Goal: Task Accomplishment & Management: Manage account settings

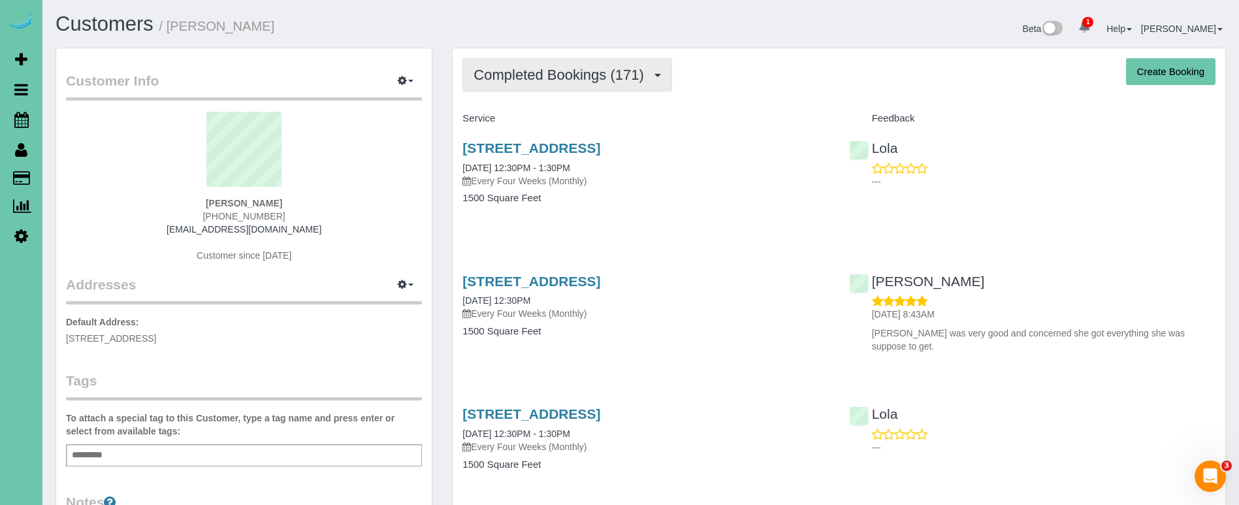
click at [604, 71] on span "Completed Bookings (171)" at bounding box center [562, 75] width 176 height 16
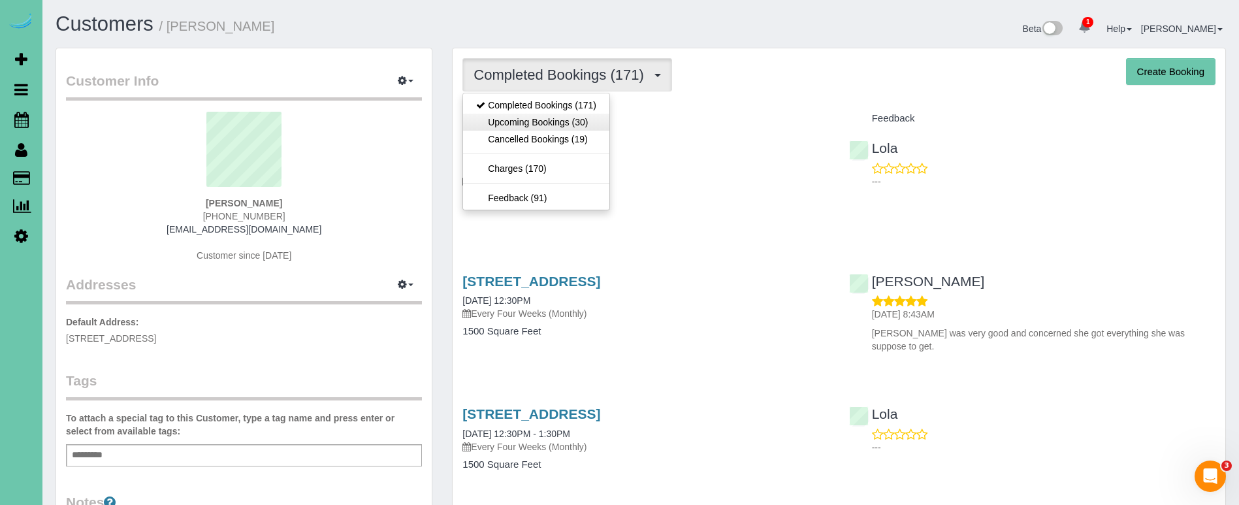
click at [587, 125] on link "Upcoming Bookings (30)" at bounding box center [536, 122] width 146 height 17
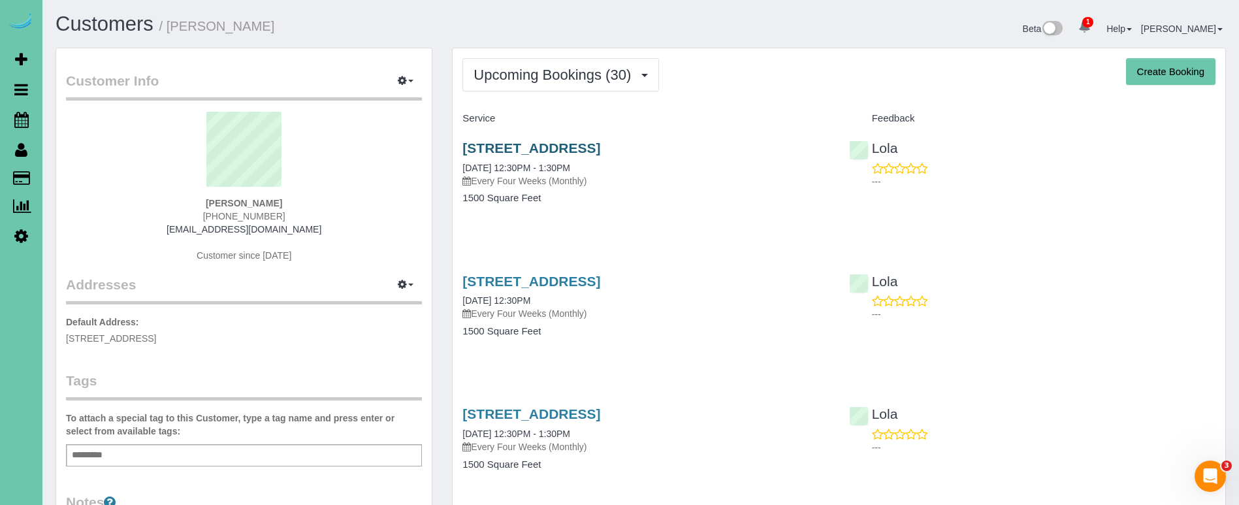
click at [530, 145] on link "1312 N 209 Street, Elkhorn, NE 68022" at bounding box center [531, 147] width 138 height 15
click at [600, 285] on link "1312 N 209 Street, Elkhorn, NE 68022" at bounding box center [531, 281] width 138 height 15
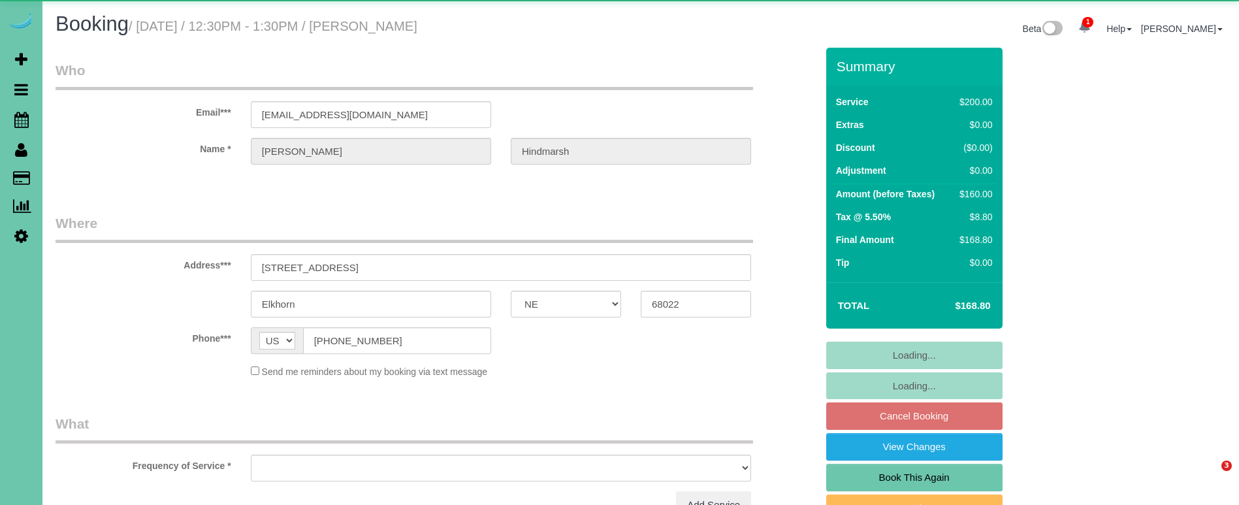
select select "NE"
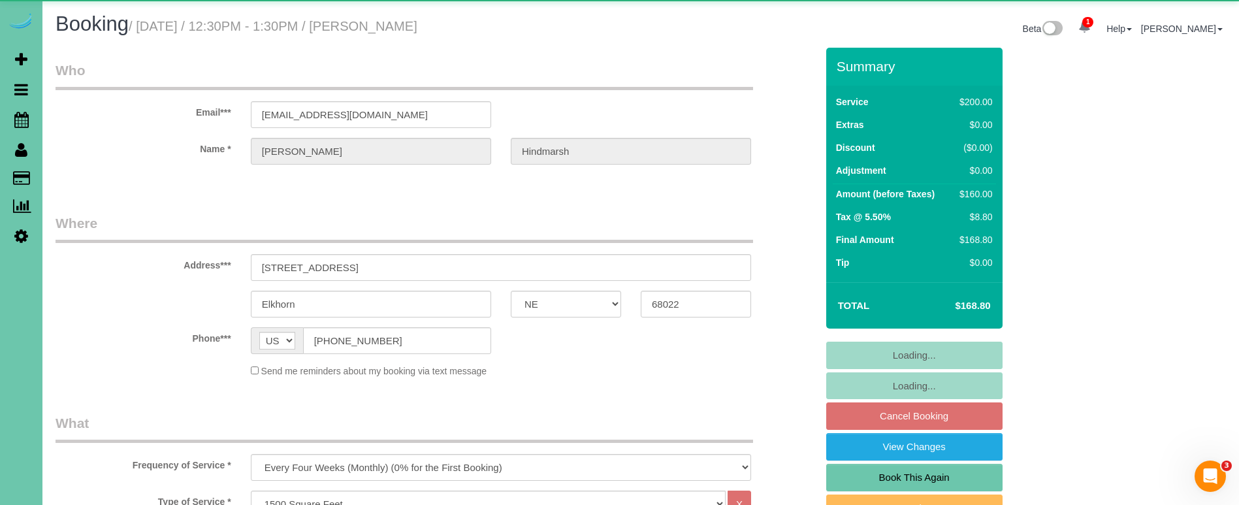
select select "object:896"
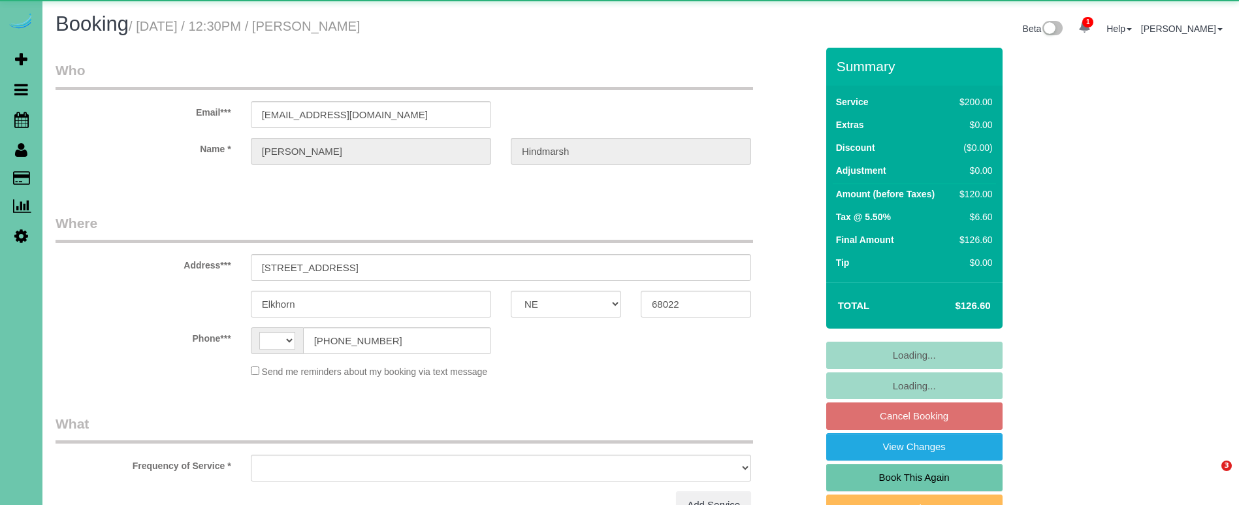
select select "NE"
select select "string:US"
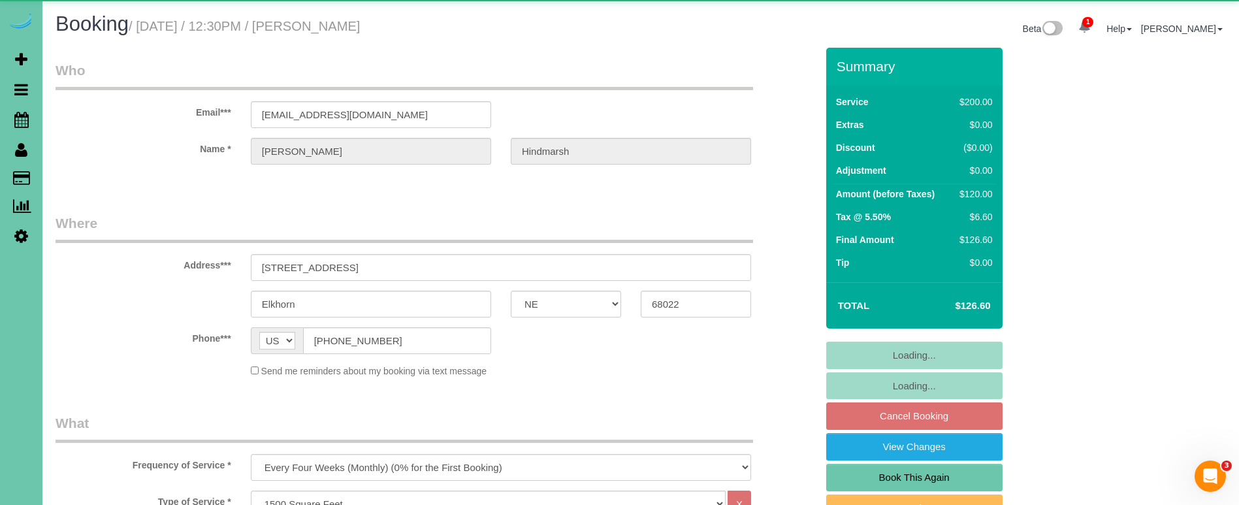
select select "object:896"
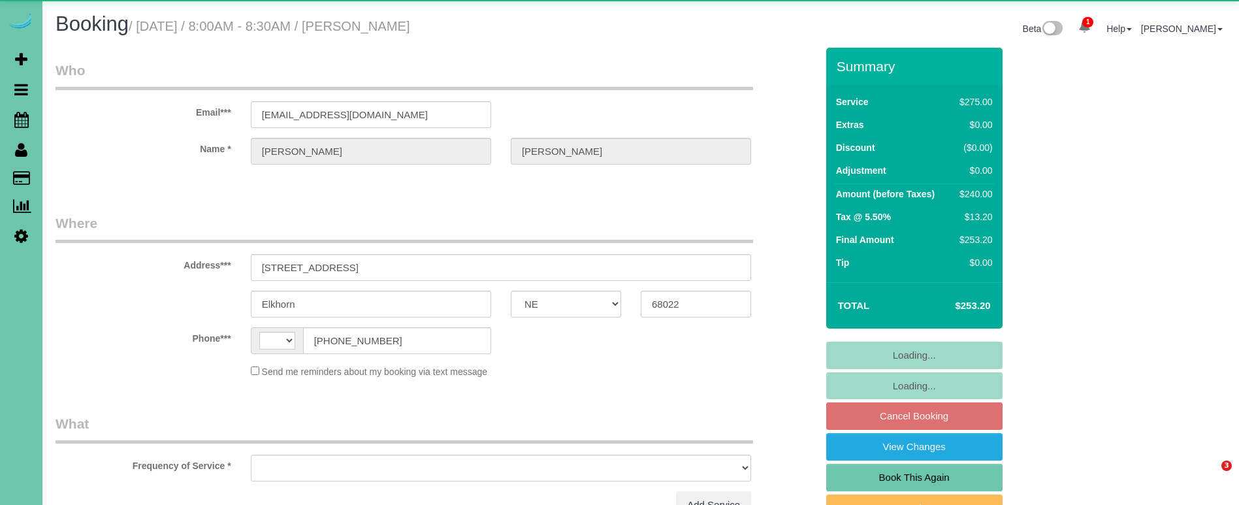
select select "NE"
select select "string:US"
select select "object:626"
select select "string:fspay-4c4c4d93-653c-40bf-a110-a8ec733f821e"
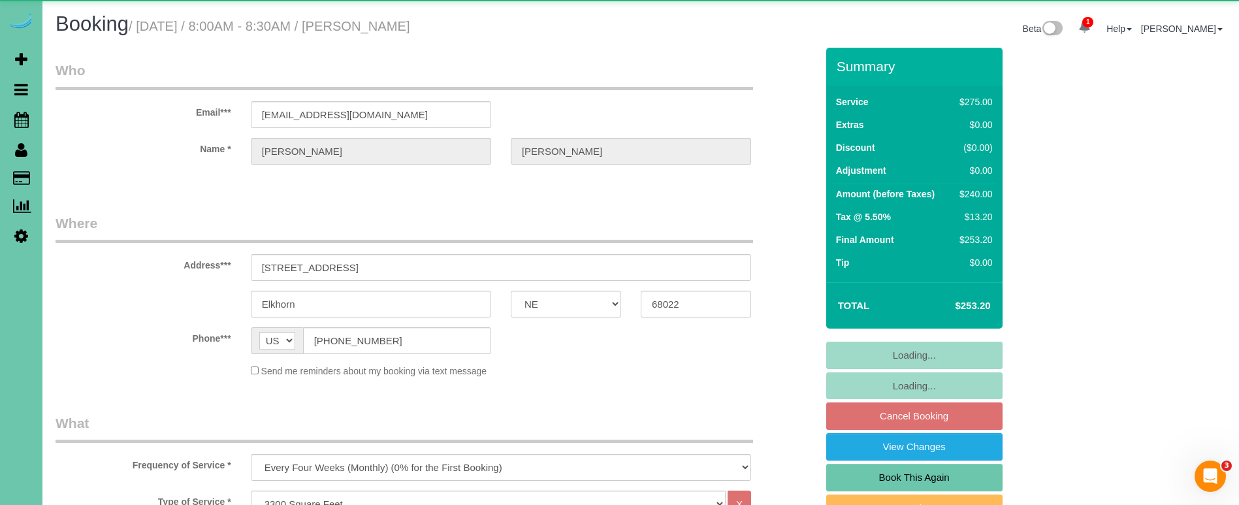
select select "object:839"
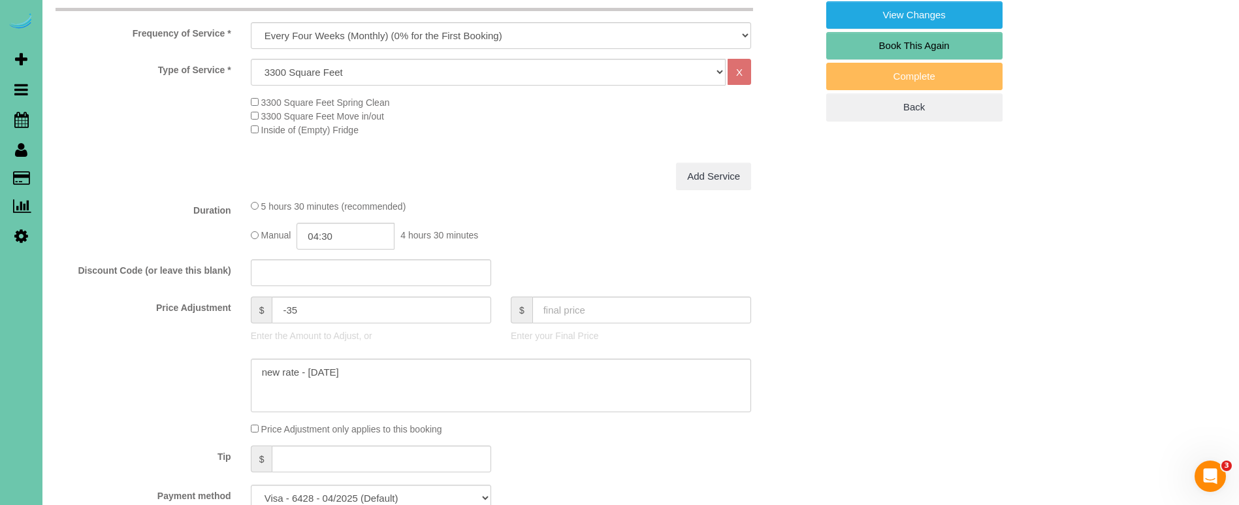
scroll to position [444, 0]
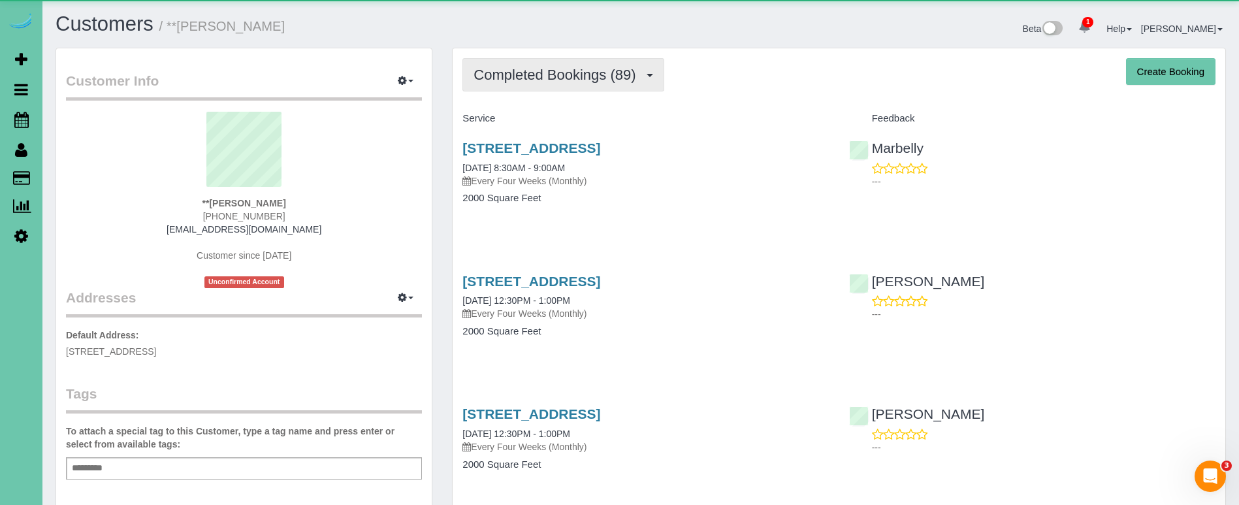
scroll to position [3513, 1239]
click at [540, 74] on span "Completed Bookings (89)" at bounding box center [558, 75] width 169 height 16
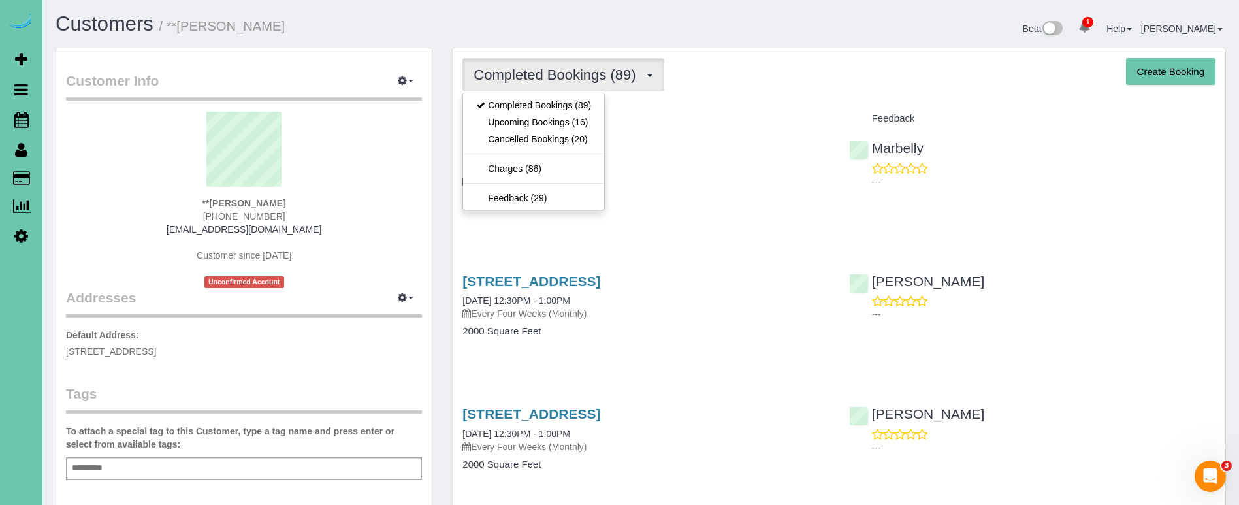
drag, startPoint x: 531, startPoint y: 124, endPoint x: 356, endPoint y: 129, distance: 175.1
click at [531, 124] on link "Upcoming Bookings (16)" at bounding box center [533, 122] width 141 height 17
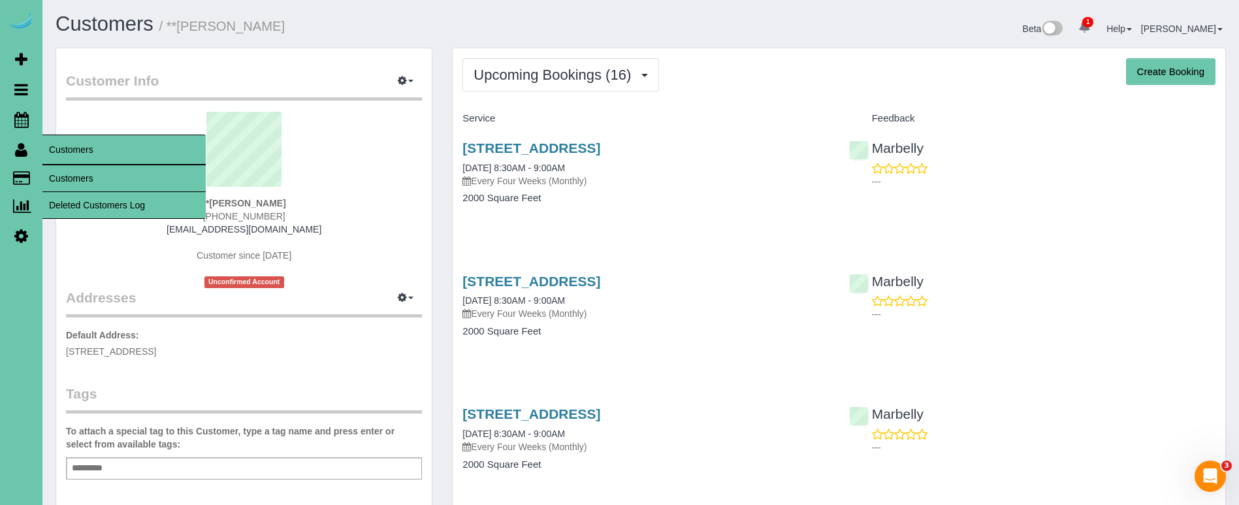
scroll to position [2476, 1239]
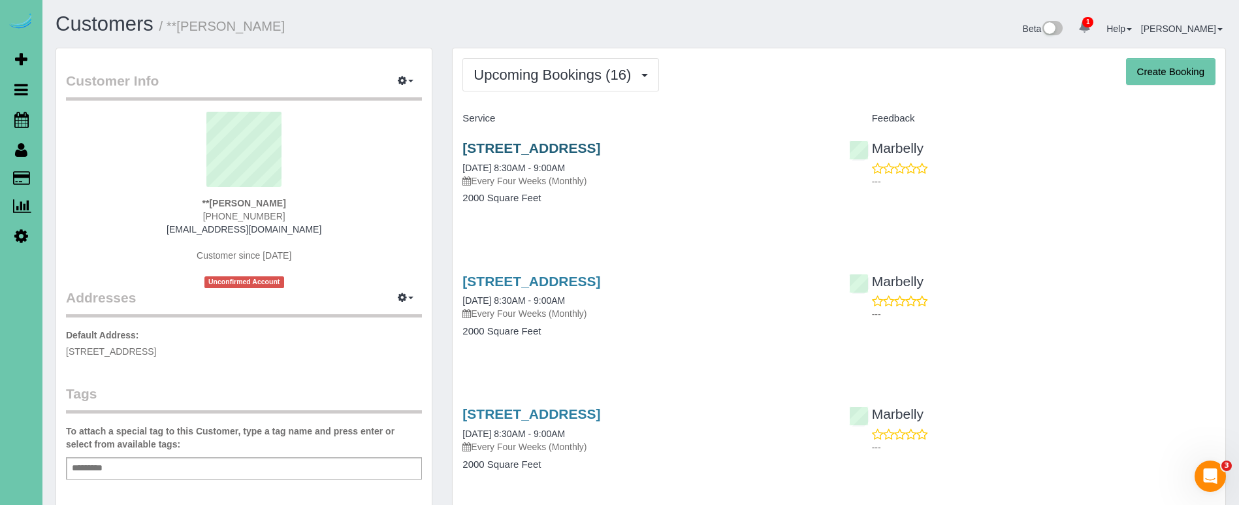
click at [491, 144] on link "[STREET_ADDRESS]" at bounding box center [531, 147] width 138 height 15
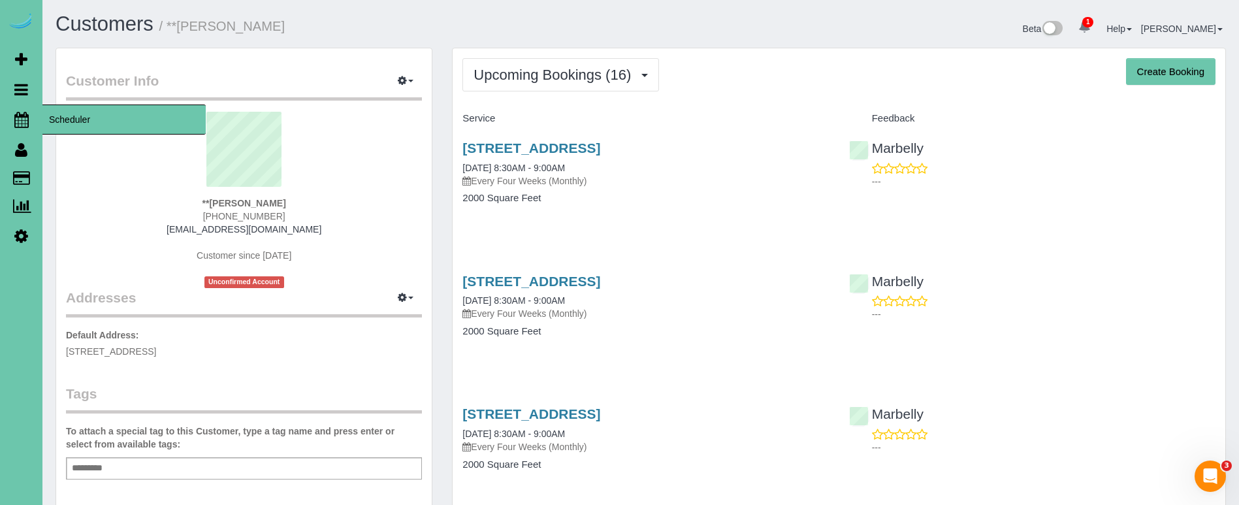
click at [23, 119] on icon at bounding box center [21, 120] width 14 height 16
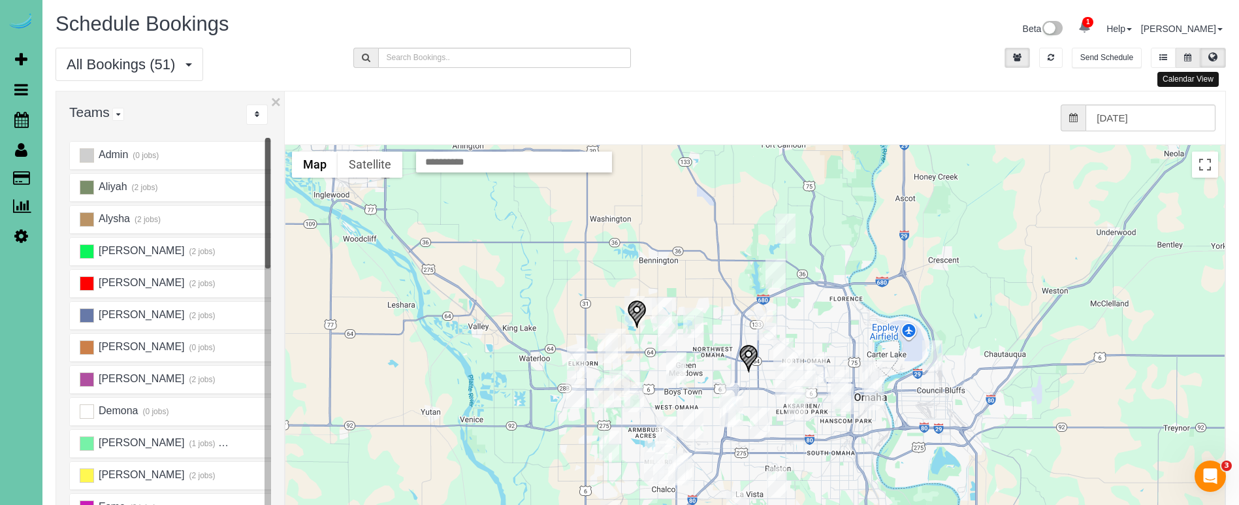
click at [1186, 56] on icon at bounding box center [1187, 58] width 7 height 8
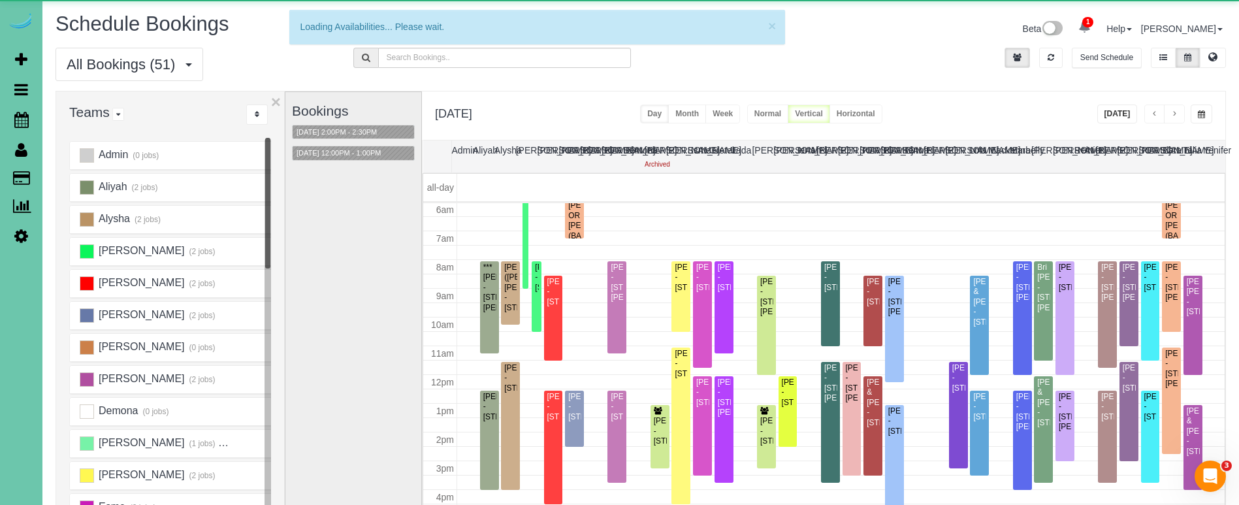
click at [1204, 109] on button "button" at bounding box center [1202, 114] width 22 height 19
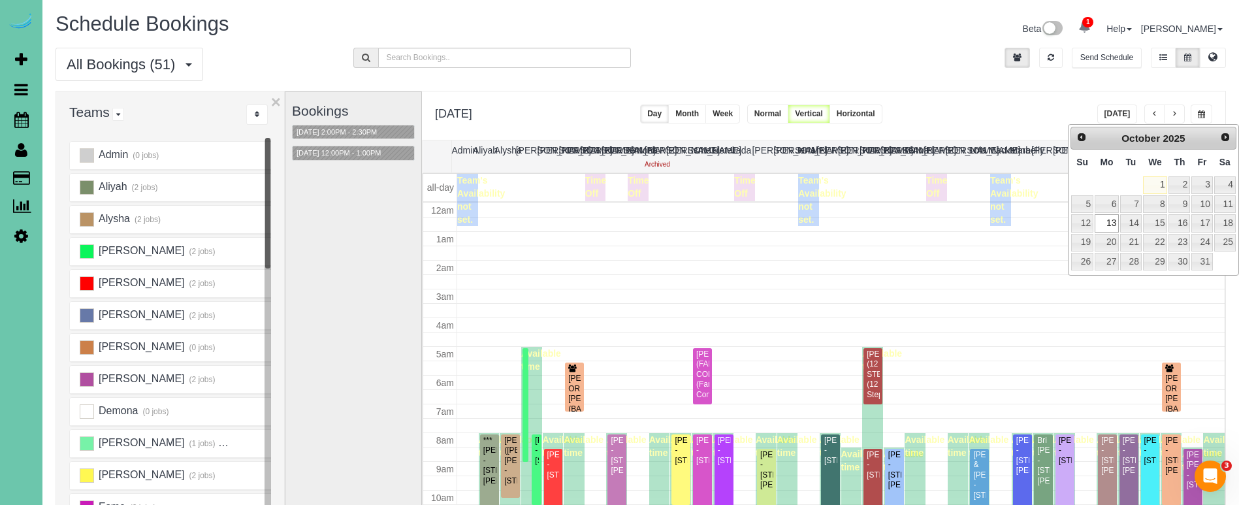
scroll to position [173, 0]
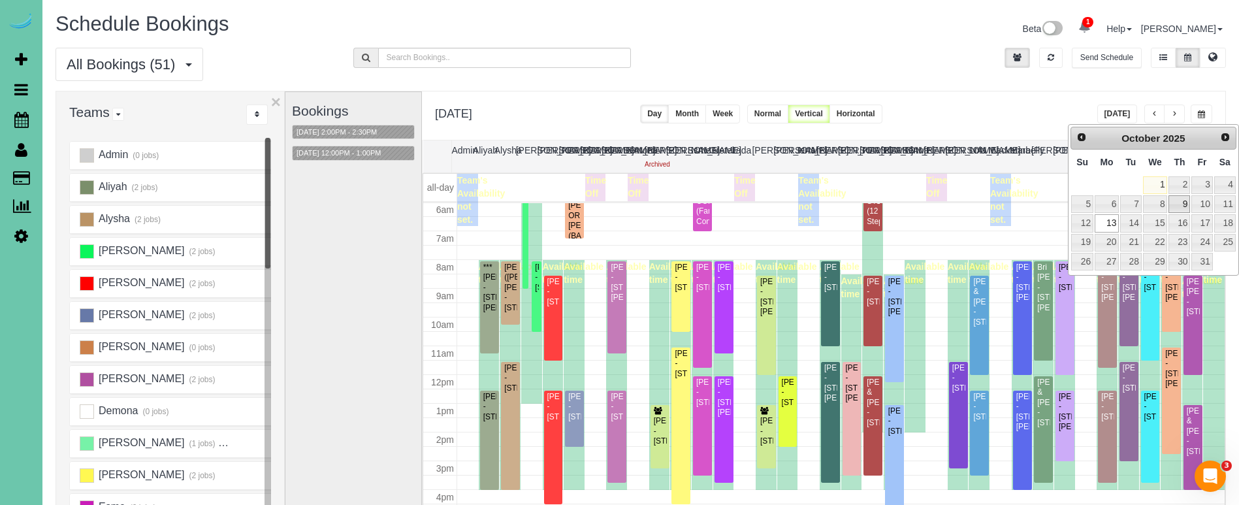
click at [1183, 206] on link "9" at bounding box center [1180, 204] width 22 height 18
type input "**********"
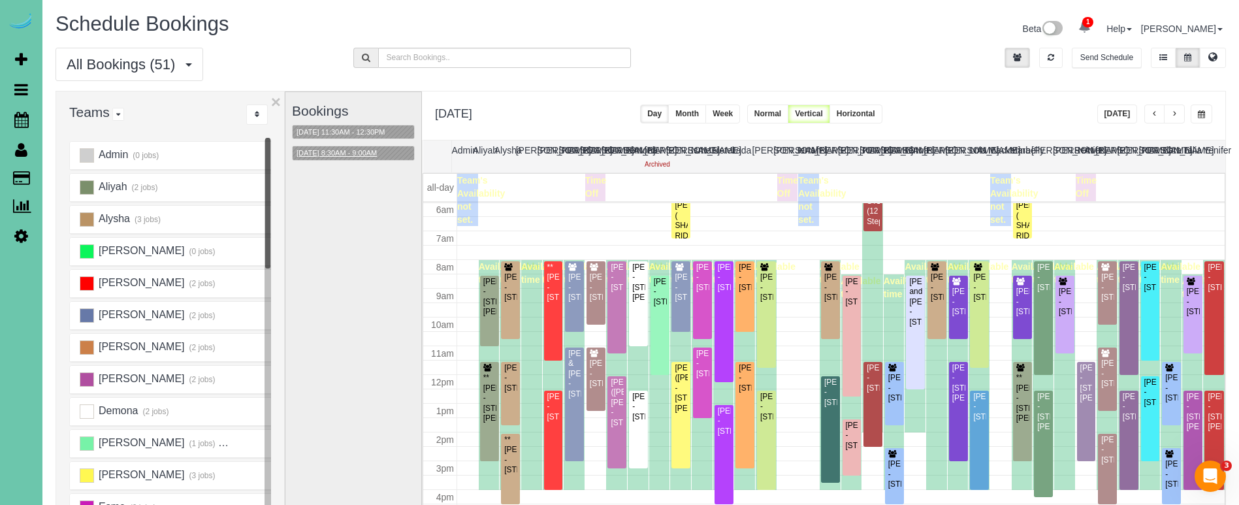
click at [361, 153] on button "10/09/2025 8:30AM - 9:00AM" at bounding box center [337, 153] width 88 height 14
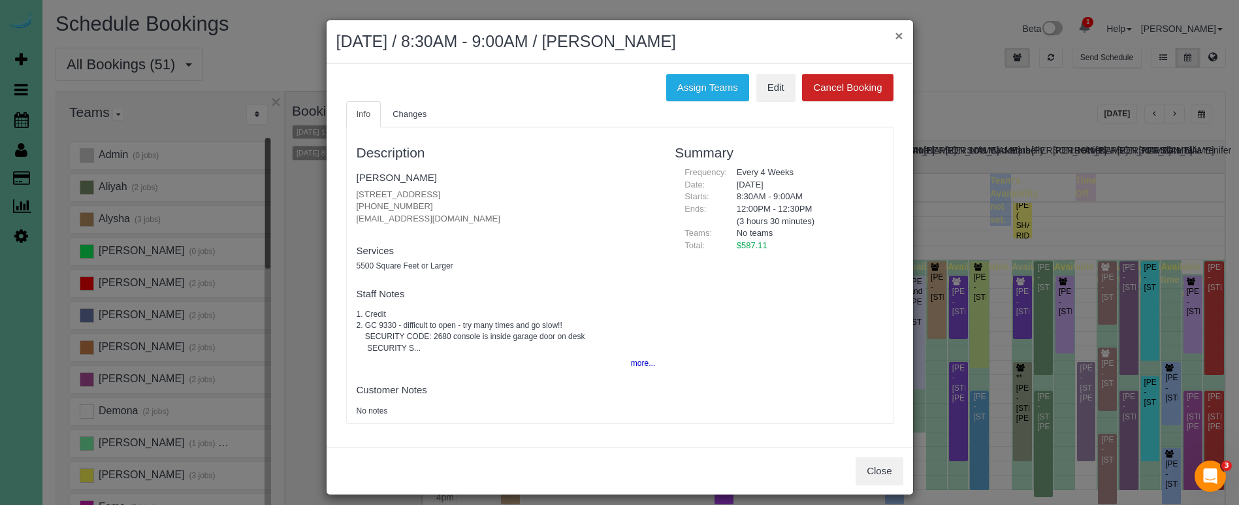
click at [897, 38] on button "×" at bounding box center [899, 36] width 8 height 14
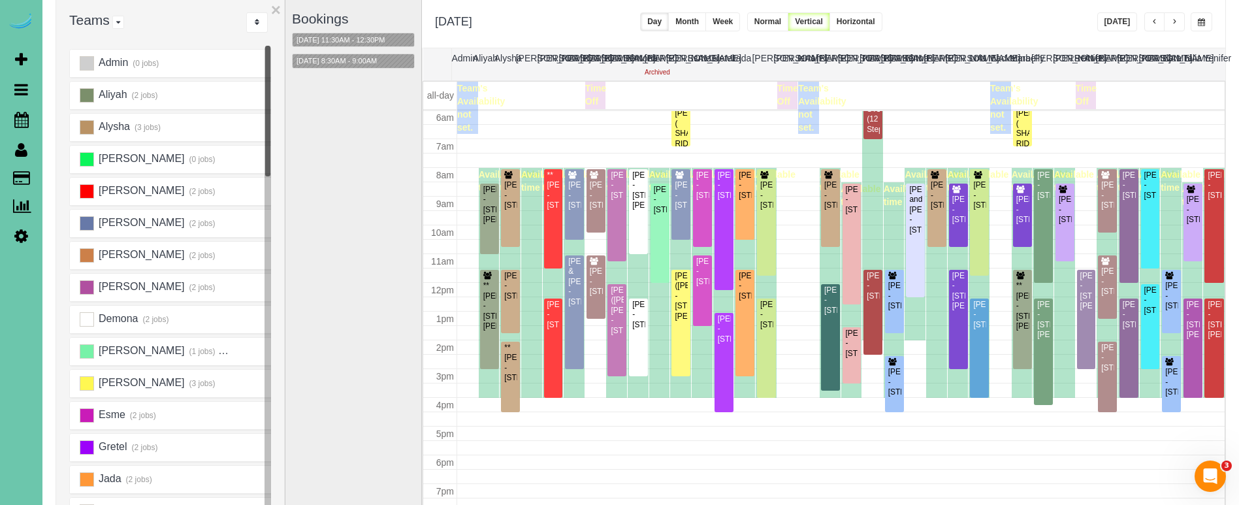
click at [1183, 24] on button "button" at bounding box center [1174, 21] width 21 height 19
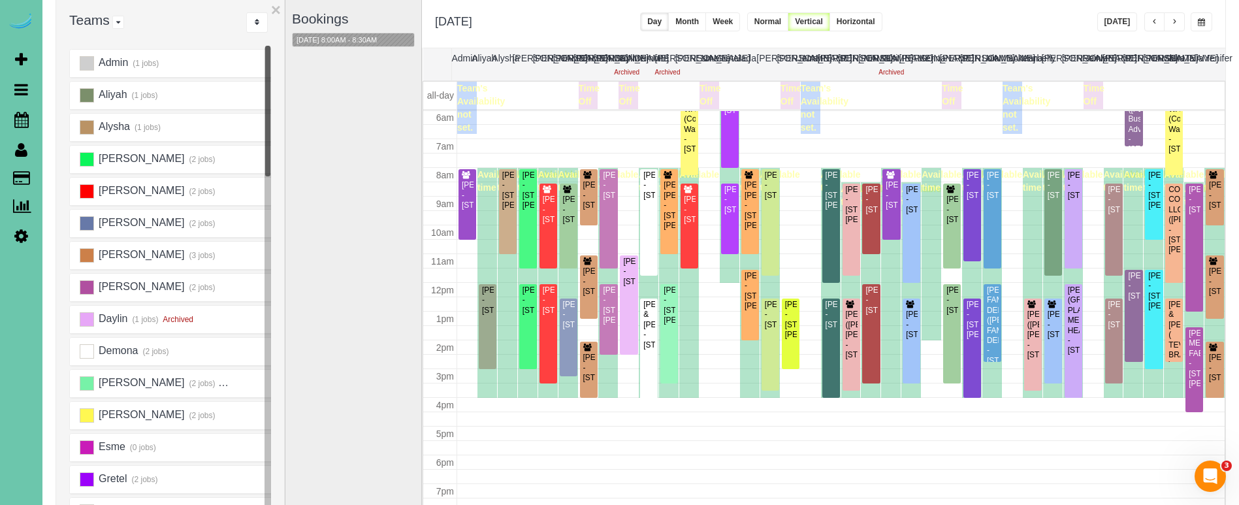
scroll to position [173, 0]
click at [323, 163] on div "Bookings 10/10/2025 8:00AM - 8:30AM" at bounding box center [353, 260] width 123 height 521
click at [28, 232] on link "Settings" at bounding box center [21, 236] width 42 height 30
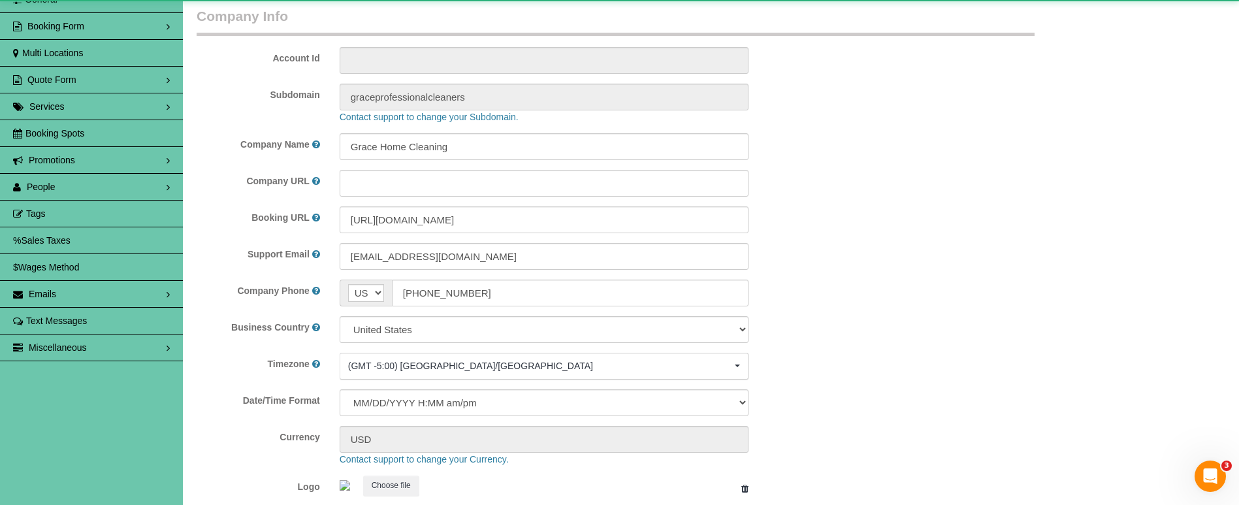
scroll to position [2763, 1239]
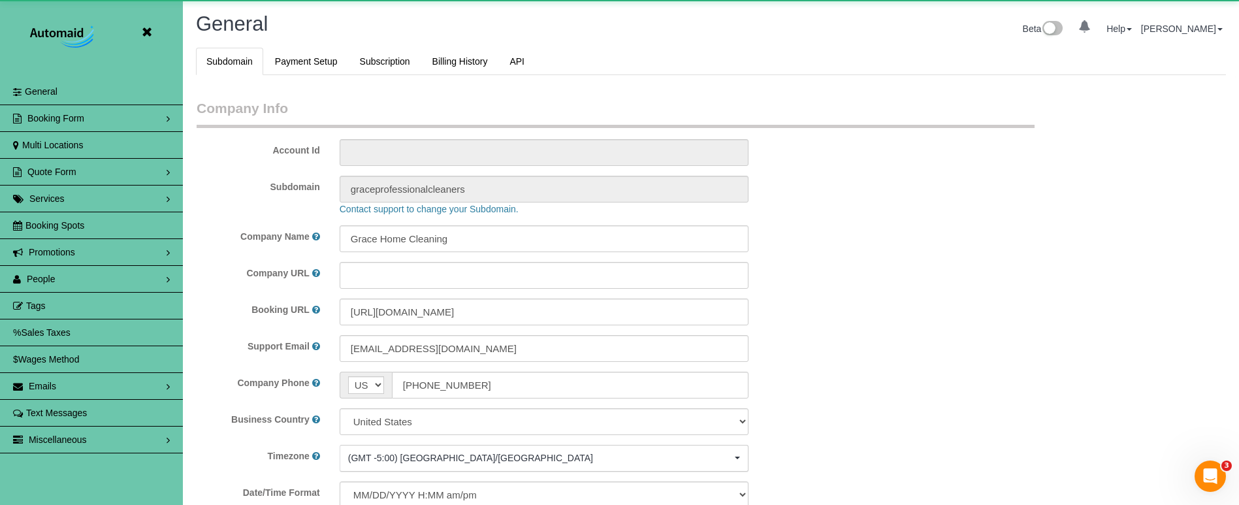
select select "5796"
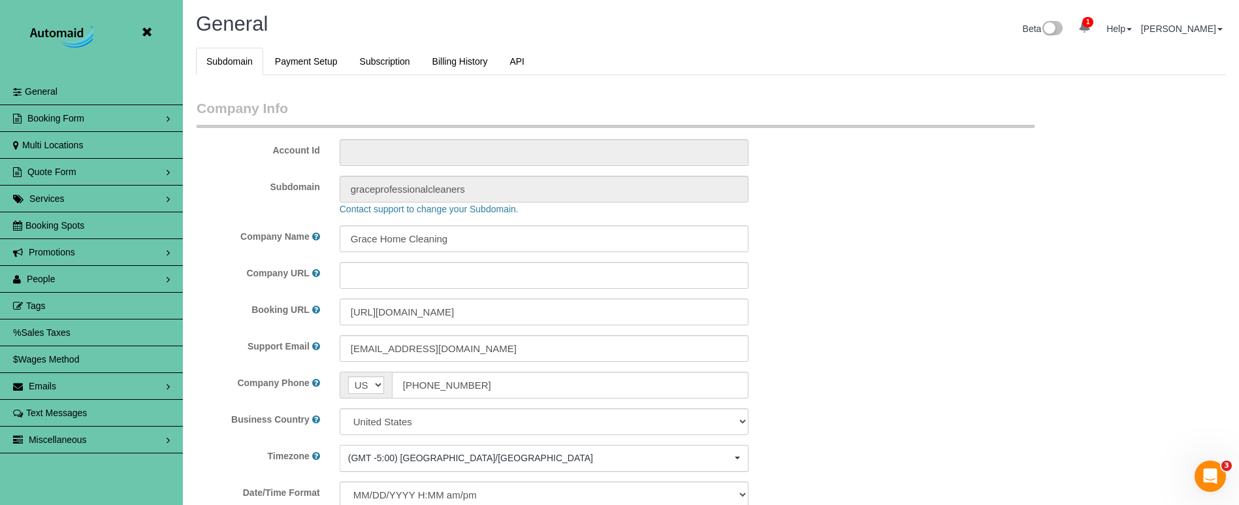
click at [84, 276] on link "People" at bounding box center [91, 279] width 183 height 26
click at [59, 304] on link "Teams" at bounding box center [91, 306] width 183 height 26
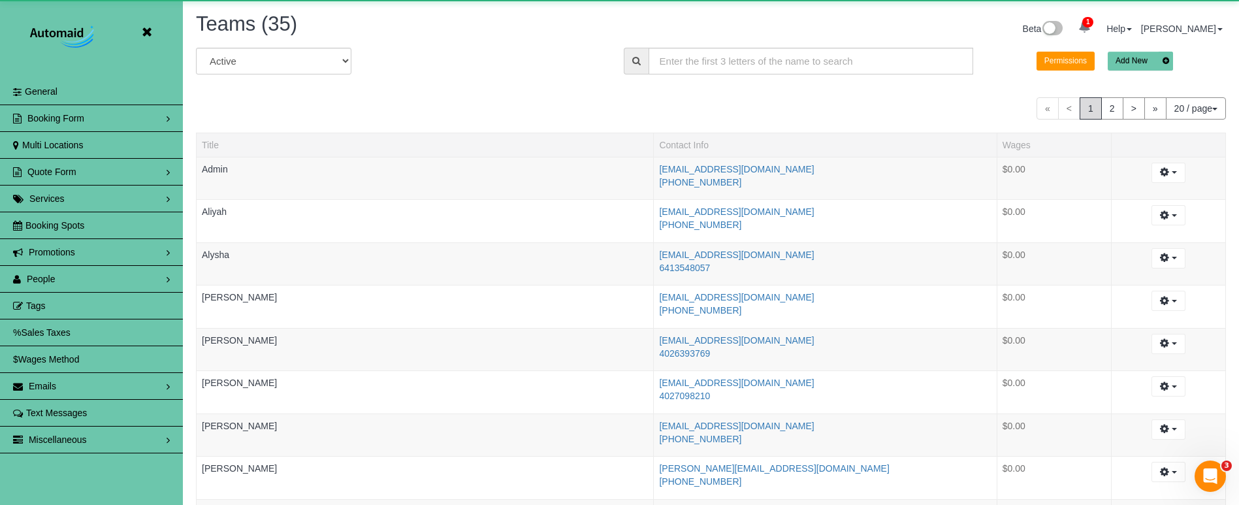
scroll to position [1106, 1239]
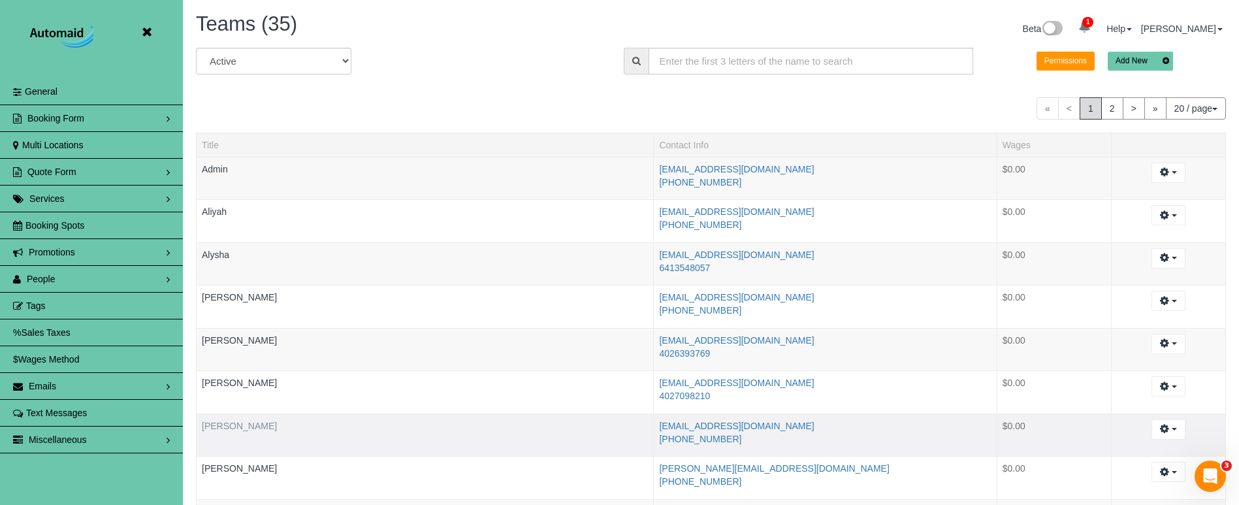
click at [218, 424] on link "[PERSON_NAME]" at bounding box center [239, 426] width 75 height 10
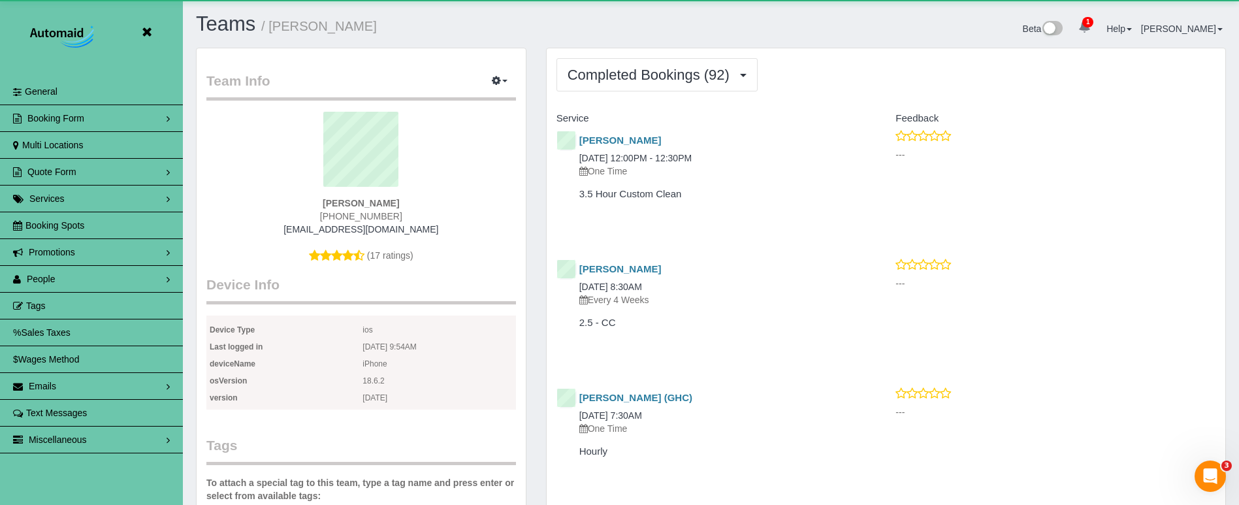
scroll to position [3436, 1239]
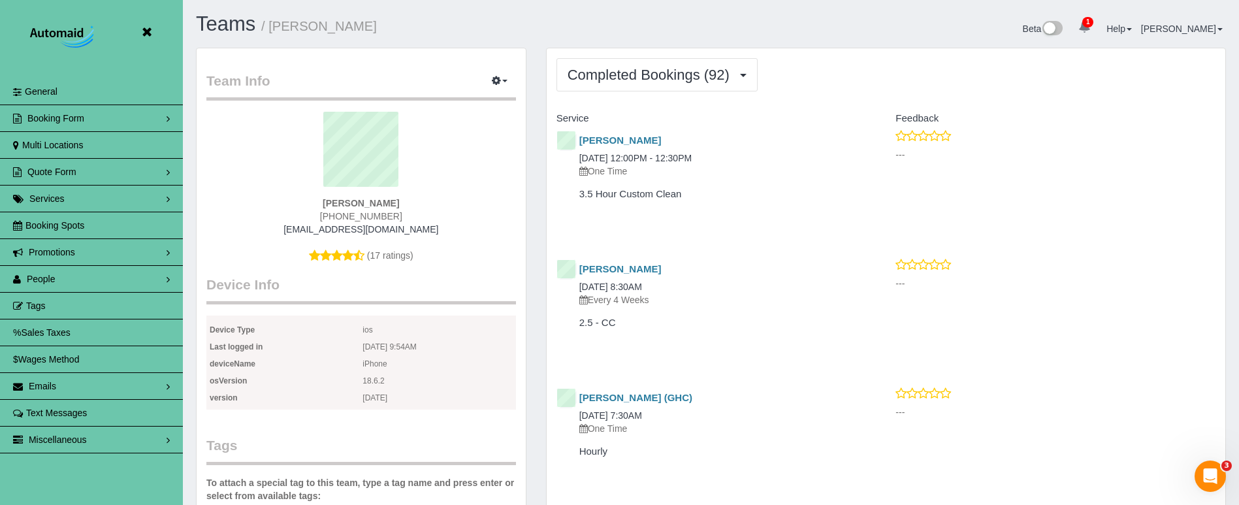
click at [122, 287] on link "People" at bounding box center [91, 279] width 183 height 26
click at [117, 357] on link "Team Availability" at bounding box center [91, 359] width 183 height 26
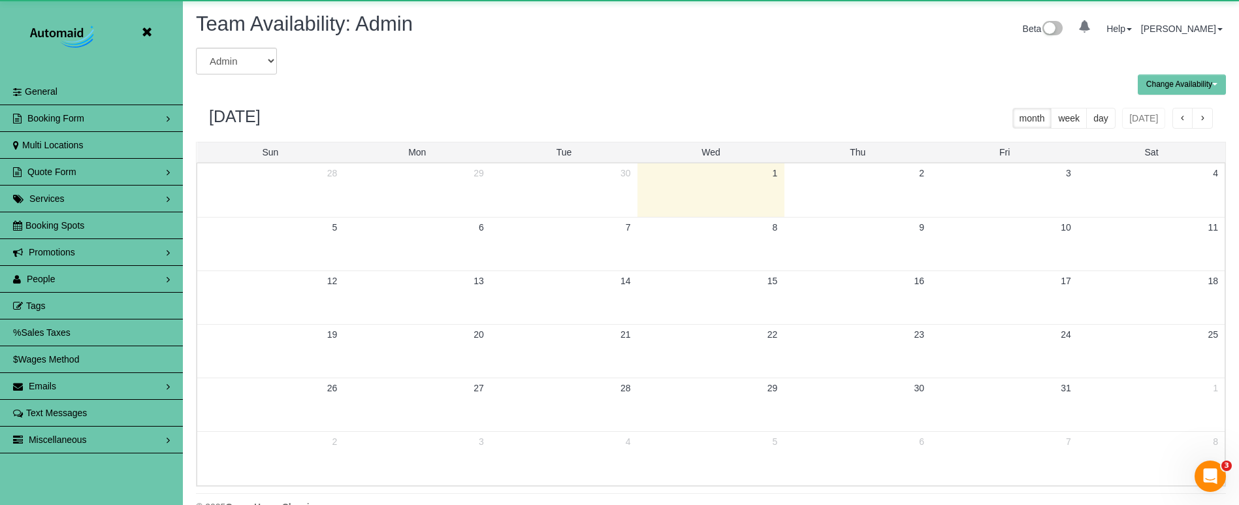
scroll to position [64785, 64078]
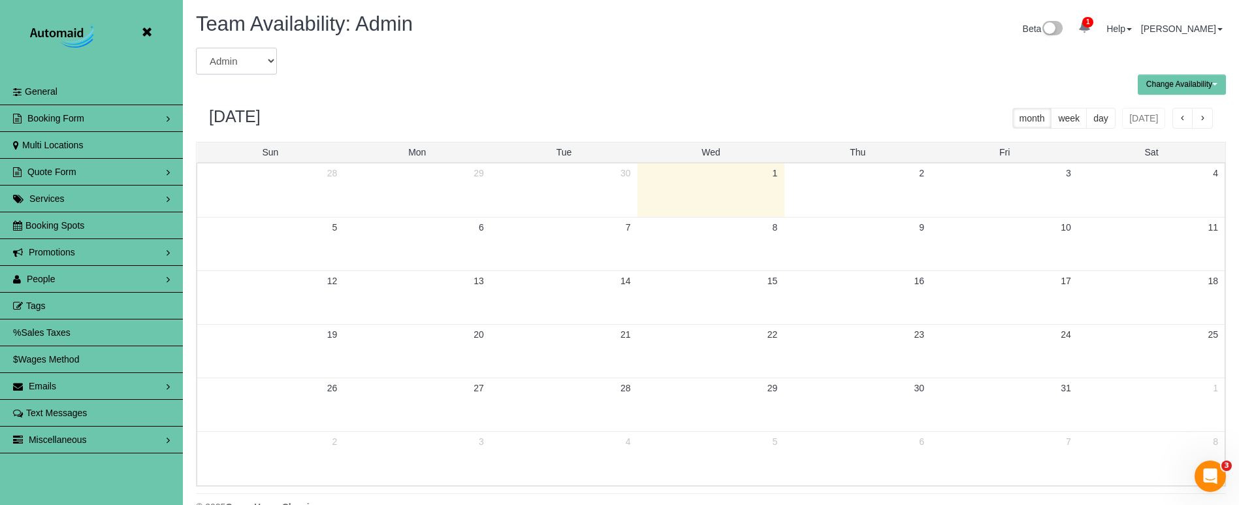
click at [227, 63] on select "Admin Aliyah Alysha Andrea Angie Anny Audrey Claudia Demona Emily Esme Gretel J…" at bounding box center [236, 61] width 81 height 27
select select "number:37457"
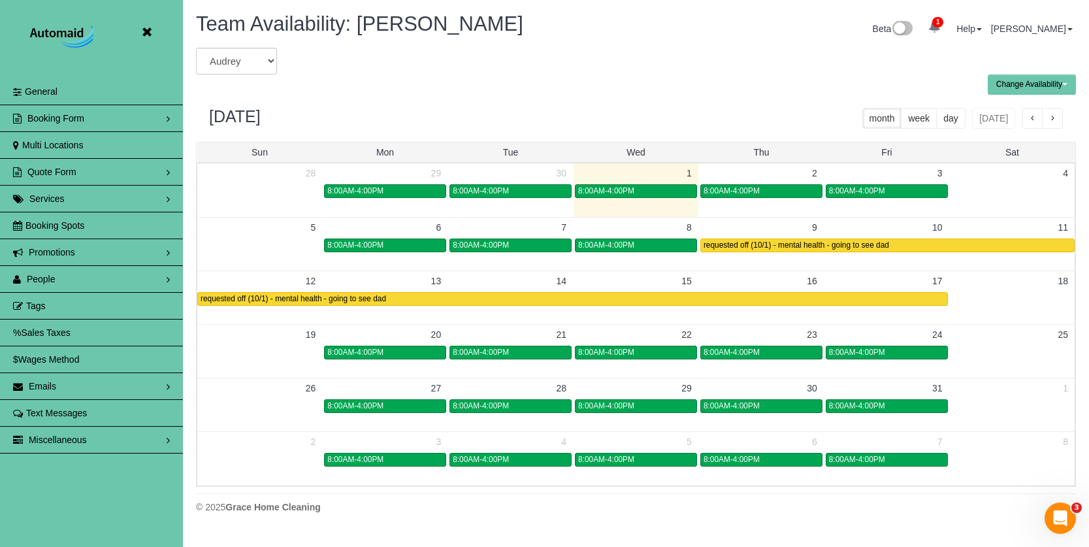
scroll to position [532, 1089]
click at [146, 35] on icon at bounding box center [146, 32] width 16 height 16
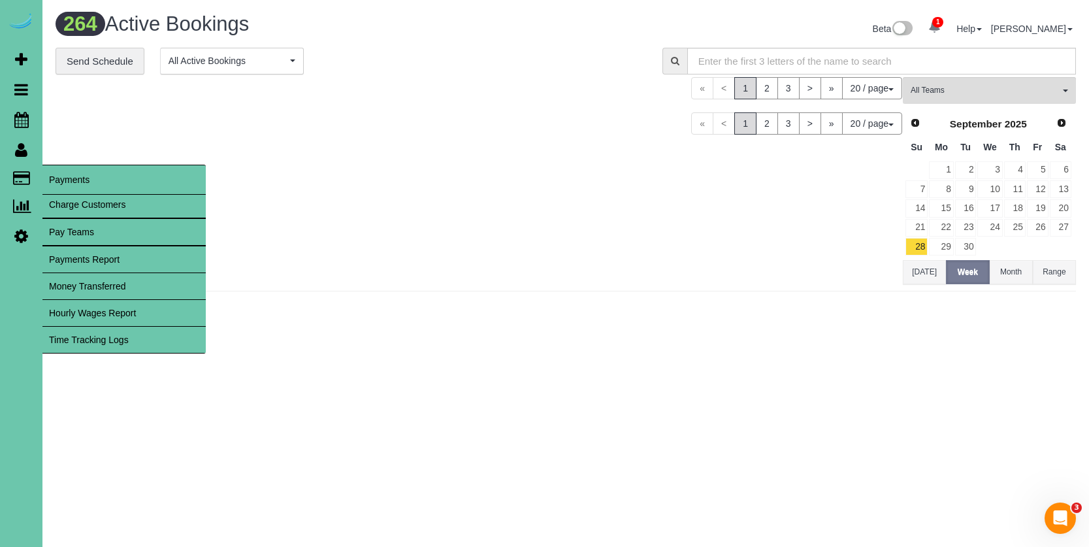
scroll to position [1082, 1089]
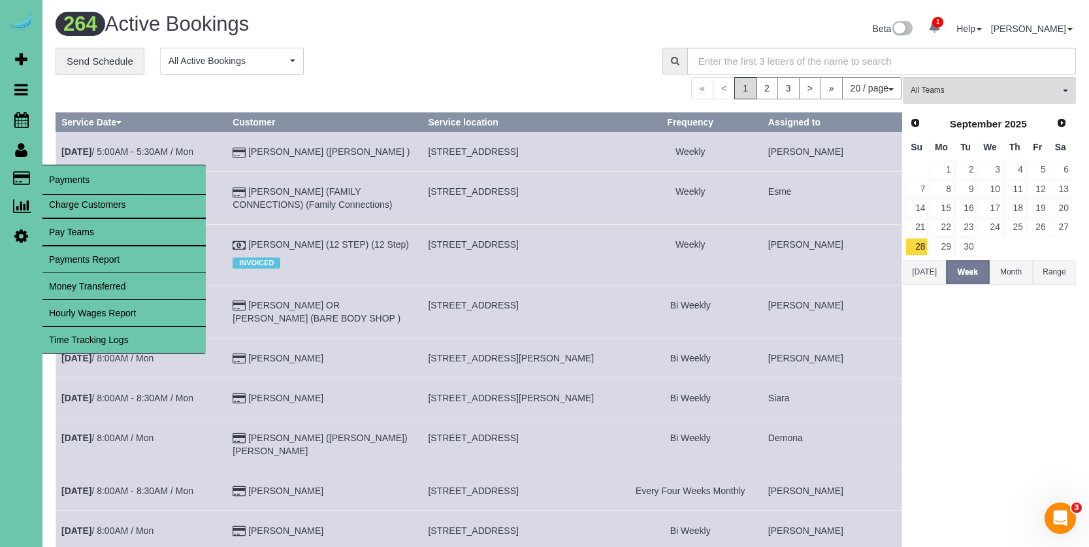
click at [141, 340] on link "Time Tracking Logs" at bounding box center [123, 340] width 163 height 26
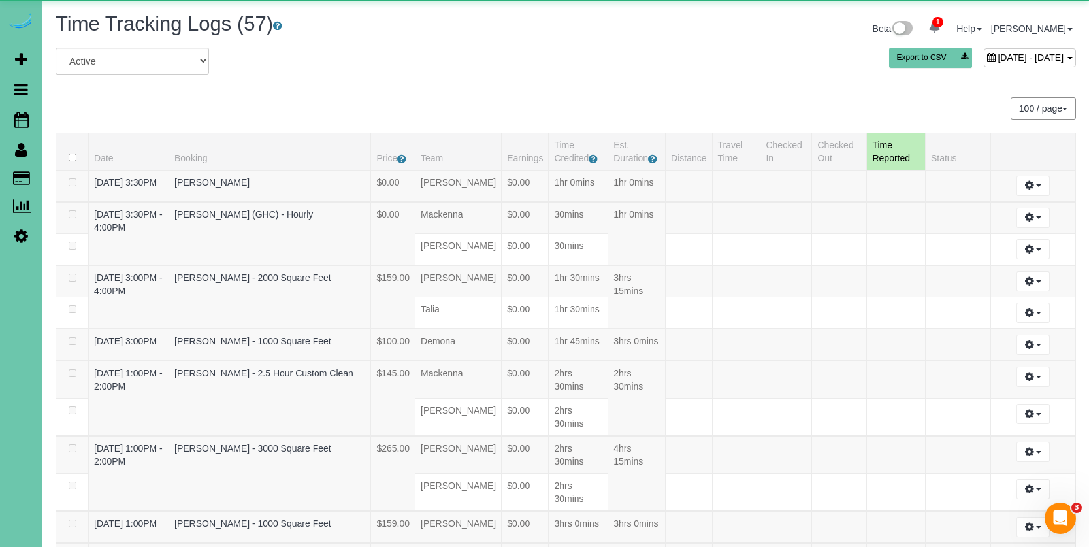
scroll to position [3027, 1089]
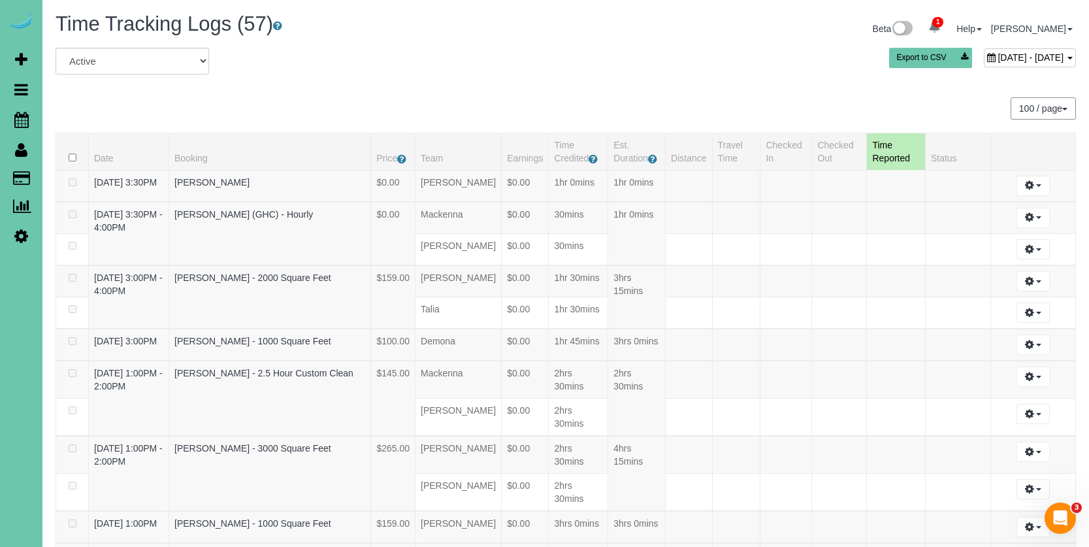
click at [1009, 53] on span "October 01, 2025 - October 01, 2025" at bounding box center [1030, 57] width 66 height 10
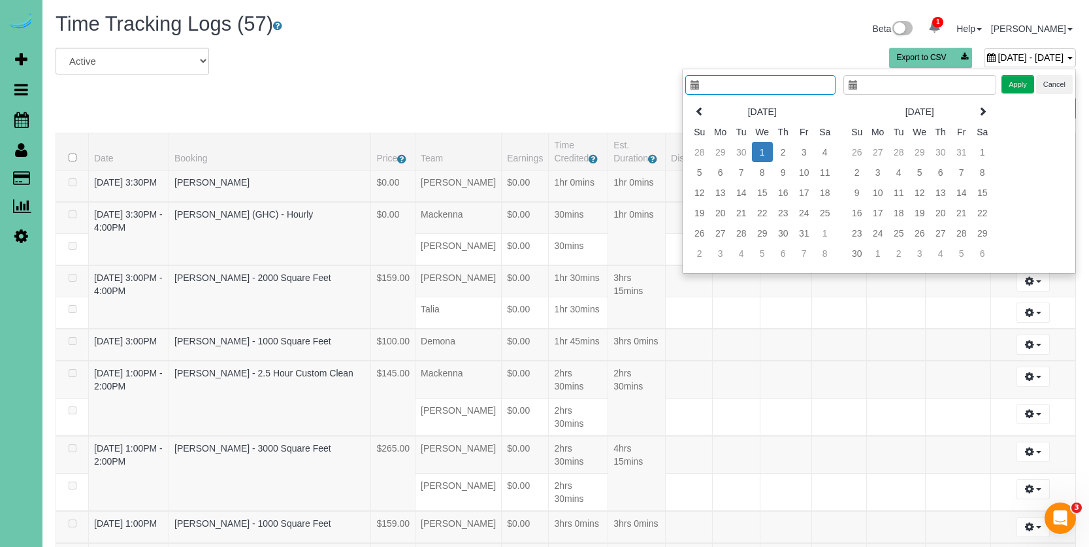
type input "**********"
click at [708, 111] on th at bounding box center [699, 111] width 21 height 20
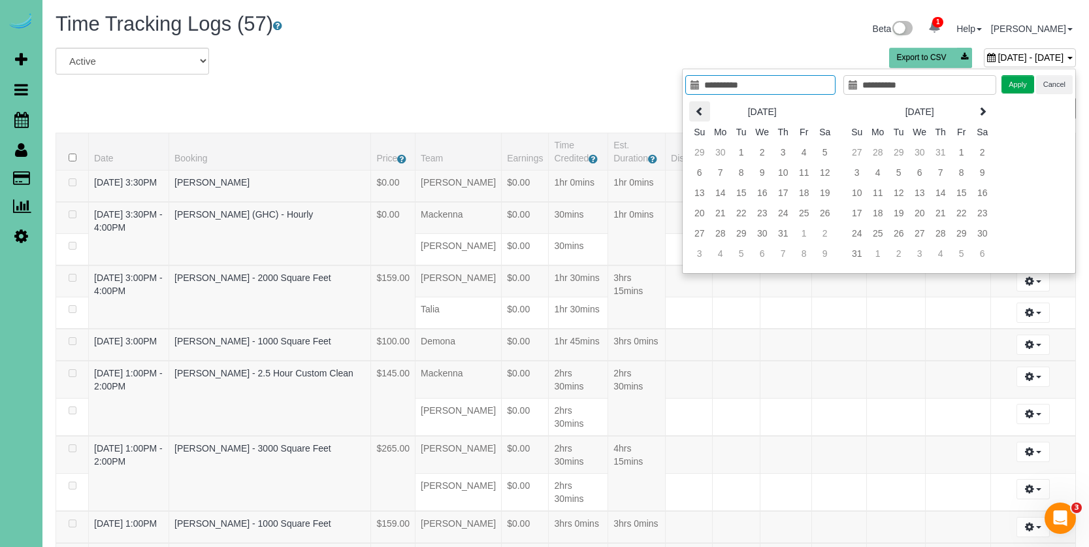
click at [708, 111] on th at bounding box center [699, 111] width 21 height 20
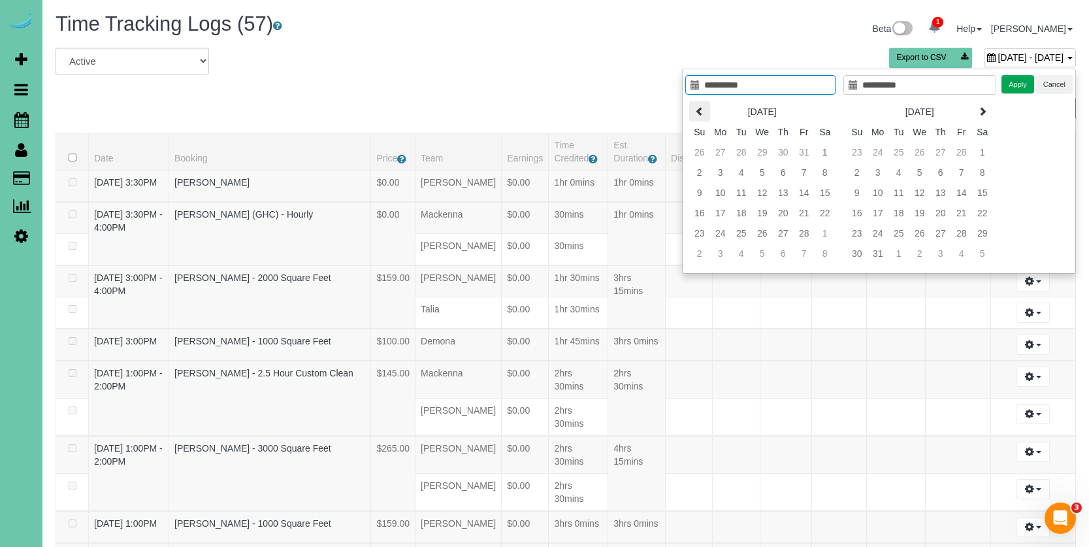
click at [708, 111] on th at bounding box center [699, 111] width 21 height 20
type input "**********"
click at [737, 252] on td "31" at bounding box center [741, 253] width 21 height 20
type input "**********"
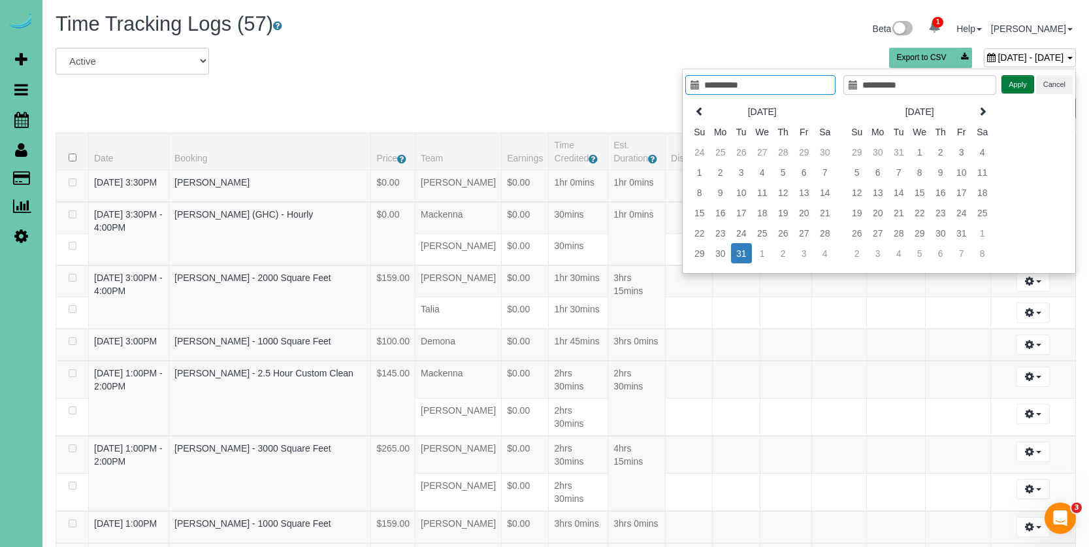
click at [1024, 82] on button "Apply" at bounding box center [1017, 84] width 33 height 19
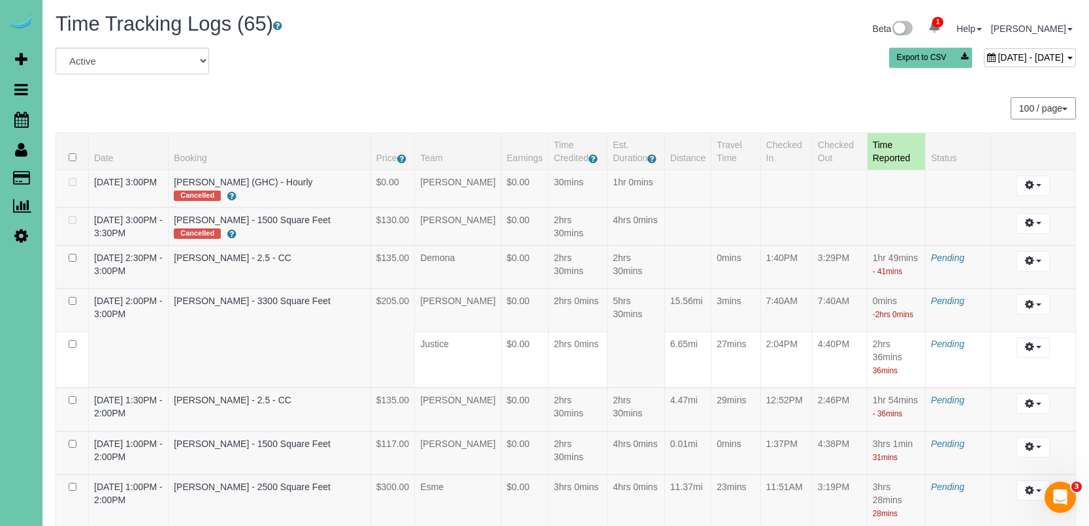
scroll to position [0, 0]
click at [997, 60] on span "December 31, 2024 - December 31, 2024" at bounding box center [1030, 57] width 66 height 10
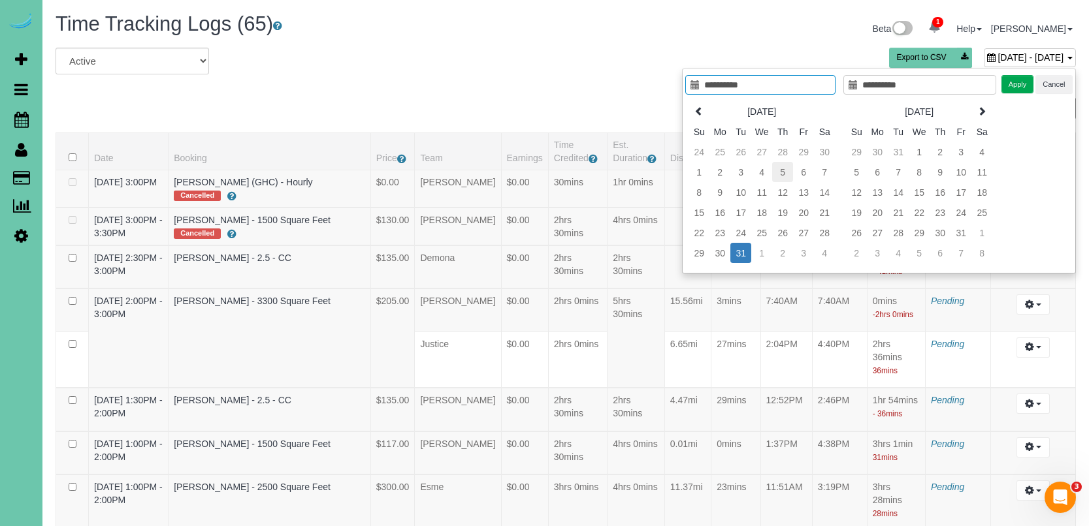
type input "**********"
click at [783, 174] on td "5" at bounding box center [782, 172] width 21 height 20
type input "**********"
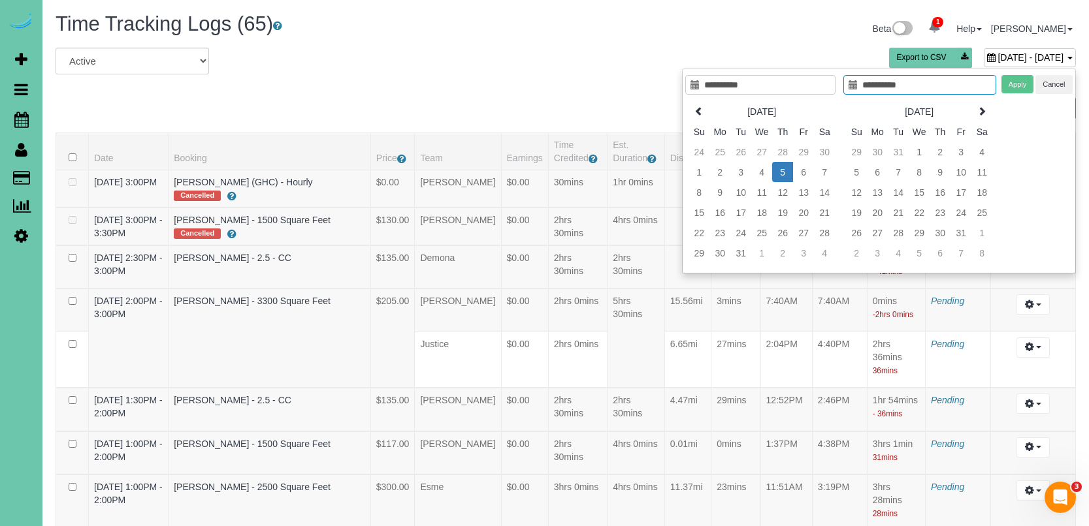
click at [783, 174] on td "5" at bounding box center [782, 172] width 21 height 20
click at [1012, 88] on button "Apply" at bounding box center [1017, 84] width 33 height 19
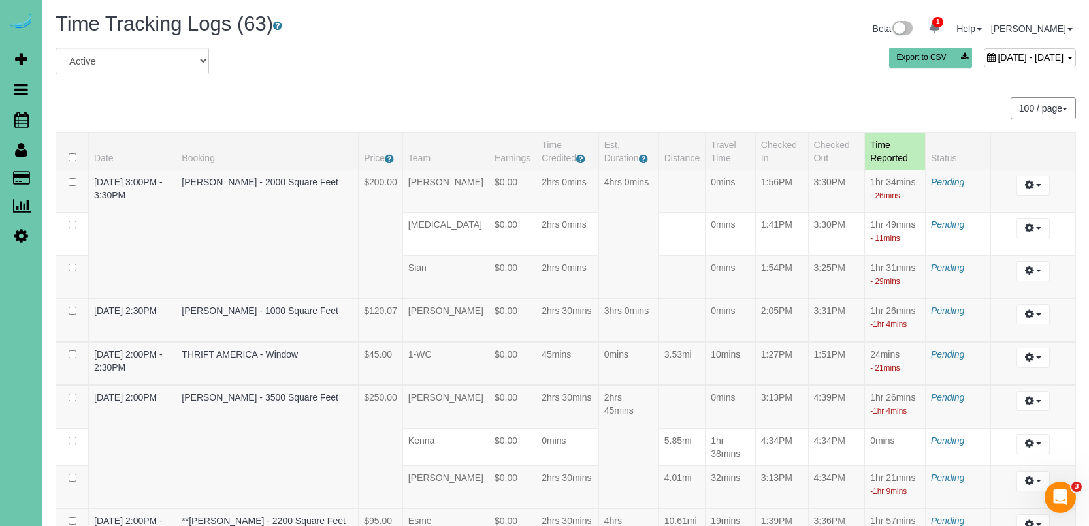
scroll to position [4984, 1089]
click at [997, 61] on span "December 05, 2024 - December 05, 2024" at bounding box center [1030, 57] width 66 height 10
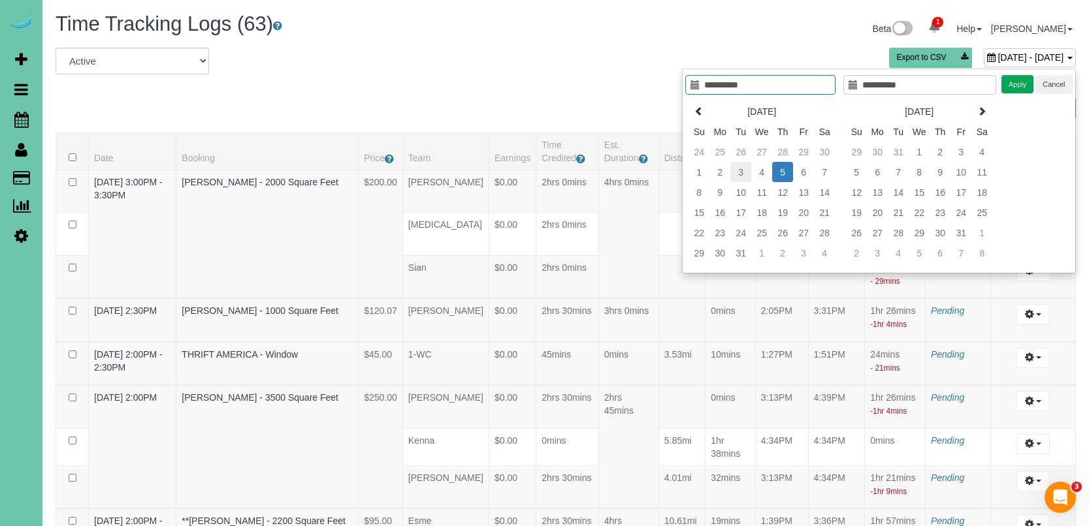
type input "**********"
click at [737, 174] on td "3" at bounding box center [740, 172] width 21 height 20
type input "**********"
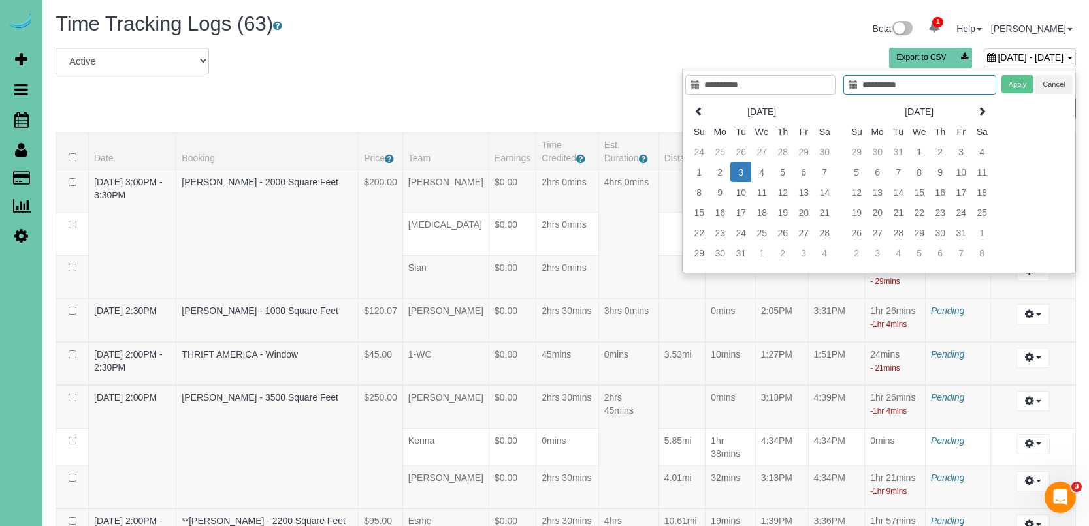
click at [737, 174] on td "3" at bounding box center [740, 172] width 21 height 20
click at [1015, 84] on button "Apply" at bounding box center [1017, 84] width 33 height 19
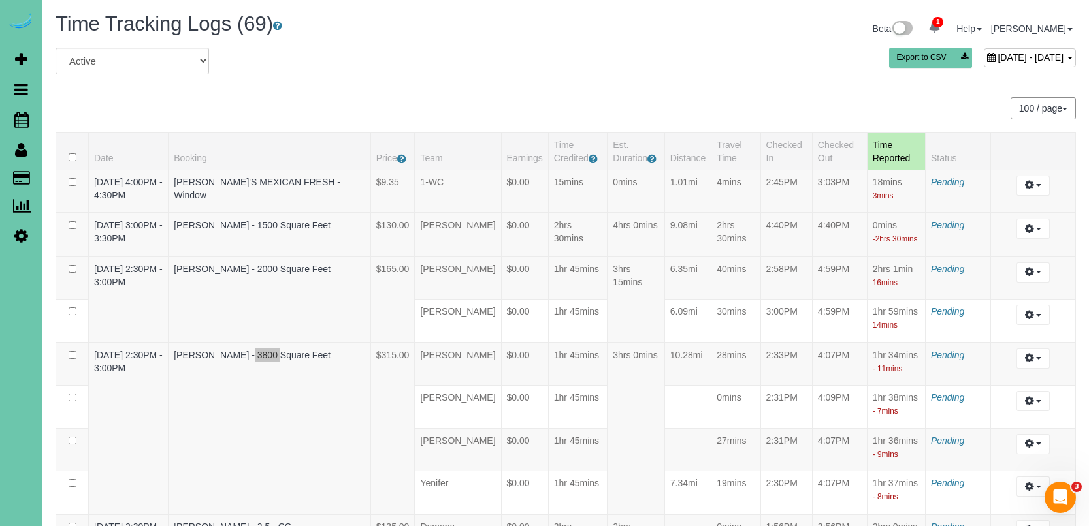
scroll to position [0, 0]
click at [997, 60] on span "December 03, 2024 - December 03, 2024" at bounding box center [1030, 57] width 66 height 10
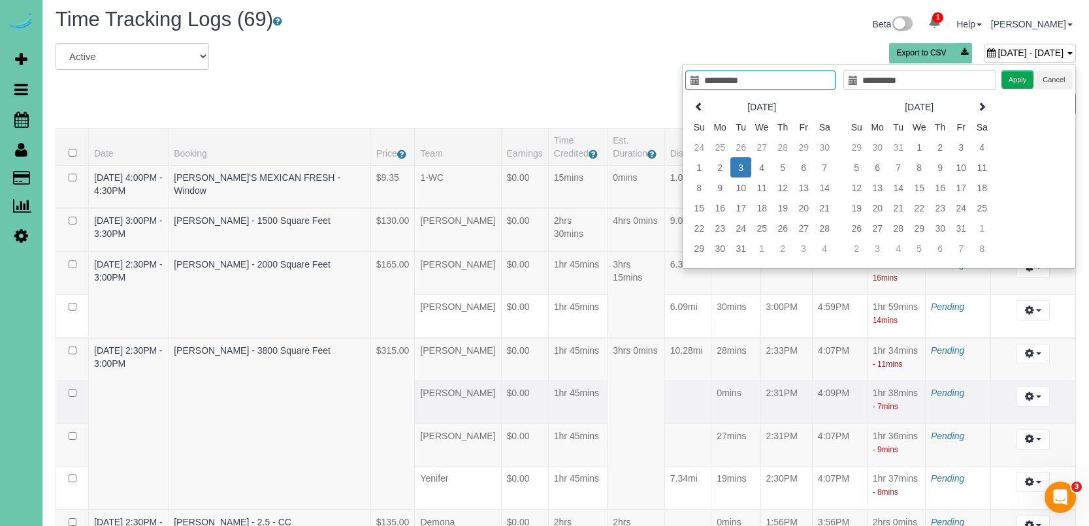
scroll to position [4, 0]
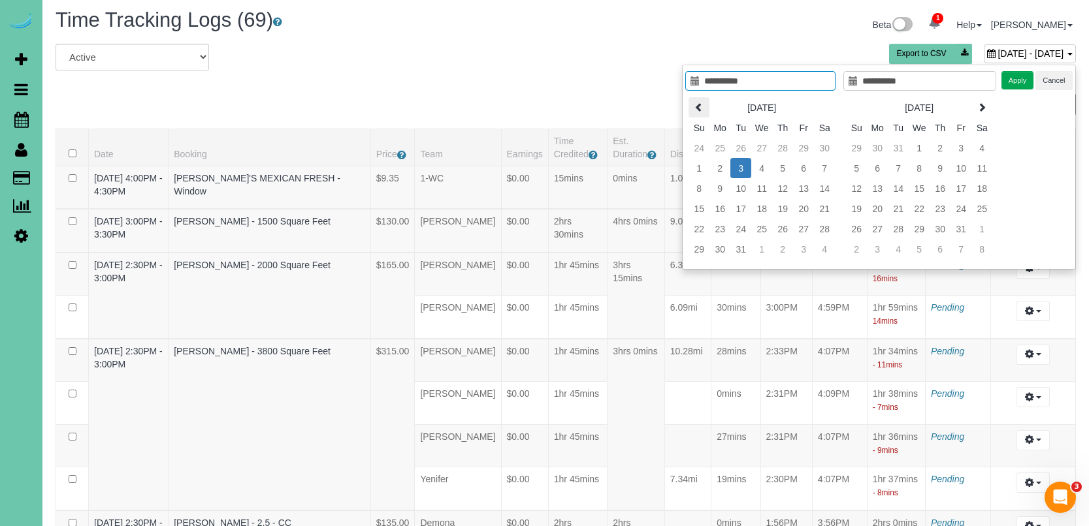
click at [696, 108] on icon at bounding box center [698, 107] width 9 height 9
click at [697, 110] on icon at bounding box center [698, 107] width 9 height 9
type input "**********"
click at [739, 189] on td "10" at bounding box center [740, 188] width 21 height 20
type input "**********"
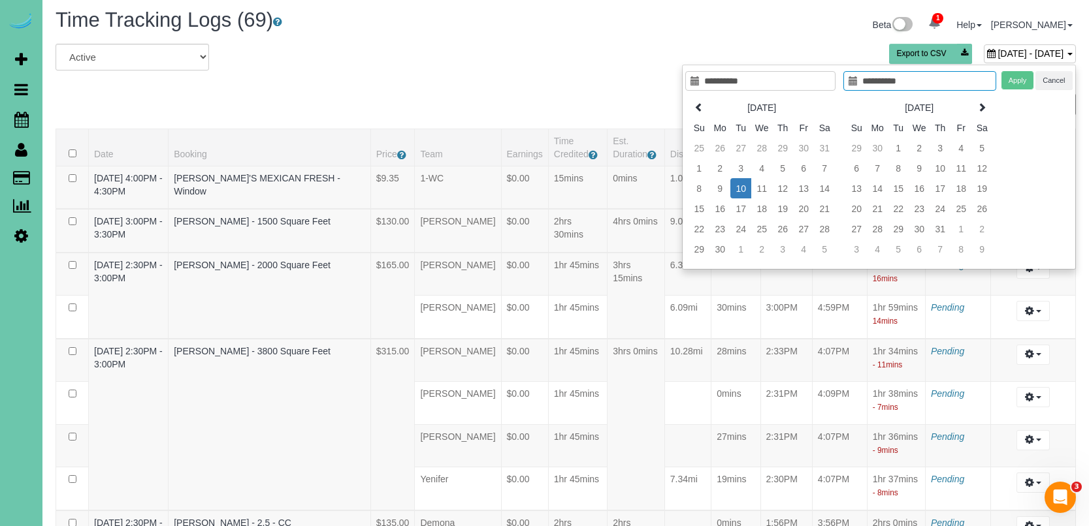
click at [741, 189] on td "10" at bounding box center [740, 188] width 21 height 20
click at [1019, 73] on button "Apply" at bounding box center [1017, 80] width 33 height 19
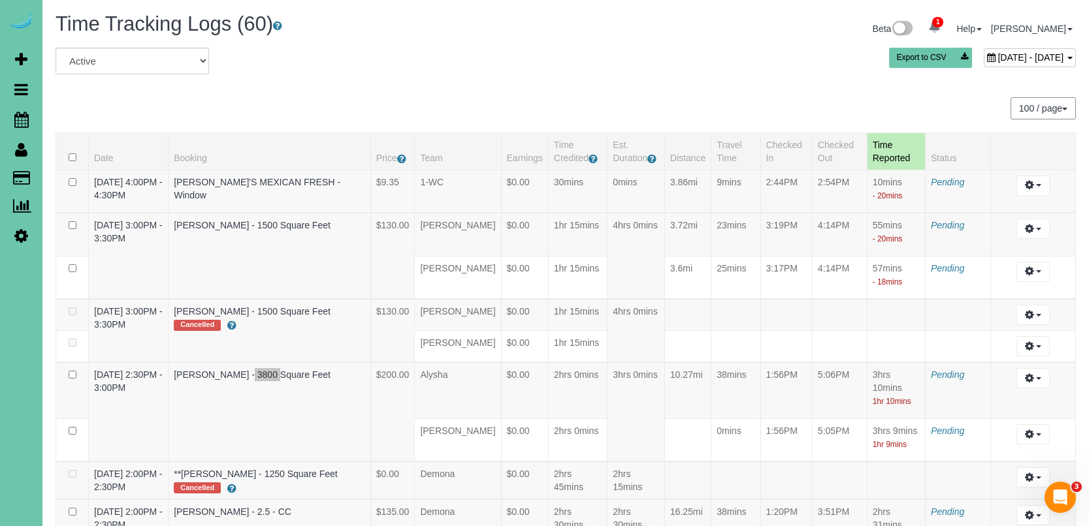
scroll to position [0, 0]
click at [997, 54] on span "September 10, 2024 - September 10, 2024" at bounding box center [1030, 57] width 66 height 10
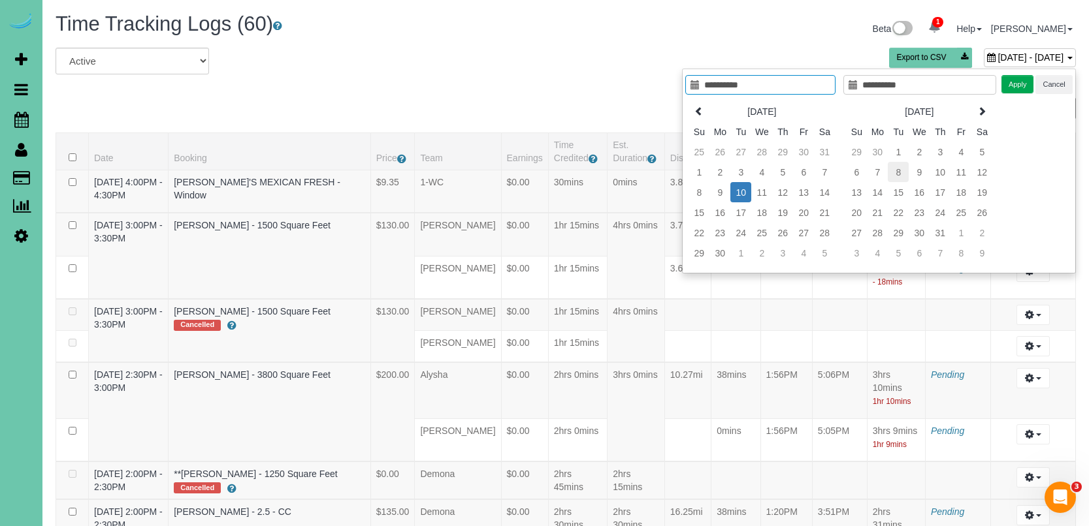
type input "**********"
click at [897, 172] on td "8" at bounding box center [898, 172] width 21 height 20
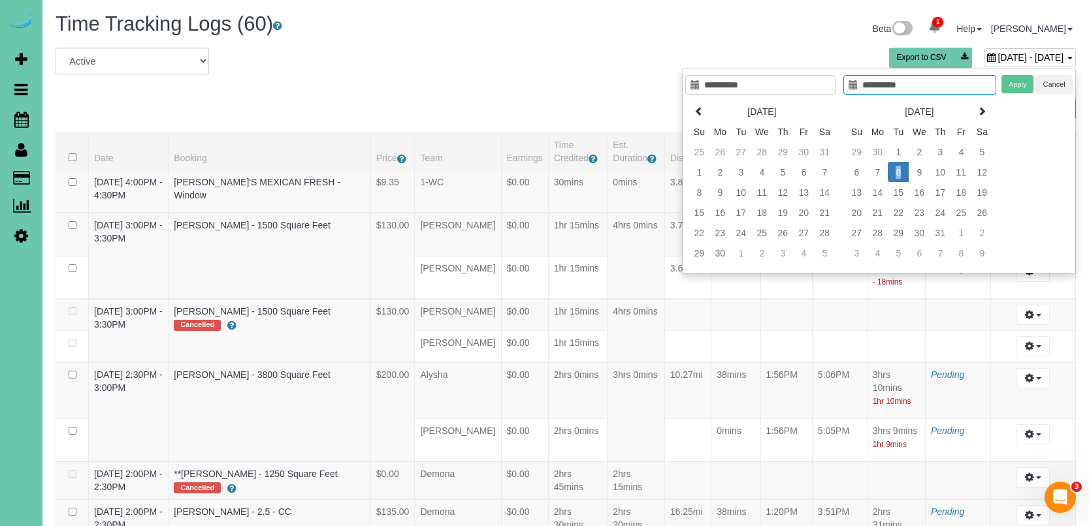
click at [897, 172] on td "8" at bounding box center [898, 172] width 21 height 20
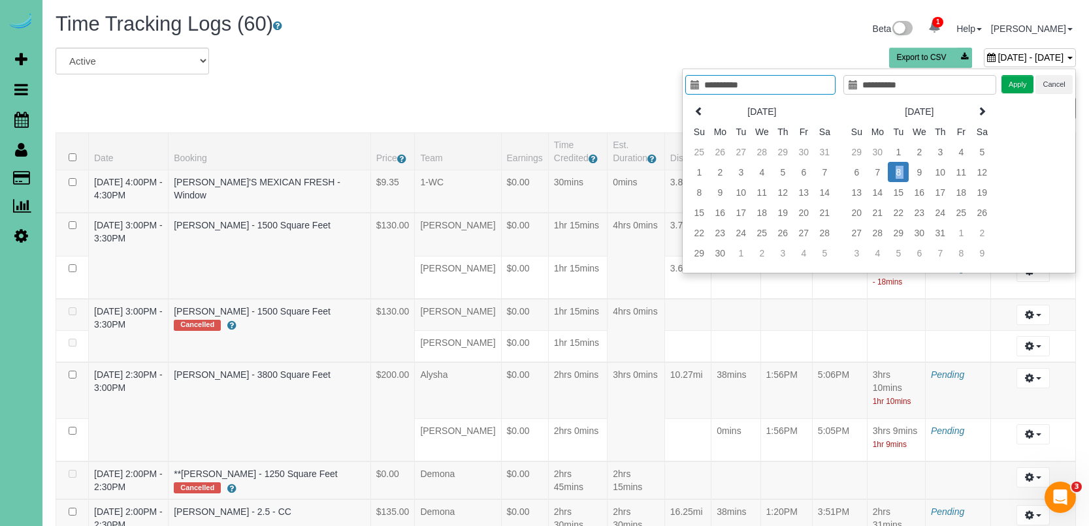
click at [897, 172] on td "8" at bounding box center [898, 172] width 21 height 20
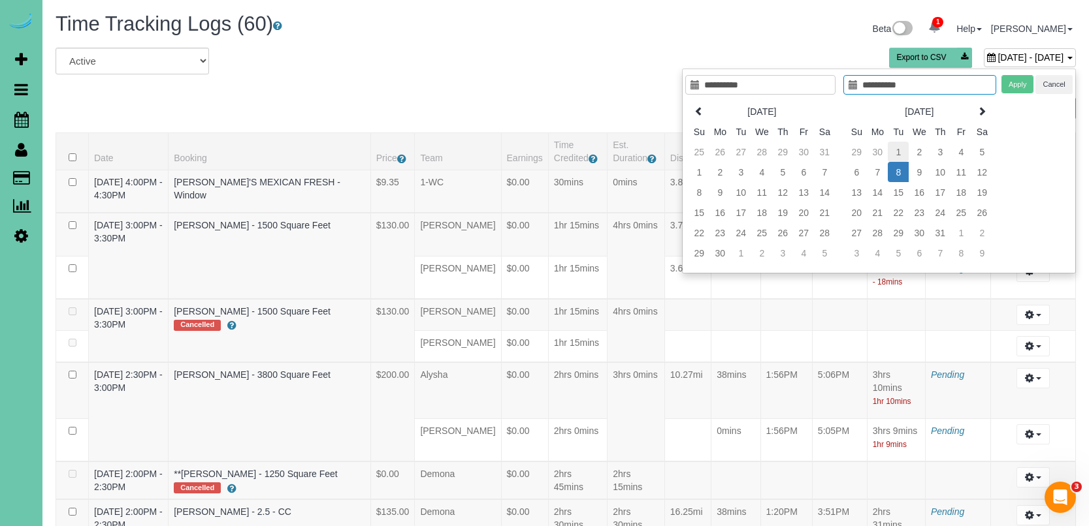
type input "**********"
click at [898, 172] on td "8" at bounding box center [898, 172] width 21 height 20
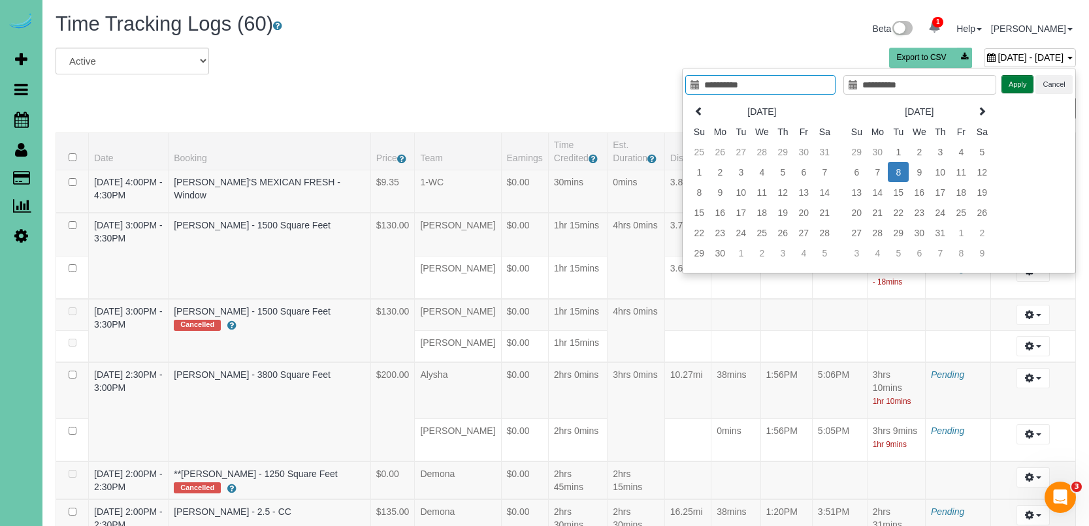
click at [1022, 82] on button "Apply" at bounding box center [1017, 84] width 33 height 19
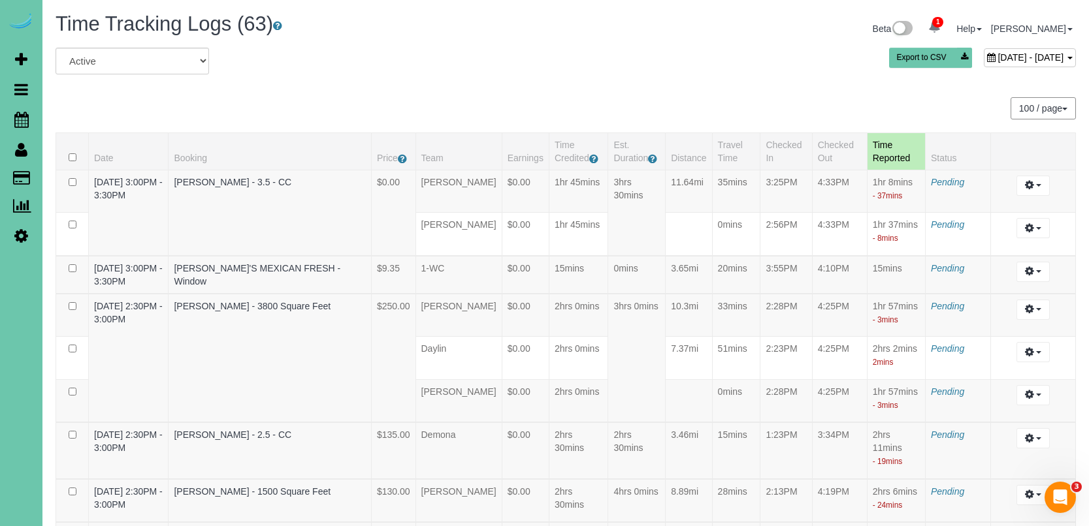
scroll to position [5061, 1089]
click at [997, 62] on span "October 08, 2024 - October 08, 2024" at bounding box center [1030, 57] width 66 height 10
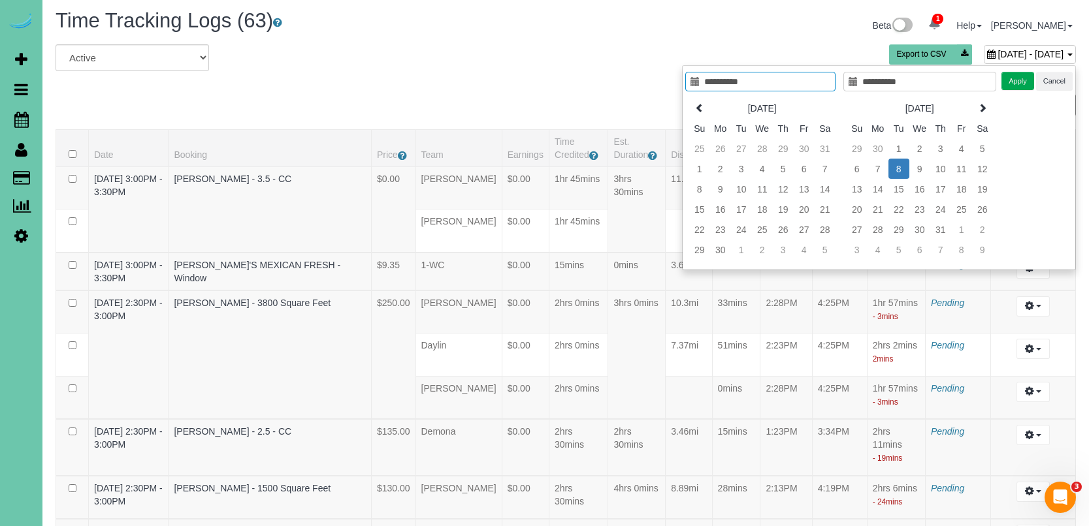
scroll to position [4, 0]
click at [982, 112] on icon at bounding box center [982, 107] width 9 height 9
click at [982, 110] on icon at bounding box center [982, 107] width 9 height 9
type input "**********"
click at [892, 170] on td "3" at bounding box center [898, 168] width 21 height 20
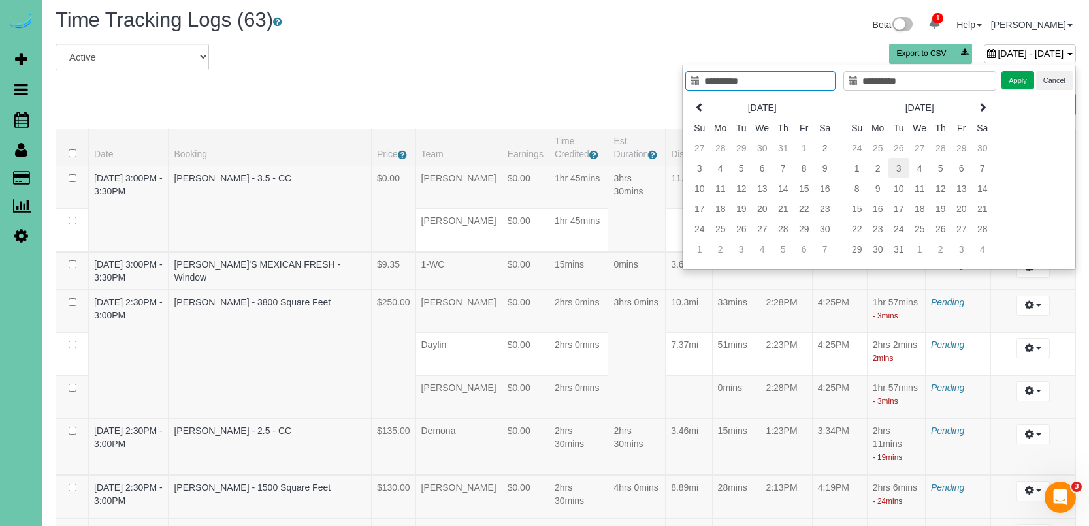
type input "**********"
click at [892, 170] on td "3" at bounding box center [898, 168] width 21 height 20
type input "**********"
click at [1020, 81] on button "Apply" at bounding box center [1017, 80] width 33 height 19
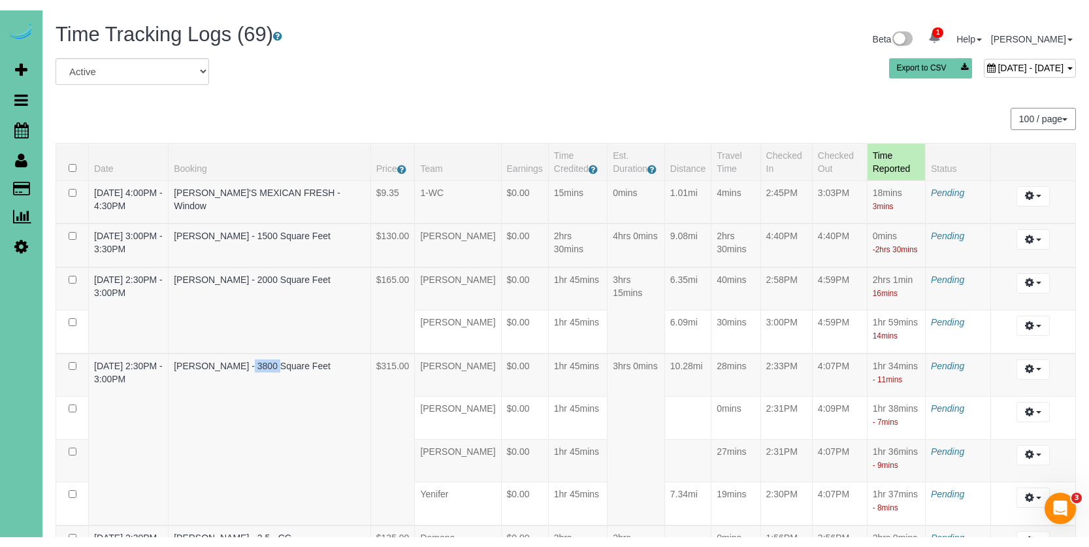
scroll to position [0, 0]
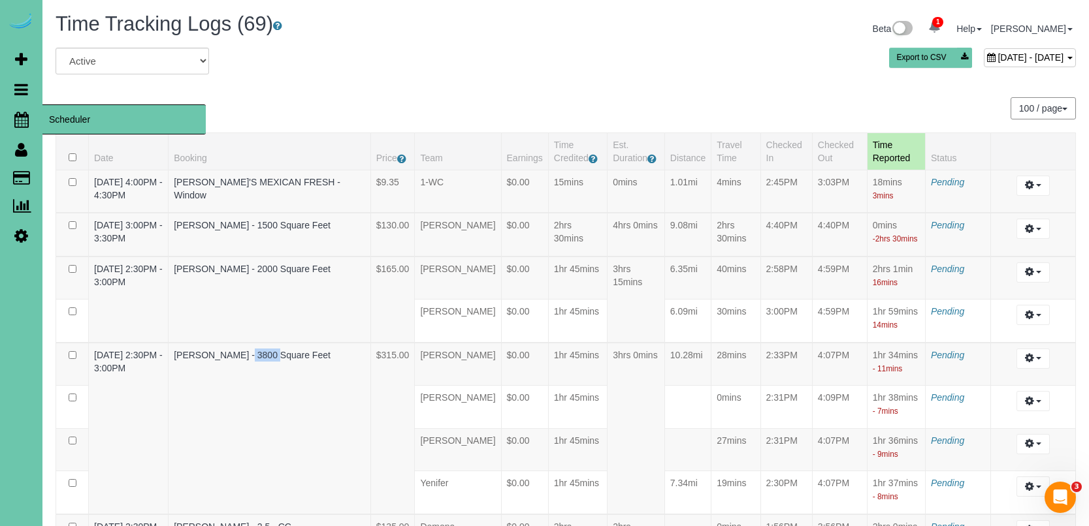
click at [23, 116] on icon at bounding box center [21, 120] width 14 height 16
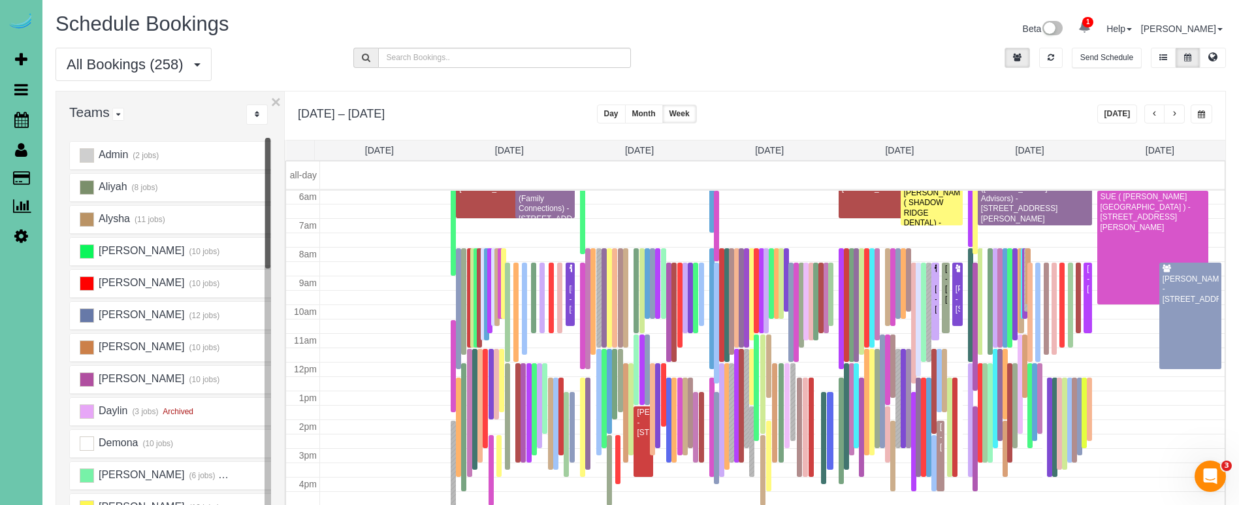
scroll to position [173, 0]
click at [24, 231] on icon at bounding box center [21, 236] width 14 height 16
select select "5796"
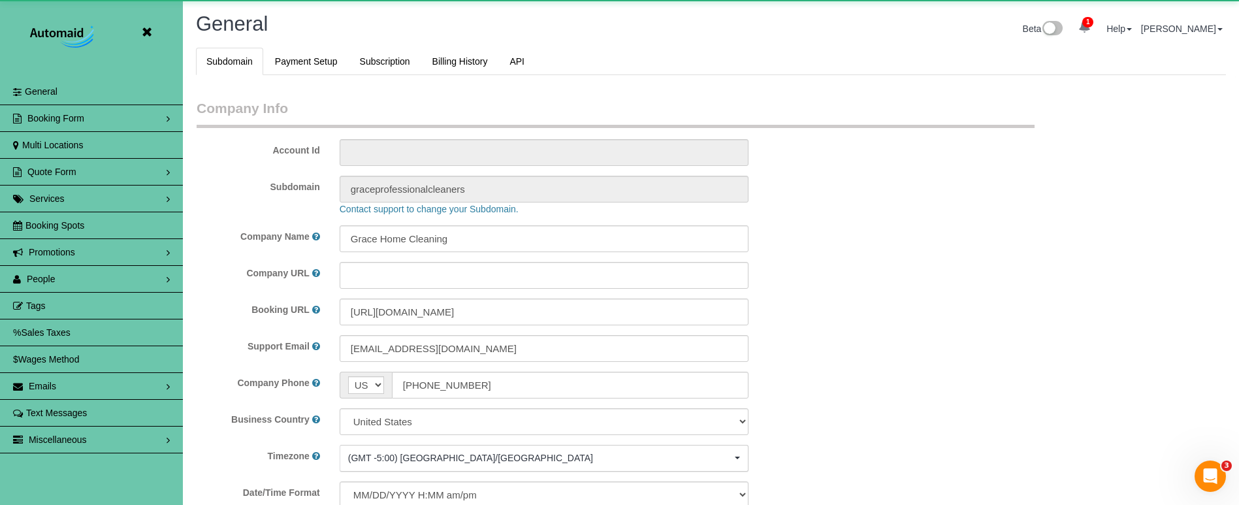
scroll to position [2763, 1239]
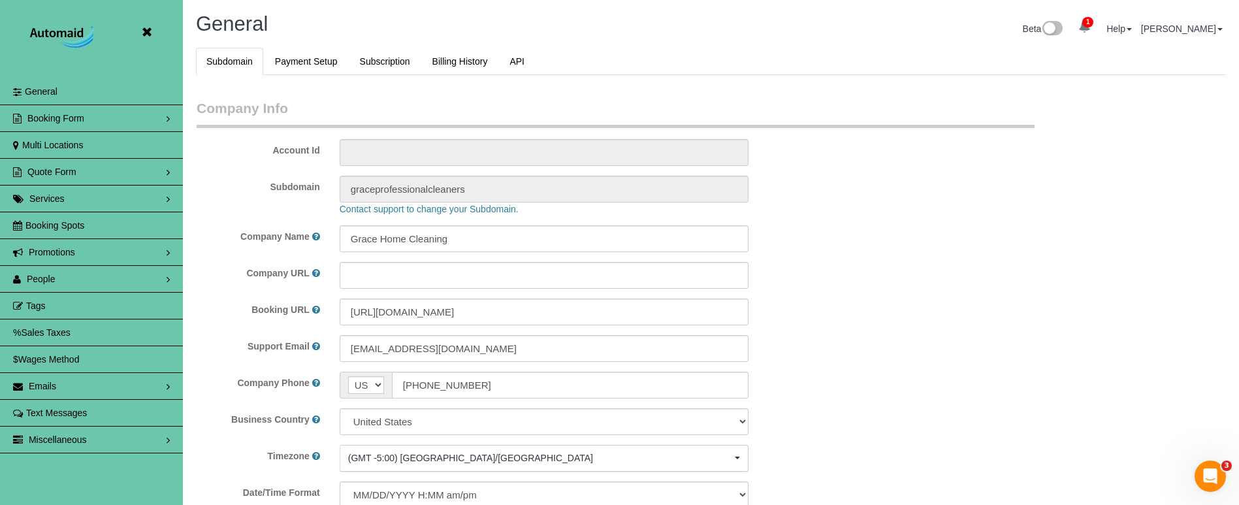
click at [88, 287] on link "People" at bounding box center [91, 279] width 183 height 26
click at [59, 360] on link "Team Availability" at bounding box center [91, 359] width 183 height 26
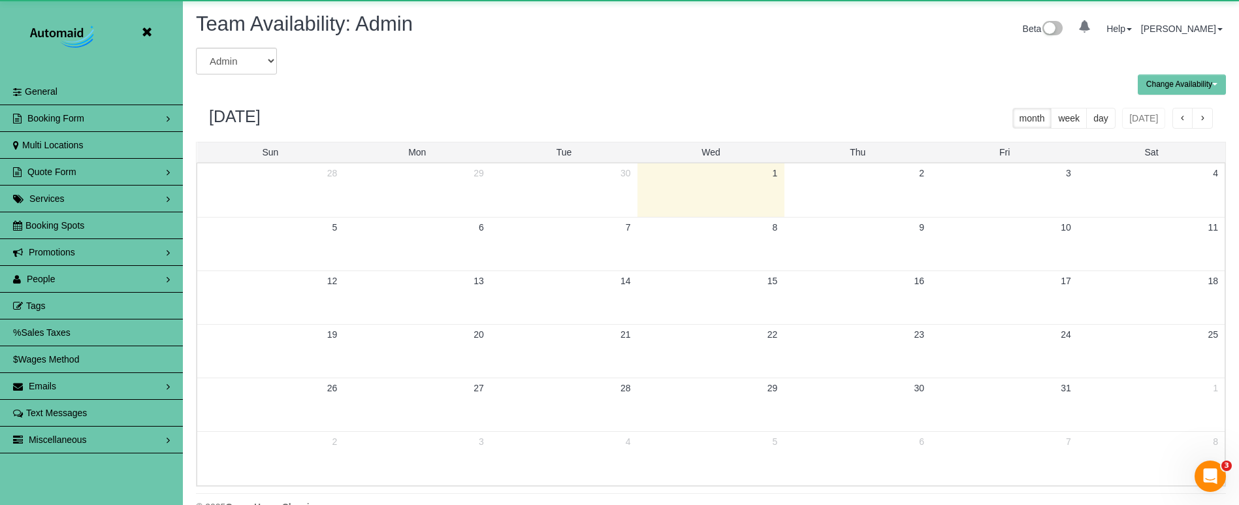
scroll to position [532, 1239]
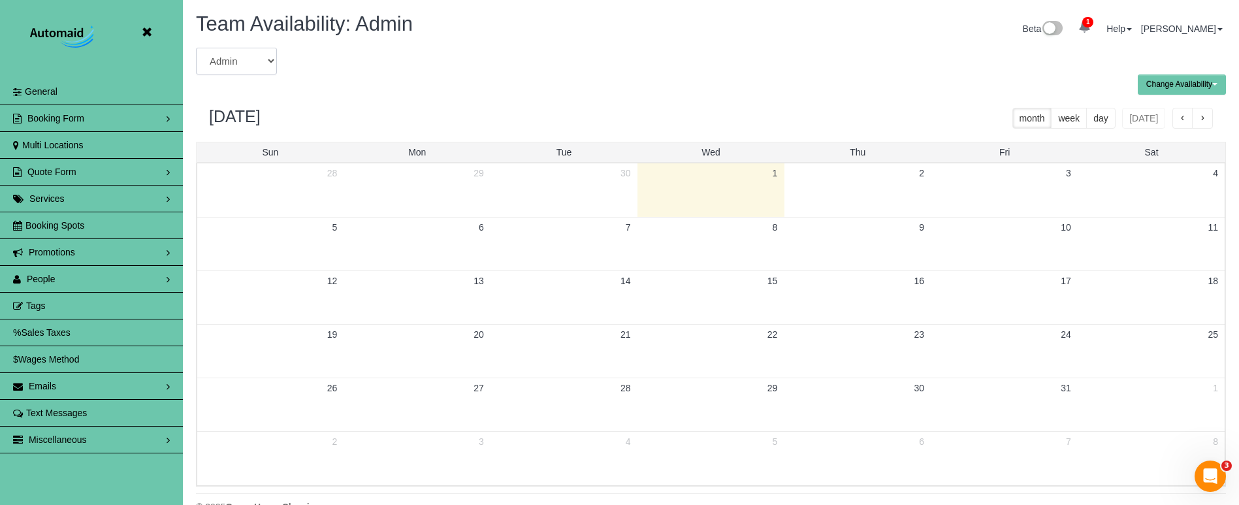
select select "number:40978"
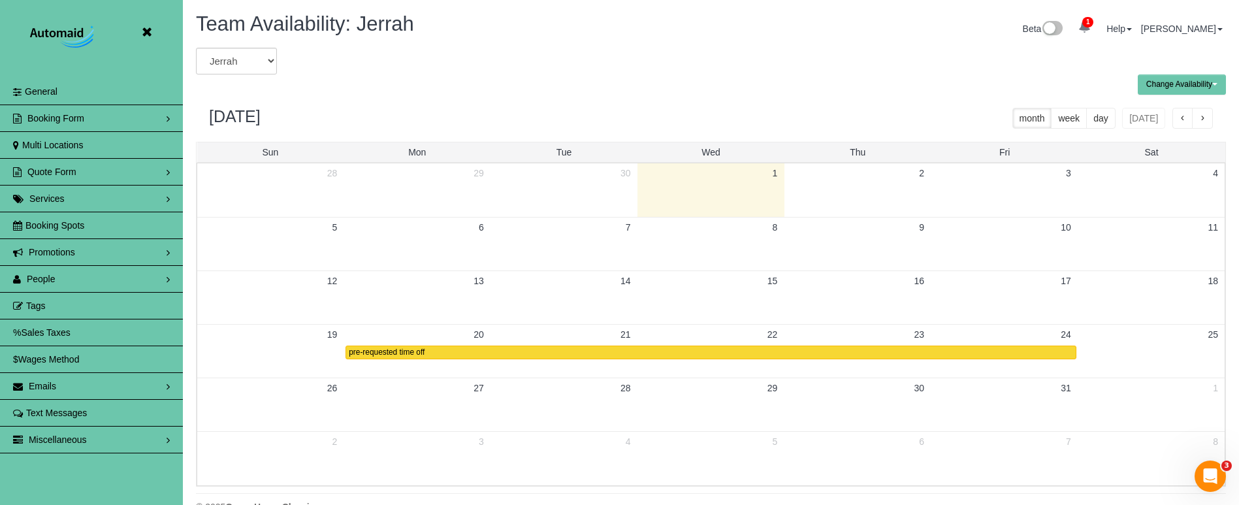
click at [148, 31] on icon at bounding box center [146, 32] width 16 height 16
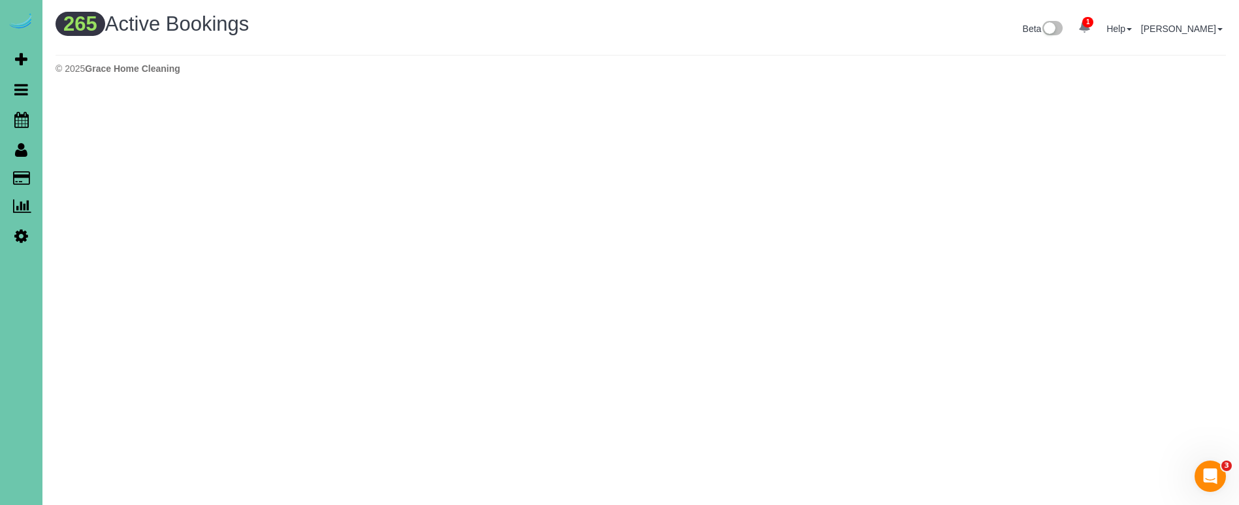
scroll to position [1056, 1239]
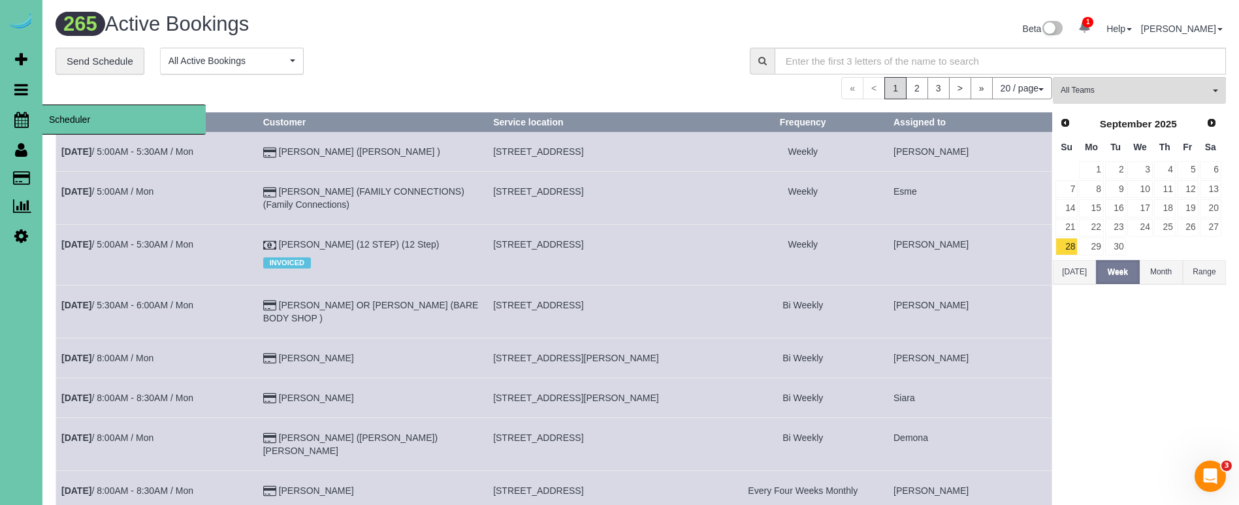
click at [14, 121] on icon at bounding box center [21, 120] width 14 height 16
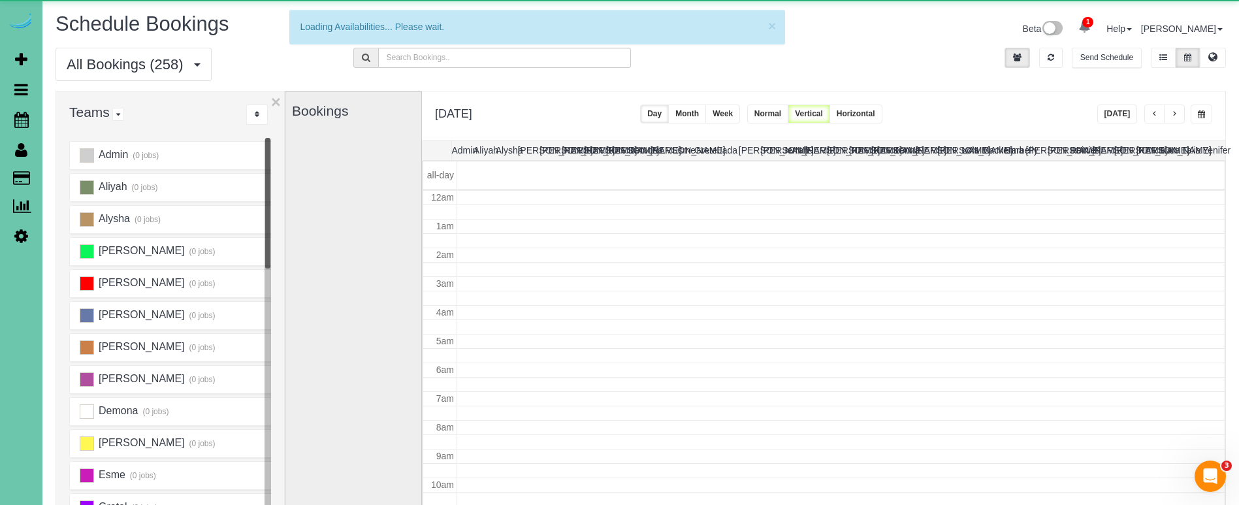
scroll to position [173, 0]
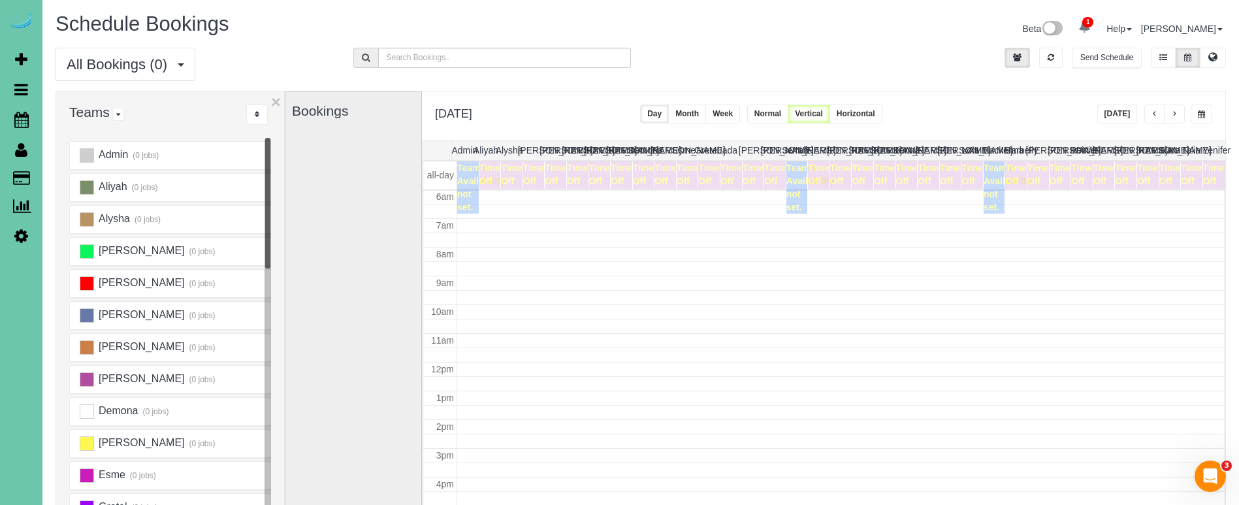
click at [1124, 112] on button "[DATE]" at bounding box center [1117, 114] width 40 height 19
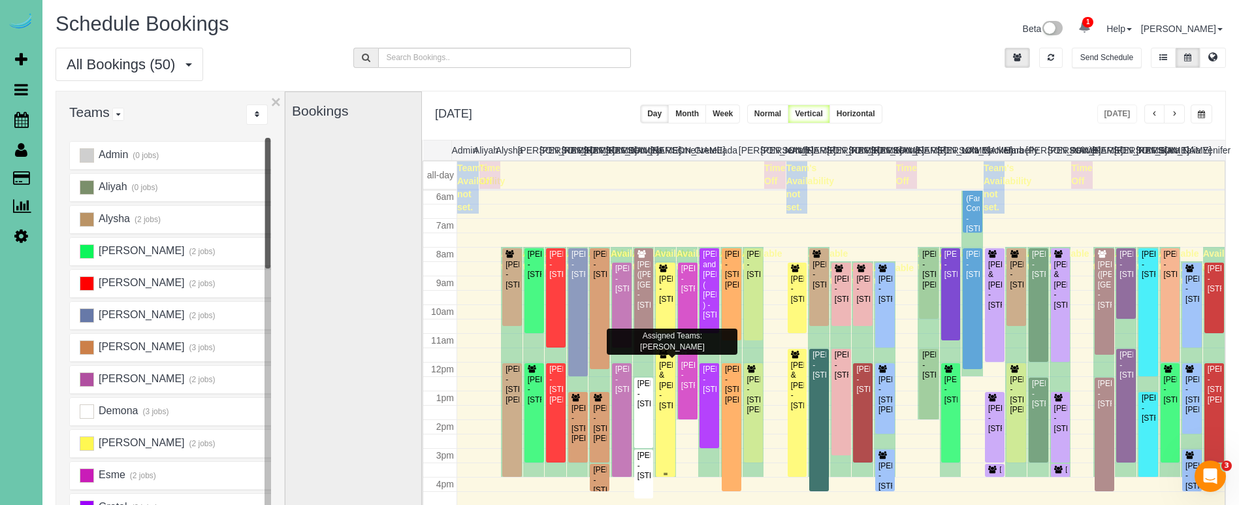
click at [666, 391] on div "[PERSON_NAME] & [PERSON_NAME] - [STREET_ADDRESS]" at bounding box center [665, 386] width 14 height 50
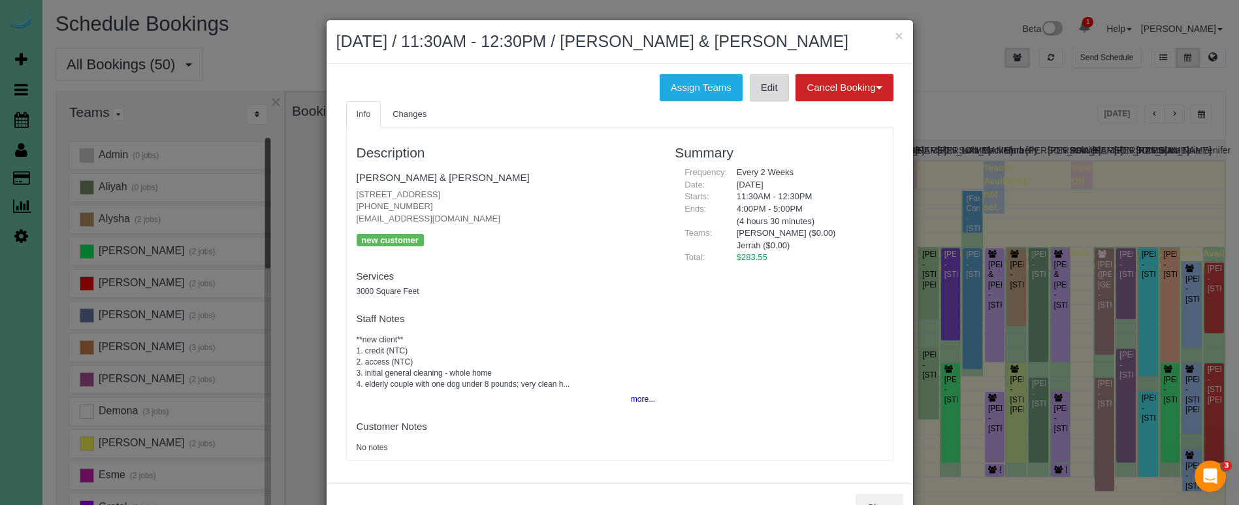
click at [767, 84] on link "Edit" at bounding box center [769, 87] width 39 height 27
click at [900, 33] on button "×" at bounding box center [899, 36] width 8 height 14
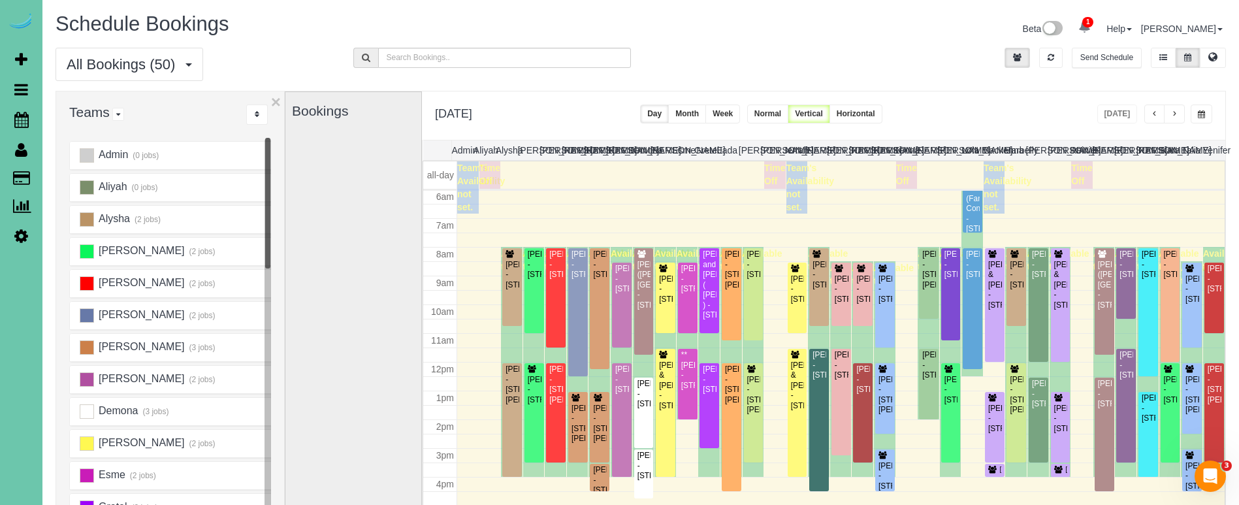
click at [1177, 114] on span "button" at bounding box center [1174, 114] width 7 height 8
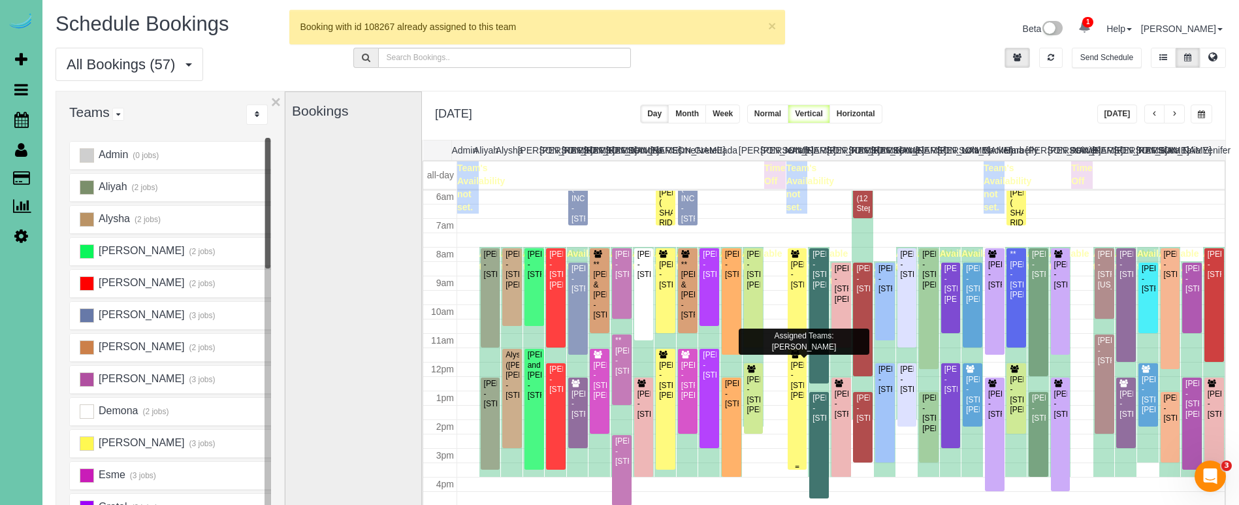
scroll to position [0, 1]
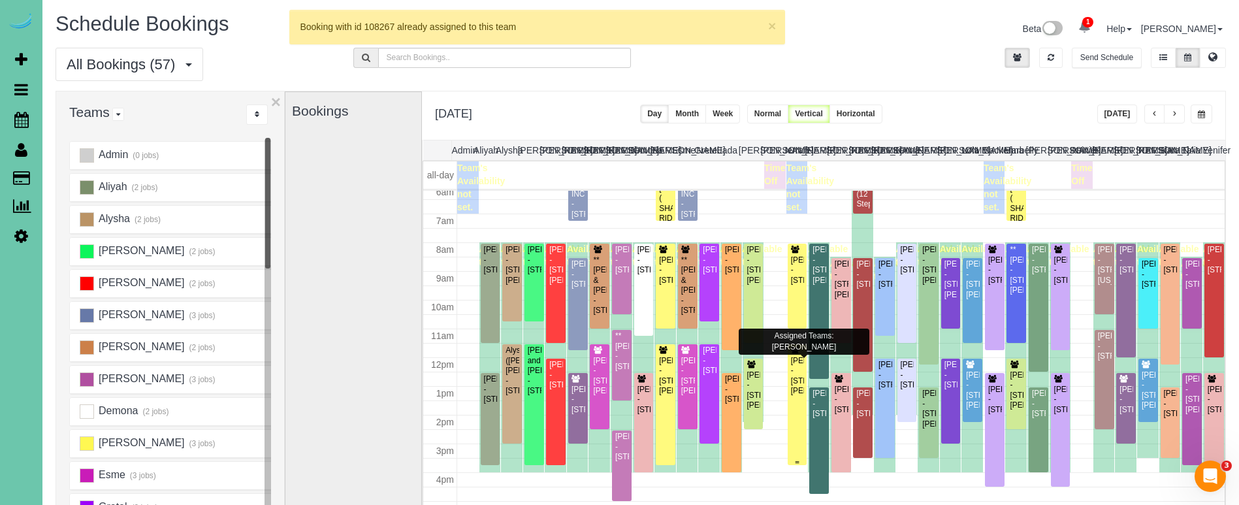
click at [795, 373] on div "Tom Samek - 15465 Stevens Plaza, Omaha, NE 68137" at bounding box center [797, 376] width 14 height 40
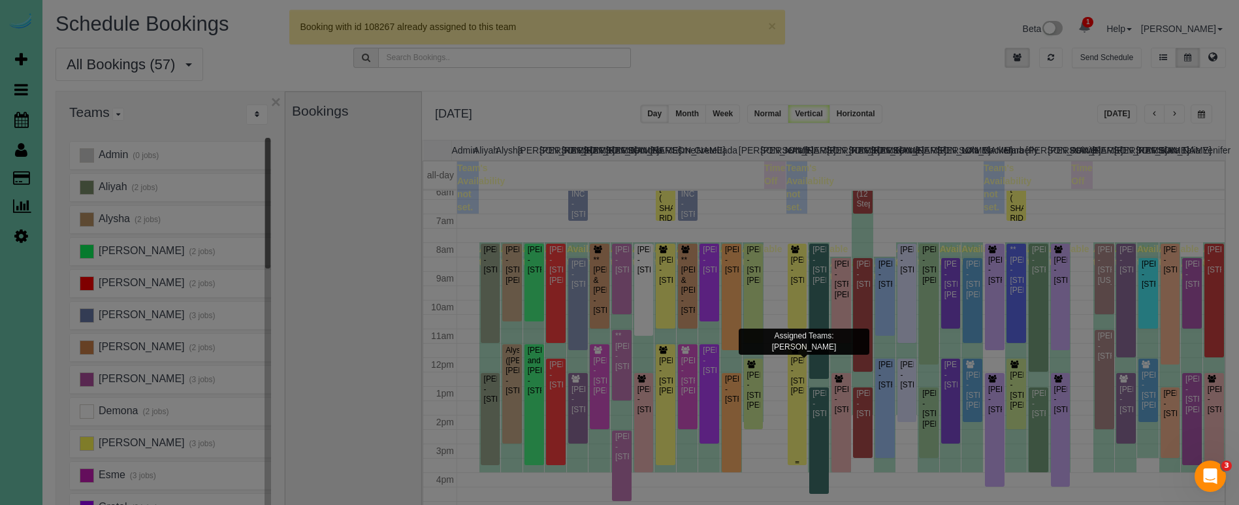
scroll to position [176, 0]
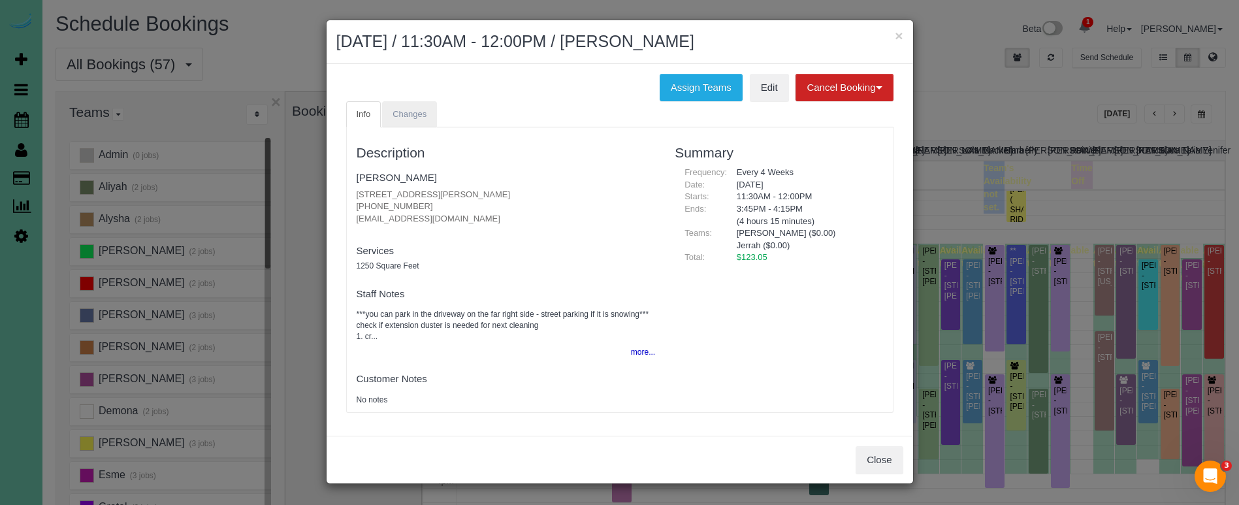
click at [400, 118] on link "Changes" at bounding box center [409, 114] width 55 height 27
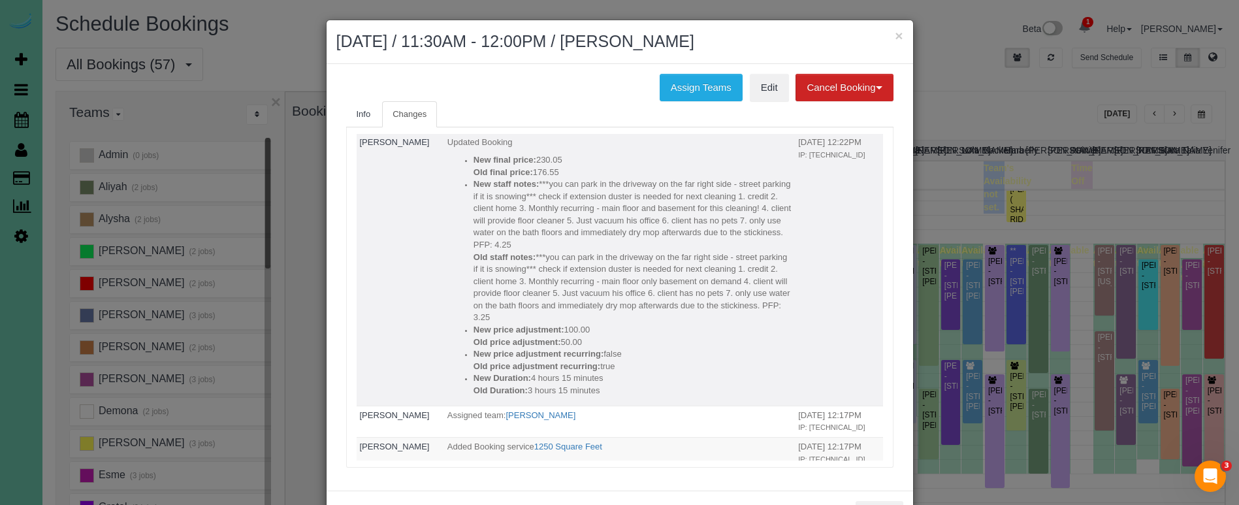
scroll to position [686, 0]
click at [895, 35] on button "×" at bounding box center [899, 36] width 8 height 14
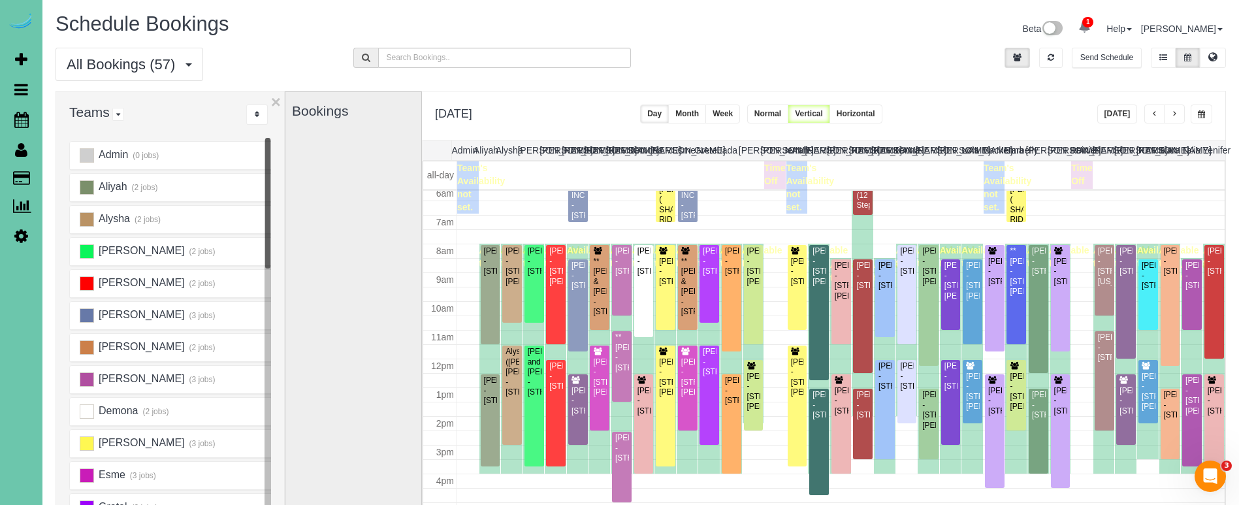
click at [1172, 112] on span "button" at bounding box center [1174, 114] width 7 height 8
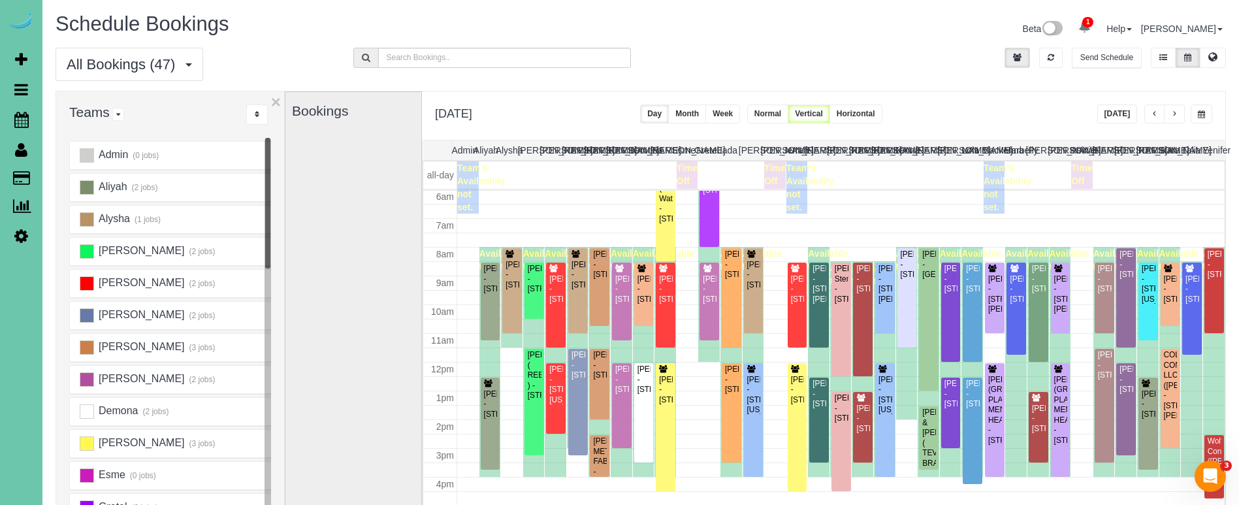
scroll to position [173, 0]
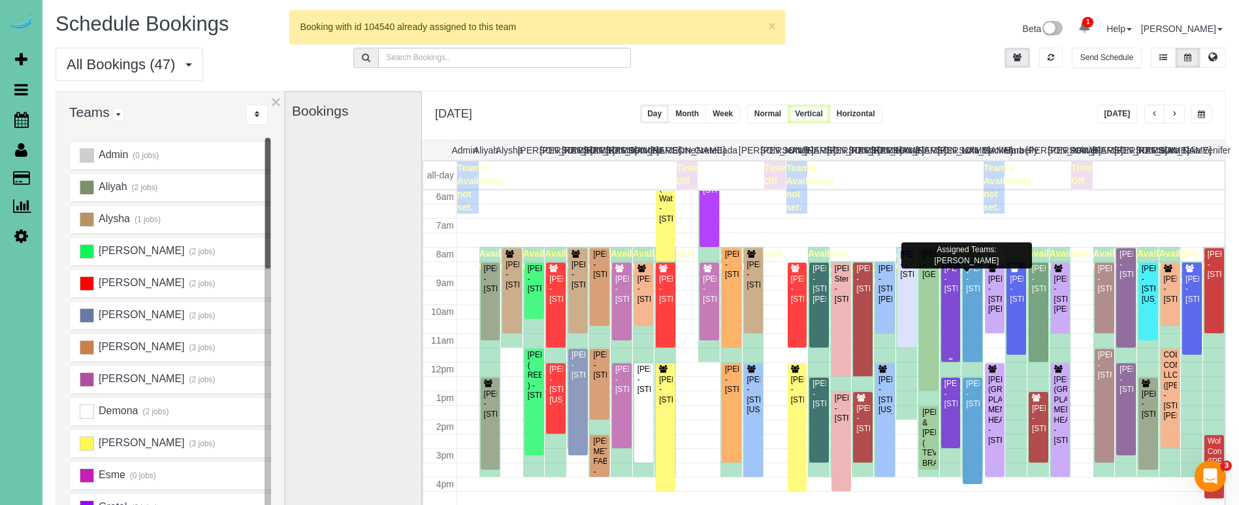
click at [948, 290] on div "Morgan Herchenbach - 2918 S 117th Street, Omaha, NE 68144" at bounding box center [951, 279] width 14 height 30
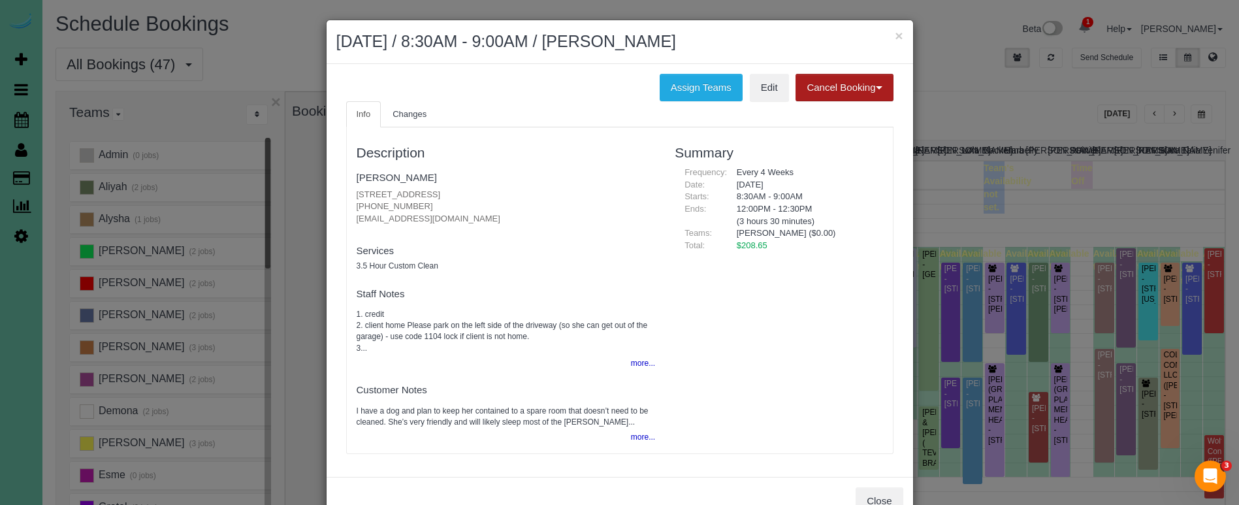
drag, startPoint x: 805, startPoint y: 84, endPoint x: 794, endPoint y: 86, distance: 11.3
click at [805, 84] on button "Cancel Booking" at bounding box center [844, 87] width 97 height 27
click at [854, 115] on link "Without Fee" at bounding box center [847, 114] width 103 height 17
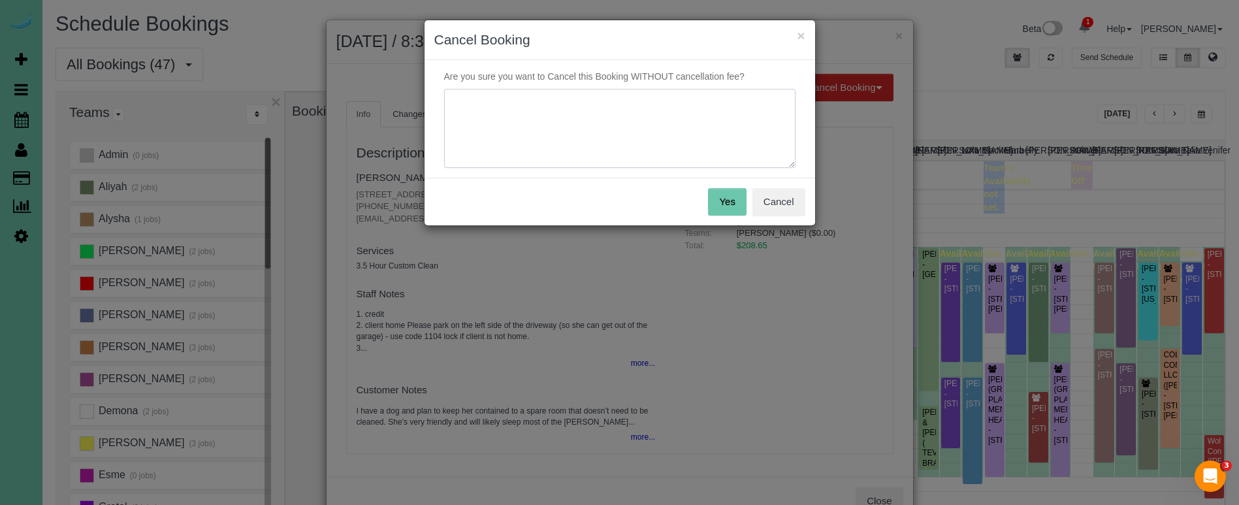
click at [730, 107] on textarea at bounding box center [619, 129] width 351 height 80
type textarea "client emailed to skip - might go on demand"
click at [738, 203] on button "Yes" at bounding box center [727, 201] width 38 height 27
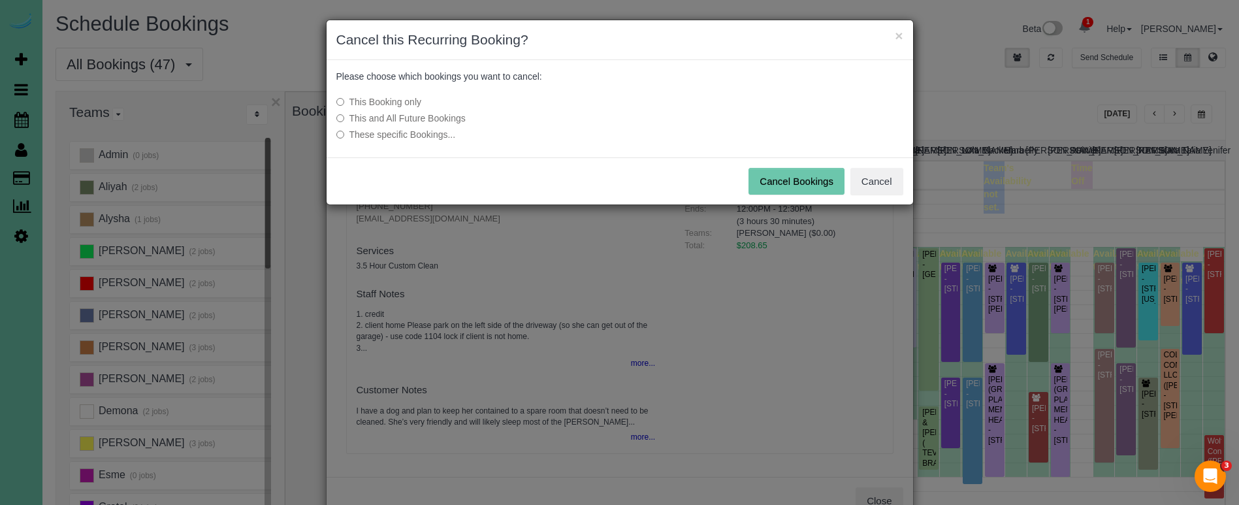
click at [801, 182] on button "Cancel Bookings" at bounding box center [797, 181] width 96 height 27
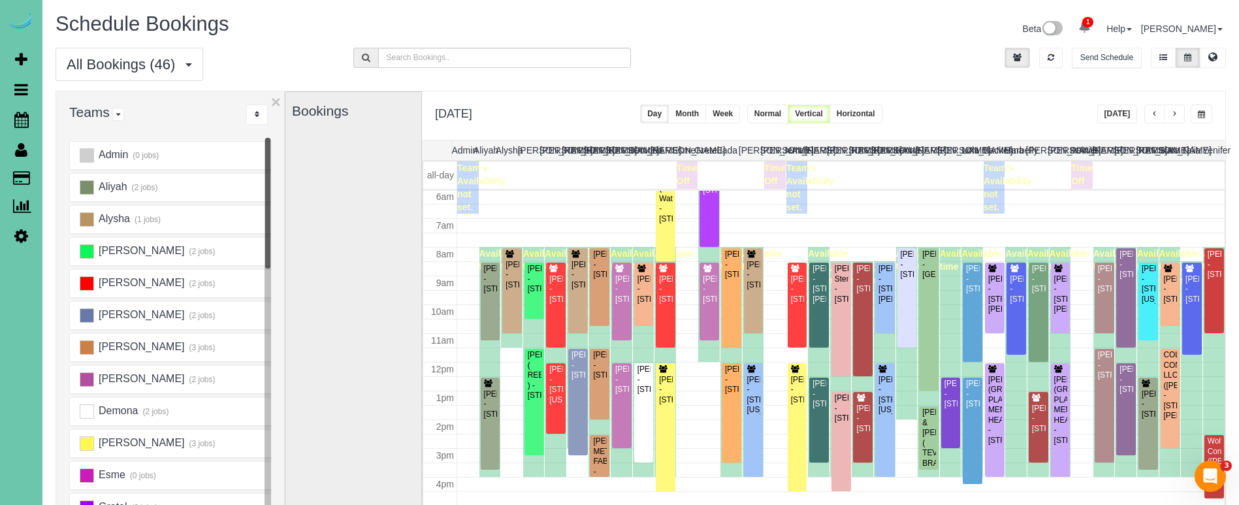
click at [1197, 110] on button "button" at bounding box center [1202, 114] width 22 height 19
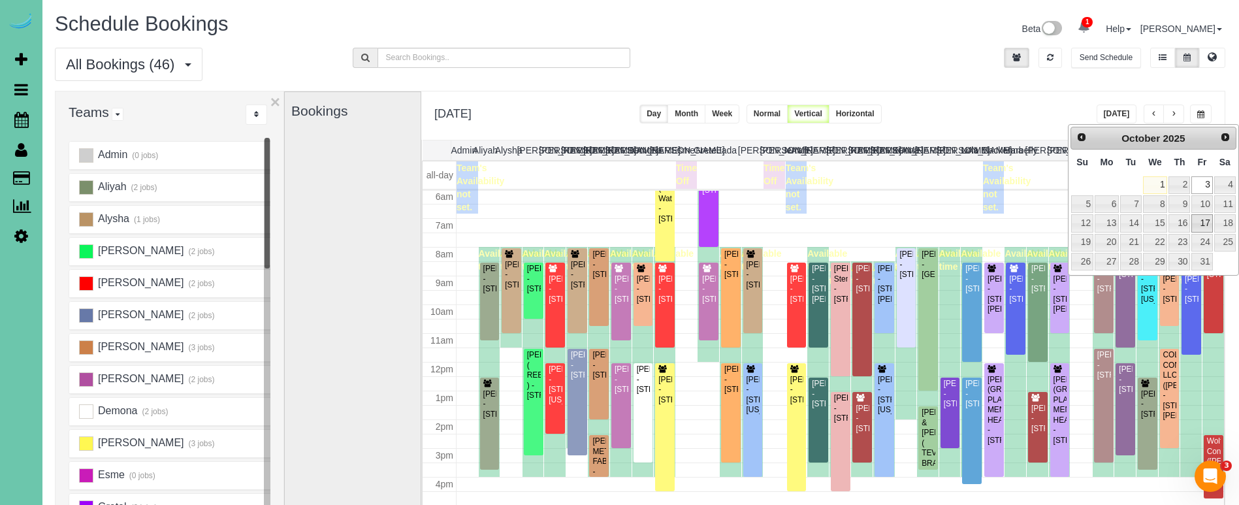
click at [1200, 225] on link "17" at bounding box center [1201, 223] width 21 height 18
type input "**********"
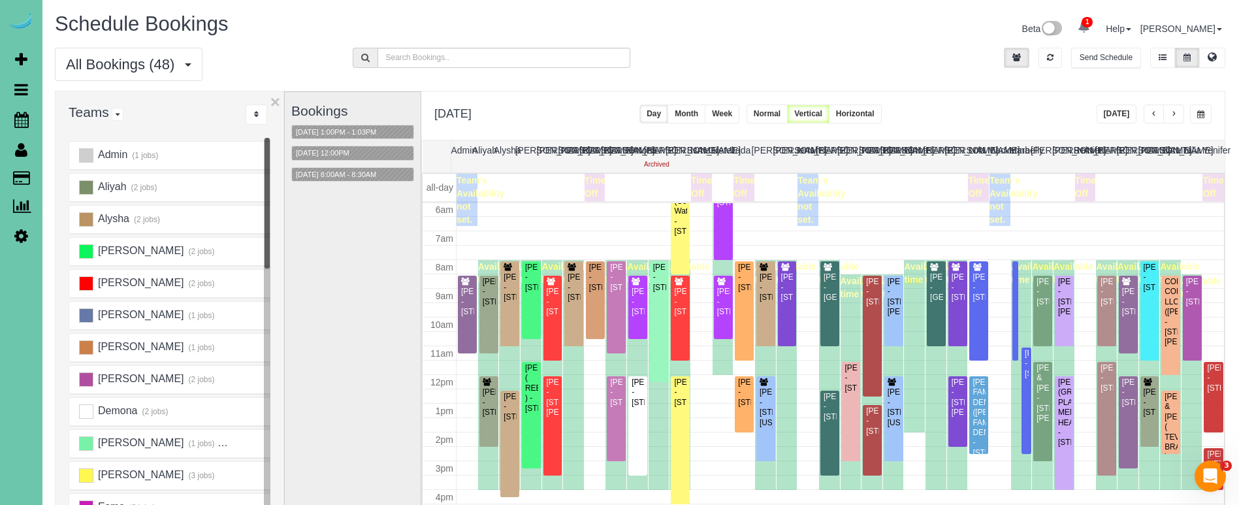
click at [19, 226] on link "Settings" at bounding box center [21, 236] width 42 height 30
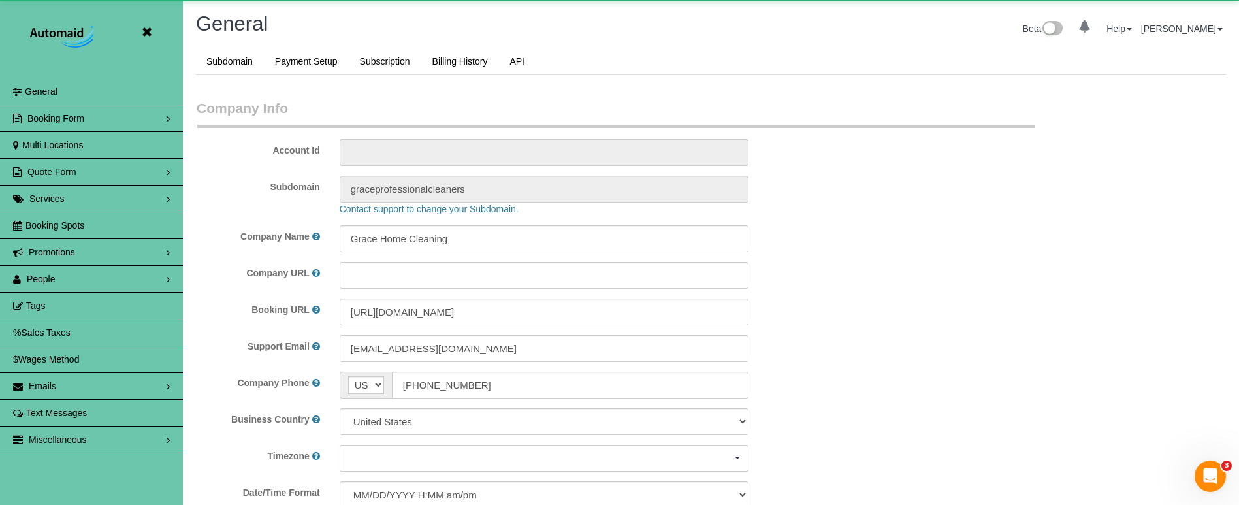
select select "5796"
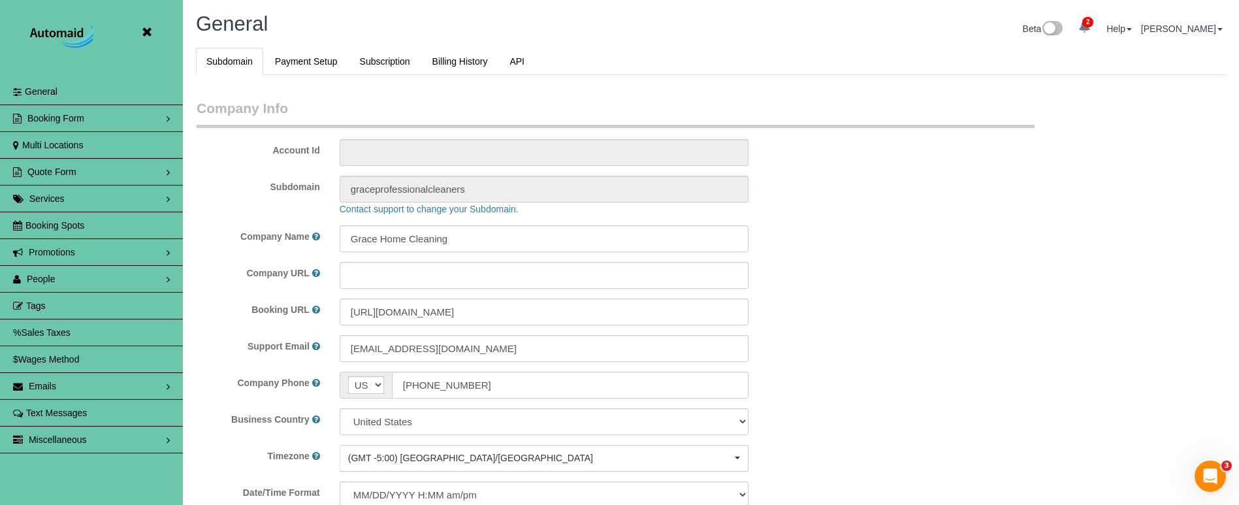
click at [82, 280] on link "People" at bounding box center [91, 279] width 183 height 26
click at [100, 350] on link "Team Availability" at bounding box center [91, 359] width 183 height 26
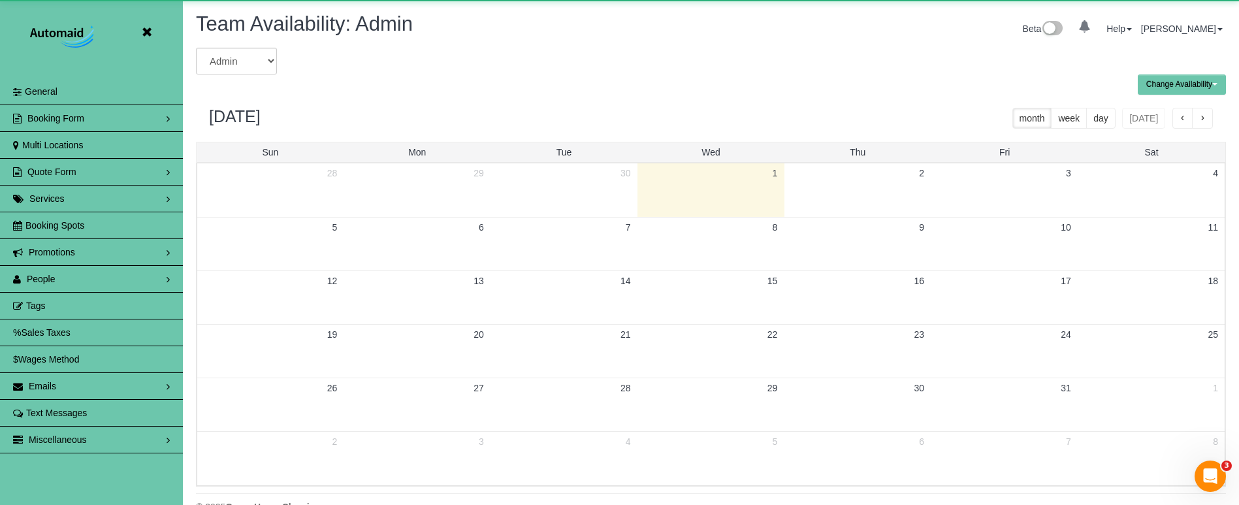
scroll to position [532, 1239]
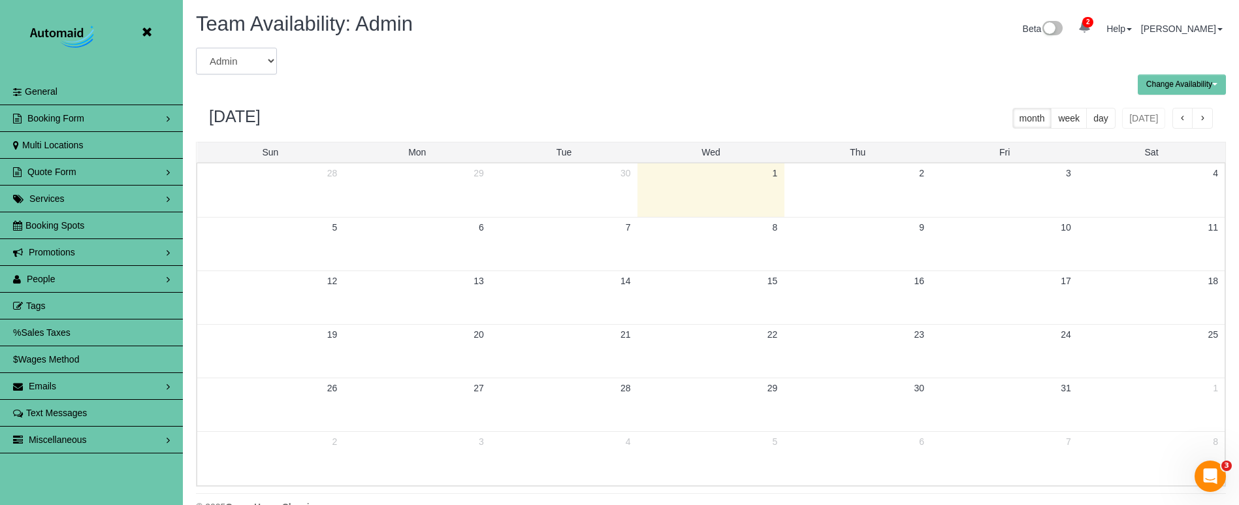
select select "number:28548"
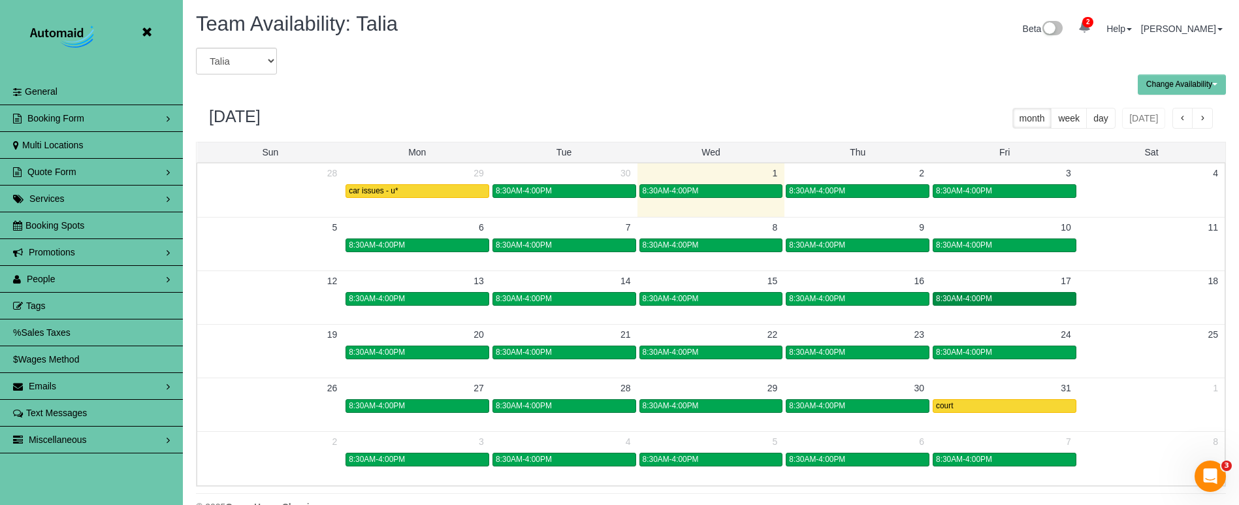
click at [1043, 299] on div "8:30AM-4:00PM" at bounding box center [1004, 299] width 137 height 10
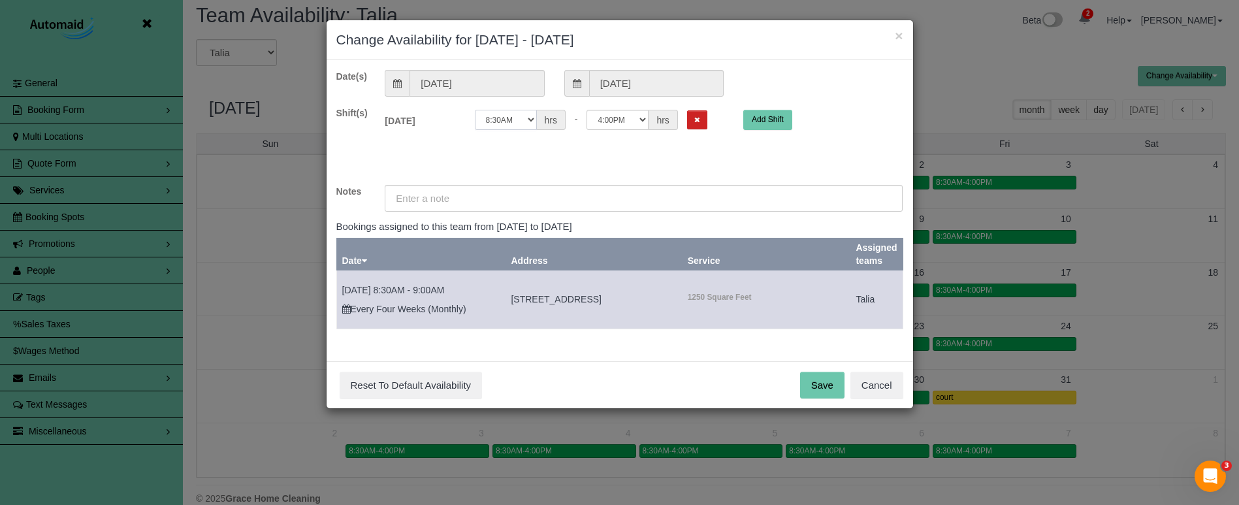
select select "string:12:30"
click at [425, 197] on input "text" at bounding box center [644, 198] width 518 height 27
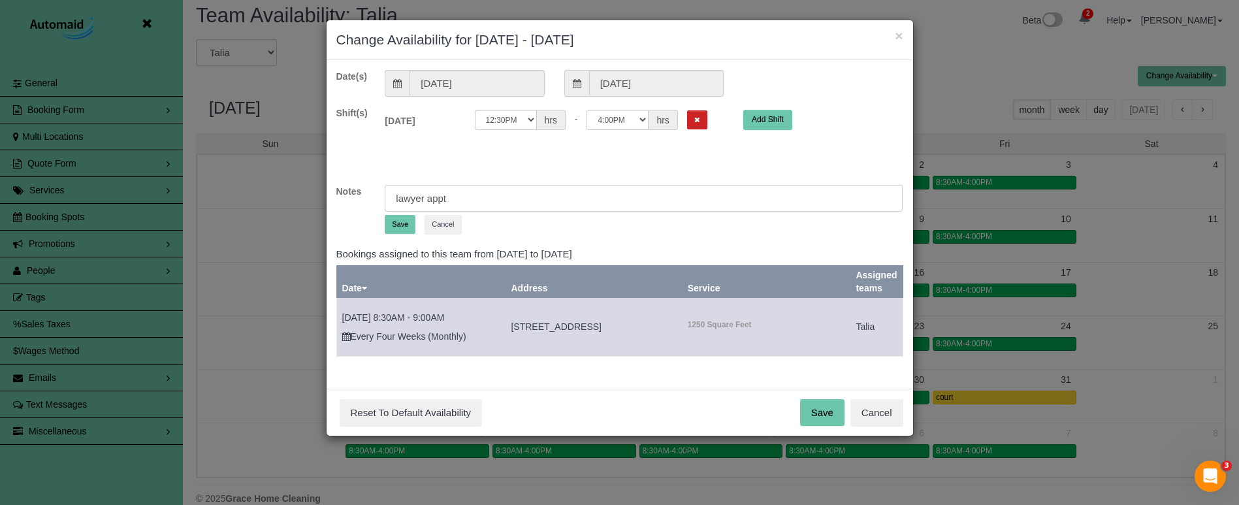
type input "lawyer appt"
drag, startPoint x: 404, startPoint y: 221, endPoint x: 483, endPoint y: 248, distance: 83.4
click at [404, 221] on button "Save" at bounding box center [400, 224] width 31 height 19
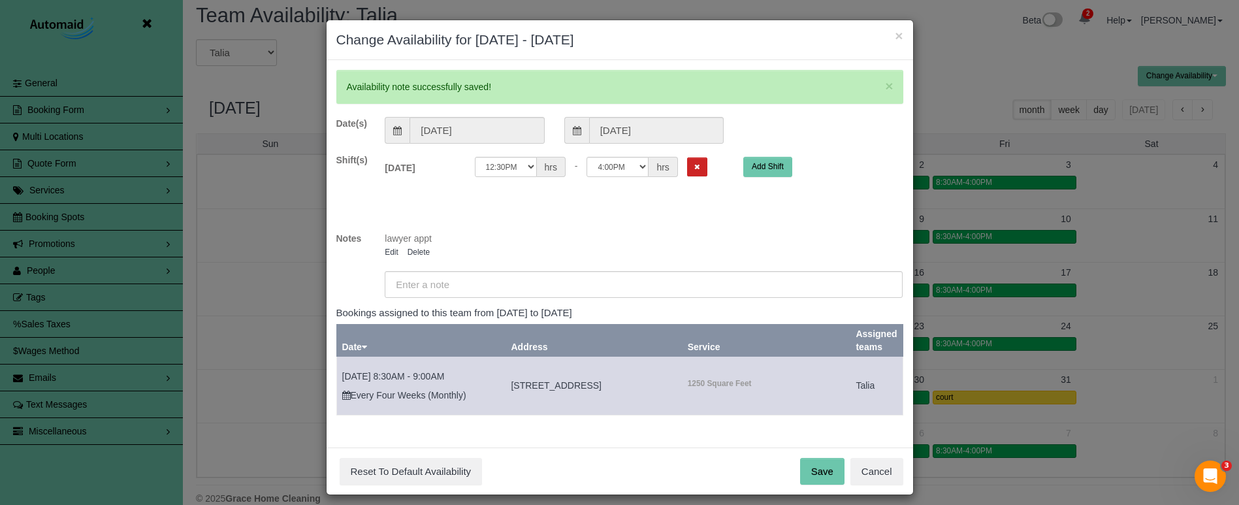
click at [809, 472] on button "Save" at bounding box center [822, 471] width 44 height 27
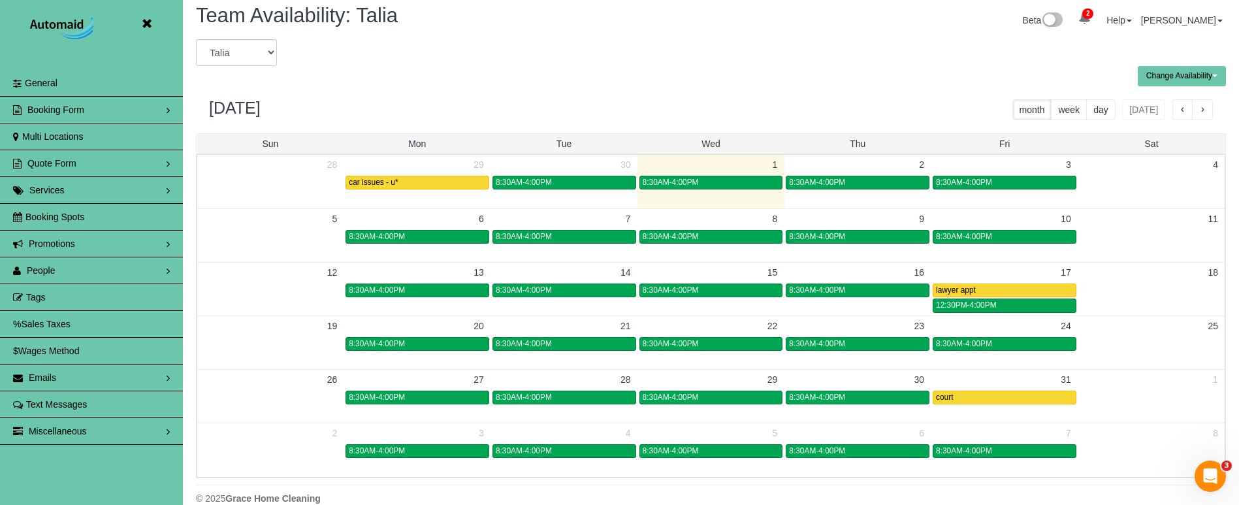
click at [150, 25] on icon at bounding box center [146, 24] width 16 height 16
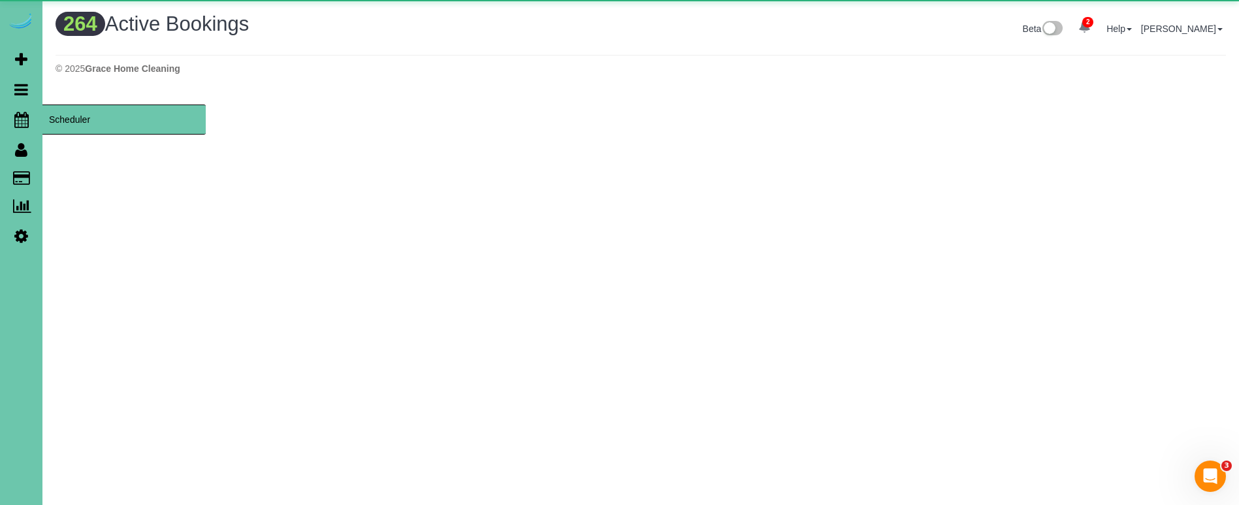
scroll to position [1056, 1239]
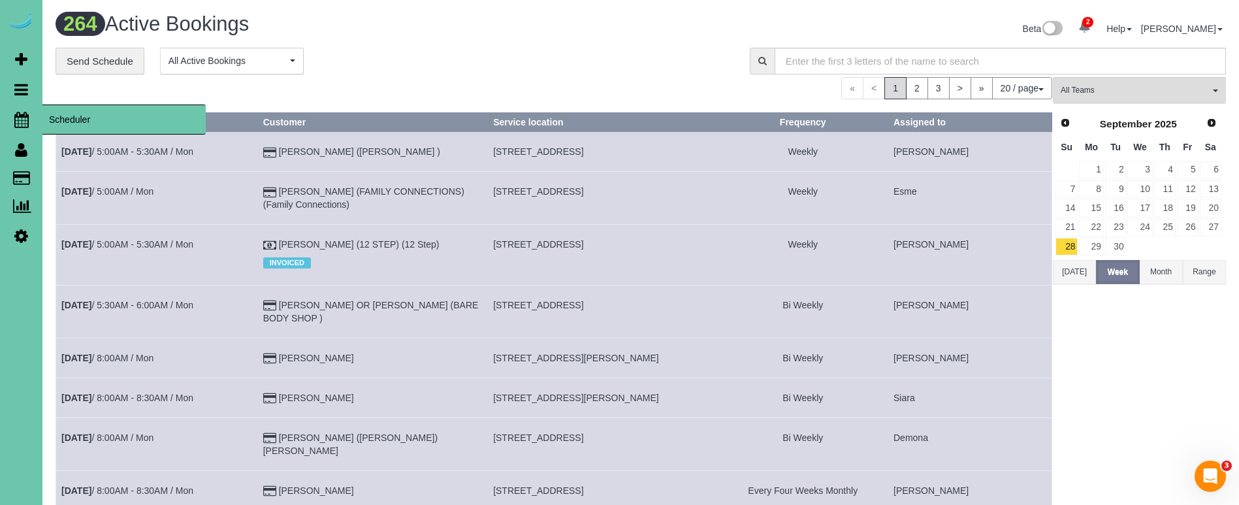
click at [48, 119] on span "Scheduler" at bounding box center [123, 120] width 163 height 30
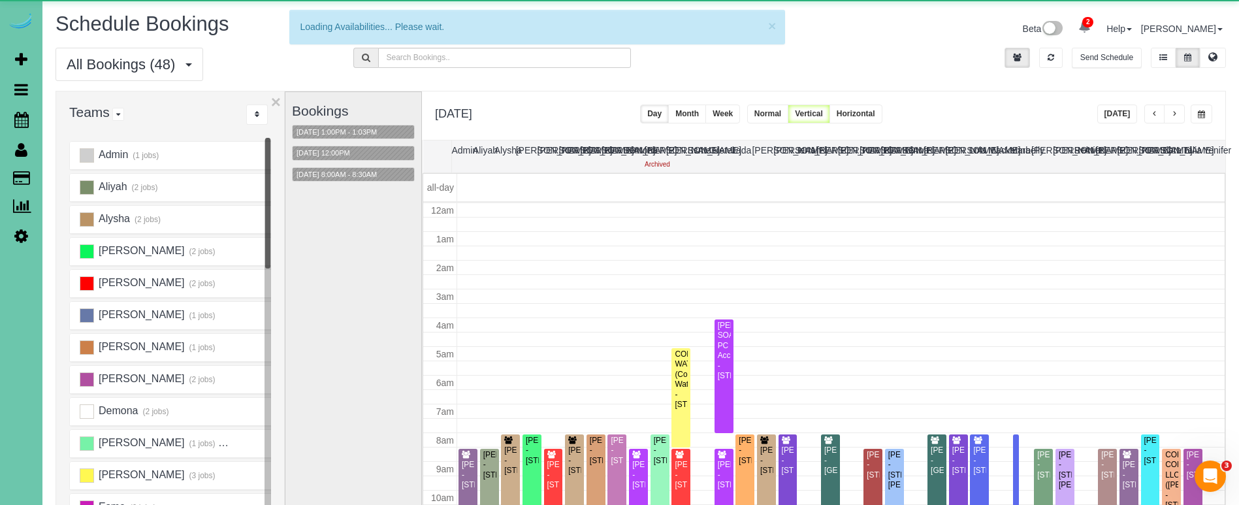
scroll to position [173, 0]
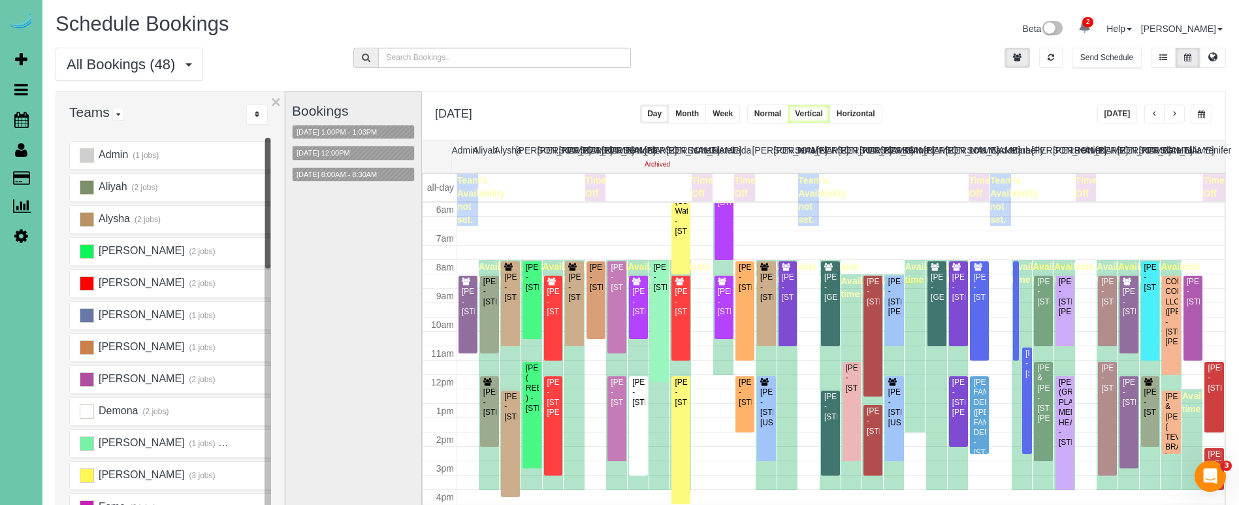
click at [1098, 117] on div "Friday, Oct 17, 2025 Today Day Month Week Normal Vertical Horizontal" at bounding box center [823, 115] width 803 height 48
click at [1111, 112] on button "[DATE]" at bounding box center [1117, 114] width 40 height 19
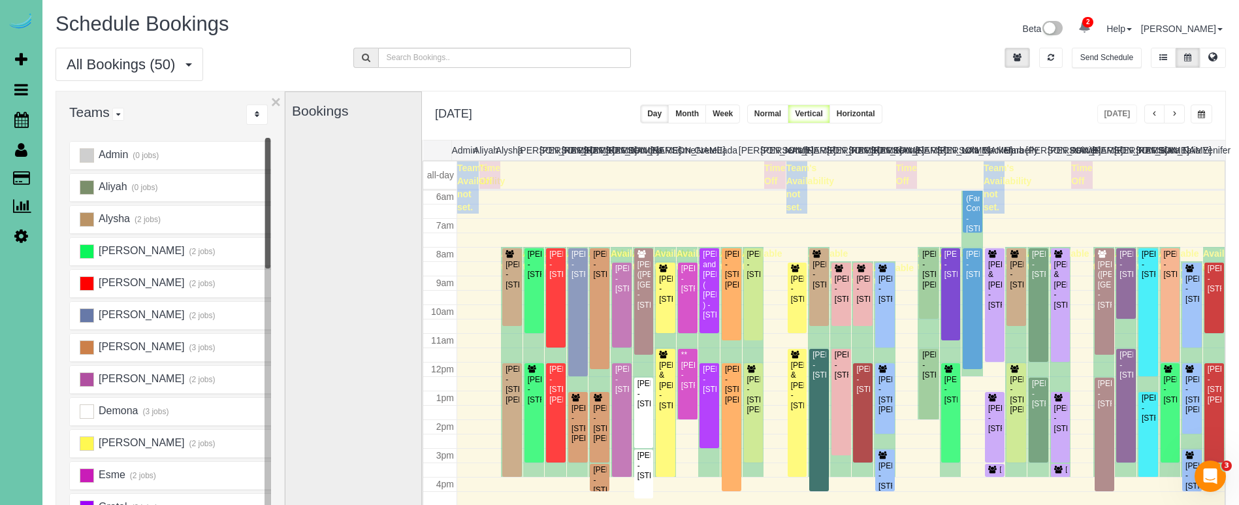
click at [1174, 112] on span "button" at bounding box center [1174, 114] width 7 height 8
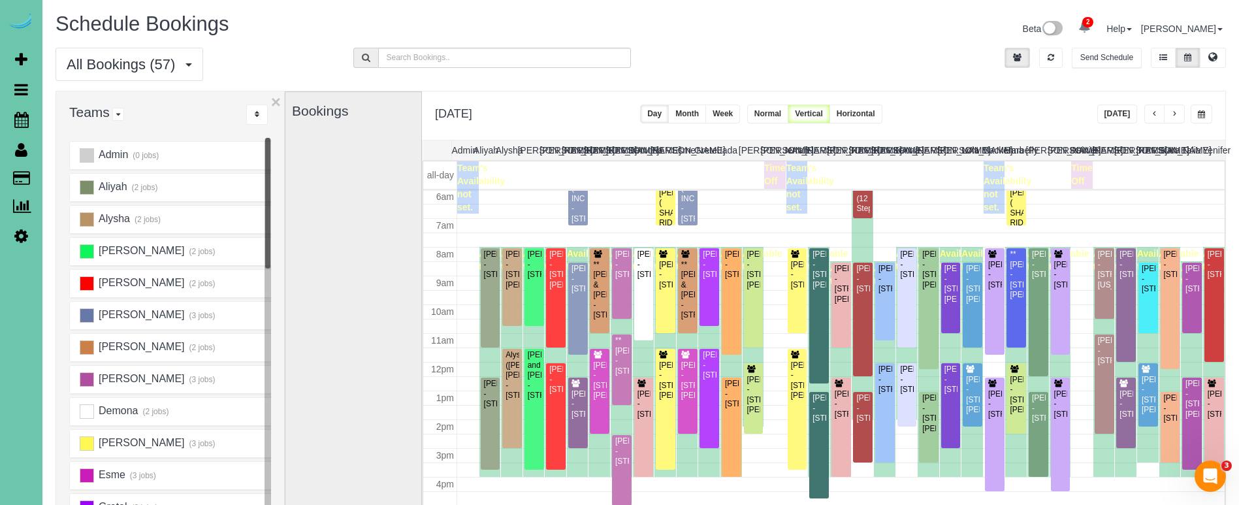
click at [1167, 117] on button "button" at bounding box center [1174, 114] width 21 height 19
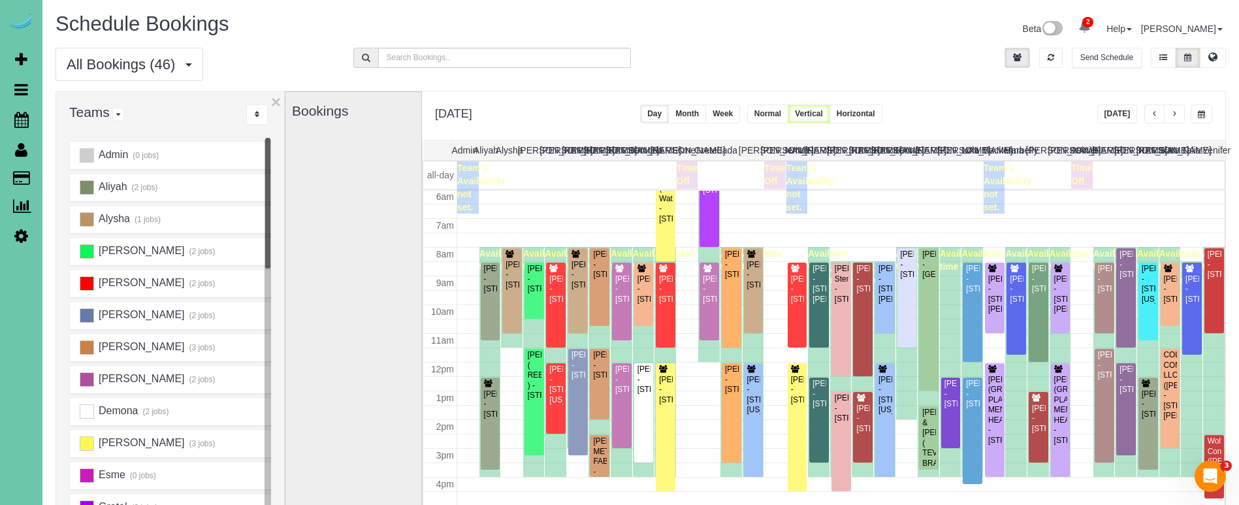
click at [22, 239] on icon at bounding box center [21, 236] width 14 height 16
select select "5796"
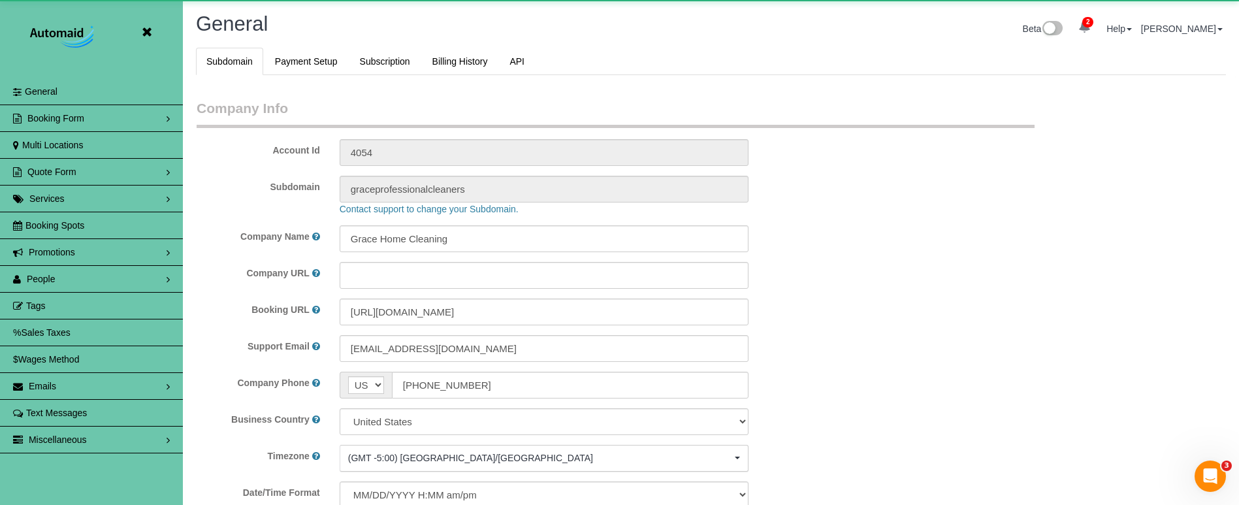
scroll to position [2763, 1239]
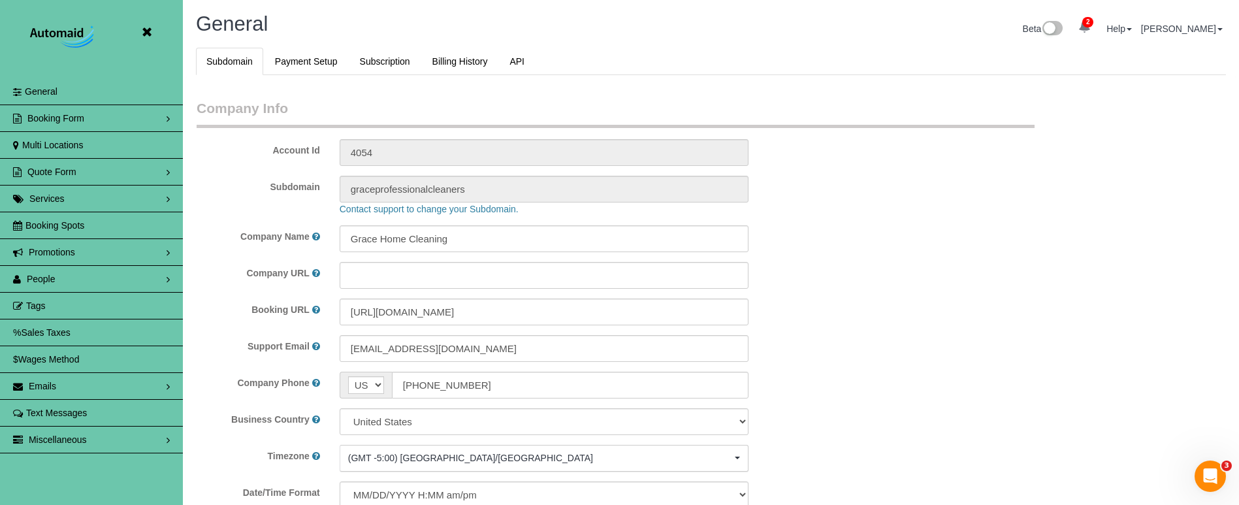
click at [56, 282] on link "People" at bounding box center [91, 279] width 183 height 26
click at [65, 355] on link "Team Availability" at bounding box center [91, 359] width 183 height 26
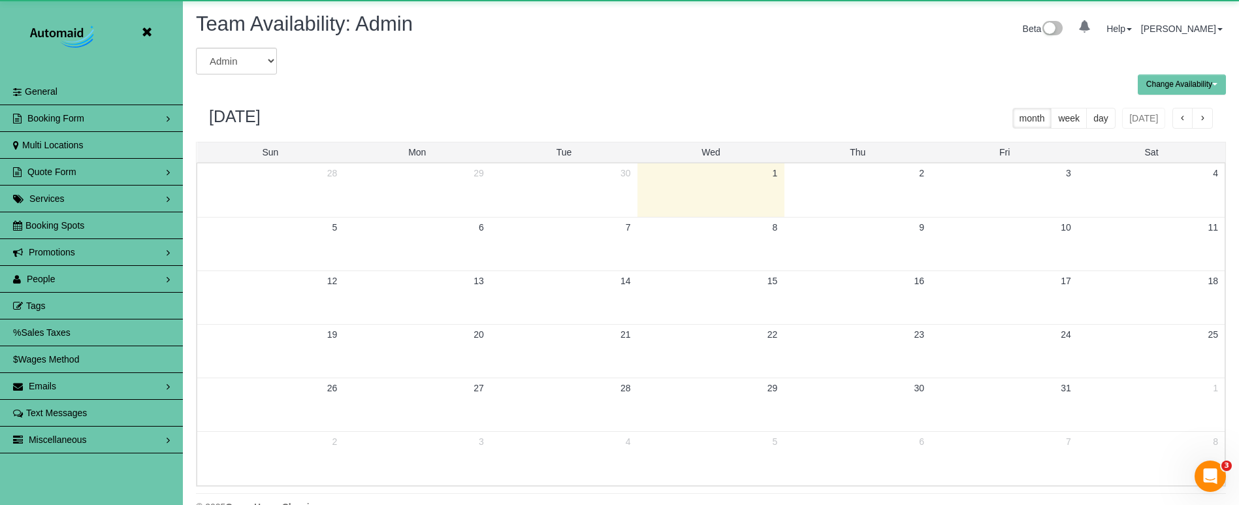
scroll to position [64785, 64078]
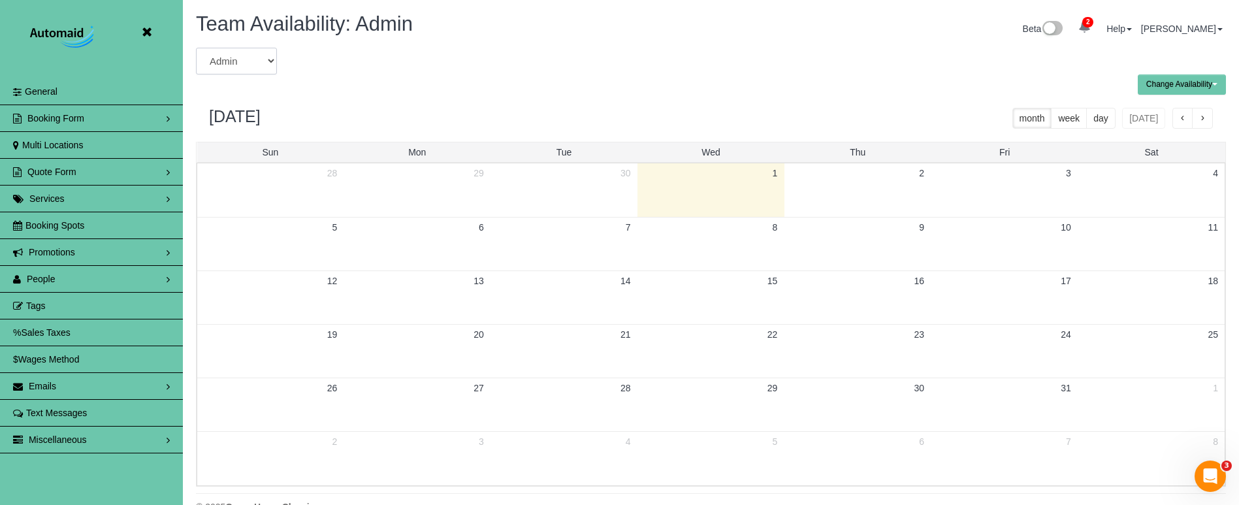
select select "number:6065"
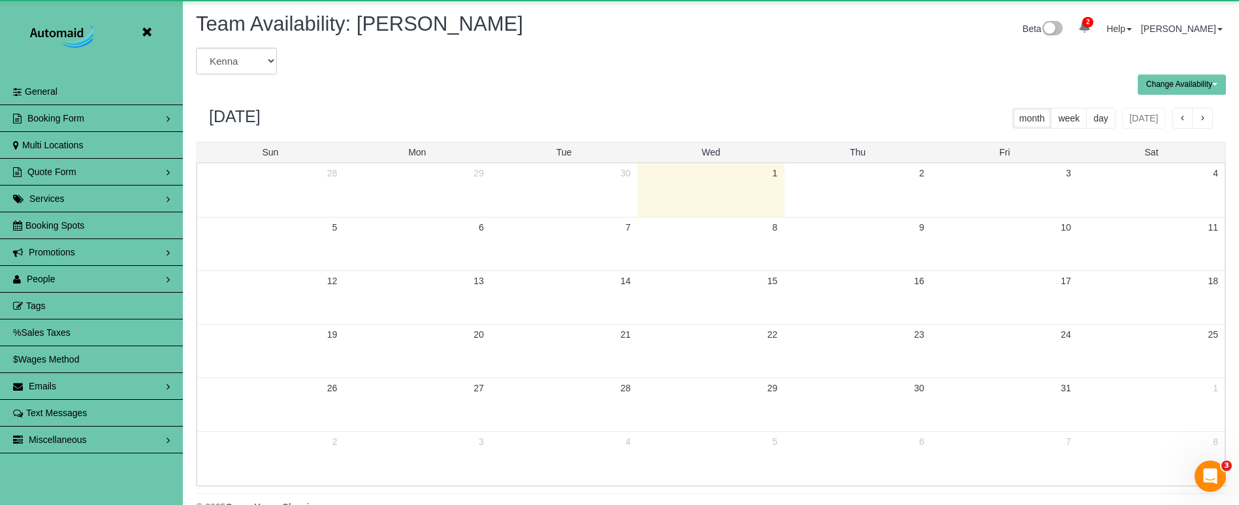
scroll to position [64785, 64078]
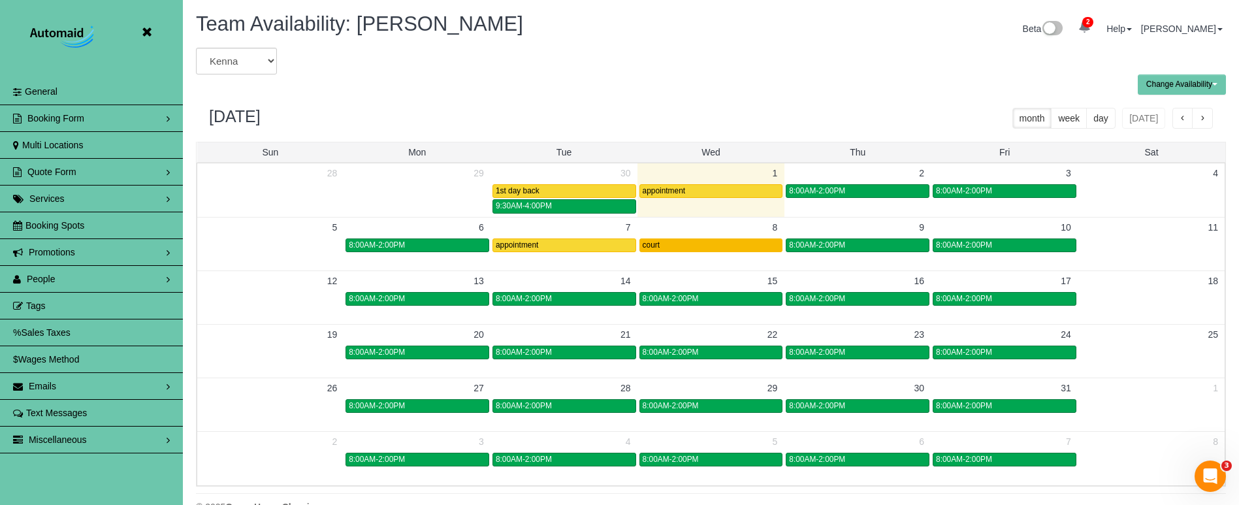
click at [675, 245] on div "court" at bounding box center [711, 245] width 137 height 10
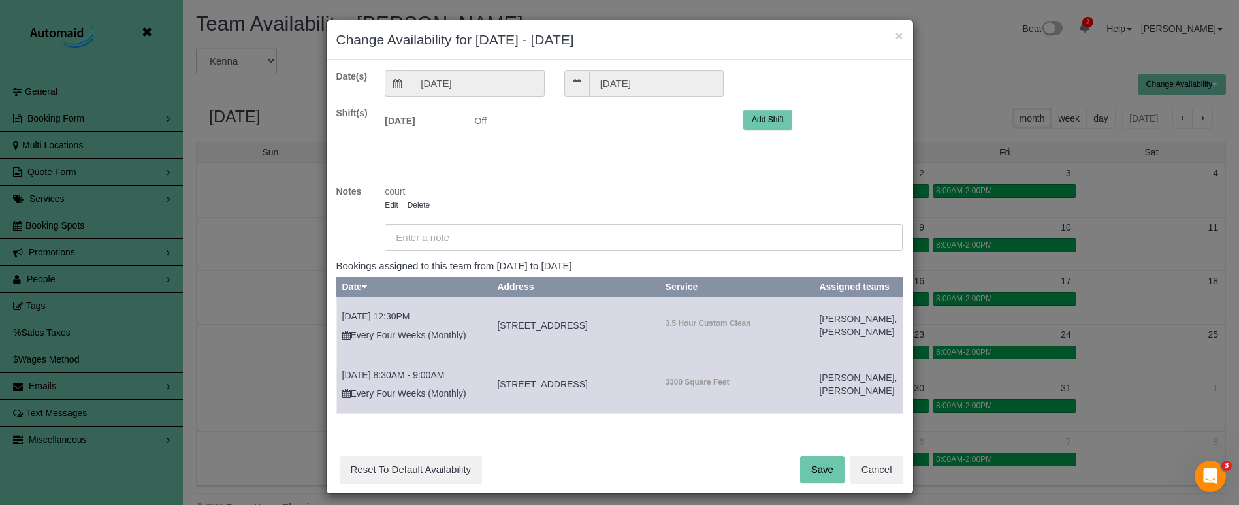
click at [421, 206] on link "Delete" at bounding box center [419, 205] width 22 height 9
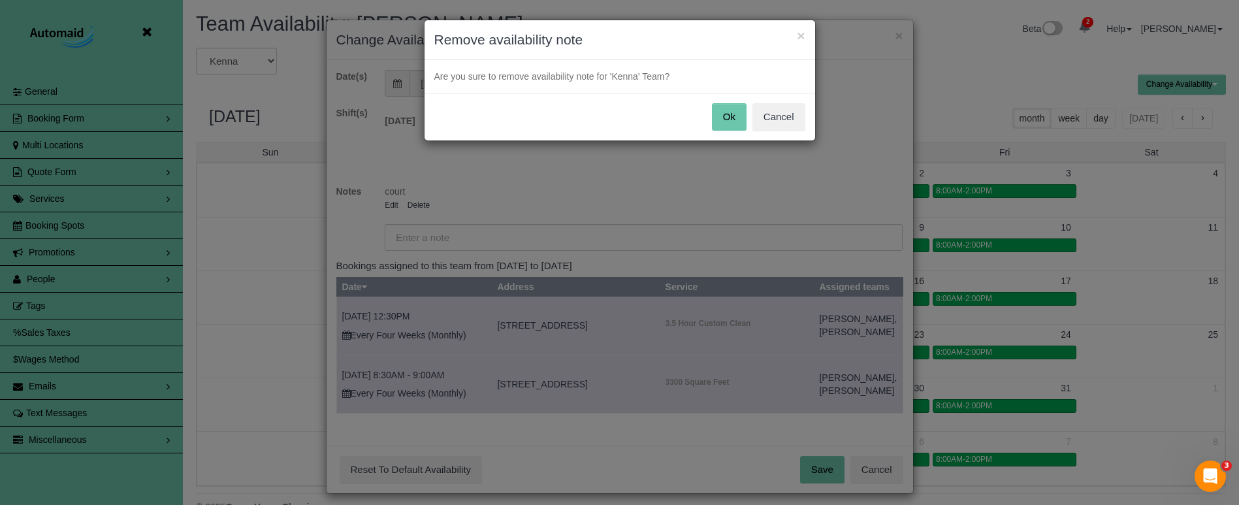
click at [728, 117] on button "Ok" at bounding box center [729, 116] width 35 height 27
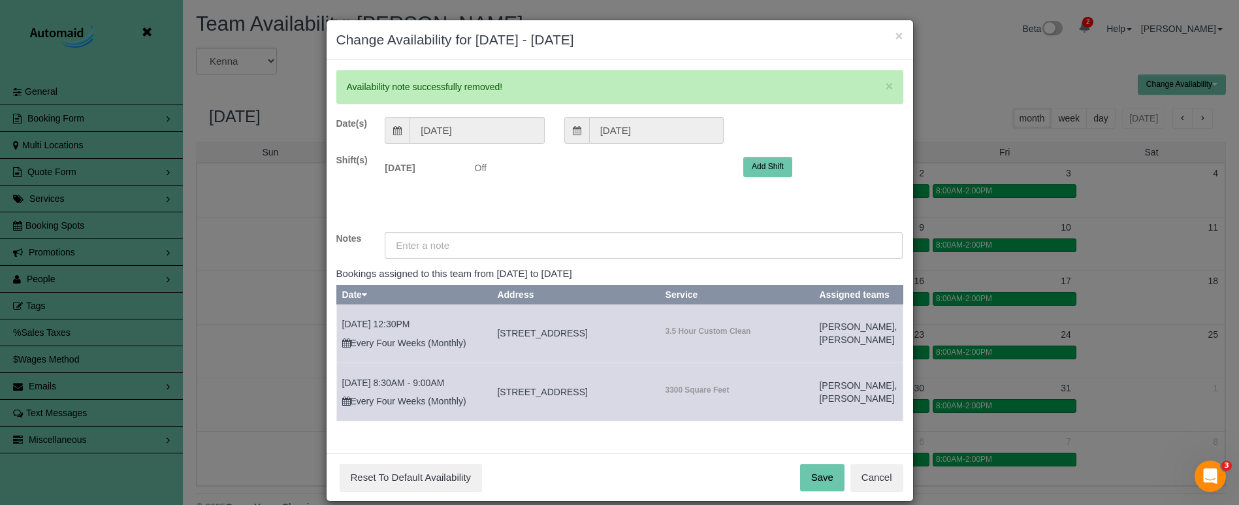
click at [757, 163] on button "Add Shift" at bounding box center [767, 167] width 49 height 20
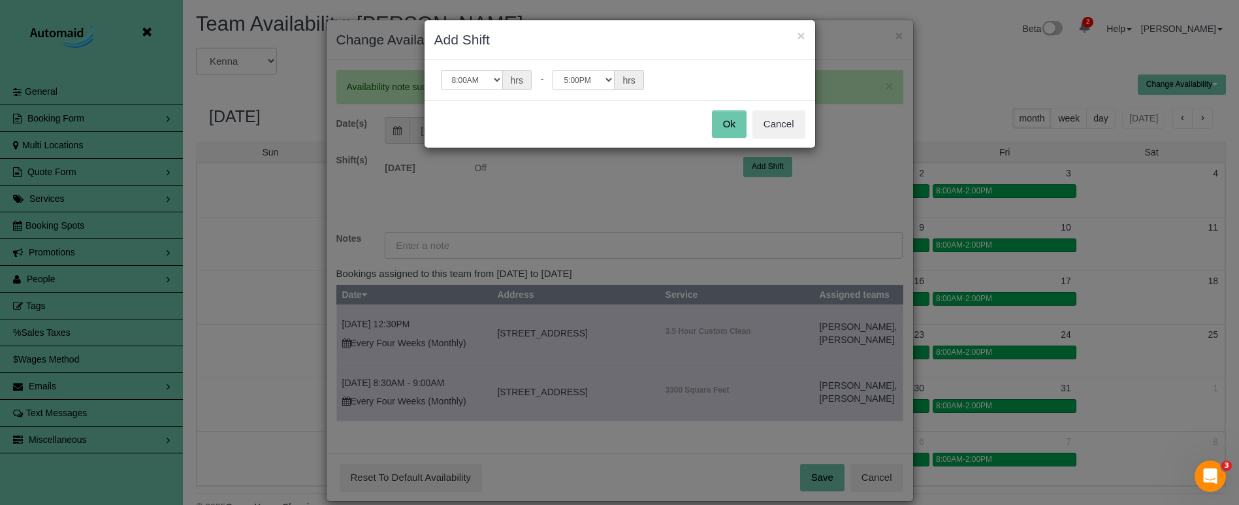
select select "string:14:00"
click at [726, 123] on button "Ok" at bounding box center [729, 123] width 35 height 27
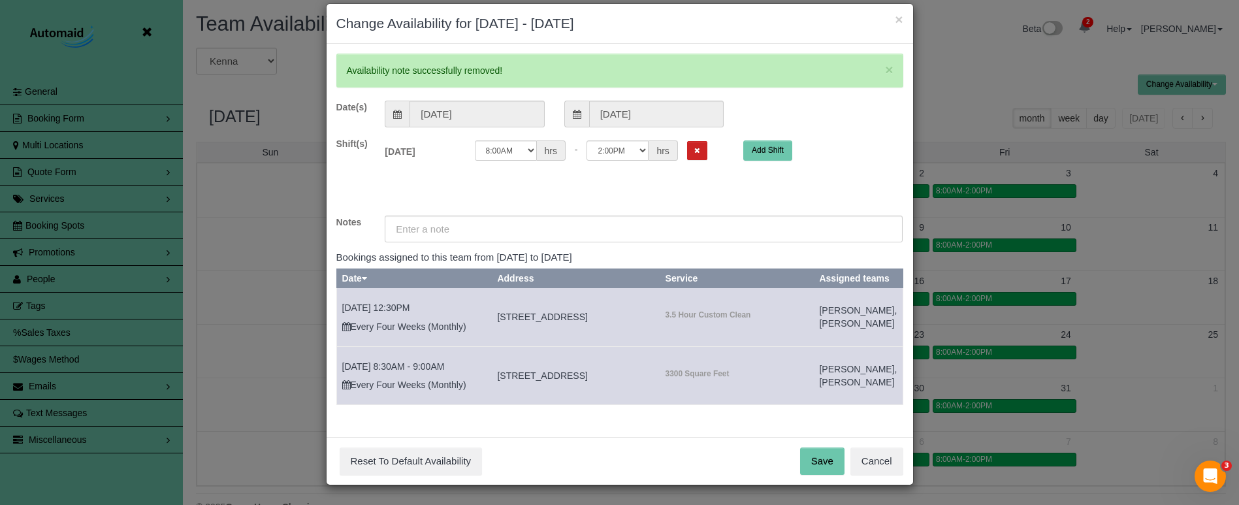
scroll to position [29, 0]
click at [809, 460] on button "Save" at bounding box center [822, 460] width 44 height 27
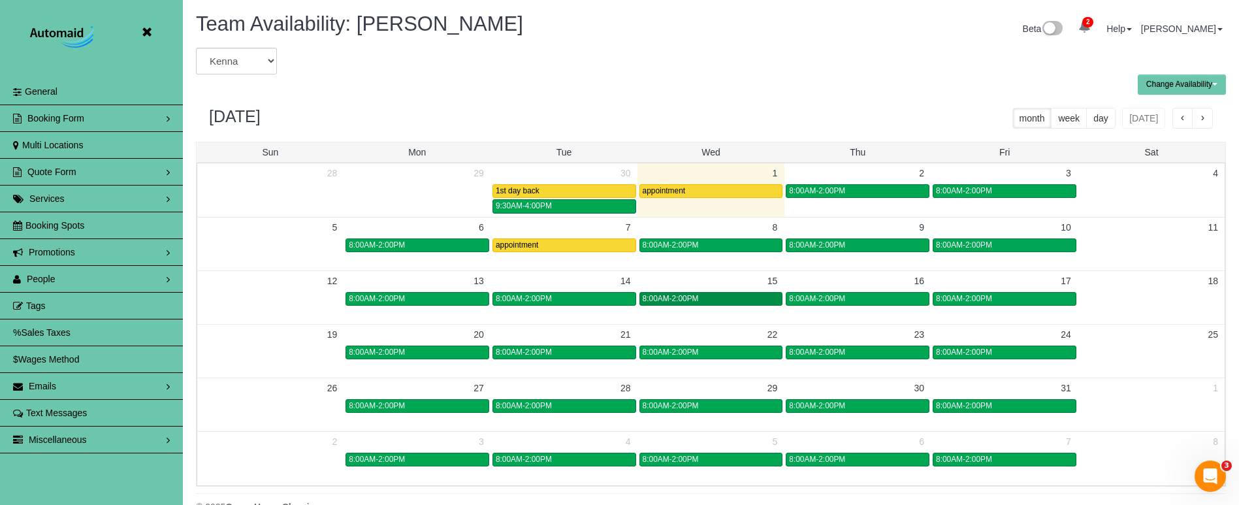
click at [713, 297] on div "8:00AM-2:00PM" at bounding box center [711, 299] width 137 height 10
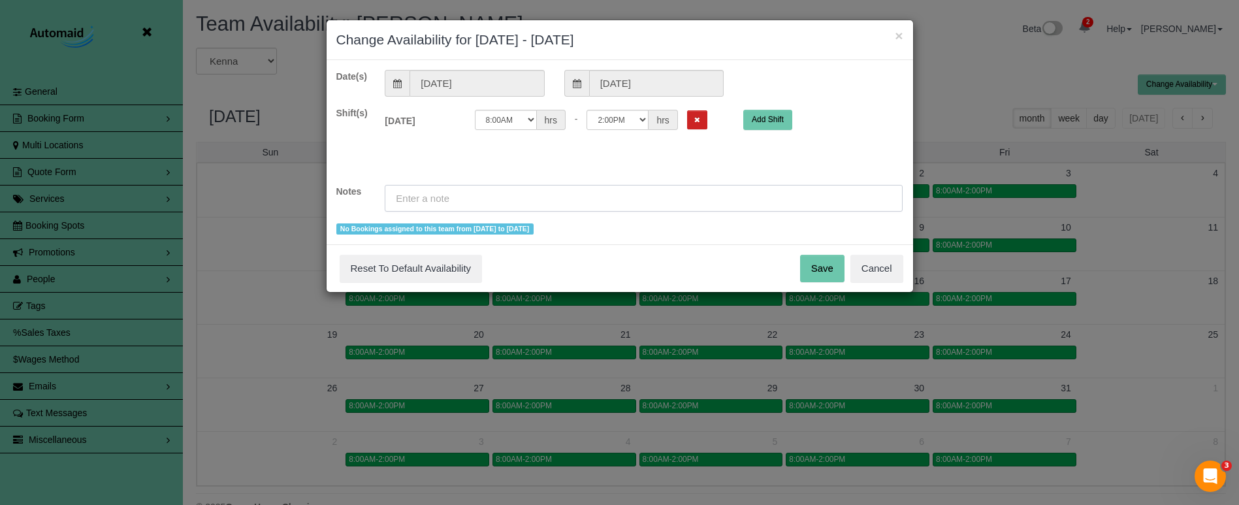
click at [421, 202] on input "text" at bounding box center [644, 198] width 518 height 27
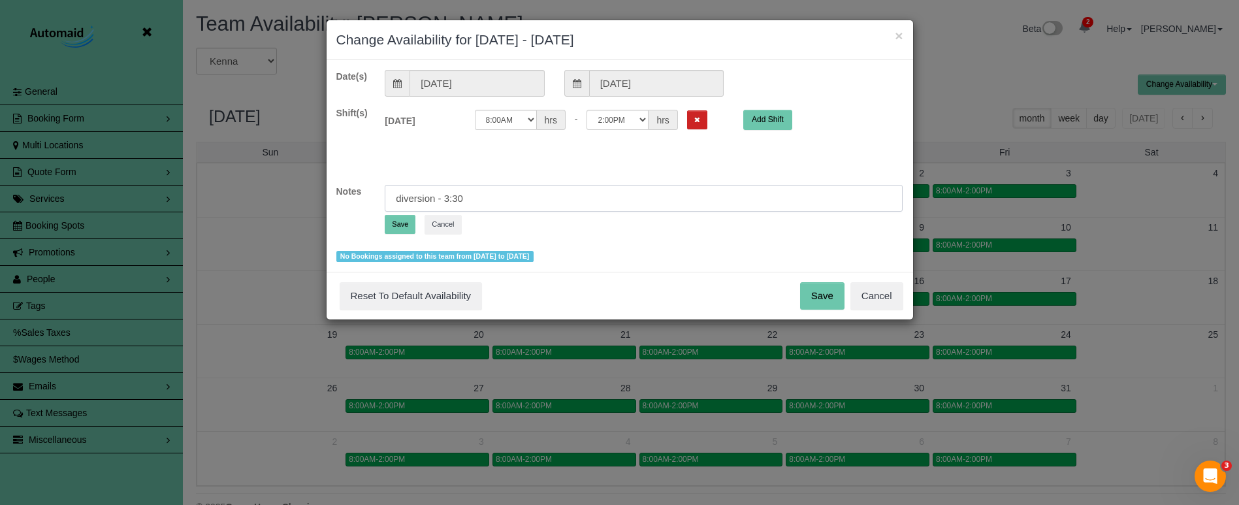
type input "diversion - 3:30"
click at [395, 223] on button "Save" at bounding box center [400, 224] width 31 height 19
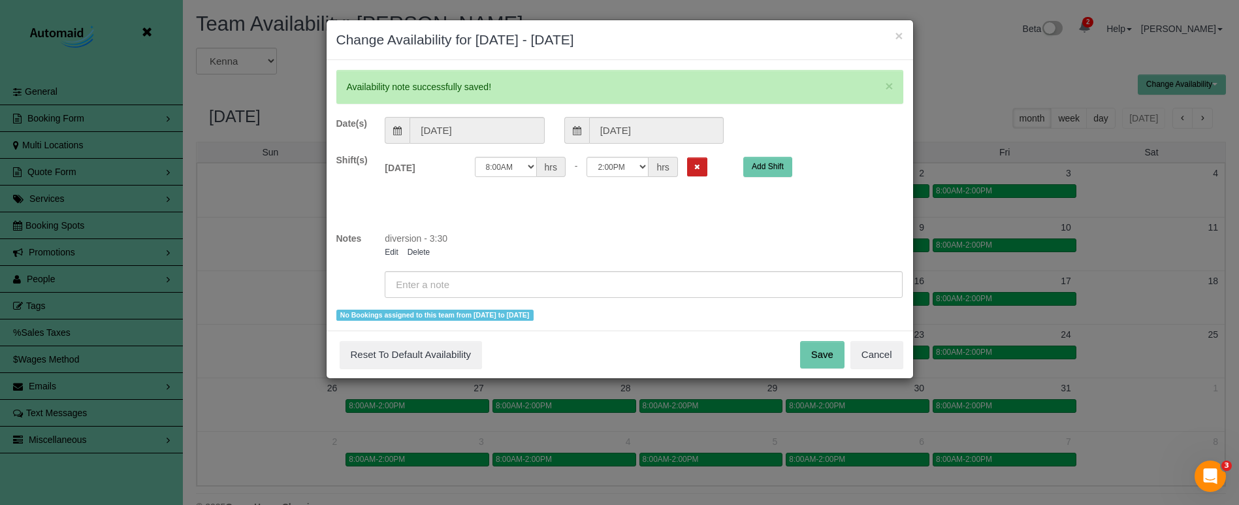
click at [818, 364] on button "Save" at bounding box center [822, 354] width 44 height 27
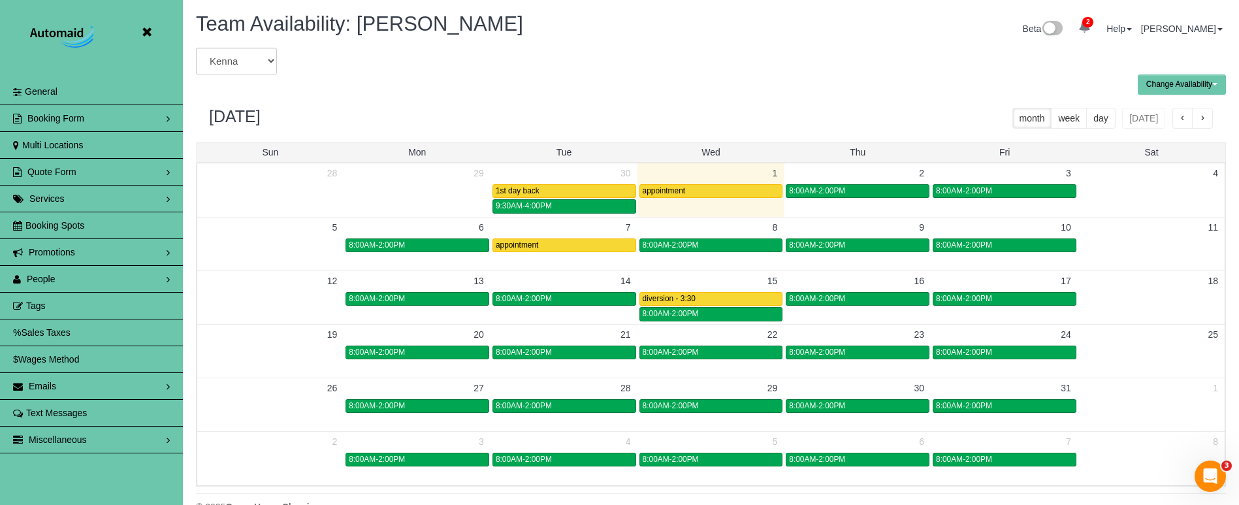
scroll to position [0, 0]
click at [714, 385] on td "29" at bounding box center [710, 388] width 147 height 20
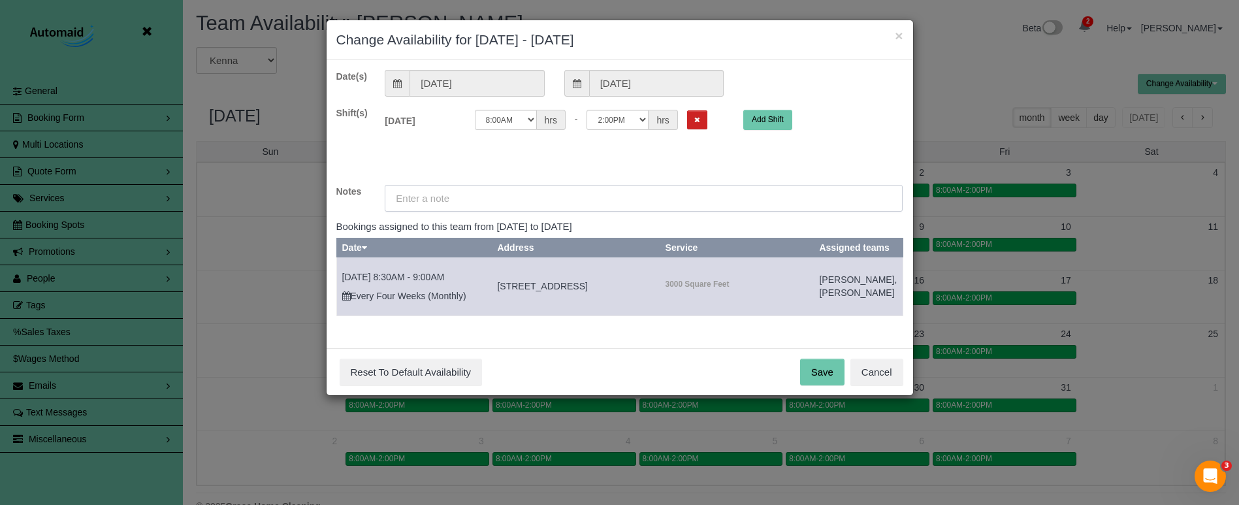
click at [670, 199] on input "text" at bounding box center [644, 198] width 518 height 27
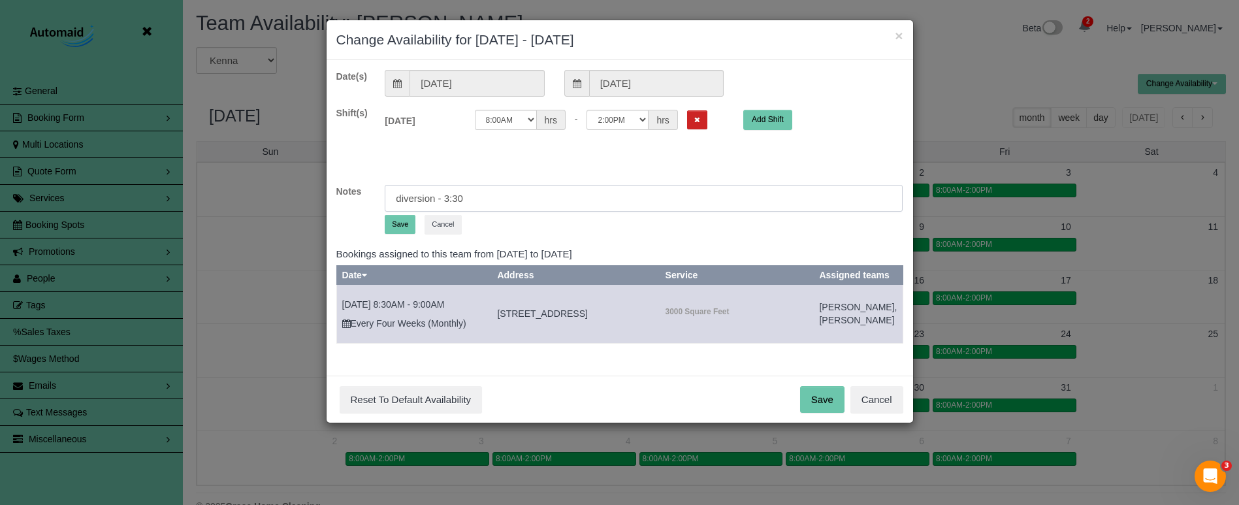
type input "diversion - 3:30"
drag, startPoint x: 381, startPoint y: 226, endPoint x: 392, endPoint y: 223, distance: 10.8
click at [381, 226] on div "diversion - 3:30 Save Cancel" at bounding box center [644, 212] width 538 height 54
click at [395, 223] on button "Save" at bounding box center [400, 224] width 31 height 19
click at [826, 413] on button "Save" at bounding box center [822, 399] width 44 height 27
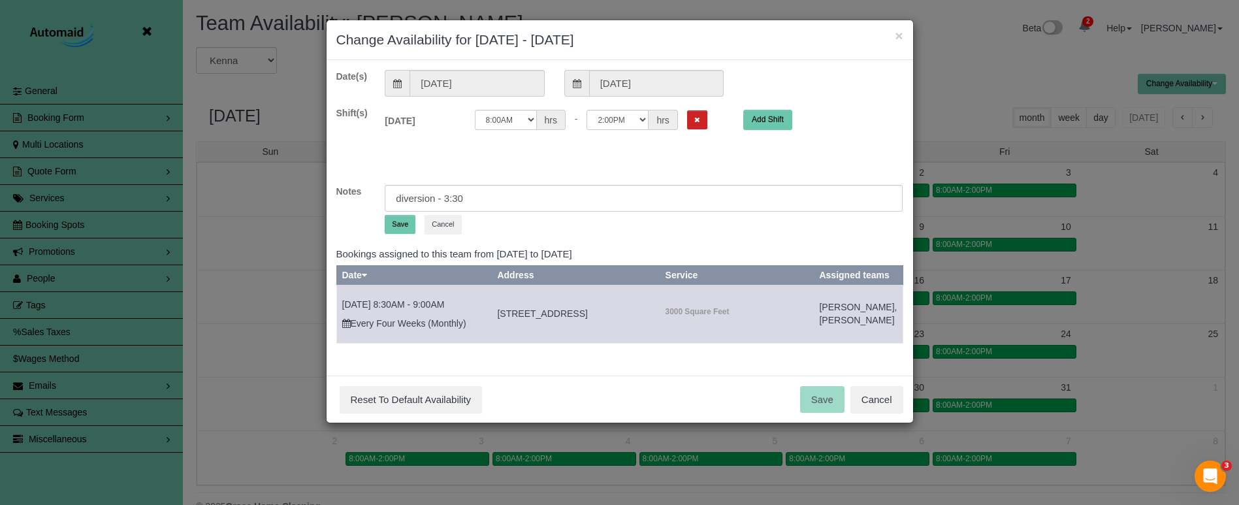
click at [396, 224] on button "Save" at bounding box center [400, 224] width 31 height 19
click at [404, 223] on button "Save" at bounding box center [400, 224] width 31 height 19
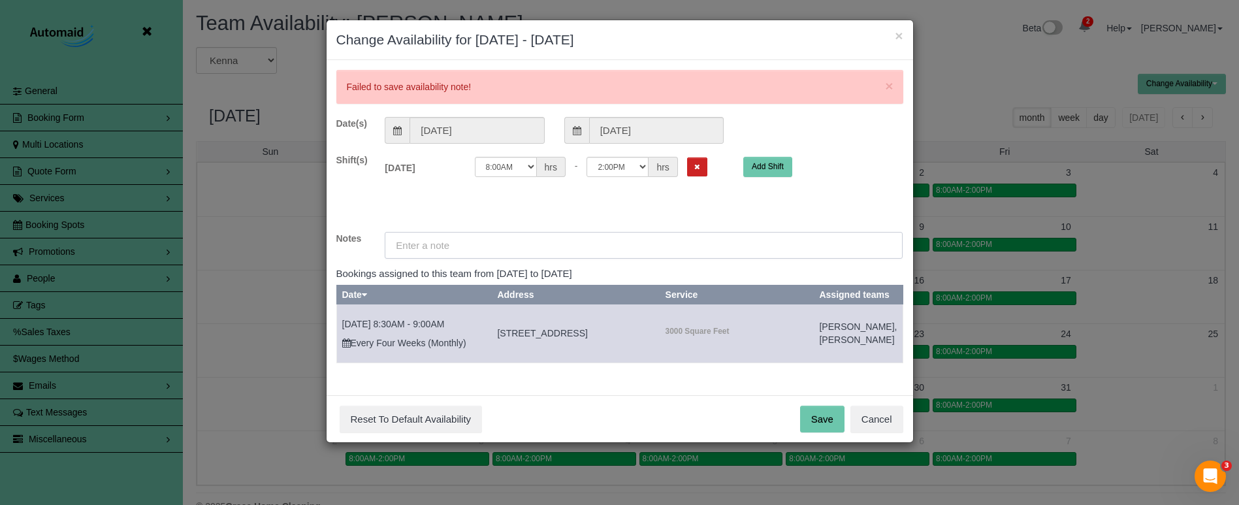
click at [475, 256] on input "text" at bounding box center [644, 245] width 518 height 27
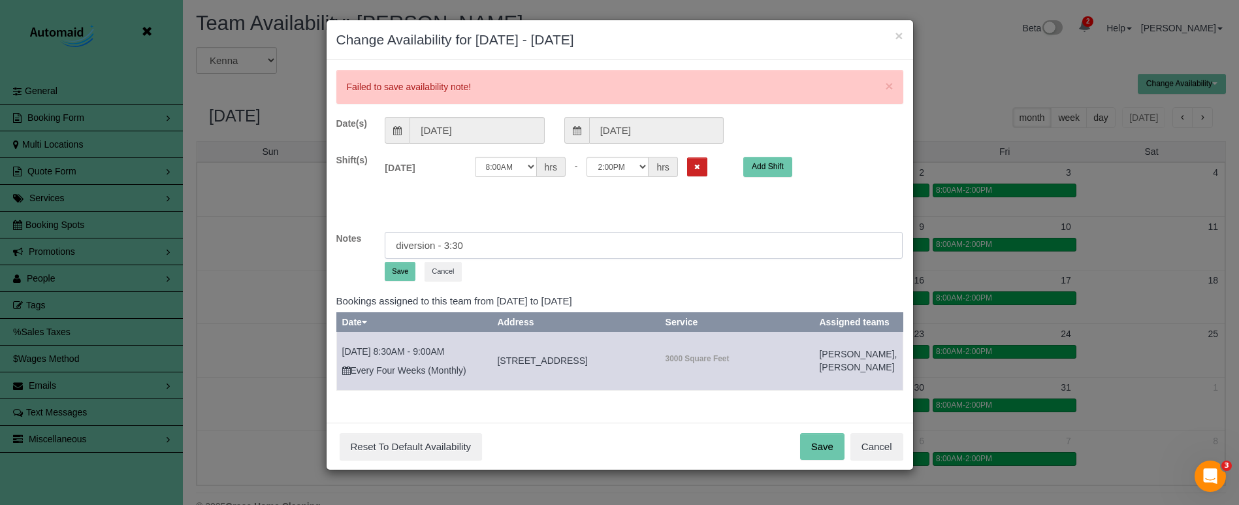
type input "diversion - 3:30"
click at [402, 268] on button "Save" at bounding box center [400, 271] width 31 height 19
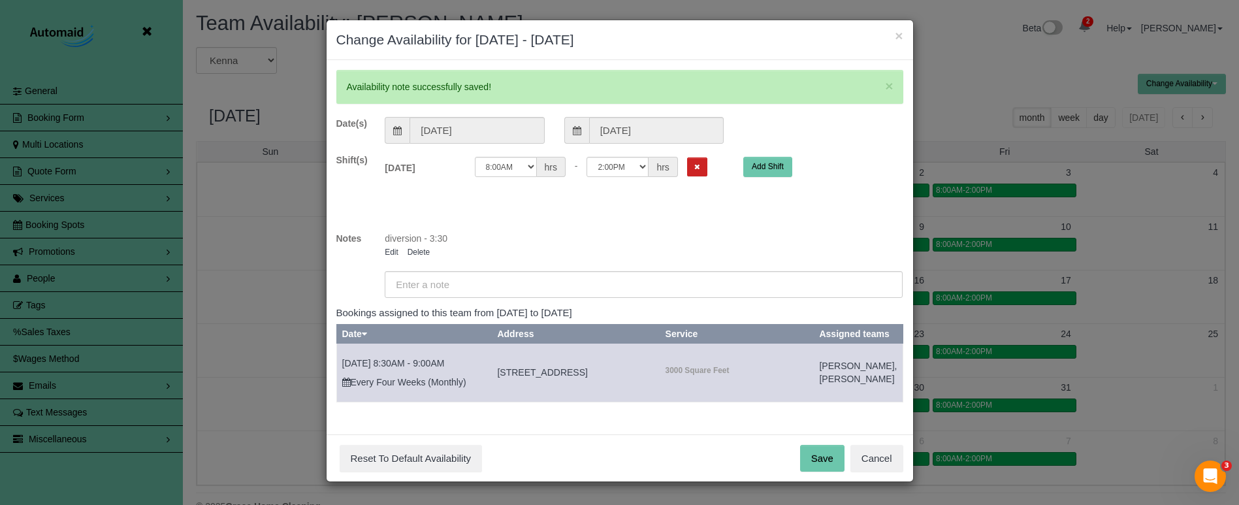
click at [838, 472] on button "Save" at bounding box center [822, 458] width 44 height 27
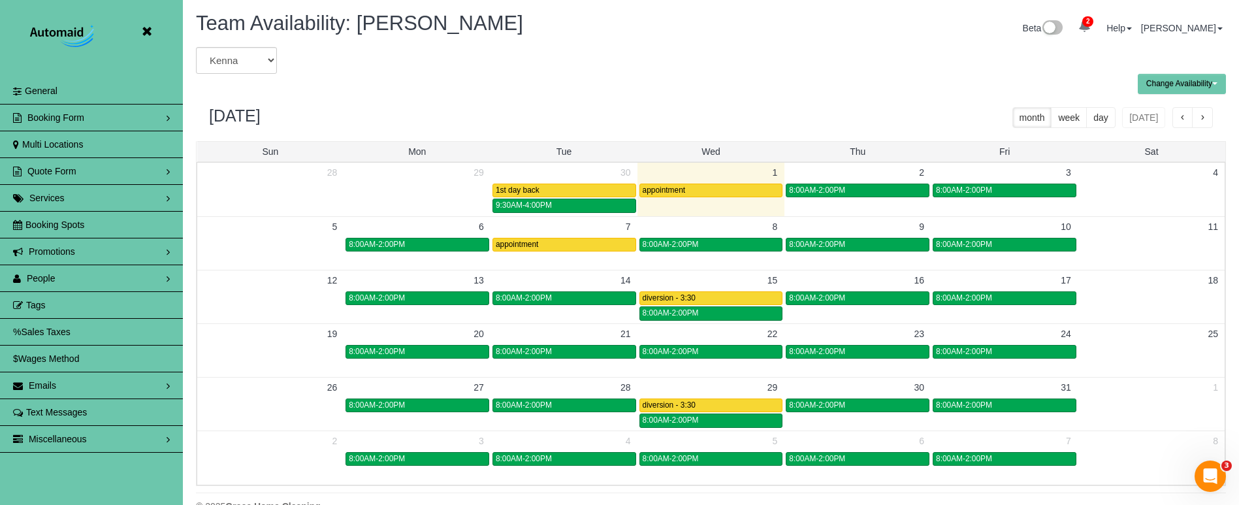
drag, startPoint x: 959, startPoint y: 101, endPoint x: 993, endPoint y: 102, distance: 34.0
click at [960, 101] on div "October 2025 month week day today" at bounding box center [711, 117] width 1030 height 47
click at [1197, 117] on button "button" at bounding box center [1202, 117] width 21 height 21
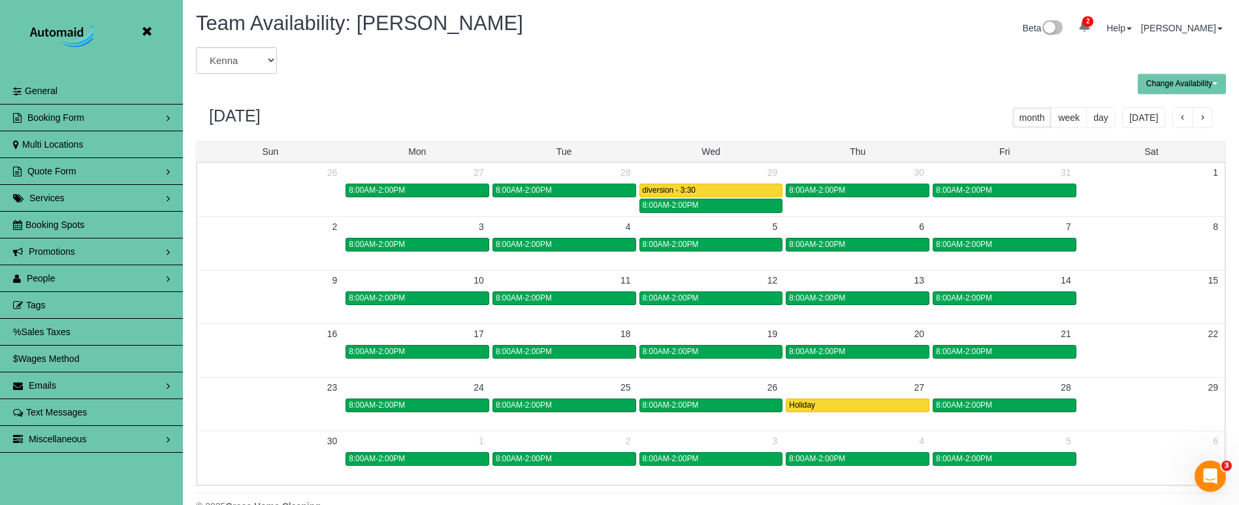
click at [1197, 117] on button "button" at bounding box center [1202, 117] width 21 height 21
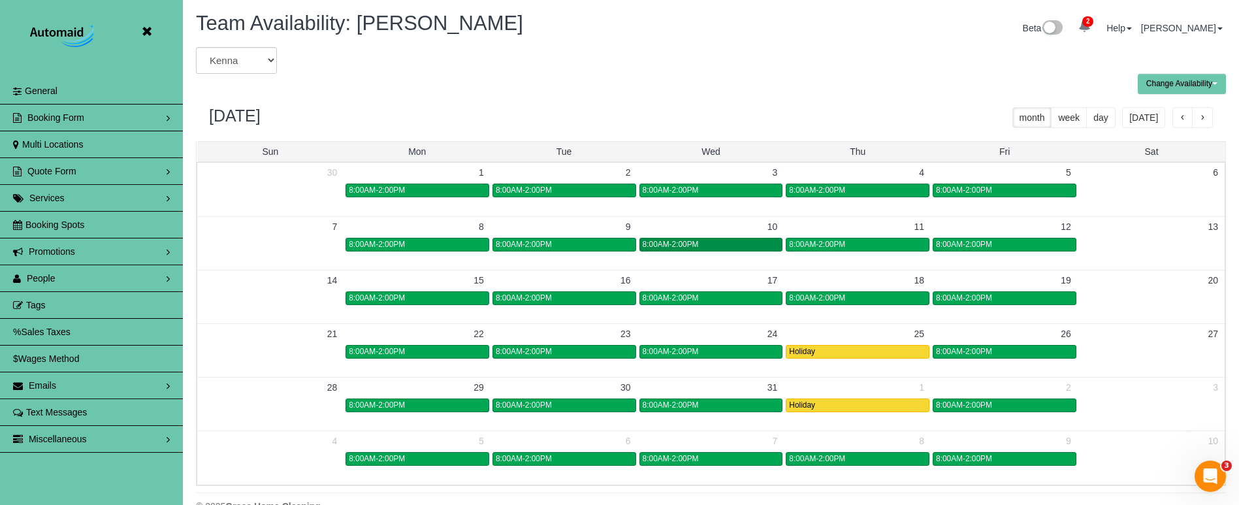
click at [729, 244] on div "8:00AM-2:00PM" at bounding box center [711, 245] width 137 height 10
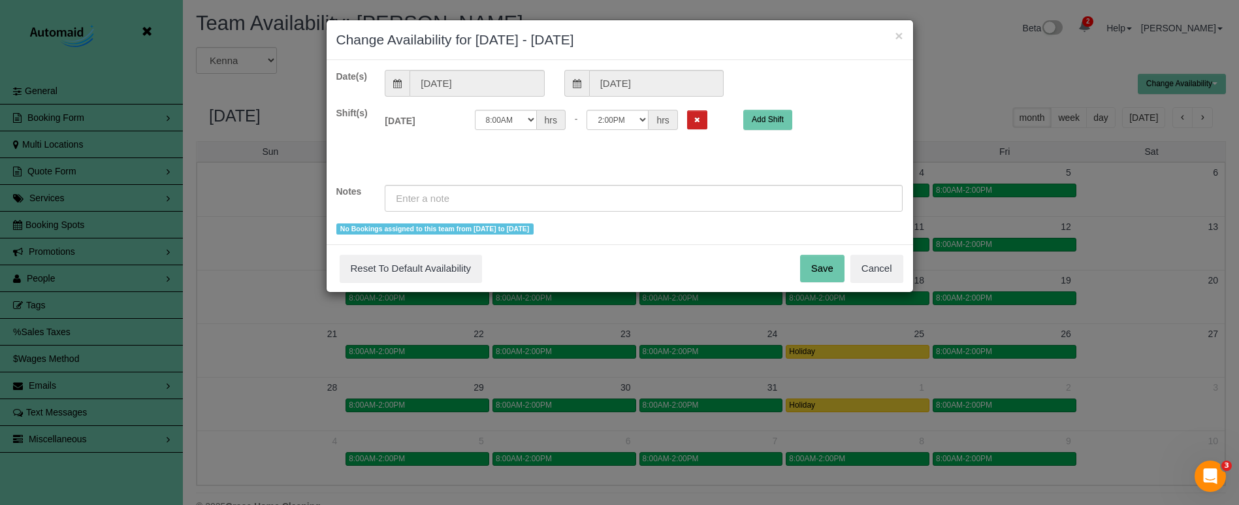
click at [687, 118] on button "Remove Shift" at bounding box center [697, 119] width 20 height 19
click at [631, 197] on input "text" at bounding box center [644, 198] width 518 height 27
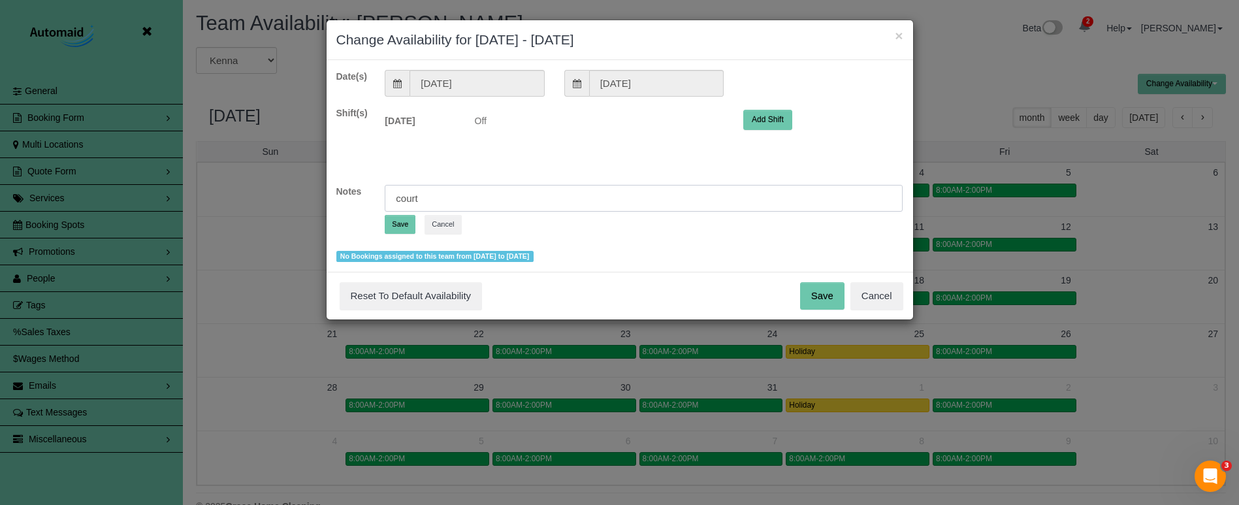
type input "court"
click at [400, 225] on button "Save" at bounding box center [400, 224] width 31 height 19
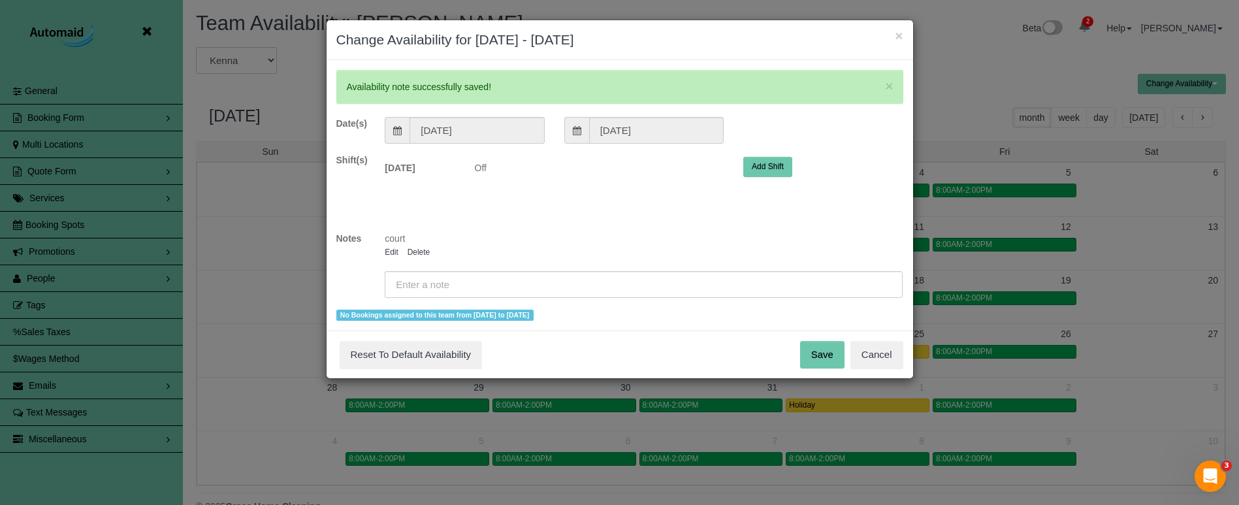
click at [810, 355] on button "Save" at bounding box center [822, 354] width 44 height 27
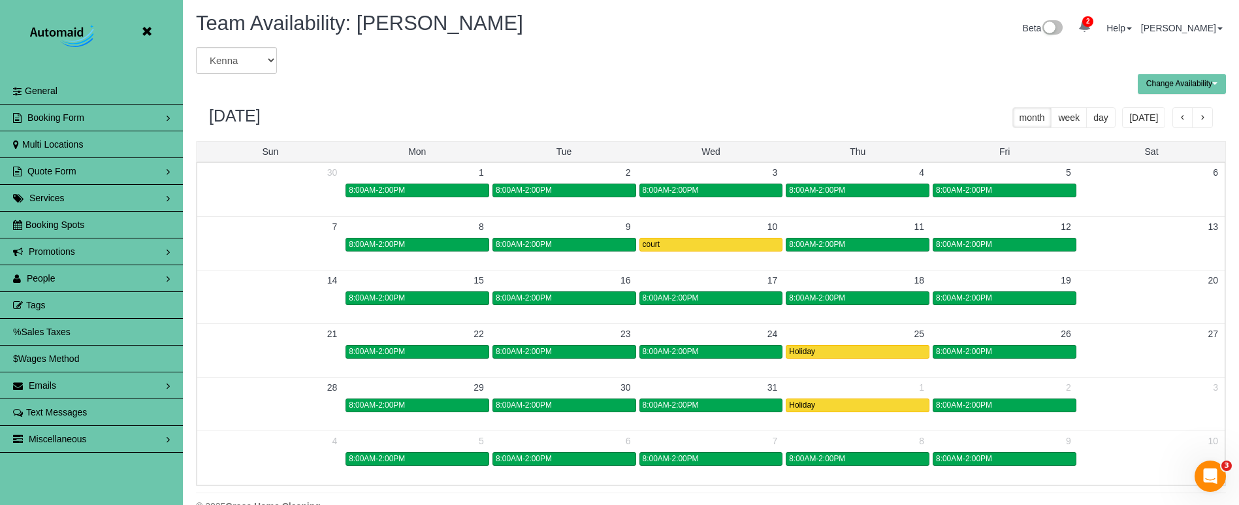
drag, startPoint x: 146, startPoint y: 29, endPoint x: 114, endPoint y: 21, distance: 32.3
click at [146, 29] on icon at bounding box center [146, 32] width 16 height 16
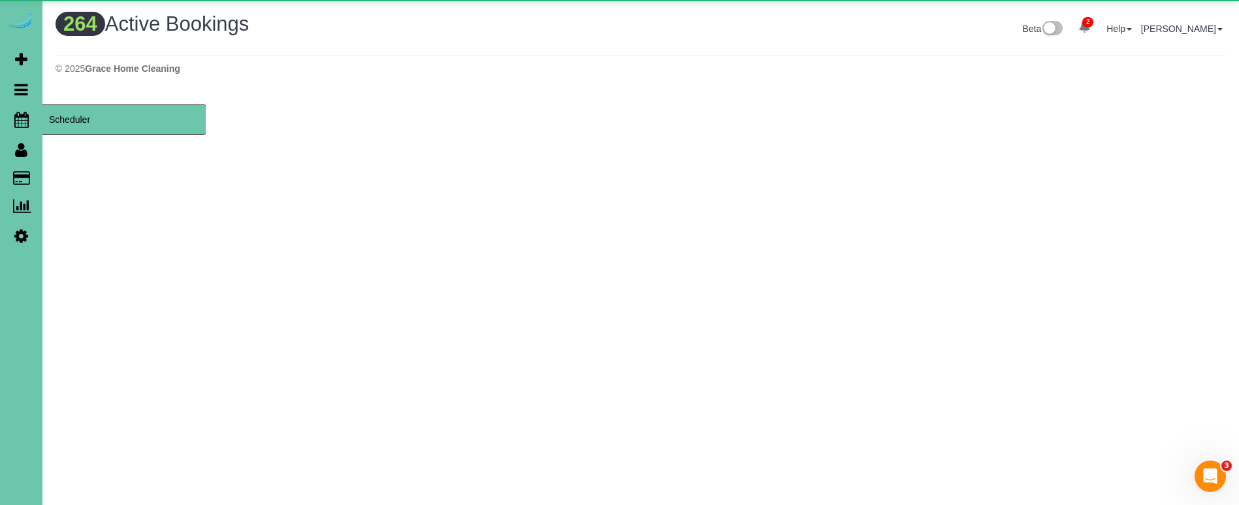
scroll to position [1056, 1239]
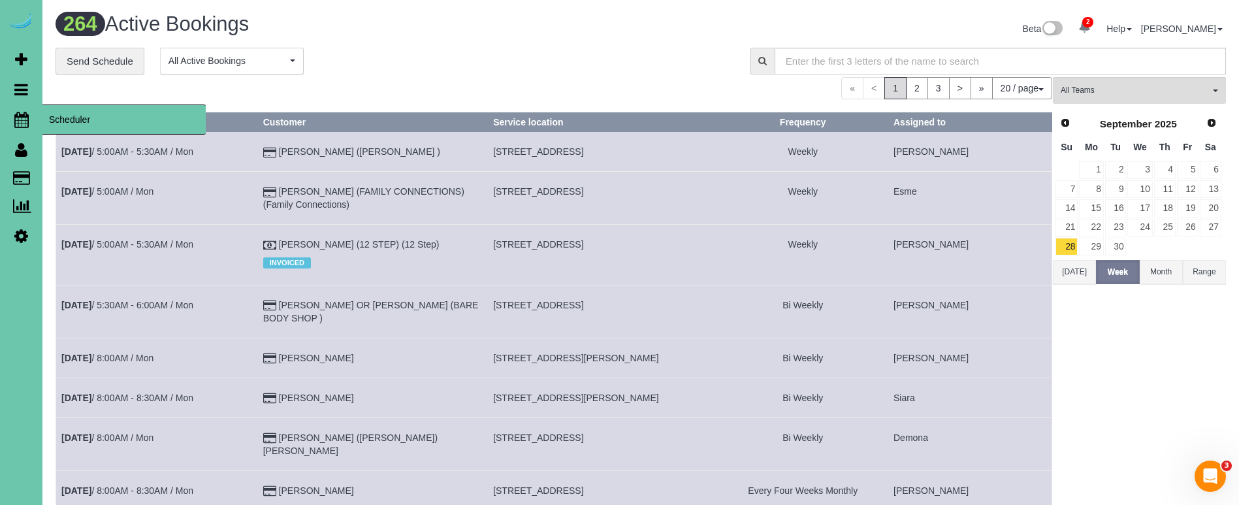
click at [24, 120] on icon at bounding box center [21, 120] width 14 height 16
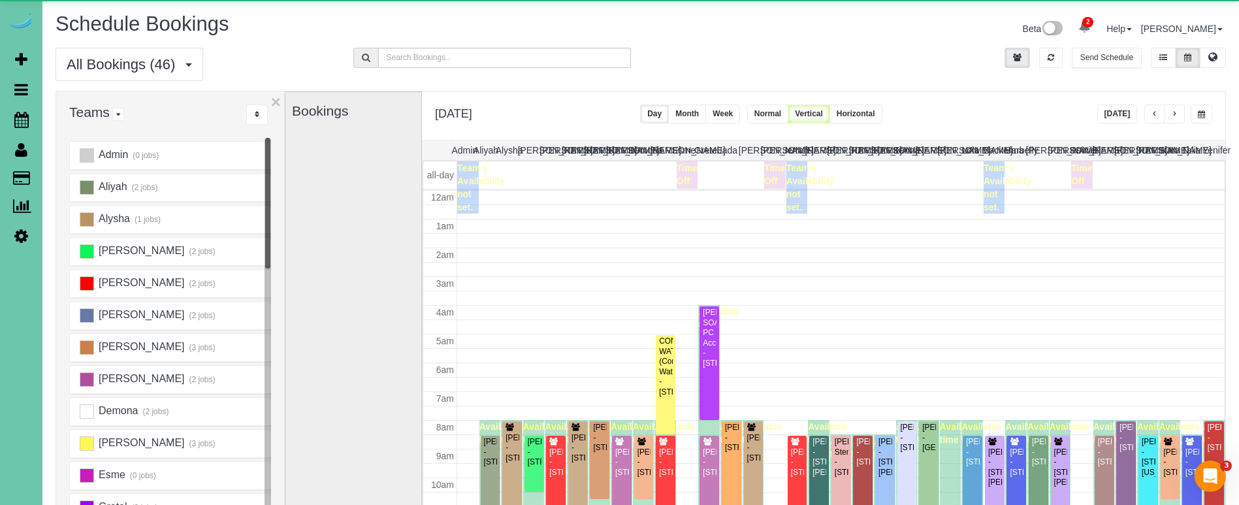
scroll to position [173, 0]
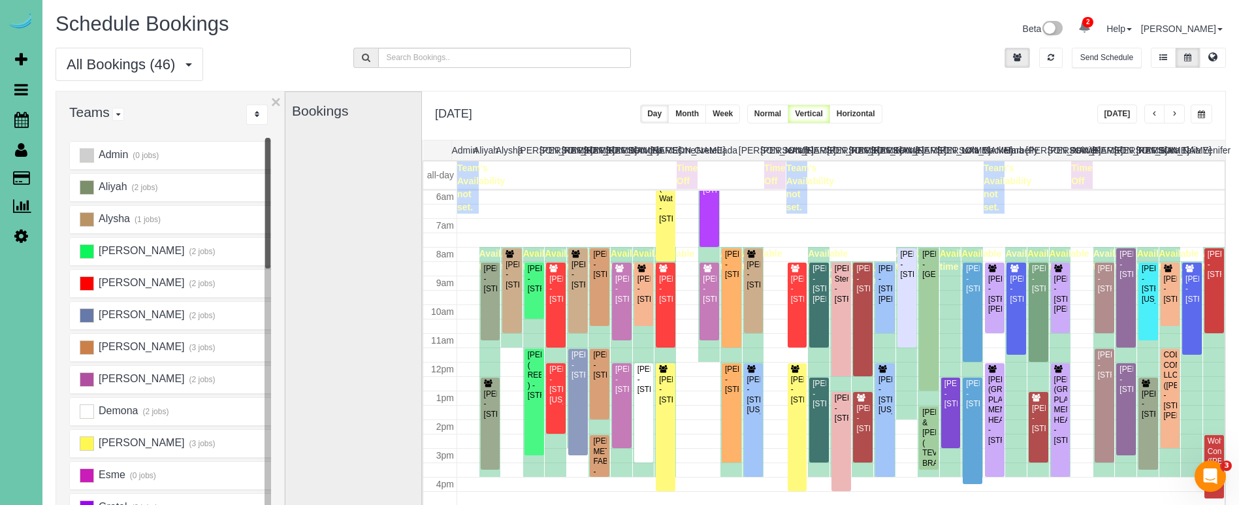
click at [1206, 119] on button "button" at bounding box center [1202, 114] width 22 height 19
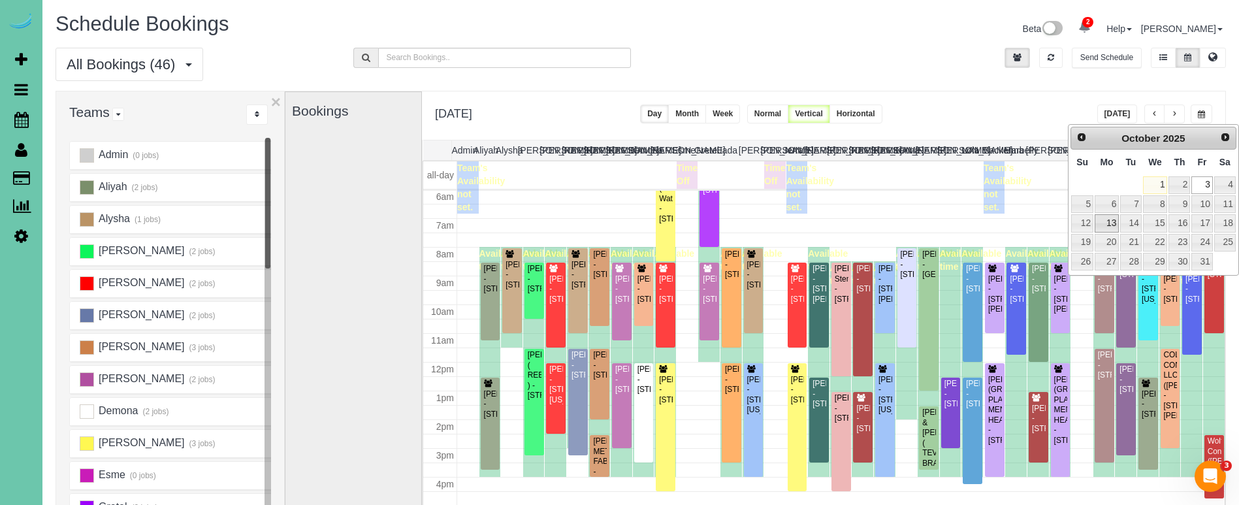
click at [1106, 224] on link "13" at bounding box center [1107, 223] width 24 height 18
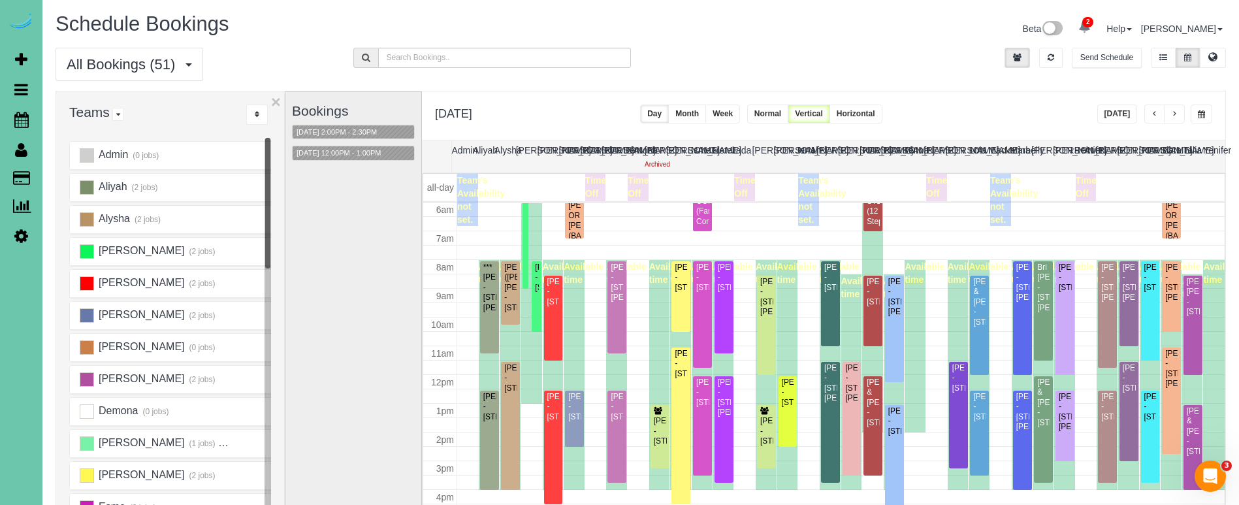
click at [740, 115] on button "Week" at bounding box center [722, 114] width 35 height 19
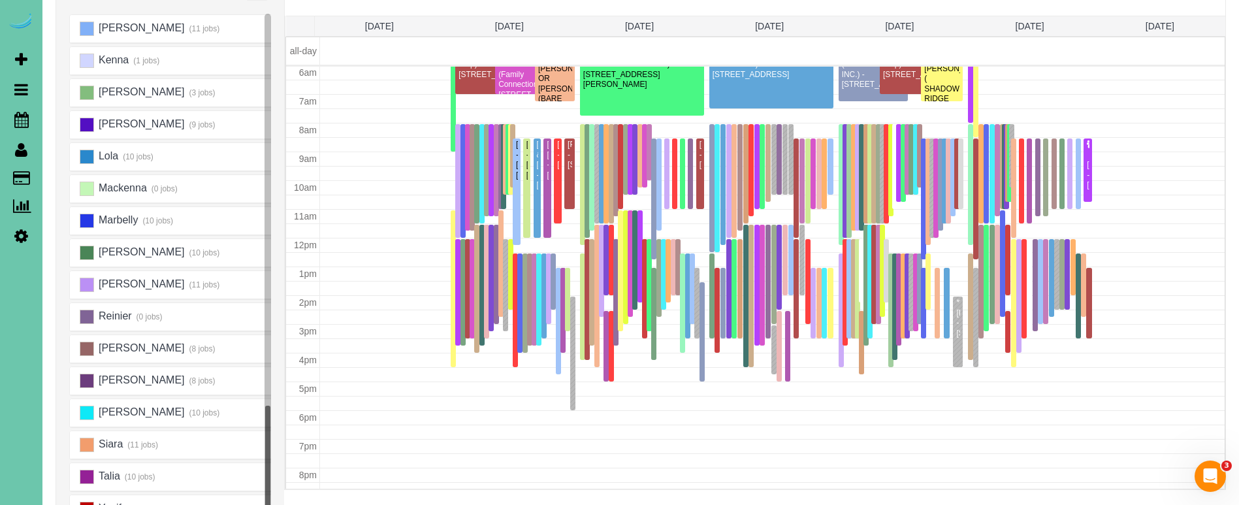
scroll to position [125, 0]
click at [88, 408] on ins at bounding box center [87, 412] width 14 height 14
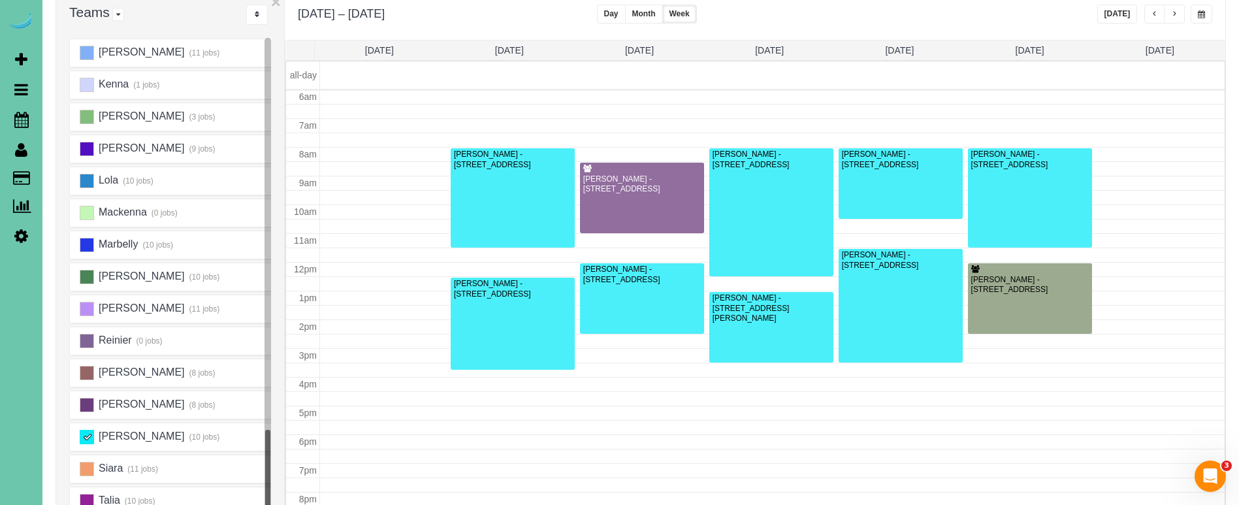
scroll to position [61, 0]
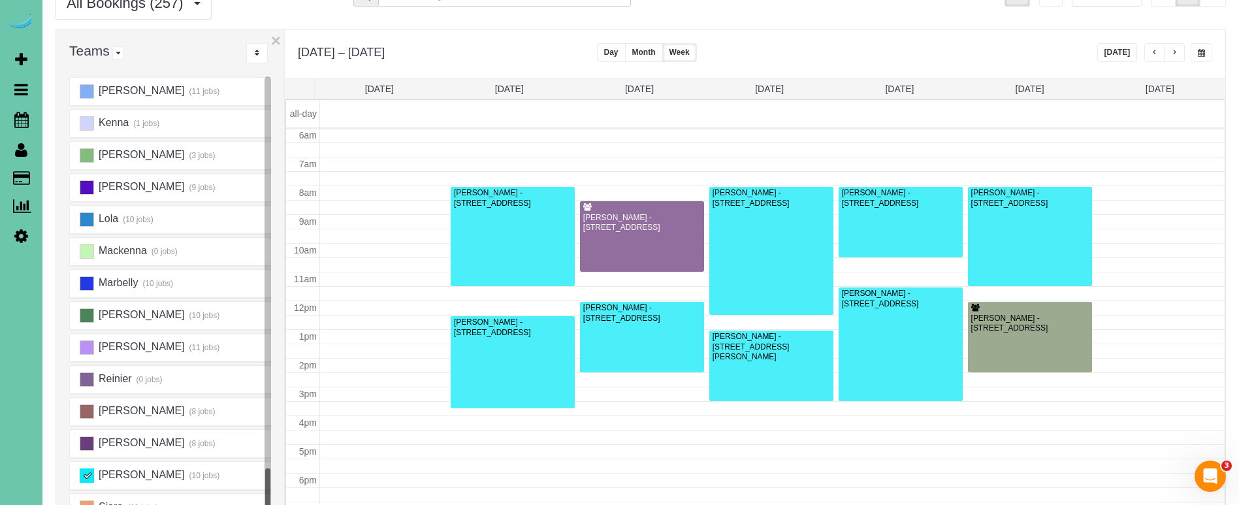
click at [1154, 52] on span "button" at bounding box center [1155, 53] width 7 height 8
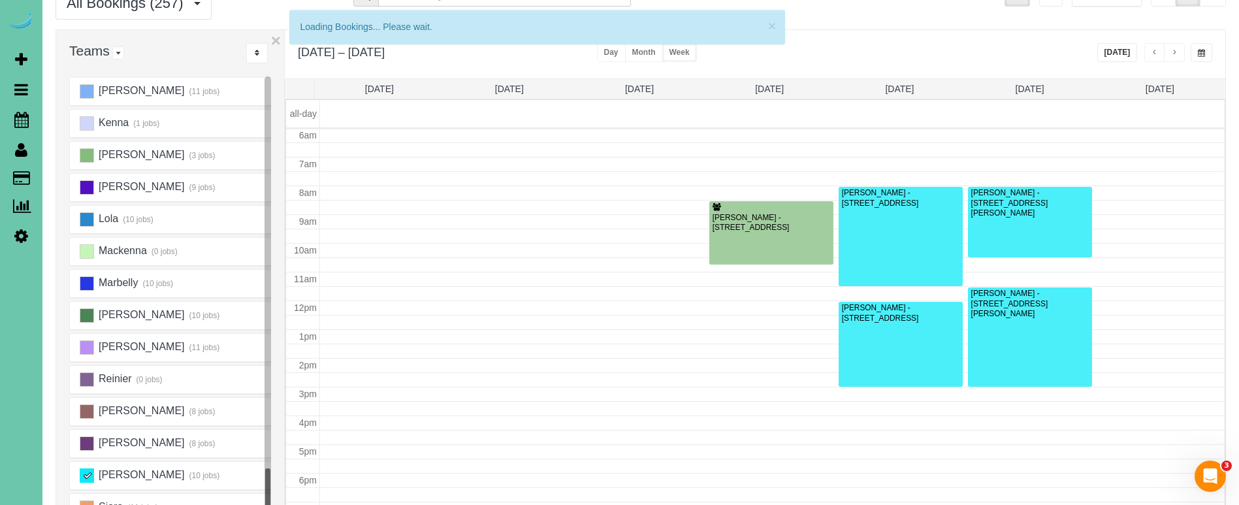
scroll to position [707, 0]
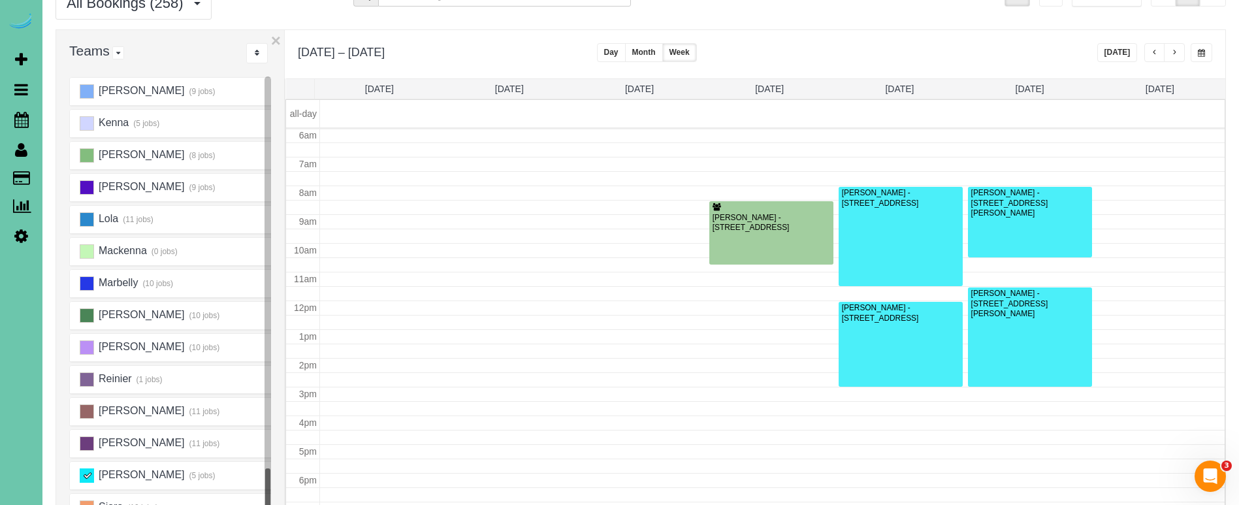
click at [1172, 53] on span "button" at bounding box center [1174, 53] width 7 height 8
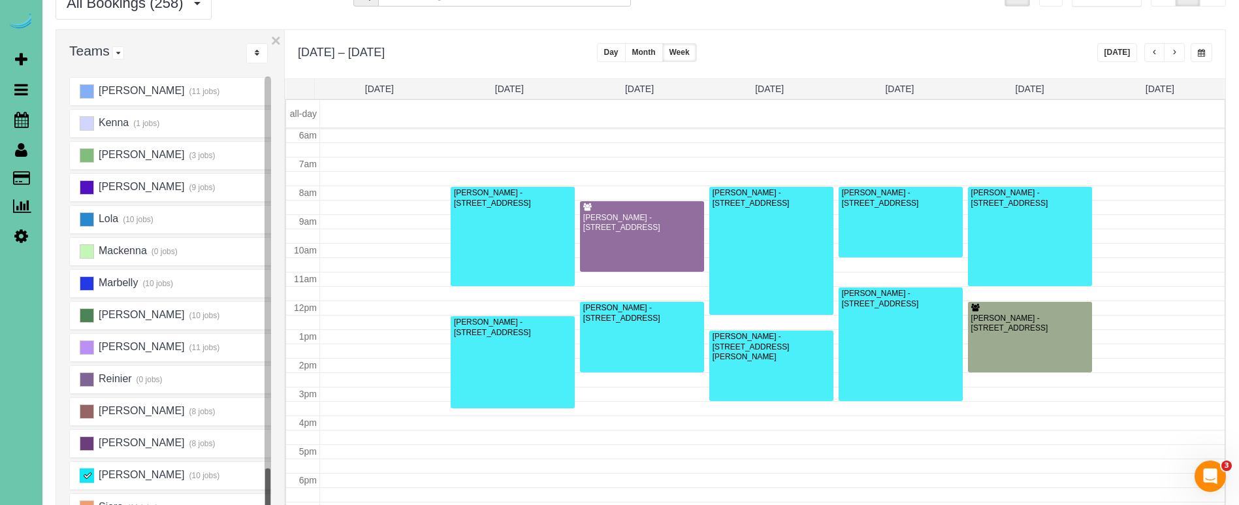
scroll to position [643, 0]
click at [88, 475] on ins at bounding box center [87, 475] width 14 height 14
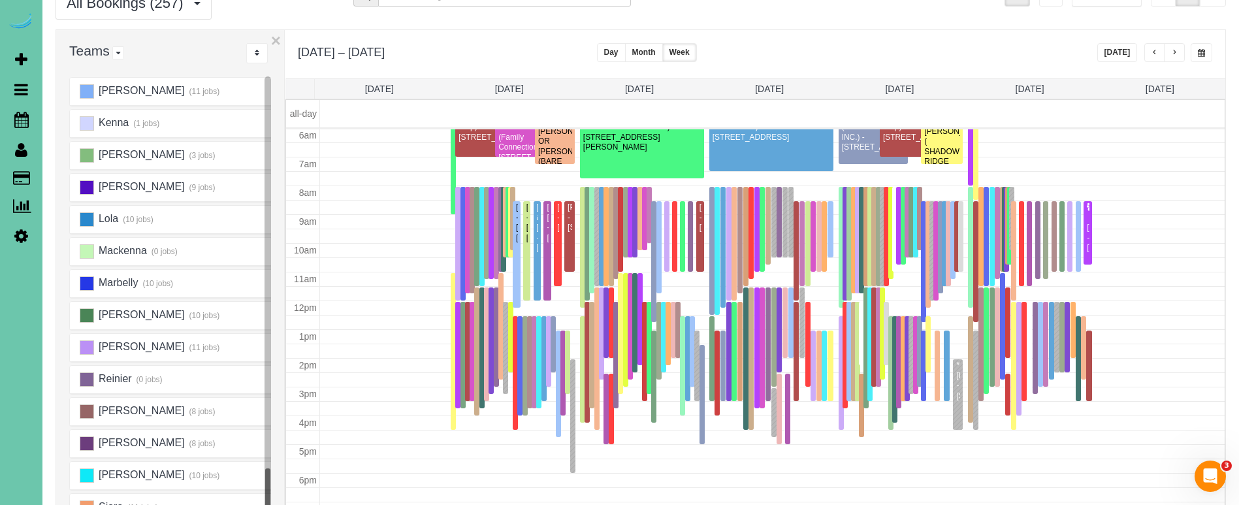
scroll to position [173, 0]
click at [635, 89] on link "Tue 10/14" at bounding box center [639, 89] width 29 height 10
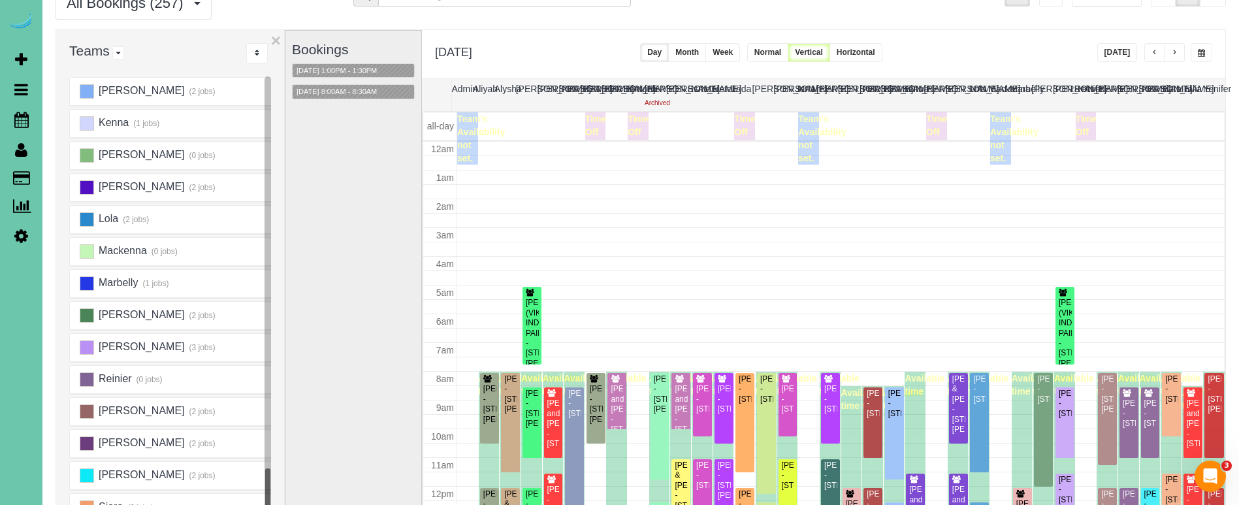
scroll to position [0, 0]
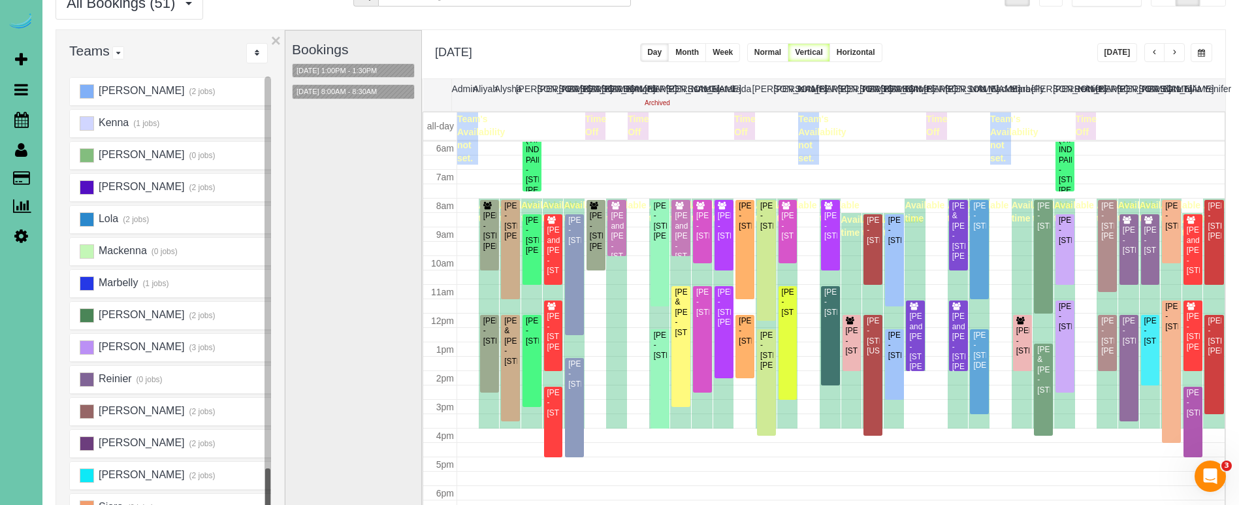
click at [1174, 54] on span "button" at bounding box center [1174, 53] width 7 height 8
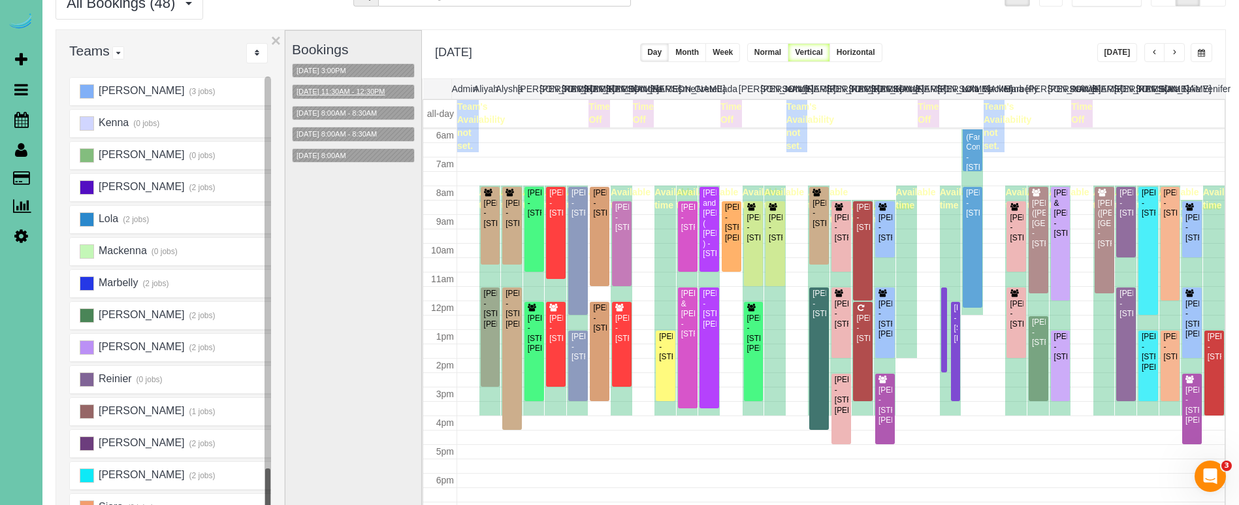
click at [352, 91] on button "10/15/2025 11:30AM - 12:30PM" at bounding box center [341, 92] width 97 height 14
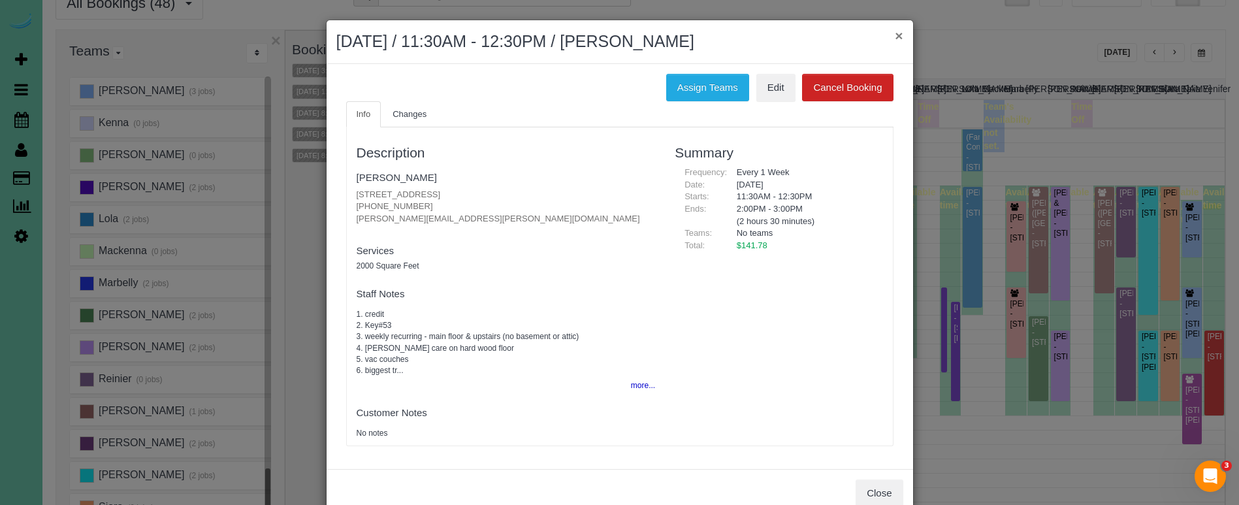
click at [897, 33] on button "×" at bounding box center [899, 36] width 8 height 14
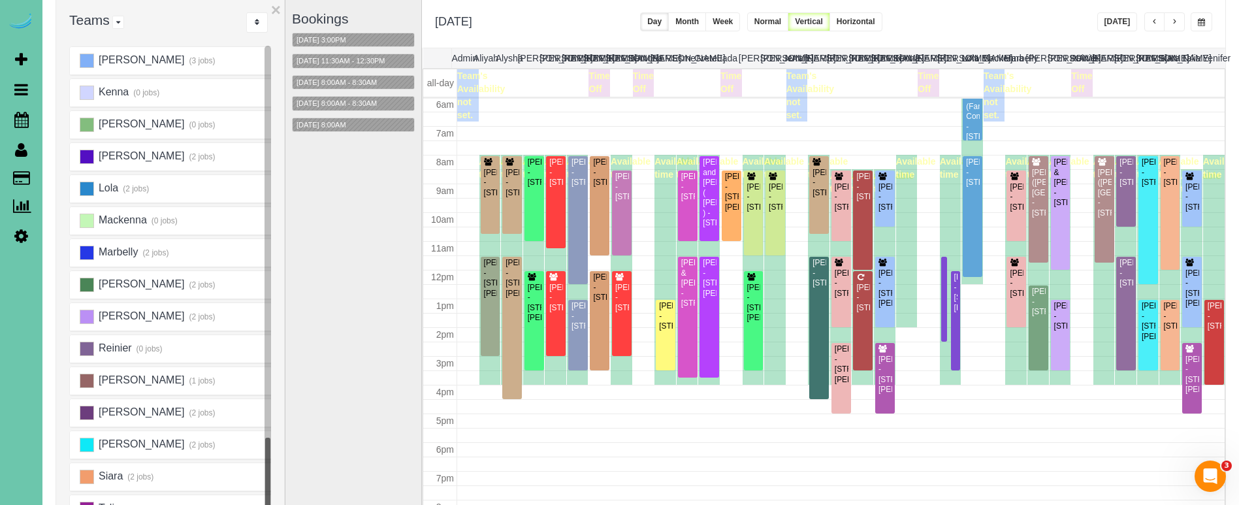
click at [1196, 15] on button "button" at bounding box center [1202, 21] width 22 height 19
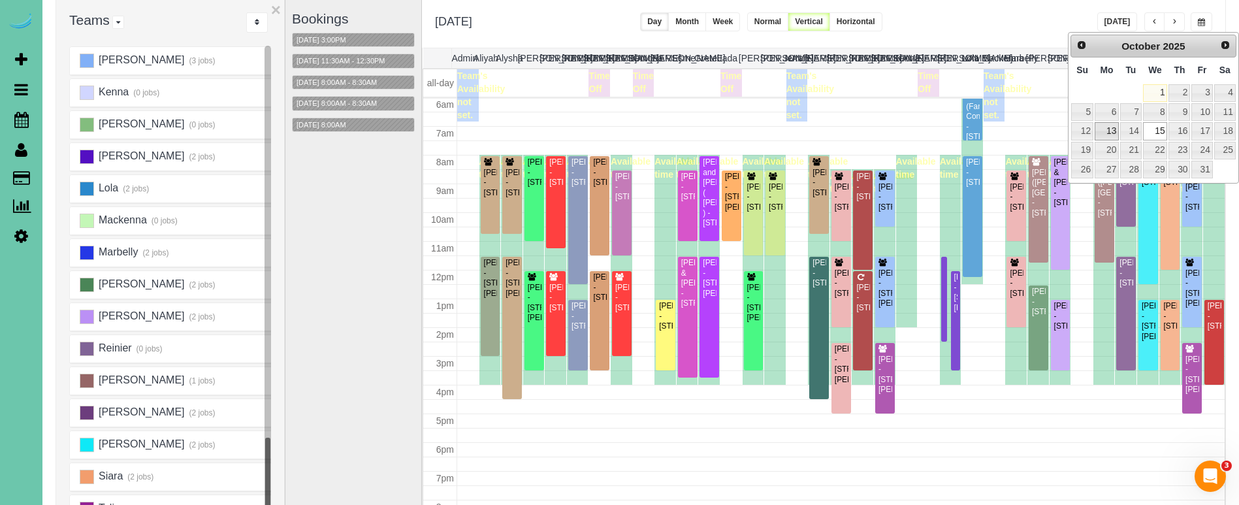
click at [1099, 132] on link "13" at bounding box center [1107, 131] width 24 height 18
type input "**********"
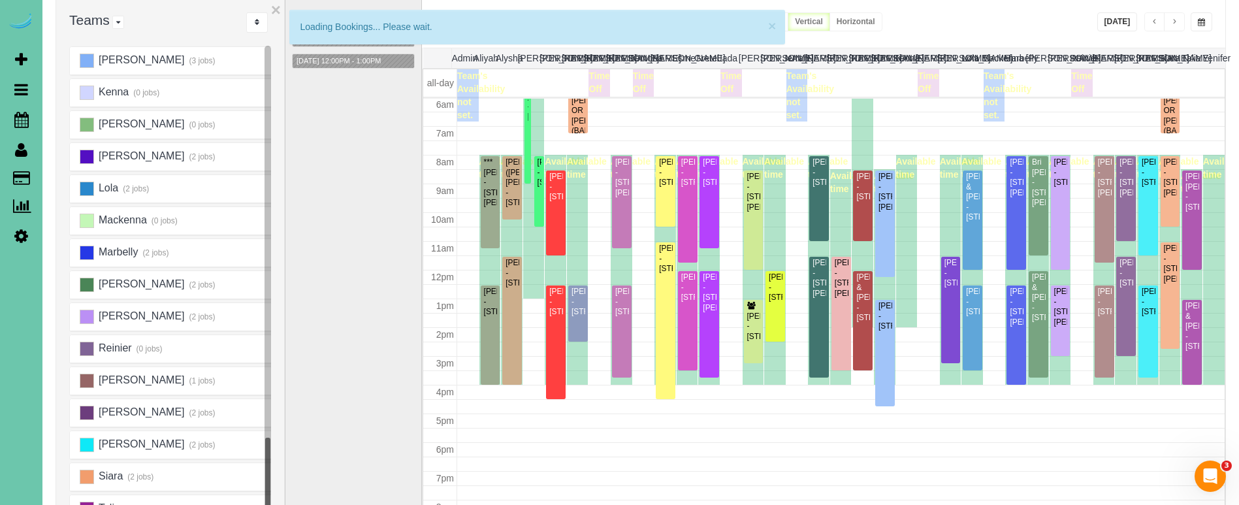
scroll to position [173, 0]
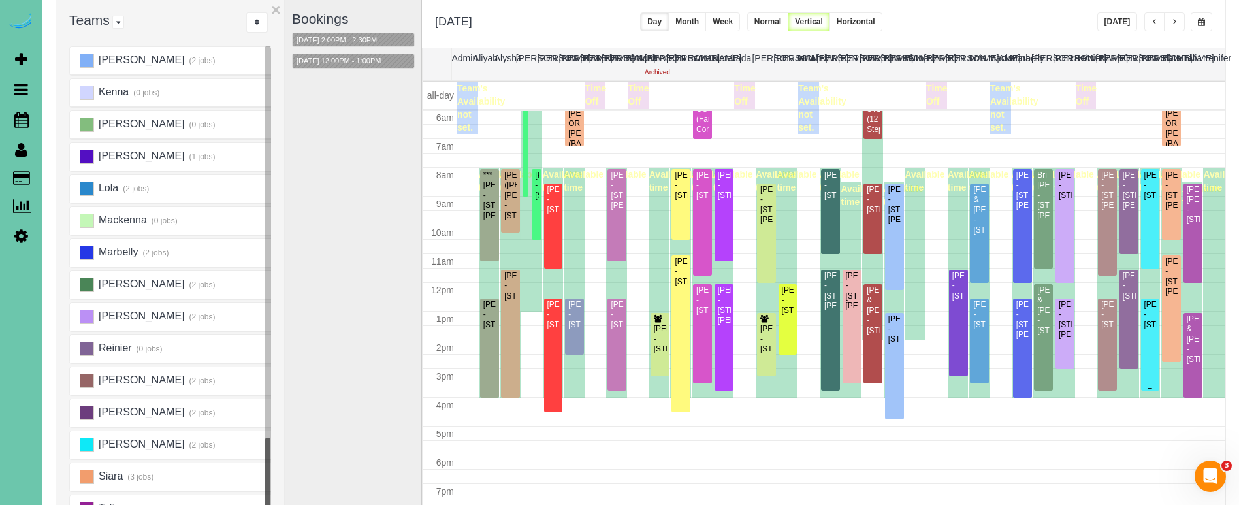
click at [1147, 330] on div "Maryl Sattler - 5001 Cuming Street, Omaha, NE 68132" at bounding box center [1151, 315] width 14 height 30
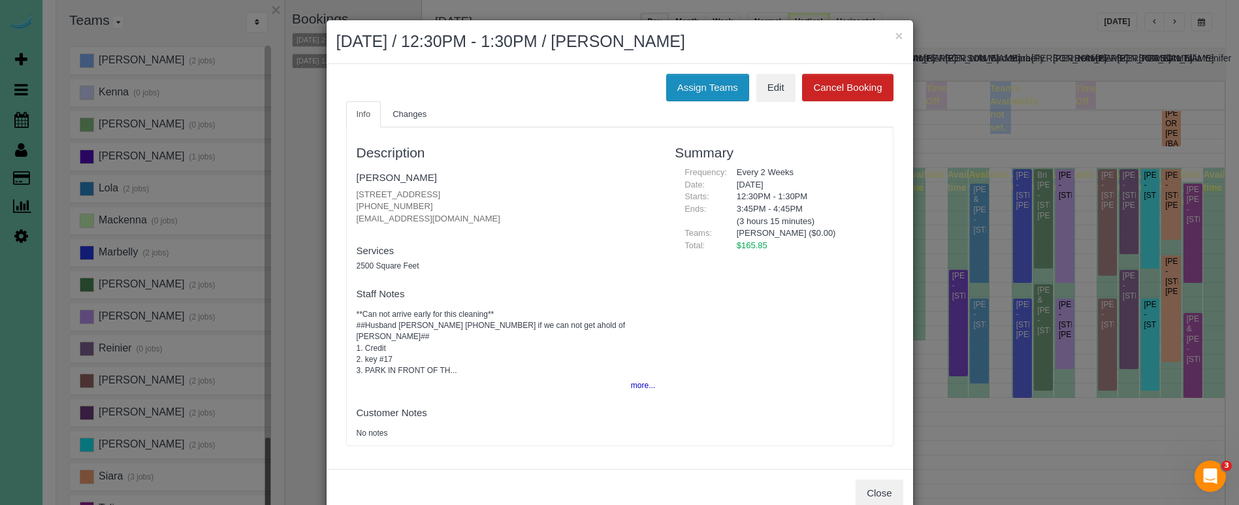
click at [689, 83] on button "Assign Teams" at bounding box center [707, 87] width 83 height 27
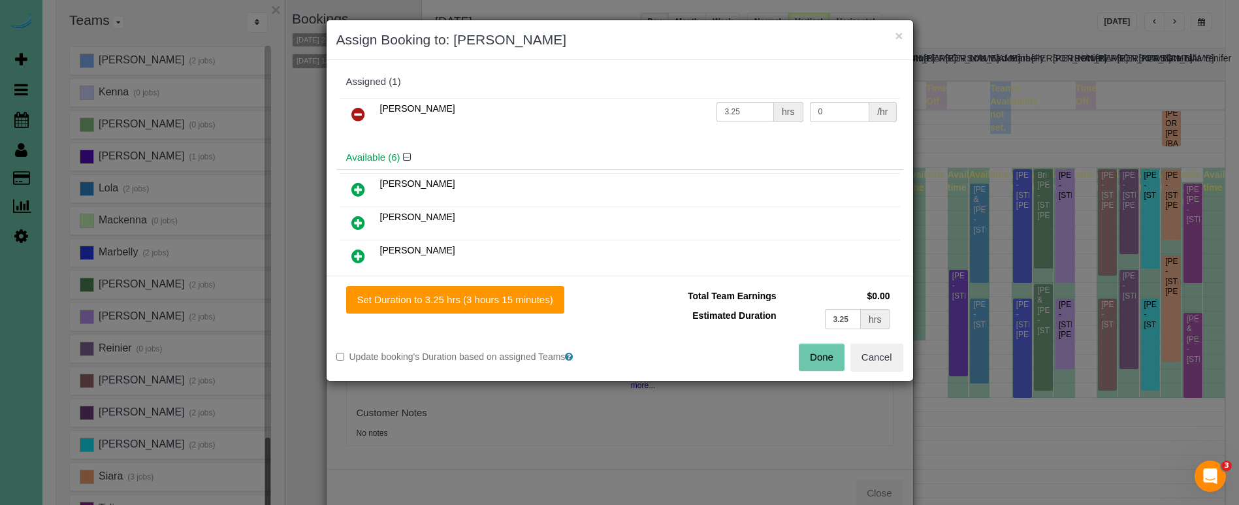
click at [359, 112] on icon at bounding box center [358, 114] width 14 height 16
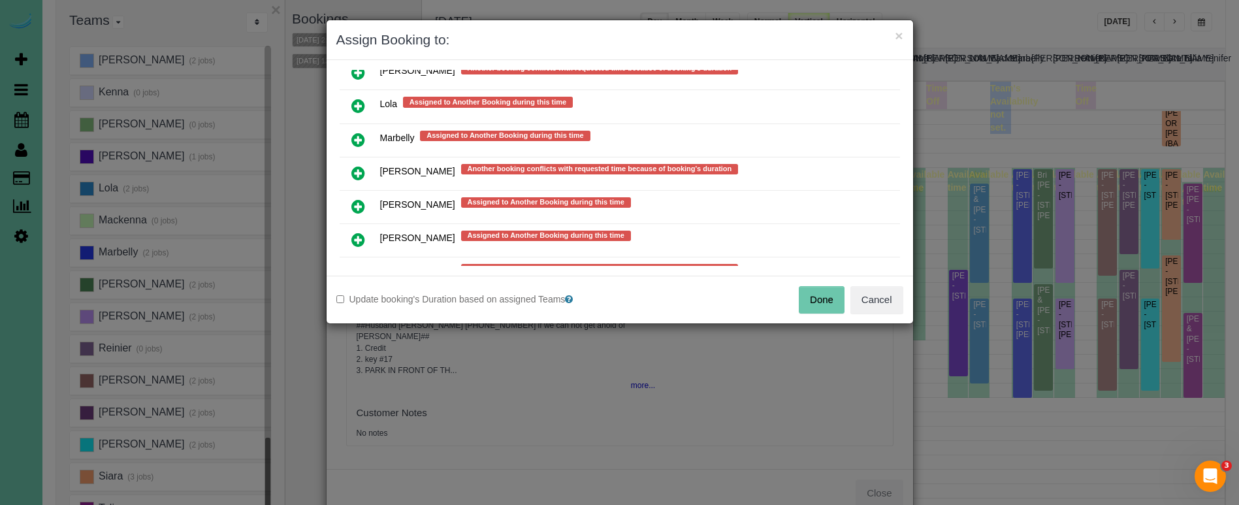
scroll to position [1085, 0]
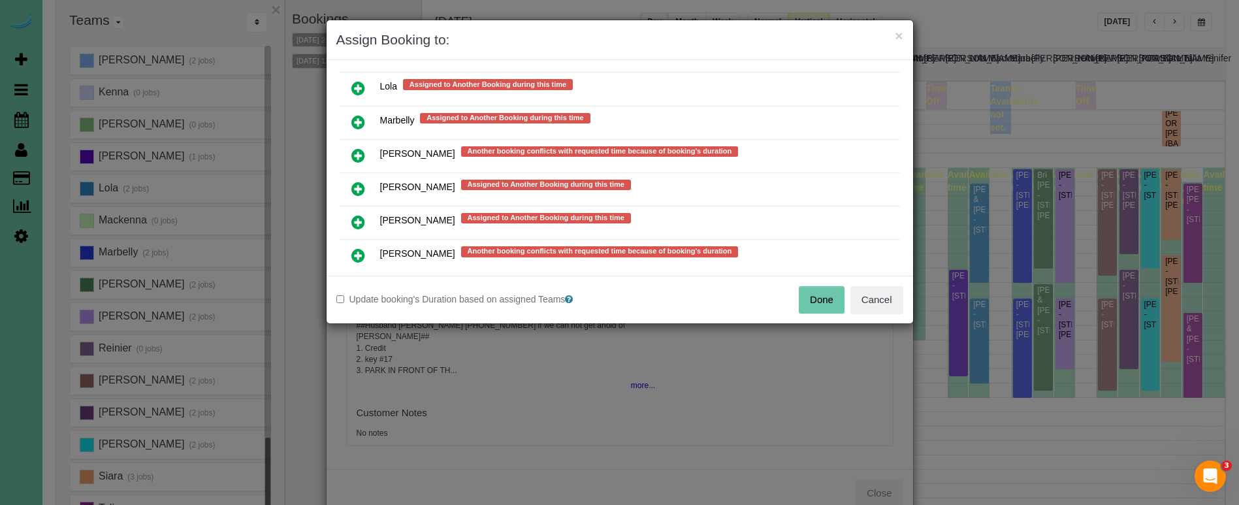
click at [353, 219] on icon at bounding box center [358, 222] width 14 height 16
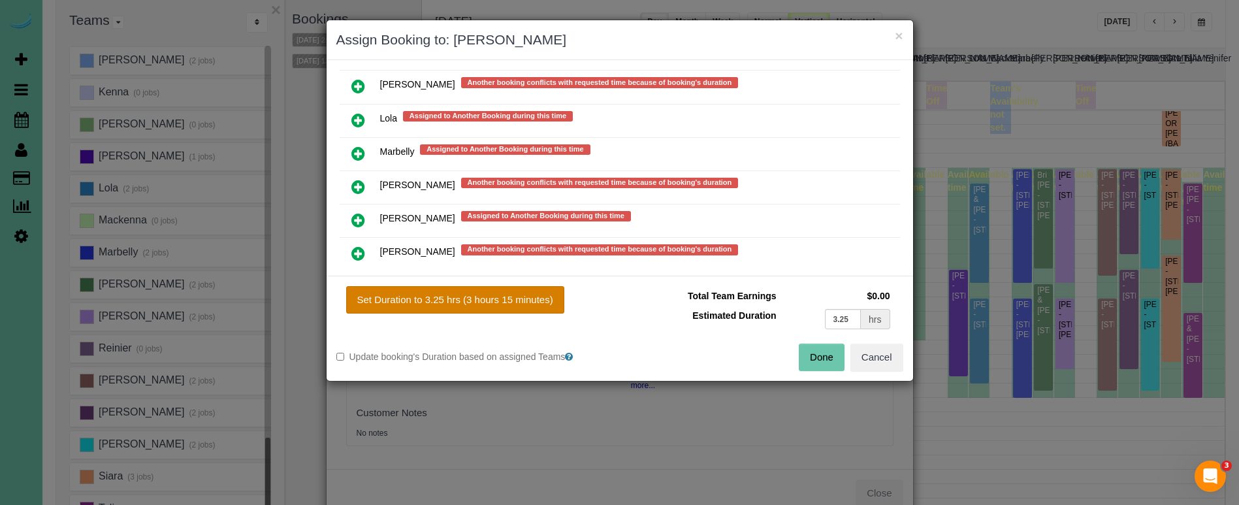
drag, startPoint x: 440, startPoint y: 304, endPoint x: 489, endPoint y: 309, distance: 48.6
click at [440, 304] on button "Set Duration to 3.25 hrs (3 hours 15 minutes)" at bounding box center [455, 299] width 218 height 27
type input "3.25"
drag, startPoint x: 814, startPoint y: 355, endPoint x: 754, endPoint y: 327, distance: 65.5
click at [813, 355] on button "Done" at bounding box center [822, 357] width 46 height 27
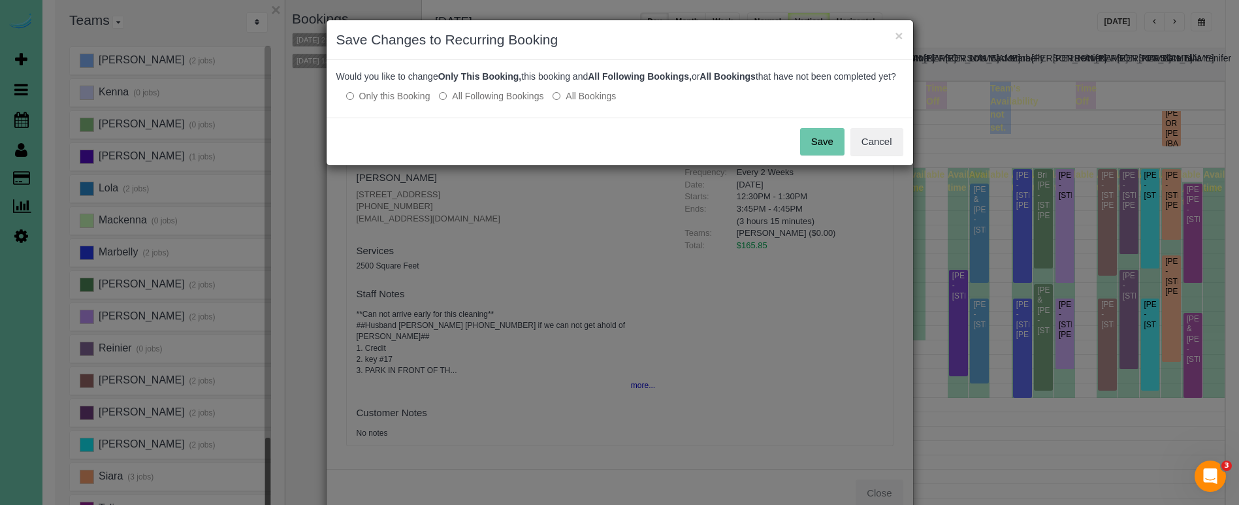
click at [843, 150] on button "Save" at bounding box center [822, 141] width 44 height 27
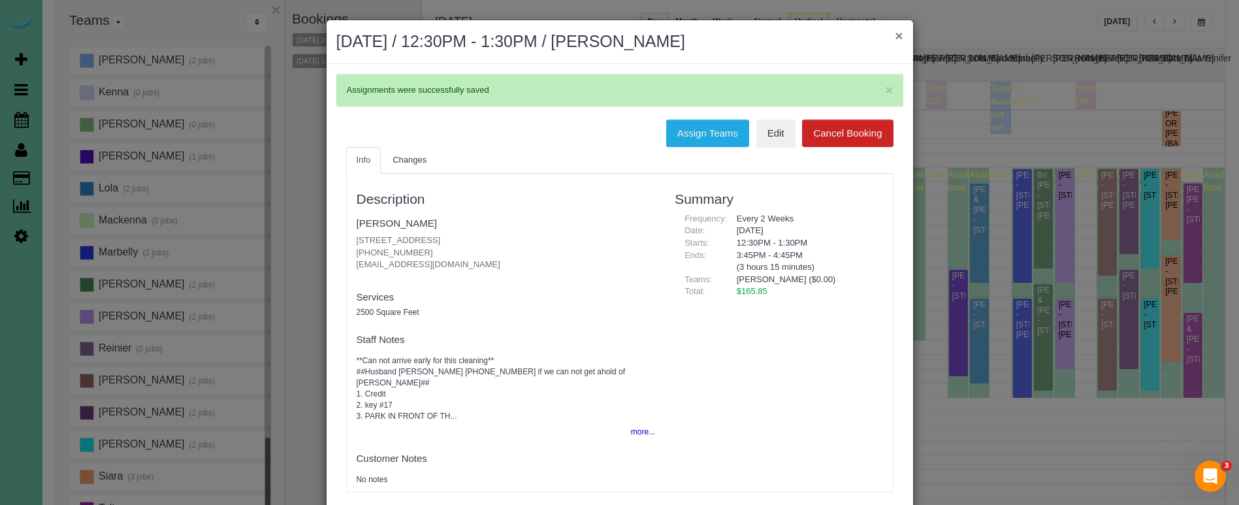
click at [898, 35] on button "×" at bounding box center [899, 36] width 8 height 14
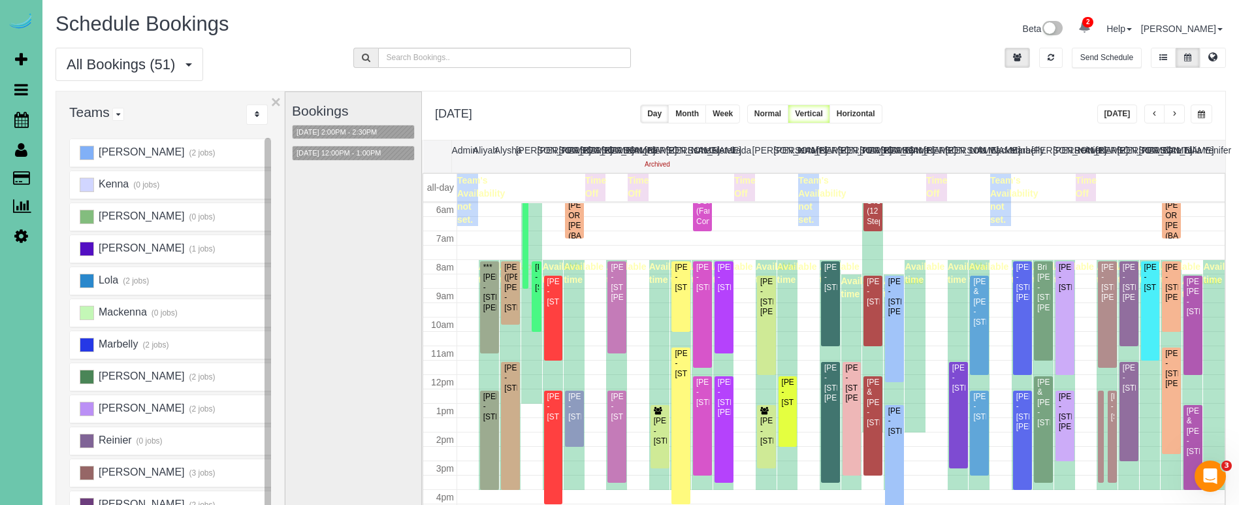
scroll to position [0, 0]
click at [740, 118] on button "Week" at bounding box center [722, 114] width 35 height 19
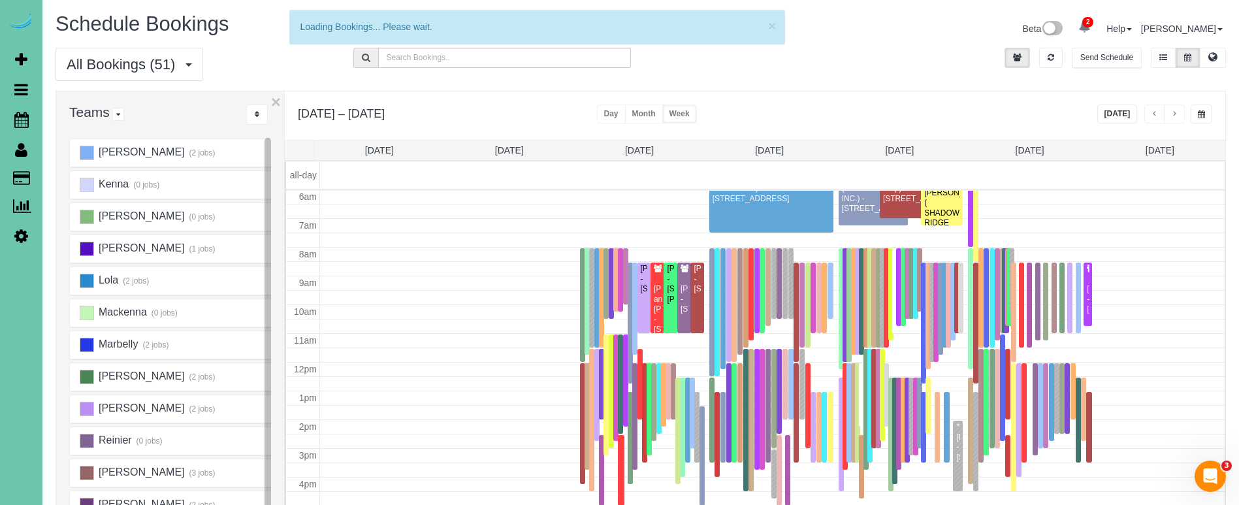
scroll to position [173, 0]
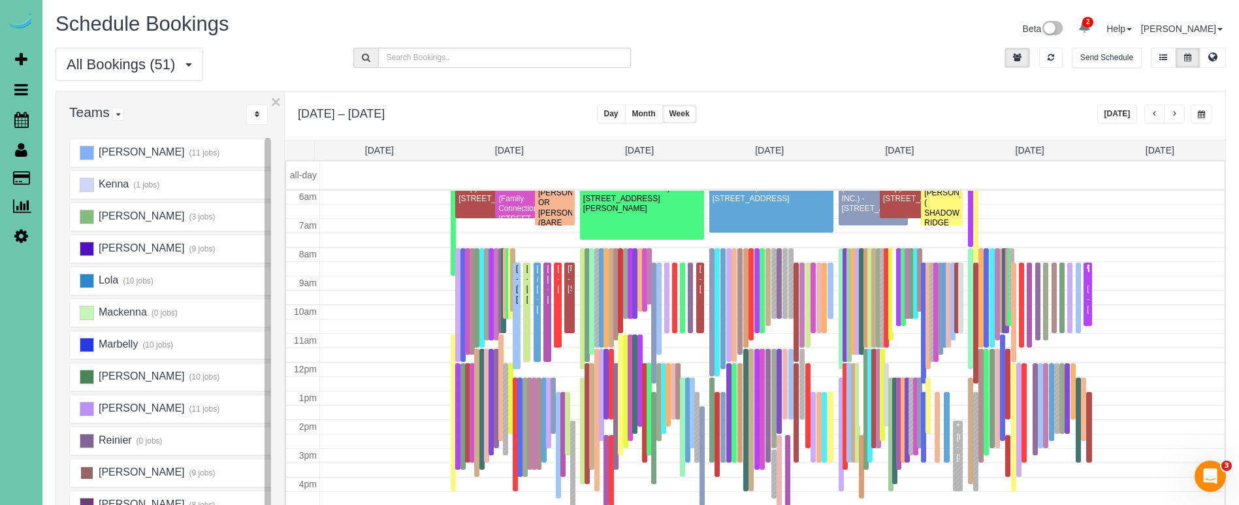
click at [91, 472] on ins at bounding box center [87, 473] width 14 height 14
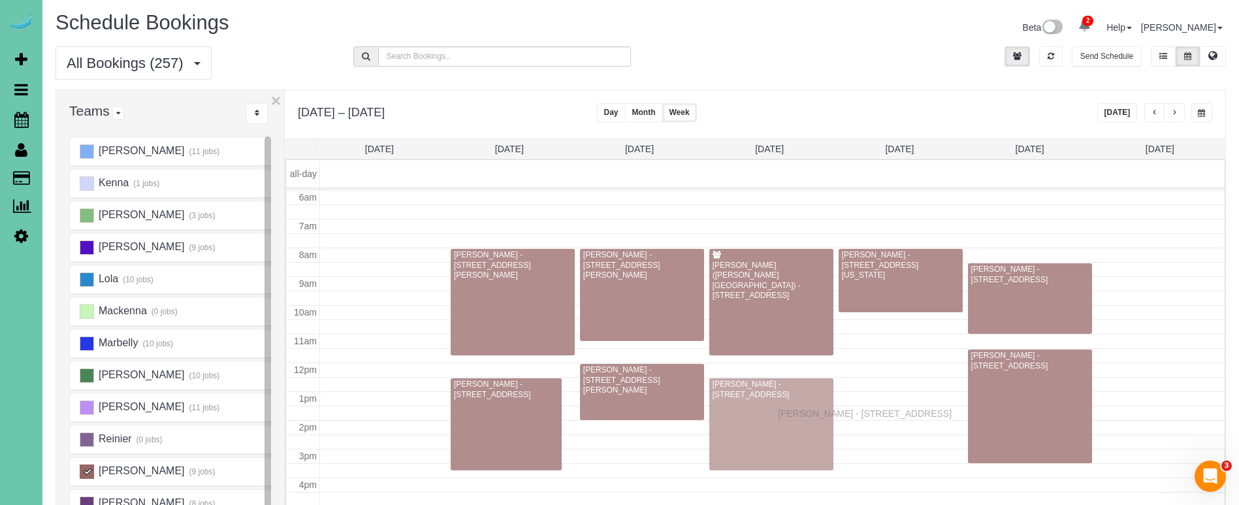
drag, startPoint x: 541, startPoint y: 409, endPoint x: 781, endPoint y: 412, distance: 239.7
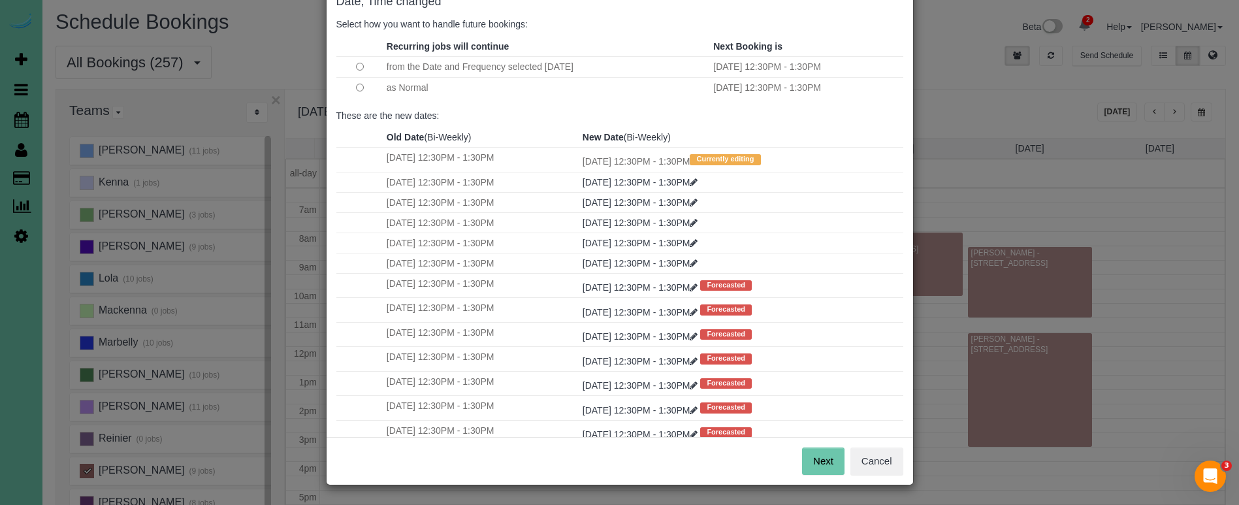
scroll to position [80, 0]
drag, startPoint x: 831, startPoint y: 463, endPoint x: 798, endPoint y: 447, distance: 37.1
click at [831, 463] on button "Next" at bounding box center [823, 461] width 42 height 27
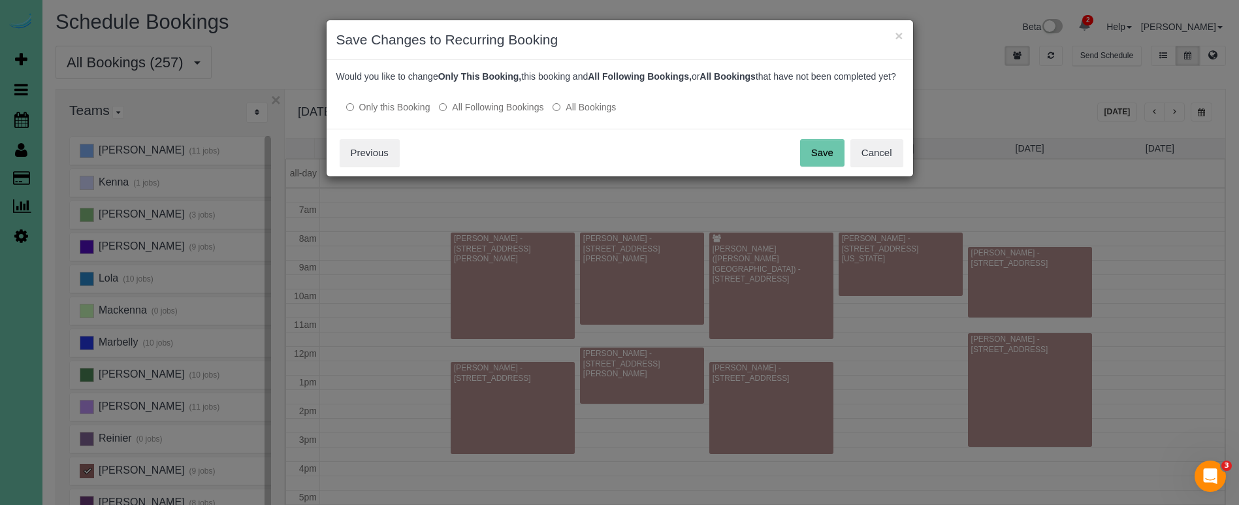
click at [813, 158] on button "Save" at bounding box center [822, 152] width 44 height 27
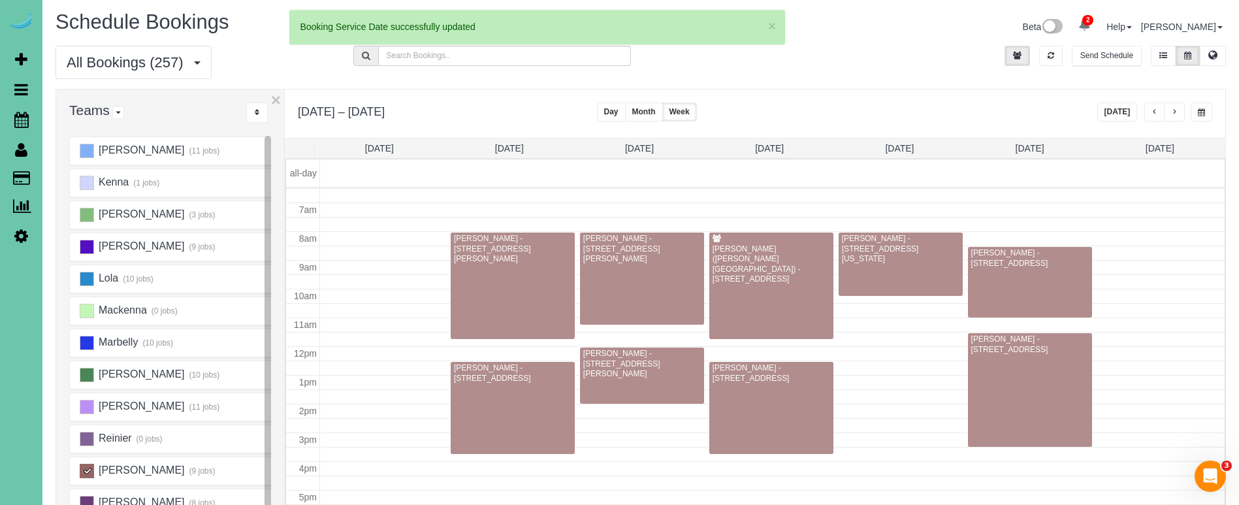
scroll to position [187, 0]
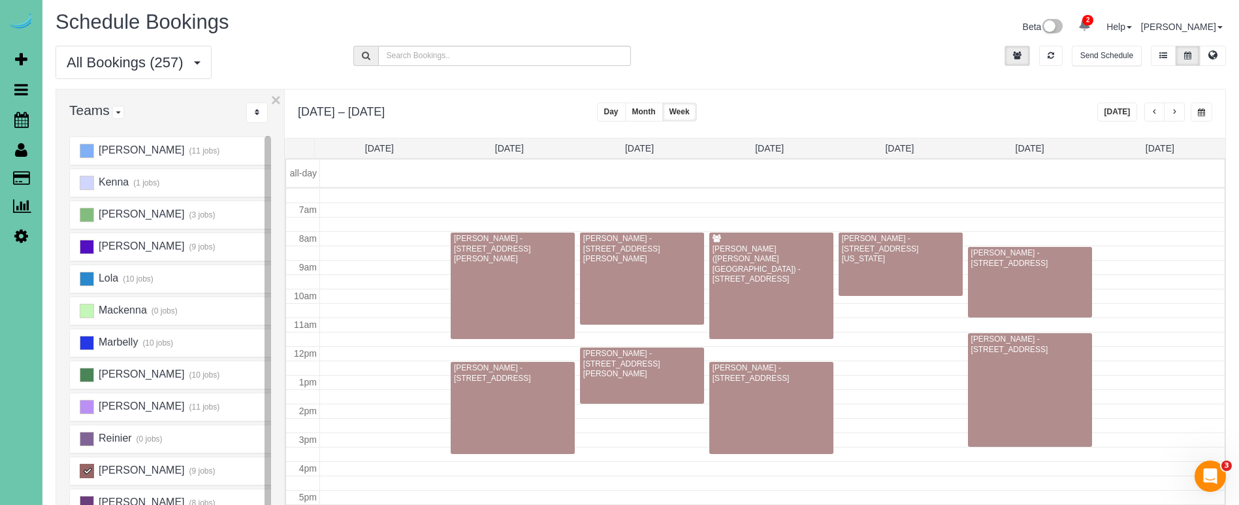
click at [86, 474] on ins at bounding box center [87, 471] width 14 height 14
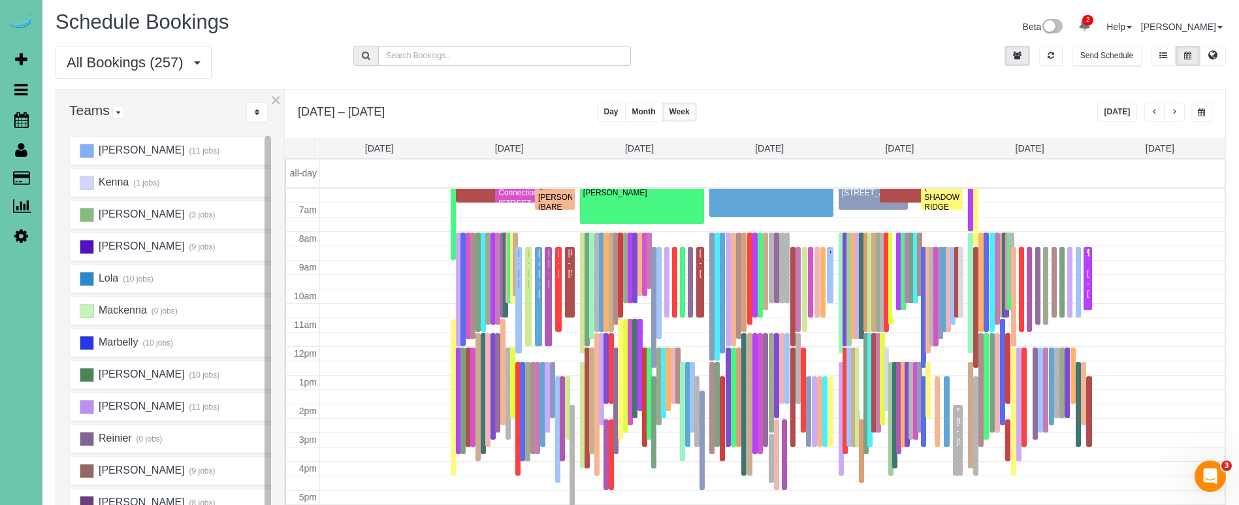
click at [1195, 110] on button "button" at bounding box center [1202, 112] width 22 height 19
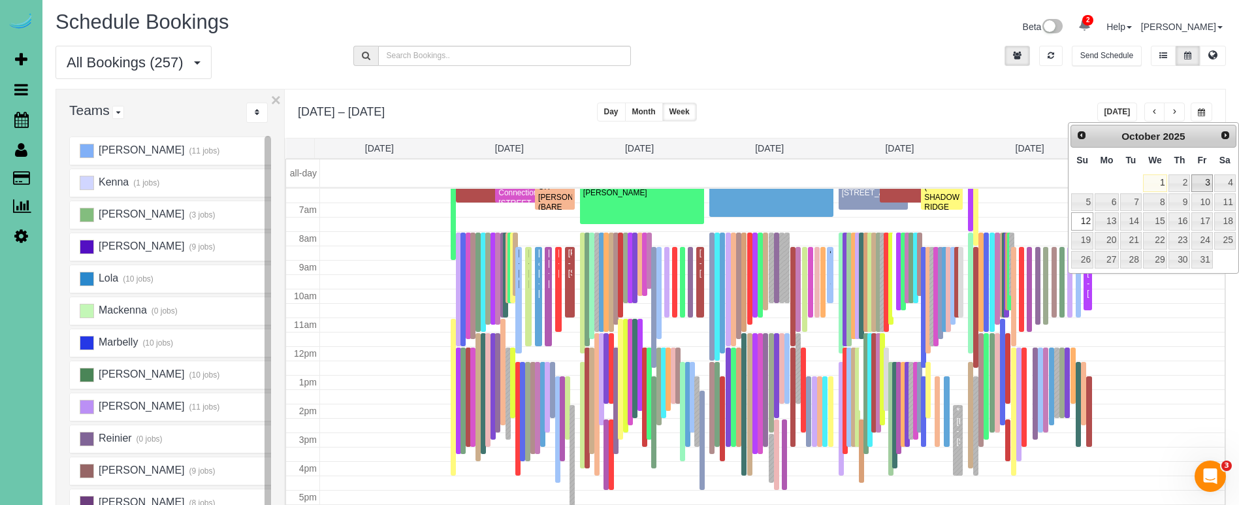
click at [1204, 182] on link "3" at bounding box center [1201, 183] width 21 height 18
type input "**********"
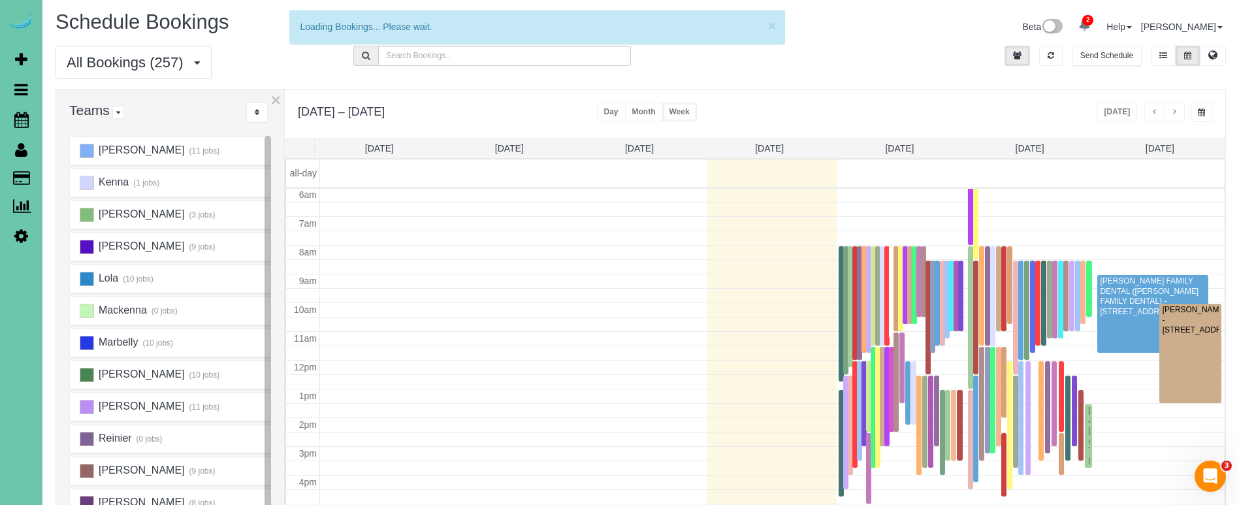
scroll to position [173, 0]
click at [1024, 149] on link "Fri 10/3" at bounding box center [1030, 148] width 29 height 10
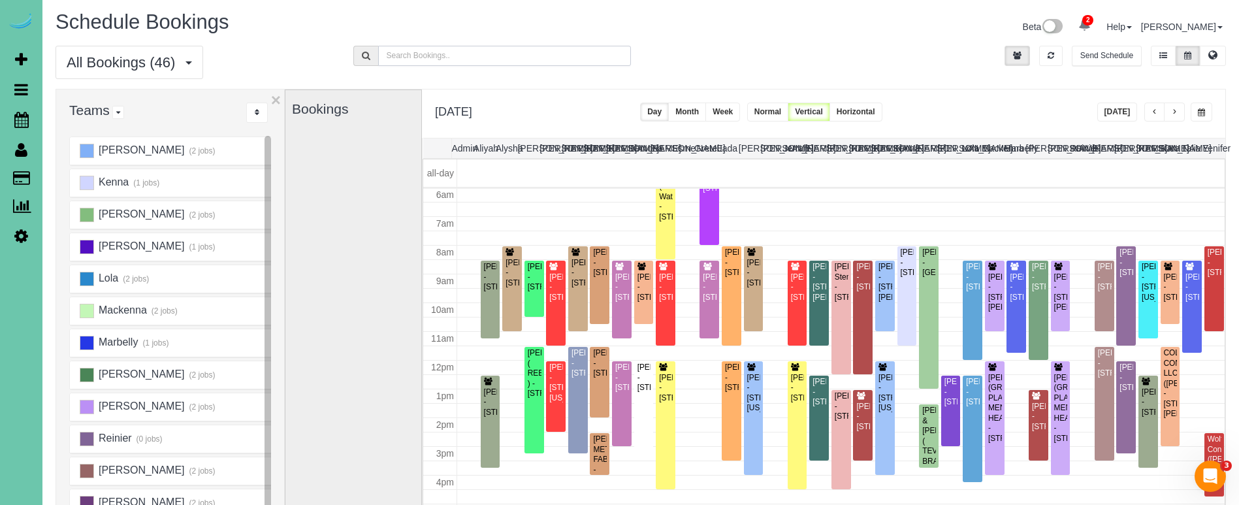
click at [530, 50] on input "text" at bounding box center [504, 56] width 253 height 20
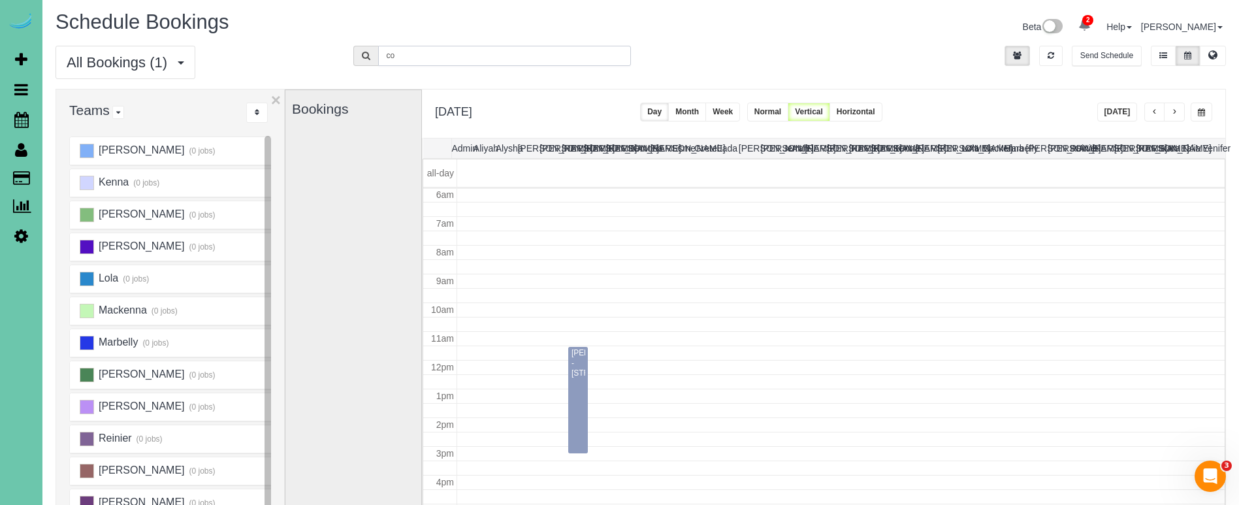
type input "c"
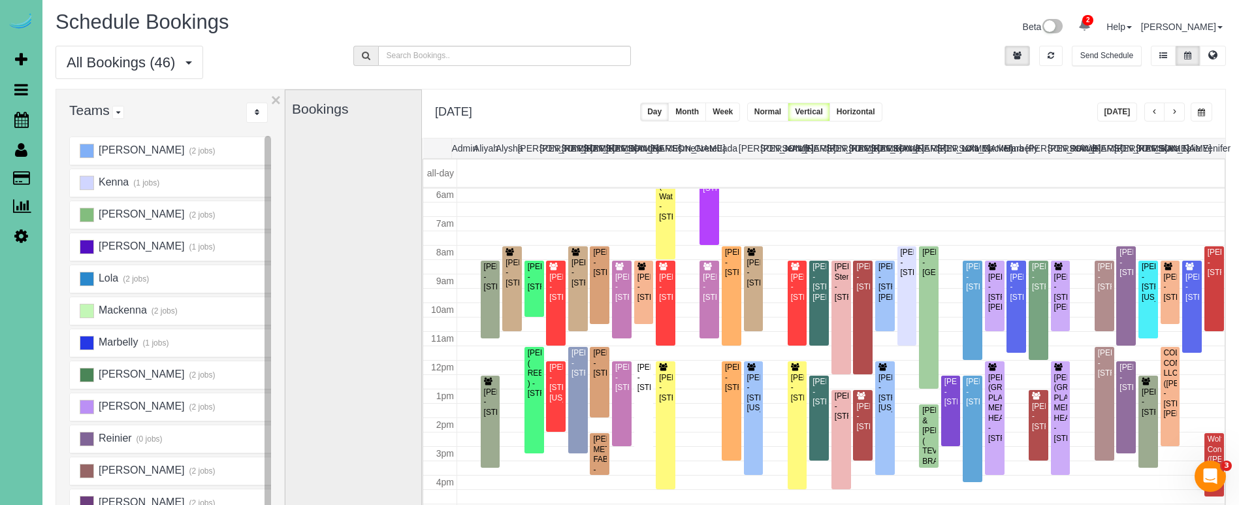
click at [1202, 114] on span "button" at bounding box center [1201, 112] width 7 height 8
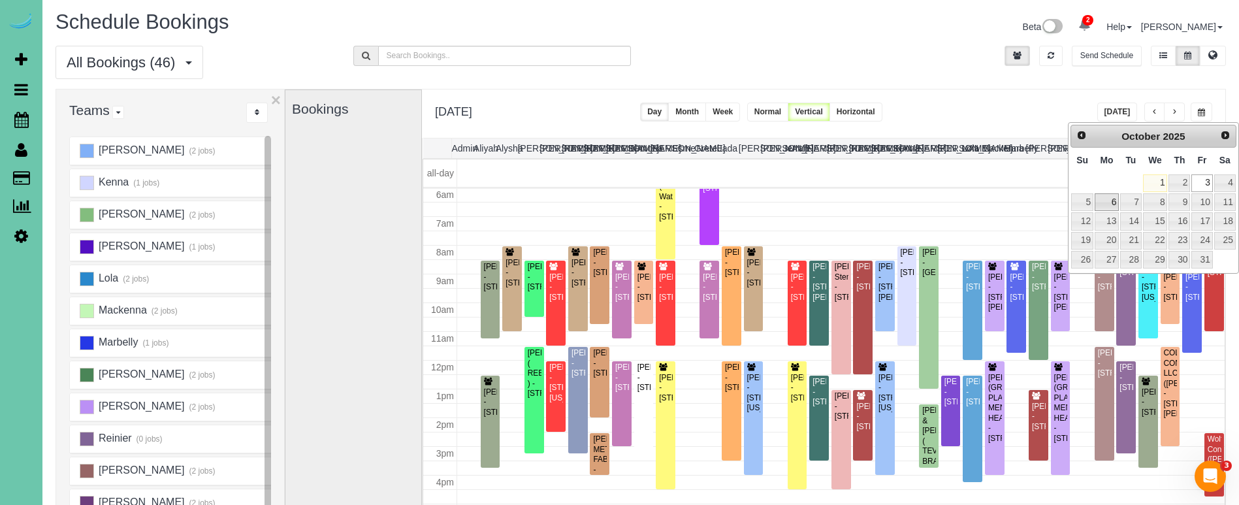
click at [1105, 203] on link "6" at bounding box center [1107, 202] width 24 height 18
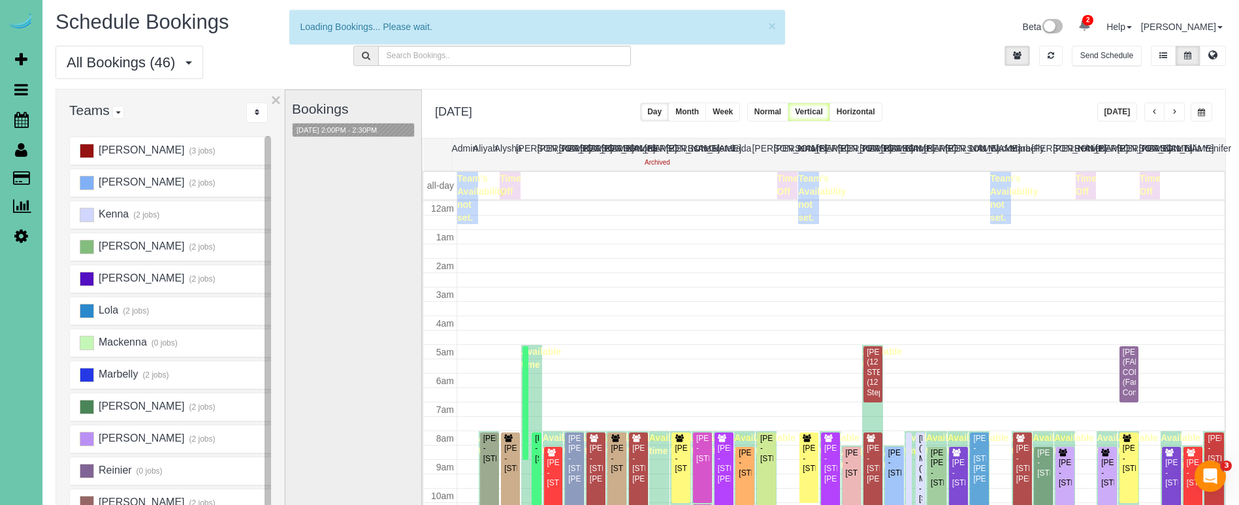
scroll to position [643, 0]
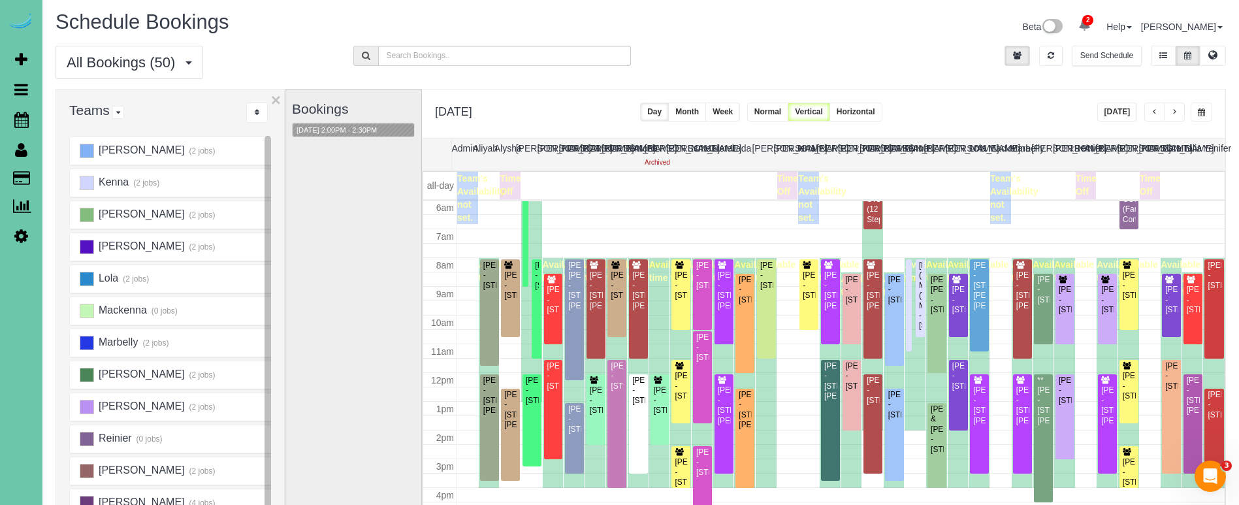
click at [1199, 109] on span "button" at bounding box center [1201, 112] width 7 height 8
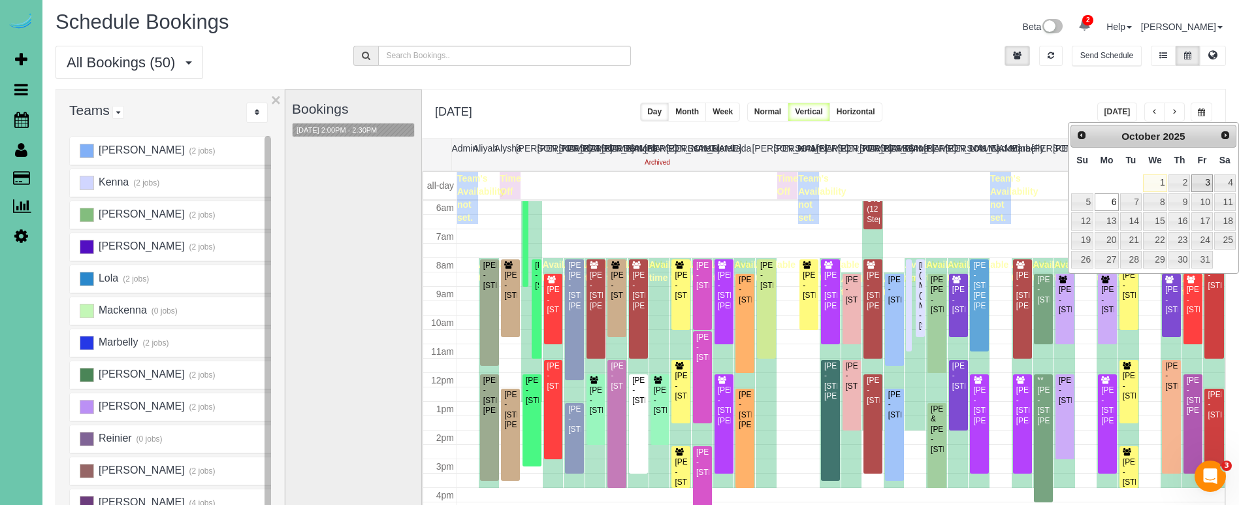
click at [1200, 181] on link "3" at bounding box center [1201, 183] width 21 height 18
type input "**********"
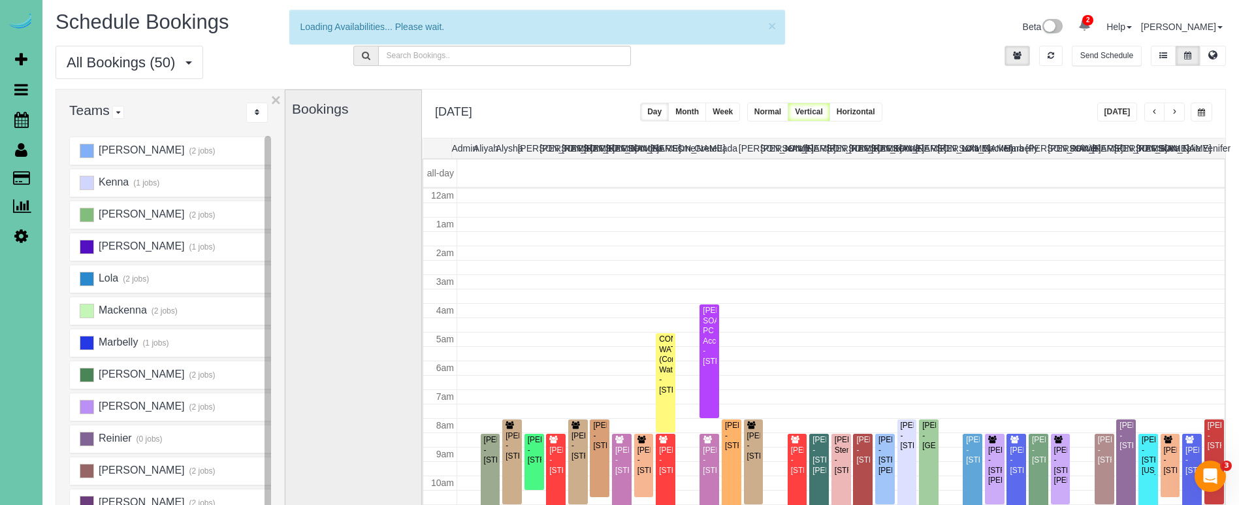
scroll to position [173, 0]
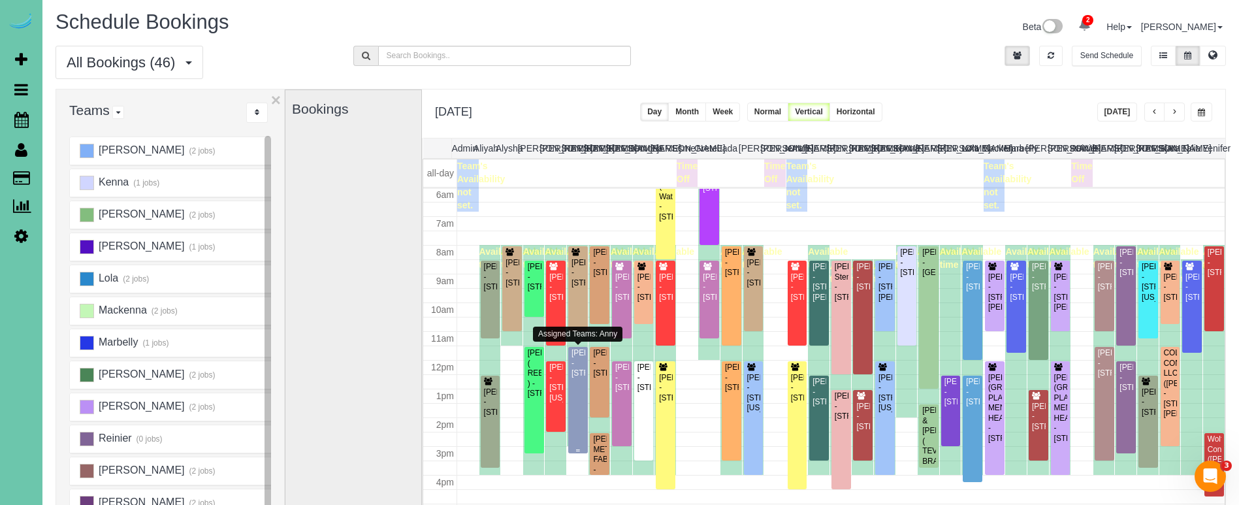
click at [575, 378] on div "Cole Anderson - 517 S 118th St, Omaha, NE 68154" at bounding box center [578, 363] width 14 height 30
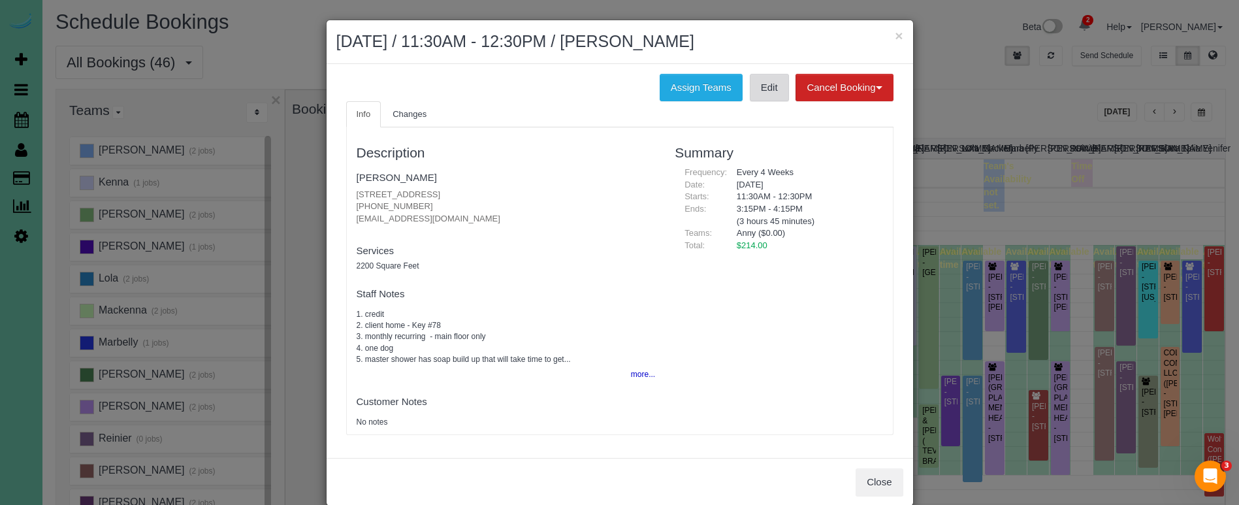
click at [758, 88] on link "Edit" at bounding box center [769, 87] width 39 height 27
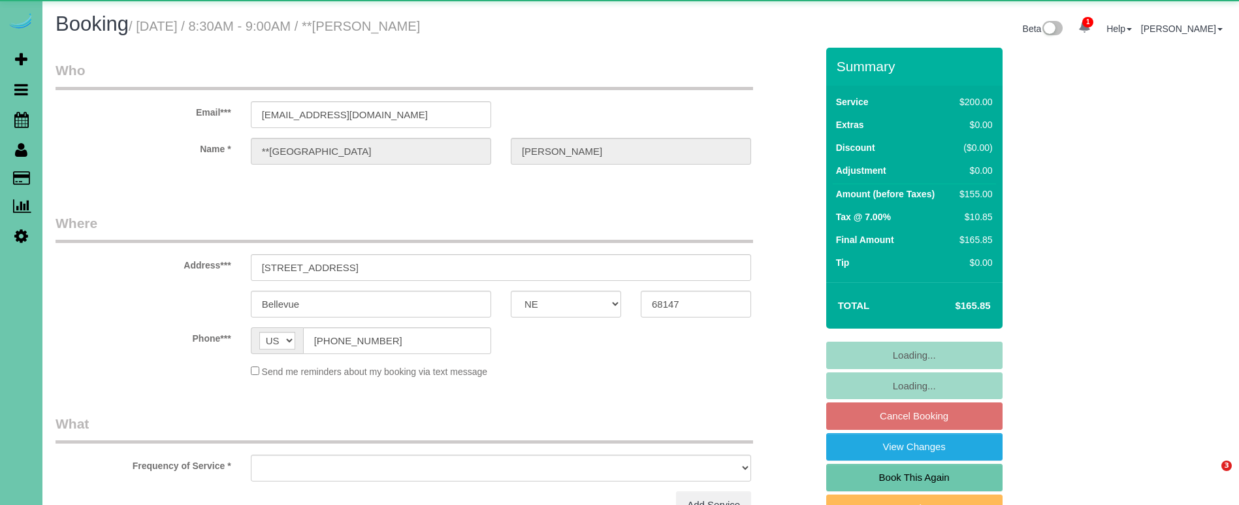
select select "NE"
select select "object:659"
select select "string:fspay-c85961a2-9cf6-42c2-a0a7-493beeabb66f"
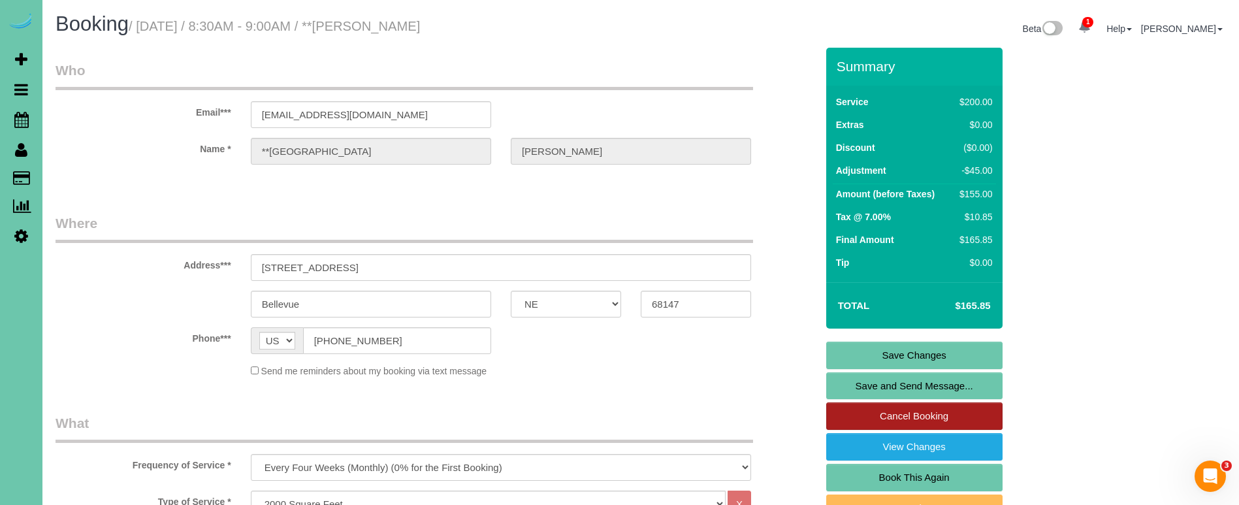
click at [906, 413] on link "Cancel Booking" at bounding box center [914, 415] width 176 height 27
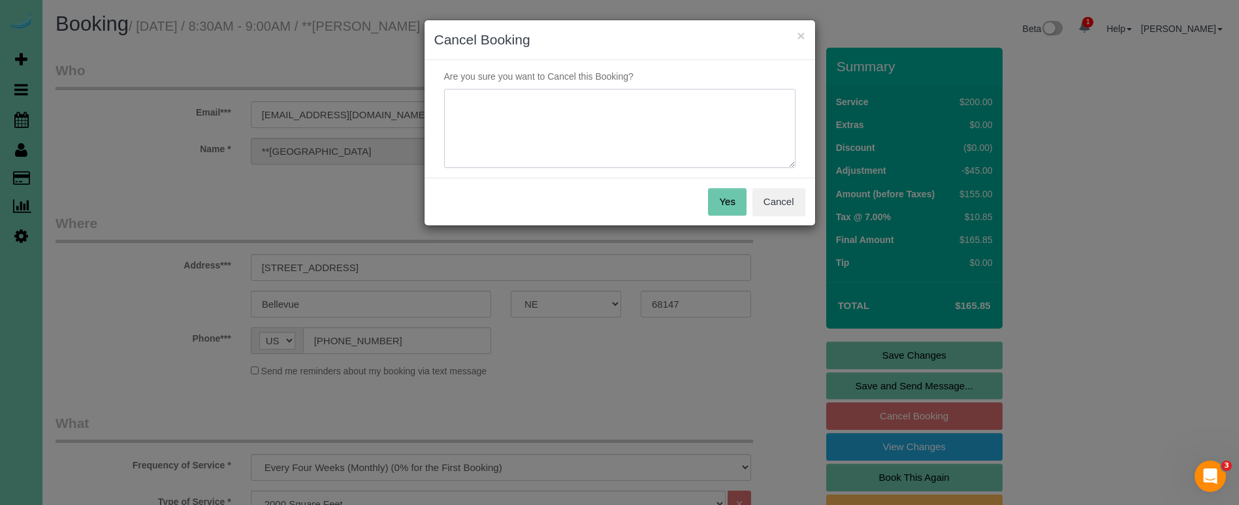
click at [596, 97] on textarea at bounding box center [619, 129] width 351 height 80
type textarea "price increase"
click at [730, 201] on button "Yes" at bounding box center [727, 201] width 38 height 27
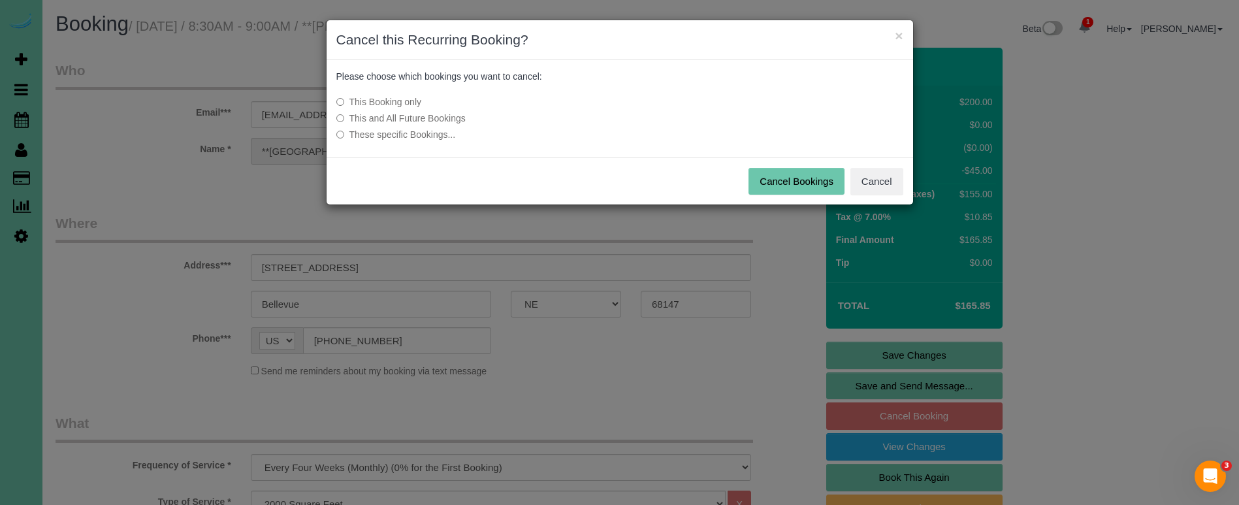
drag, startPoint x: 443, startPoint y: 120, endPoint x: 468, endPoint y: 125, distance: 26.0
click at [445, 121] on label "This and All Future Bookings" at bounding box center [522, 118] width 372 height 13
click at [797, 183] on button "Cancel Bookings" at bounding box center [797, 181] width 96 height 27
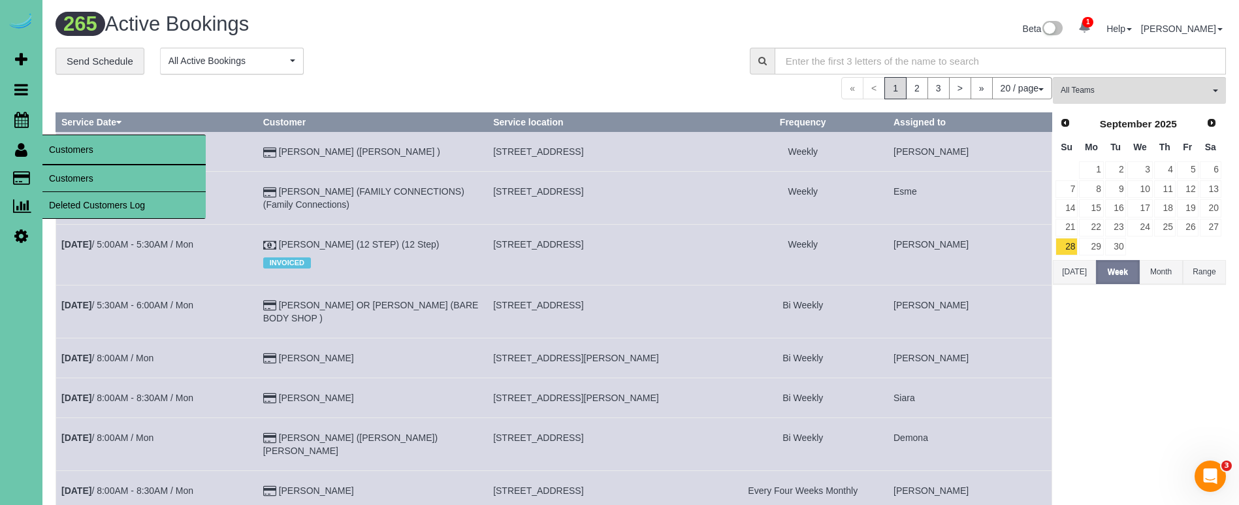
click at [73, 170] on link "Customers" at bounding box center [123, 178] width 163 height 26
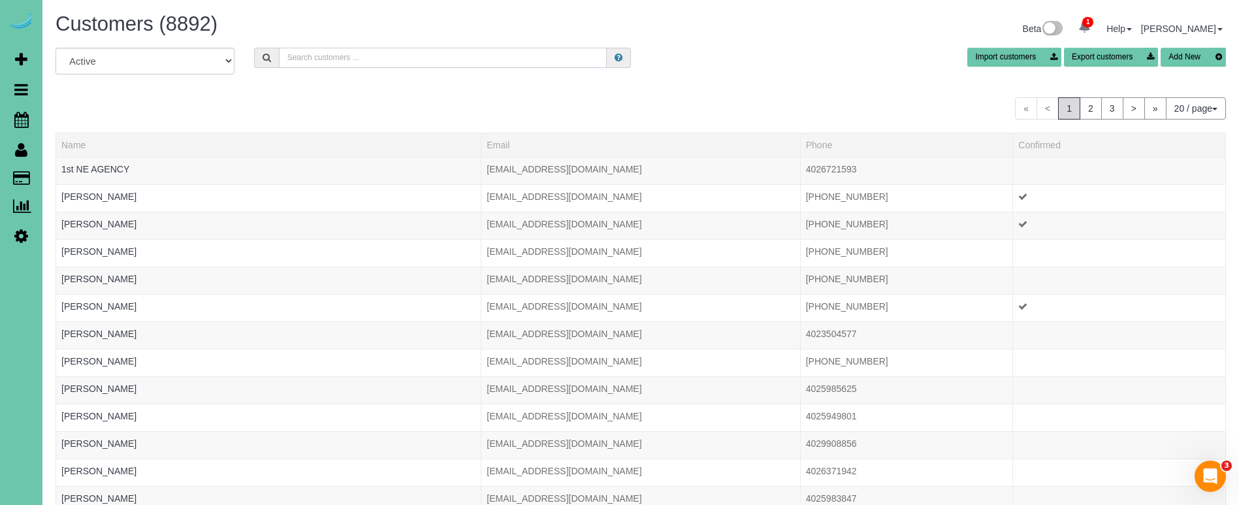
click at [376, 58] on input "text" at bounding box center [443, 58] width 328 height 20
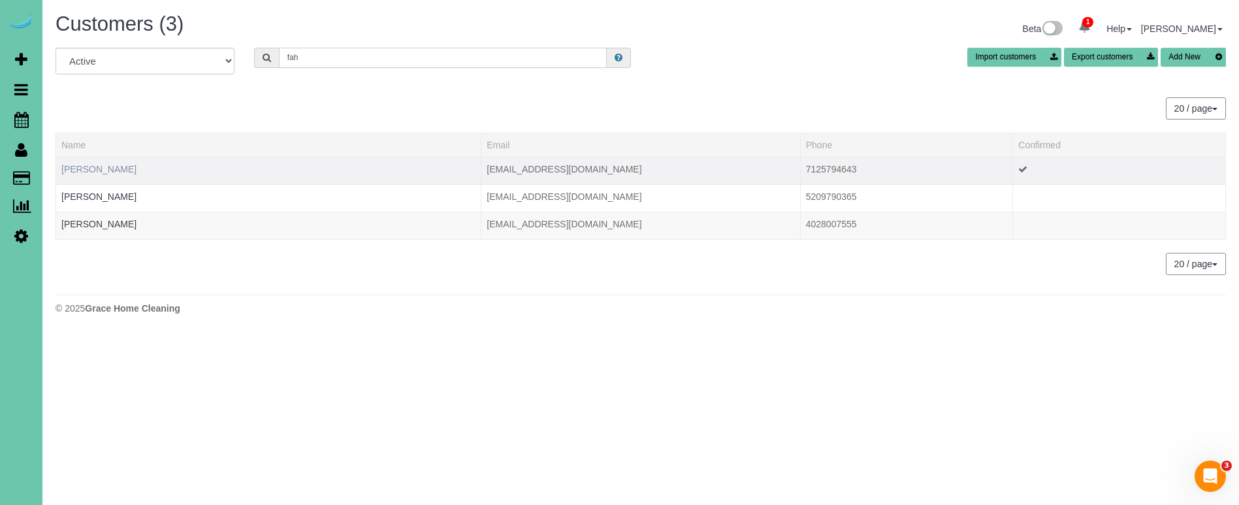
type input "fah"
click at [84, 166] on link "Annie Fah" at bounding box center [98, 169] width 75 height 10
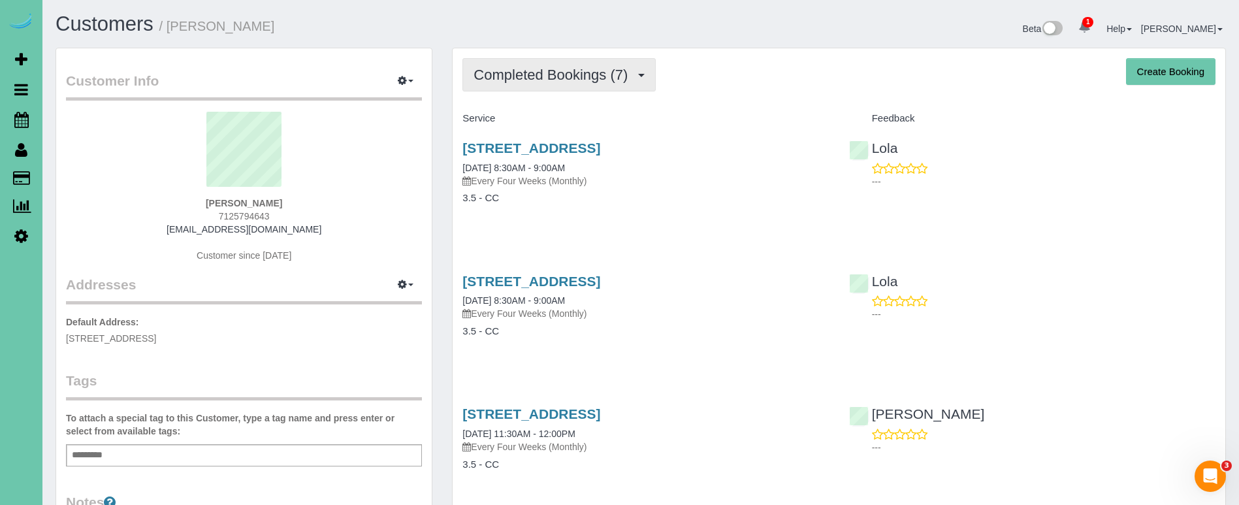
click at [504, 80] on span "Completed Bookings (7)" at bounding box center [554, 75] width 161 height 16
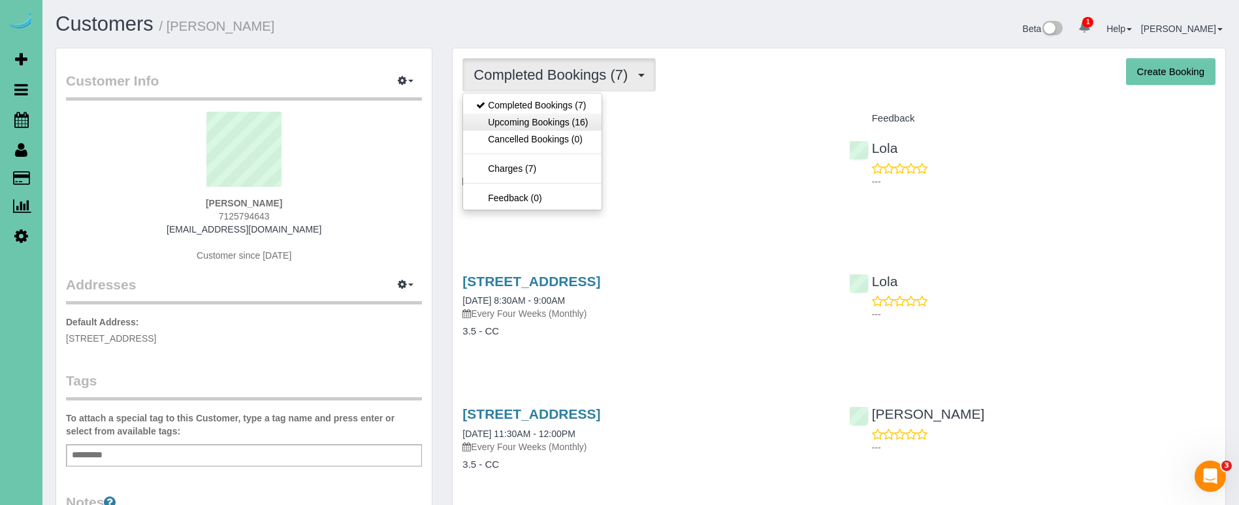
click at [515, 116] on link "Upcoming Bookings (16)" at bounding box center [532, 122] width 138 height 17
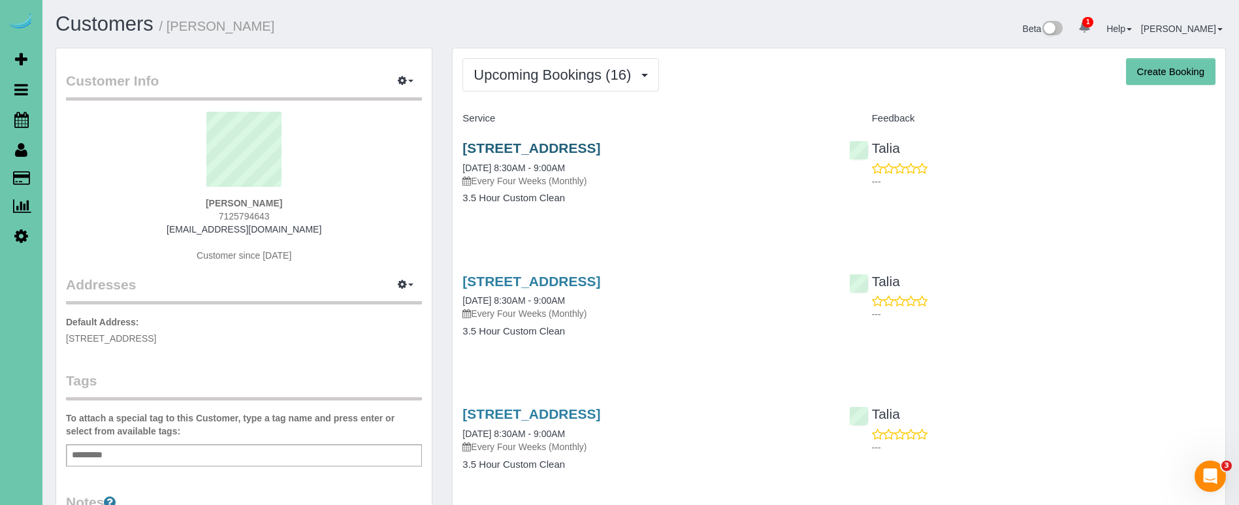
click at [487, 147] on link "16519 Potter Street, Bennington, NE 68007" at bounding box center [531, 147] width 138 height 15
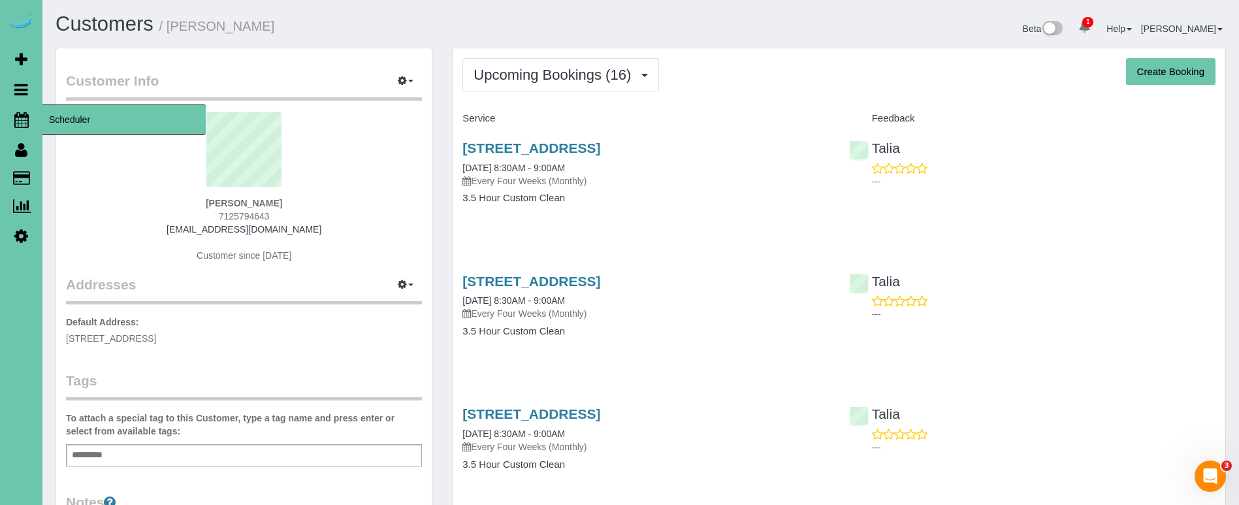
click at [20, 125] on icon at bounding box center [21, 120] width 14 height 16
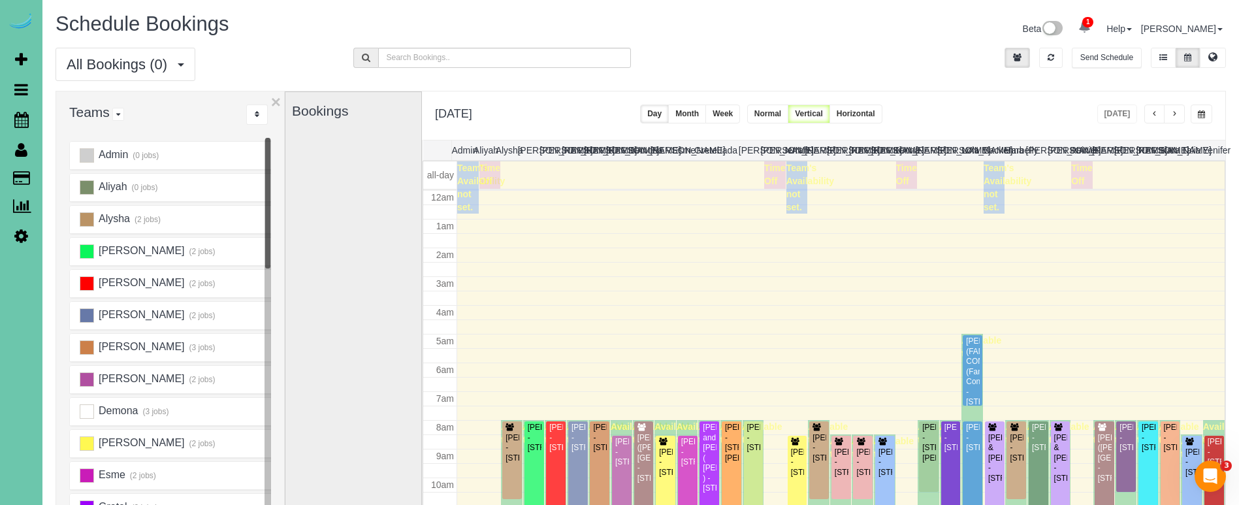
scroll to position [173, 0]
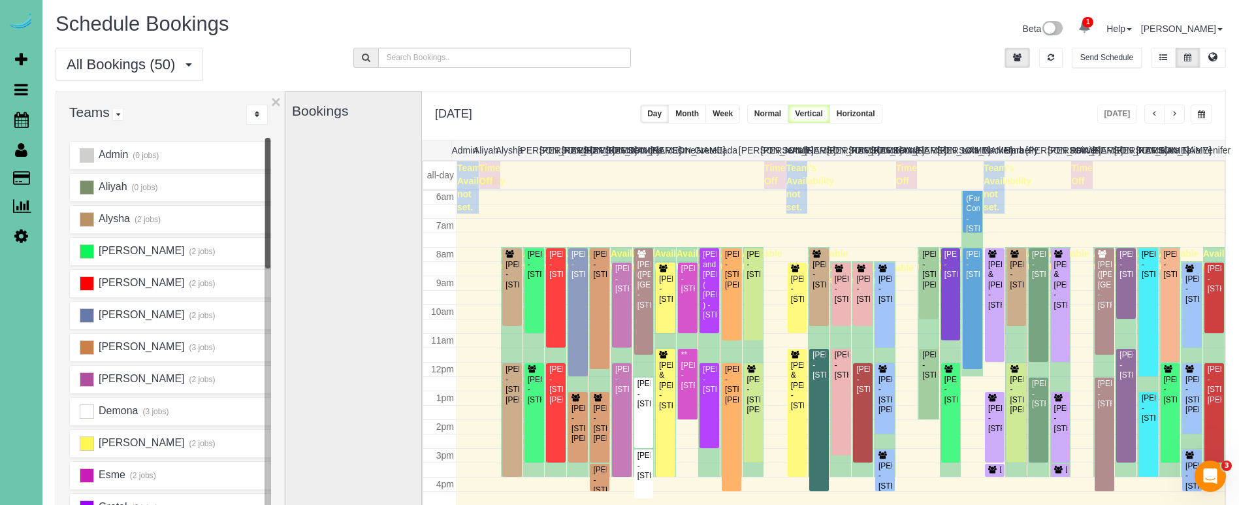
click at [1204, 116] on span "button" at bounding box center [1201, 114] width 7 height 8
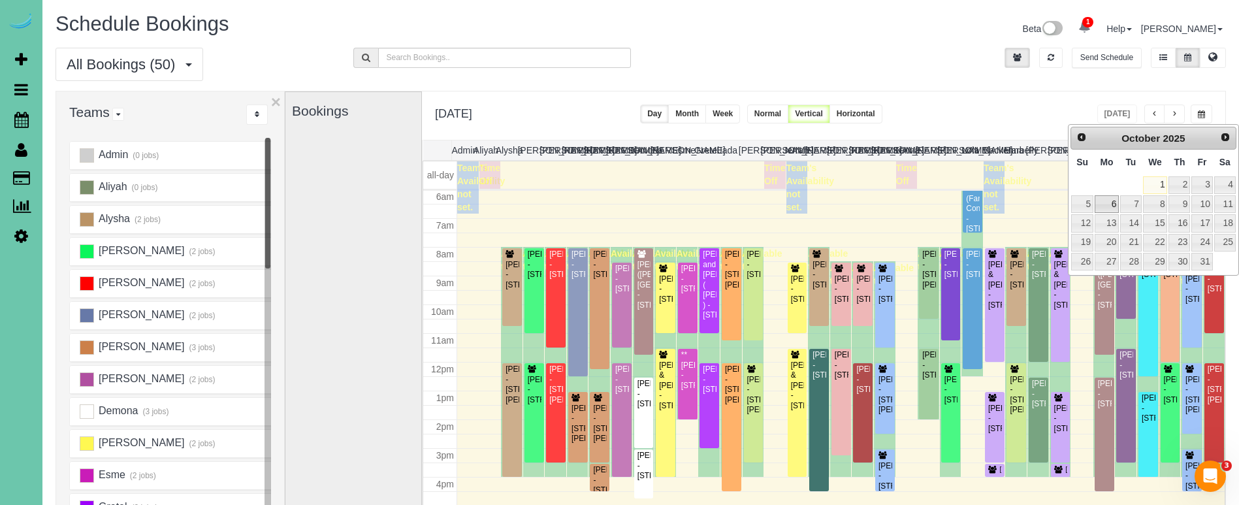
click at [1112, 202] on link "6" at bounding box center [1107, 204] width 24 height 18
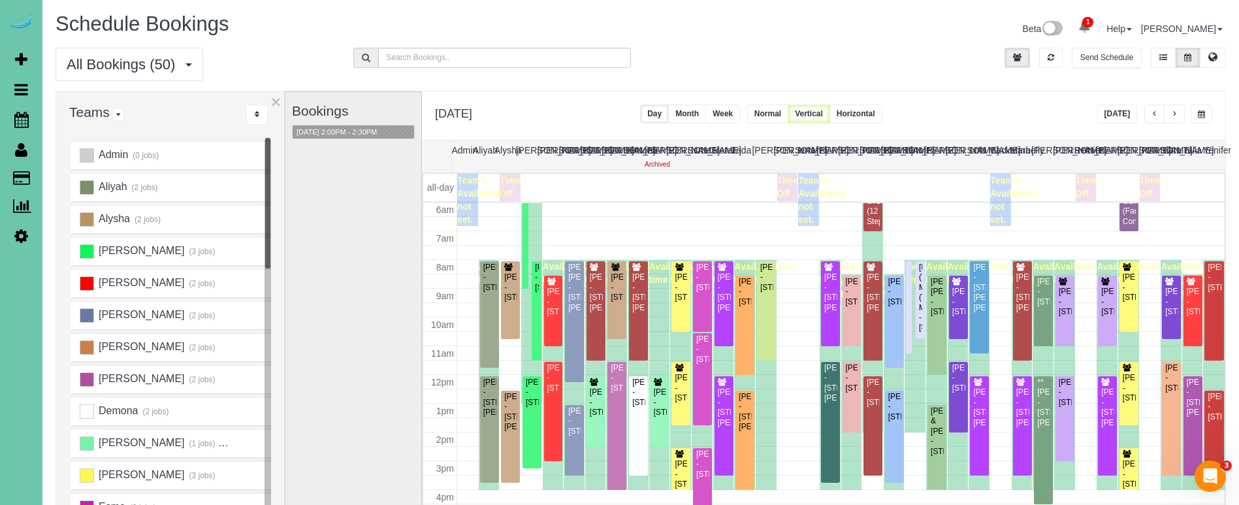
click at [1175, 114] on span "button" at bounding box center [1174, 114] width 7 height 8
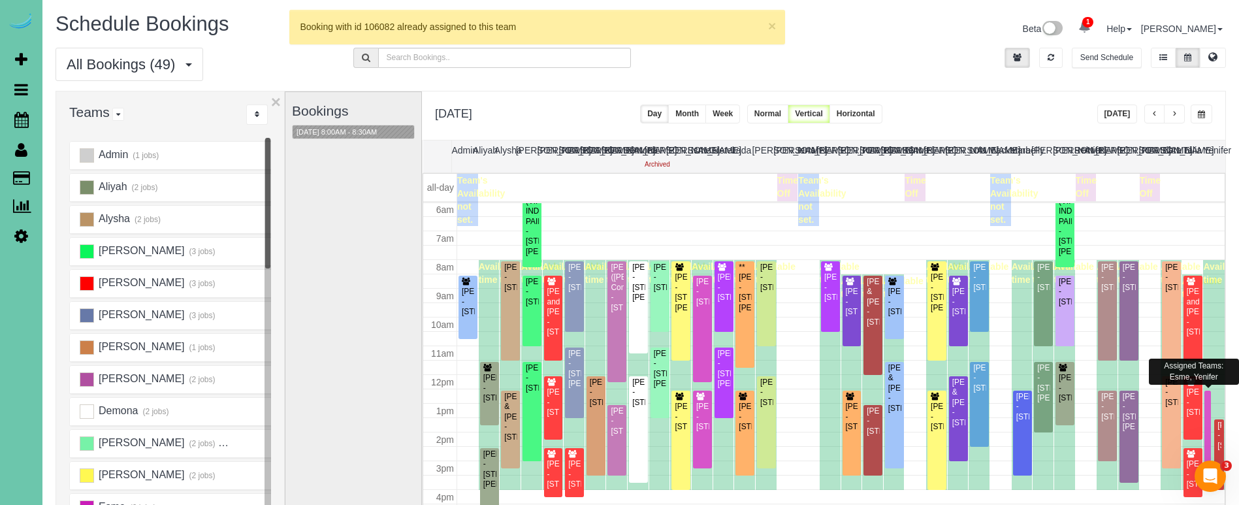
click at [1210, 395] on div at bounding box center [1207, 430] width 7 height 78
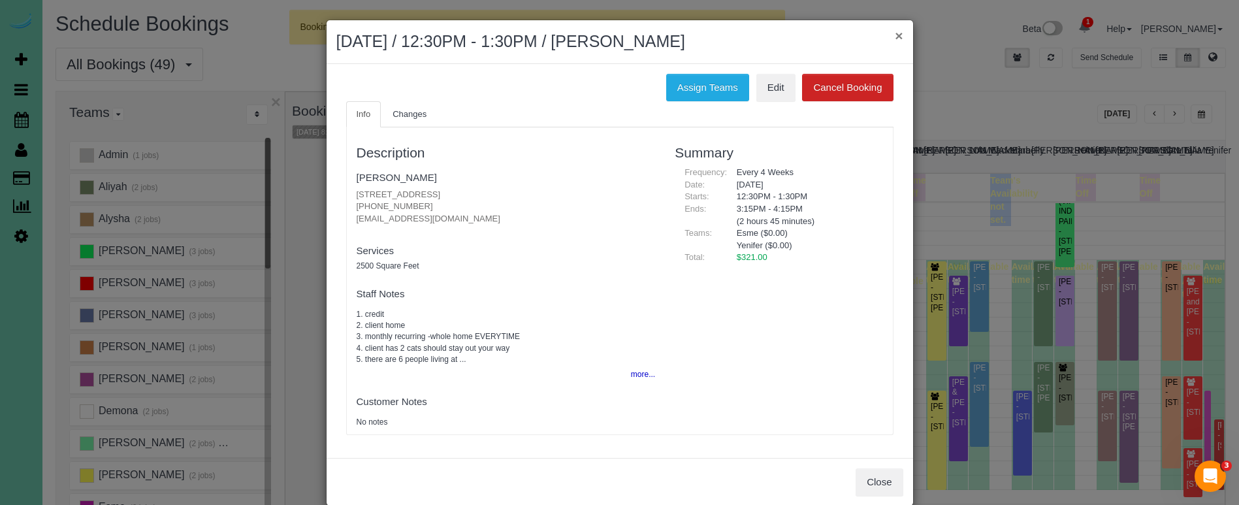
click at [901, 35] on button "×" at bounding box center [899, 36] width 8 height 14
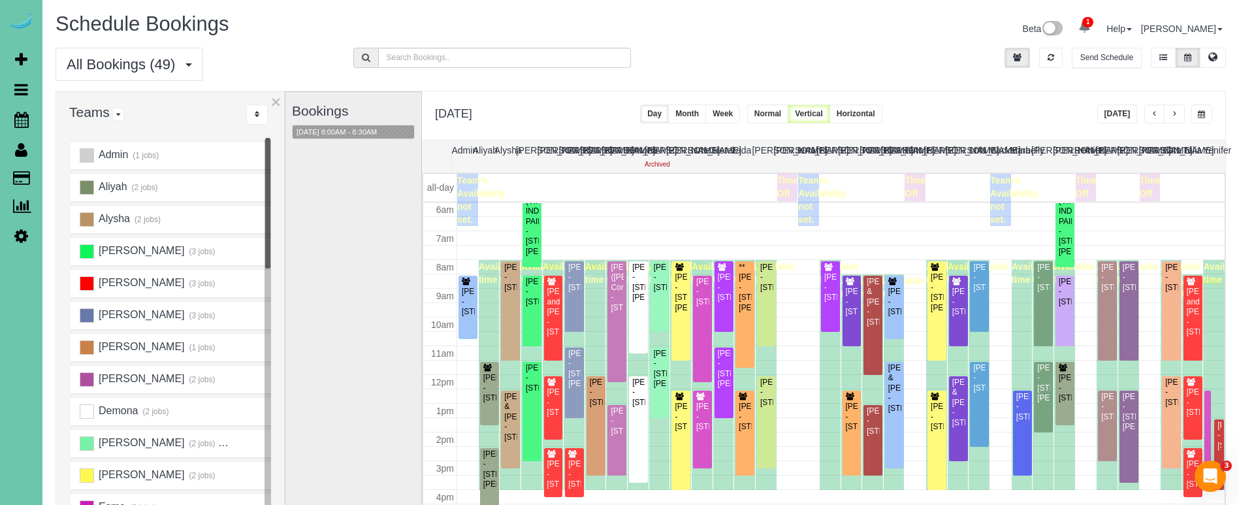
click at [1179, 112] on button "button" at bounding box center [1174, 114] width 21 height 19
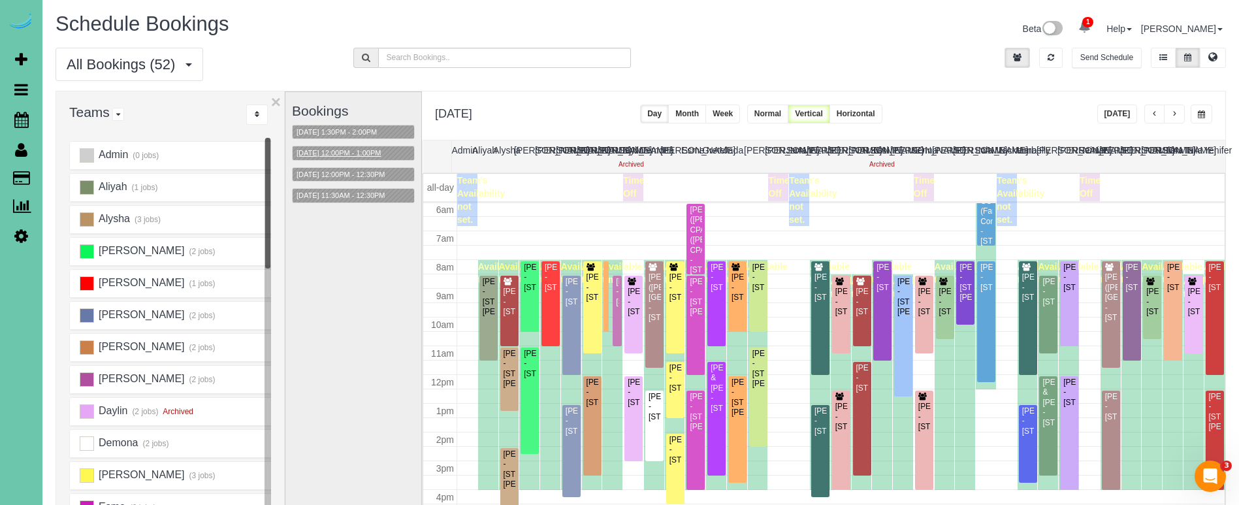
click at [350, 157] on button "10/08/2025 12:00PM - 1:00PM" at bounding box center [339, 153] width 92 height 14
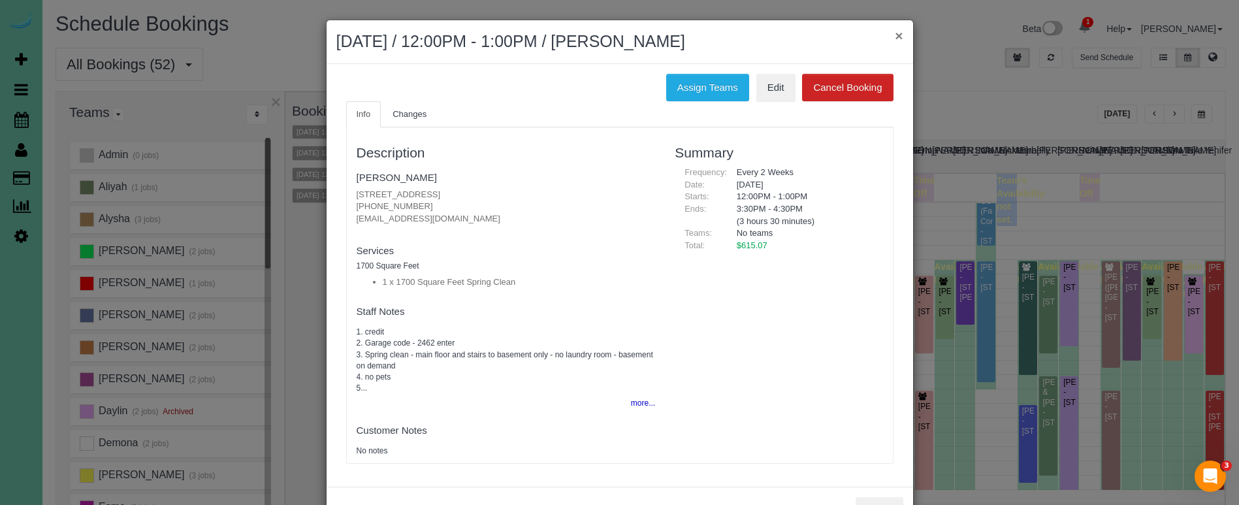
click at [898, 37] on button "×" at bounding box center [899, 36] width 8 height 14
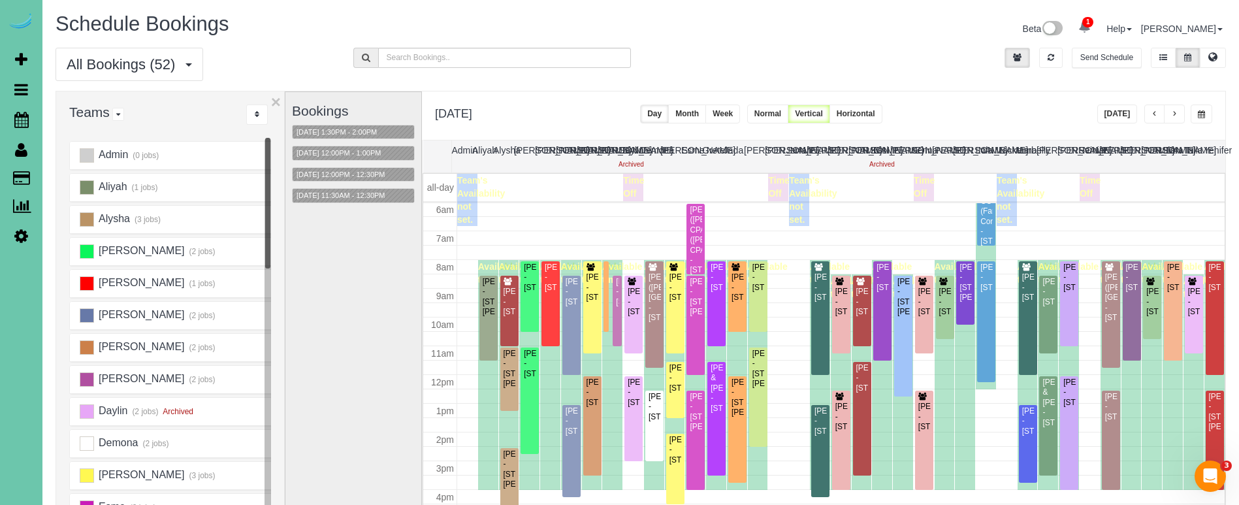
scroll to position [92, 0]
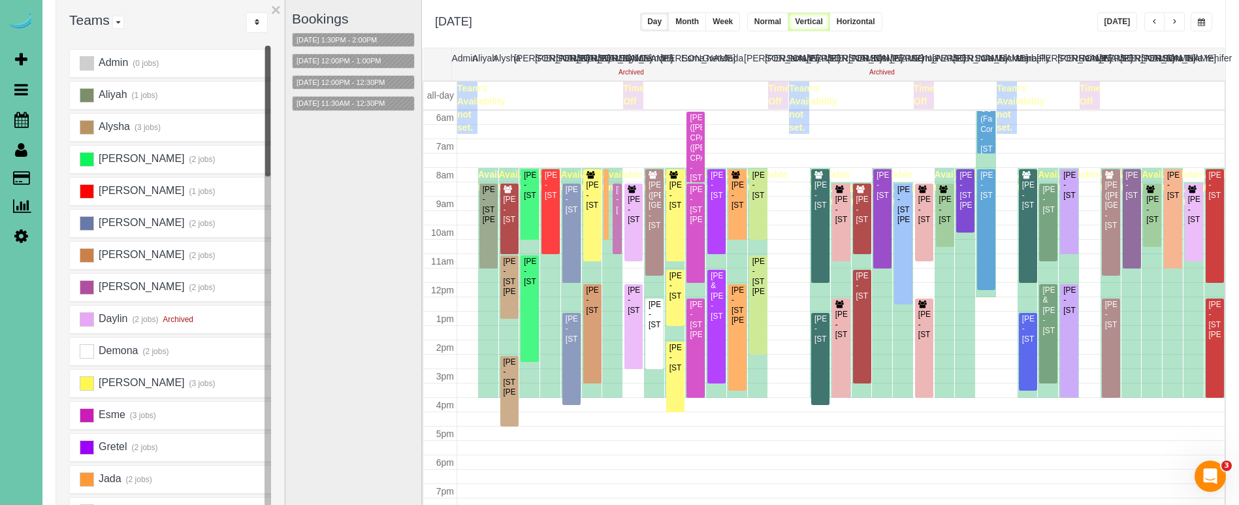
click at [1155, 22] on span "button" at bounding box center [1155, 22] width 7 height 8
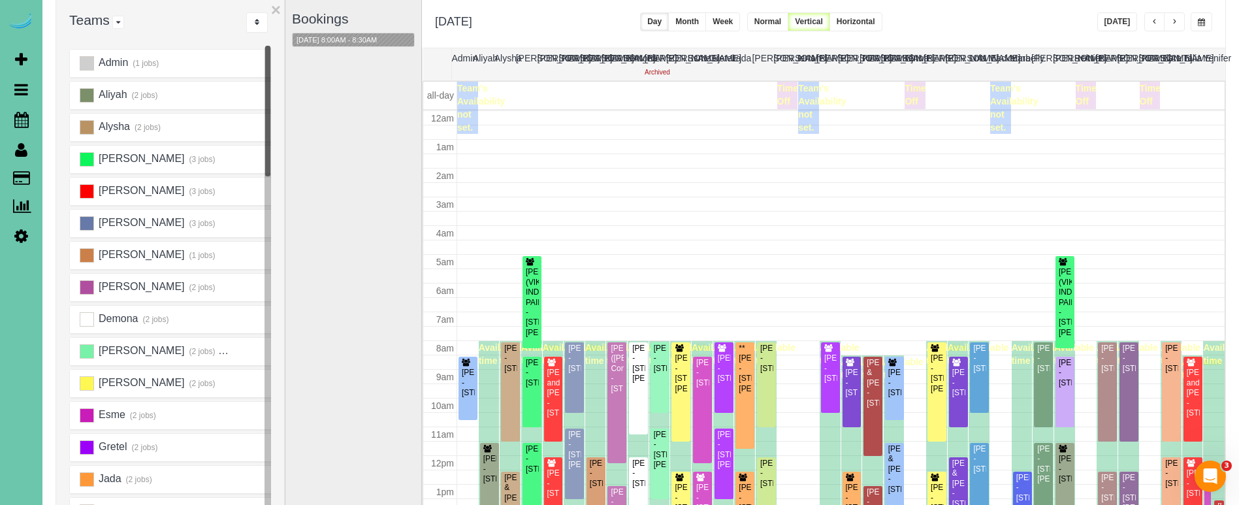
scroll to position [173, 0]
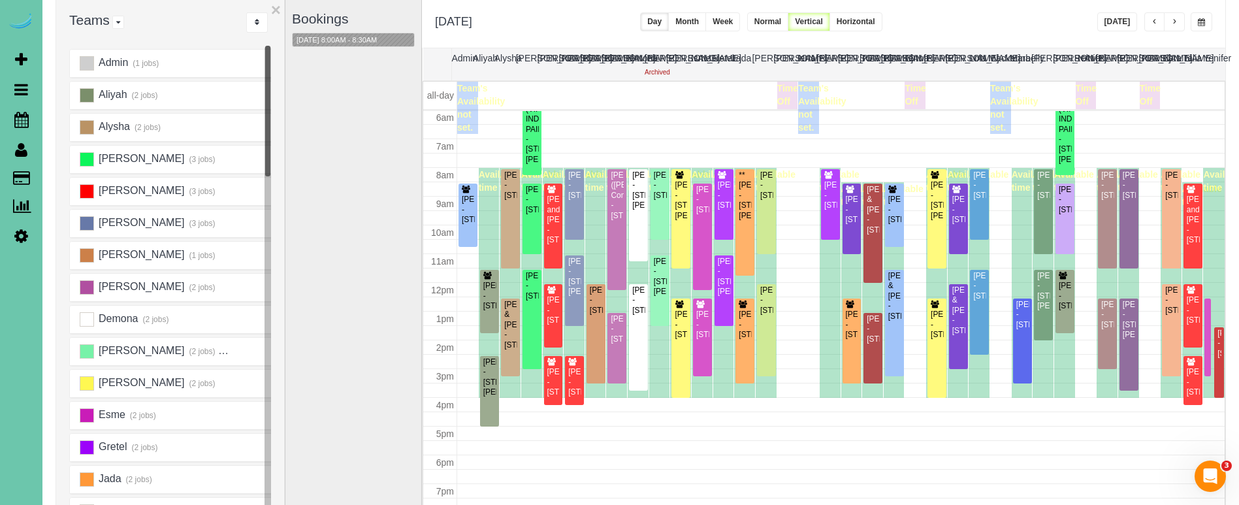
click at [1201, 24] on span "button" at bounding box center [1201, 22] width 7 height 8
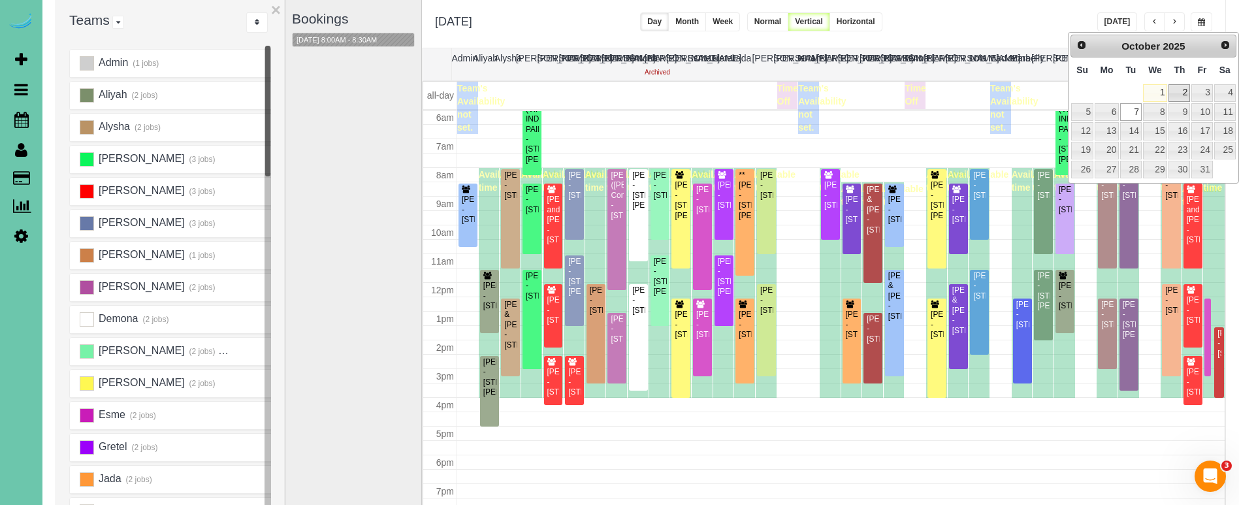
click at [1180, 91] on link "2" at bounding box center [1180, 93] width 22 height 18
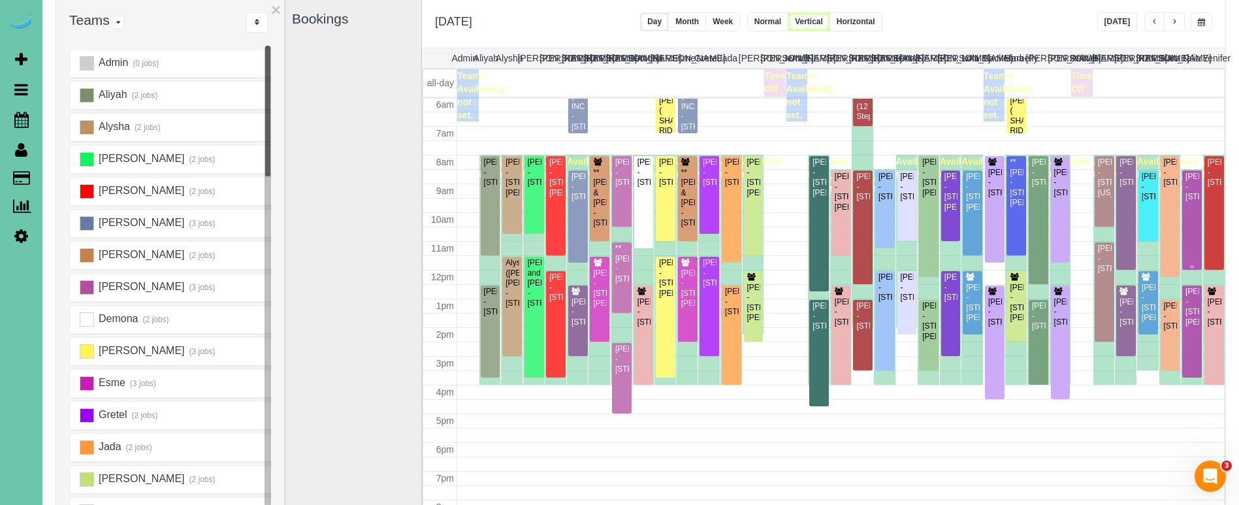
click at [1193, 198] on div "Annie Fah - 16519 Potter Street, Bennington, NE 68007" at bounding box center [1192, 187] width 14 height 30
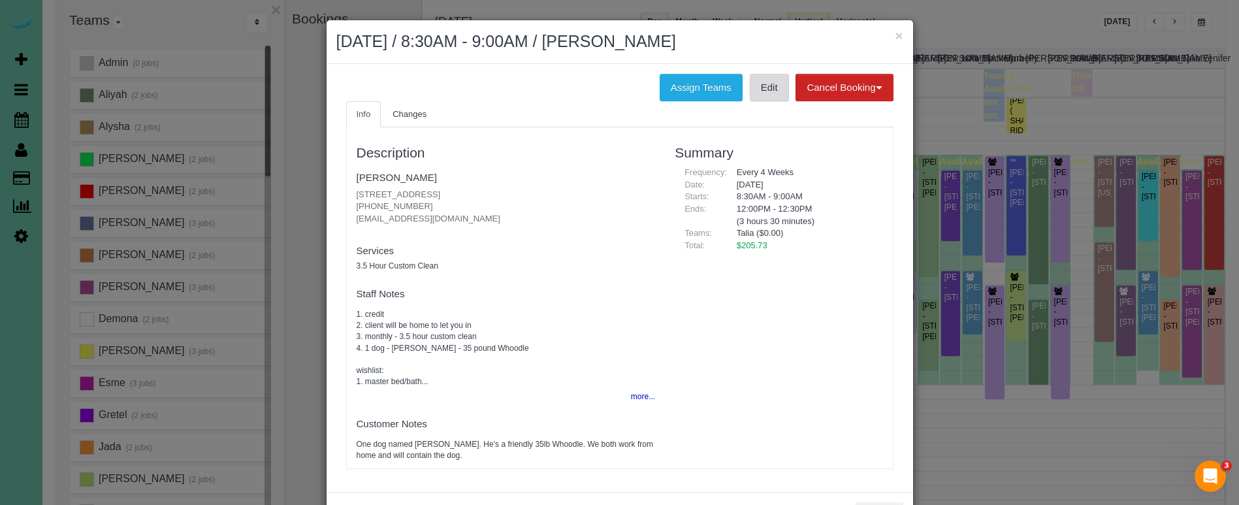
click at [772, 88] on link "Edit" at bounding box center [769, 87] width 39 height 27
click at [899, 37] on button "×" at bounding box center [899, 36] width 8 height 14
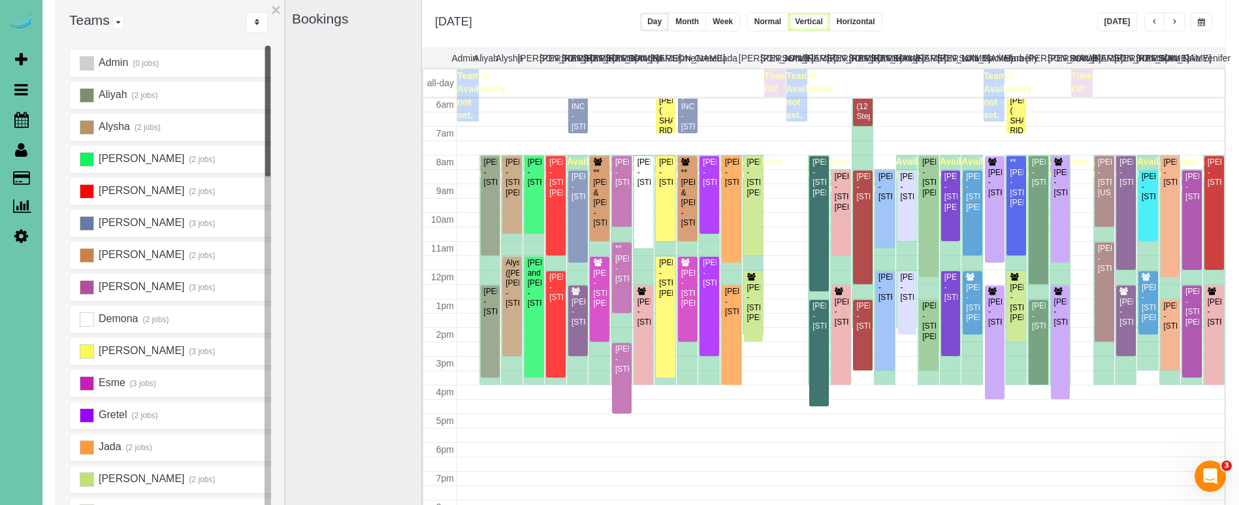
click at [1197, 24] on button "button" at bounding box center [1202, 21] width 22 height 19
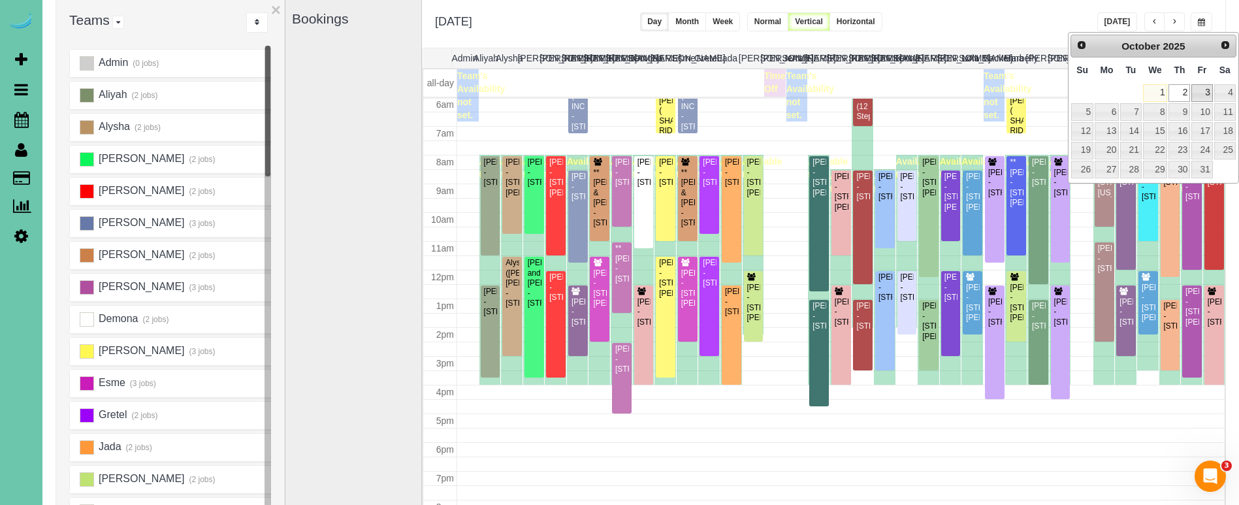
click at [1203, 92] on link "3" at bounding box center [1201, 93] width 21 height 18
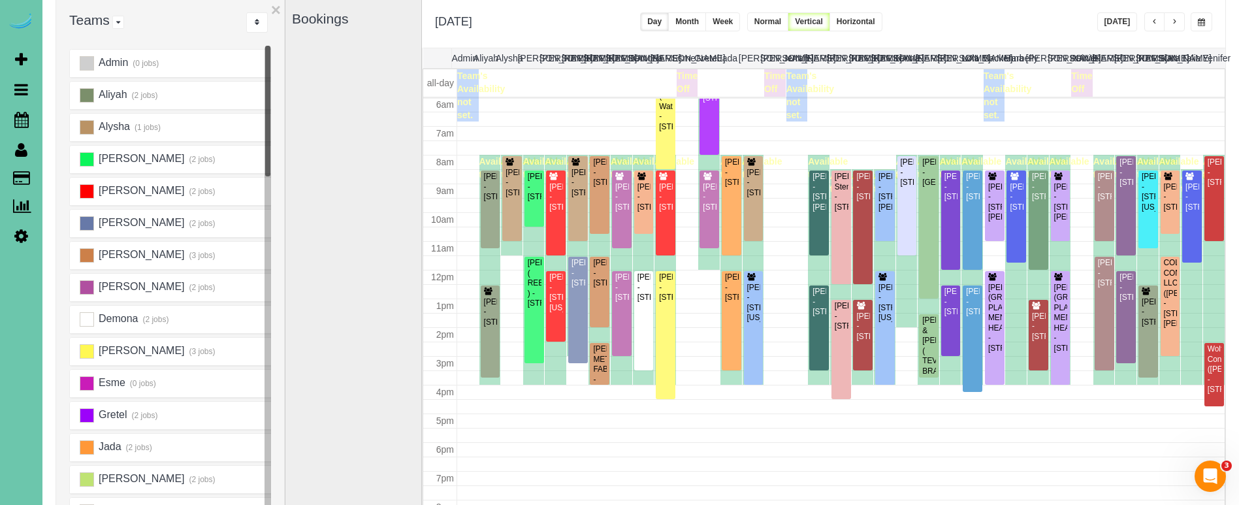
click at [1150, 20] on button "button" at bounding box center [1154, 21] width 21 height 19
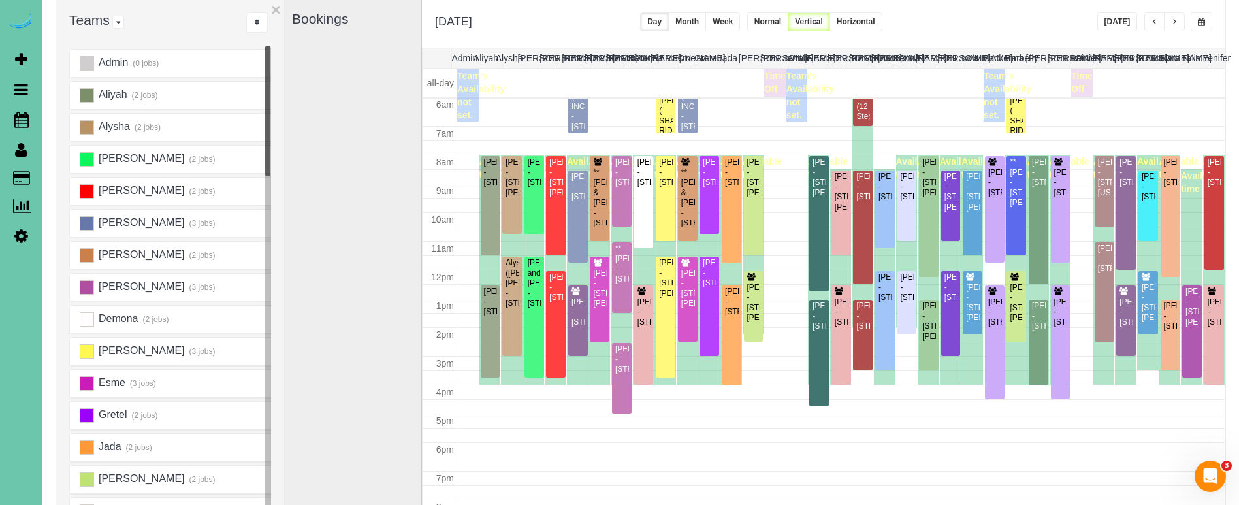
click at [1174, 21] on span "button" at bounding box center [1174, 22] width 7 height 8
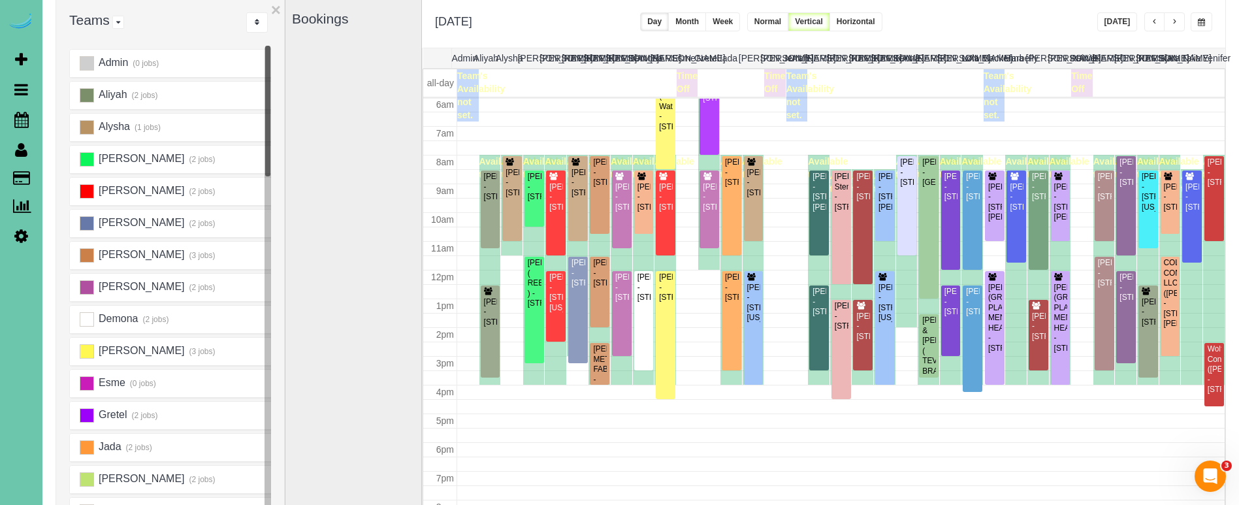
click at [1191, 20] on button "button" at bounding box center [1202, 21] width 22 height 19
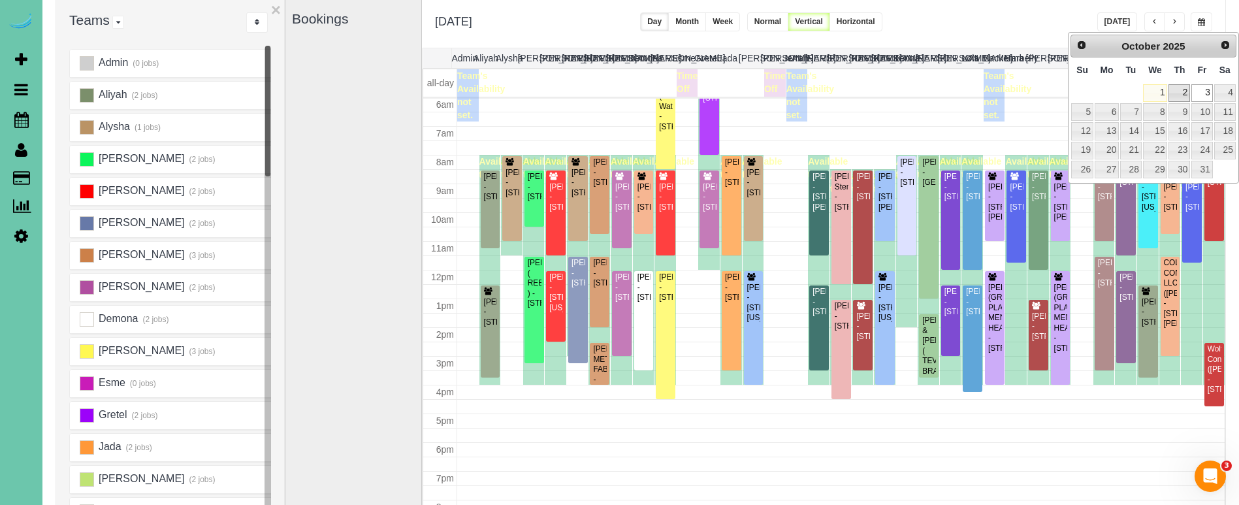
click at [1186, 93] on link "2" at bounding box center [1180, 93] width 22 height 18
type input "**********"
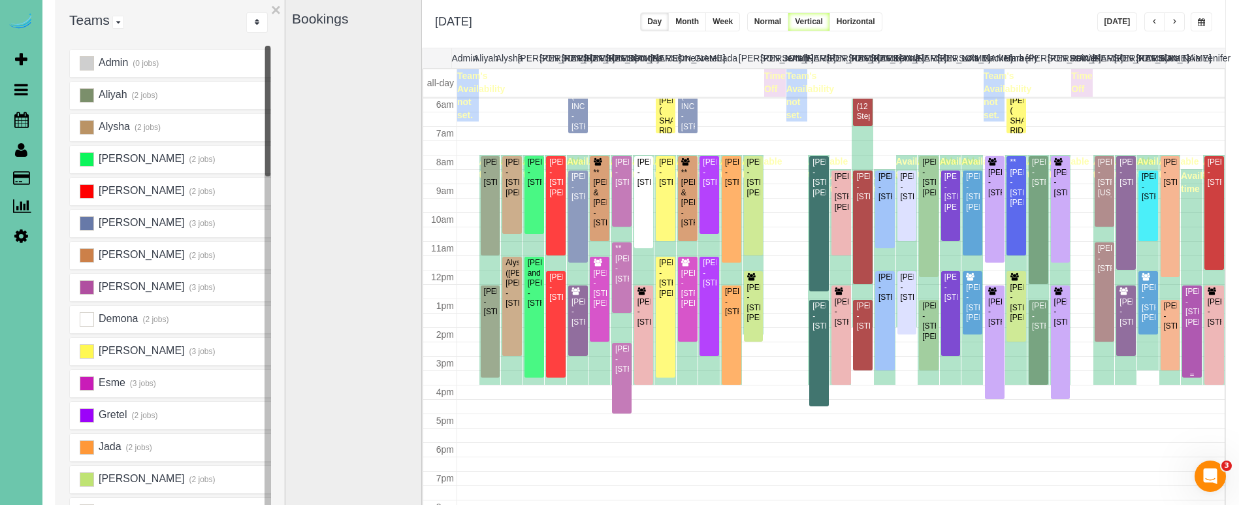
click at [1197, 293] on div "Katy Roshone - 8011 Manderson St., Omaha, NE 68134" at bounding box center [1192, 307] width 14 height 40
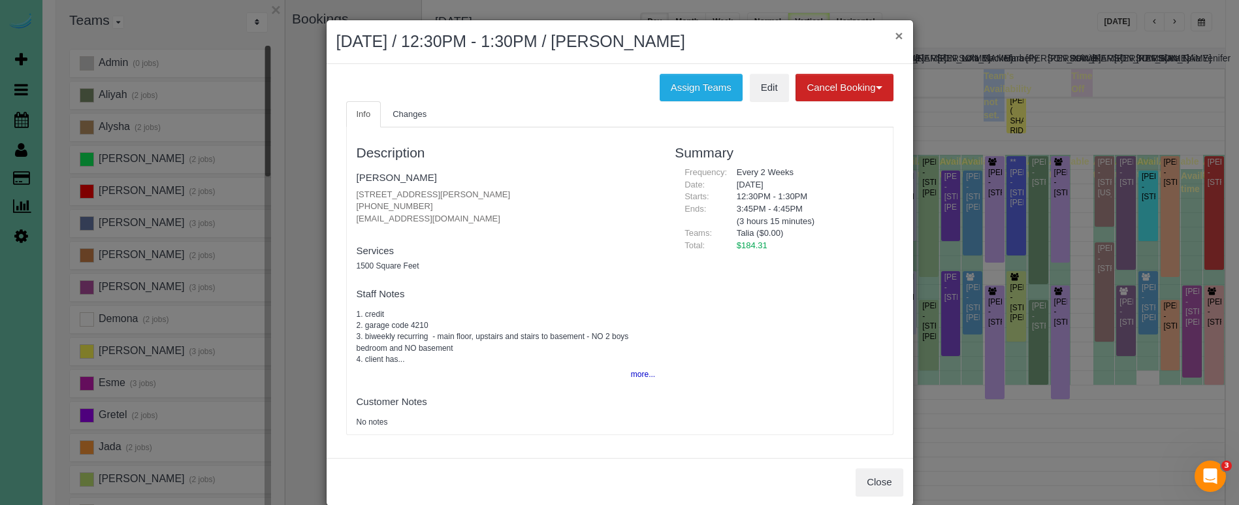
click at [902, 39] on button "×" at bounding box center [899, 36] width 8 height 14
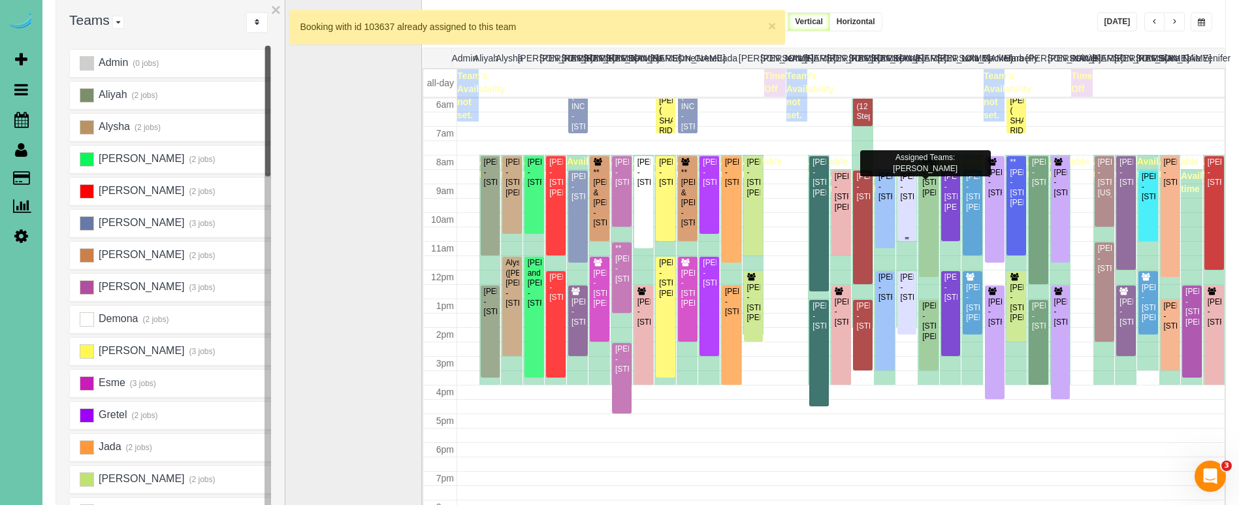
click at [909, 202] on div "Steve Zimmerman - 9828 Louis Drive, Omaha, NE 68114" at bounding box center [907, 187] width 14 height 30
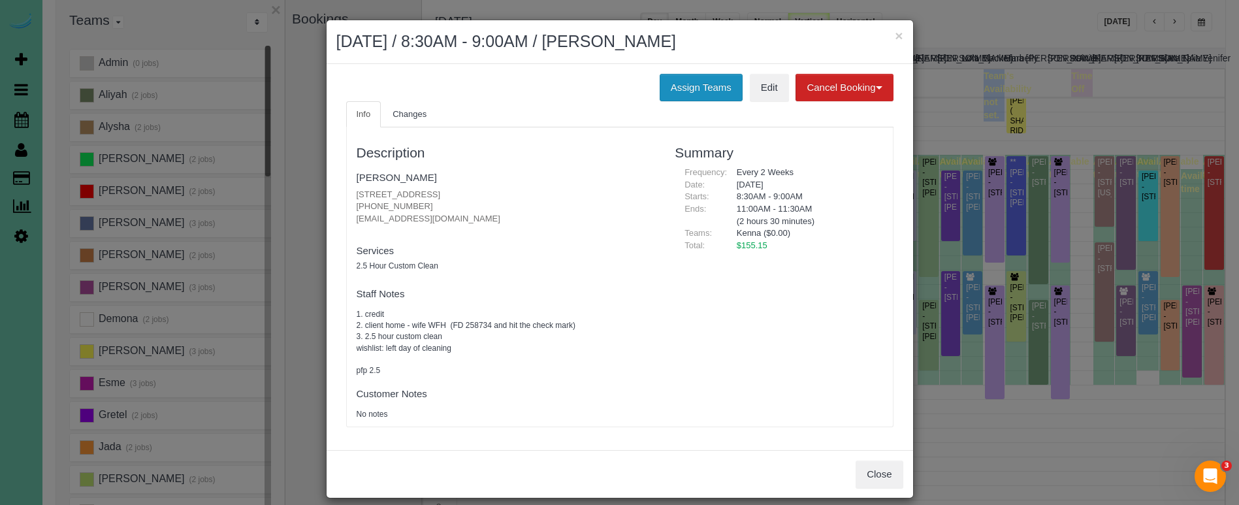
click at [685, 88] on button "Assign Teams" at bounding box center [701, 87] width 83 height 27
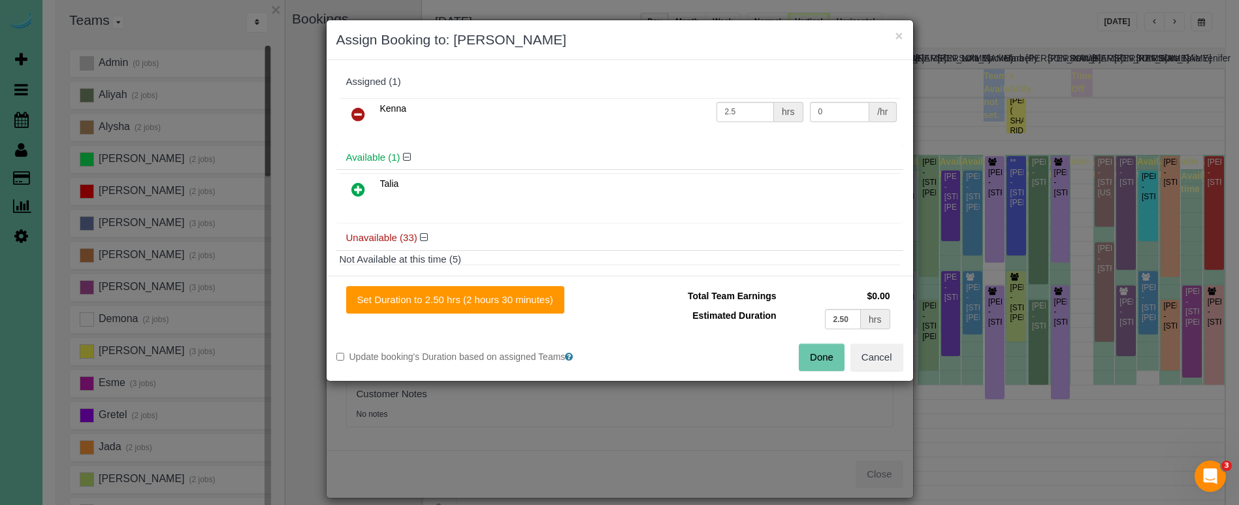
drag, startPoint x: 351, startPoint y: 113, endPoint x: 349, endPoint y: 135, distance: 22.4
click at [351, 113] on icon at bounding box center [358, 114] width 14 height 16
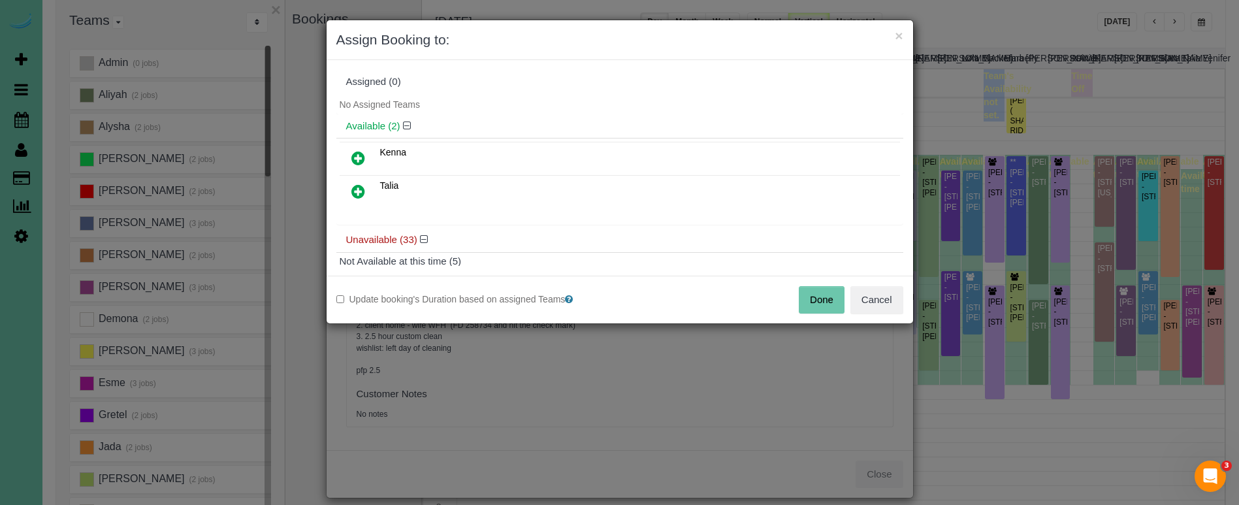
click at [358, 187] on icon at bounding box center [358, 192] width 14 height 16
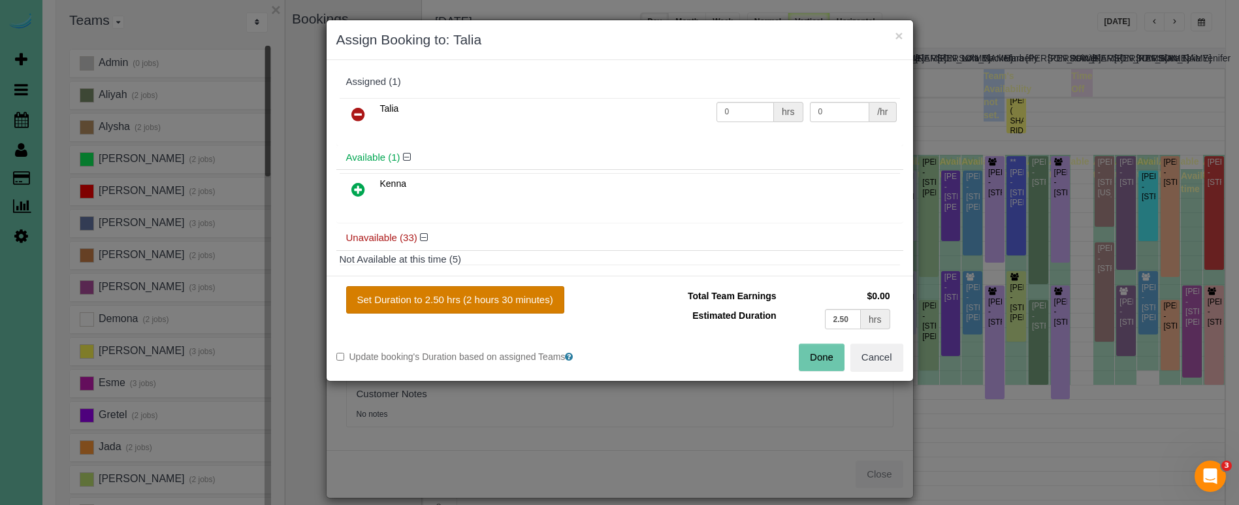
click at [537, 310] on button "Set Duration to 2.50 hrs (2 hours 30 minutes)" at bounding box center [455, 299] width 218 height 27
type input "2.50"
click at [827, 357] on button "Done" at bounding box center [822, 357] width 46 height 27
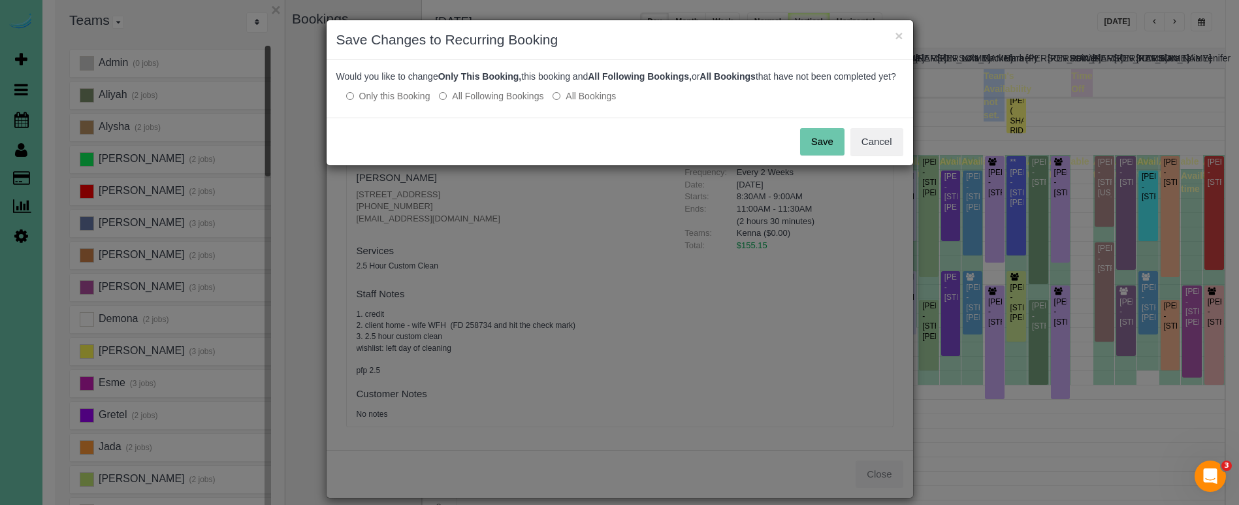
click at [826, 153] on button "Save" at bounding box center [822, 141] width 44 height 27
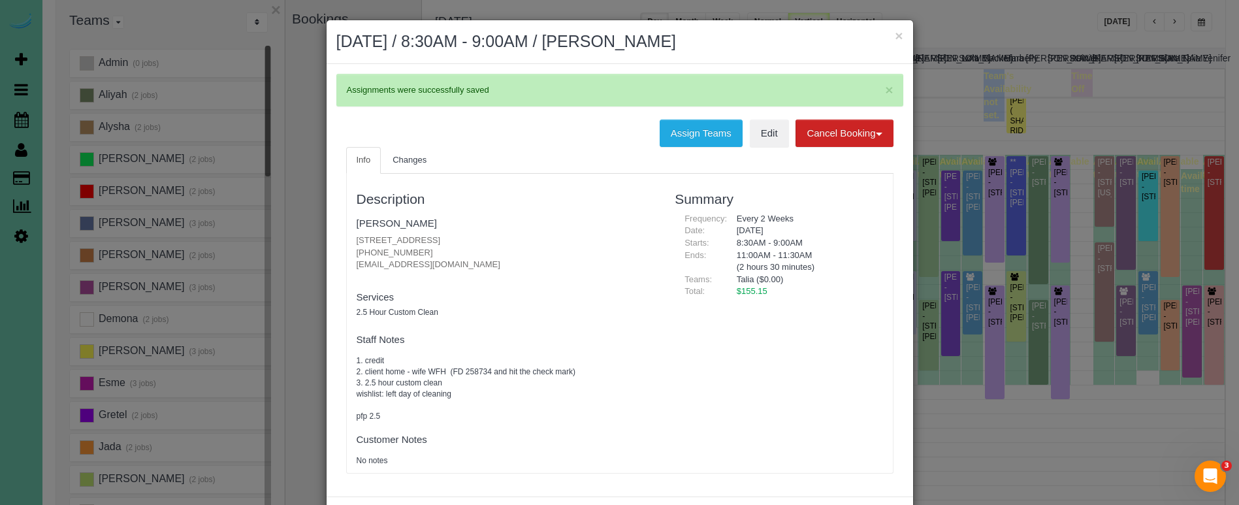
click at [897, 34] on button "×" at bounding box center [899, 36] width 8 height 14
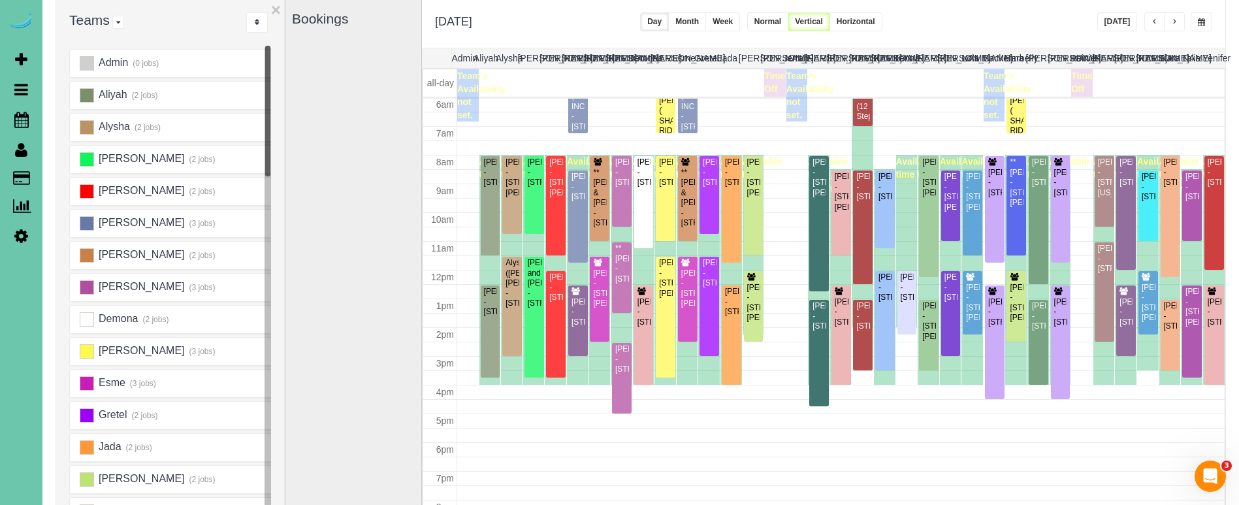
click at [1200, 24] on span "button" at bounding box center [1201, 22] width 7 height 8
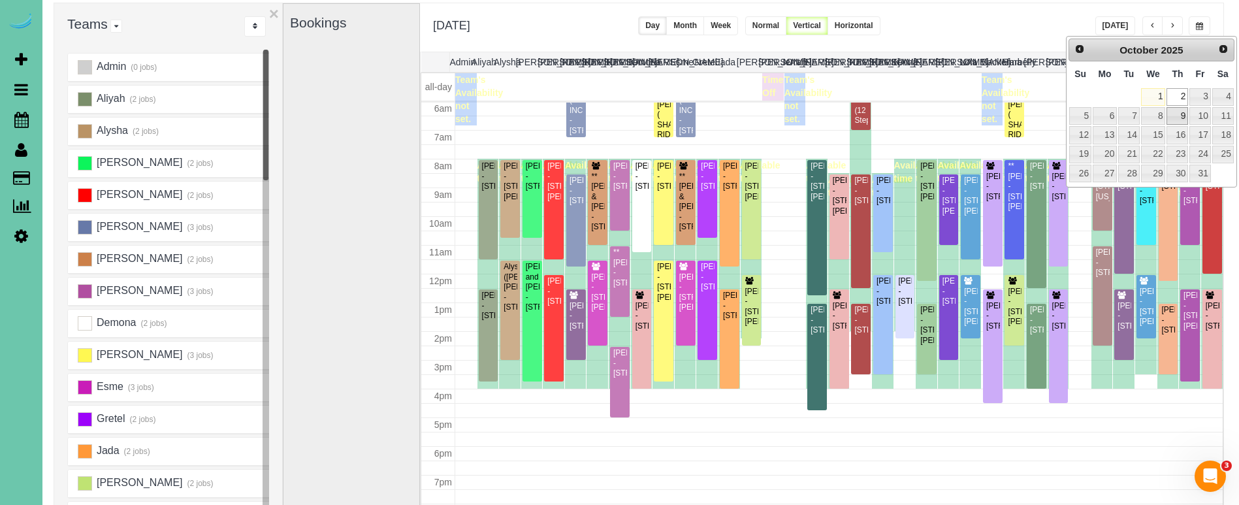
scroll to position [88, 0]
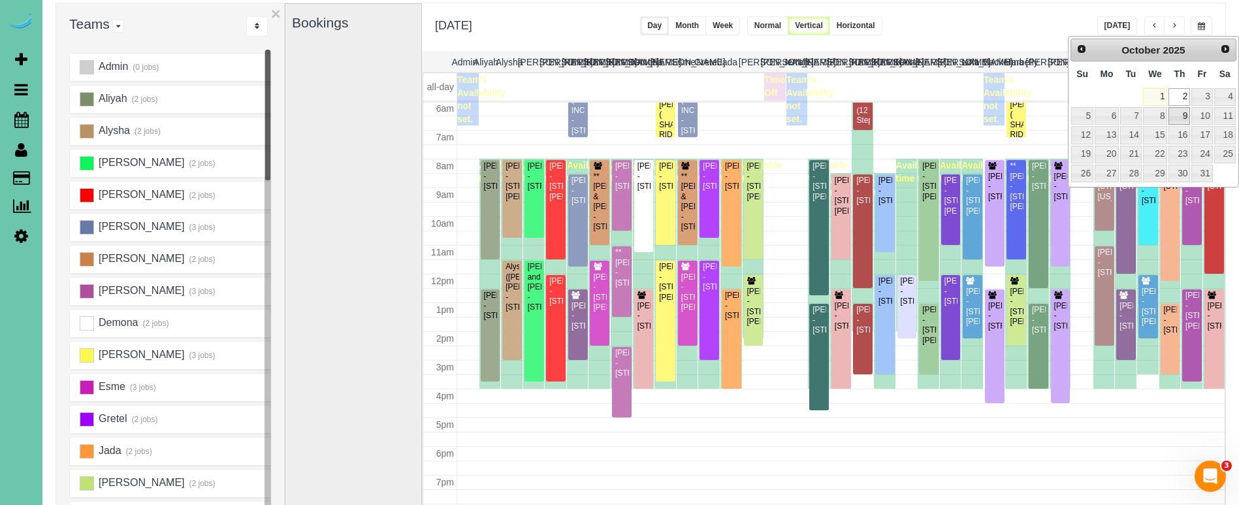
click at [1184, 111] on link "9" at bounding box center [1180, 116] width 22 height 18
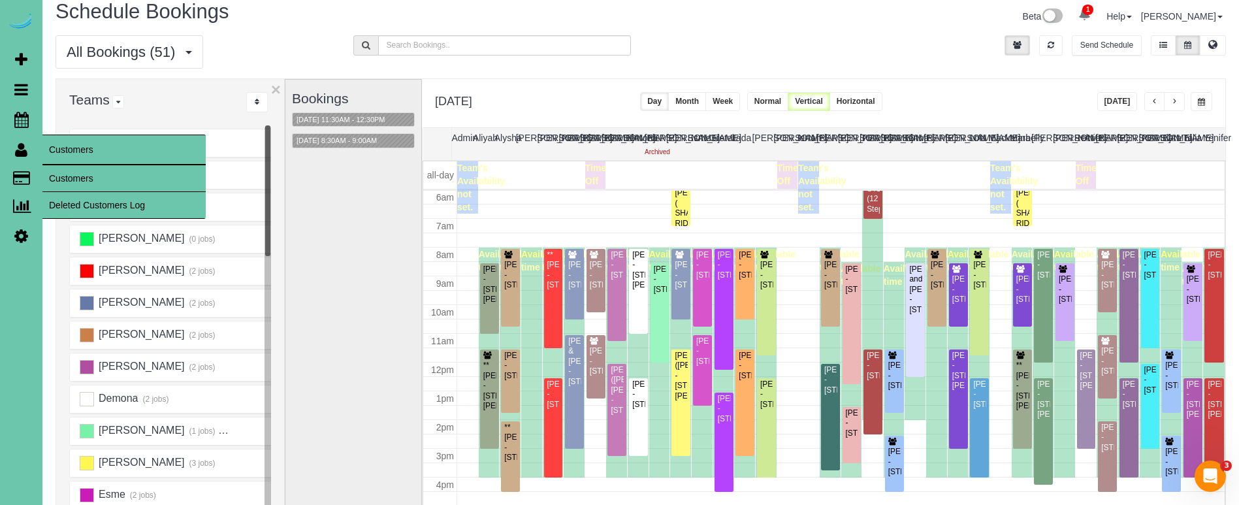
scroll to position [1, 0]
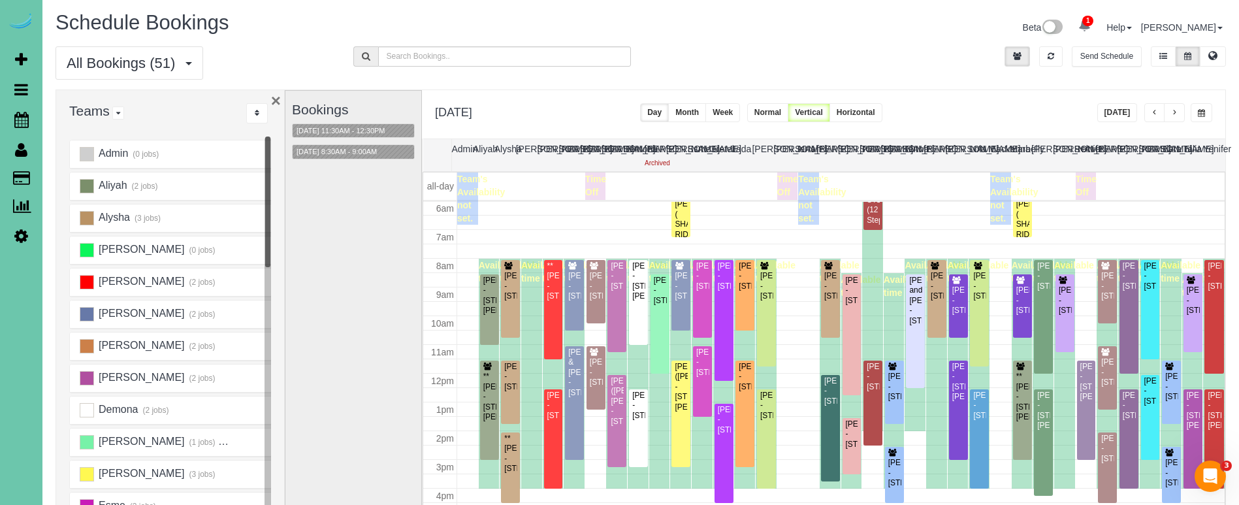
click at [277, 100] on button "×" at bounding box center [276, 100] width 10 height 17
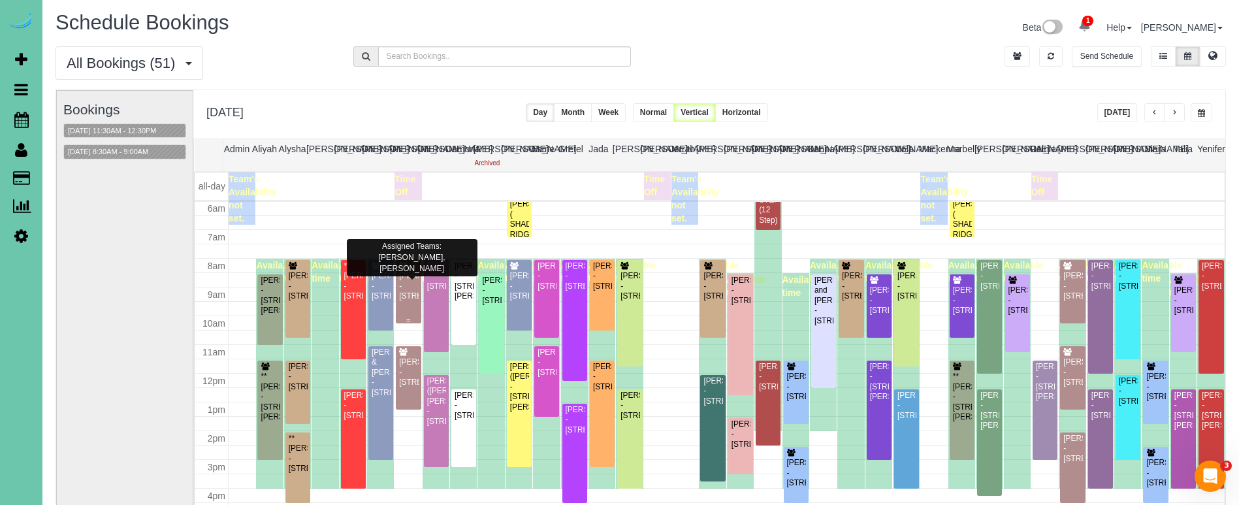
click at [404, 283] on div "Bill Sammon - 14726 Laurel Plaza, Omaha, NE 68116" at bounding box center [408, 286] width 20 height 30
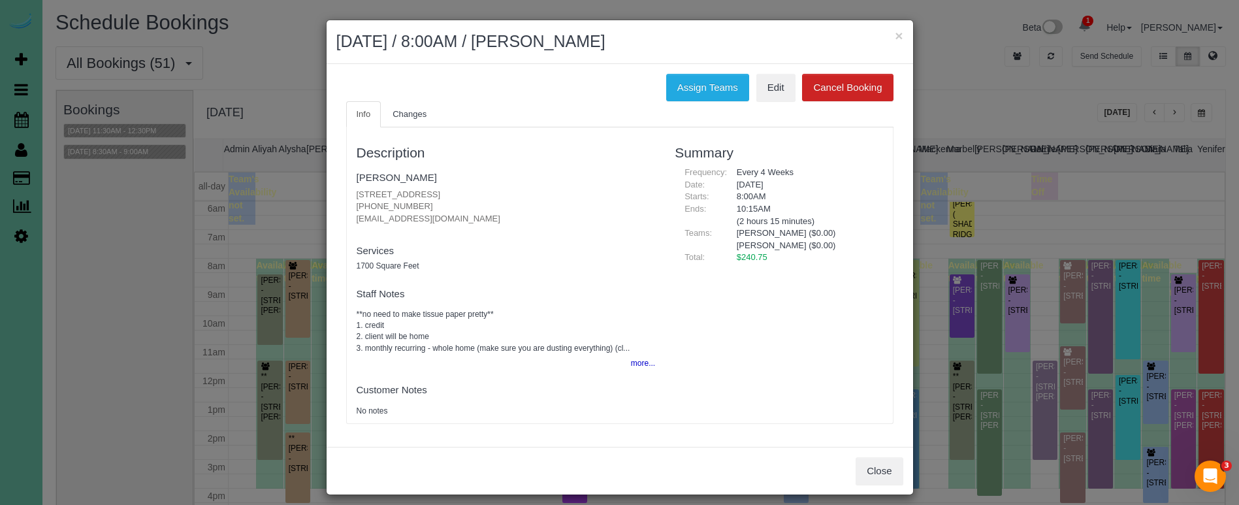
drag, startPoint x: 901, startPoint y: 29, endPoint x: 893, endPoint y: 31, distance: 8.9
click at [893, 31] on div "× October 09, 2025 / 8:00AM / Bill Sammon" at bounding box center [620, 42] width 587 height 44
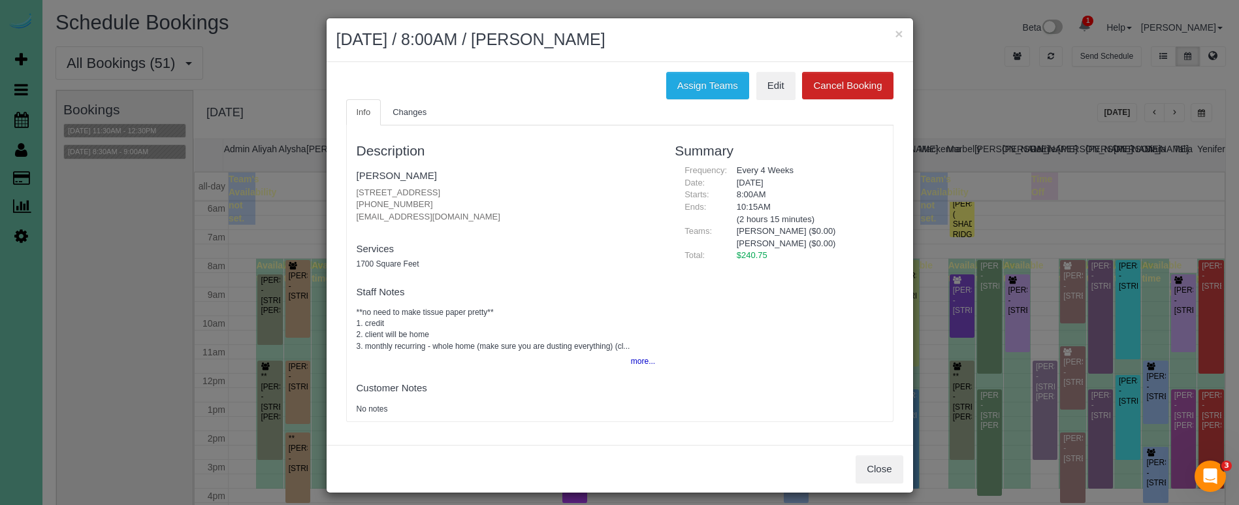
scroll to position [1, 0]
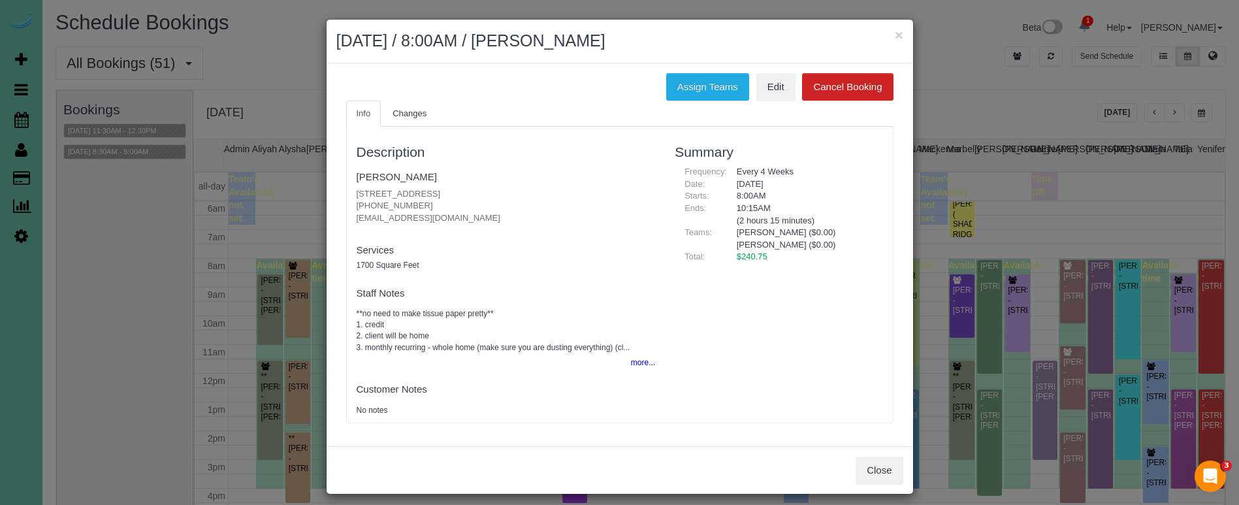
click at [893, 31] on h2 "October 09, 2025 / 8:00AM / Bill Sammon" at bounding box center [619, 41] width 567 height 24
click at [897, 34] on button "×" at bounding box center [899, 36] width 8 height 14
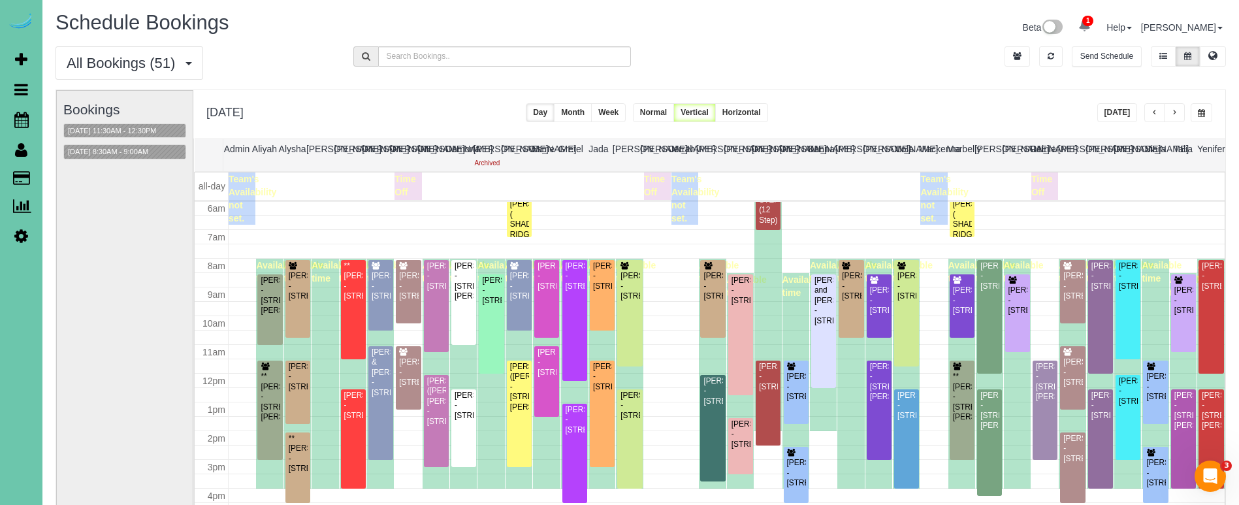
scroll to position [2, 0]
click at [1199, 112] on span "button" at bounding box center [1201, 112] width 7 height 8
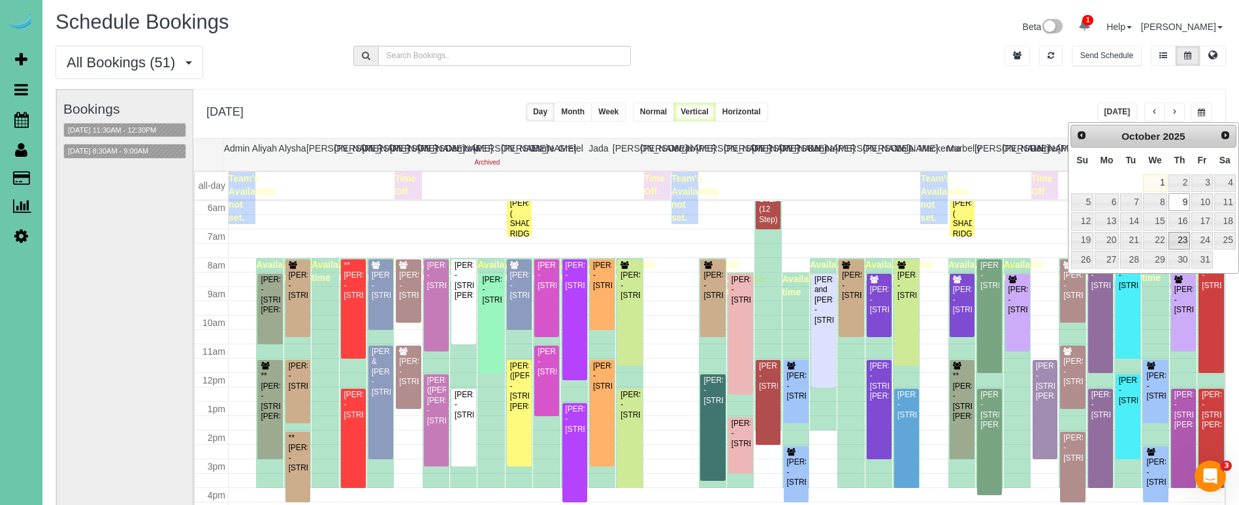
click at [1181, 236] on link "23" at bounding box center [1180, 241] width 22 height 18
type input "**********"
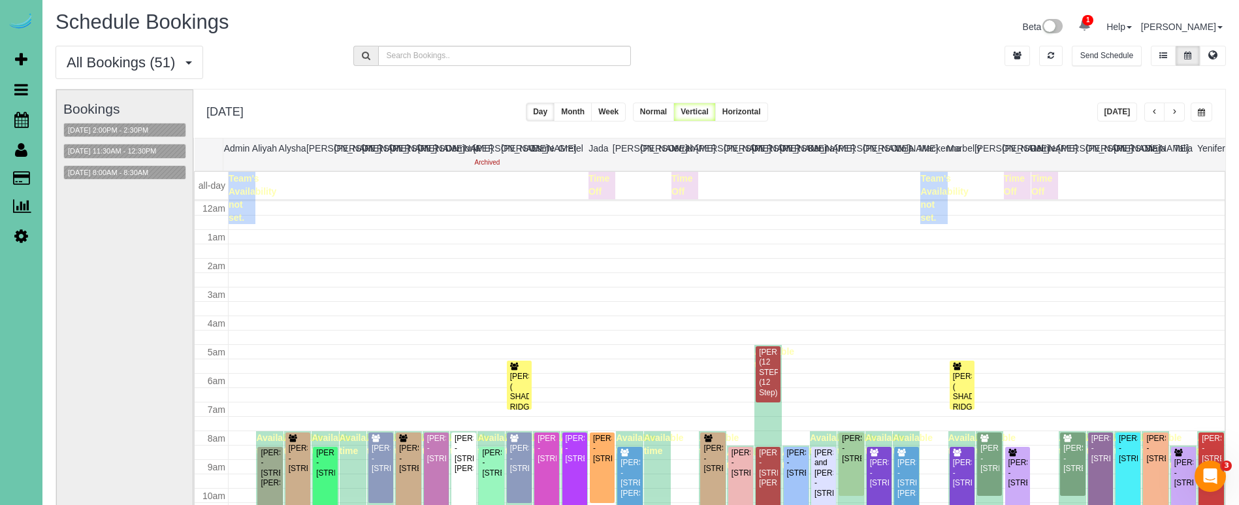
scroll to position [173, 0]
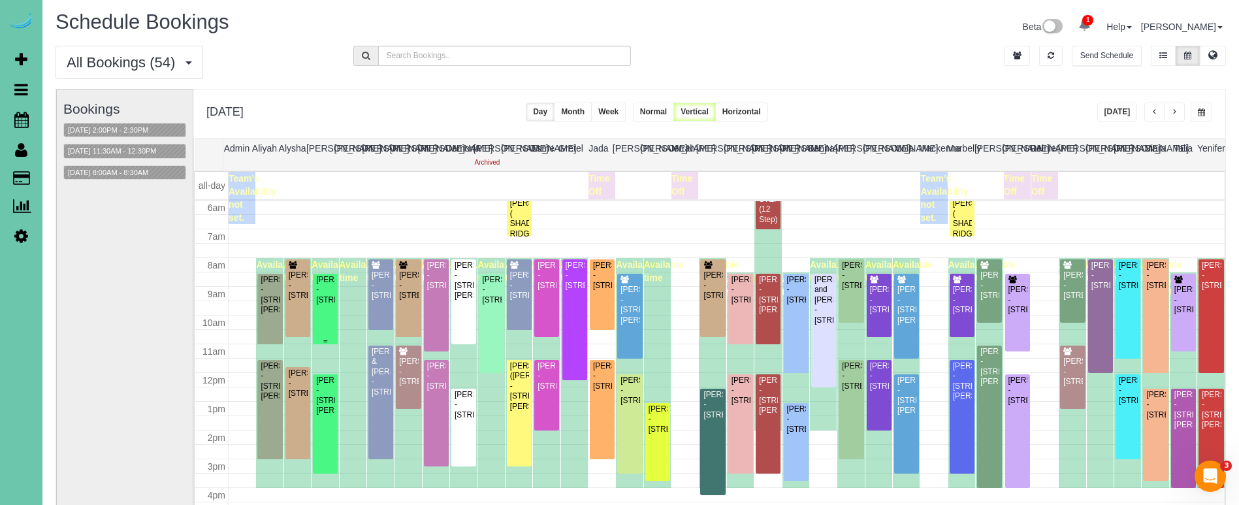
click at [326, 281] on div "Taylor Bock - 6440 Cedar Plaza #107, Omaha, NE 68106" at bounding box center [325, 290] width 20 height 30
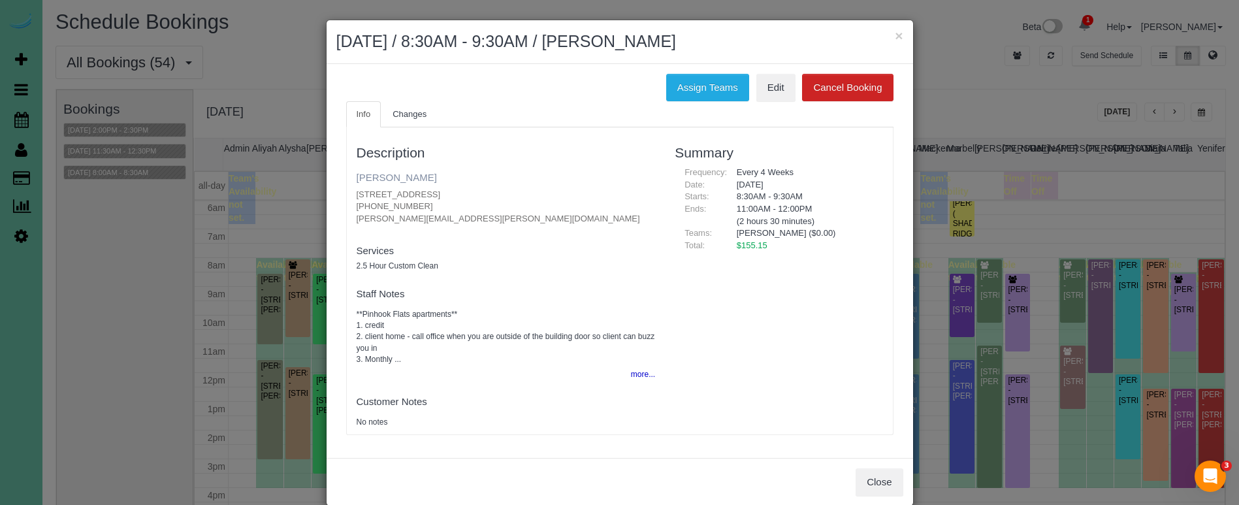
click at [383, 176] on link "Taylor Bock" at bounding box center [397, 177] width 80 height 11
click at [895, 35] on button "×" at bounding box center [899, 36] width 8 height 14
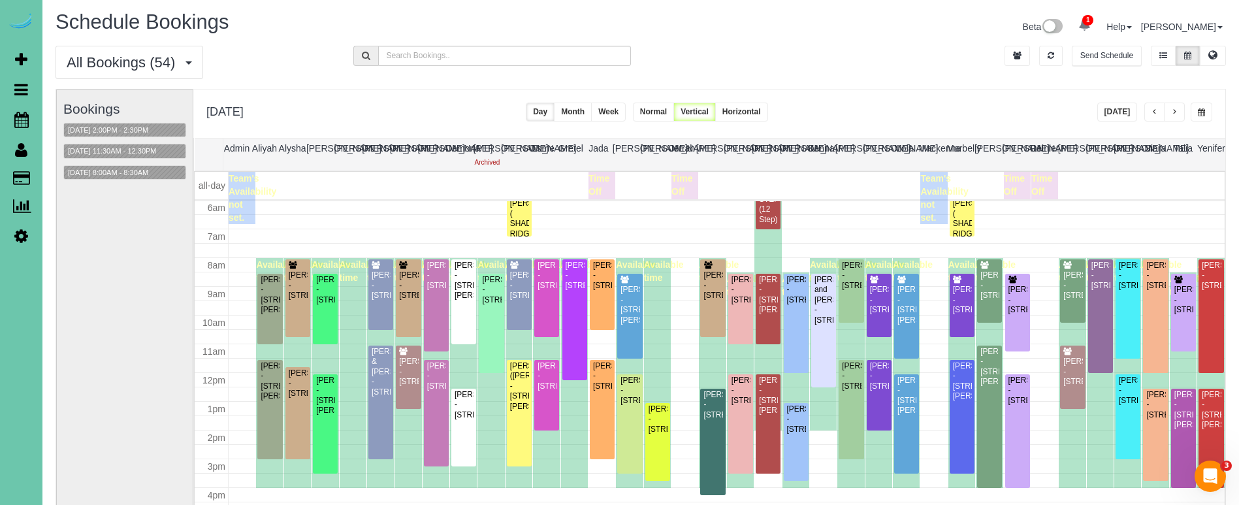
drag, startPoint x: 652, startPoint y: 115, endPoint x: 643, endPoint y: 119, distance: 9.4
click at [626, 115] on button "Week" at bounding box center [608, 112] width 35 height 19
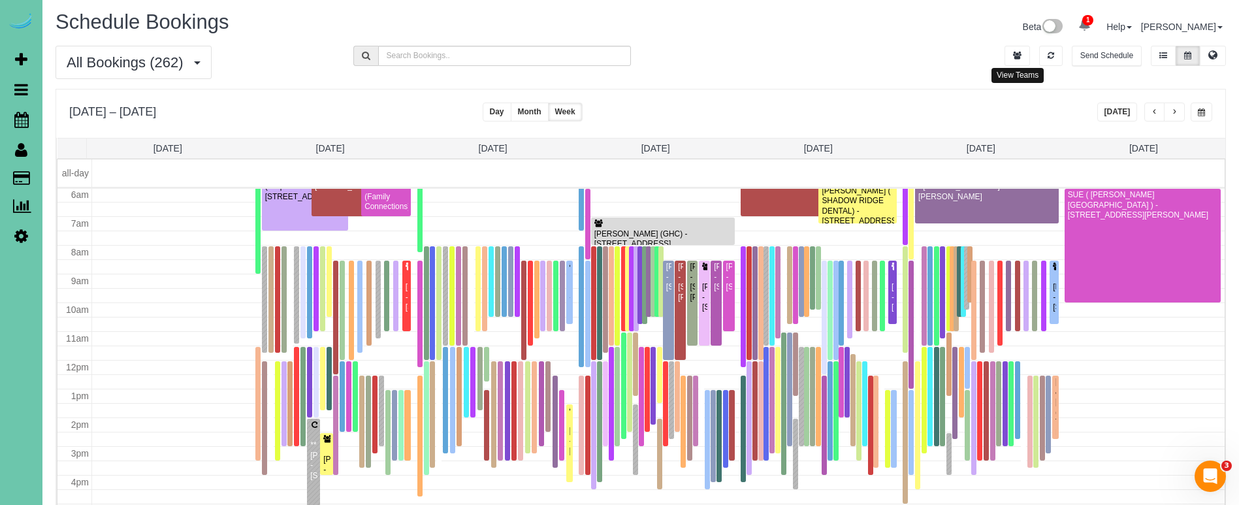
drag, startPoint x: 1012, startPoint y: 55, endPoint x: 988, endPoint y: 56, distance: 24.2
click at [1012, 55] on button "button" at bounding box center [1017, 56] width 25 height 20
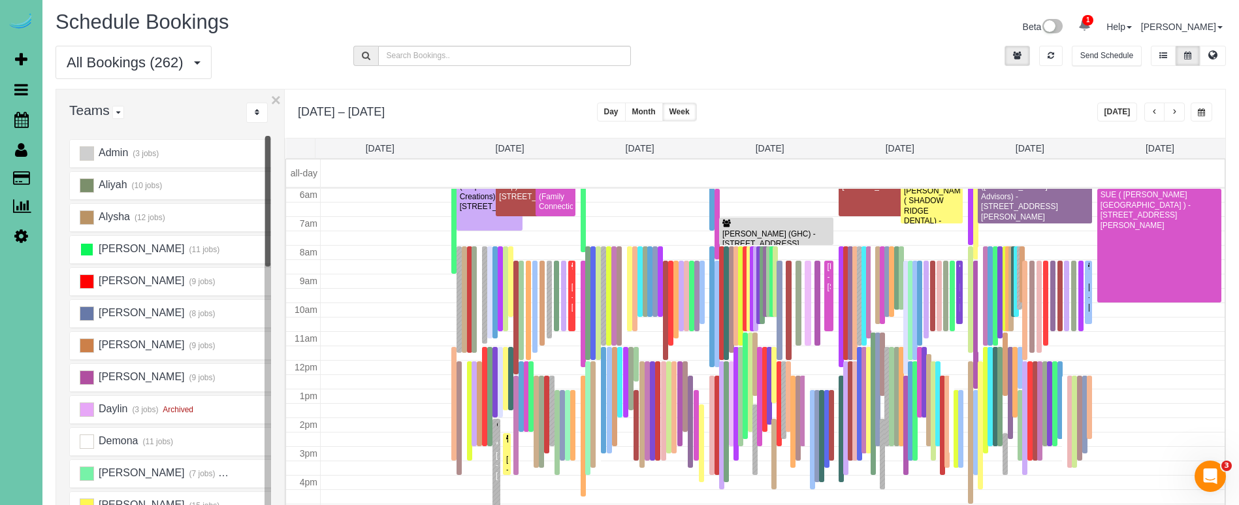
click at [89, 248] on ins at bounding box center [87, 249] width 14 height 14
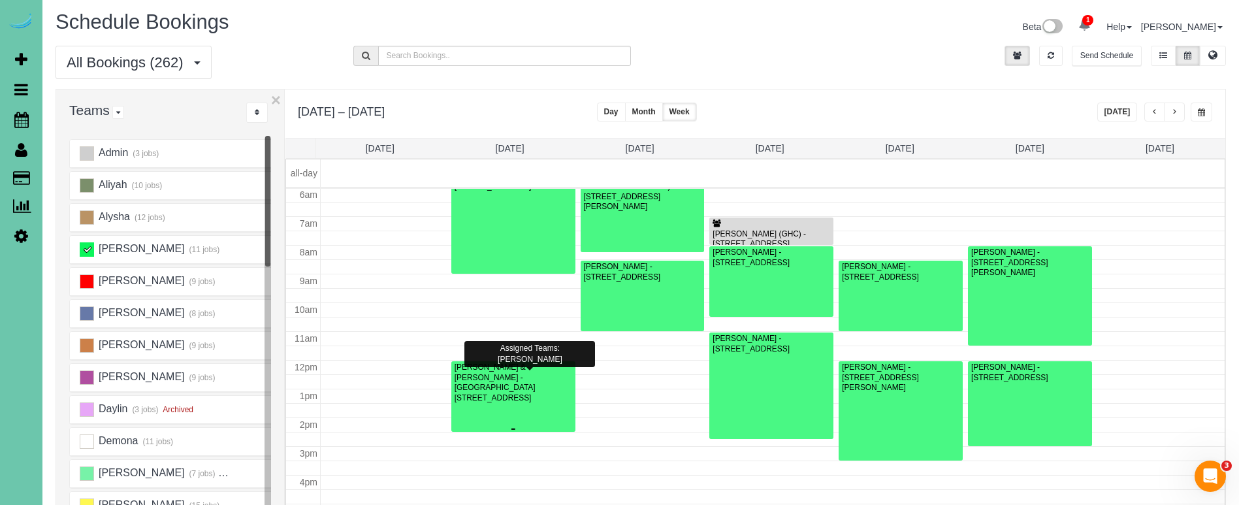
click at [525, 413] on div at bounding box center [513, 396] width 124 height 71
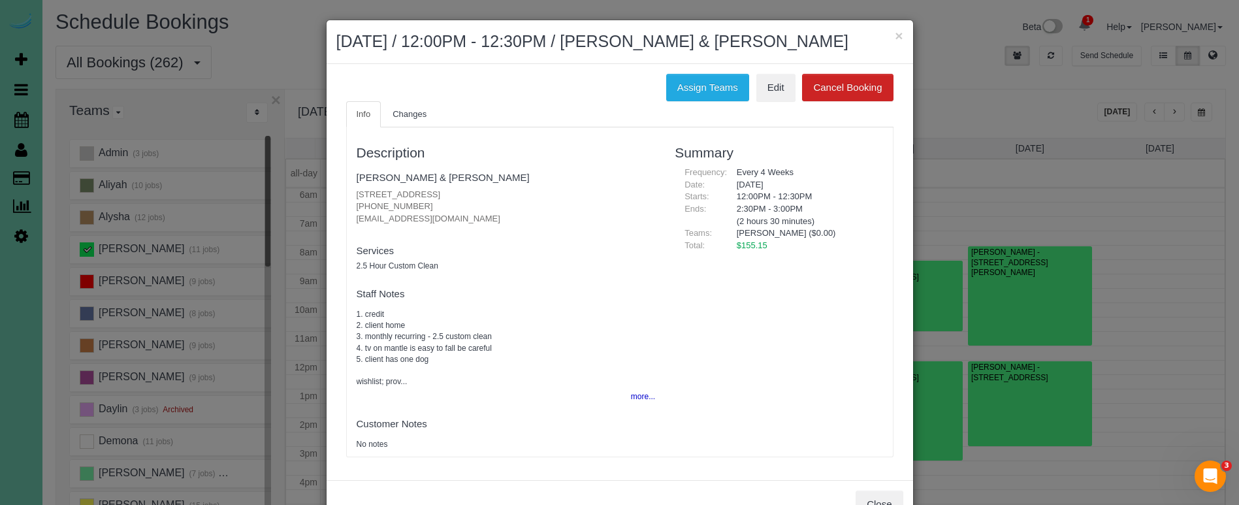
drag, startPoint x: 435, startPoint y: 216, endPoint x: 349, endPoint y: 213, distance: 85.6
click at [349, 213] on div "Description Scott & Ambri Anderson 17775 Shadow Ridge Dr, Omaha, NE 68130 (402)…" at bounding box center [506, 292] width 319 height 316
copy p "ambriwhite@gmail.com"
drag, startPoint x: 410, startPoint y: 201, endPoint x: 352, endPoint y: 201, distance: 58.1
click at [352, 201] on div "Description Scott & Ambri Anderson 17775 Shadow Ridge Dr, Omaha, NE 68130 (402)…" at bounding box center [506, 292] width 319 height 316
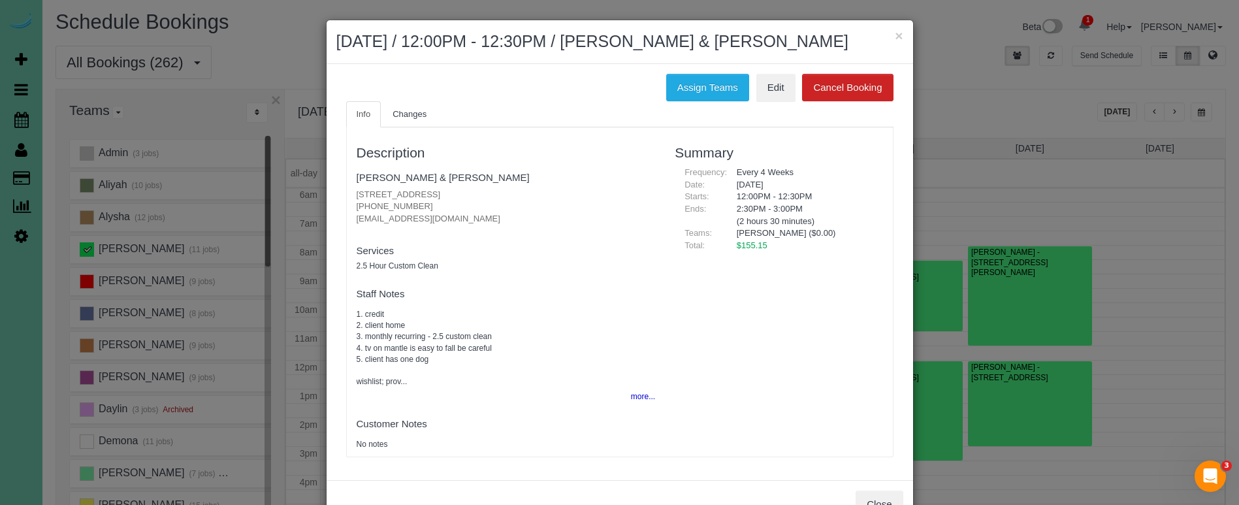
copy p "(402) 841-2608"
click at [455, 174] on link "Scott & Ambri Anderson" at bounding box center [443, 177] width 173 height 11
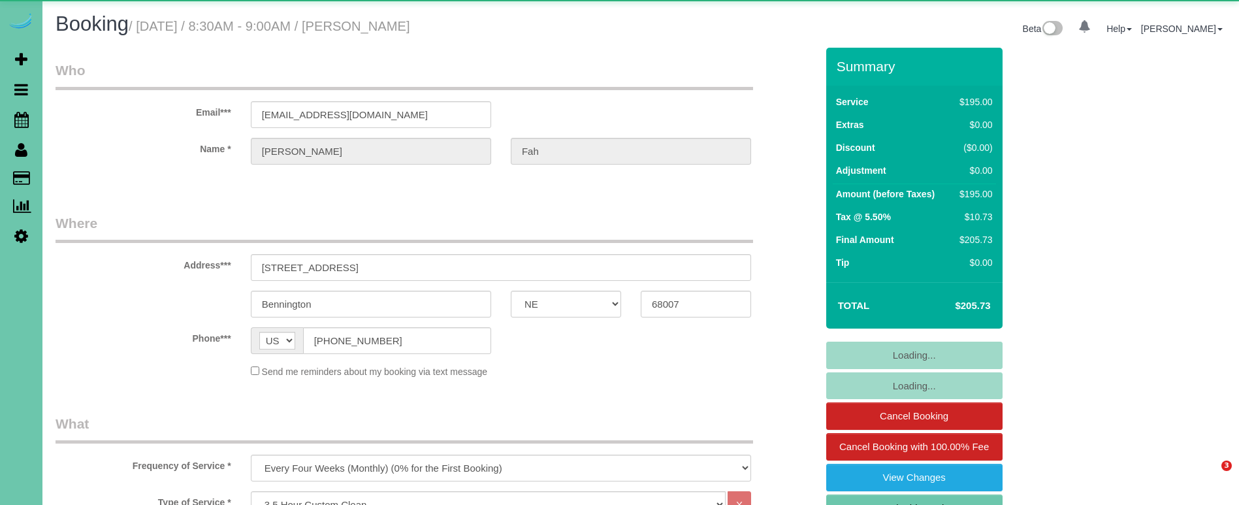
select select "NE"
select select "object:832"
select select "number:37"
select select "number:42"
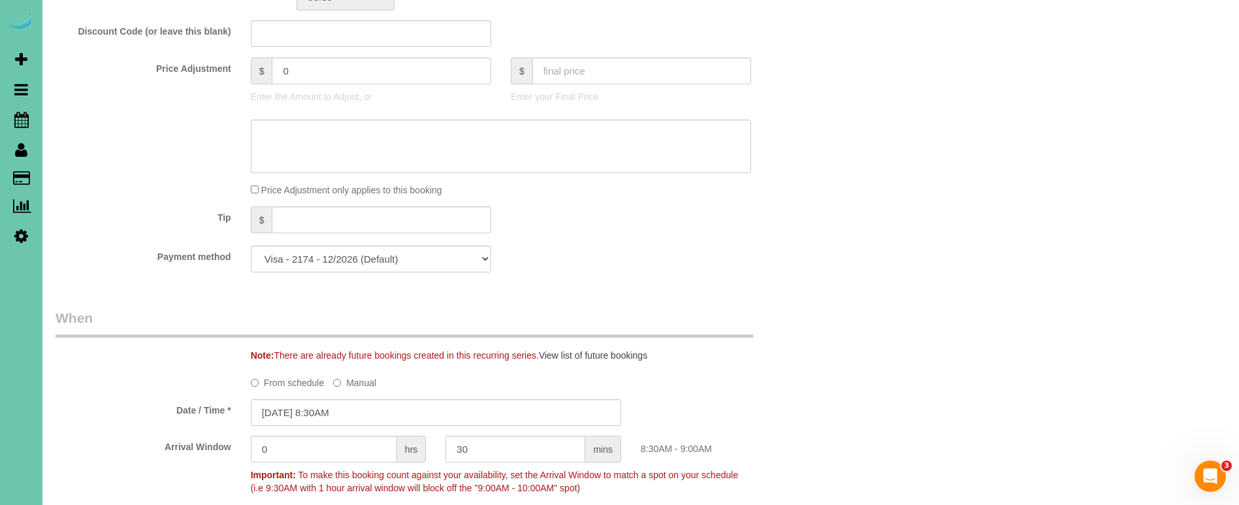
scroll to position [666, 0]
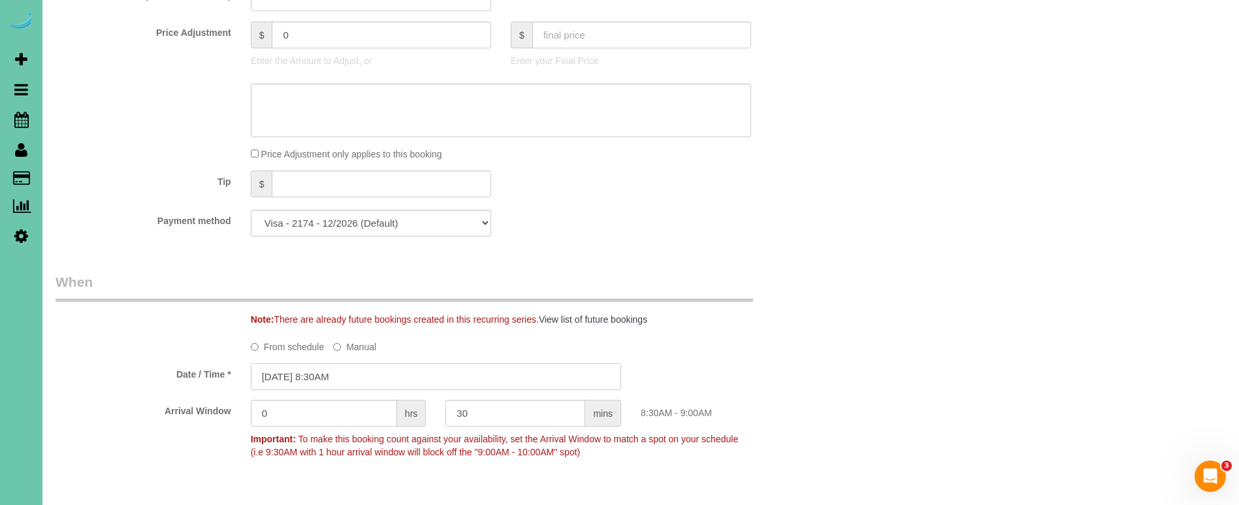
click at [314, 370] on input "10/02/2025 8:30AM" at bounding box center [436, 376] width 370 height 27
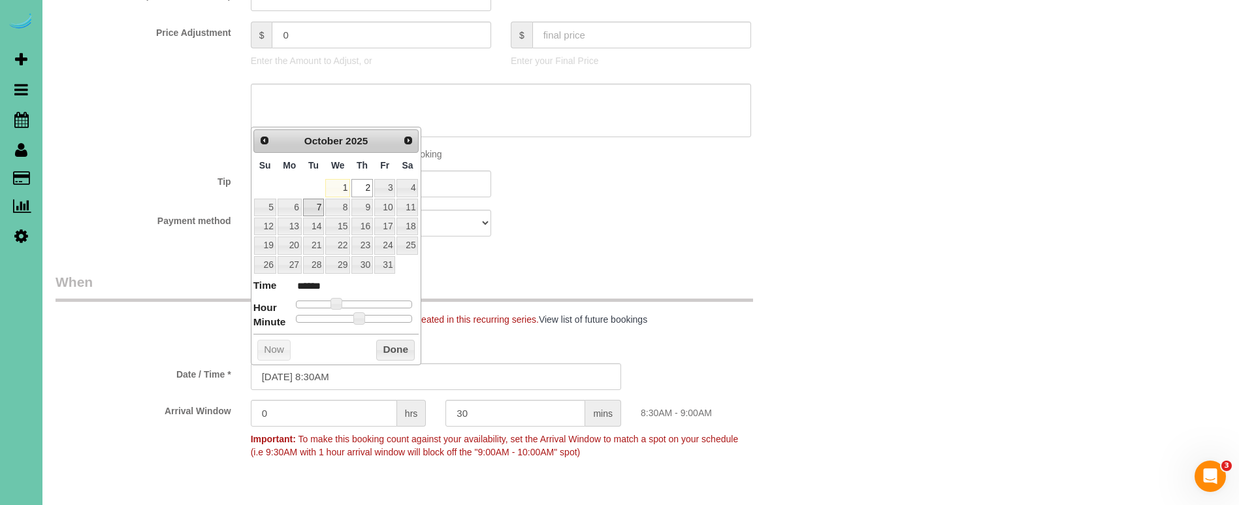
click at [312, 202] on link "7" at bounding box center [313, 208] width 21 height 18
type input "10/07/2025 8:30AM"
drag, startPoint x: 404, startPoint y: 360, endPoint x: 405, endPoint y: 351, distance: 9.2
click at [405, 357] on div "Prev Next October 2025 Su Mo Tu We Th Fr Sa 1 2 3 4 5 6 7 8 9 10 11 12 13 14 15…" at bounding box center [336, 246] width 171 height 238
click at [406, 349] on button "Done" at bounding box center [395, 350] width 39 height 21
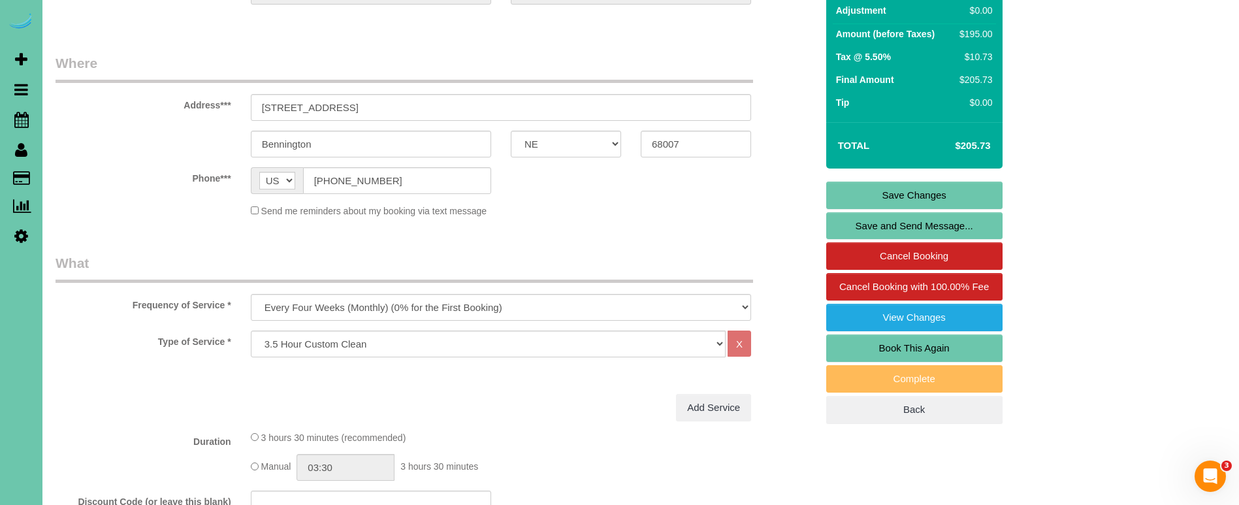
scroll to position [155, 0]
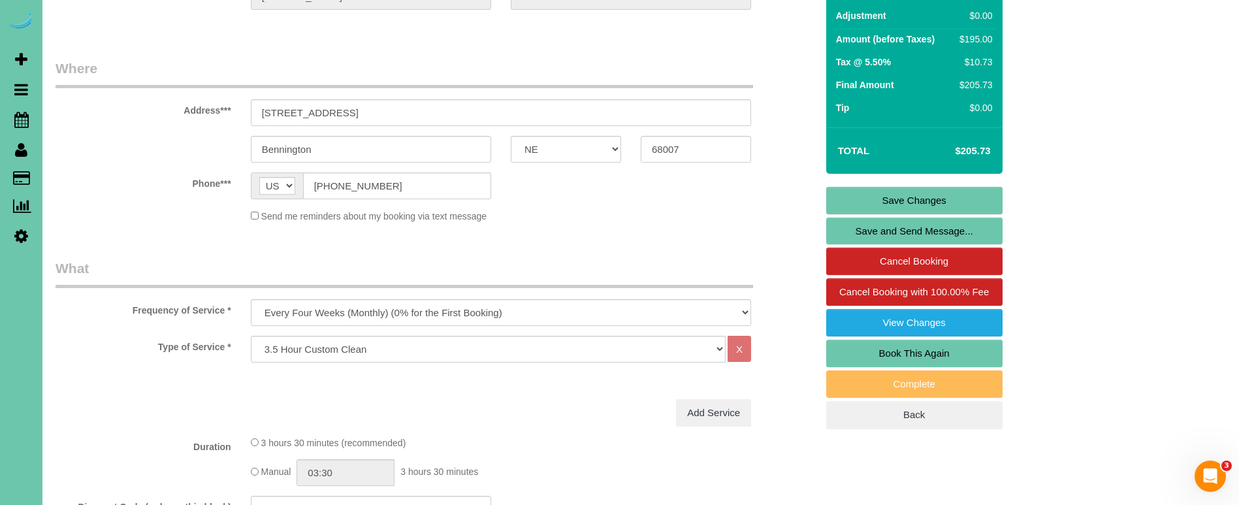
drag, startPoint x: 844, startPoint y: 199, endPoint x: 837, endPoint y: 202, distance: 7.3
click at [843, 201] on link "Save Changes" at bounding box center [914, 200] width 176 height 27
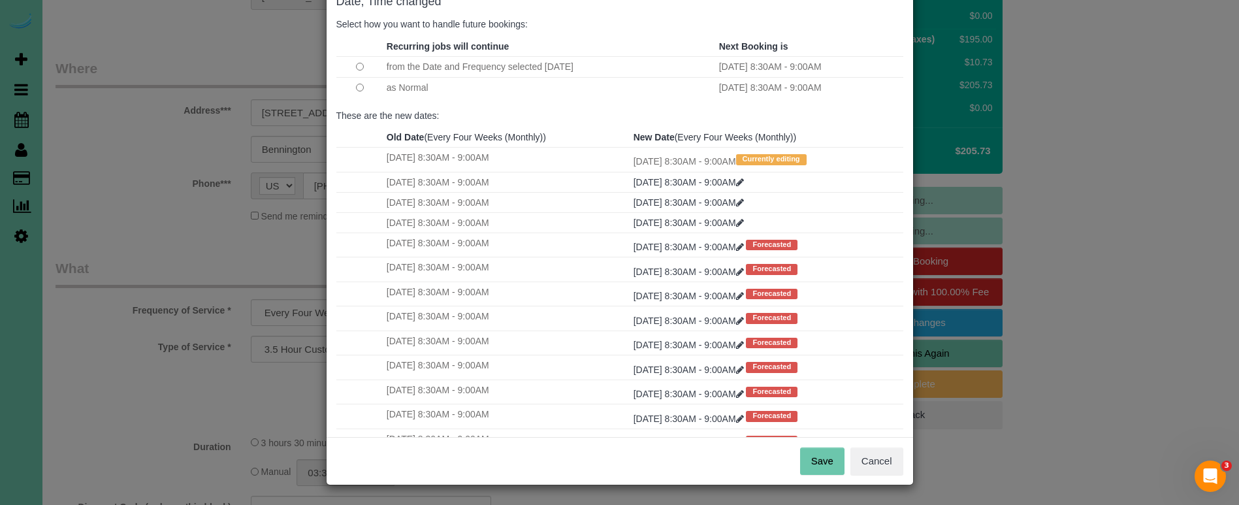
scroll to position [80, 0]
click at [824, 462] on button "Save" at bounding box center [822, 461] width 44 height 27
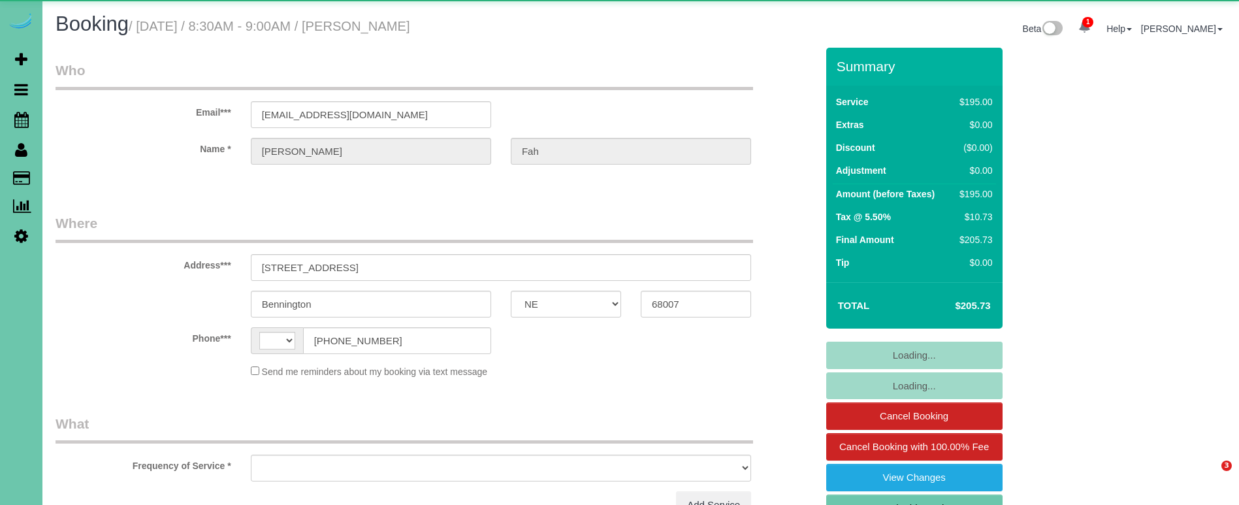
select select "NE"
select select "string:[GEOGRAPHIC_DATA]"
select select "object:649"
select select "string:fspay-9a4c8b42-a576-4f95-b06f-e0f1794a4fb2"
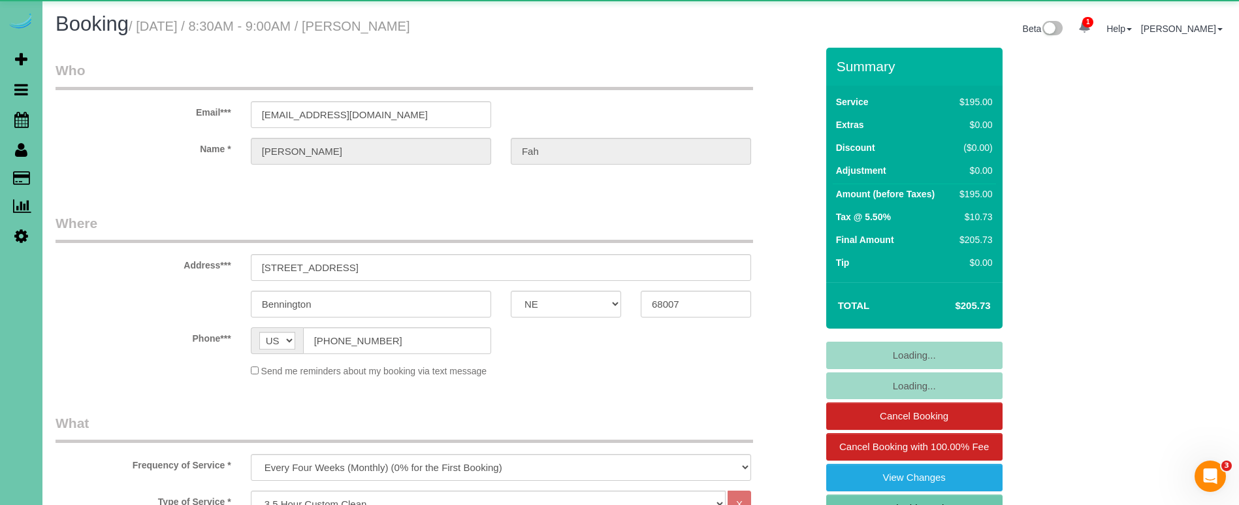
select select "number:37"
select select "number:42"
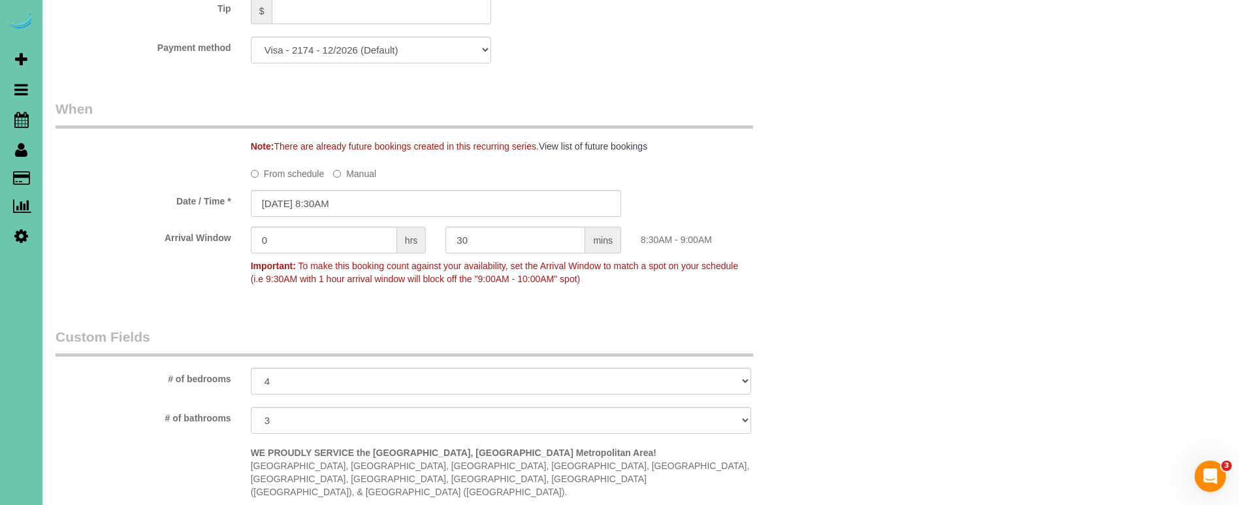
scroll to position [840, 0]
click at [304, 197] on input "10/02/2025 8:30AM" at bounding box center [436, 202] width 370 height 27
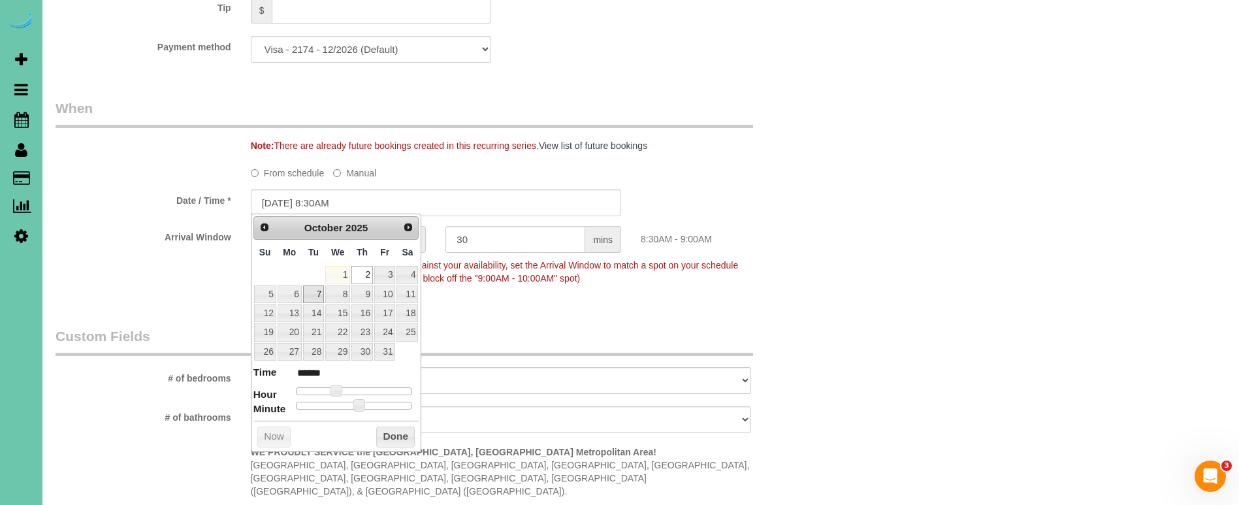
click at [319, 289] on link "7" at bounding box center [313, 294] width 21 height 18
type input "10/07/2025 8:30AM"
click at [398, 433] on button "Done" at bounding box center [395, 437] width 39 height 21
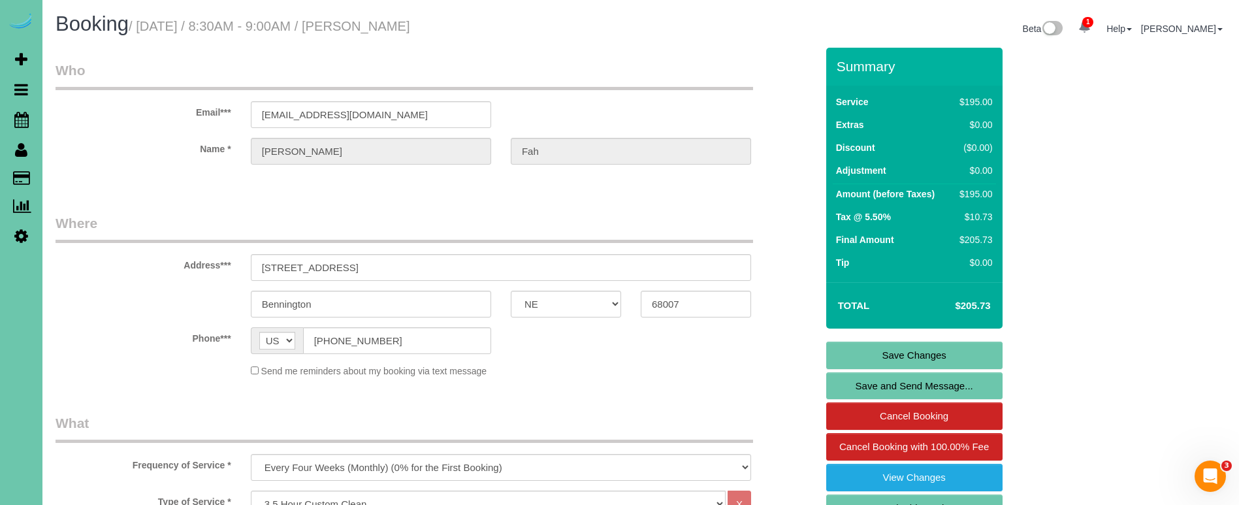
scroll to position [0, 0]
click at [842, 364] on link "Save Changes" at bounding box center [914, 355] width 176 height 27
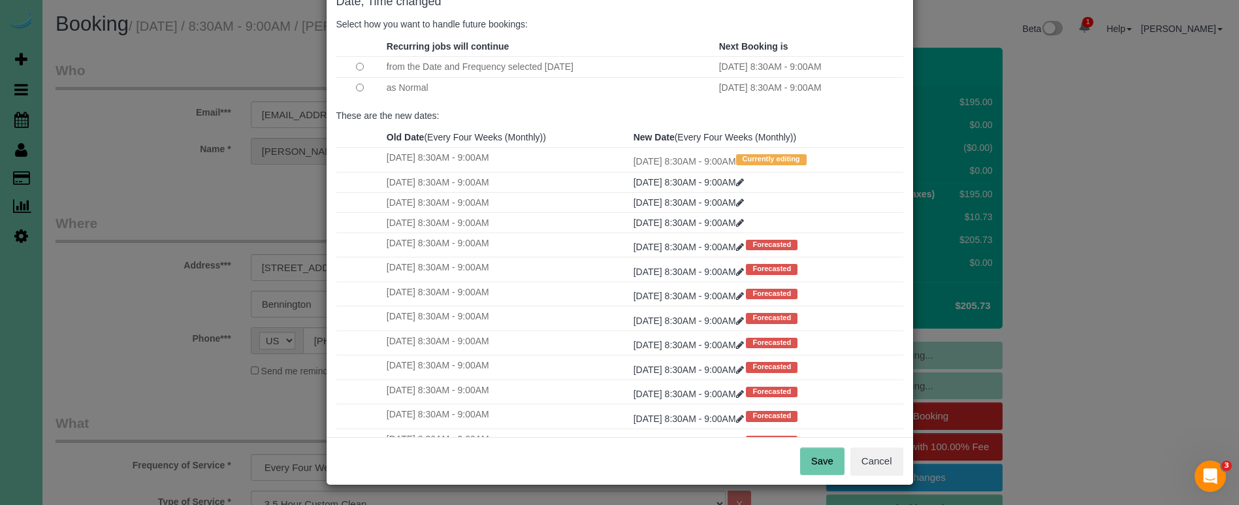
scroll to position [80, 0]
click at [828, 455] on button "Save" at bounding box center [822, 461] width 44 height 27
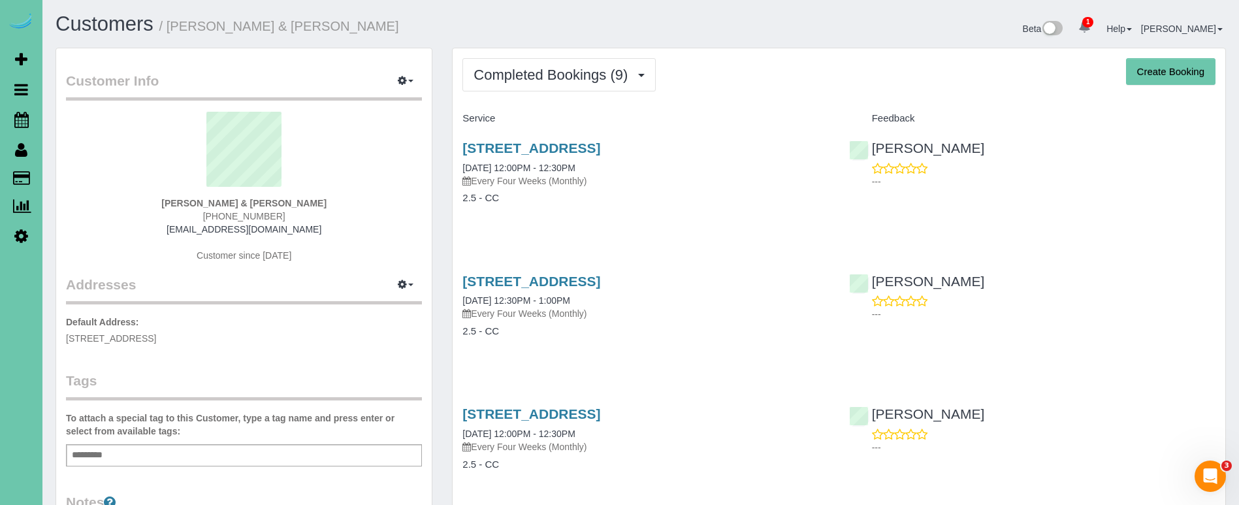
scroll to position [5, 0]
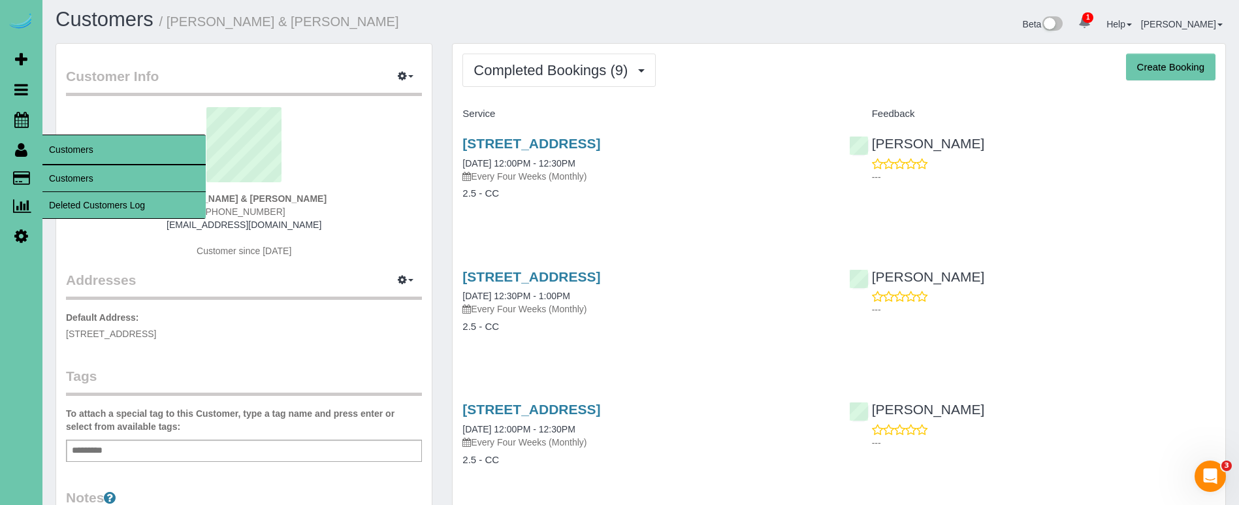
drag, startPoint x: 65, startPoint y: 172, endPoint x: 89, endPoint y: 167, distance: 24.7
click at [66, 172] on link "Customers" at bounding box center [123, 178] width 163 height 26
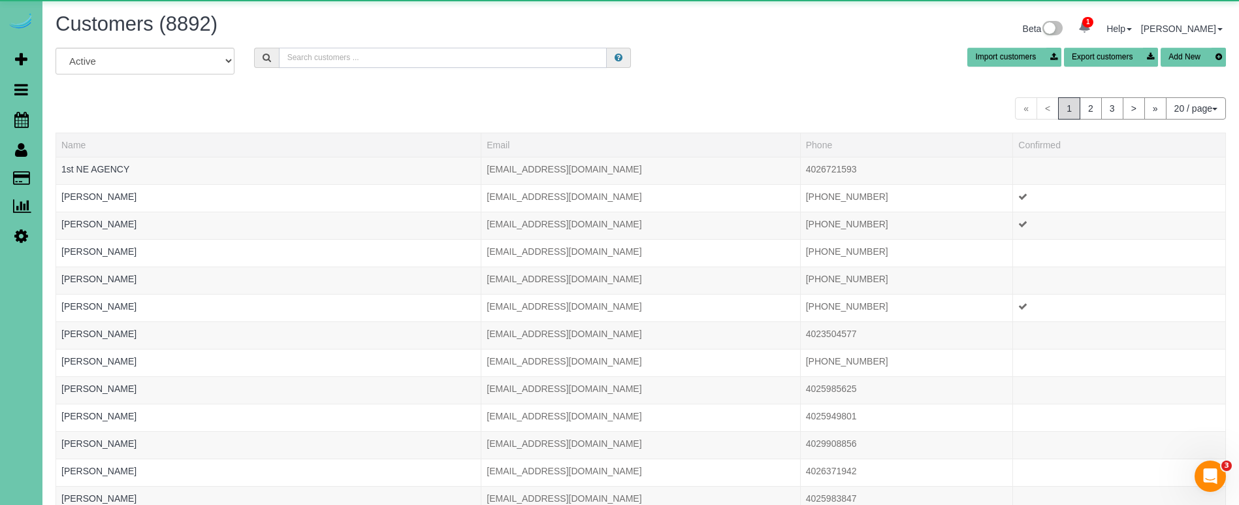
click at [493, 56] on input "text" at bounding box center [443, 58] width 328 height 20
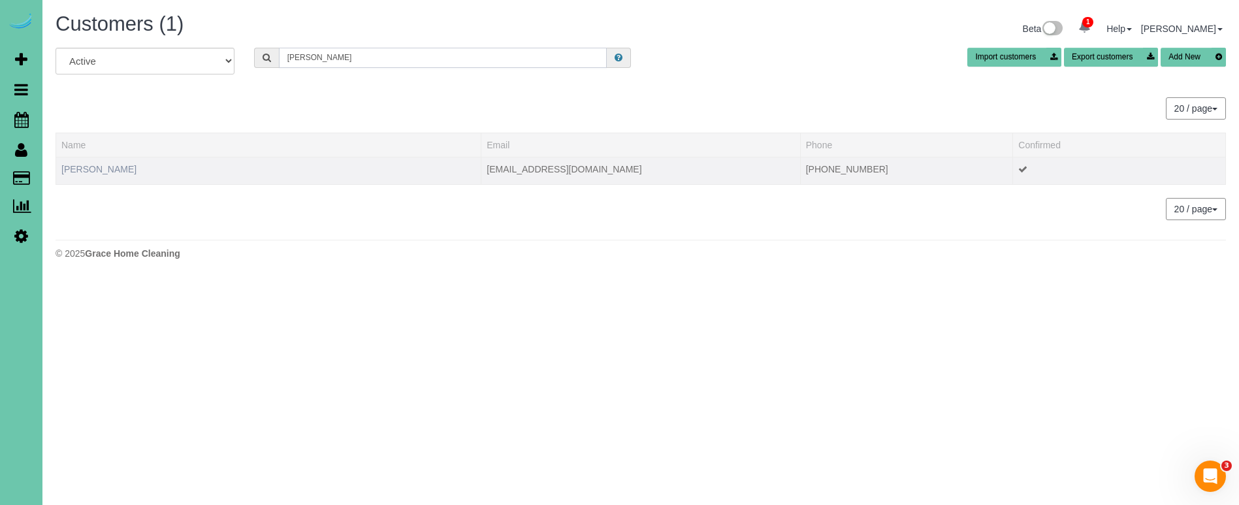
type input "[PERSON_NAME]"
click at [92, 165] on link "[PERSON_NAME]" at bounding box center [98, 169] width 75 height 10
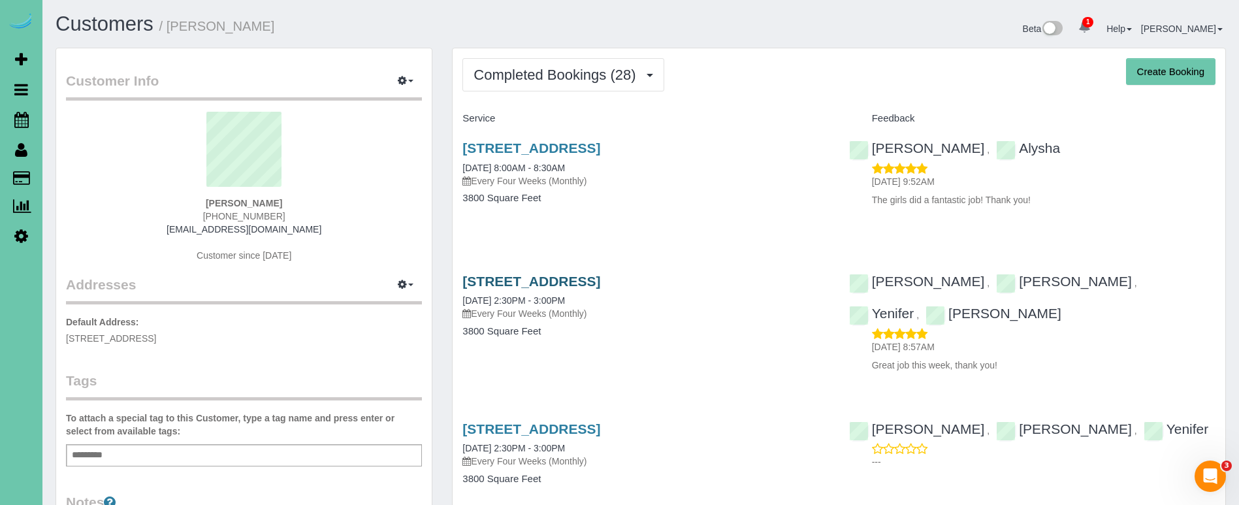
click at [523, 278] on link "[STREET_ADDRESS]" at bounding box center [531, 281] width 138 height 15
click at [600, 148] on link "[STREET_ADDRESS]" at bounding box center [531, 147] width 138 height 15
drag, startPoint x: 250, startPoint y: 201, endPoint x: 199, endPoint y: 198, distance: 51.7
click at [199, 198] on div "[PERSON_NAME] [PHONE_NUMBER] [EMAIL_ADDRESS][DOMAIN_NAME] Customer since [DATE]" at bounding box center [244, 192] width 356 height 163
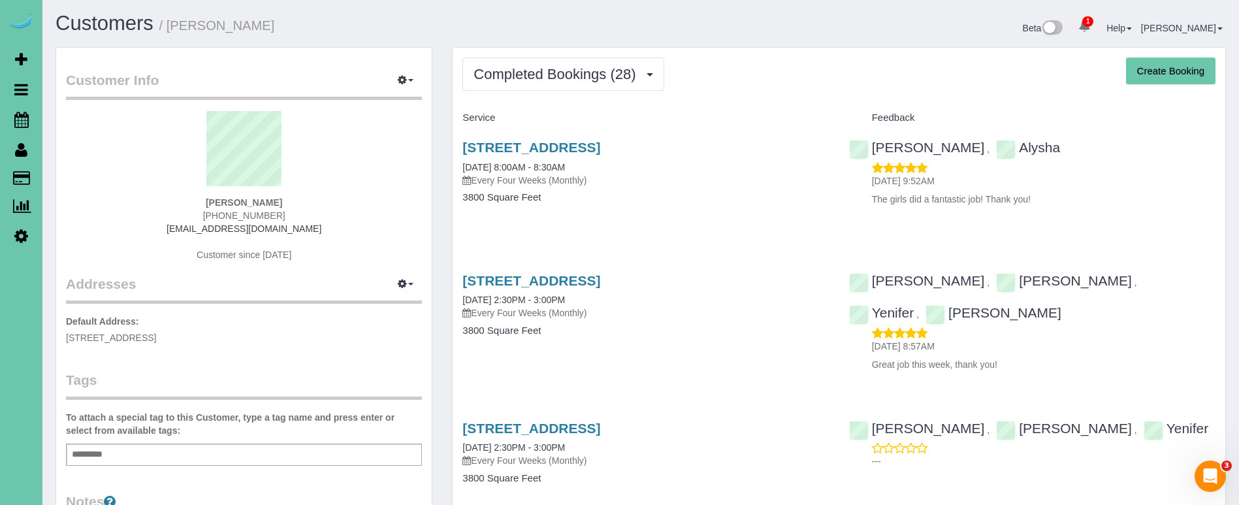
copy strong "[PERSON_NAME]"
click at [600, 151] on link "[STREET_ADDRESS]" at bounding box center [531, 147] width 138 height 15
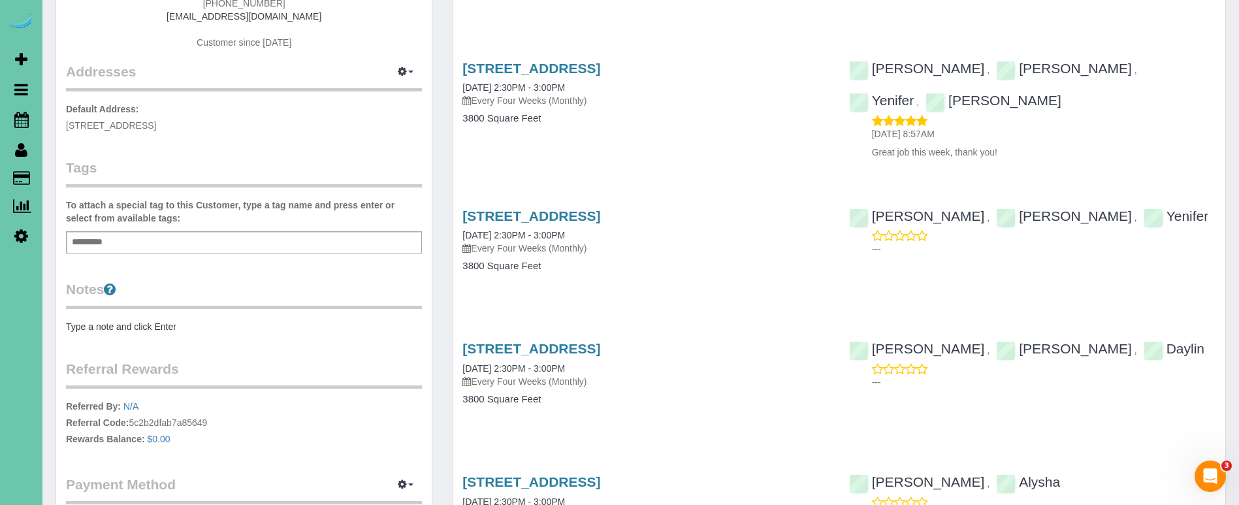
scroll to position [217, 0]
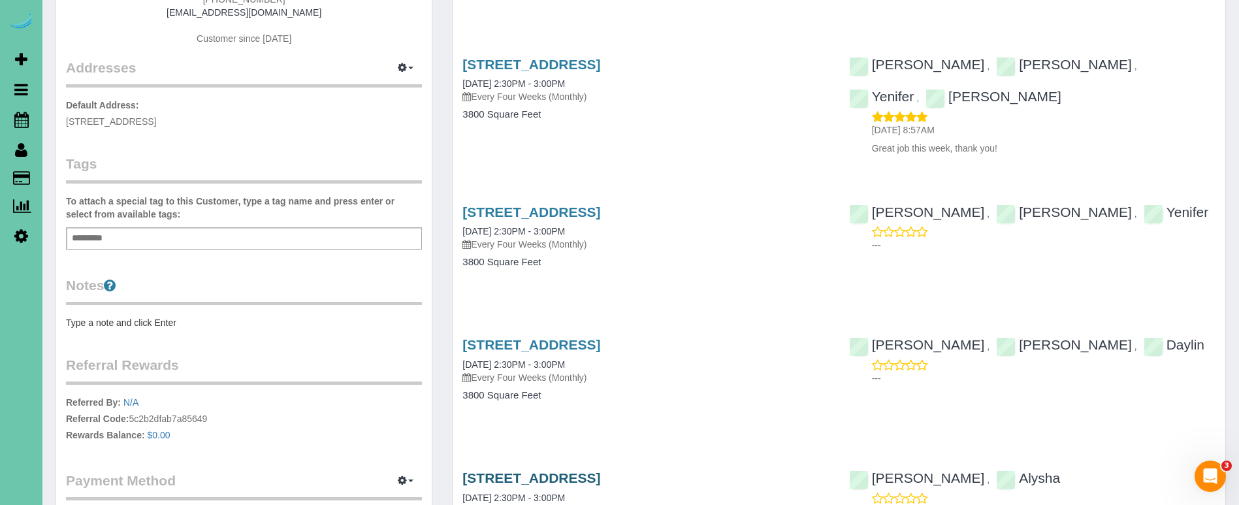
click at [600, 470] on link "[STREET_ADDRESS]" at bounding box center [531, 477] width 138 height 15
click at [600, 204] on link "[STREET_ADDRESS]" at bounding box center [531, 211] width 138 height 15
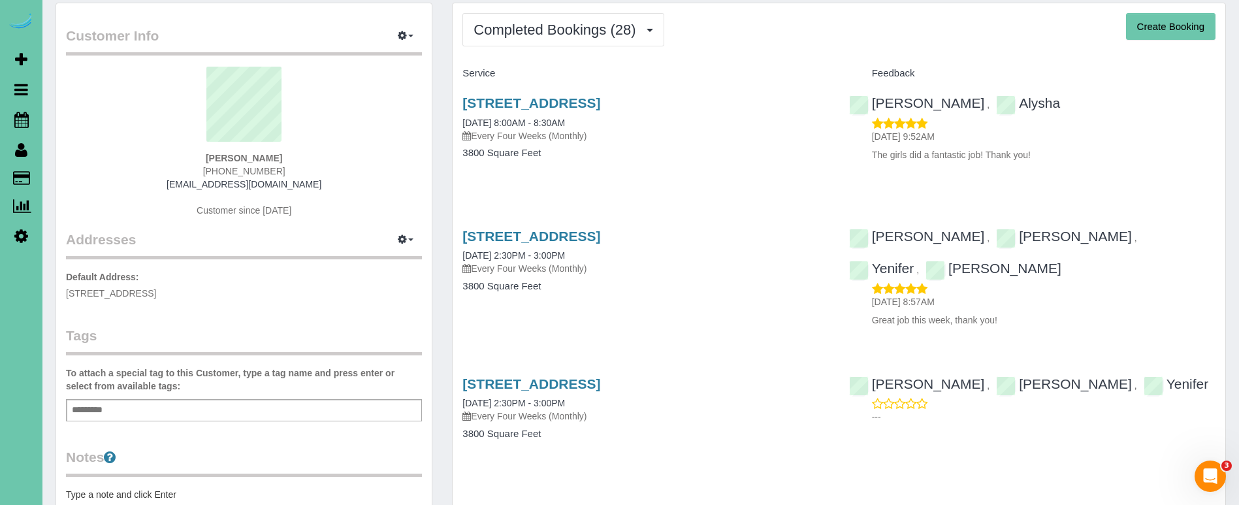
scroll to position [44, 0]
click at [374, 194] on div "[PERSON_NAME] [PHONE_NUMBER] [EMAIL_ADDRESS][DOMAIN_NAME] Customer since [DATE]" at bounding box center [244, 148] width 356 height 163
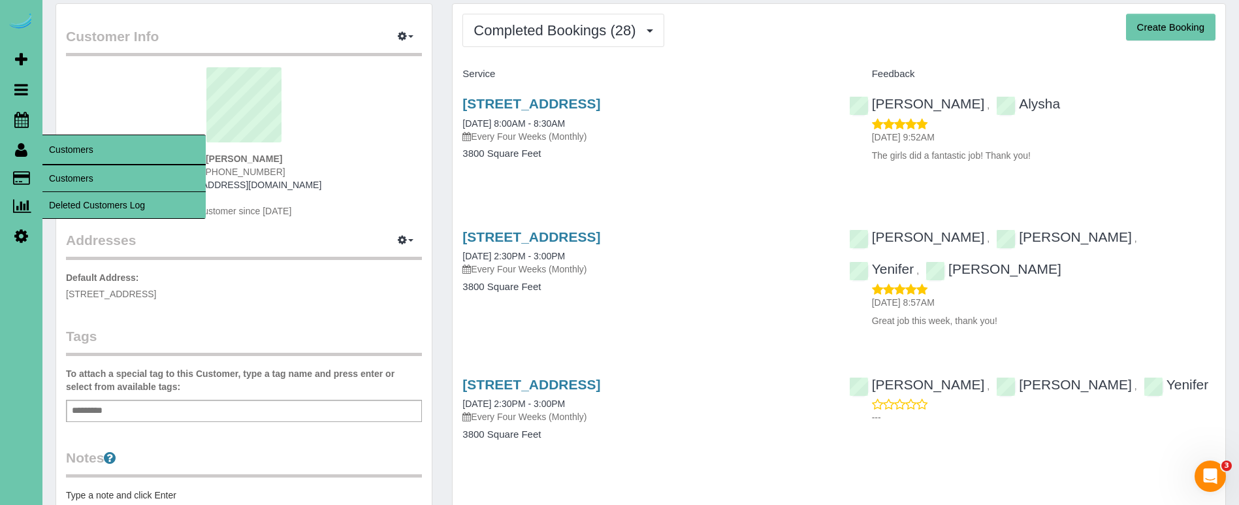
click at [64, 172] on link "Customers" at bounding box center [123, 178] width 163 height 26
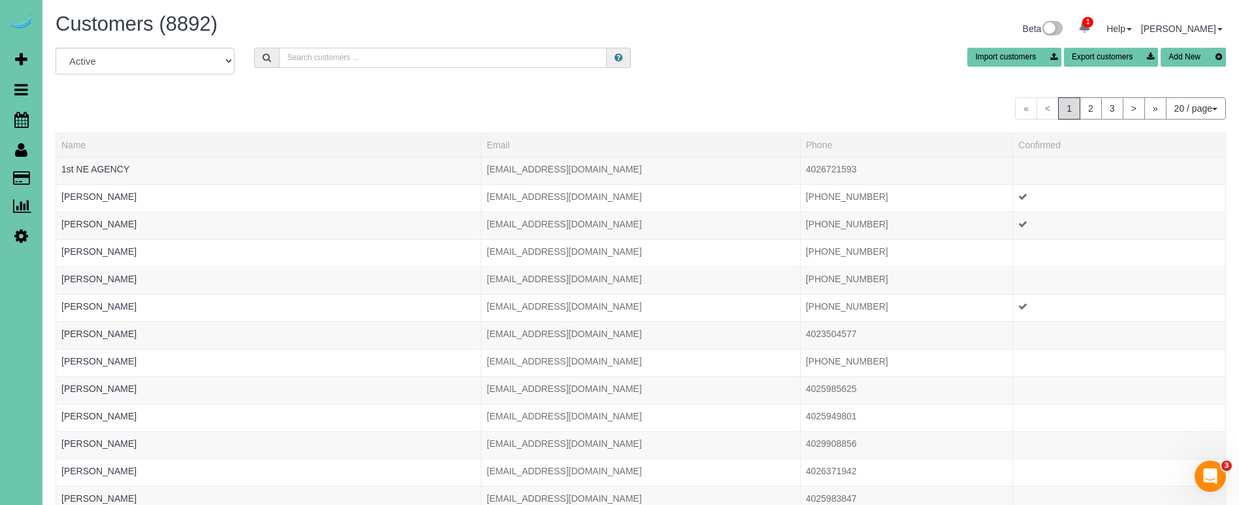
click at [317, 61] on input "text" at bounding box center [443, 58] width 328 height 20
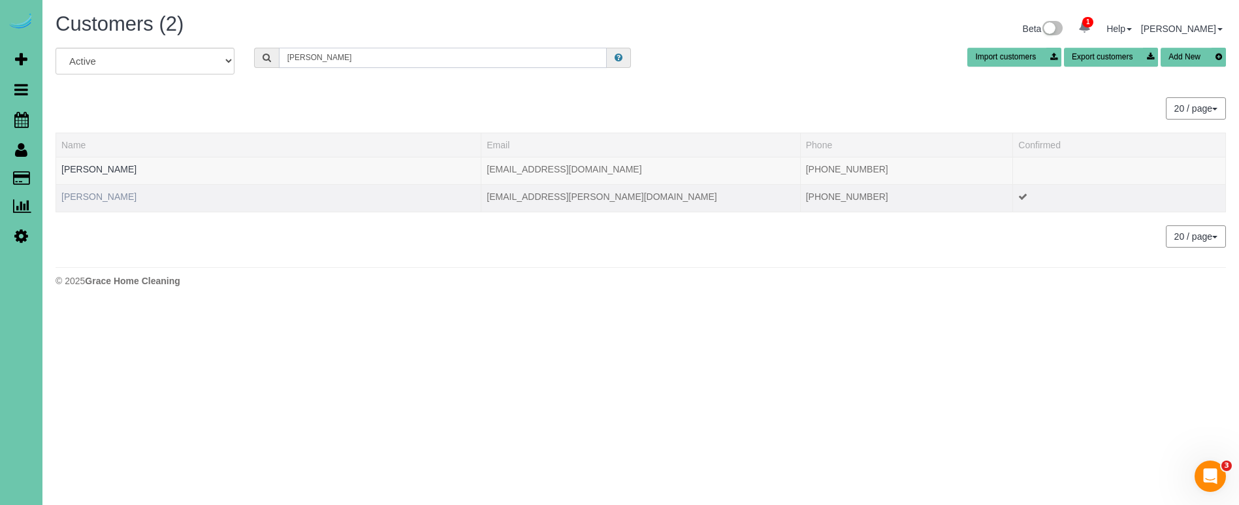
type input "[PERSON_NAME]"
click at [97, 198] on link "[PERSON_NAME]" at bounding box center [98, 196] width 75 height 10
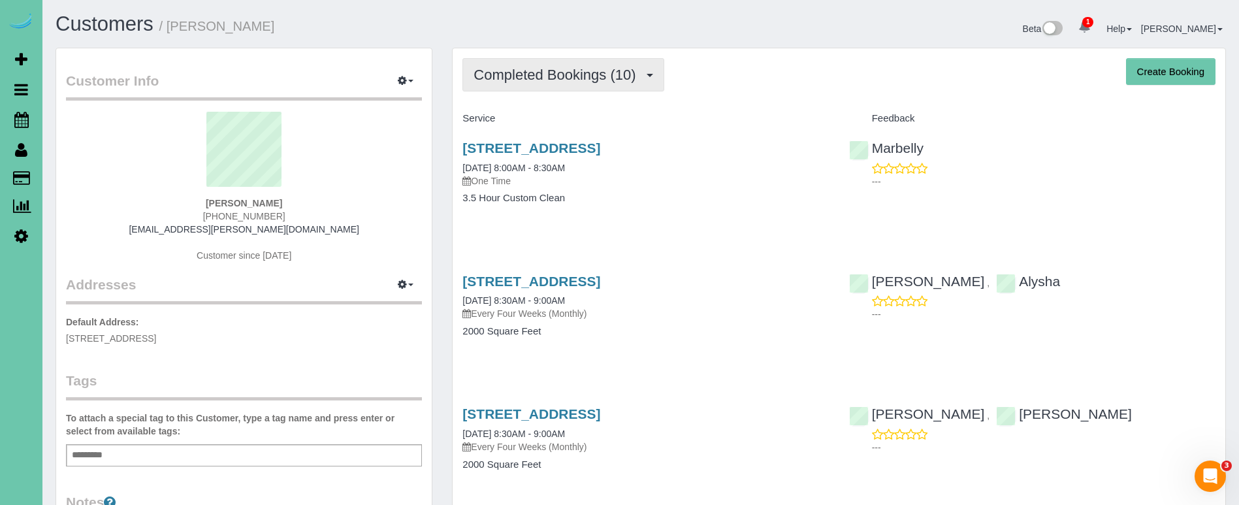
click at [529, 78] on span "Completed Bookings (10)" at bounding box center [558, 75] width 169 height 16
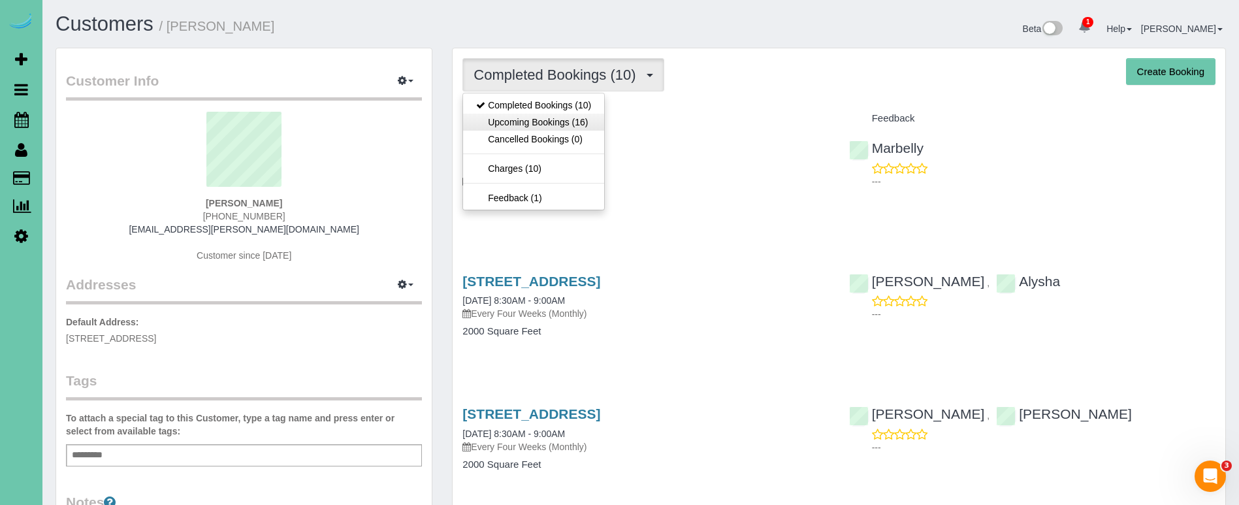
click at [532, 122] on link "Upcoming Bookings (16)" at bounding box center [533, 122] width 141 height 17
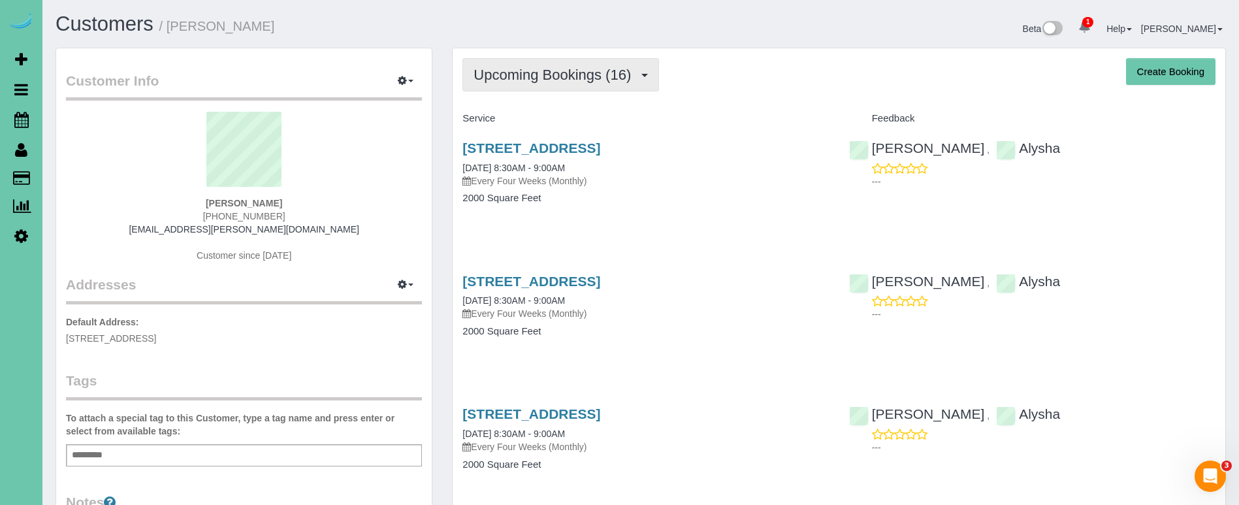
click at [528, 67] on span "Upcoming Bookings (16)" at bounding box center [556, 75] width 164 height 16
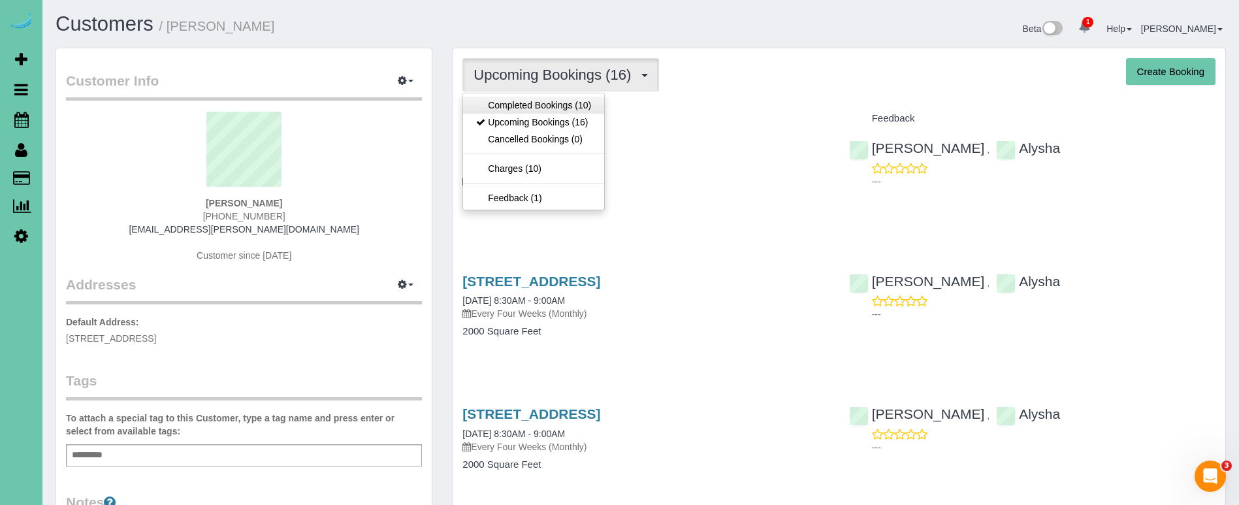
click at [523, 101] on link "Completed Bookings (10)" at bounding box center [533, 105] width 141 height 17
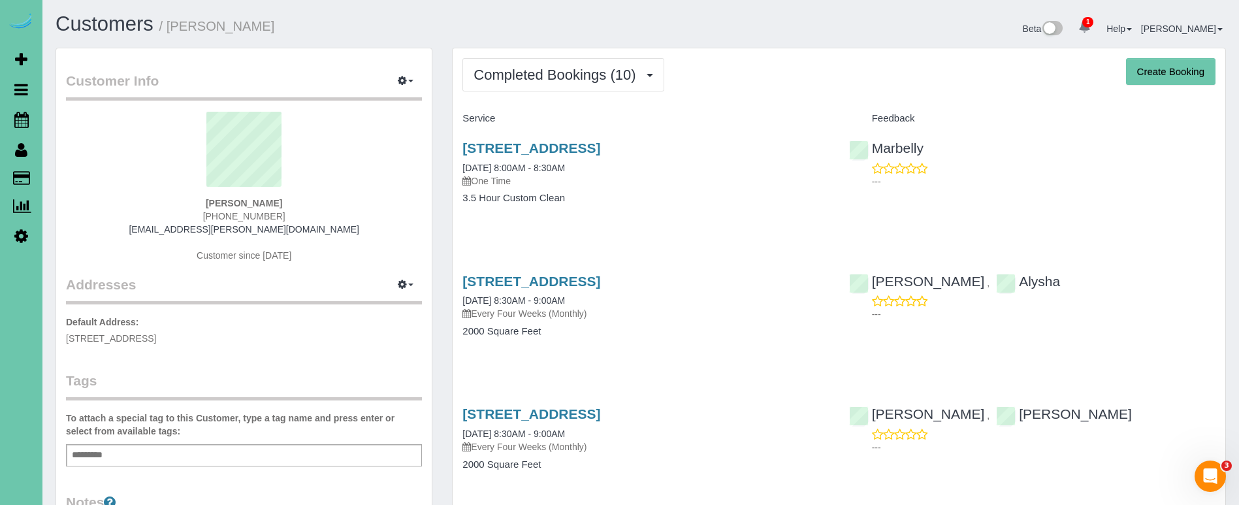
drag, startPoint x: 615, startPoint y: 78, endPoint x: 603, endPoint y: 103, distance: 27.5
click at [615, 78] on span "Completed Bookings (10)" at bounding box center [558, 75] width 169 height 16
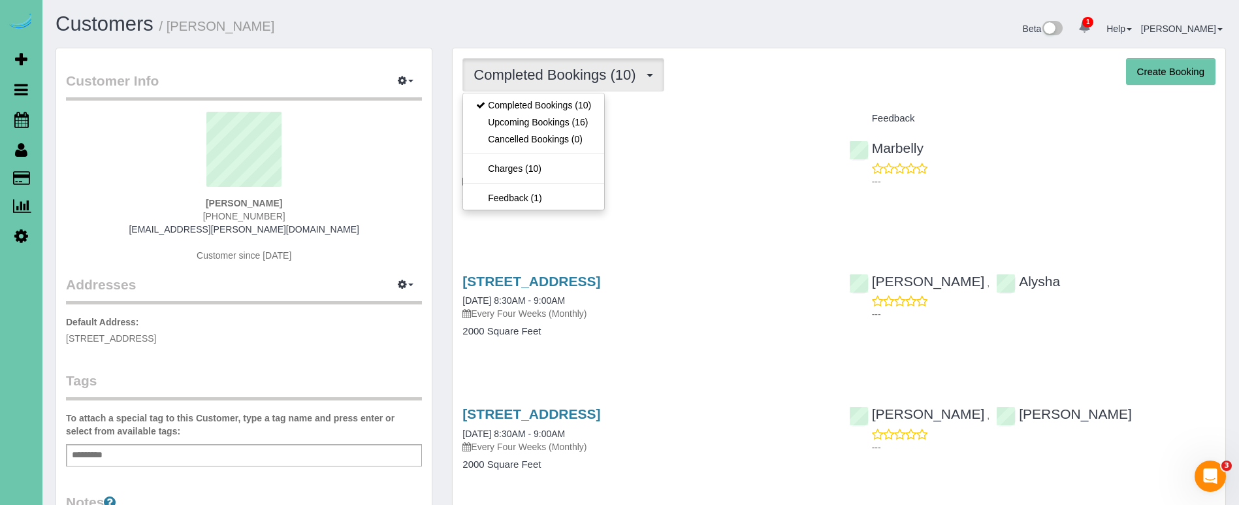
click at [587, 122] on link "Upcoming Bookings (16)" at bounding box center [533, 122] width 141 height 17
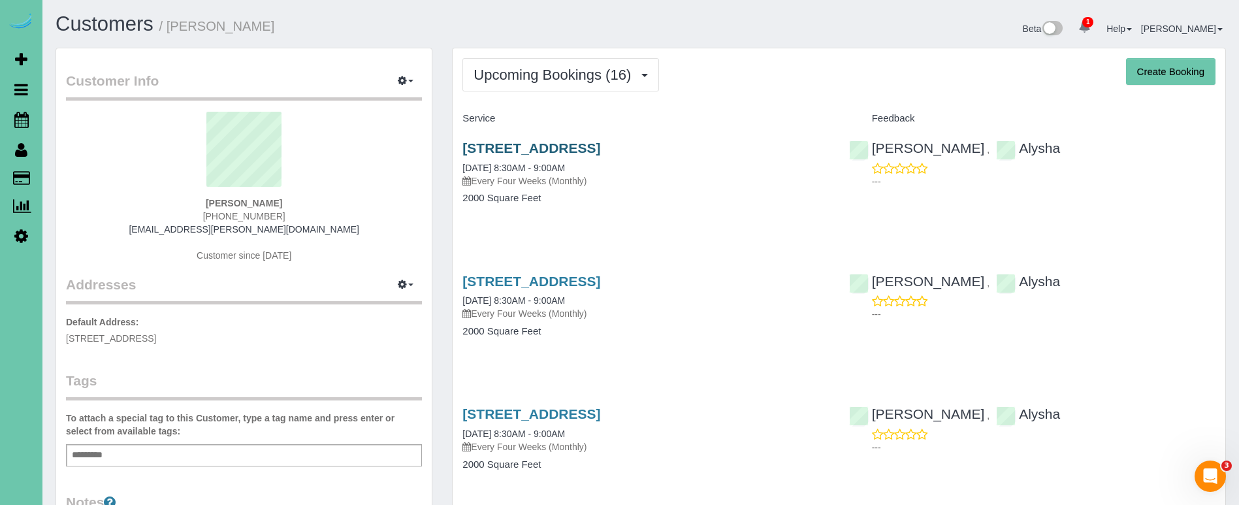
click at [508, 146] on link "[STREET_ADDRESS]" at bounding box center [531, 147] width 138 height 15
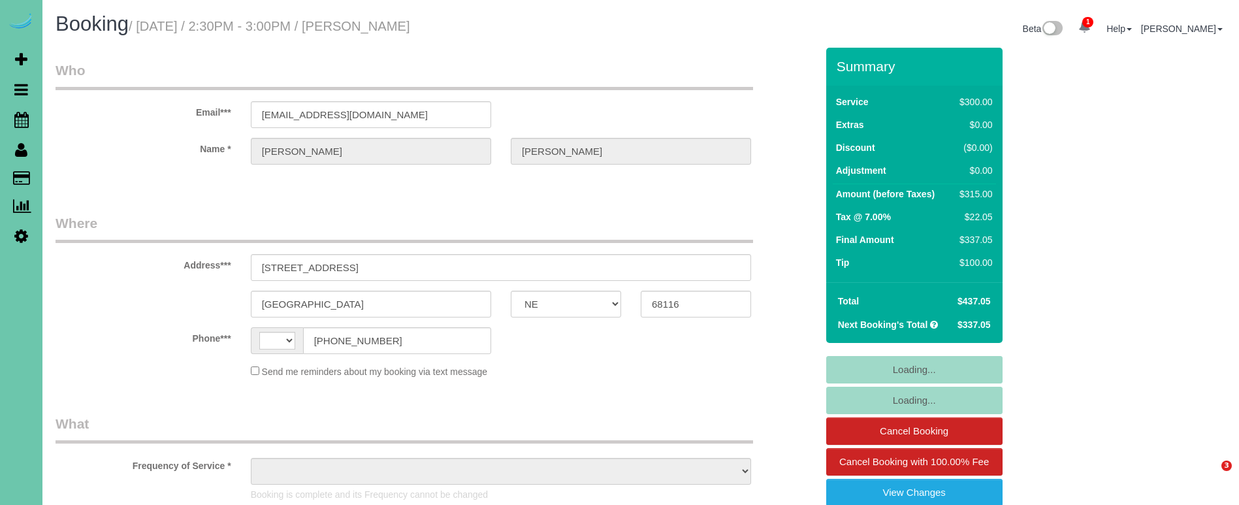
select select "NE"
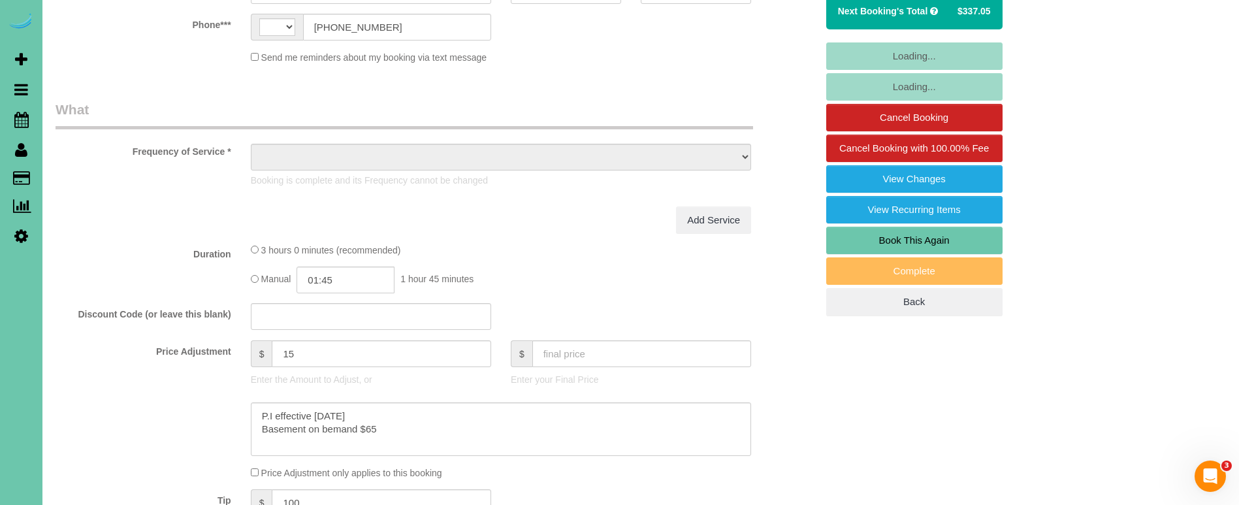
select select "object:405"
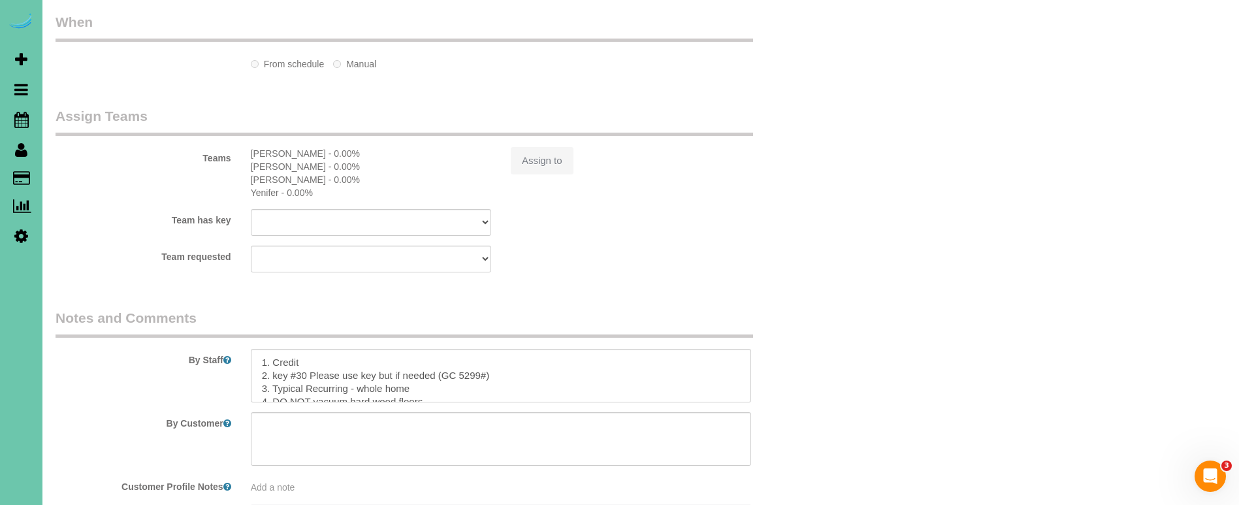
select select "string:[GEOGRAPHIC_DATA]"
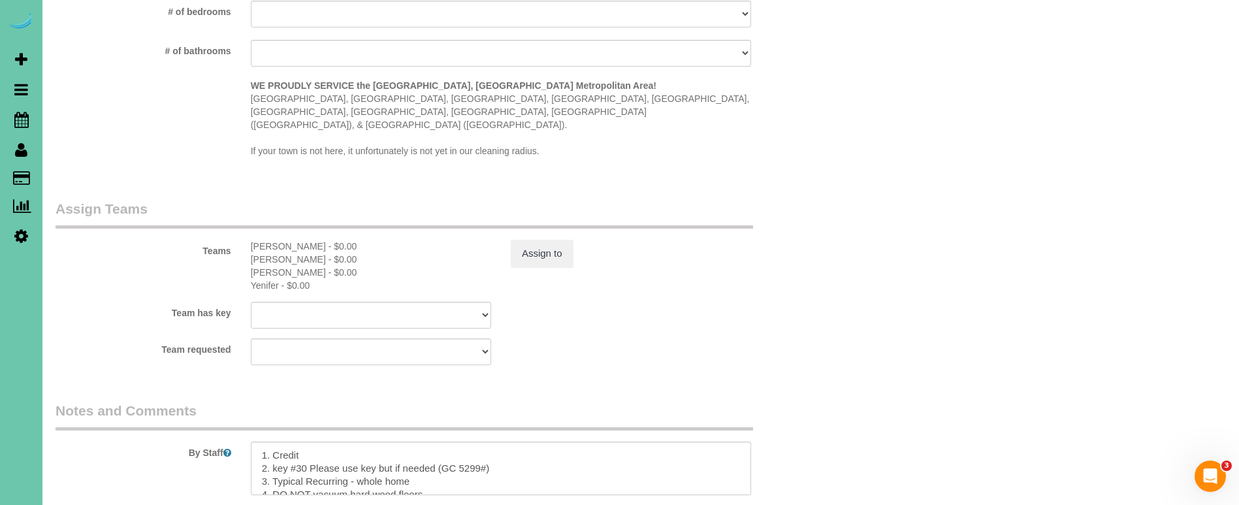
select select "string:fspay-aeeddc7d-54fa-44fb-a2f4-92842c028395"
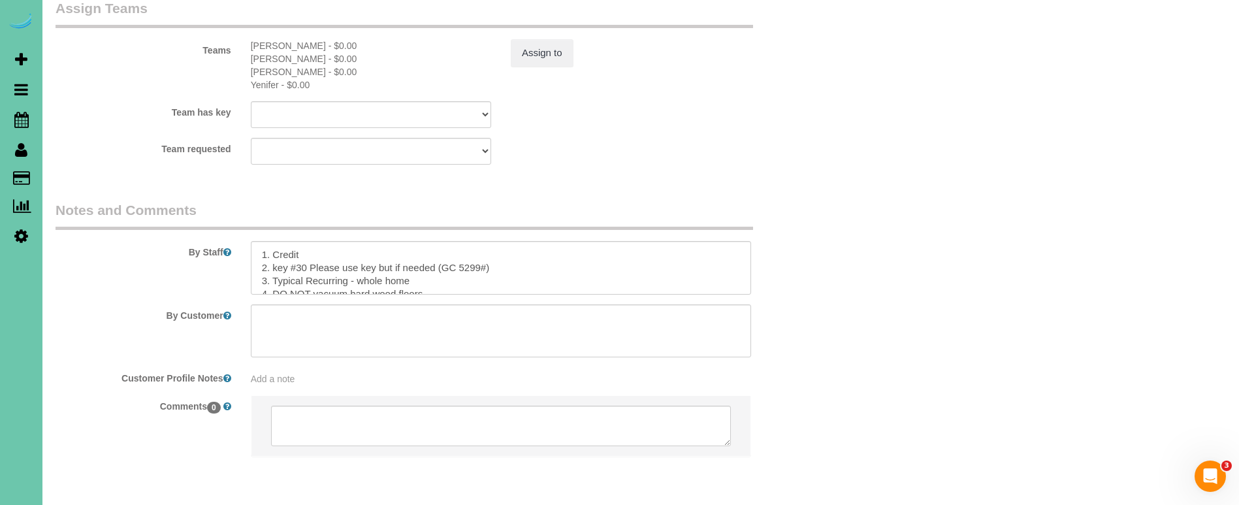
select select "object:933"
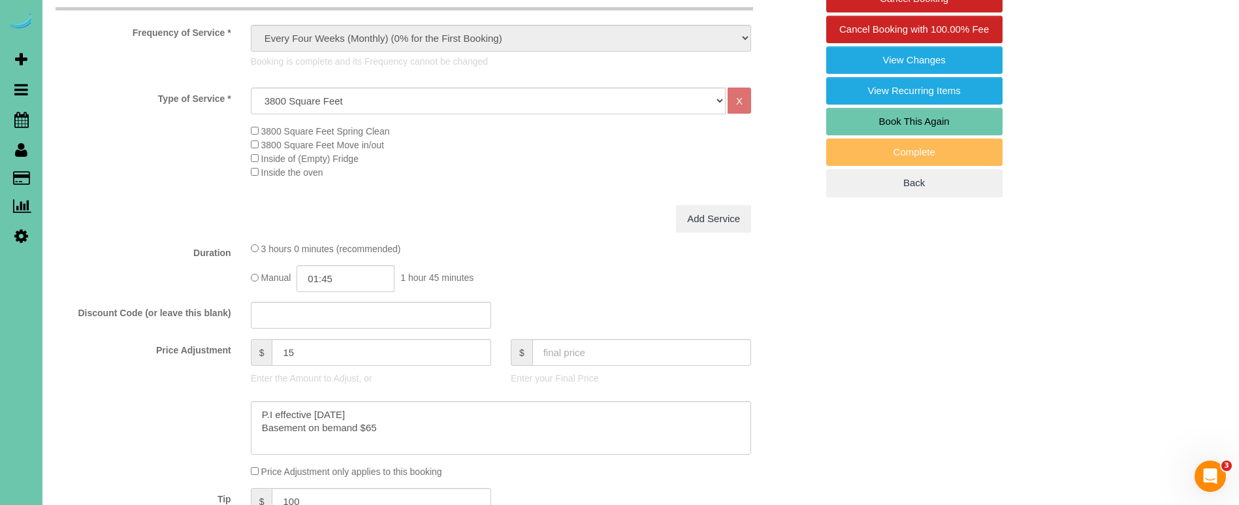
scroll to position [368, 0]
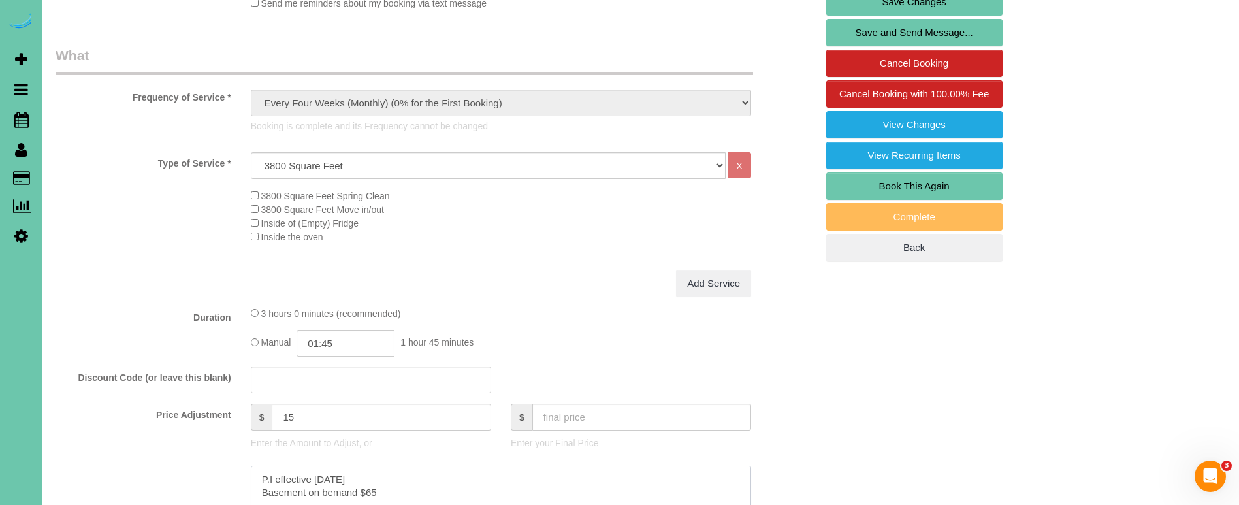
drag, startPoint x: 388, startPoint y: 487, endPoint x: 233, endPoint y: 473, distance: 156.1
click at [251, 487] on textarea at bounding box center [501, 493] width 500 height 54
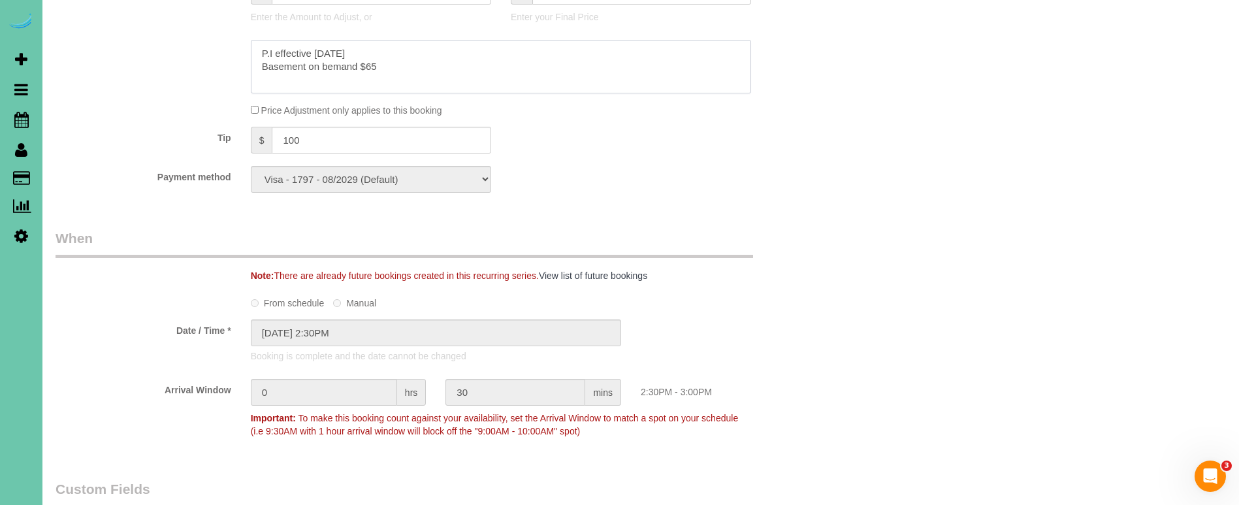
scroll to position [796, 0]
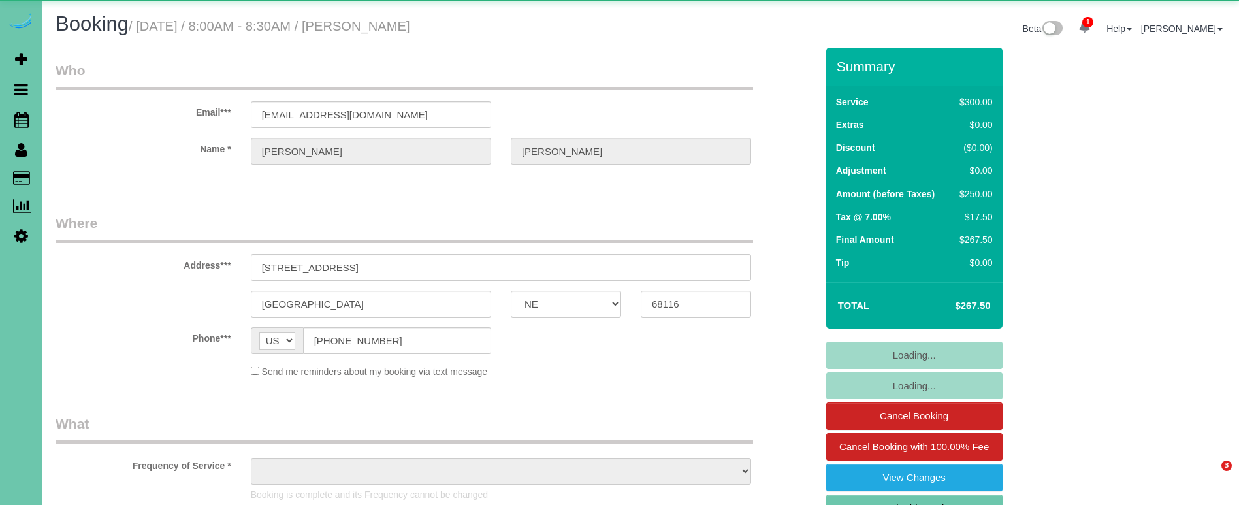
select select "NE"
select select "object:672"
select select "string:fspay-aeeddc7d-54fa-44fb-a2f4-92842c028395"
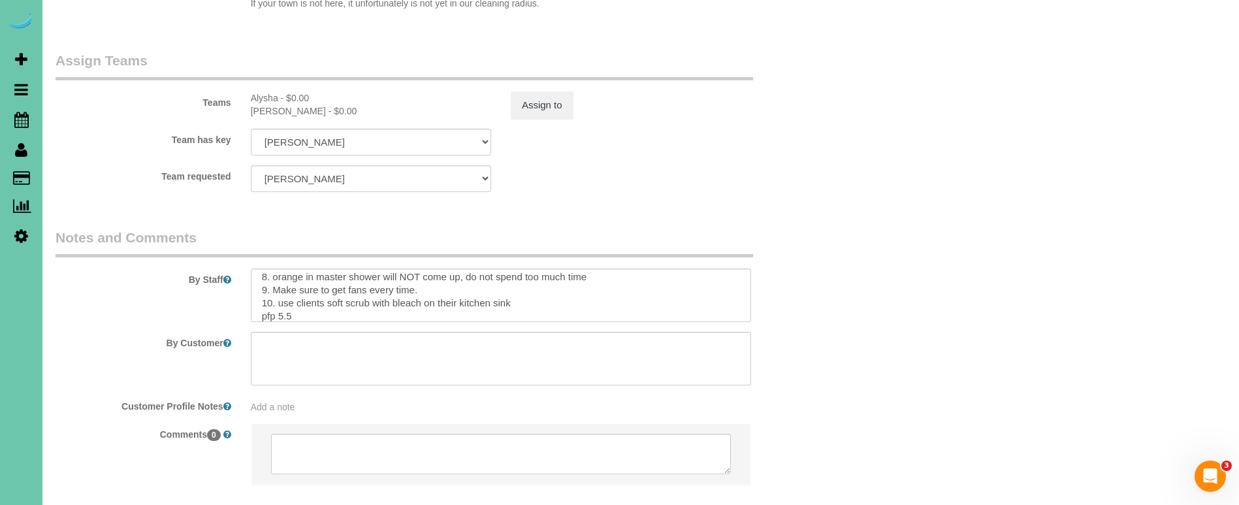
scroll to position [95, 0]
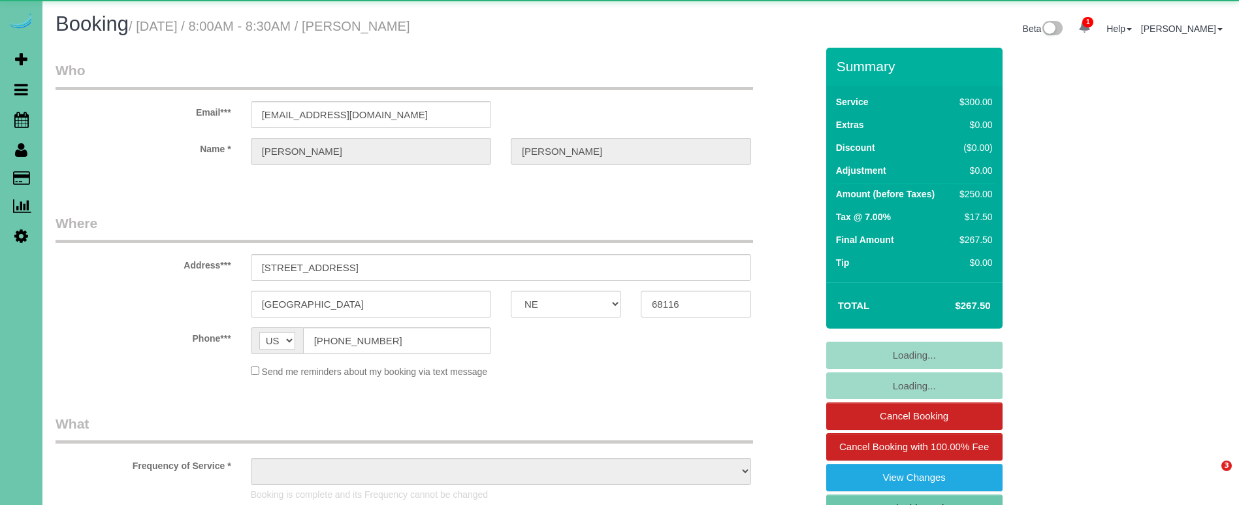
select select "NE"
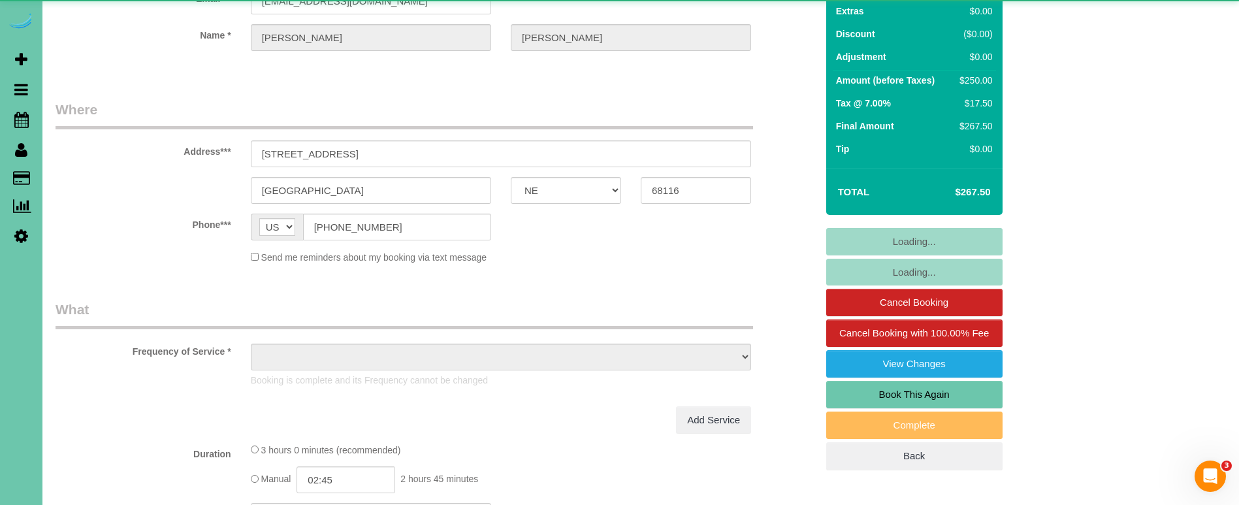
select select "object:873"
select select "string:fspay-aeeddc7d-54fa-44fb-a2f4-92842c028395"
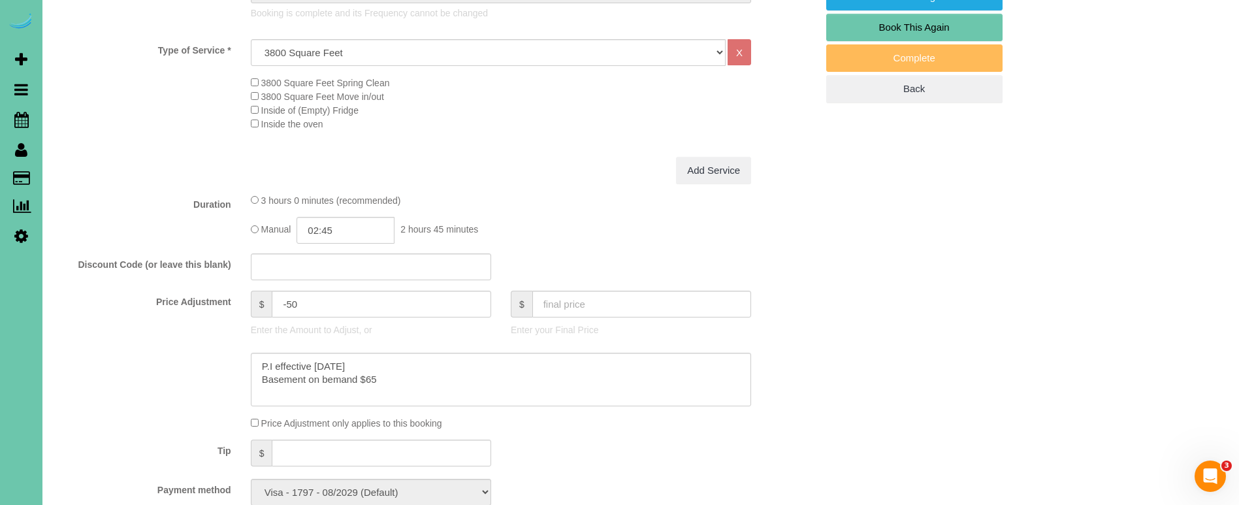
scroll to position [506, 0]
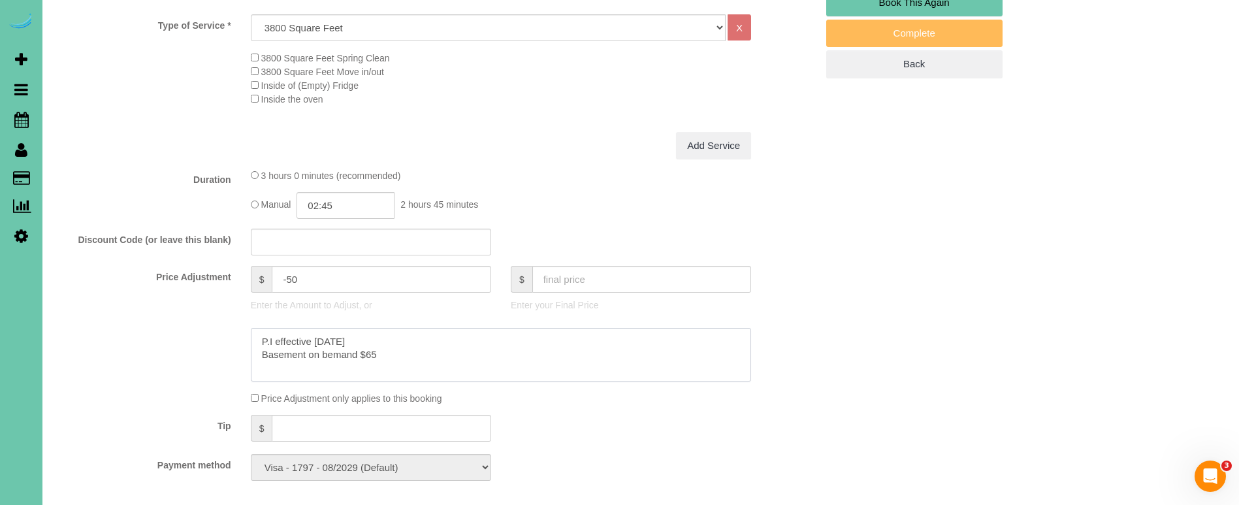
drag, startPoint x: 294, startPoint y: 332, endPoint x: 236, endPoint y: 329, distance: 58.2
click at [236, 329] on div at bounding box center [436, 355] width 781 height 54
drag, startPoint x: 361, startPoint y: 338, endPoint x: 255, endPoint y: 310, distance: 108.7
click at [268, 334] on textarea at bounding box center [501, 355] width 500 height 54
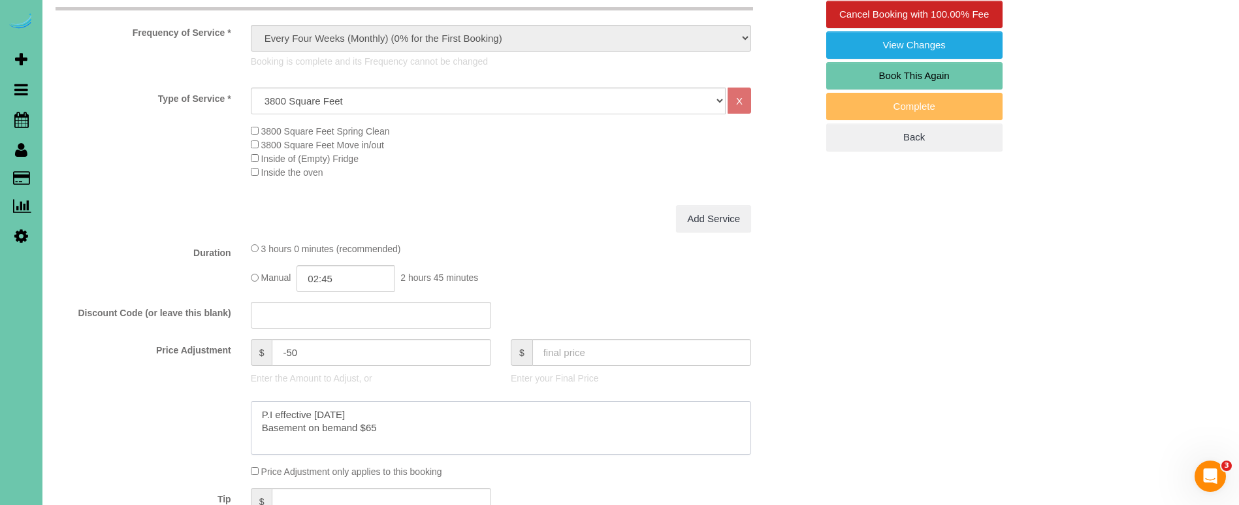
scroll to position [449, 0]
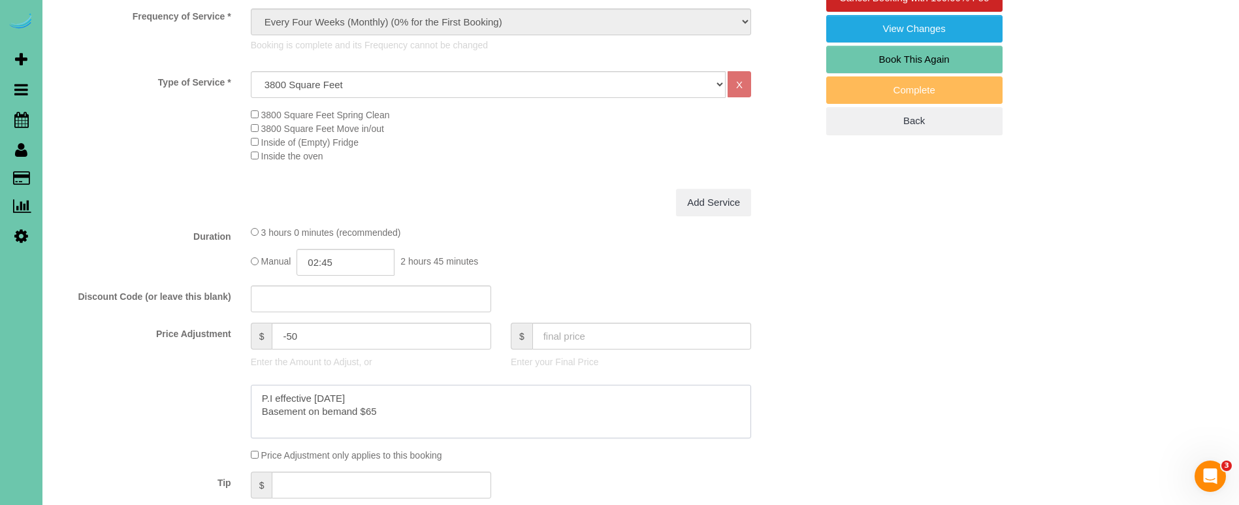
drag, startPoint x: 293, startPoint y: 393, endPoint x: 229, endPoint y: 361, distance: 71.9
click at [198, 386] on div at bounding box center [436, 412] width 781 height 54
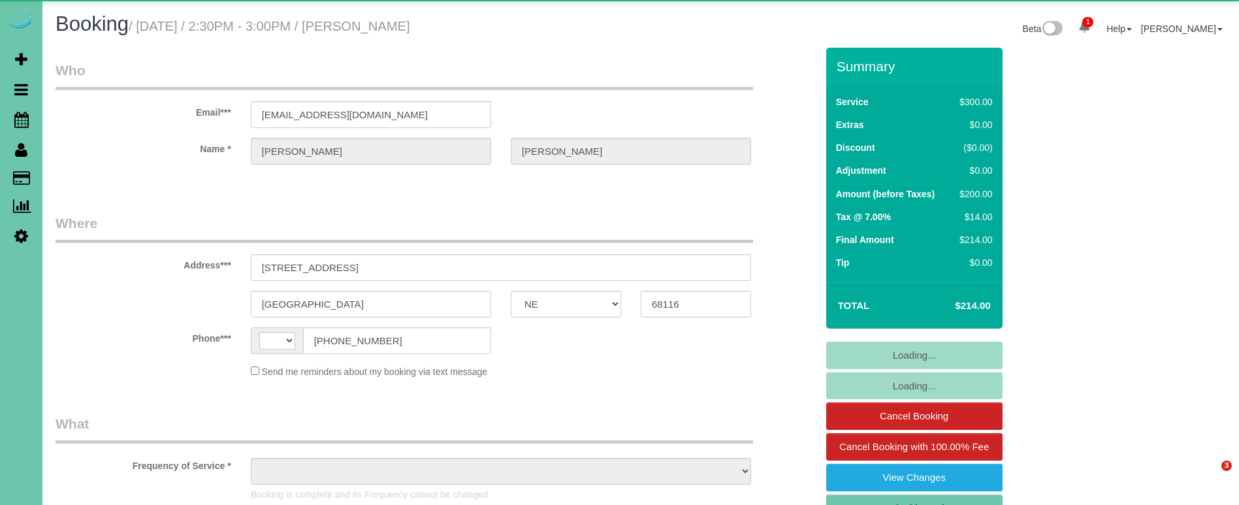
select select "NE"
select select "string:[GEOGRAPHIC_DATA]"
select select "object:639"
select select "string:fspay-aeeddc7d-54fa-44fb-a2f4-92842c028395"
select select "object:932"
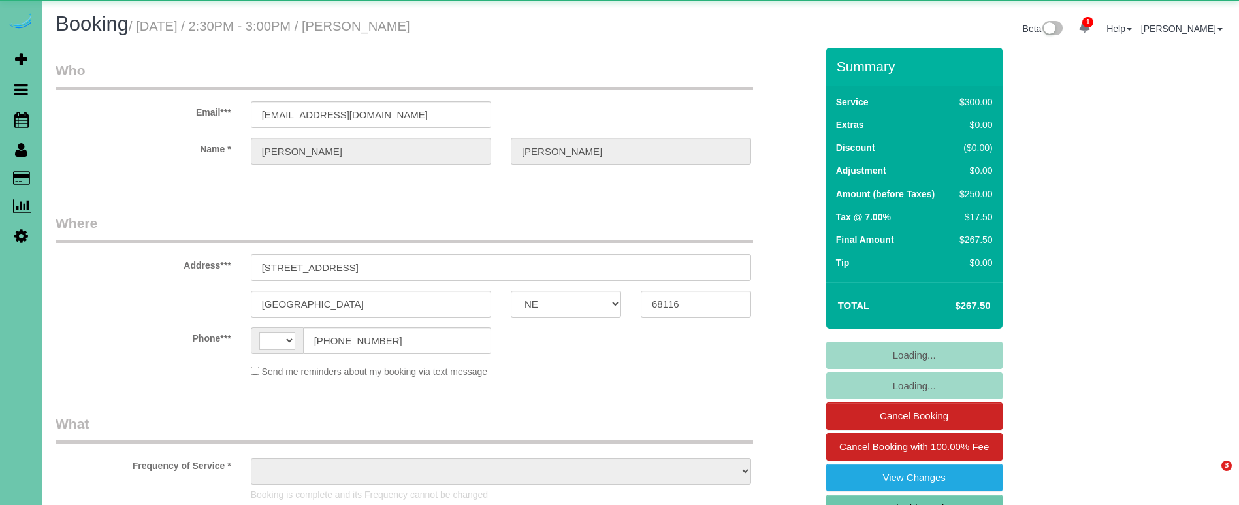
select select "NE"
select select "string:[GEOGRAPHIC_DATA]"
select select "object:938"
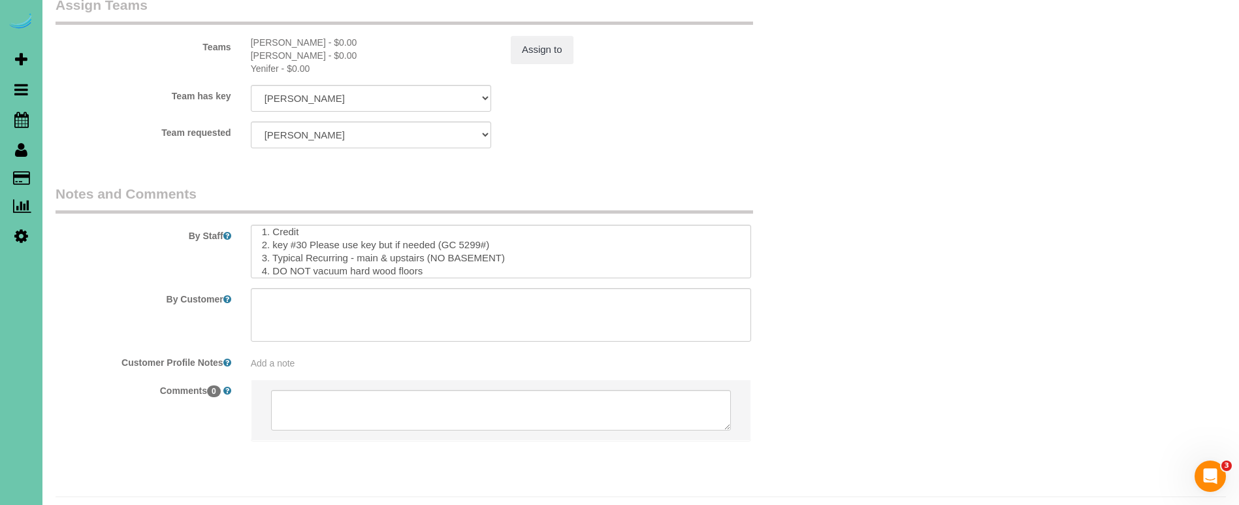
scroll to position [1515, 0]
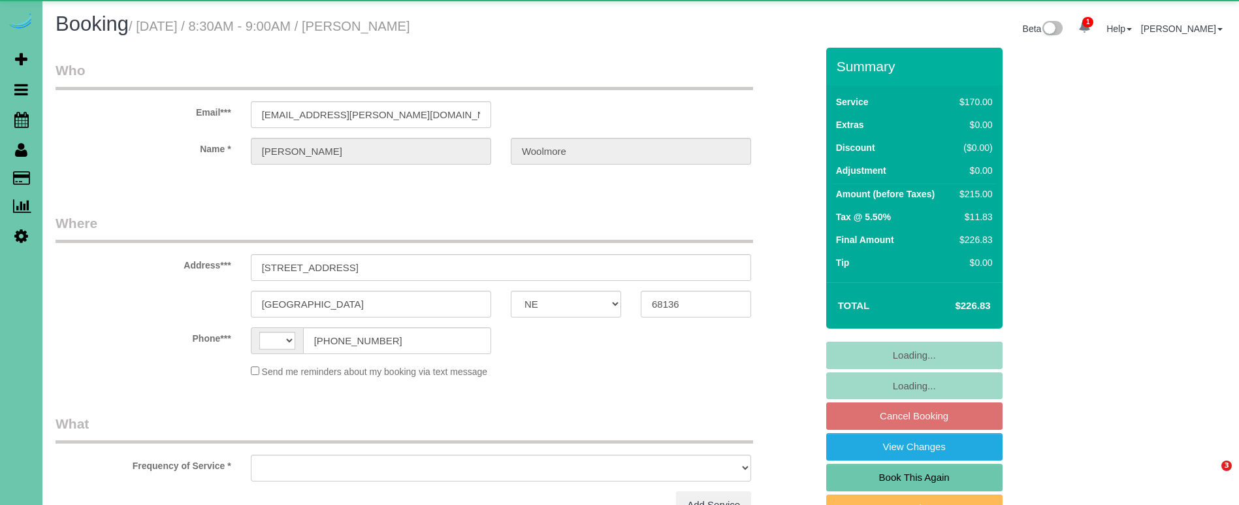
select select "NE"
select select "string:[GEOGRAPHIC_DATA]"
select select "object:630"
select select "string:fspay-446101f3-48a2-480f-9c48-c3310b237ff7"
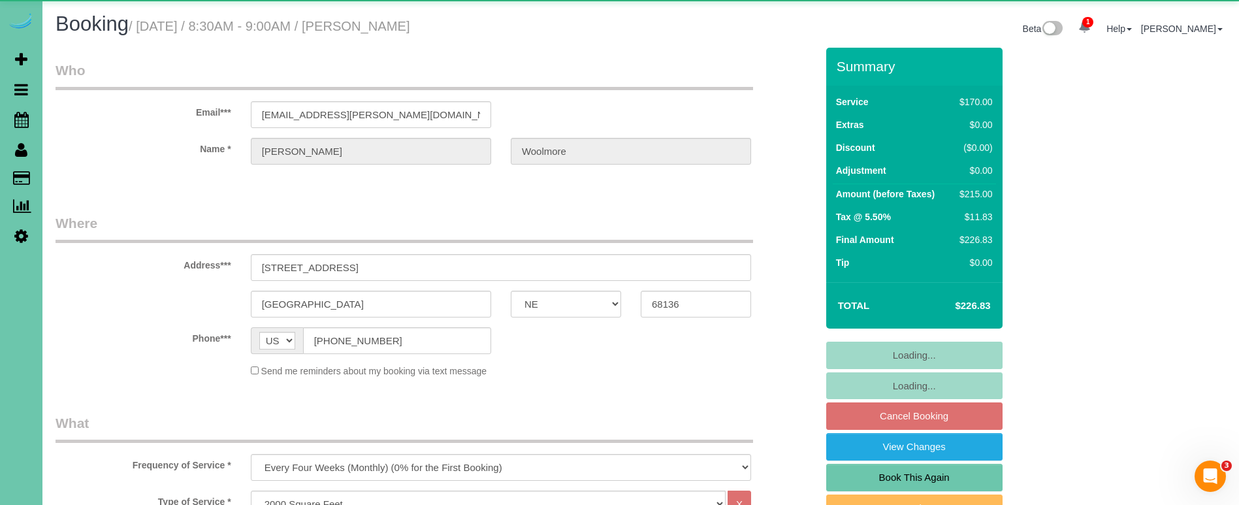
select select "object:902"
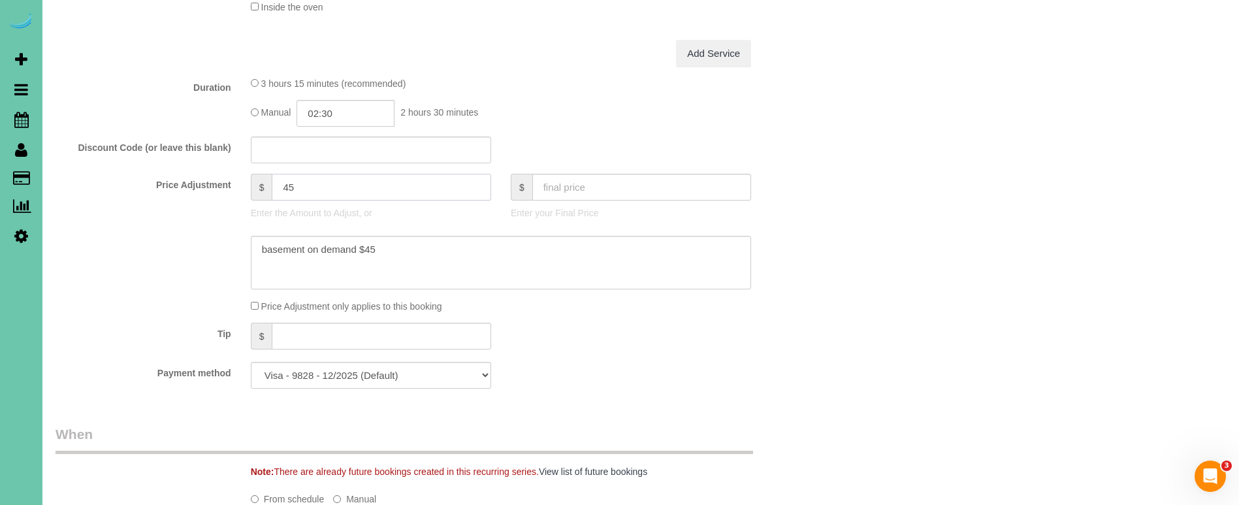
scroll to position [564, 0]
drag, startPoint x: 292, startPoint y: 181, endPoint x: 263, endPoint y: 178, distance: 29.6
click at [263, 178] on div "$ 45" at bounding box center [371, 191] width 240 height 27
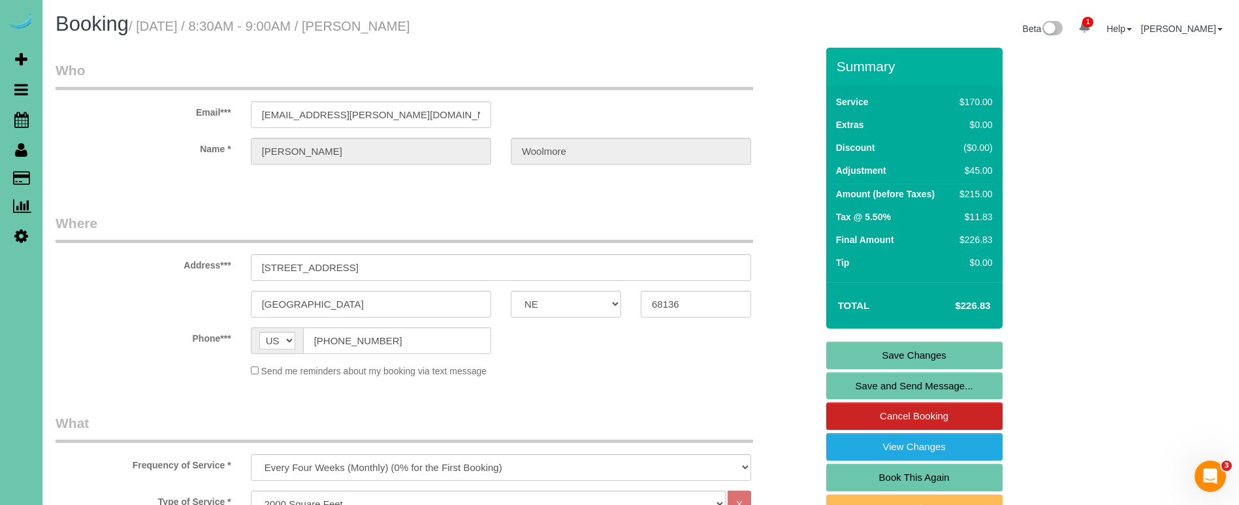
scroll to position [0, 0]
drag, startPoint x: 421, startPoint y: 116, endPoint x: 246, endPoint y: 105, distance: 176.0
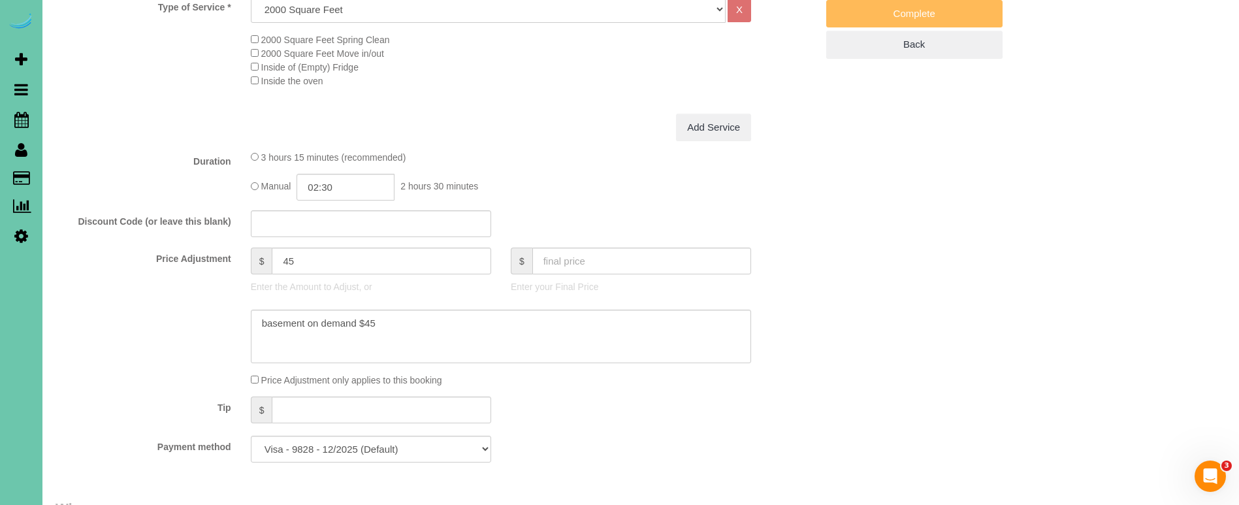
scroll to position [498, 0]
click at [262, 312] on textarea at bounding box center [501, 333] width 500 height 54
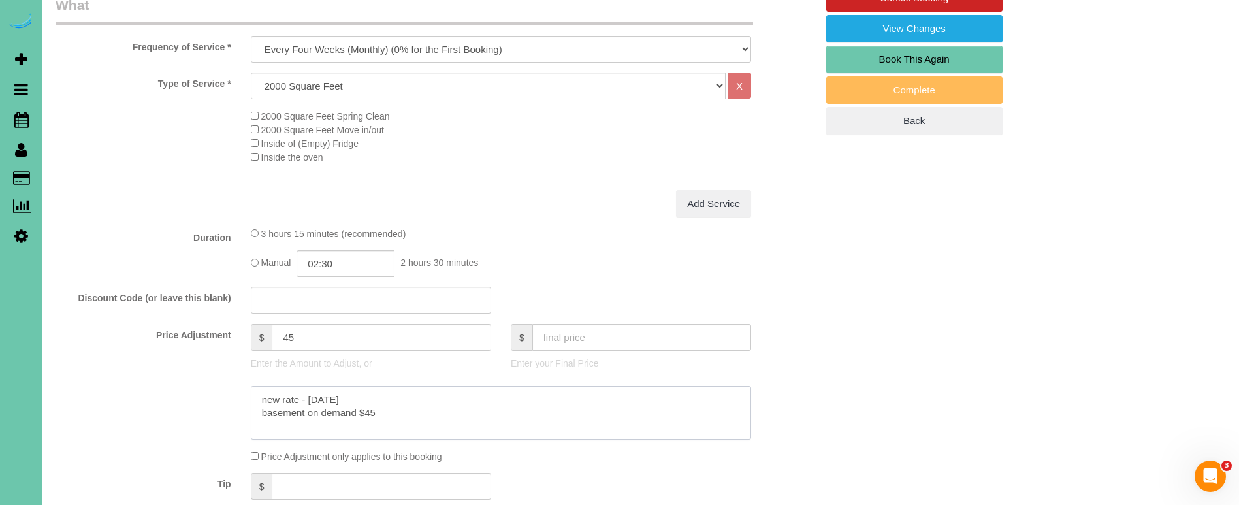
scroll to position [515, 0]
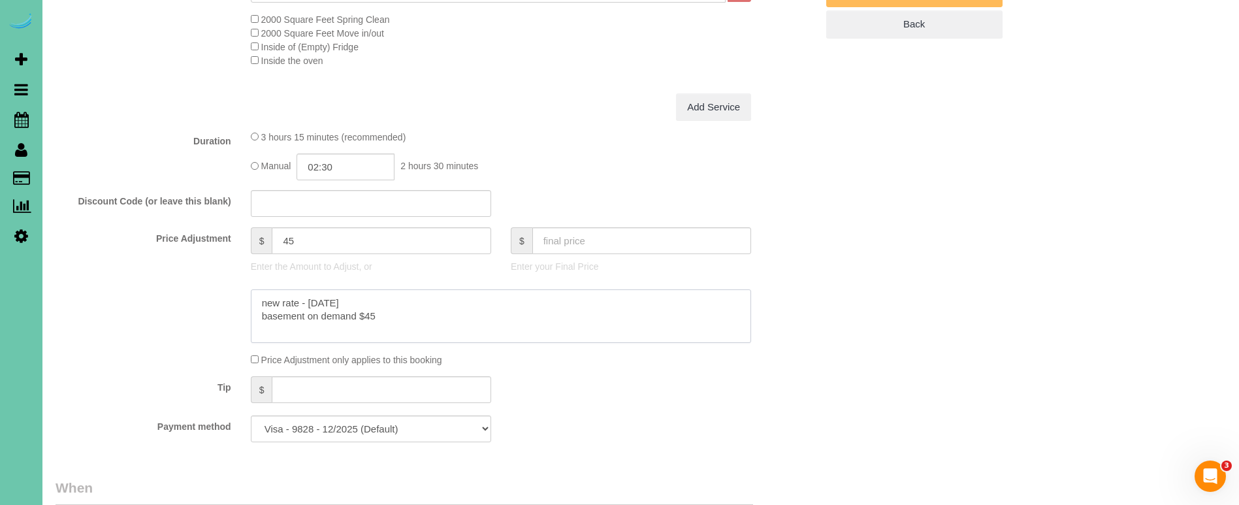
type textarea "new rate - [DATE] basement on demand $45"
drag, startPoint x: 328, startPoint y: 234, endPoint x: 220, endPoint y: 221, distance: 108.5
click at [220, 221] on fieldset "What Frequency of Service * One Time Weekly (0% for the First Booking) Bi-Weekl…" at bounding box center [436, 176] width 761 height 554
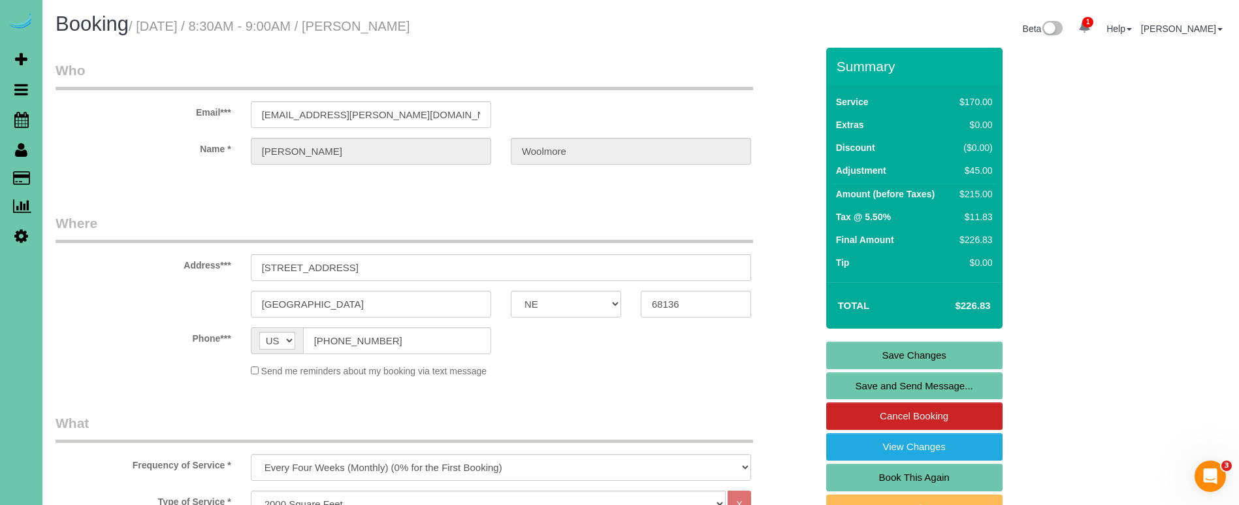
scroll to position [0, 0]
drag, startPoint x: 325, startPoint y: 268, endPoint x: 236, endPoint y: 263, distance: 89.7
click at [155, 300] on div "[GEOGRAPHIC_DATA] AK AL AR AZ CA CO CT DC DE [GEOGRAPHIC_DATA] [GEOGRAPHIC_DATA…" at bounding box center [436, 304] width 781 height 27
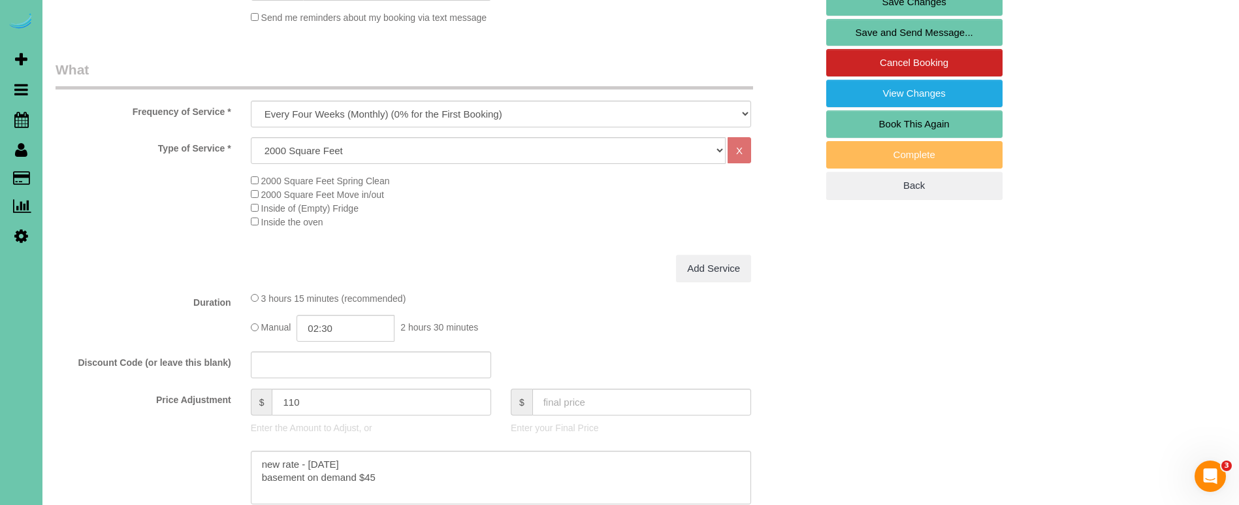
scroll to position [355, 0]
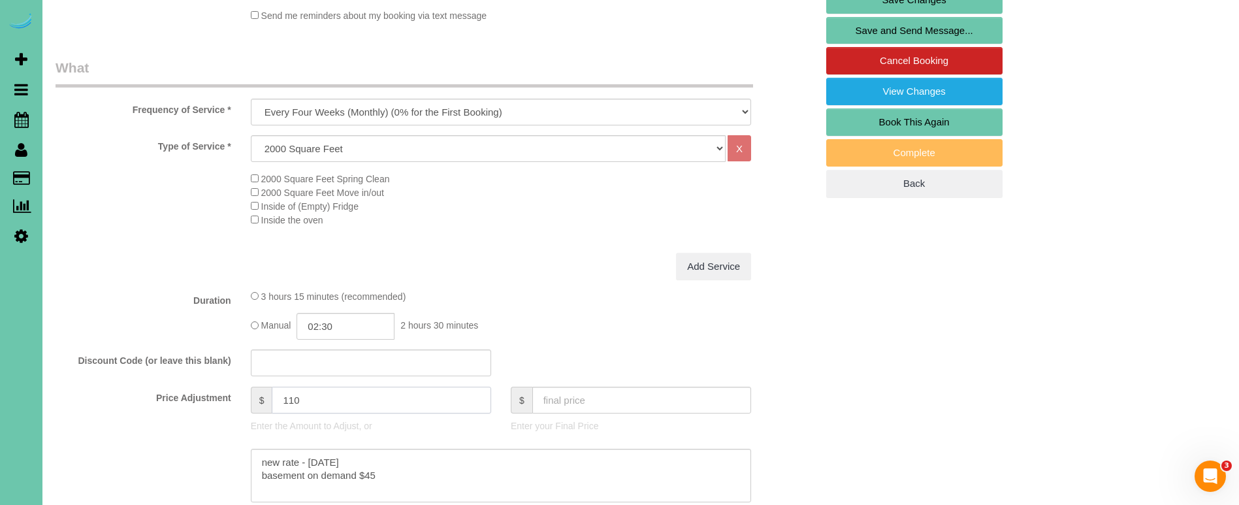
click at [373, 389] on input "110" at bounding box center [381, 400] width 219 height 27
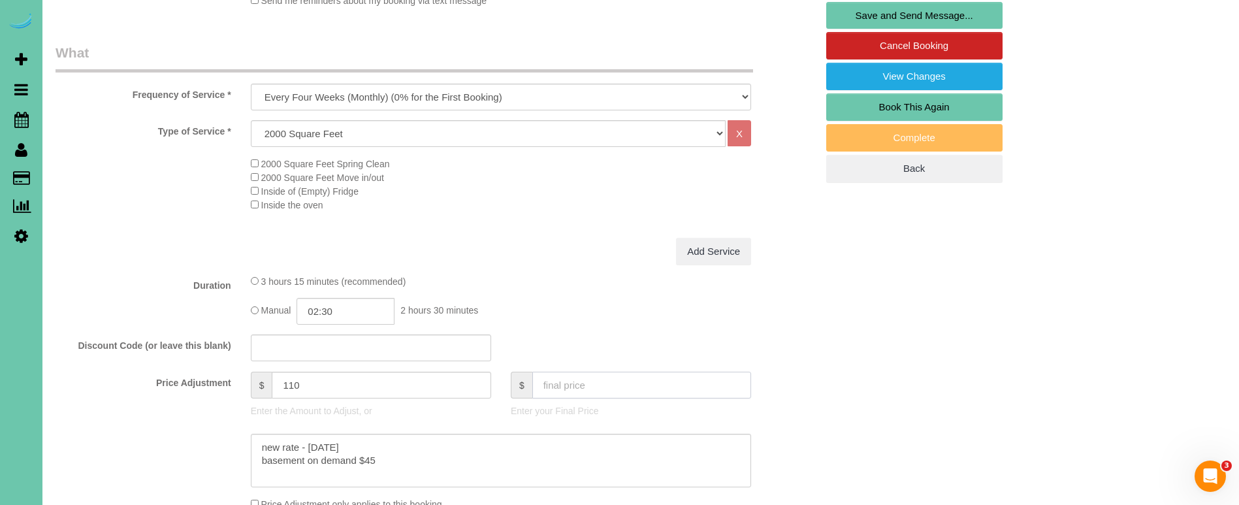
scroll to position [404, 0]
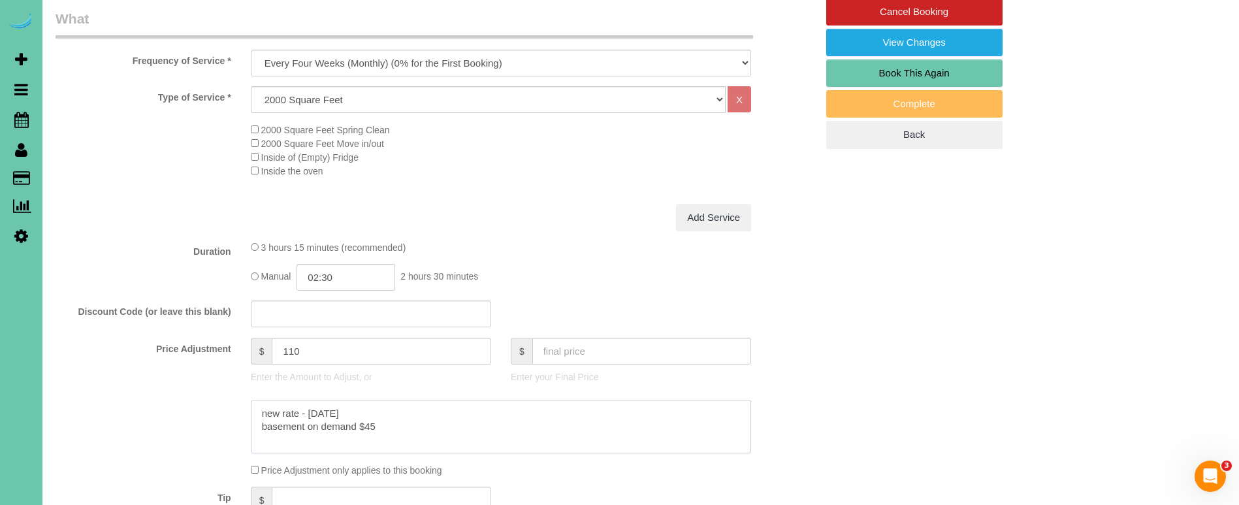
click at [402, 420] on textarea at bounding box center [501, 427] width 500 height 54
click at [297, 349] on input "110" at bounding box center [381, 351] width 219 height 27
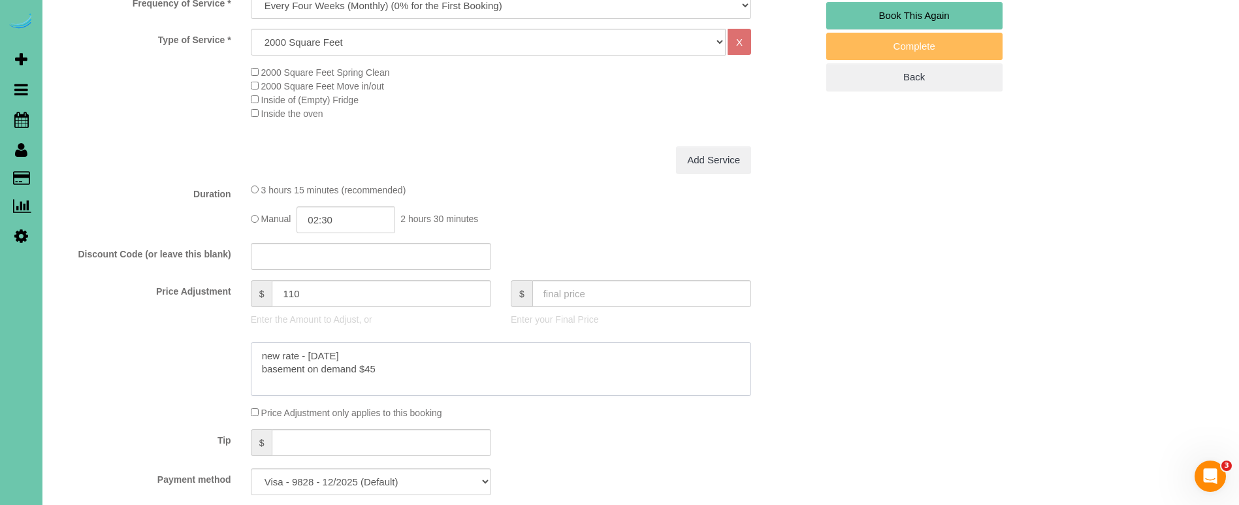
scroll to position [518, 0]
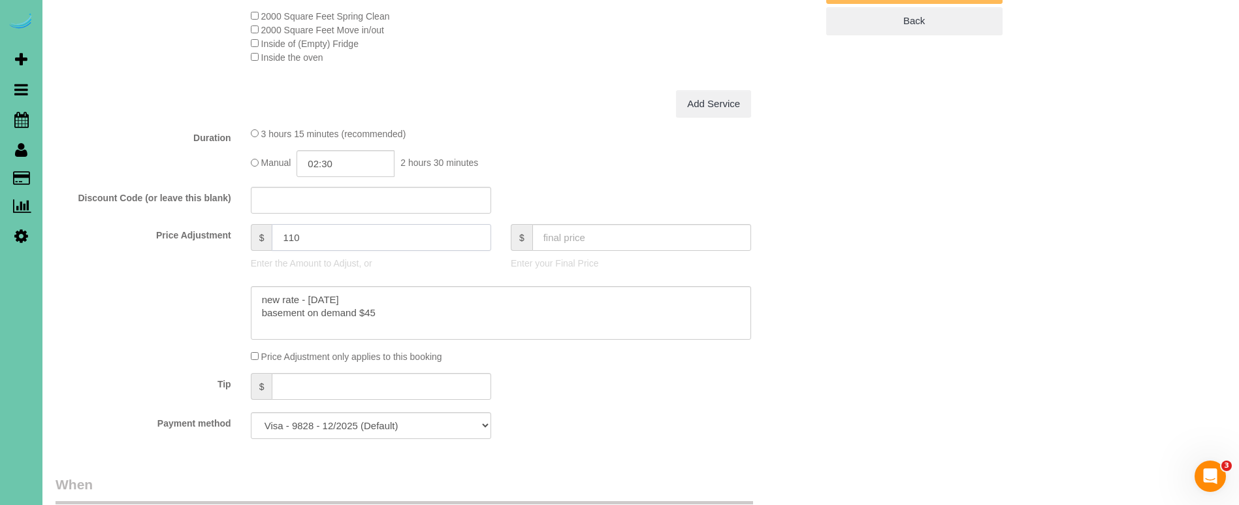
click at [180, 224] on div "Price Adjustment $ 110 Enter the Amount to Adjust, or $ Enter your Final Price" at bounding box center [436, 250] width 781 height 52
type input "95"
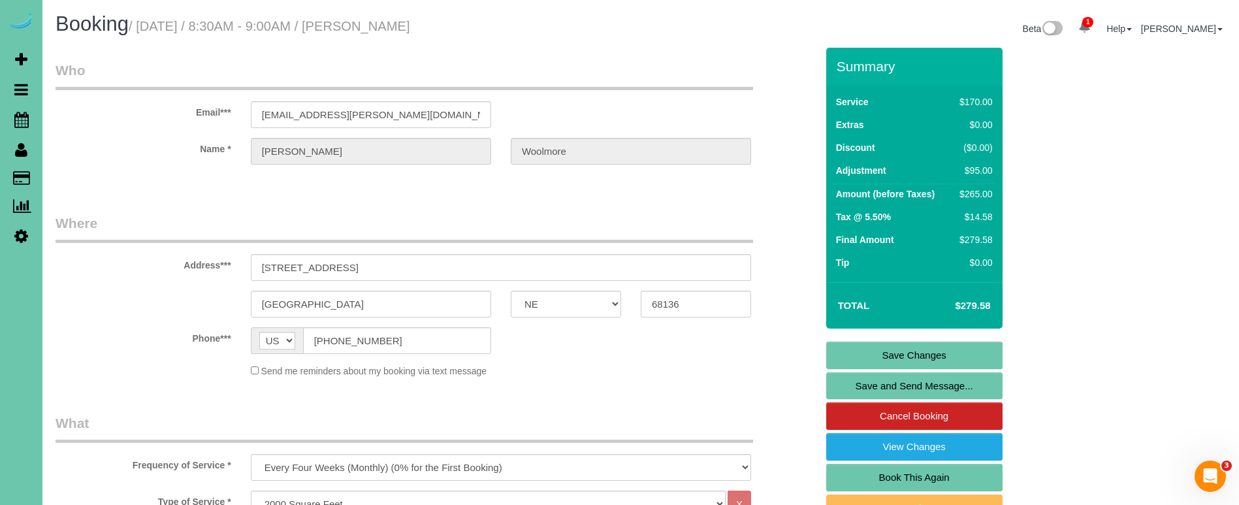
scroll to position [0, 0]
click at [887, 353] on link "Save Changes" at bounding box center [914, 355] width 176 height 27
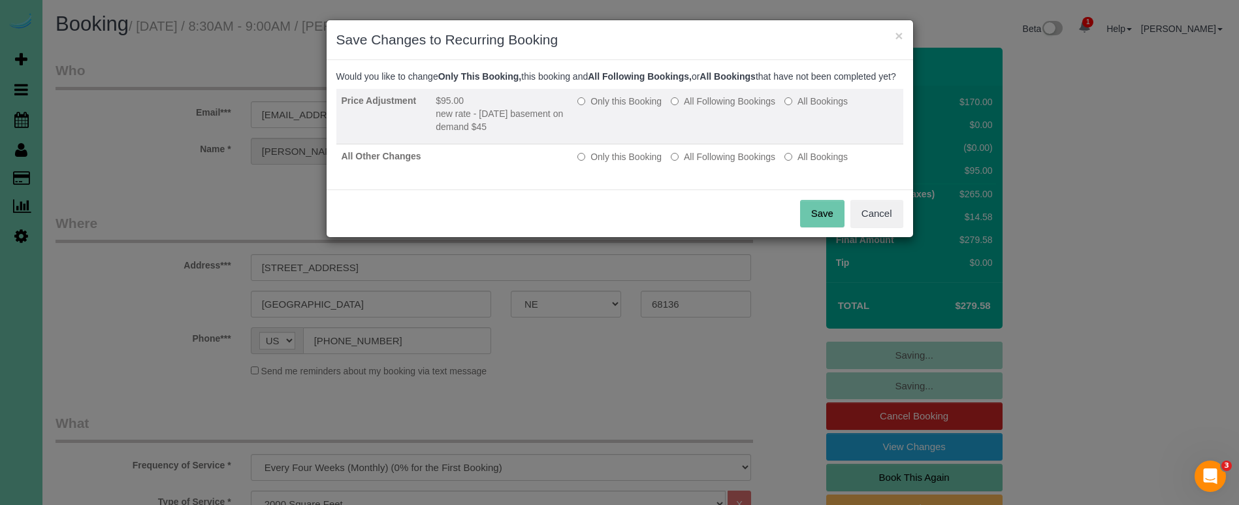
click at [705, 121] on td "Only this Booking All Following Bookings All Bookings" at bounding box center [737, 117] width 331 height 56
click at [704, 108] on label "All Following Bookings" at bounding box center [723, 101] width 105 height 13
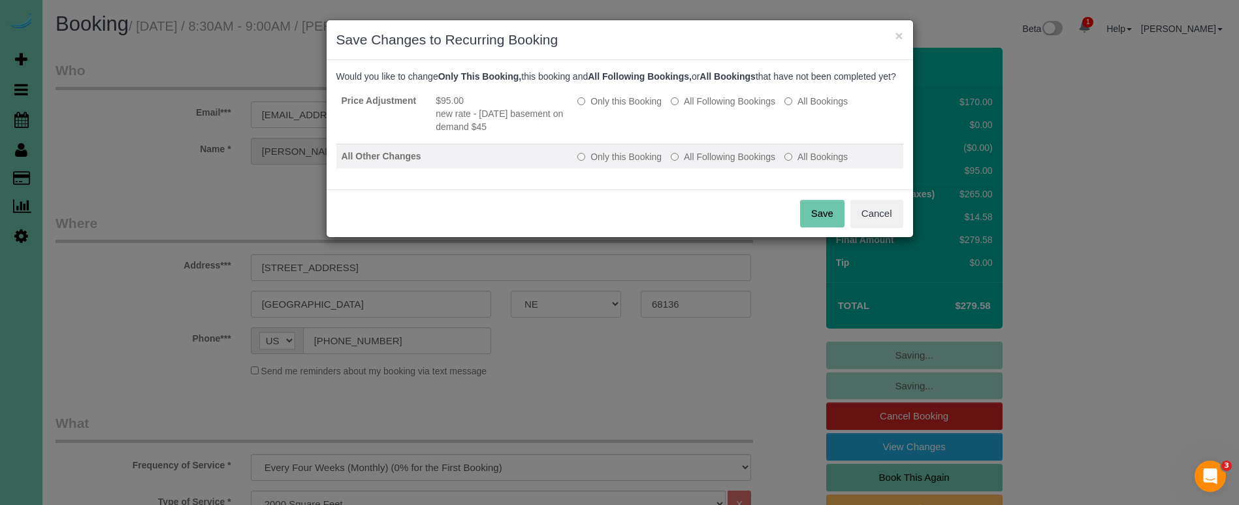
click at [703, 163] on label "All Following Bookings" at bounding box center [723, 156] width 105 height 13
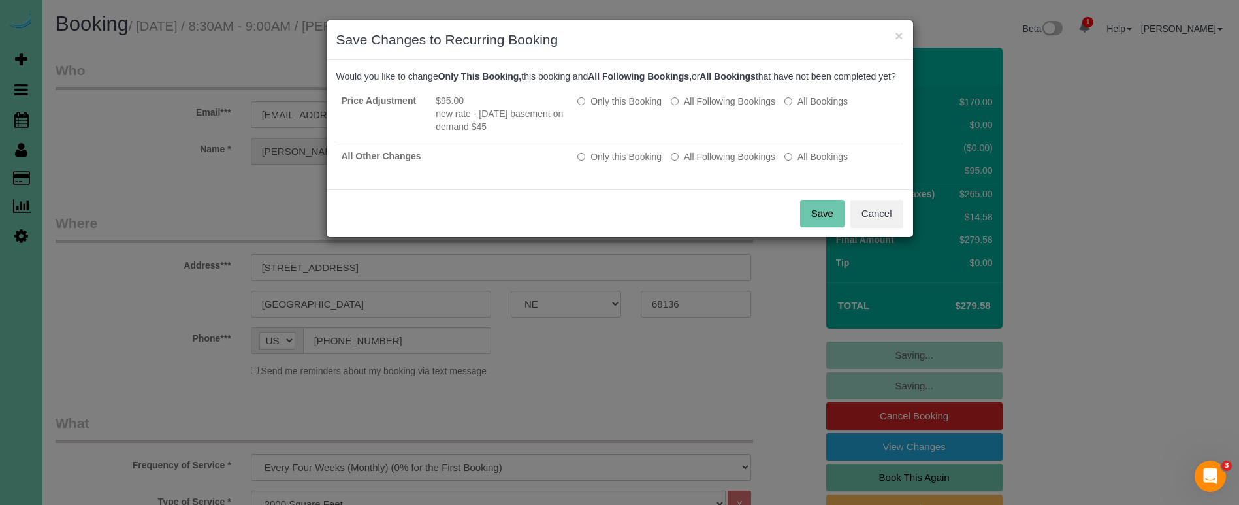
drag, startPoint x: 818, startPoint y: 223, endPoint x: 799, endPoint y: 218, distance: 19.8
click at [815, 222] on button "Save" at bounding box center [822, 213] width 44 height 27
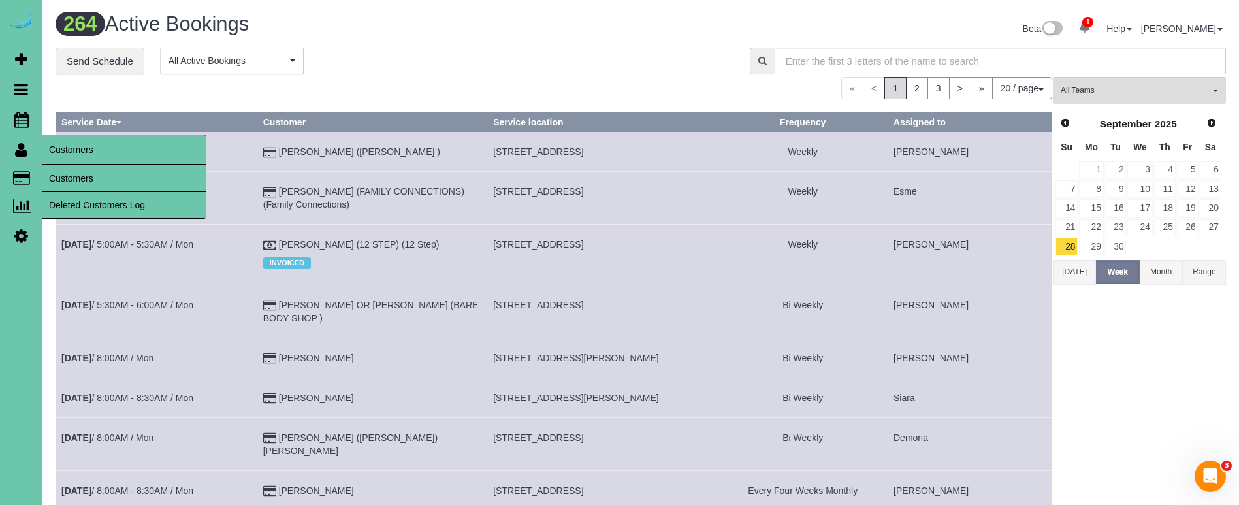
click at [87, 174] on link "Customers" at bounding box center [123, 178] width 163 height 26
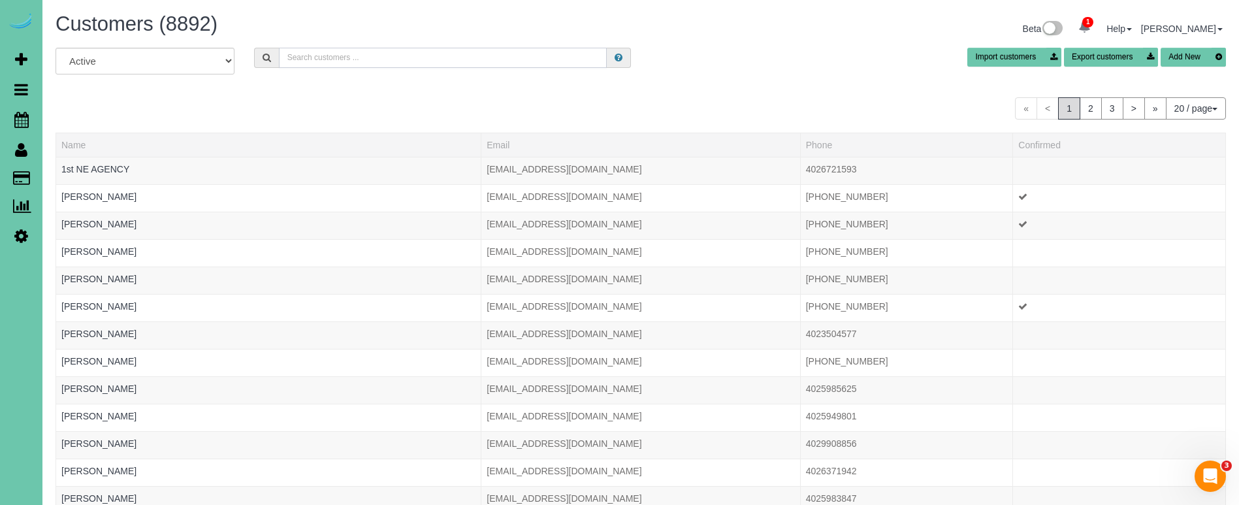
click at [359, 51] on input "text" at bounding box center [443, 58] width 328 height 20
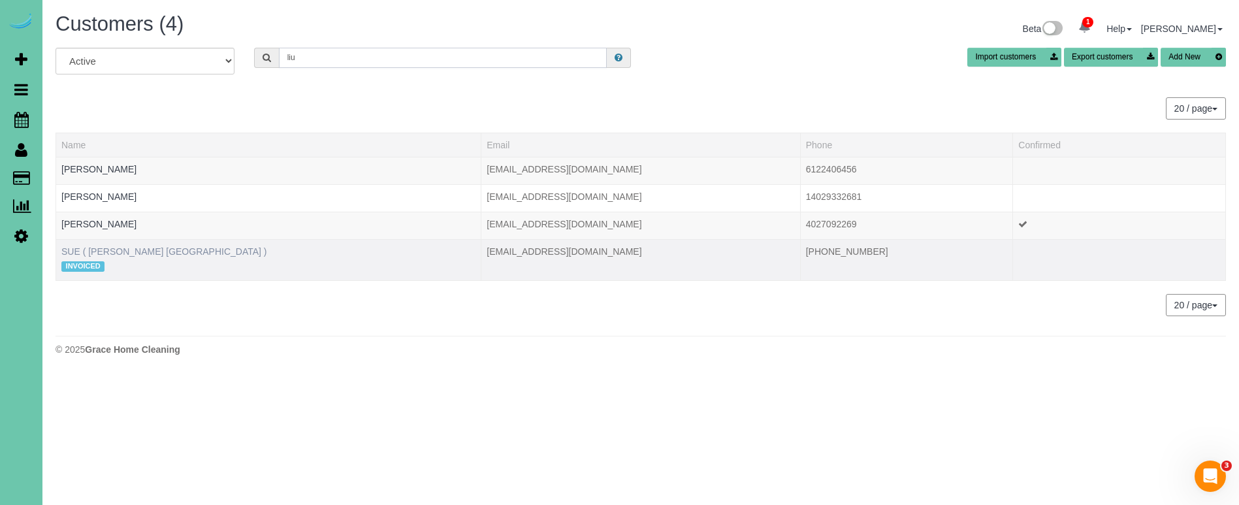
type input "liu"
click at [191, 248] on link "SUE ( LIU'S ORIENTAL MEDICAL CENTER )" at bounding box center [164, 251] width 206 height 10
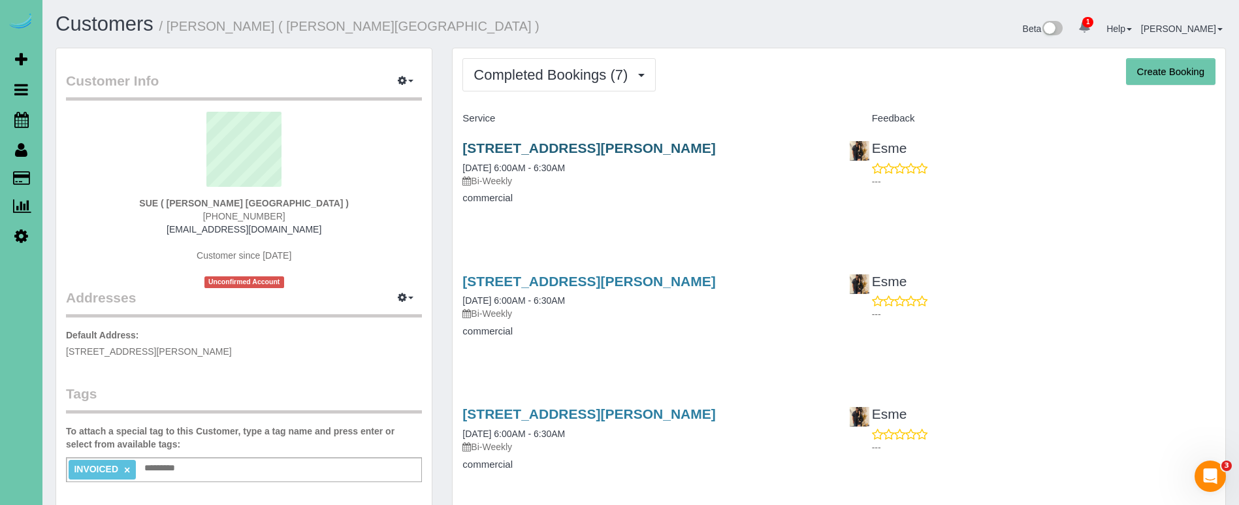
click at [580, 148] on link "609 Olson Dr #5, Papillion, NE 68046" at bounding box center [588, 147] width 253 height 15
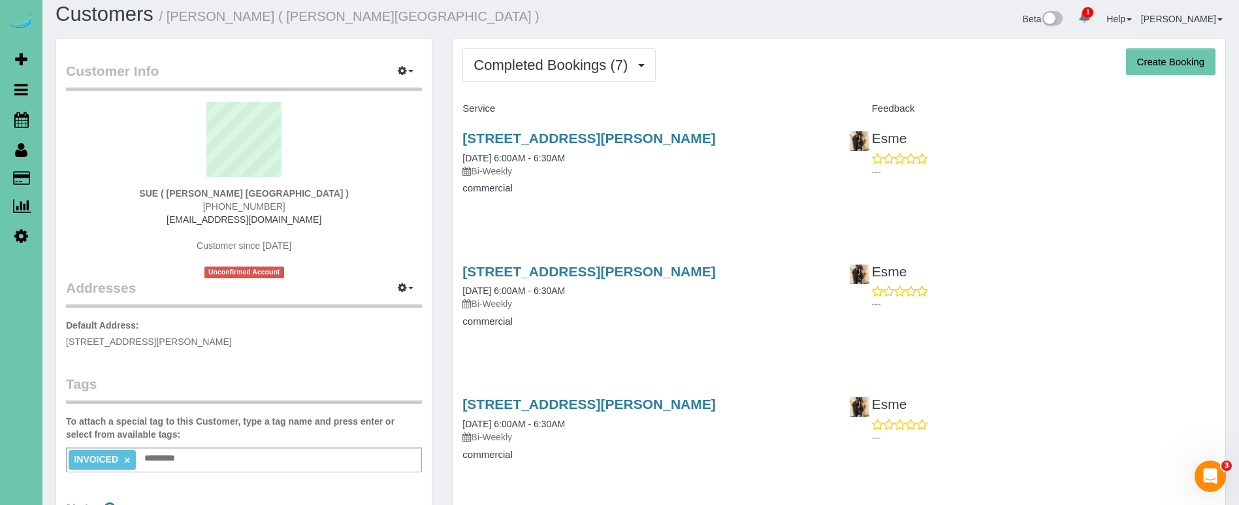
scroll to position [13, 0]
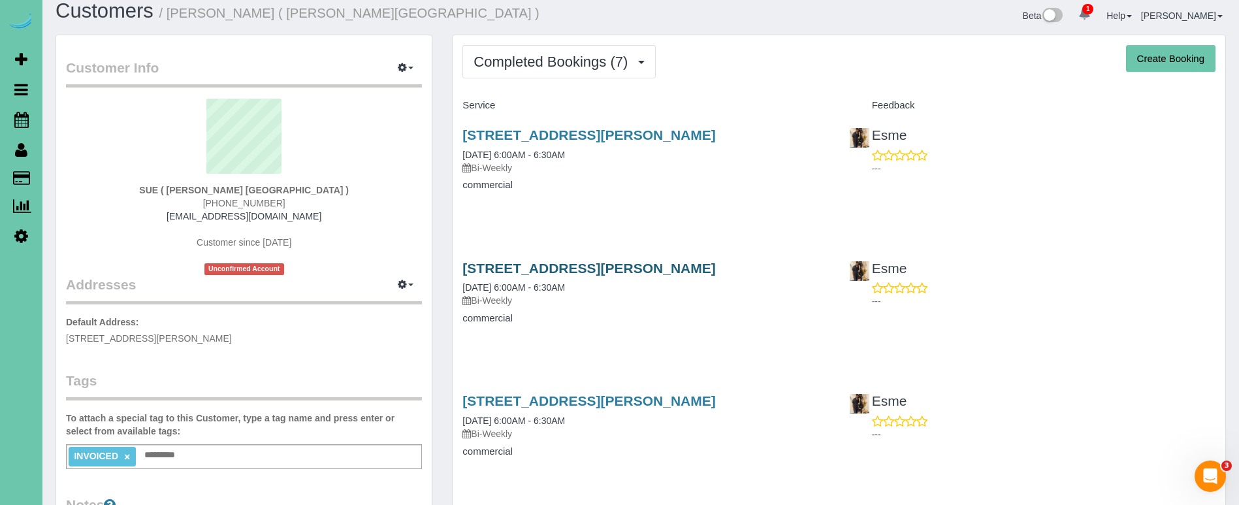
click at [602, 271] on link "609 Olson Dr #5, Papillion, NE 68046" at bounding box center [588, 268] width 253 height 15
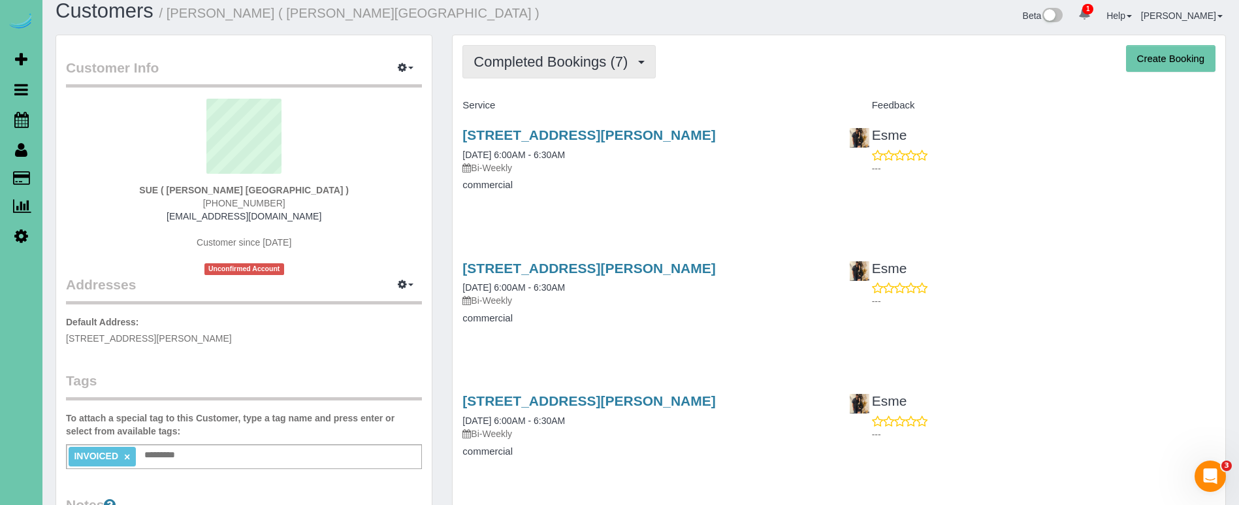
click at [570, 60] on span "Completed Bookings (7)" at bounding box center [554, 62] width 161 height 16
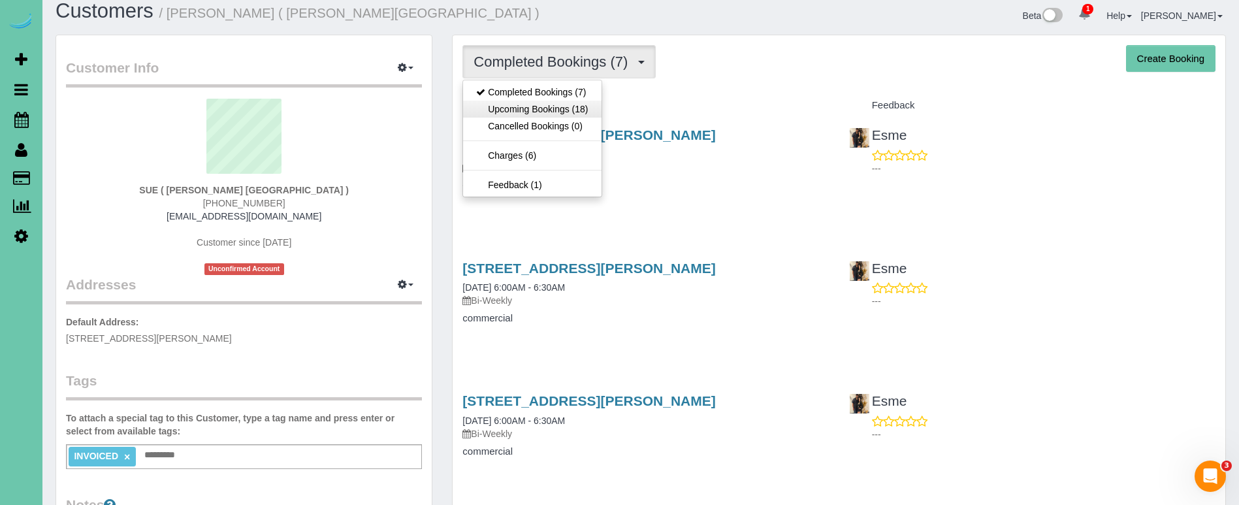
click at [582, 108] on link "Upcoming Bookings (18)" at bounding box center [532, 109] width 138 height 17
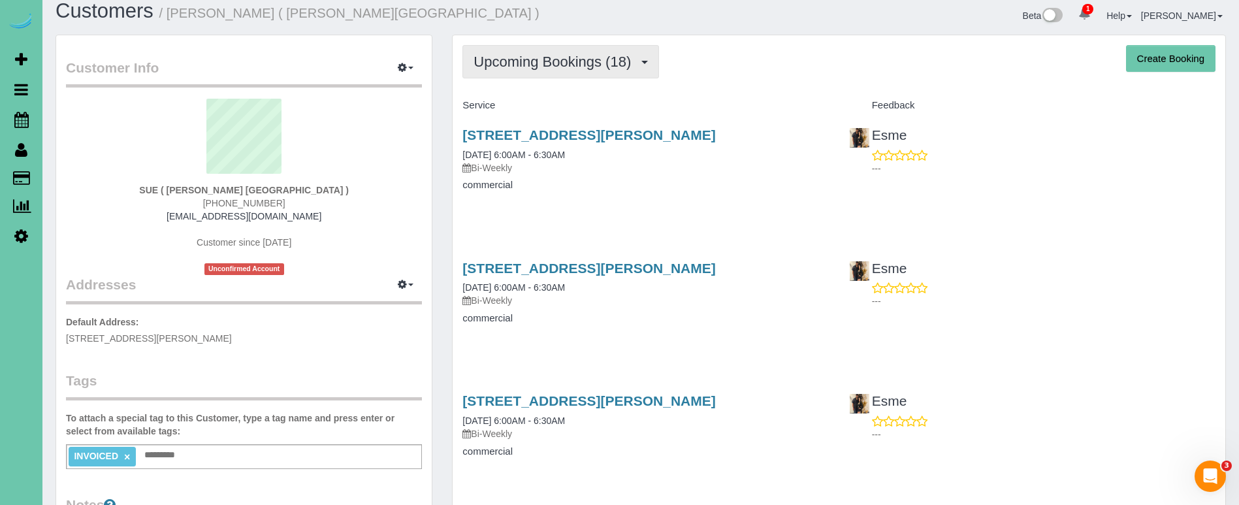
click at [589, 67] on span "Upcoming Bookings (18)" at bounding box center [556, 62] width 164 height 16
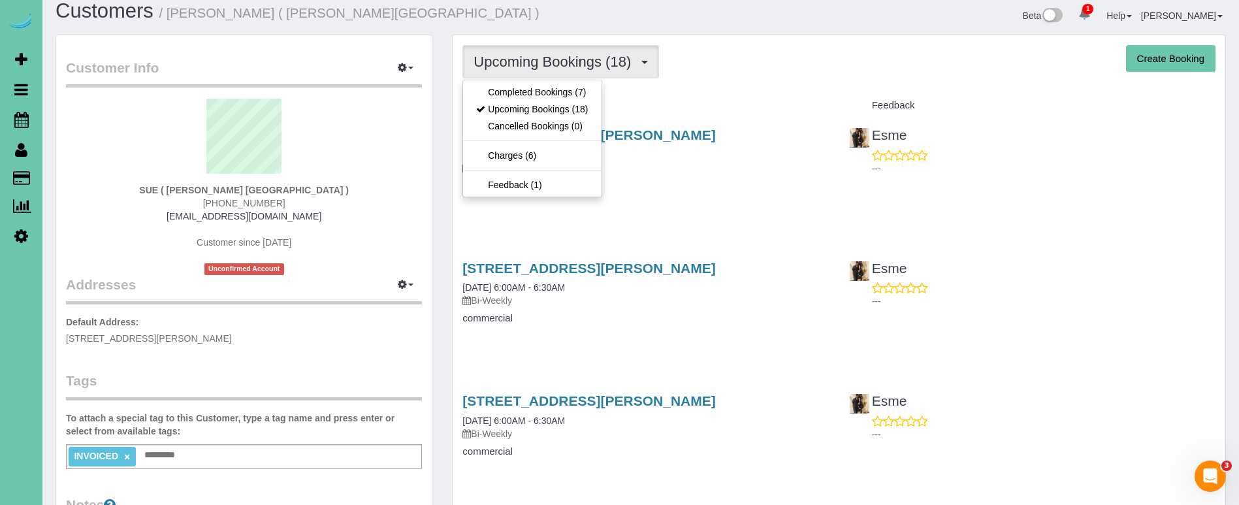
click at [564, 89] on link "Completed Bookings (7)" at bounding box center [532, 92] width 138 height 17
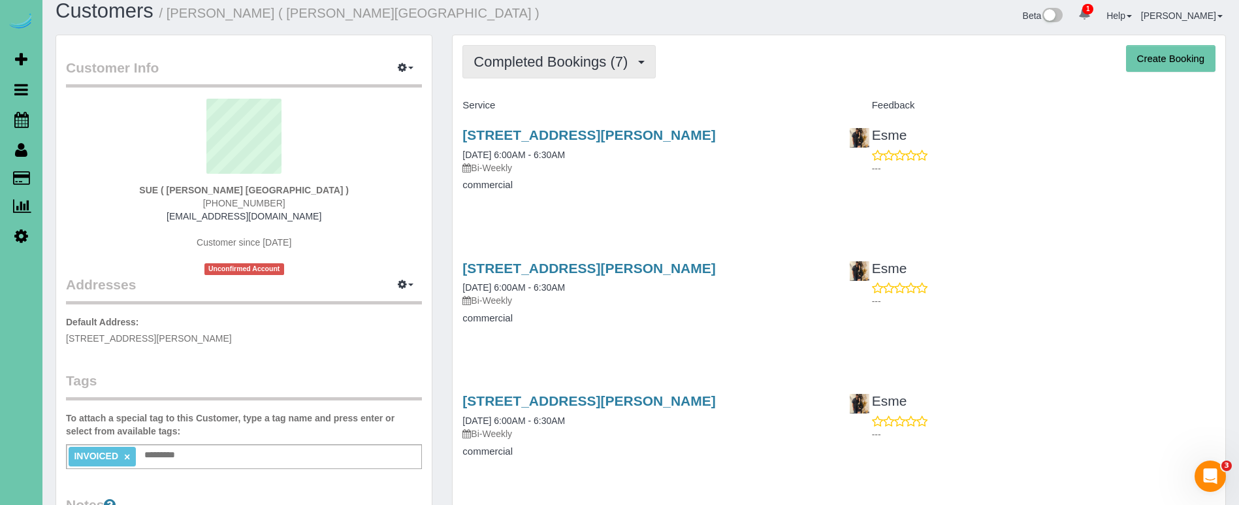
click at [578, 54] on span "Completed Bookings (7)" at bounding box center [554, 62] width 161 height 16
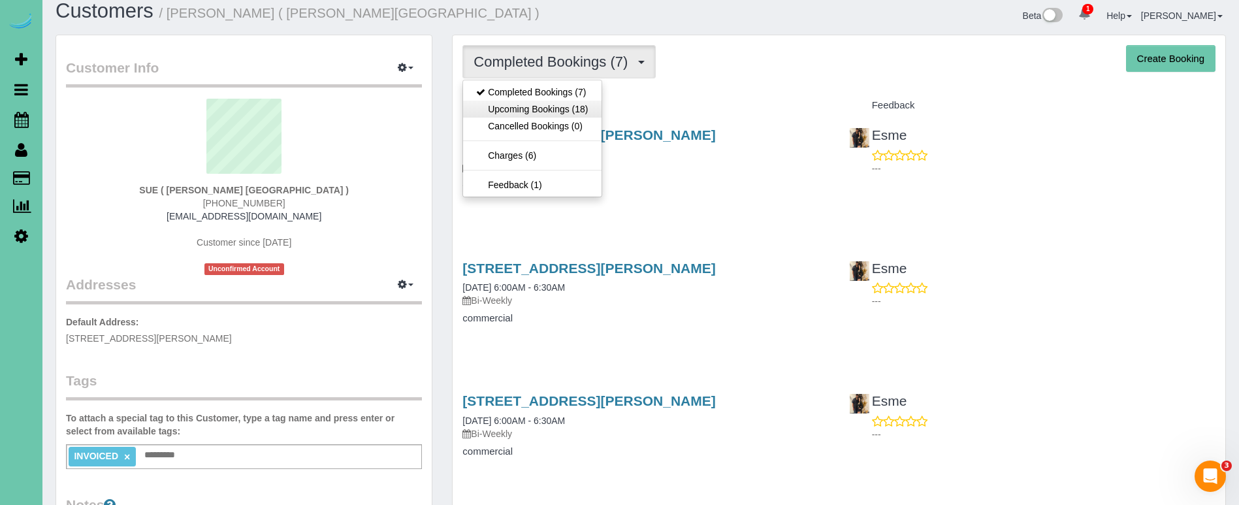
click at [516, 109] on link "Upcoming Bookings (18)" at bounding box center [532, 109] width 138 height 17
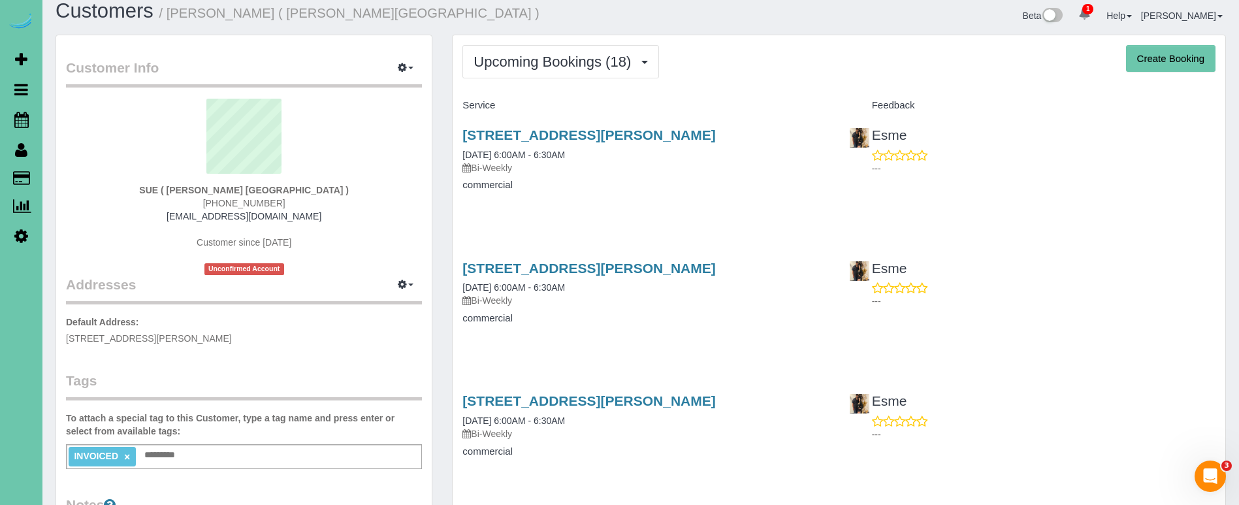
click at [342, 228] on div "SUE ( LIU'S ORIENTAL MEDICAL CENTER ) (402) 964-2252 liuschinesemedicine@gmail.…" at bounding box center [244, 187] width 356 height 176
drag, startPoint x: 323, startPoint y: 216, endPoint x: 167, endPoint y: 210, distance: 156.9
click at [167, 210] on div "SUE ( LIU'S ORIENTAL MEDICAL CENTER ) (402) 964-2252 liuschinesemedicine@gmail.…" at bounding box center [244, 187] width 356 height 176
copy link "liuschinesemedicine@gmail.com"
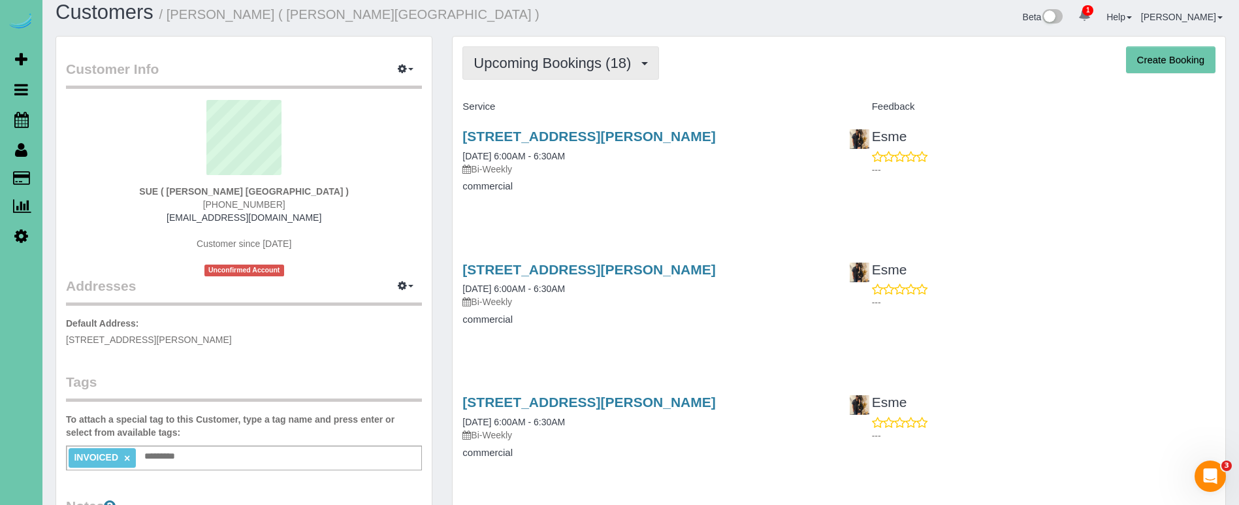
click at [584, 66] on span "Upcoming Bookings (18)" at bounding box center [556, 63] width 164 height 16
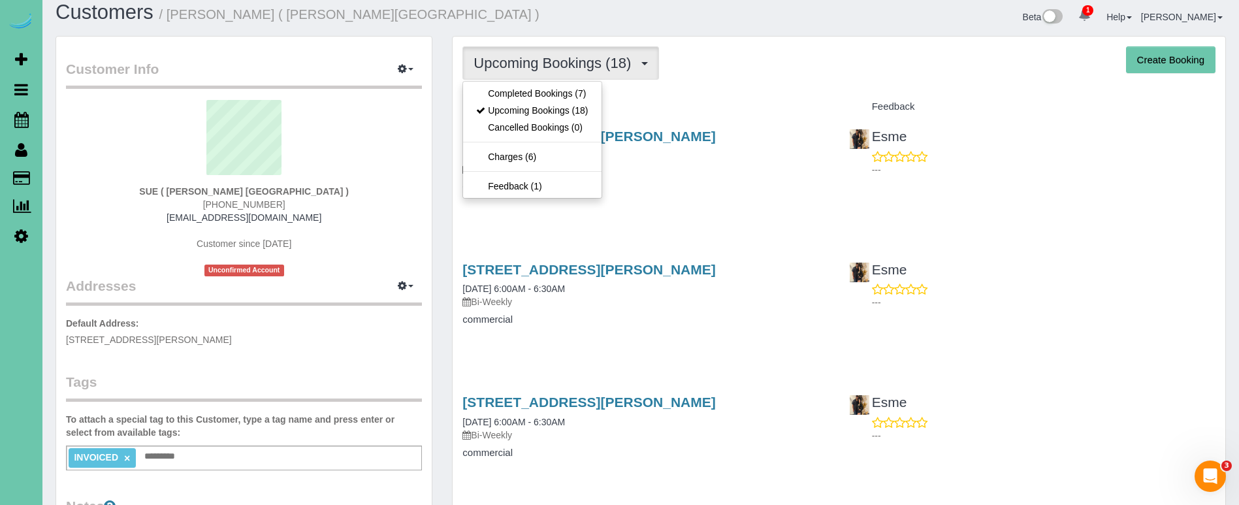
scroll to position [11, 0]
click at [576, 104] on ul "Completed Bookings (7) Upcoming Bookings (18) Cancelled Bookings (0) Charges (6…" at bounding box center [531, 141] width 139 height 118
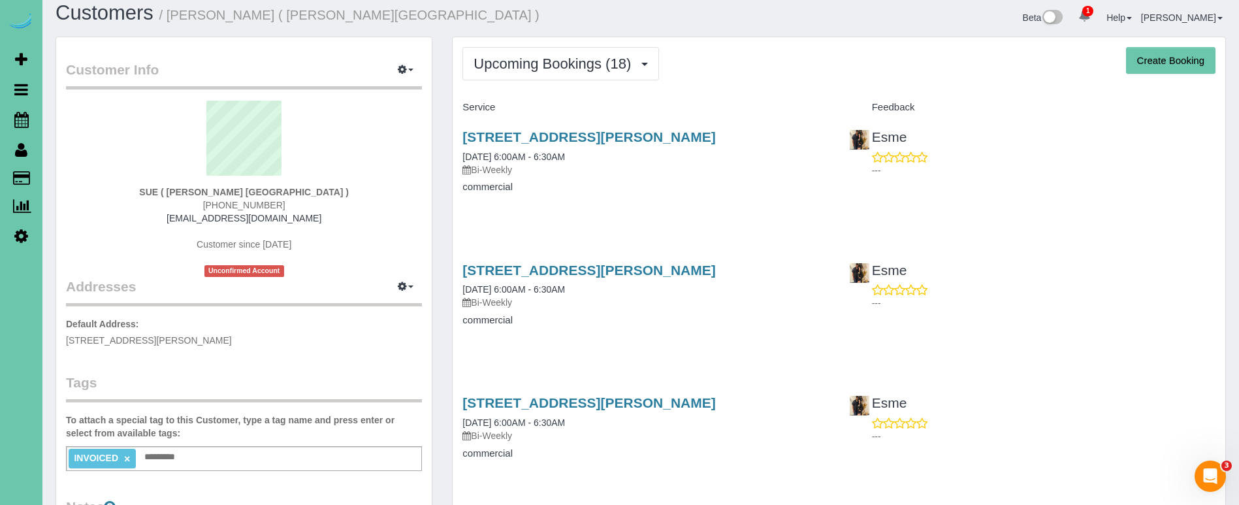
scroll to position [7, 0]
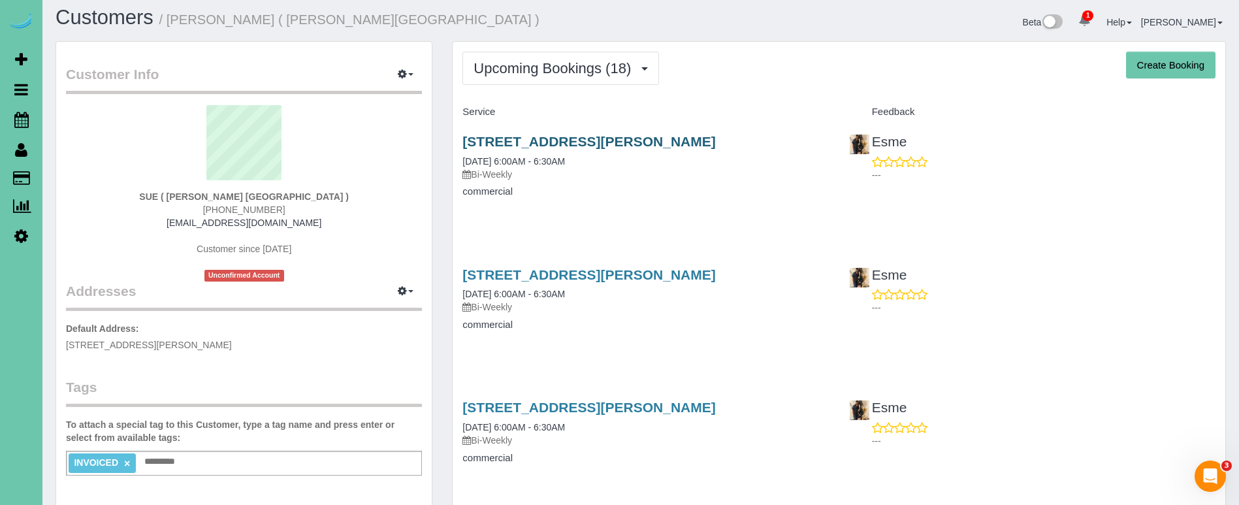
click at [489, 127] on div "609 Olson Dr #5, Papillion, NE 68046 10/11/2025 6:00AM - 6:30AM Bi-Weekly comme…" at bounding box center [646, 173] width 386 height 101
click at [489, 137] on link "609 Olson Dr #5, Papillion, NE 68046" at bounding box center [588, 141] width 253 height 15
click at [483, 140] on link "609 Olson Dr #5, Papillion, NE 68046" at bounding box center [588, 141] width 253 height 15
click at [22, 116] on icon at bounding box center [21, 120] width 14 height 16
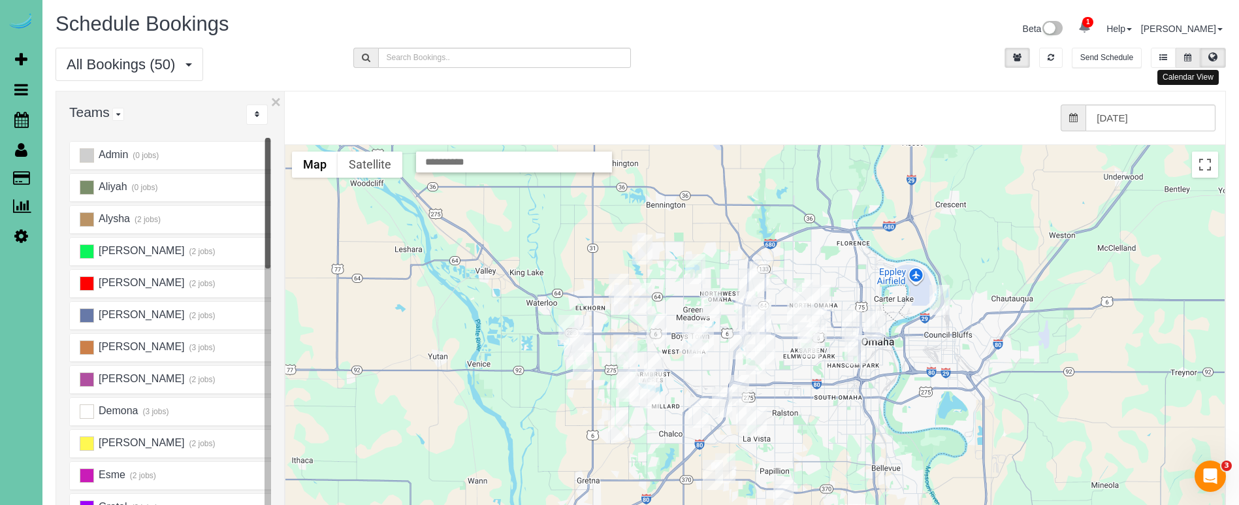
click at [1187, 57] on icon at bounding box center [1187, 58] width 7 height 8
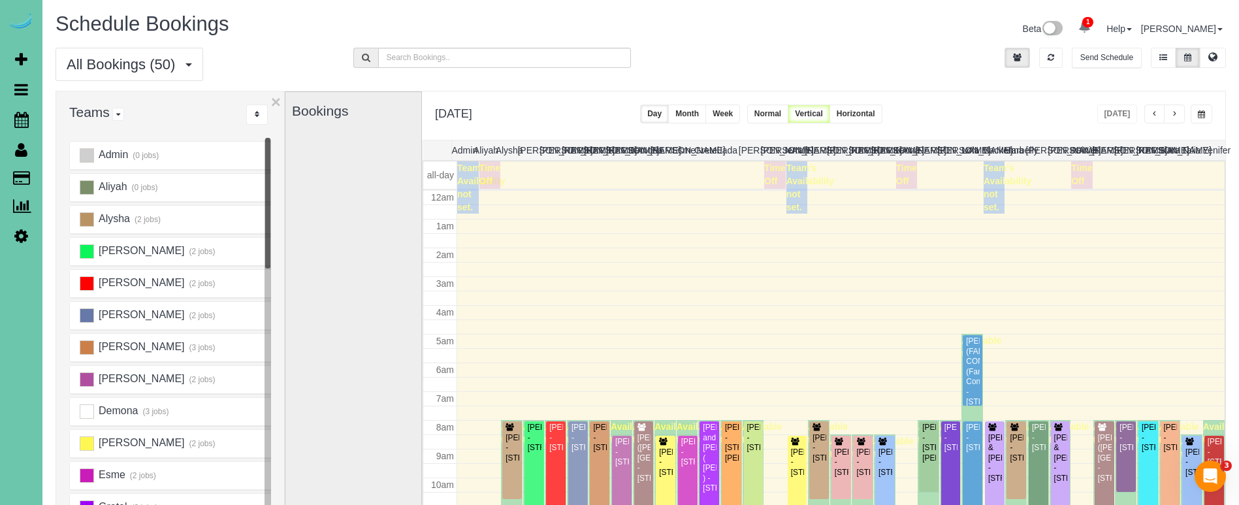
scroll to position [173, 0]
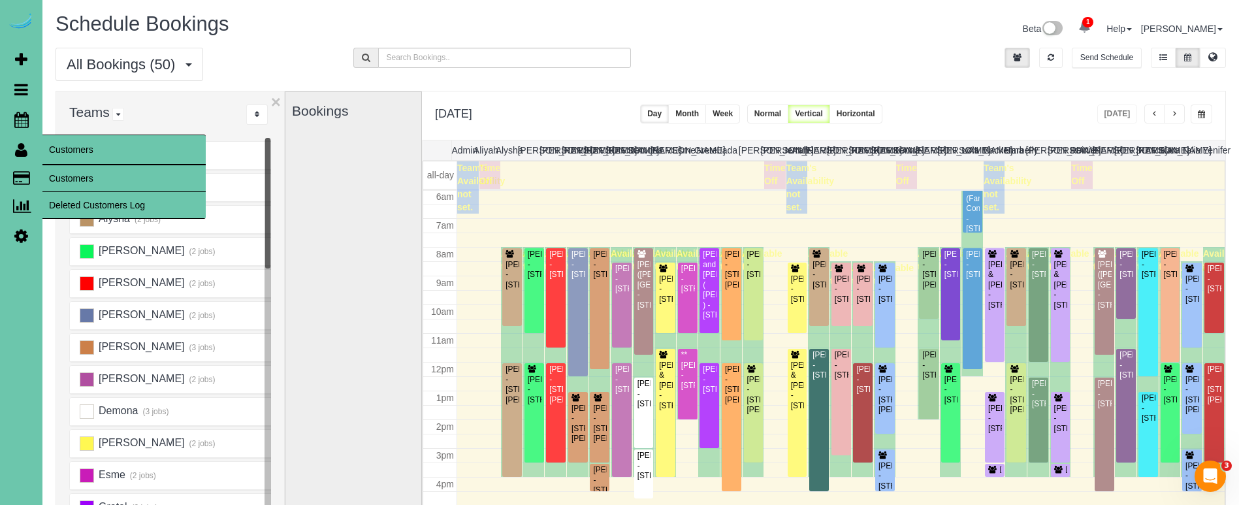
click at [77, 175] on link "Customers" at bounding box center [123, 178] width 163 height 26
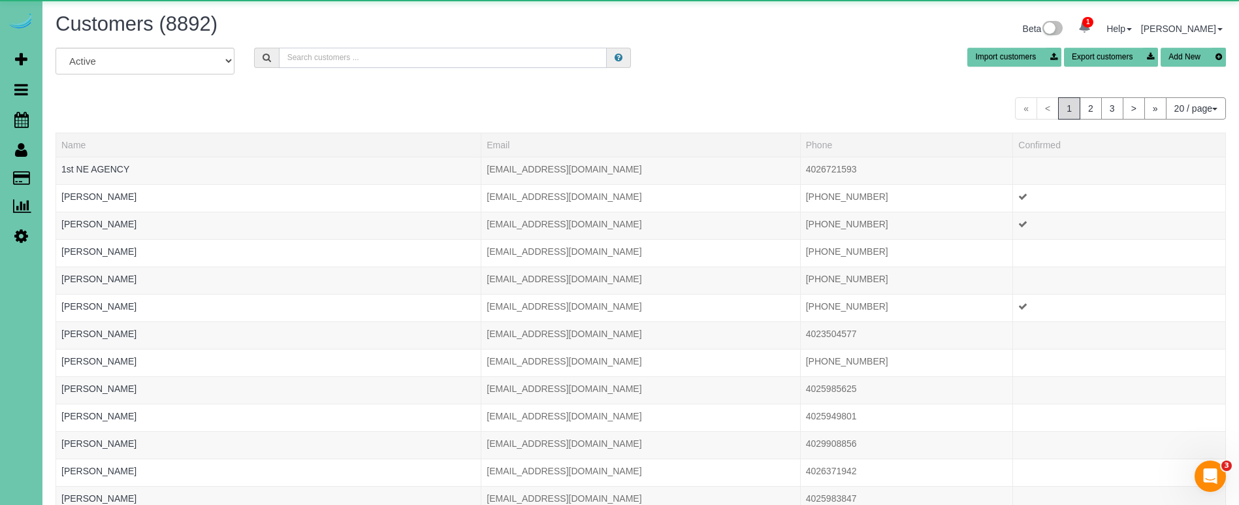
click at [347, 63] on input "text" at bounding box center [443, 58] width 328 height 20
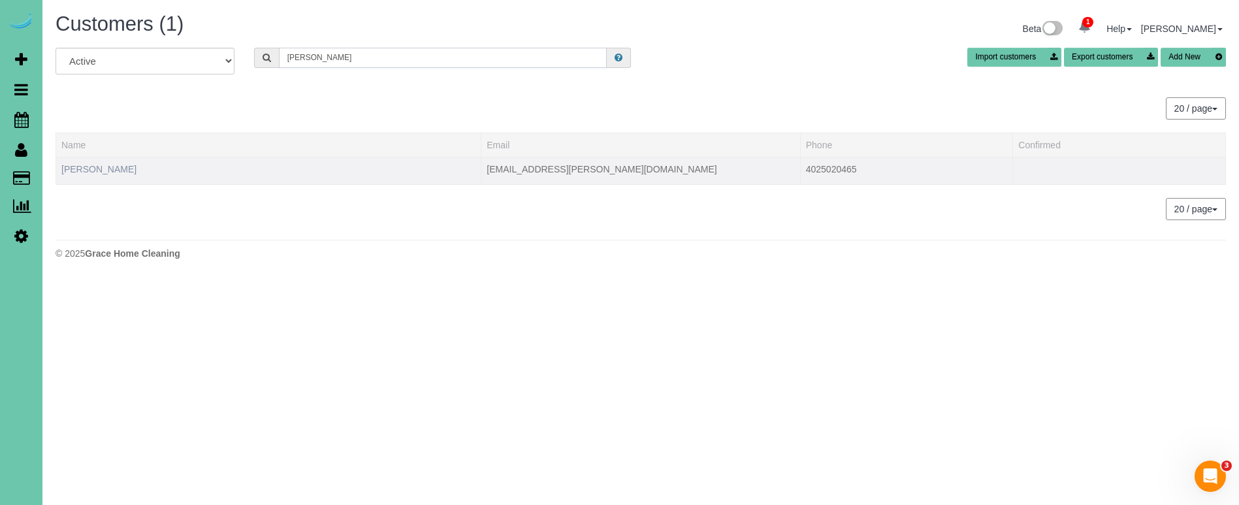
type input "Nancy o"
click at [89, 166] on link "Nancy O'Bryan" at bounding box center [98, 169] width 75 height 10
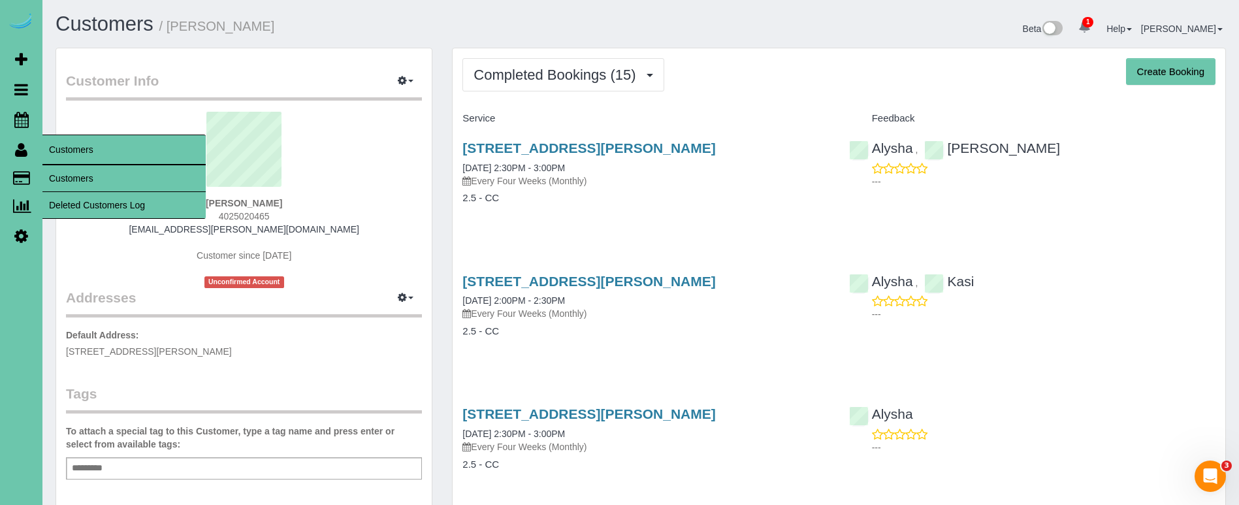
click at [69, 164] on span "Customers" at bounding box center [123, 150] width 163 height 30
click at [71, 174] on link "Customers" at bounding box center [123, 178] width 163 height 26
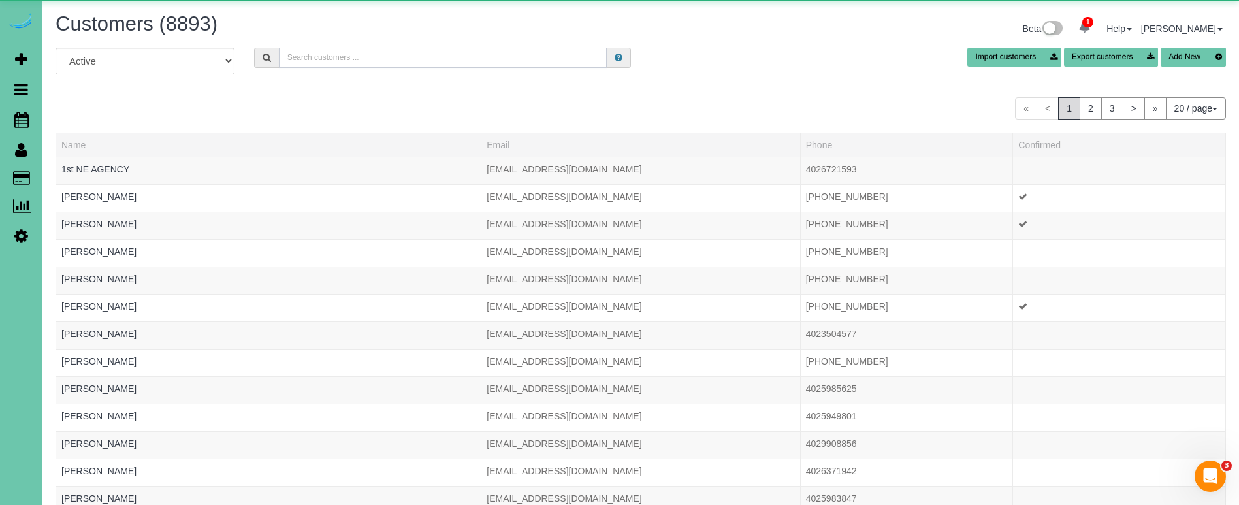
drag, startPoint x: 381, startPoint y: 61, endPoint x: 464, endPoint y: 59, distance: 83.6
click at [381, 61] on input "text" at bounding box center [443, 58] width 328 height 20
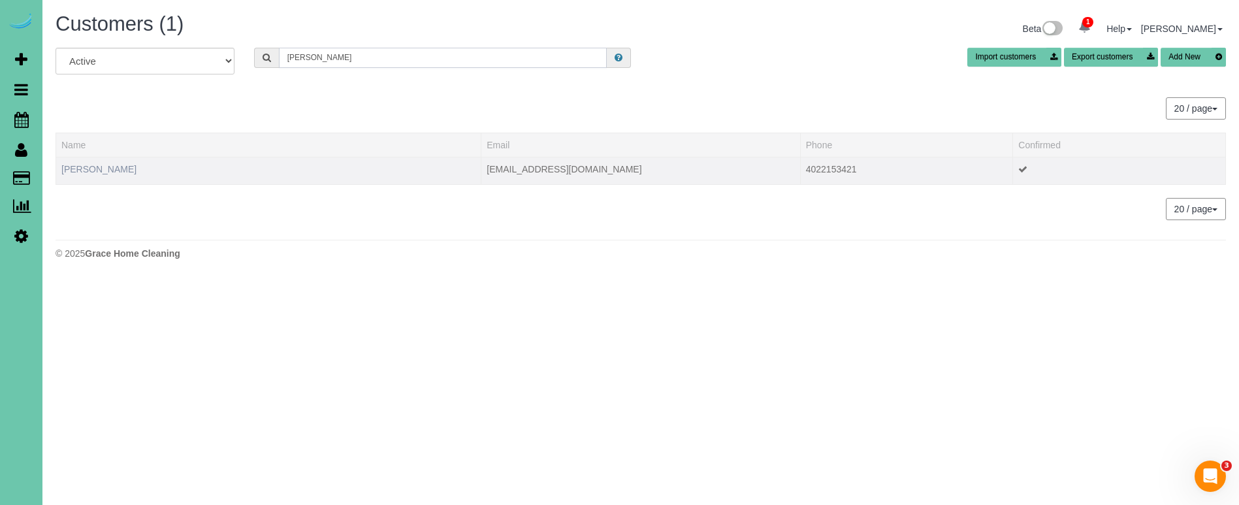
type input "karen newton"
click at [91, 172] on link "Karen Newton" at bounding box center [98, 169] width 75 height 10
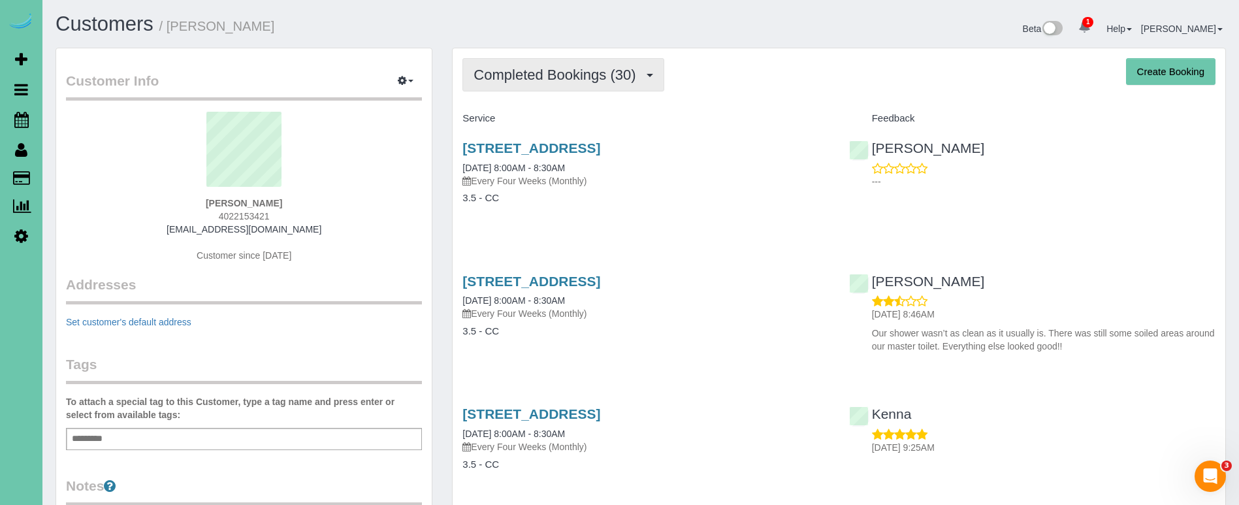
click at [568, 67] on span "Completed Bookings (30)" at bounding box center [558, 75] width 169 height 16
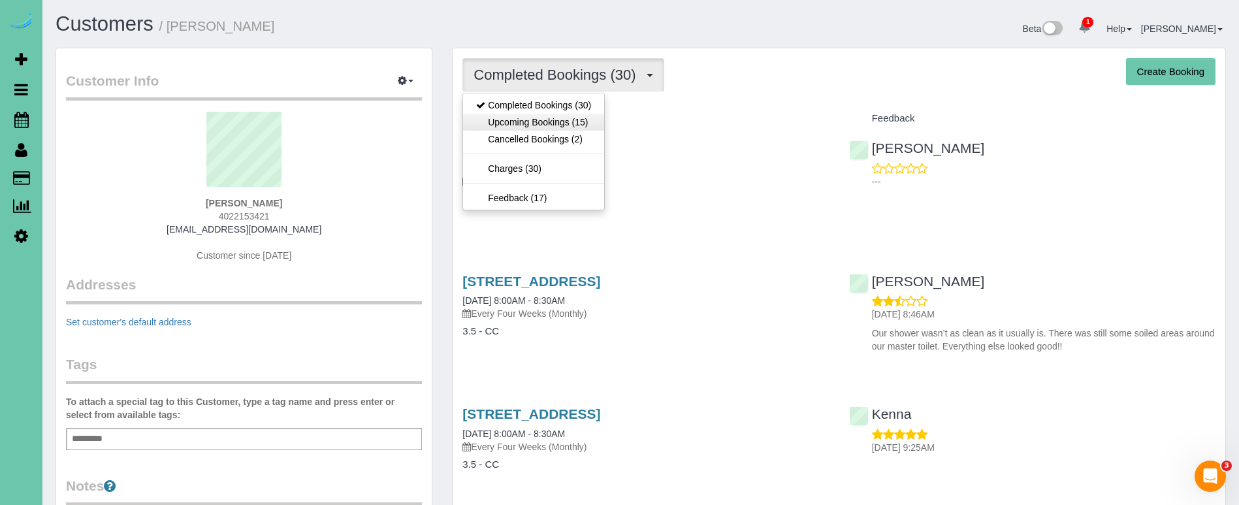
scroll to position [0, 1]
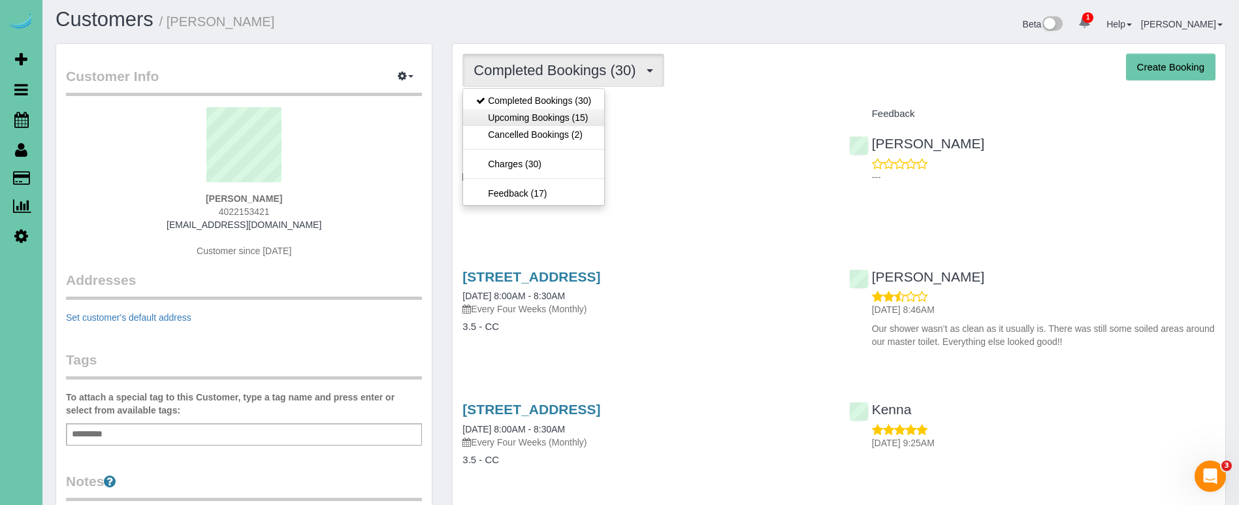
click at [543, 116] on link "Upcoming Bookings (15)" at bounding box center [533, 117] width 141 height 17
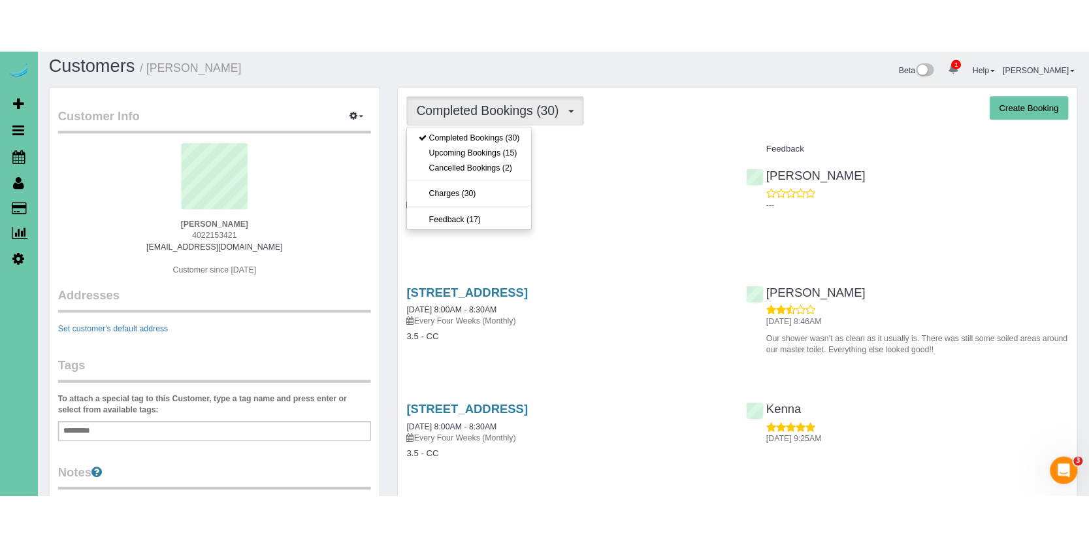
scroll to position [9, 0]
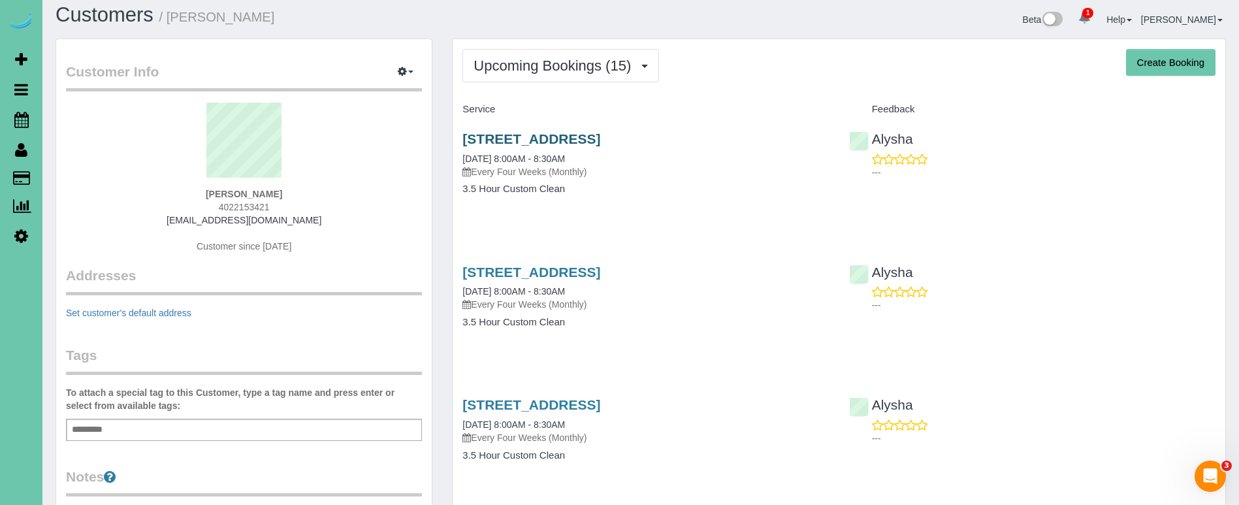
click at [506, 141] on link "11359 S 169th St, Gretna, NE 68028" at bounding box center [531, 138] width 138 height 15
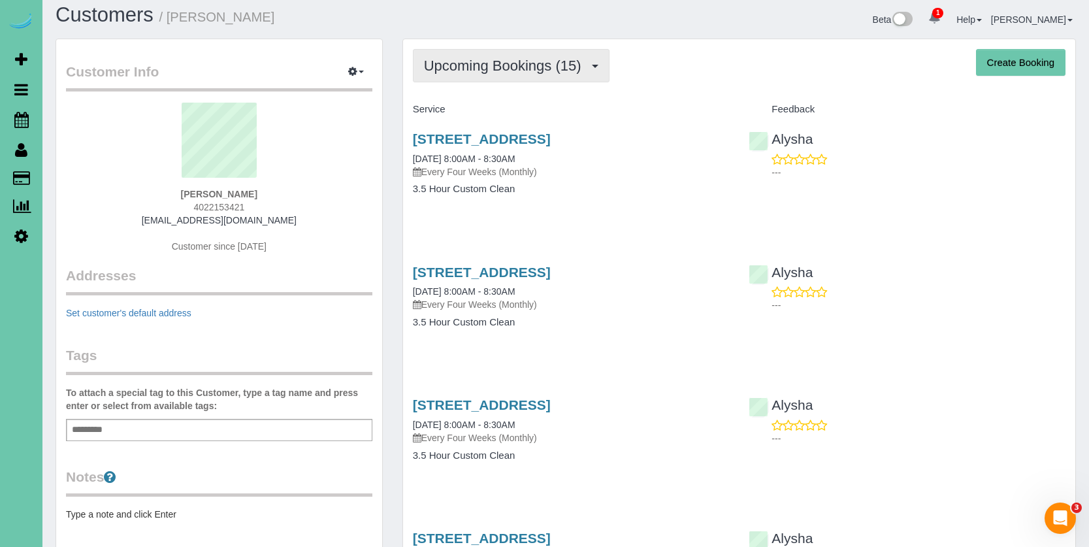
click at [564, 72] on span "Upcoming Bookings (15)" at bounding box center [506, 65] width 164 height 16
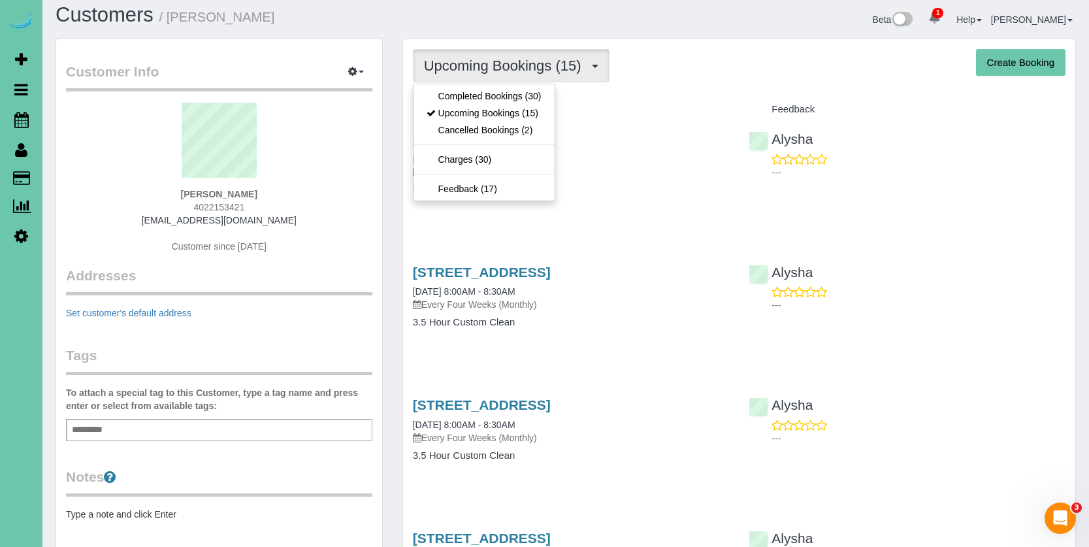
drag, startPoint x: 519, startPoint y: 97, endPoint x: 526, endPoint y: 95, distance: 7.4
click at [519, 97] on link "Completed Bookings (30)" at bounding box center [483, 96] width 141 height 17
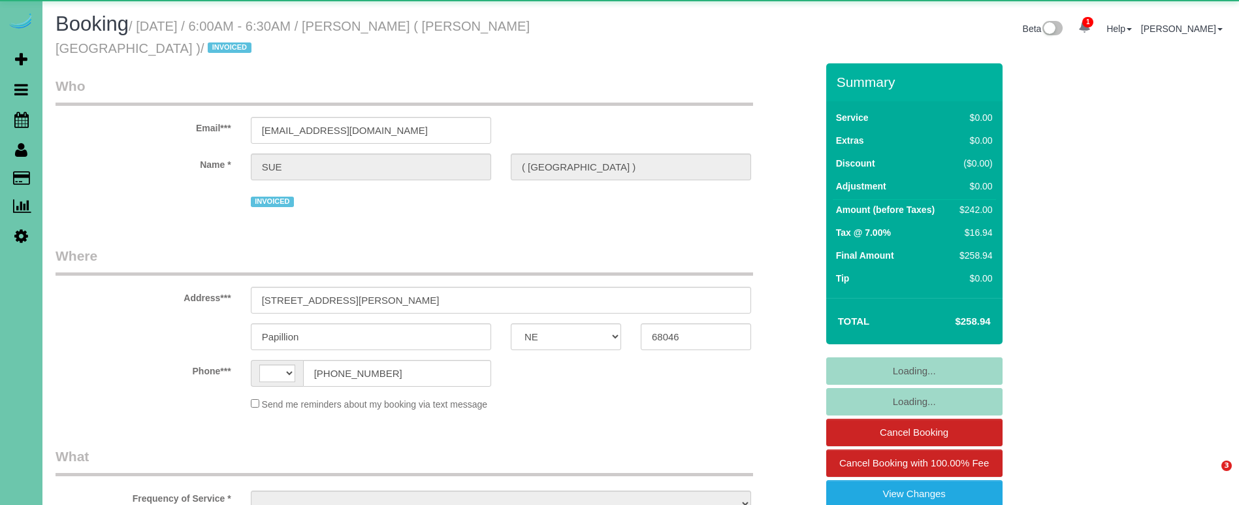
select select "NE"
select select "string:[GEOGRAPHIC_DATA]"
select select "object:832"
select select "NE"
select select "string:[GEOGRAPHIC_DATA]"
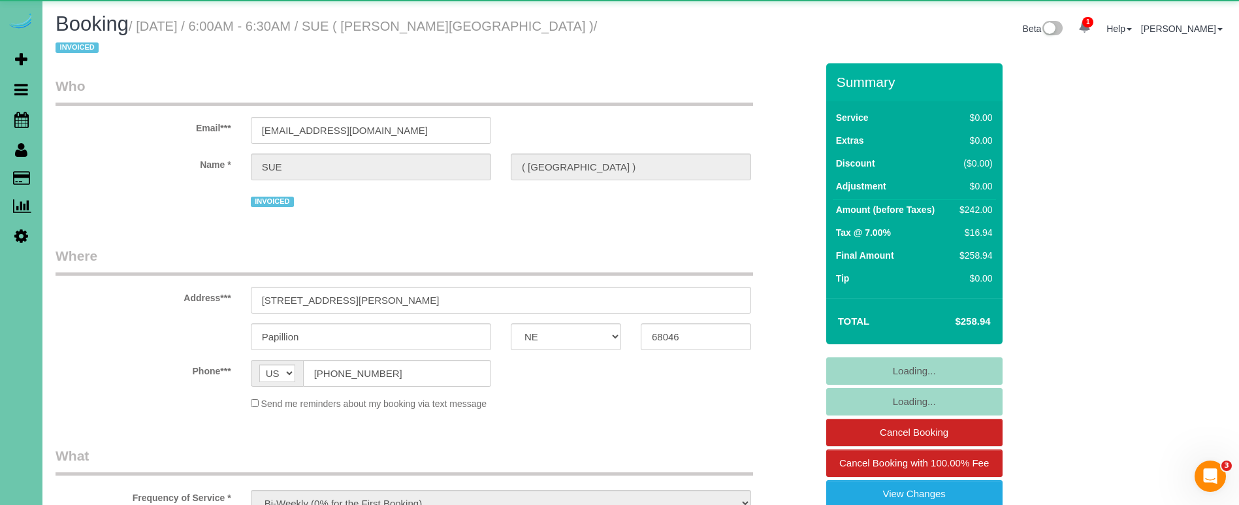
select select "object:905"
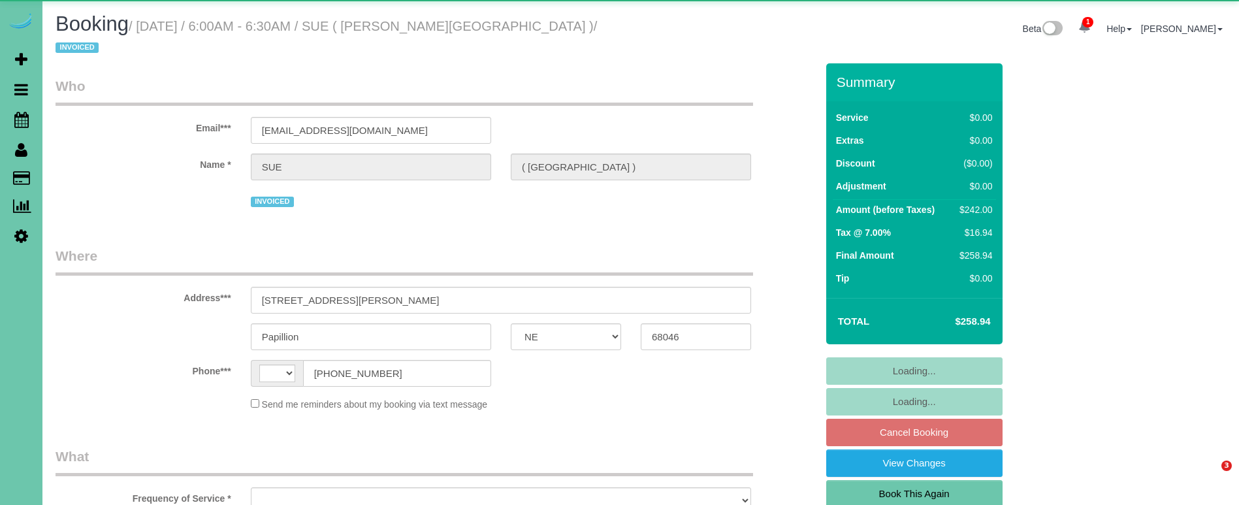
select select "NE"
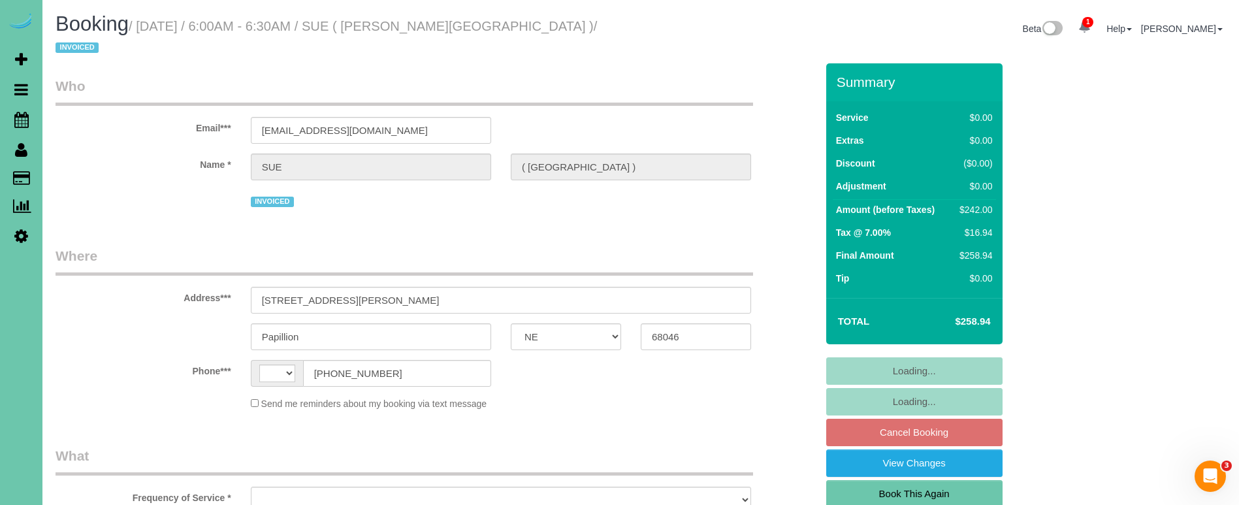
select select "string:[GEOGRAPHIC_DATA]"
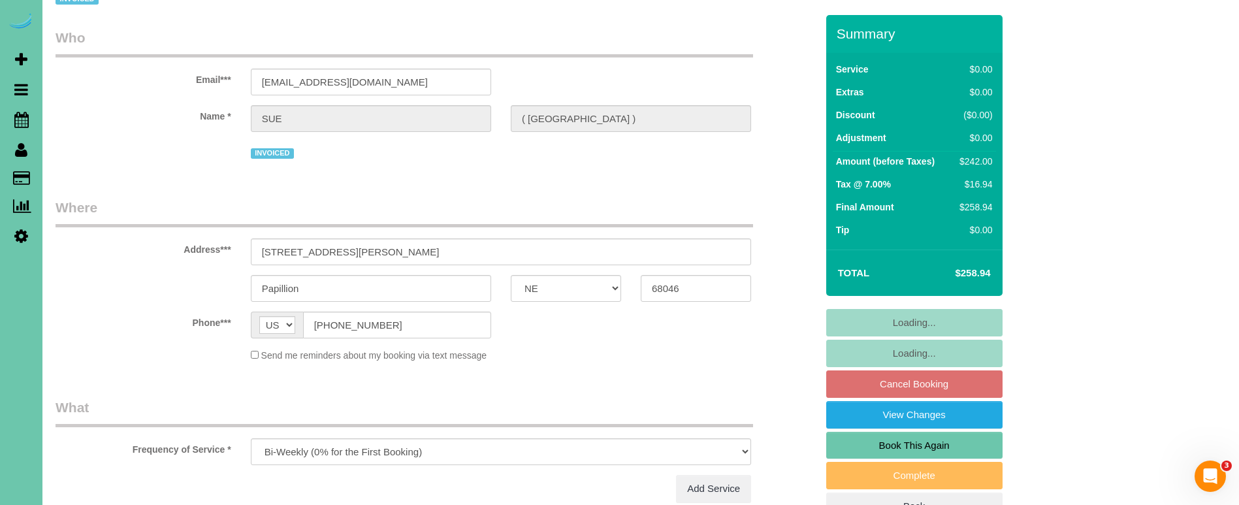
select select "object:881"
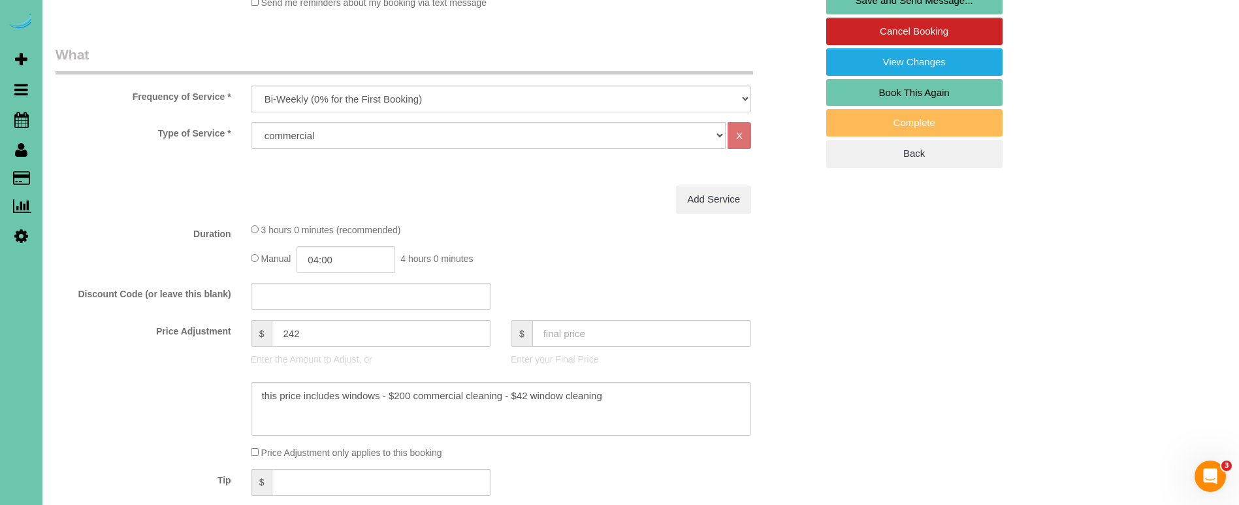
scroll to position [411, 0]
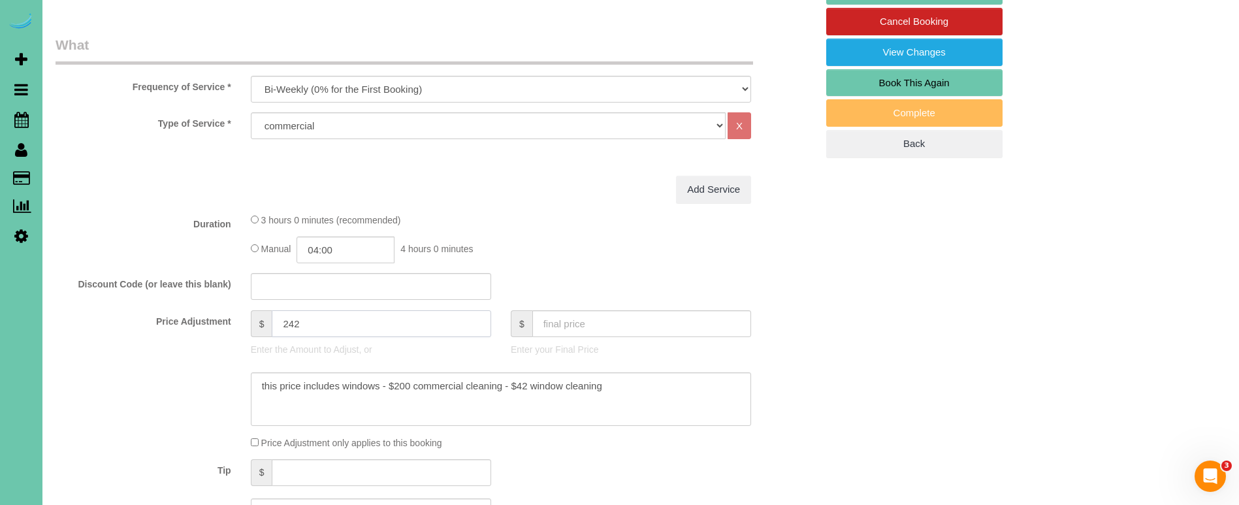
drag, startPoint x: 312, startPoint y: 321, endPoint x: 287, endPoint y: 321, distance: 24.2
click at [287, 321] on input "242" at bounding box center [381, 323] width 219 height 27
type input "255"
click at [406, 385] on textarea at bounding box center [501, 399] width 500 height 54
click at [634, 389] on textarea at bounding box center [501, 399] width 500 height 54
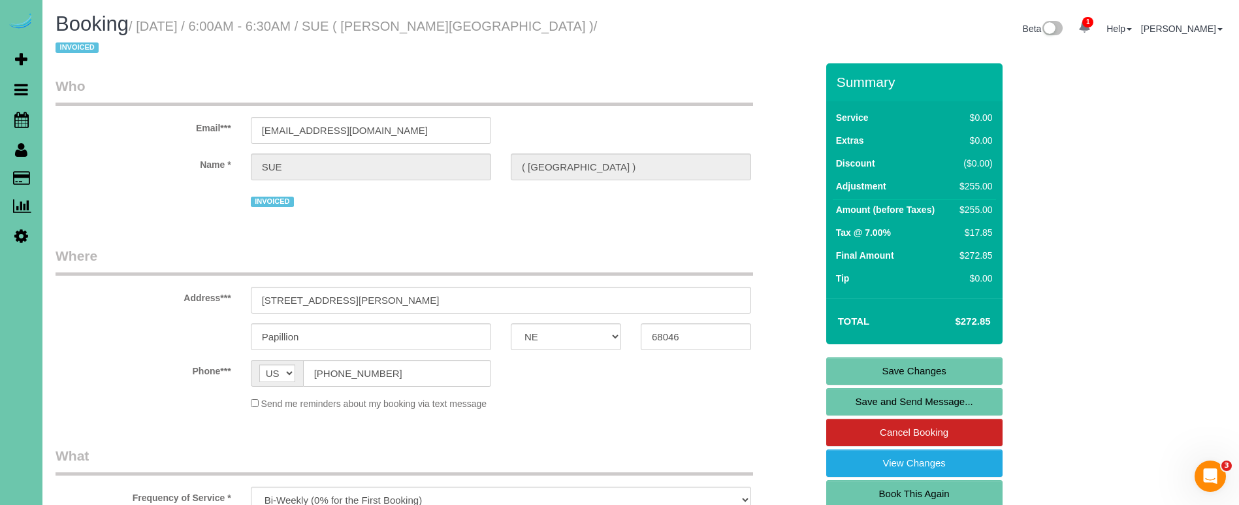
scroll to position [0, 0]
type textarea "this price includes windows - $213 commercial cleaning - $42 window cleaning (n…"
click at [892, 370] on link "Save Changes" at bounding box center [914, 370] width 176 height 27
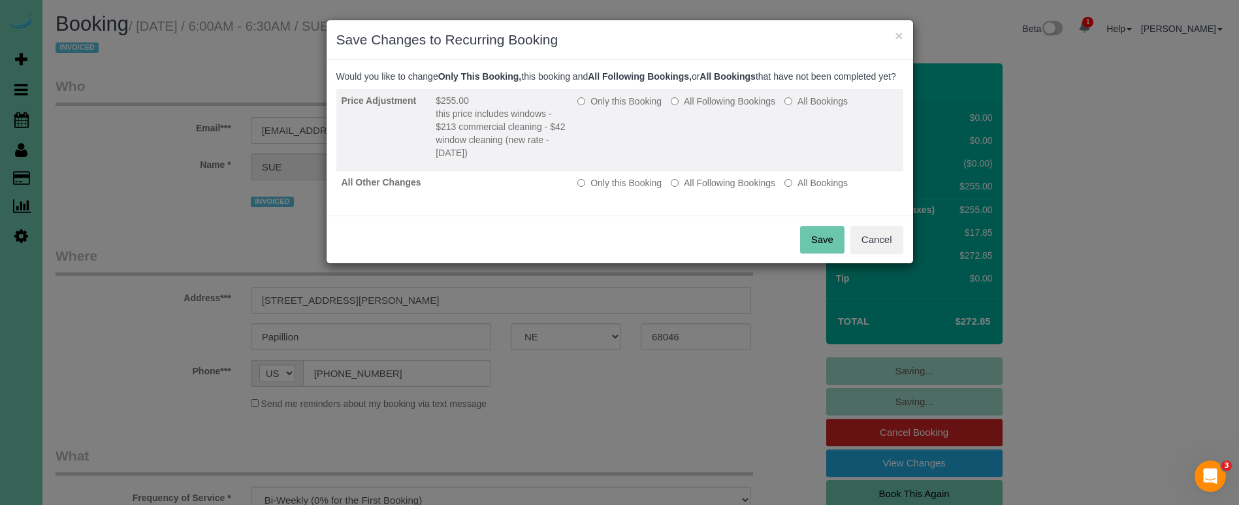
drag, startPoint x: 698, startPoint y: 109, endPoint x: 704, endPoint y: 120, distance: 12.3
click at [698, 108] on label "All Following Bookings" at bounding box center [723, 101] width 105 height 13
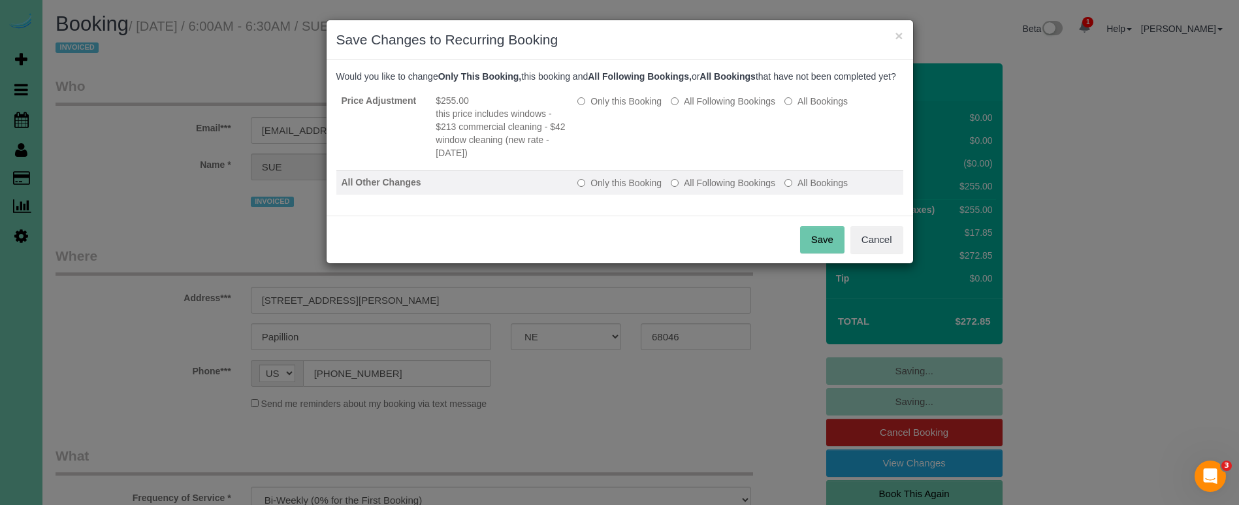
click at [737, 189] on label "All Following Bookings" at bounding box center [723, 182] width 105 height 13
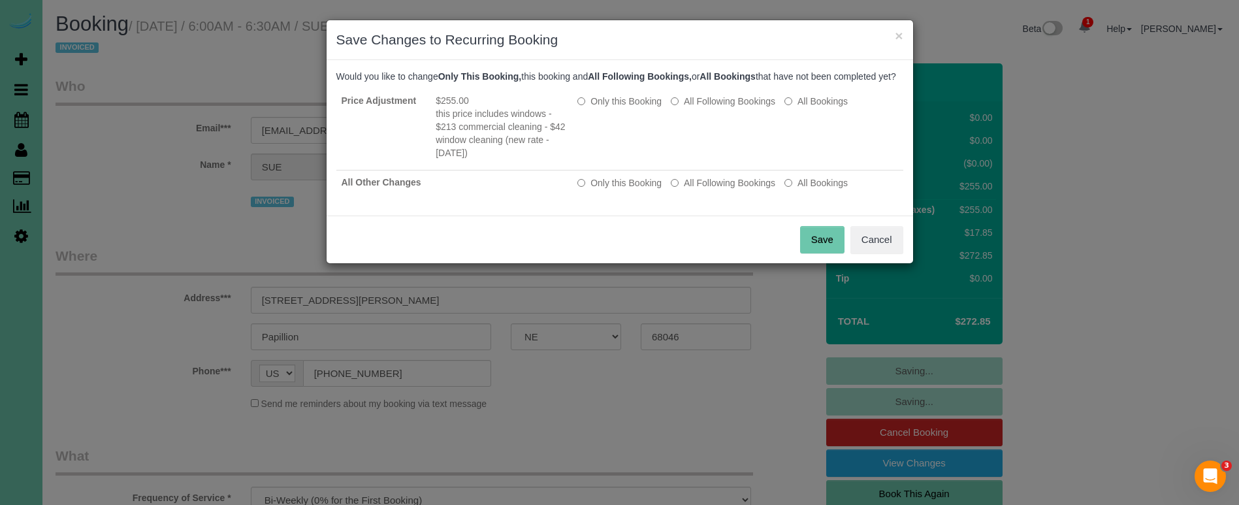
click at [805, 248] on button "Save" at bounding box center [822, 239] width 44 height 27
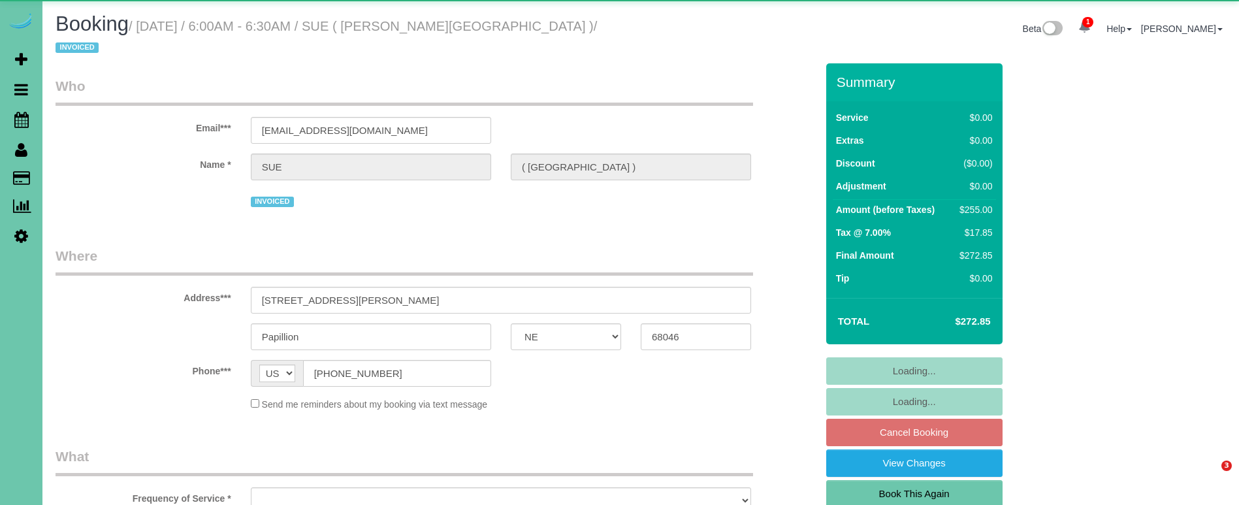
select select "NE"
select select "object:891"
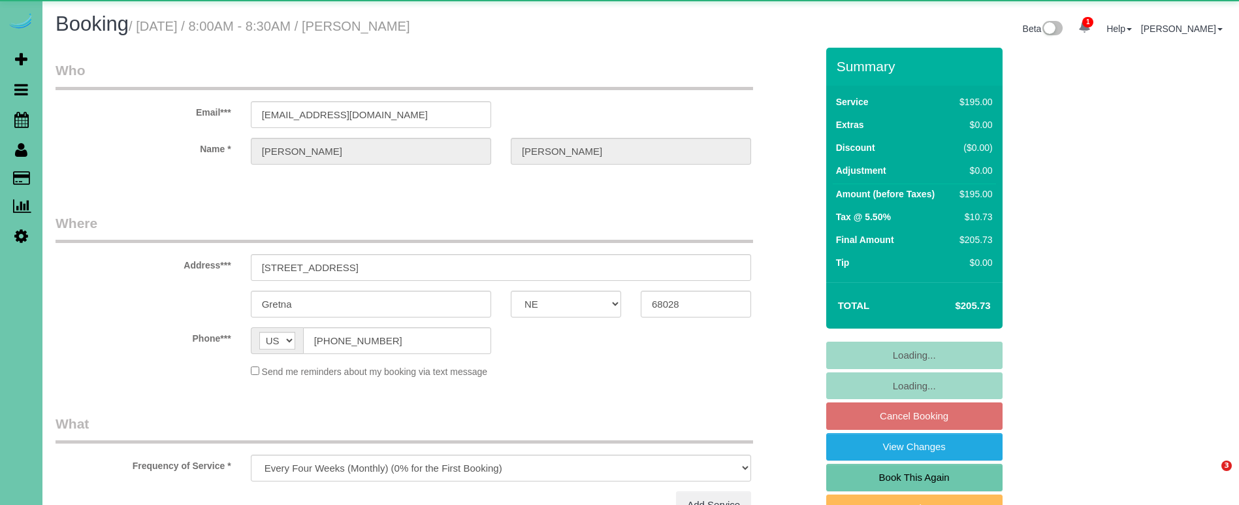
select select "NE"
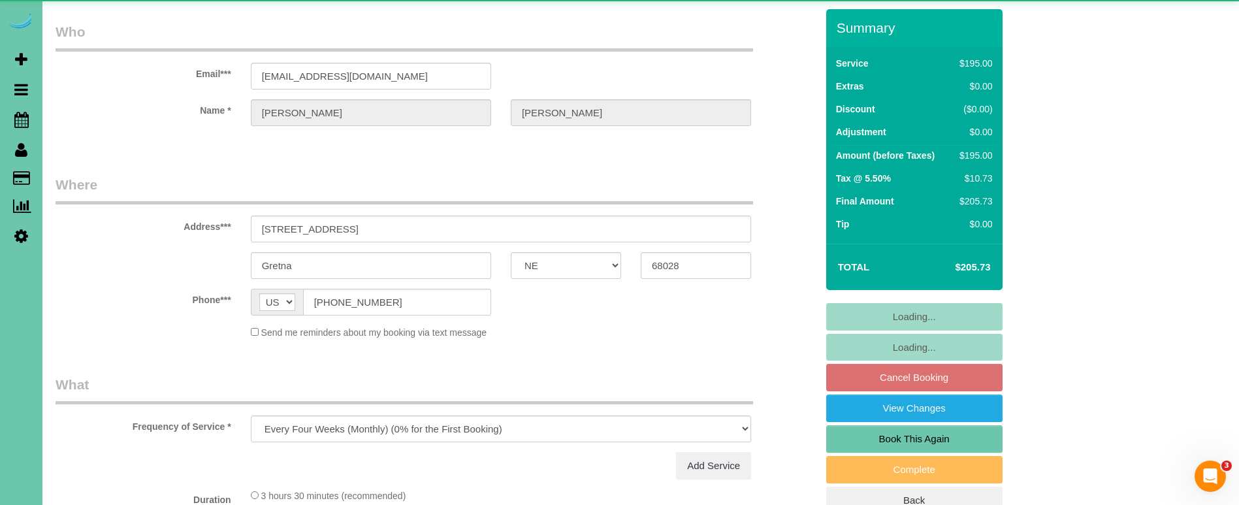
select select "object:645"
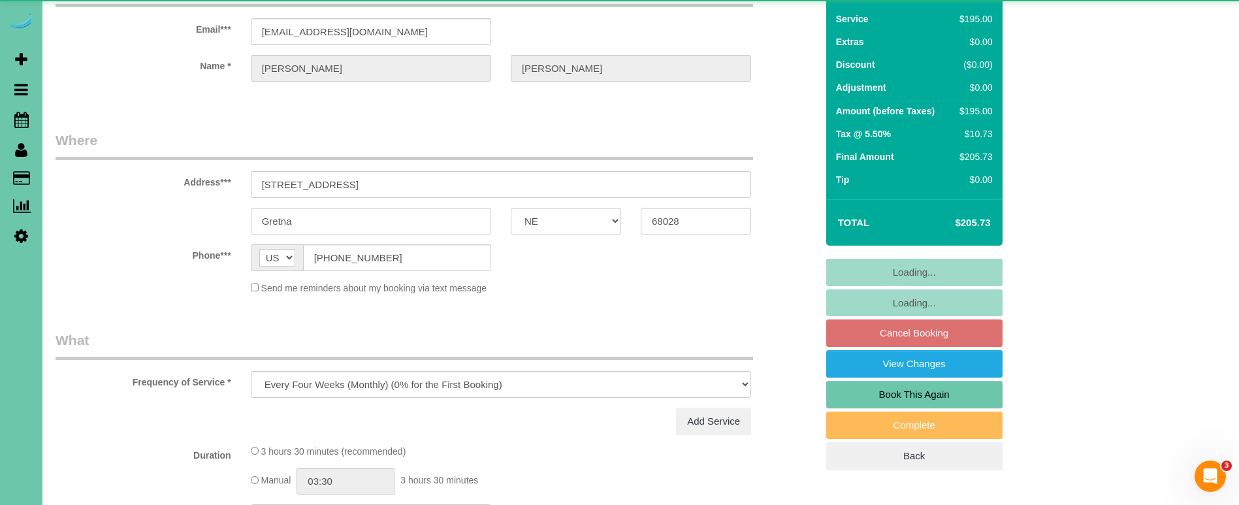
select select "string:fspay-fce9b262-4b33-4f53-aa6d-8bb3ba3eab75"
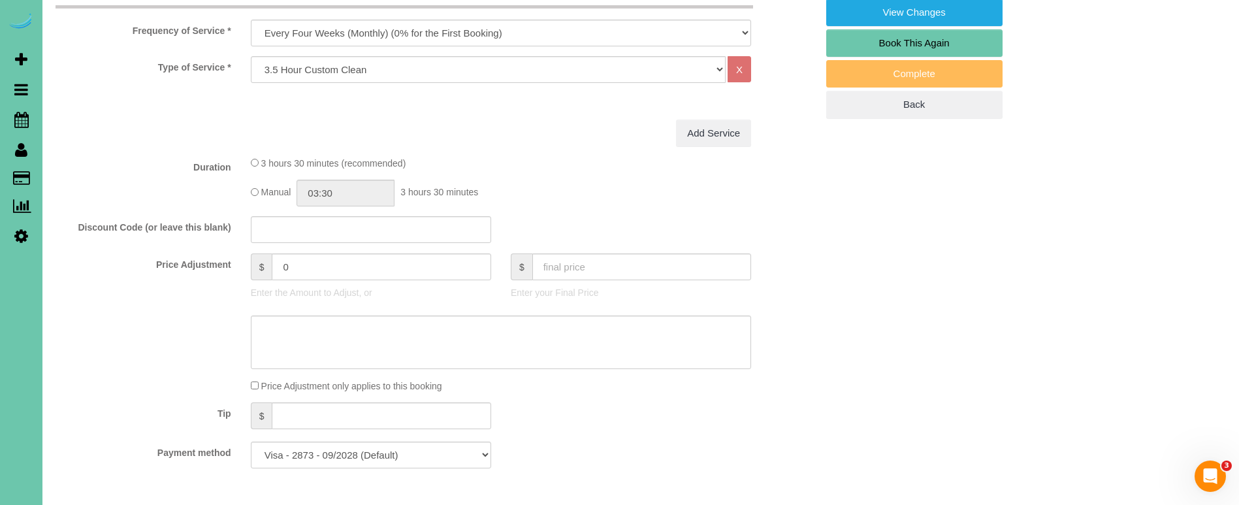
scroll to position [440, 0]
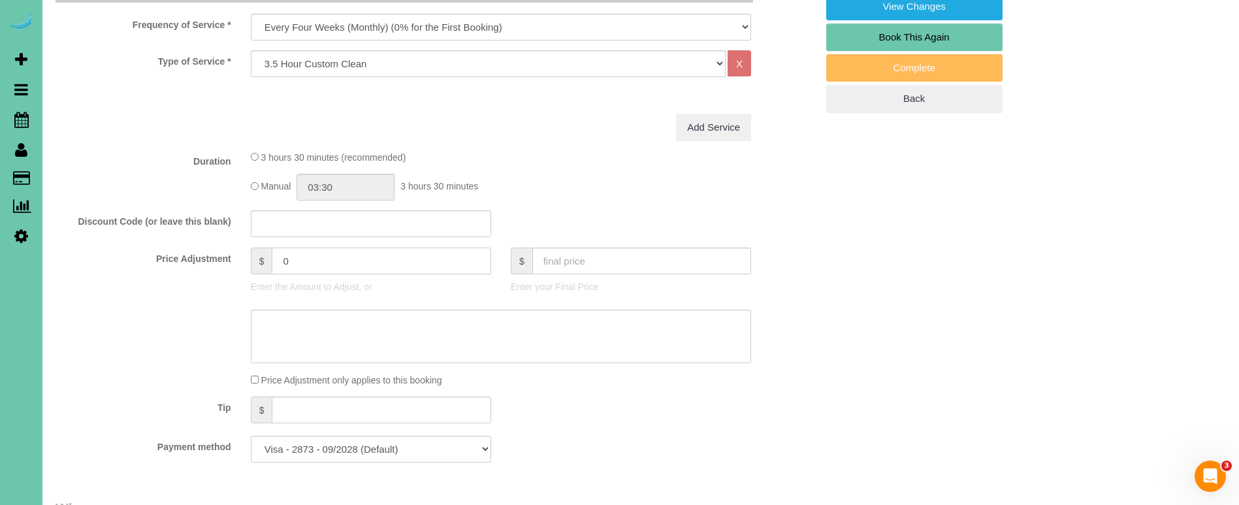
drag, startPoint x: 298, startPoint y: 256, endPoint x: 207, endPoint y: 241, distance: 92.0
click at [207, 242] on fieldset "What Frequency of Service * One Time Weekly (0% for the First Booking) Bi-Weekl…" at bounding box center [436, 223] width 761 height 500
type input "-30"
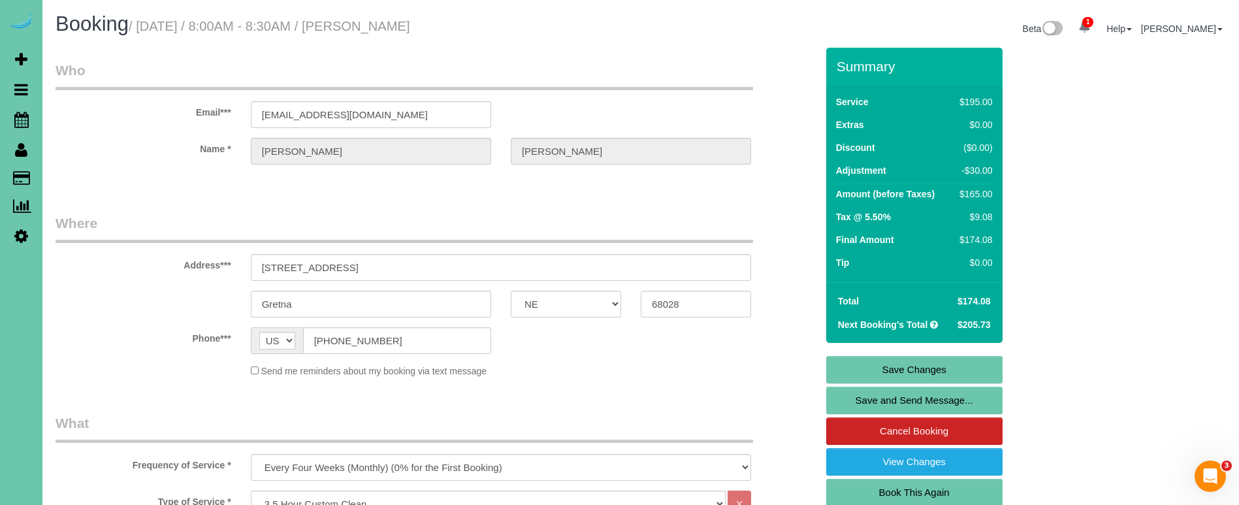
scroll to position [0, 0]
type textarea "upset from last cleaning - $30 discount"
click at [855, 375] on link "Save Changes" at bounding box center [914, 369] width 176 height 27
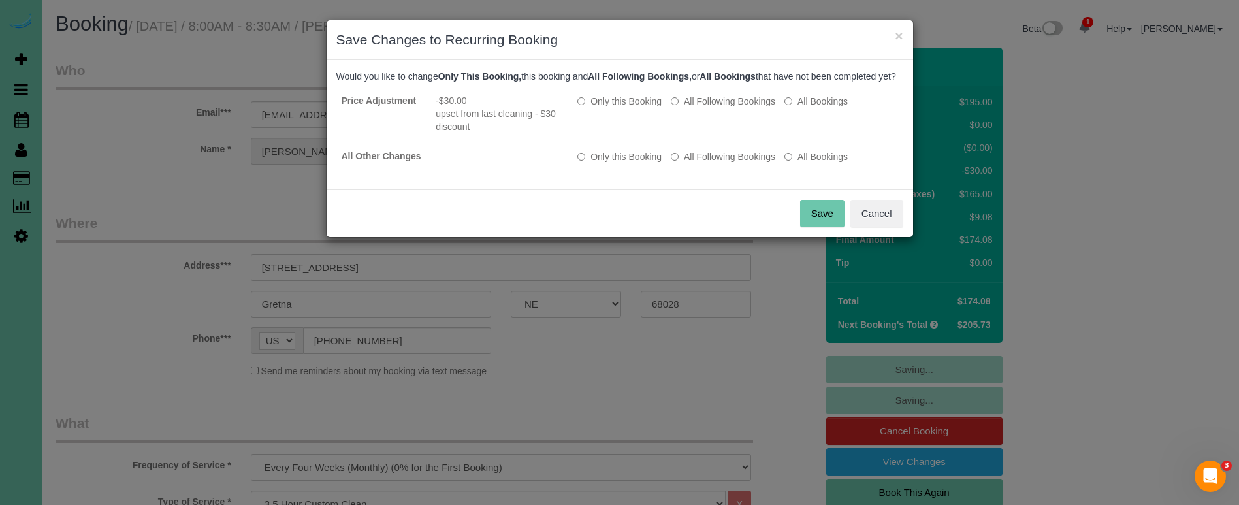
drag, startPoint x: 815, startPoint y: 230, endPoint x: 803, endPoint y: 229, distance: 11.8
click at [815, 227] on button "Save" at bounding box center [822, 213] width 44 height 27
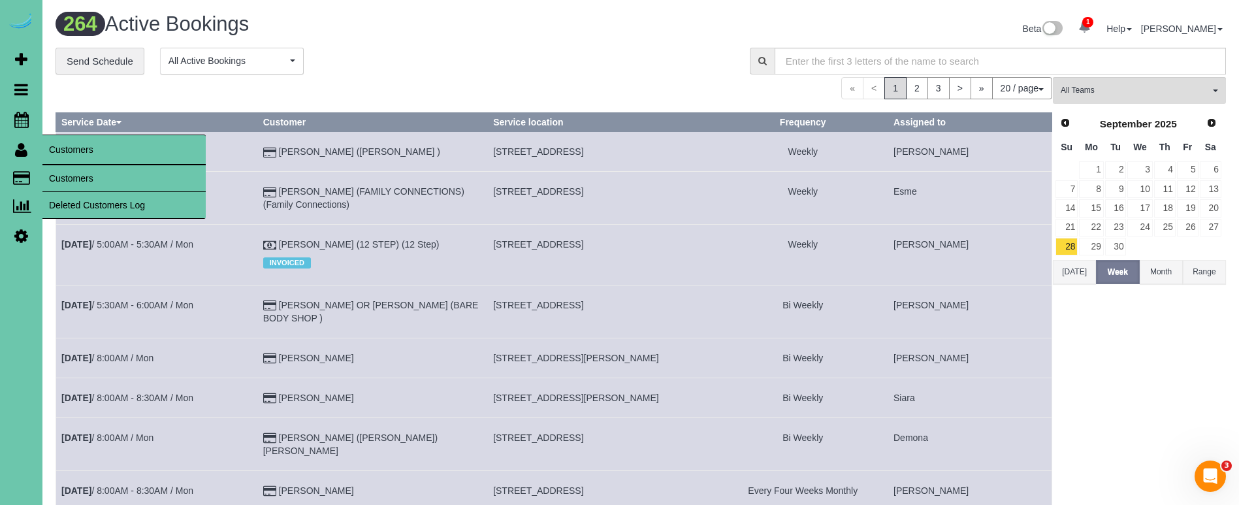
click at [80, 173] on link "Customers" at bounding box center [123, 178] width 163 height 26
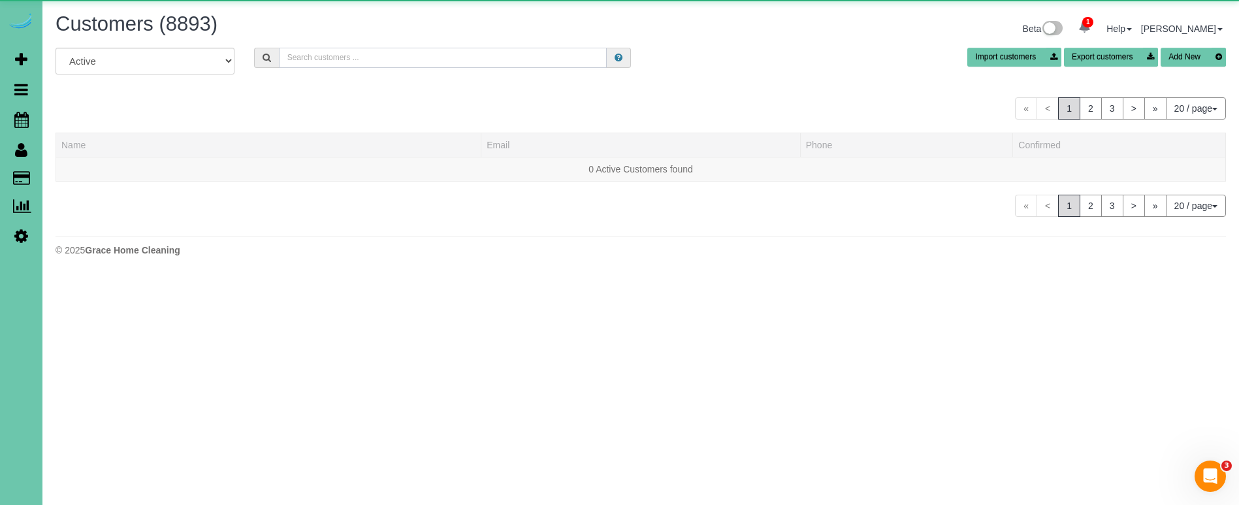
click at [347, 58] on input "text" at bounding box center [443, 58] width 328 height 20
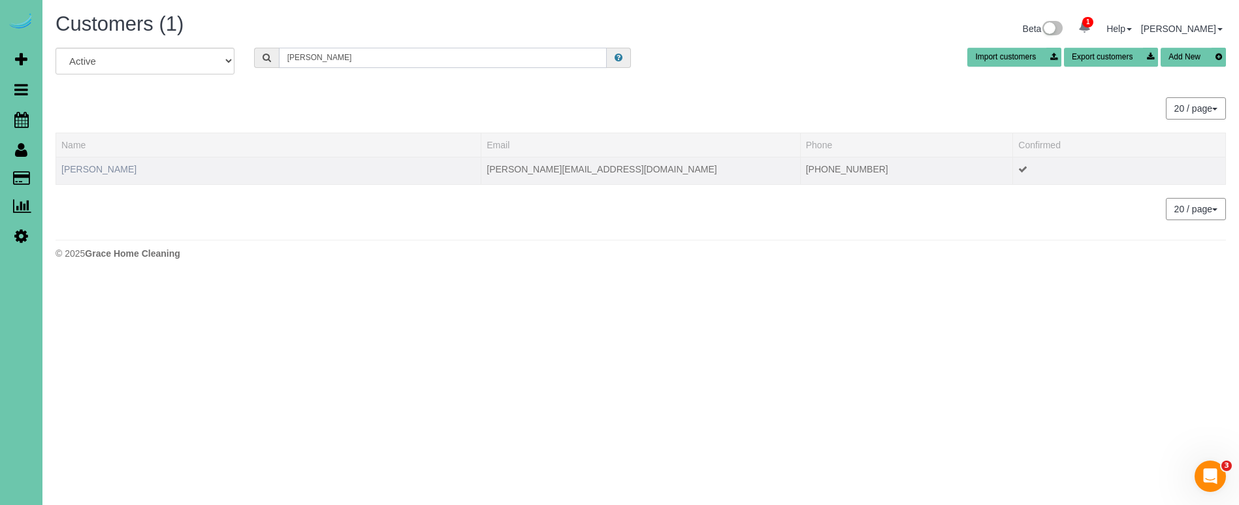
type input "[PERSON_NAME]"
click at [97, 172] on link "[PERSON_NAME]" at bounding box center [98, 169] width 75 height 10
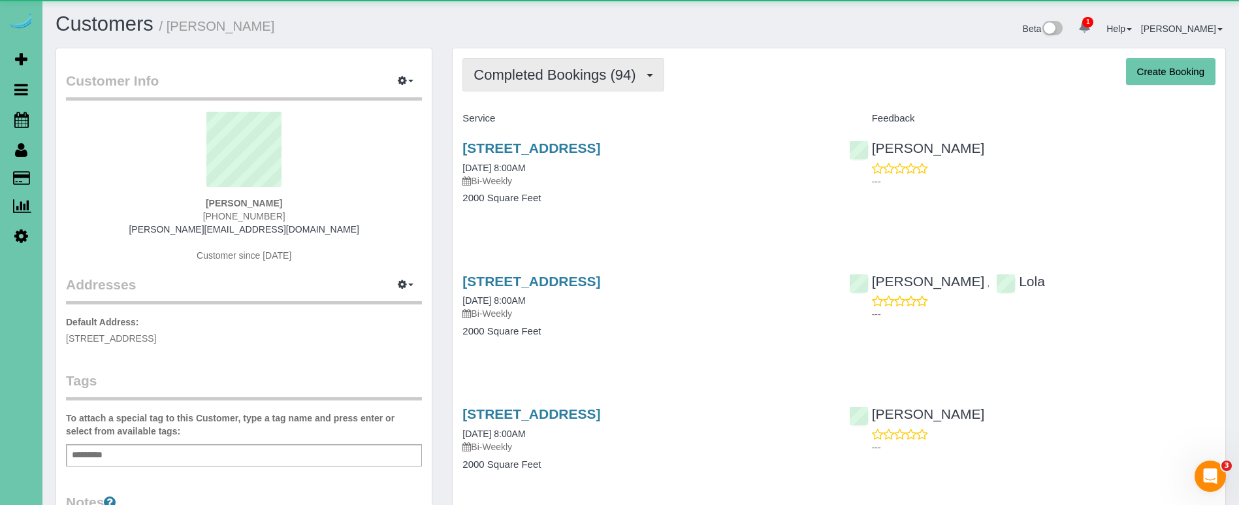
click at [539, 84] on button "Completed Bookings (94)" at bounding box center [562, 74] width 201 height 33
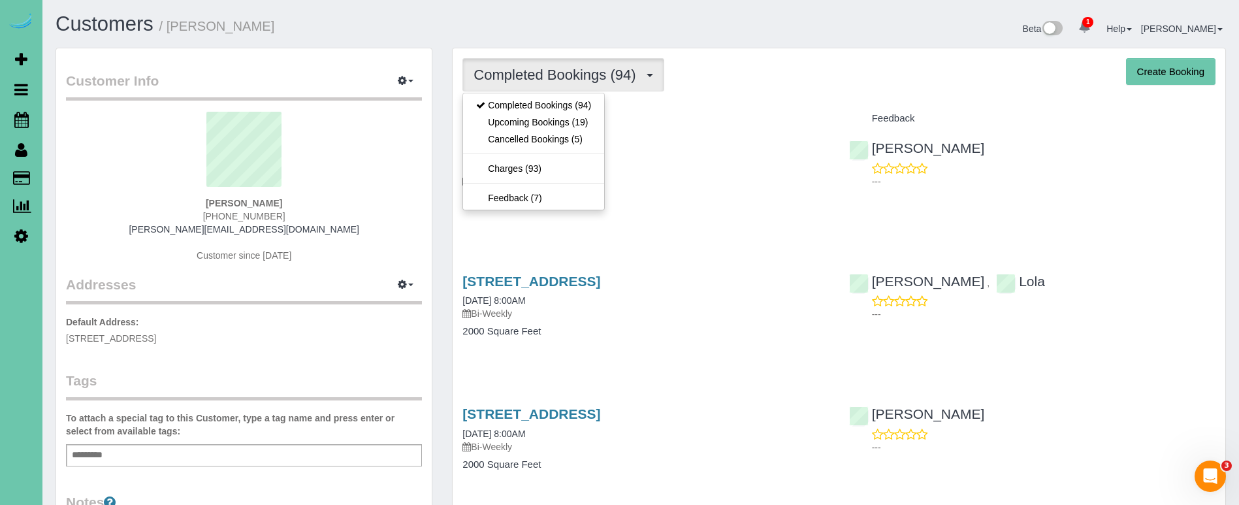
drag, startPoint x: 538, startPoint y: 129, endPoint x: 531, endPoint y: 129, distance: 7.2
click at [536, 129] on link "Upcoming Bookings (19)" at bounding box center [533, 122] width 141 height 17
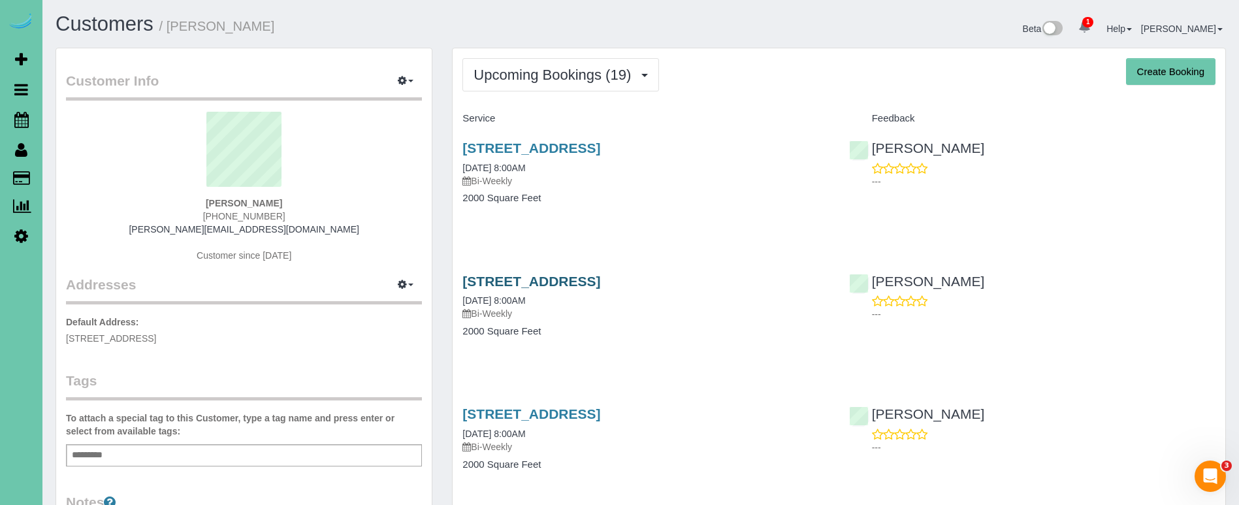
click at [600, 281] on link "[STREET_ADDRESS]" at bounding box center [531, 281] width 138 height 15
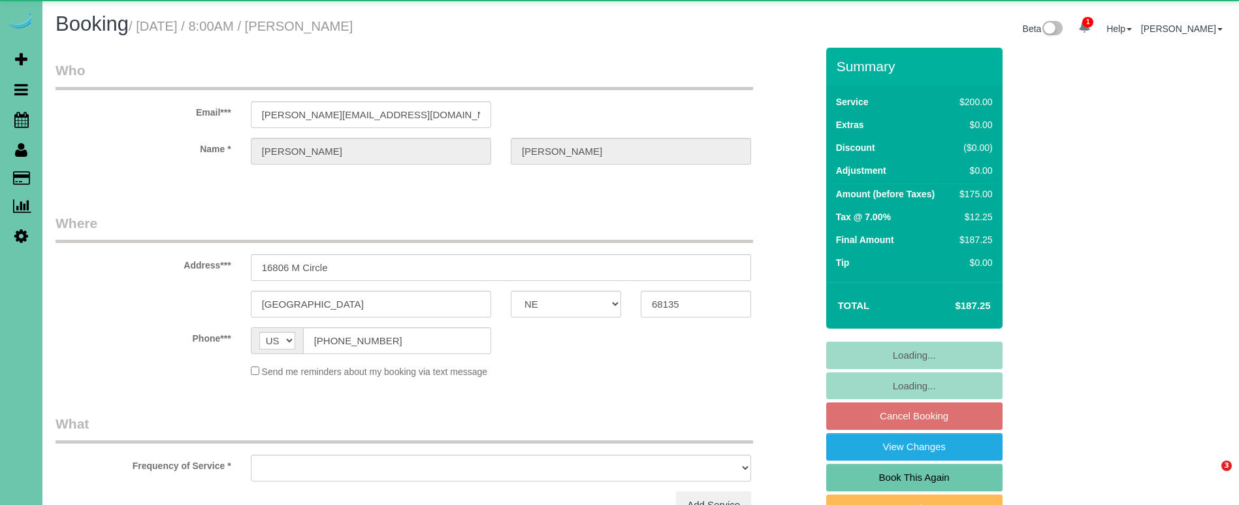
select select "NE"
select select "object:626"
select select "string:fspay-1362e727-97d2-4498-9851-e8965779b820"
select select "object:913"
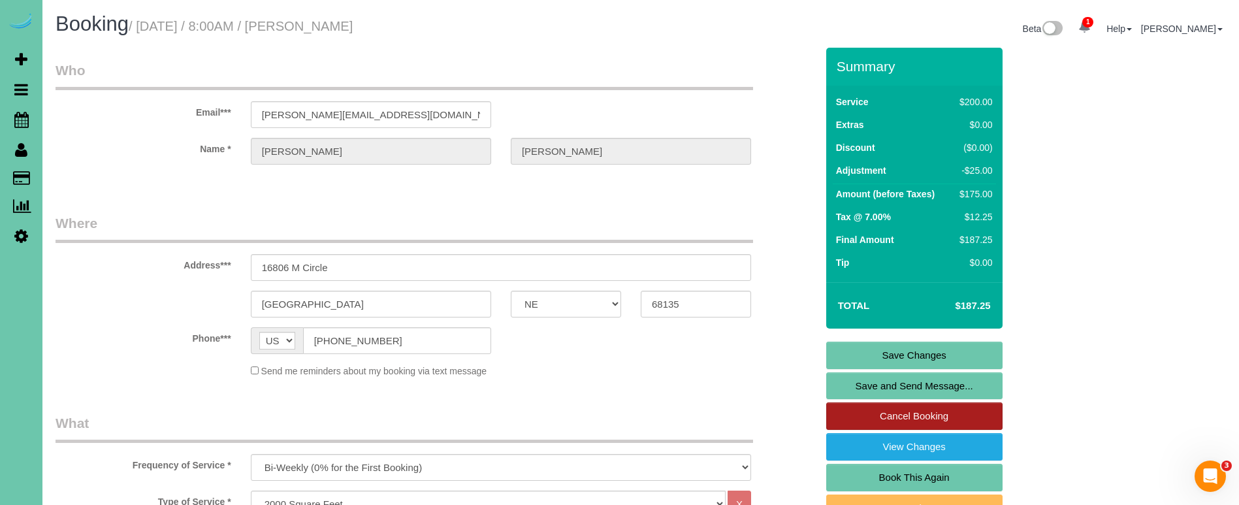
click at [905, 417] on link "Cancel Booking" at bounding box center [914, 415] width 176 height 27
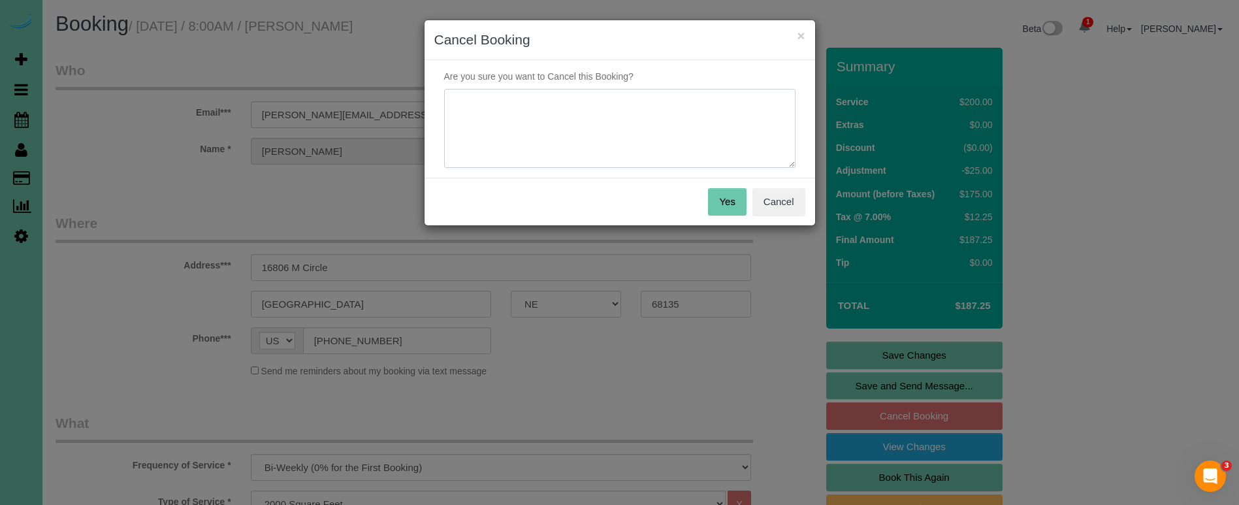
click at [562, 144] on textarea at bounding box center [619, 129] width 351 height 80
type textarea "moving to [US_STATE]"
drag, startPoint x: 734, startPoint y: 200, endPoint x: 726, endPoint y: 199, distance: 7.9
click at [734, 200] on button "Yes" at bounding box center [727, 201] width 38 height 27
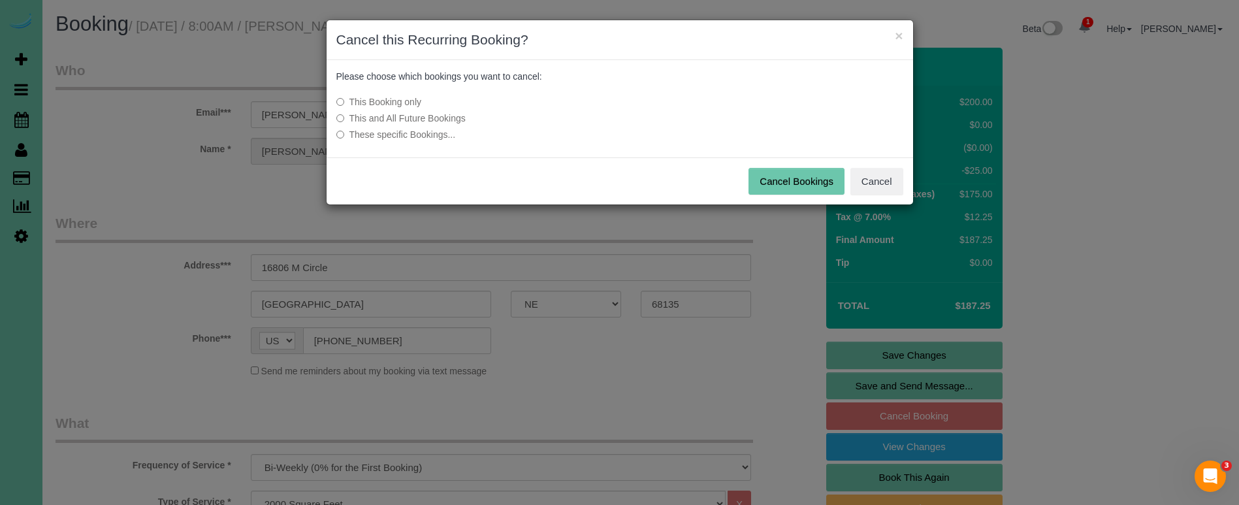
click at [436, 114] on label "This and All Future Bookings" at bounding box center [522, 118] width 372 height 13
click at [775, 175] on button "Cancel Bookings" at bounding box center [797, 181] width 96 height 27
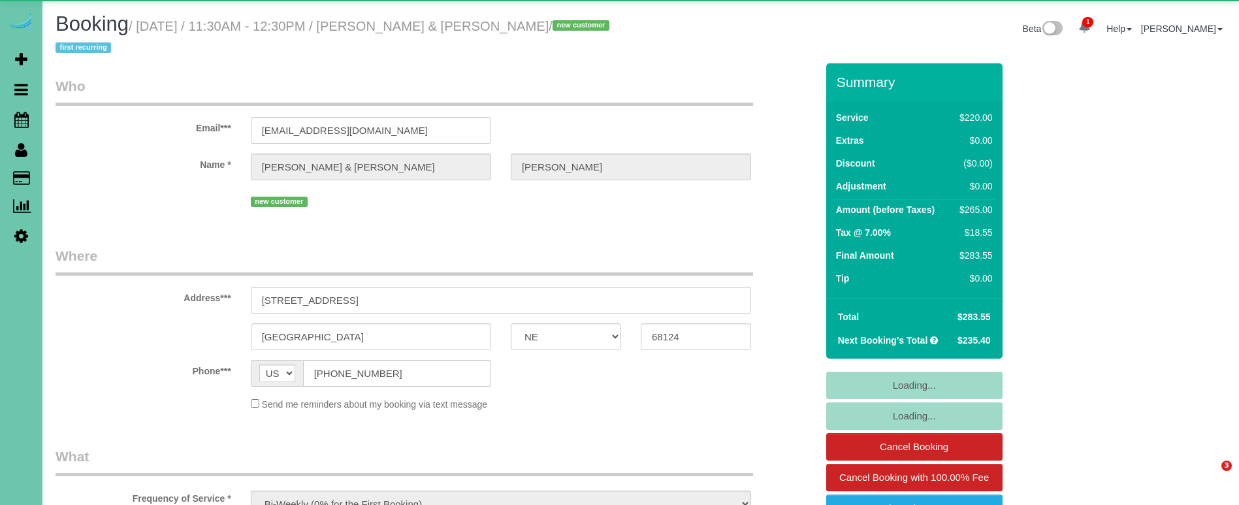
select select "NE"
select select "object:871"
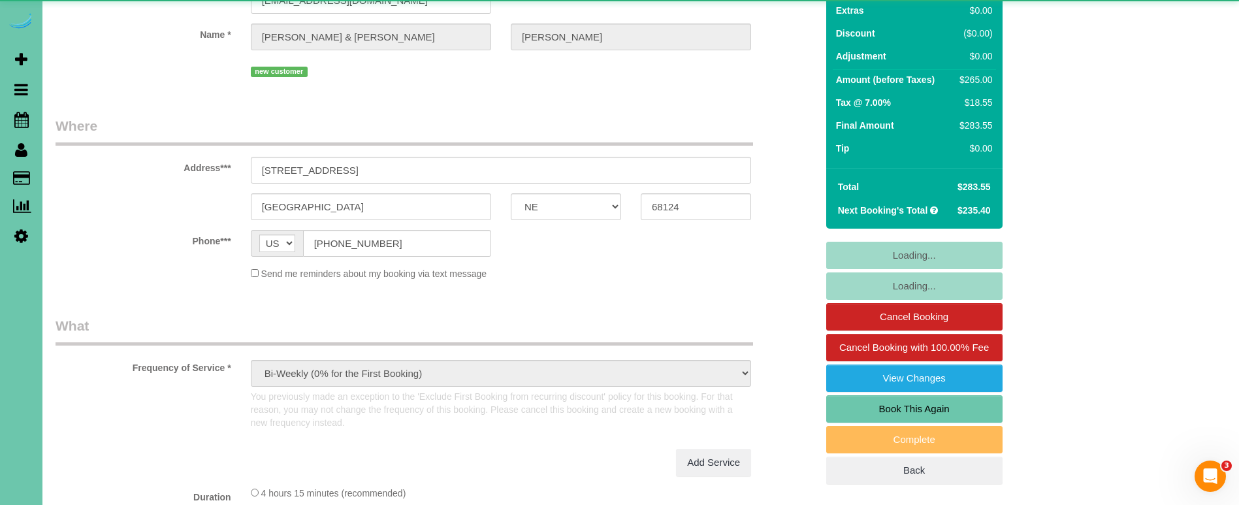
select select "number:36"
select select "number:42"
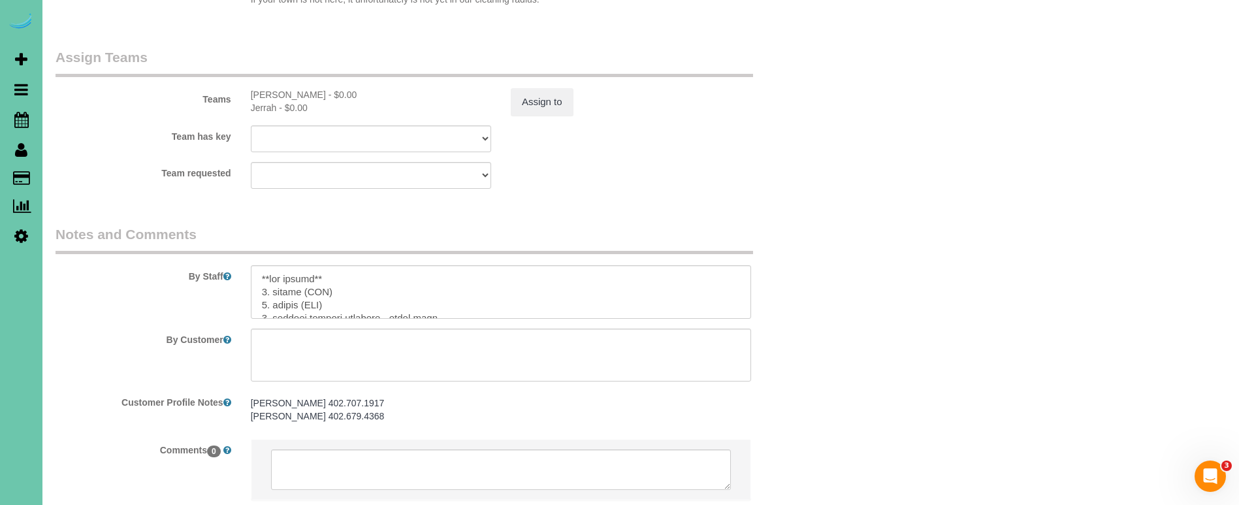
scroll to position [1519, 0]
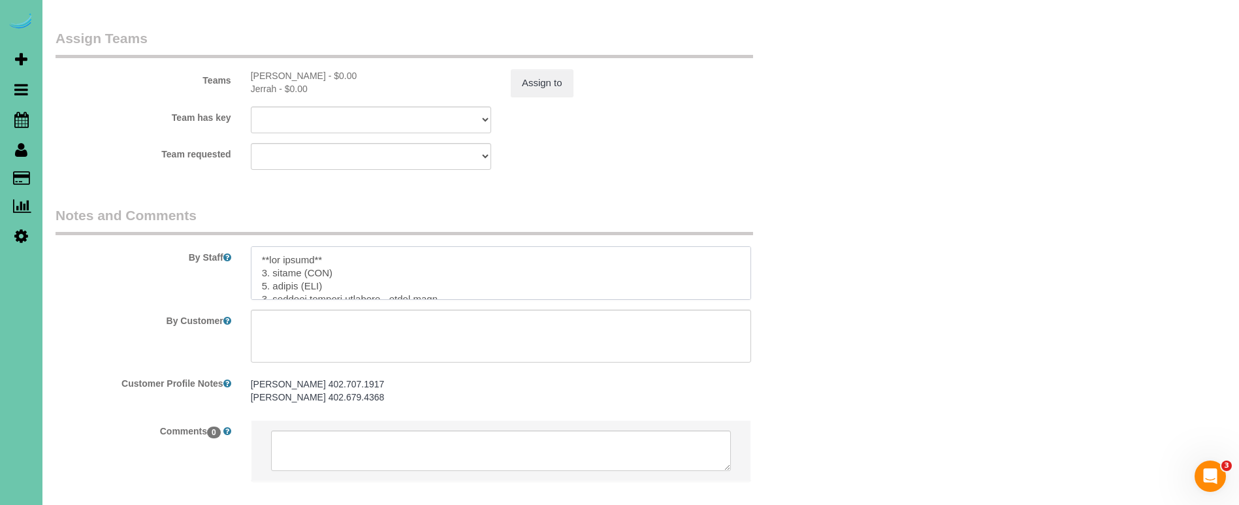
drag, startPoint x: 302, startPoint y: 251, endPoint x: 278, endPoint y: 250, distance: 24.9
click at [272, 250] on textarea at bounding box center [501, 273] width 500 height 54
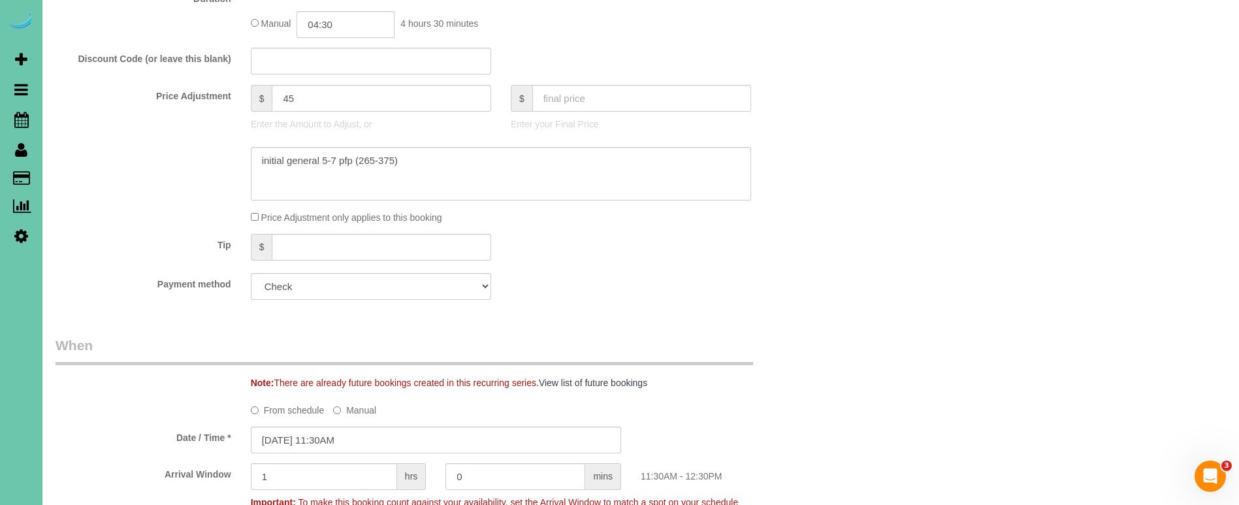
scroll to position [749, 0]
type textarea "**new client** 1. credit (NTC) 2. hubby will be there 3. initial general cleani…"
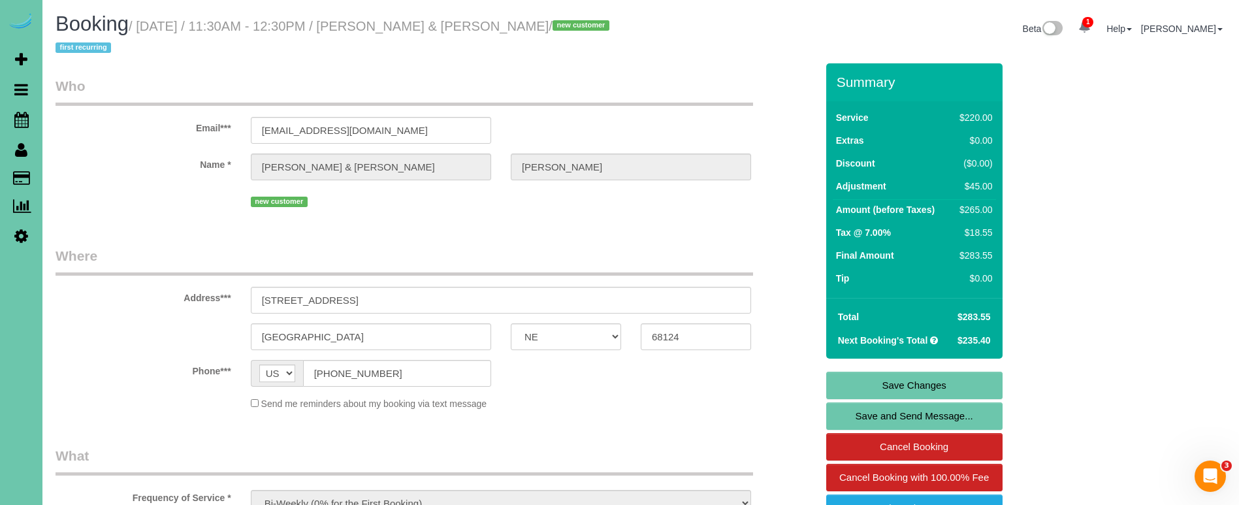
scroll to position [0, 0]
click at [885, 383] on link "Save Changes" at bounding box center [914, 385] width 176 height 27
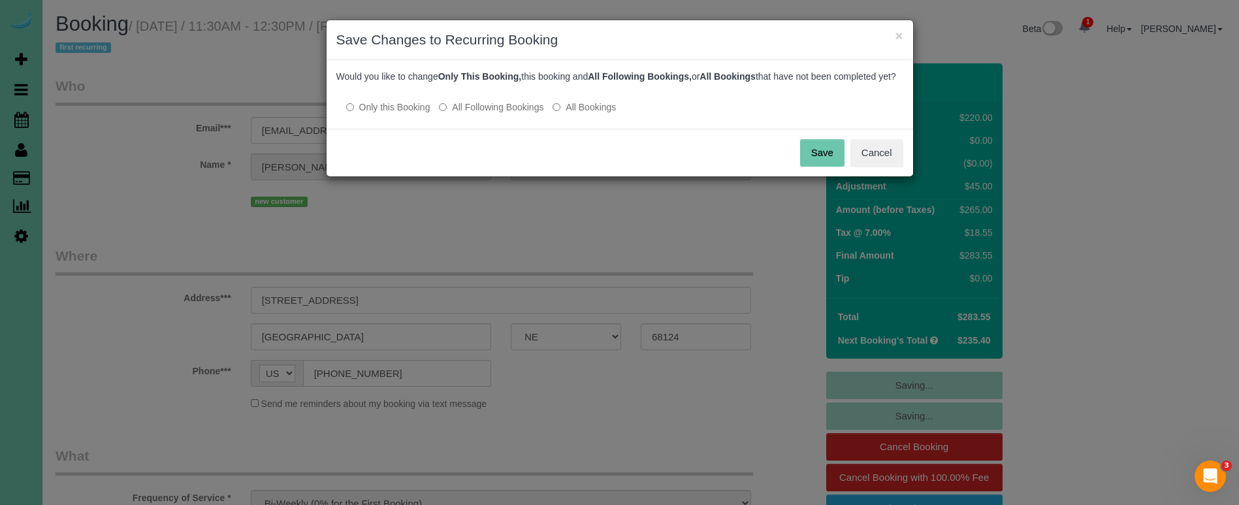
drag, startPoint x: 828, startPoint y: 168, endPoint x: 799, endPoint y: 165, distance: 29.5
click at [828, 167] on button "Save" at bounding box center [822, 152] width 44 height 27
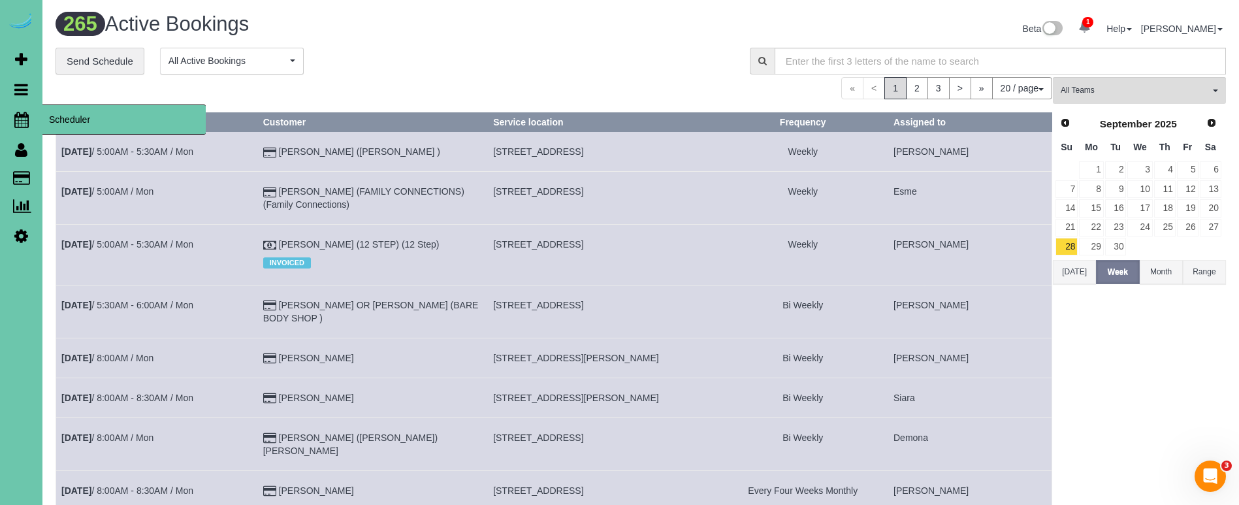
click at [92, 114] on span "Scheduler" at bounding box center [123, 120] width 163 height 30
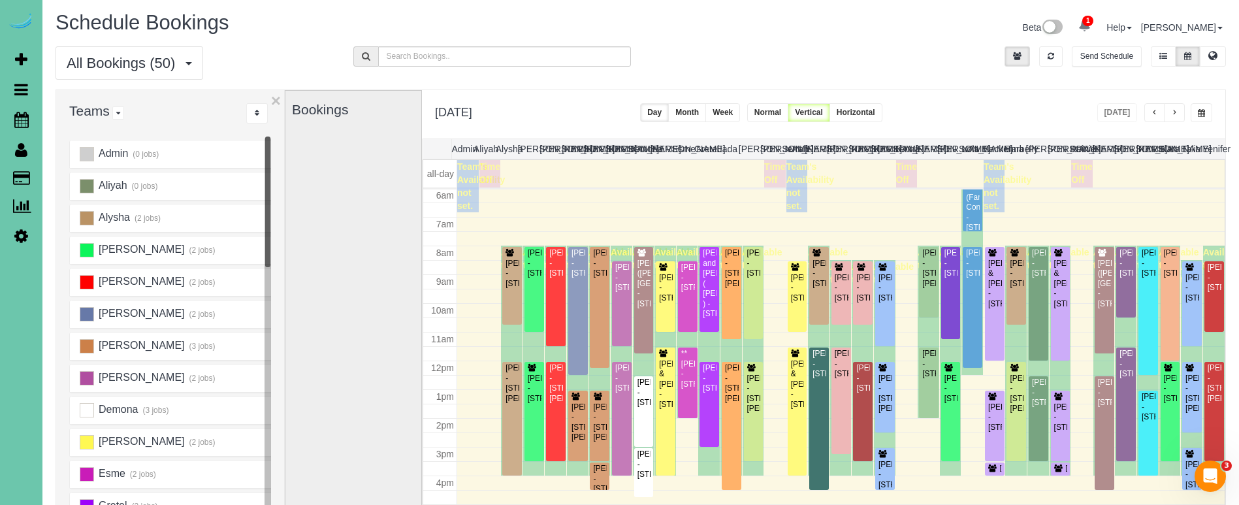
scroll to position [1, 0]
click at [1201, 111] on span "button" at bounding box center [1201, 114] width 7 height 8
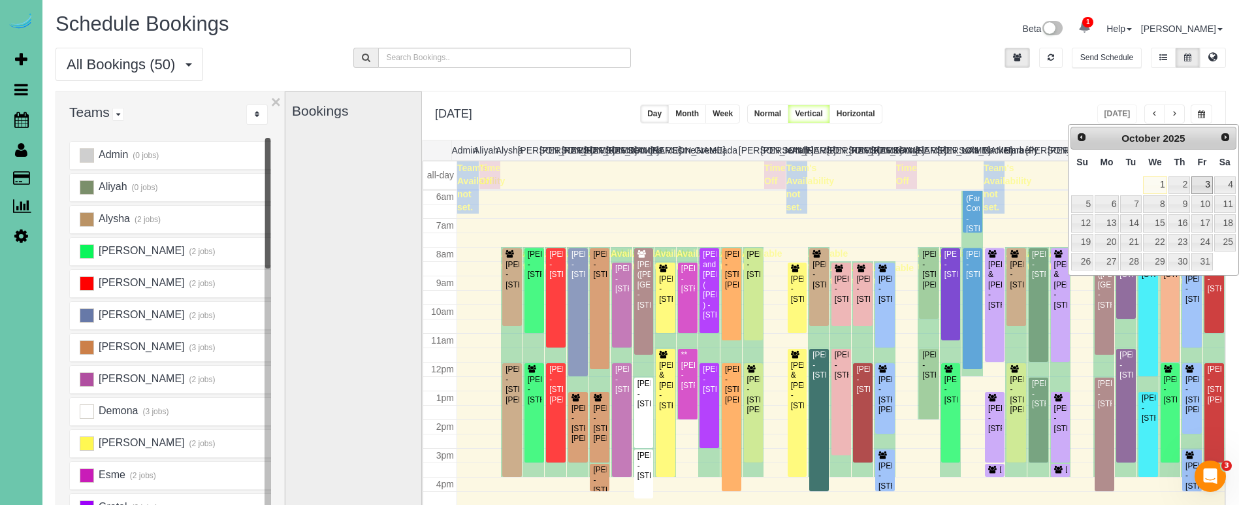
click at [1204, 187] on link "3" at bounding box center [1201, 185] width 21 height 18
type input "**********"
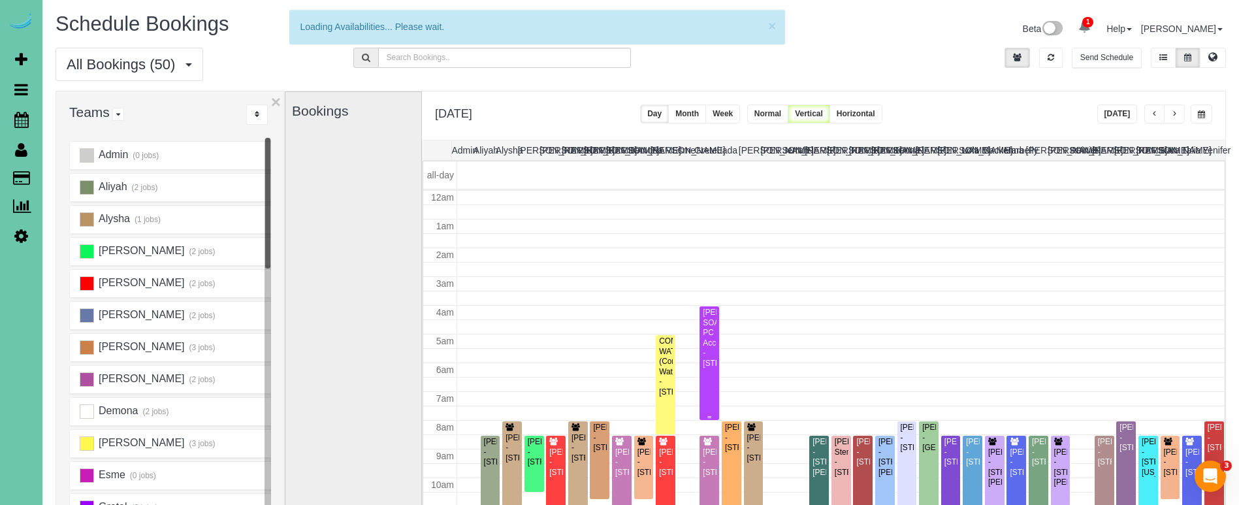
scroll to position [173, 0]
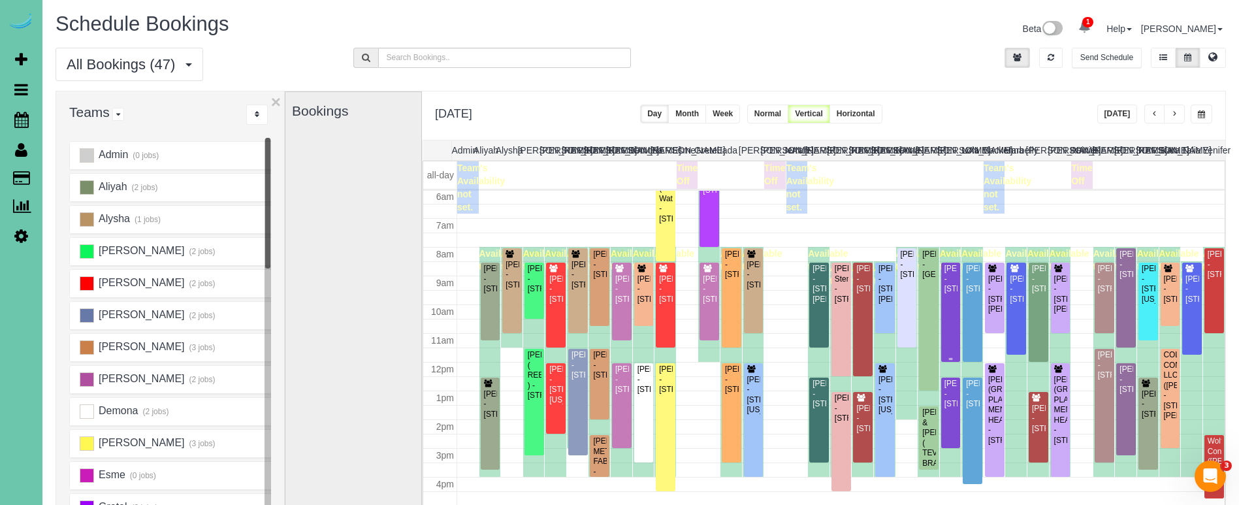
click at [956, 294] on div "Morgan Herchenbach - 2918 S 117th Street, Omaha, NE 68144" at bounding box center [951, 279] width 14 height 30
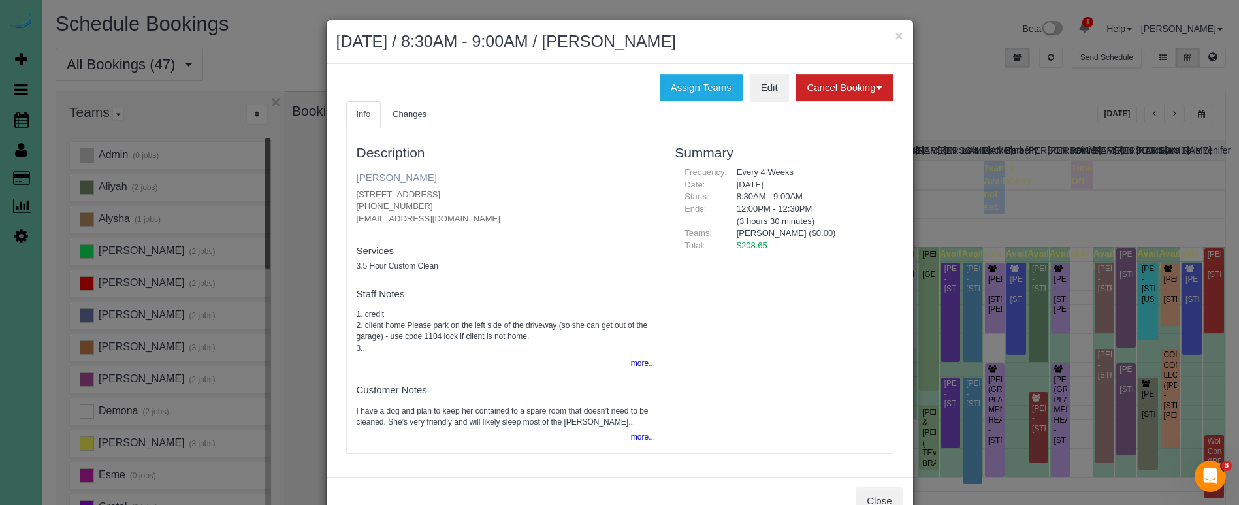
click at [437, 174] on link "Morgan Herchenbach" at bounding box center [397, 177] width 80 height 11
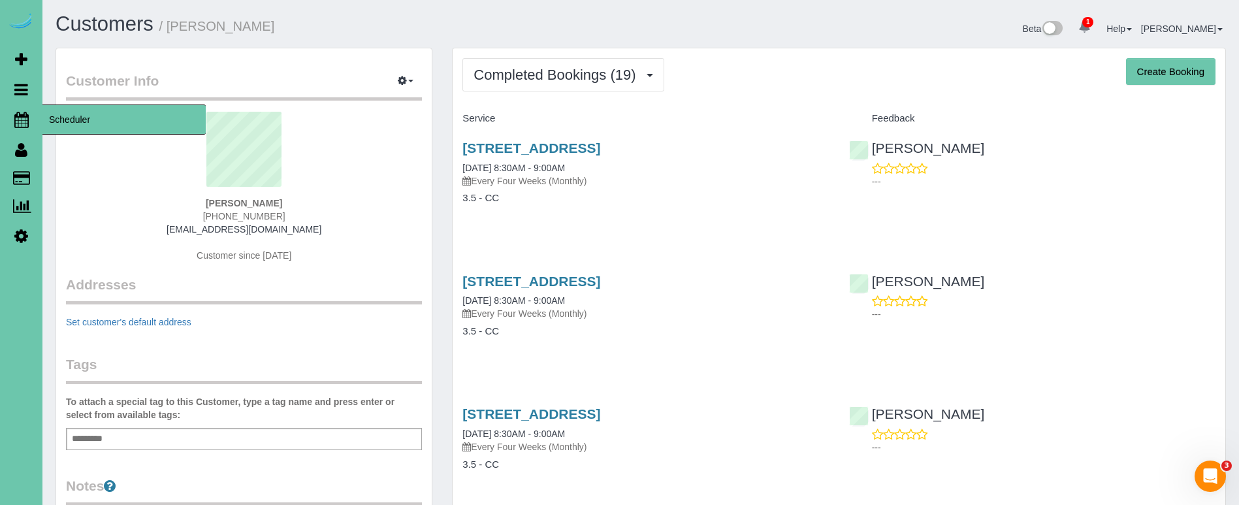
click at [14, 115] on icon at bounding box center [21, 120] width 14 height 16
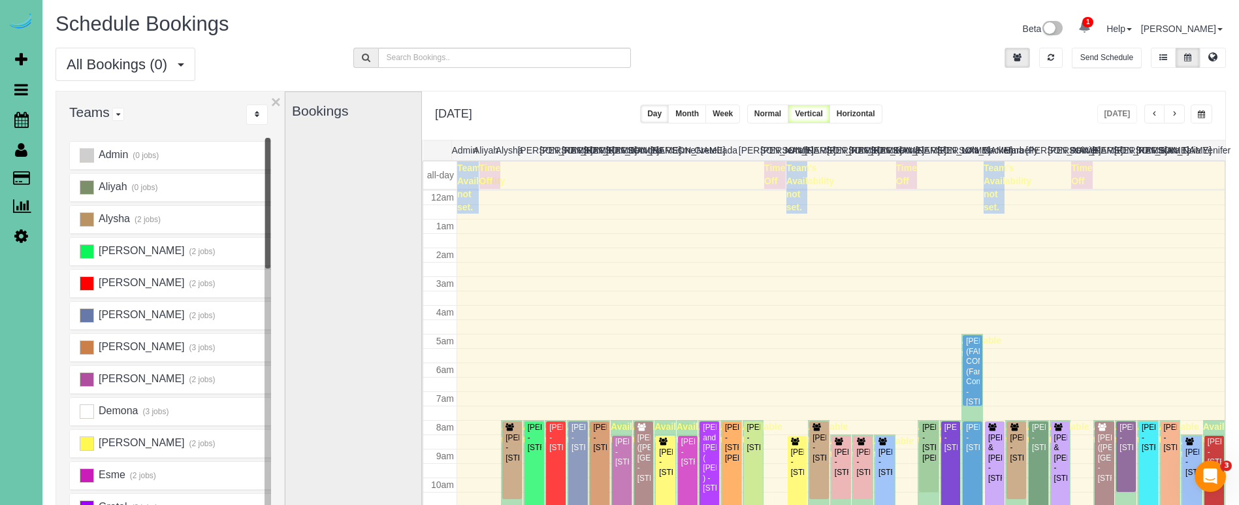
scroll to position [173, 0]
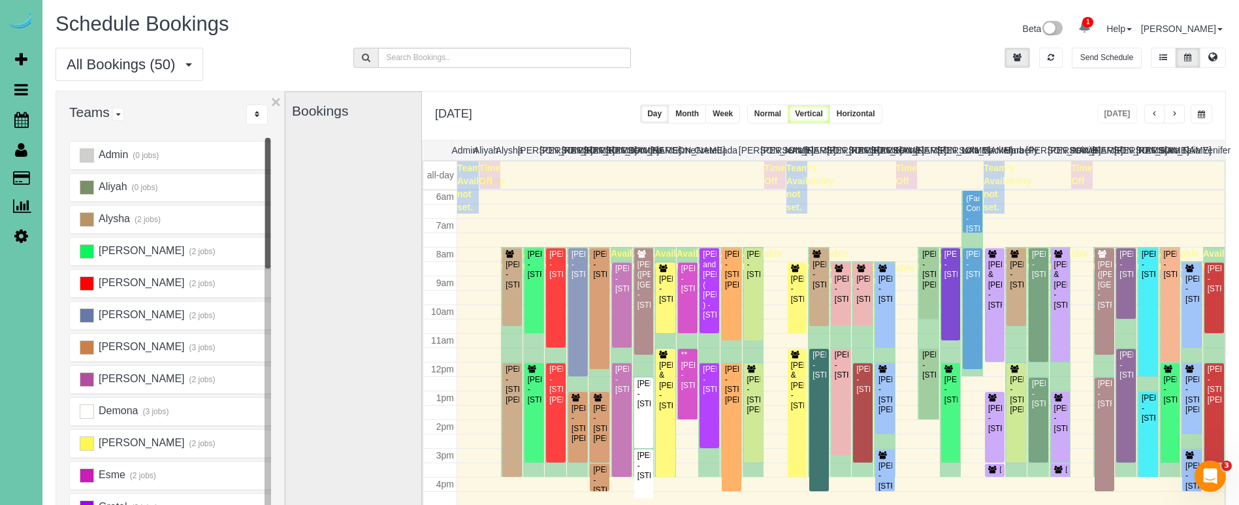
click at [1173, 110] on span "button" at bounding box center [1174, 114] width 7 height 8
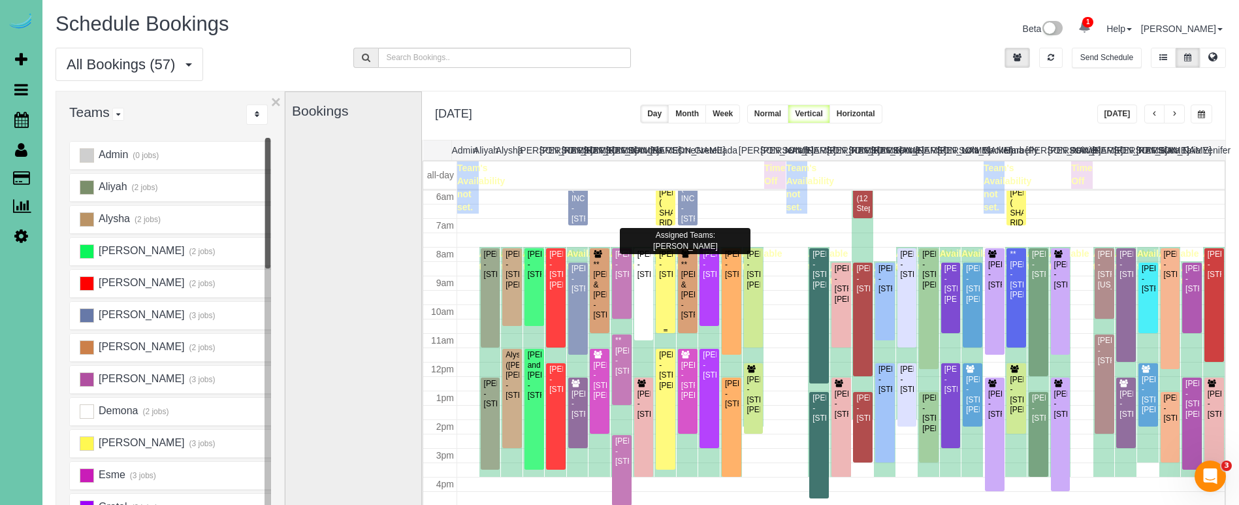
click at [663, 280] on div "Bob Rensing - 2515 S 105th Avenue, Omaha, NE 68124" at bounding box center [665, 265] width 14 height 30
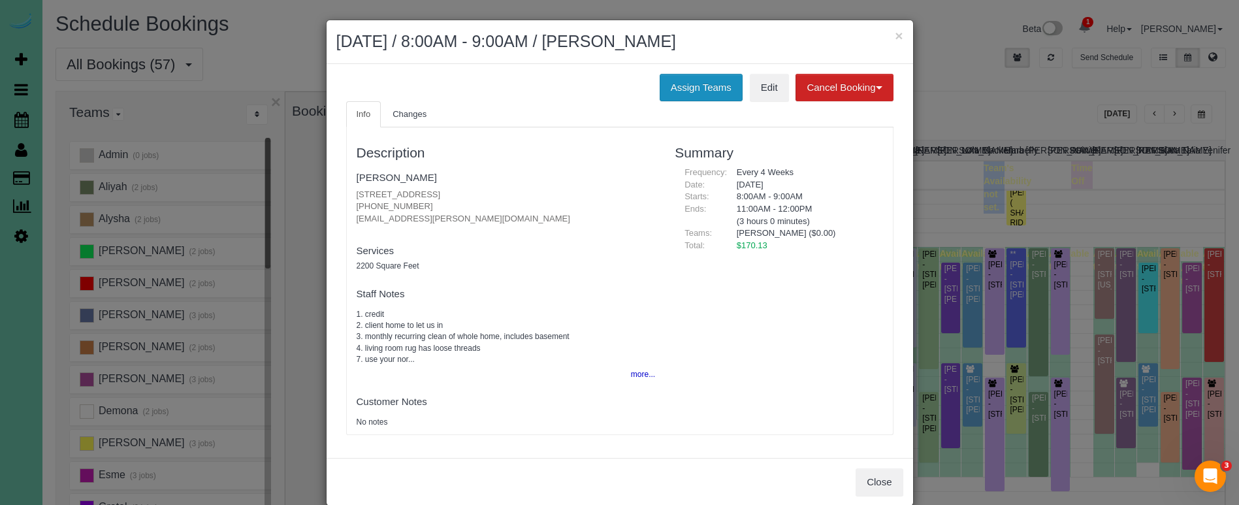
click at [666, 90] on button "Assign Teams" at bounding box center [701, 87] width 83 height 27
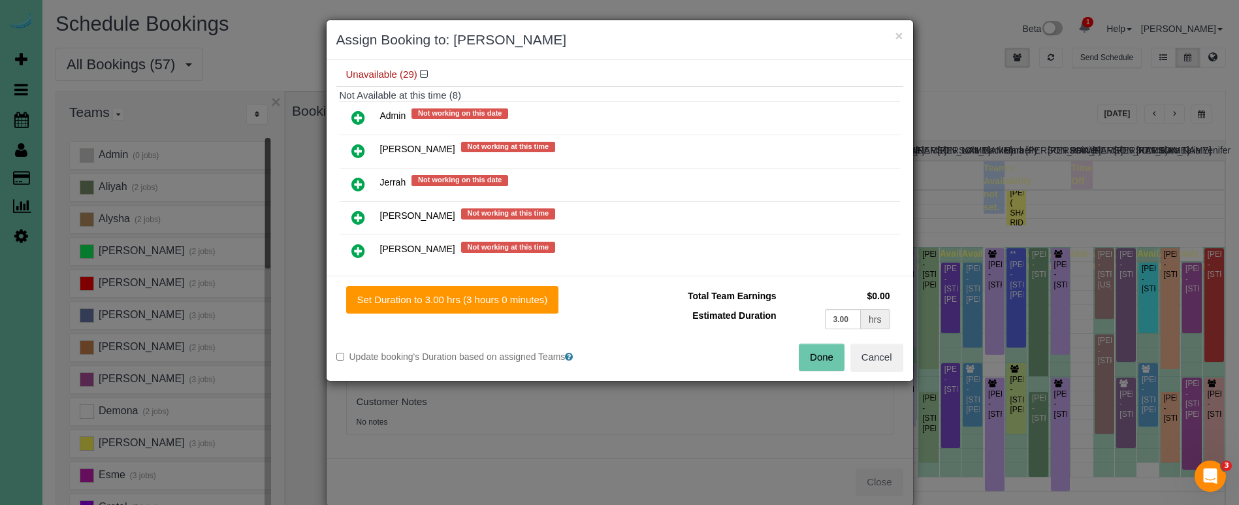
scroll to position [300, 0]
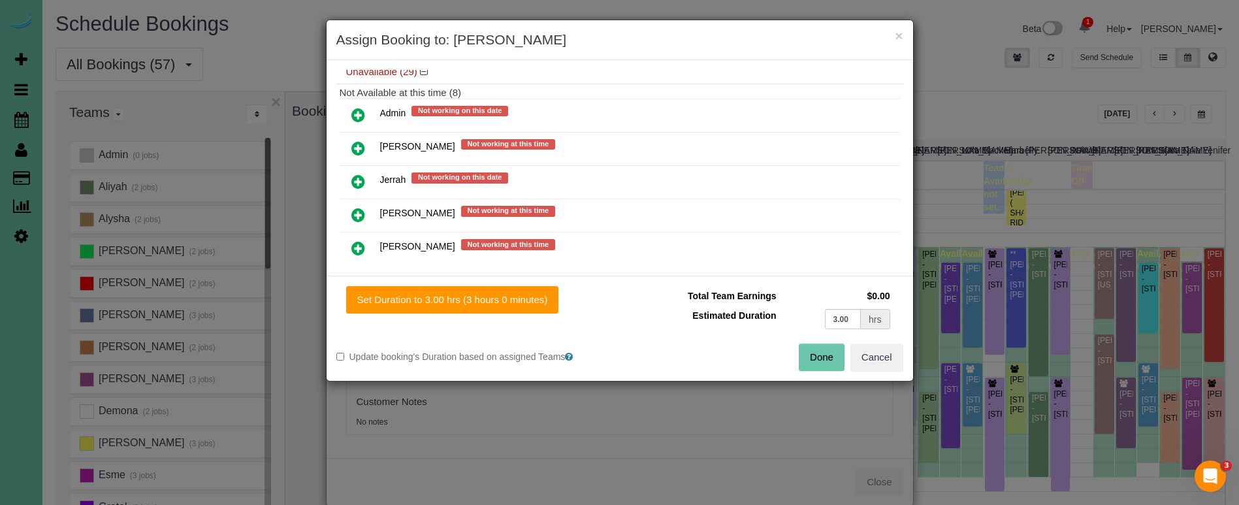
click at [357, 179] on icon at bounding box center [358, 182] width 14 height 16
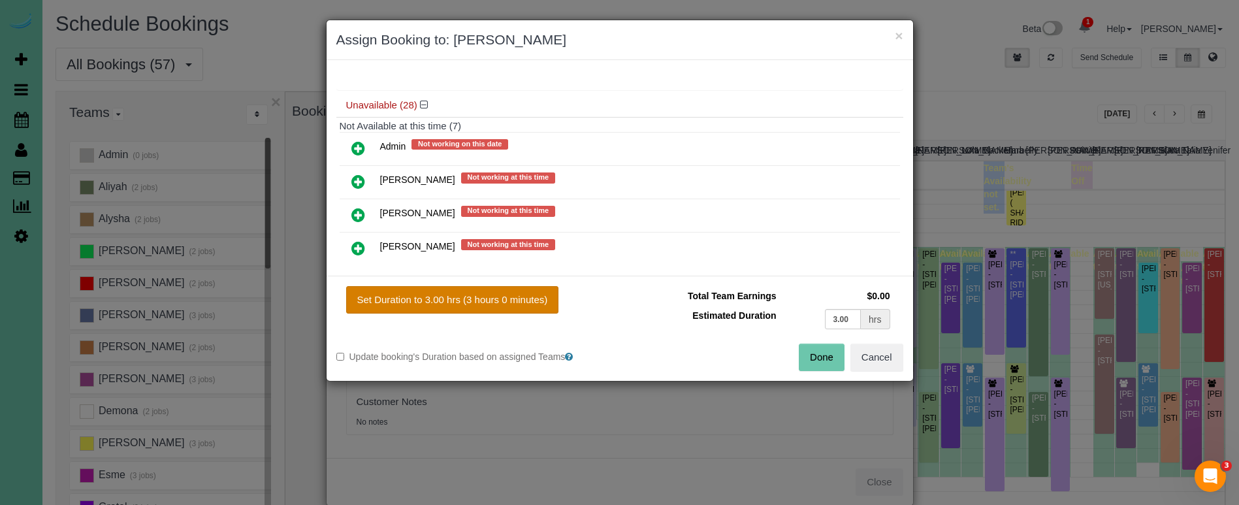
click at [487, 309] on button "Set Duration to 3.00 hrs (3 hours 0 minutes)" at bounding box center [452, 299] width 213 height 27
type input "3.00"
drag, startPoint x: 826, startPoint y: 353, endPoint x: 815, endPoint y: 355, distance: 11.2
click at [826, 354] on button "Done" at bounding box center [822, 357] width 46 height 27
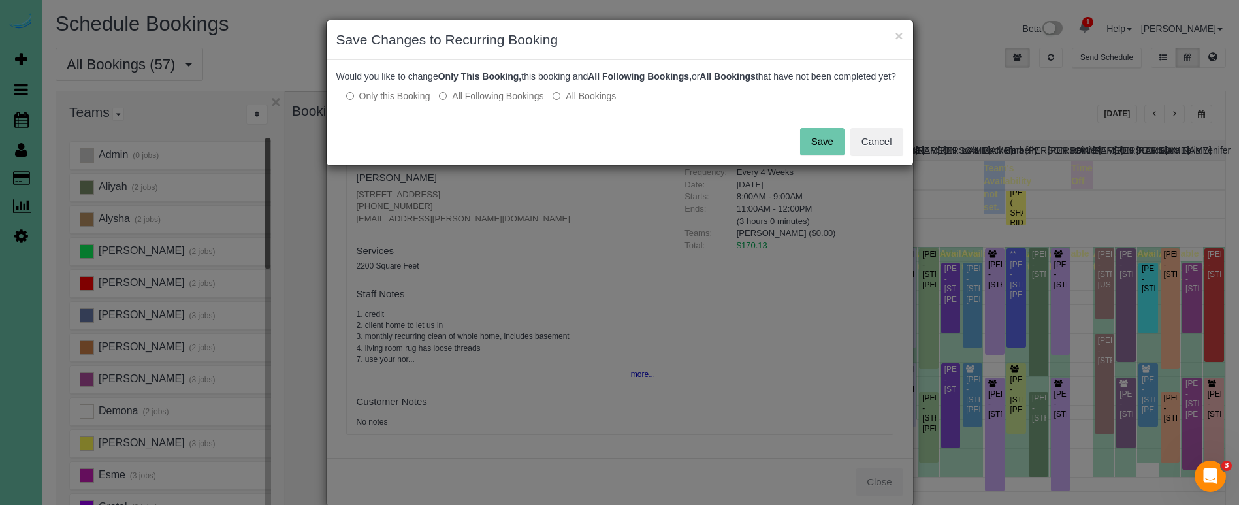
click at [826, 155] on button "Save" at bounding box center [822, 141] width 44 height 27
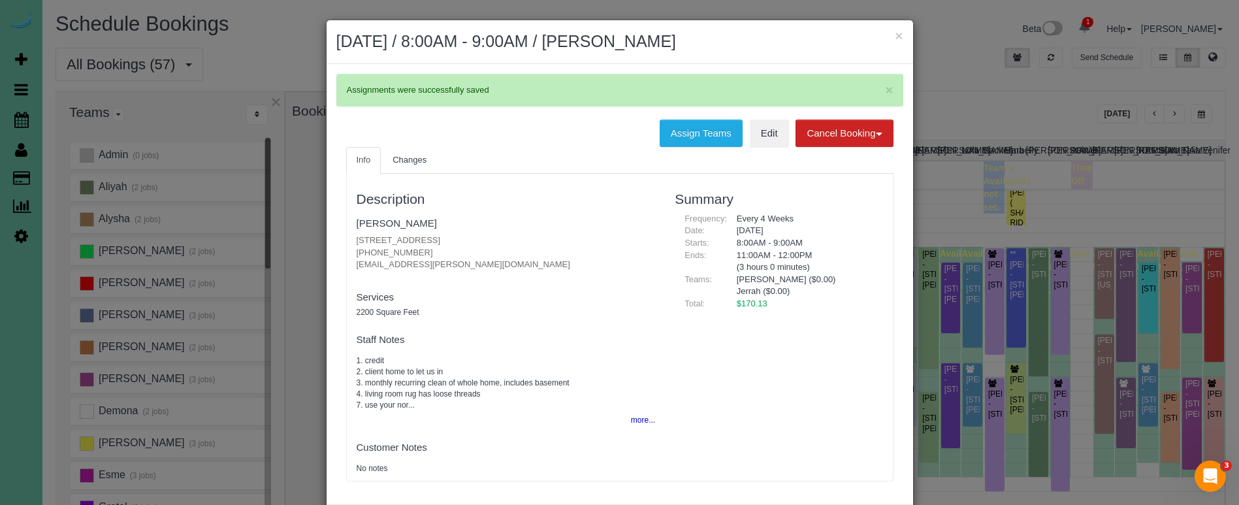
drag, startPoint x: 897, startPoint y: 37, endPoint x: 896, endPoint y: 44, distance: 7.2
click at [897, 37] on button "×" at bounding box center [899, 36] width 8 height 14
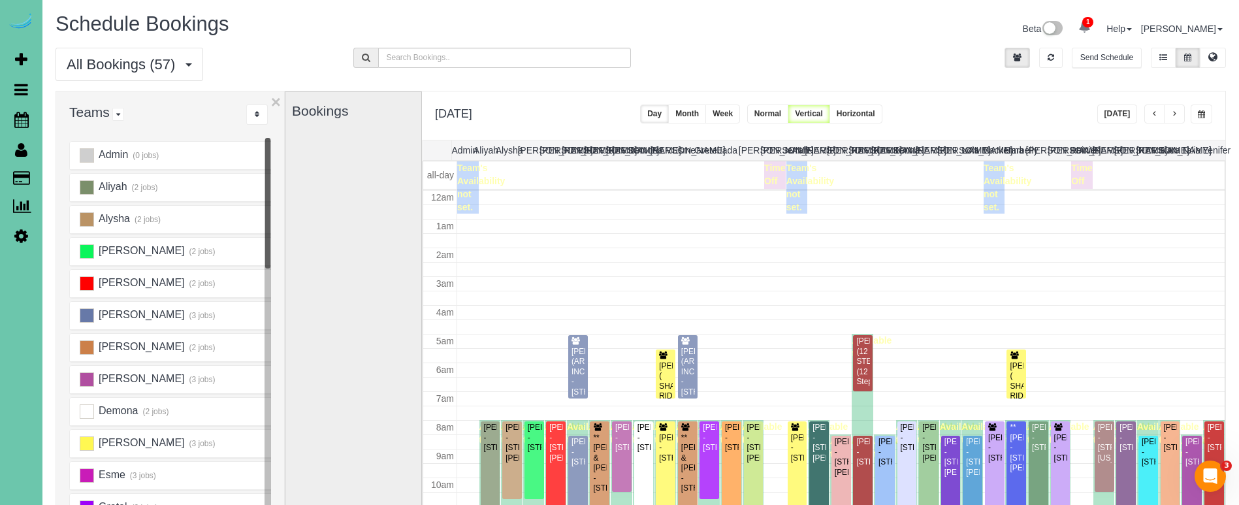
scroll to position [173, 0]
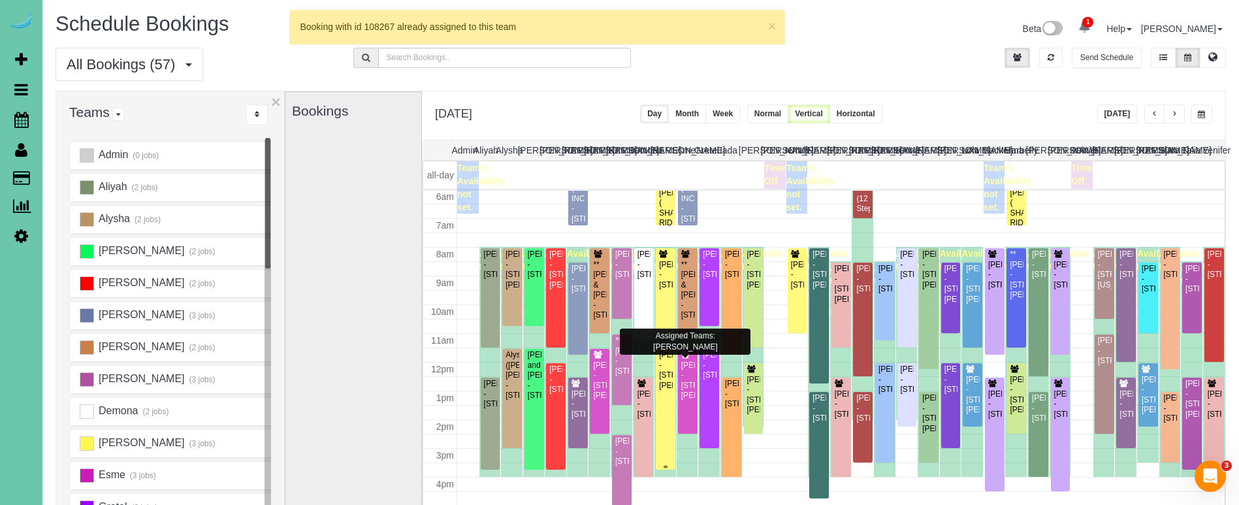
click at [668, 378] on div "Tom Samek - 15465 Stevens Plaza, Omaha, NE 68137" at bounding box center [665, 370] width 14 height 40
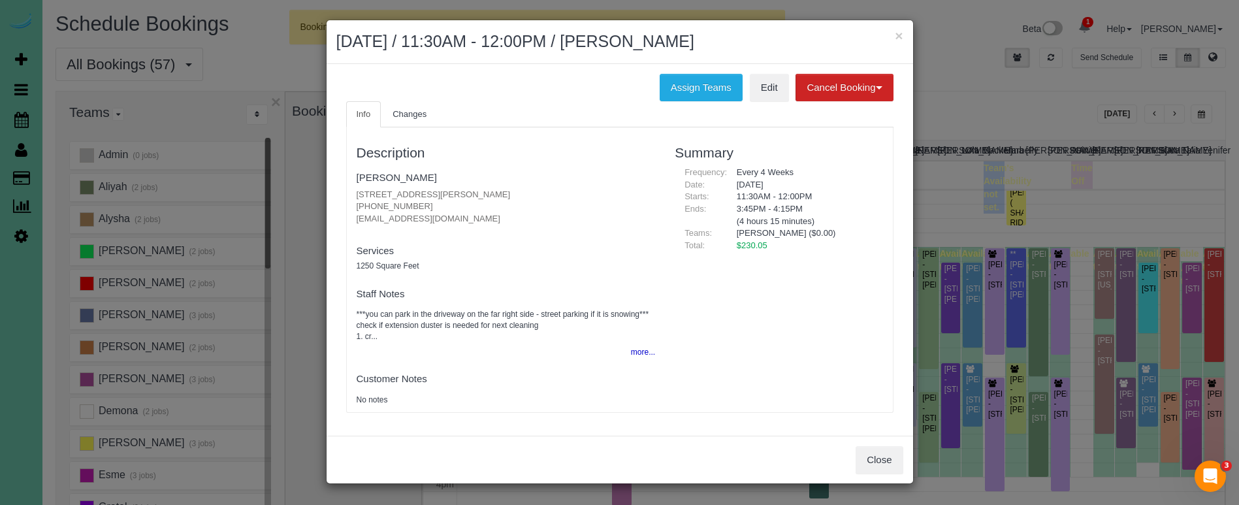
click at [639, 349] on button "more..." at bounding box center [639, 352] width 32 height 19
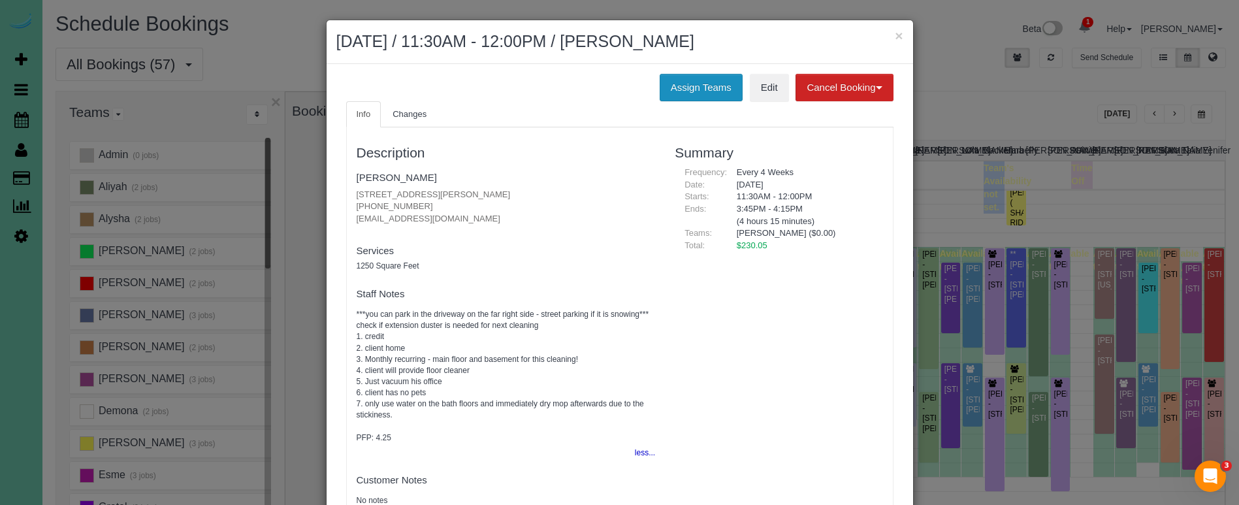
click at [671, 82] on button "Assign Teams" at bounding box center [701, 87] width 83 height 27
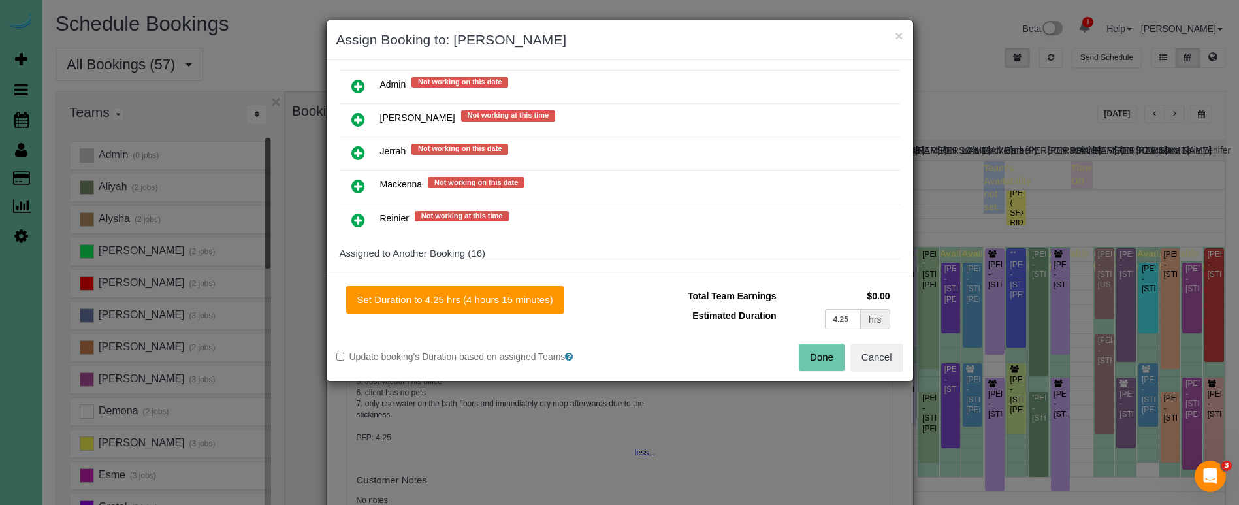
scroll to position [594, 0]
click at [358, 148] on icon at bounding box center [358, 155] width 14 height 16
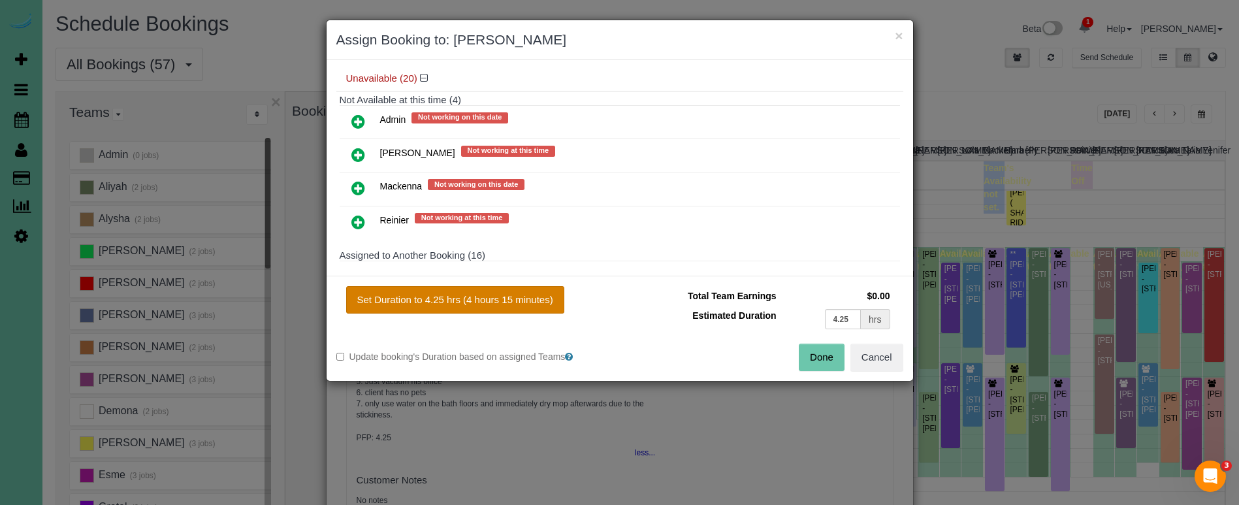
click at [531, 301] on button "Set Duration to 4.25 hrs (4 hours 15 minutes)" at bounding box center [455, 299] width 218 height 27
type input "4.25"
drag, startPoint x: 818, startPoint y: 361, endPoint x: 810, endPoint y: 363, distance: 8.6
click at [816, 361] on button "Done" at bounding box center [822, 357] width 46 height 27
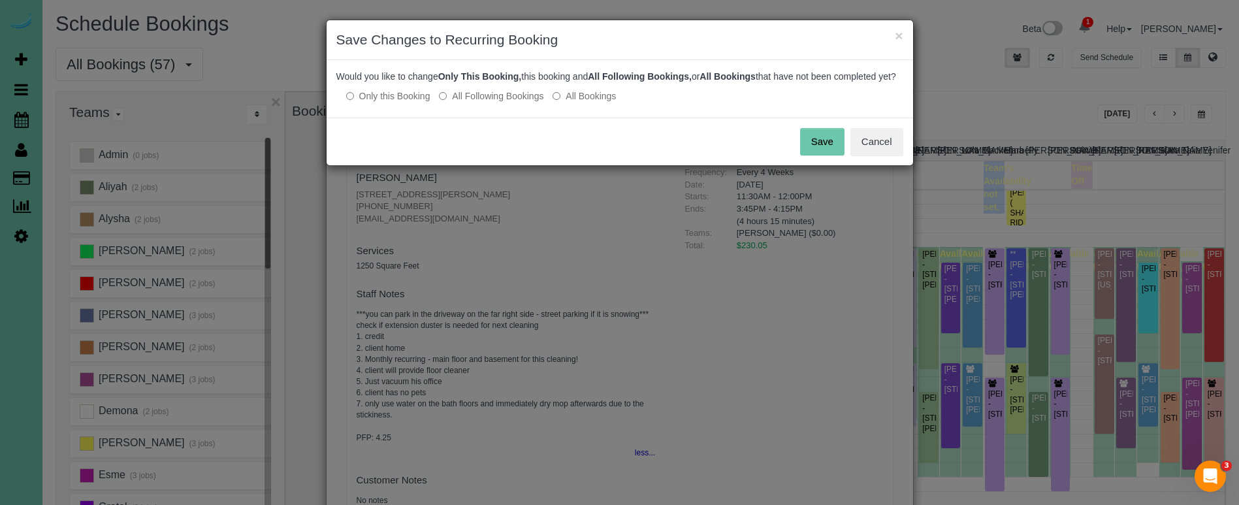
click at [824, 155] on button "Save" at bounding box center [822, 141] width 44 height 27
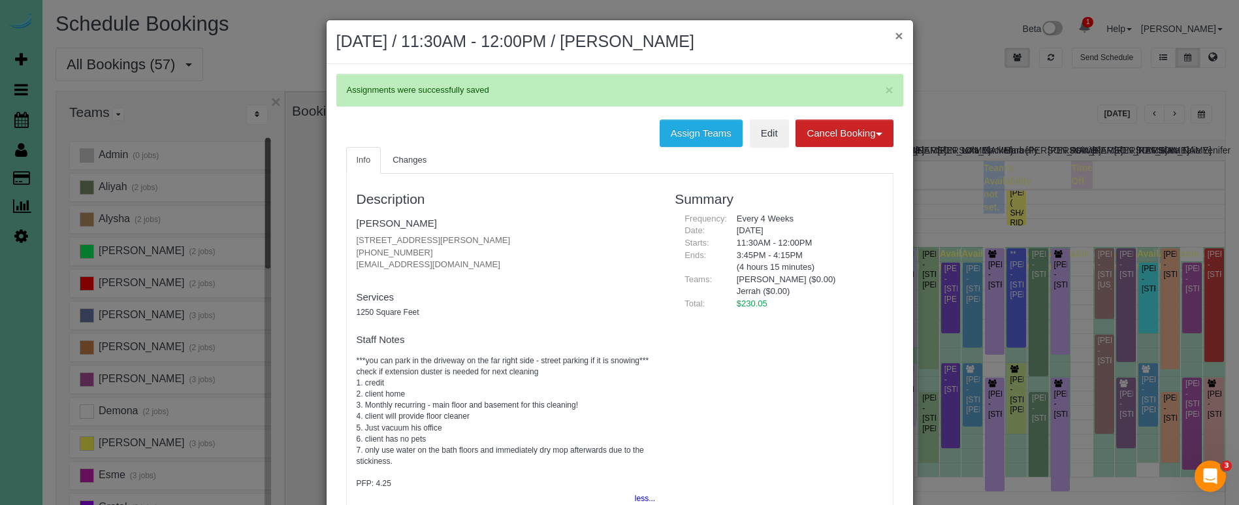
click at [896, 39] on button "×" at bounding box center [899, 36] width 8 height 14
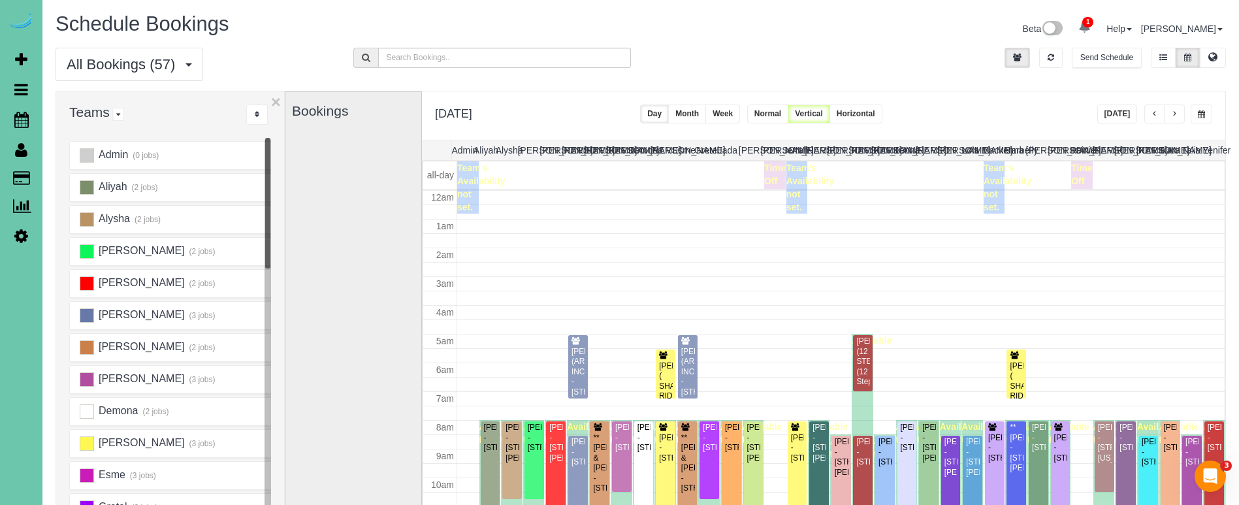
scroll to position [173, 0]
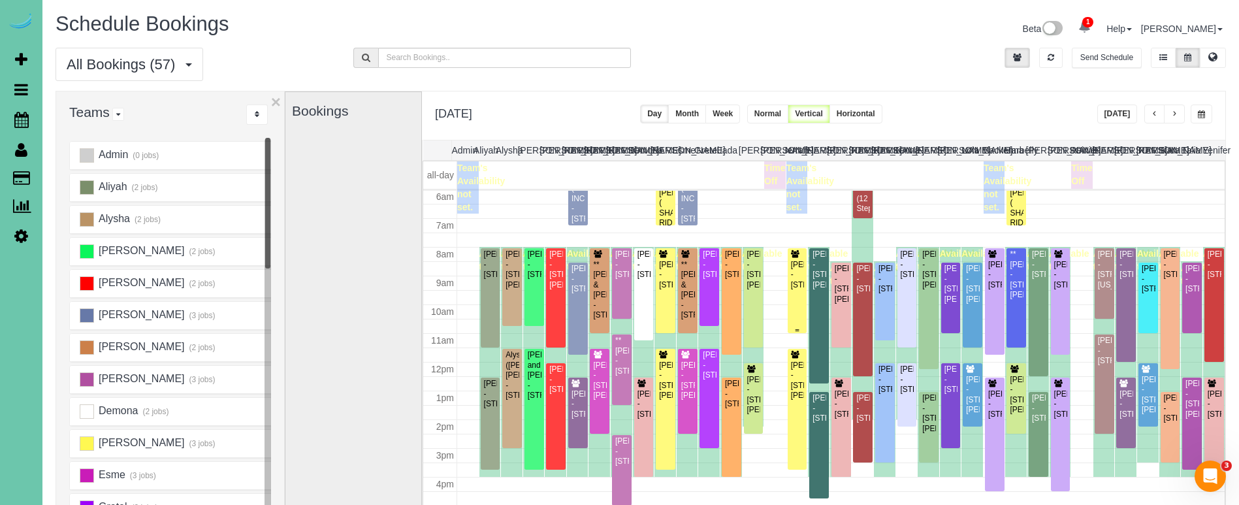
click at [792, 272] on div "Bob Rensing - 2515 S 105th Avenue, Omaha, NE 68124" at bounding box center [797, 275] width 14 height 30
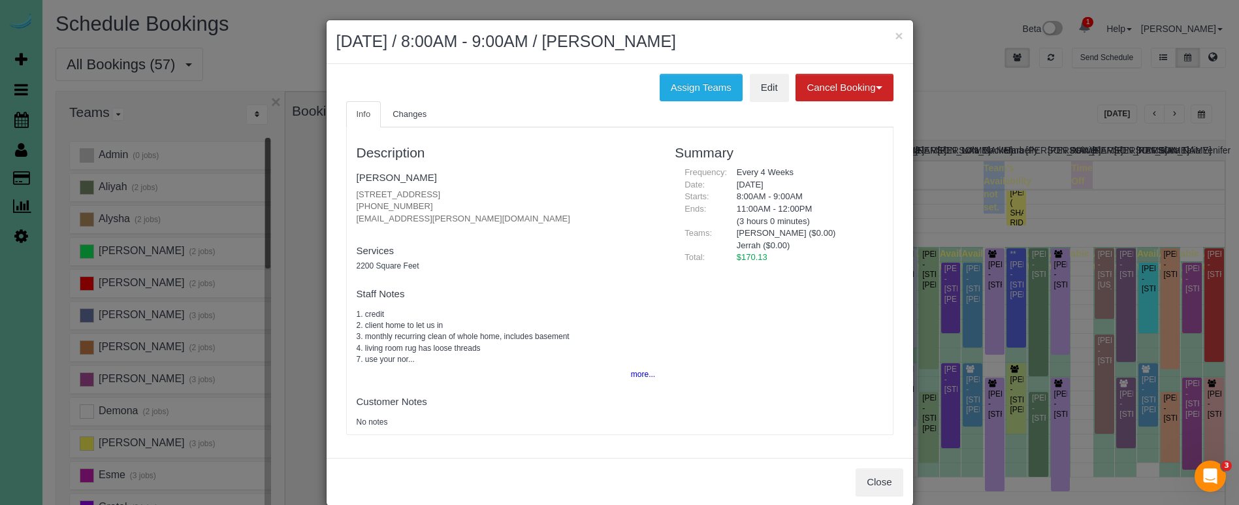
click at [630, 366] on button "more..." at bounding box center [639, 374] width 32 height 19
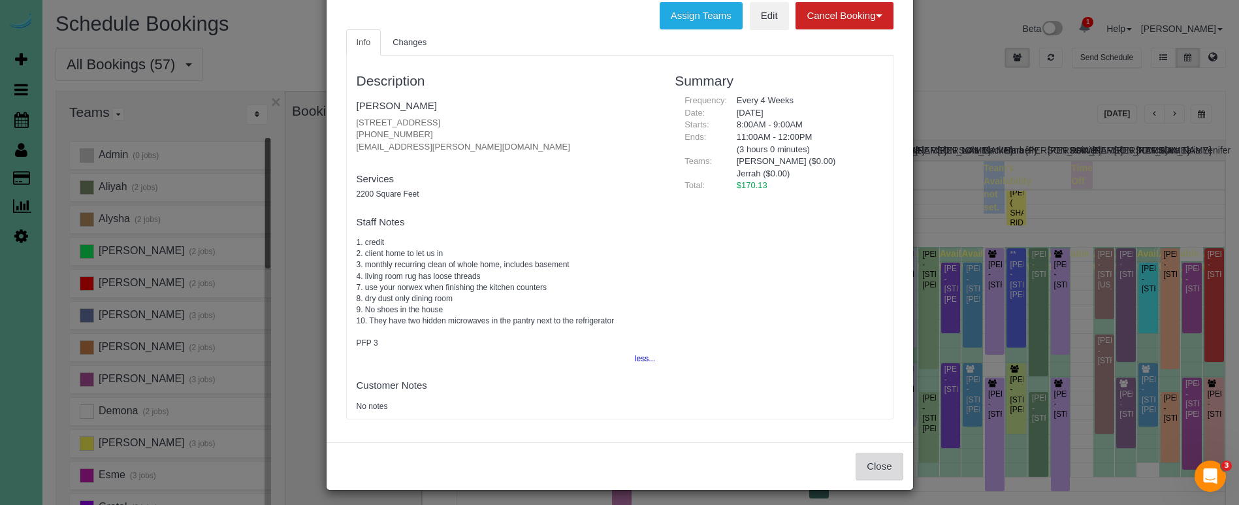
scroll to position [71, 0]
click at [873, 464] on button "Close" at bounding box center [879, 466] width 47 height 27
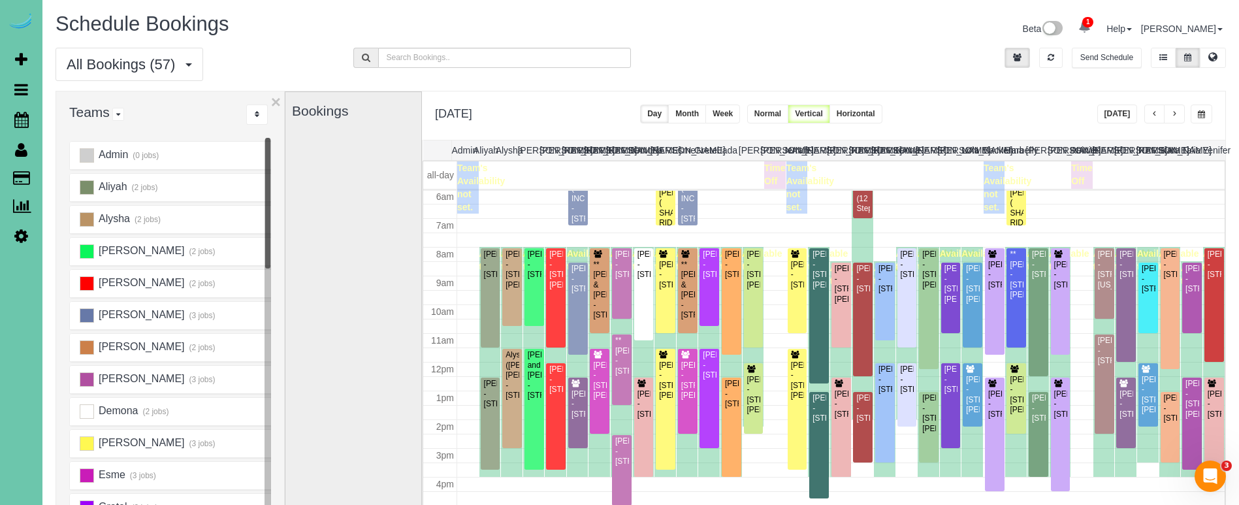
click at [1176, 112] on span "button" at bounding box center [1174, 114] width 7 height 8
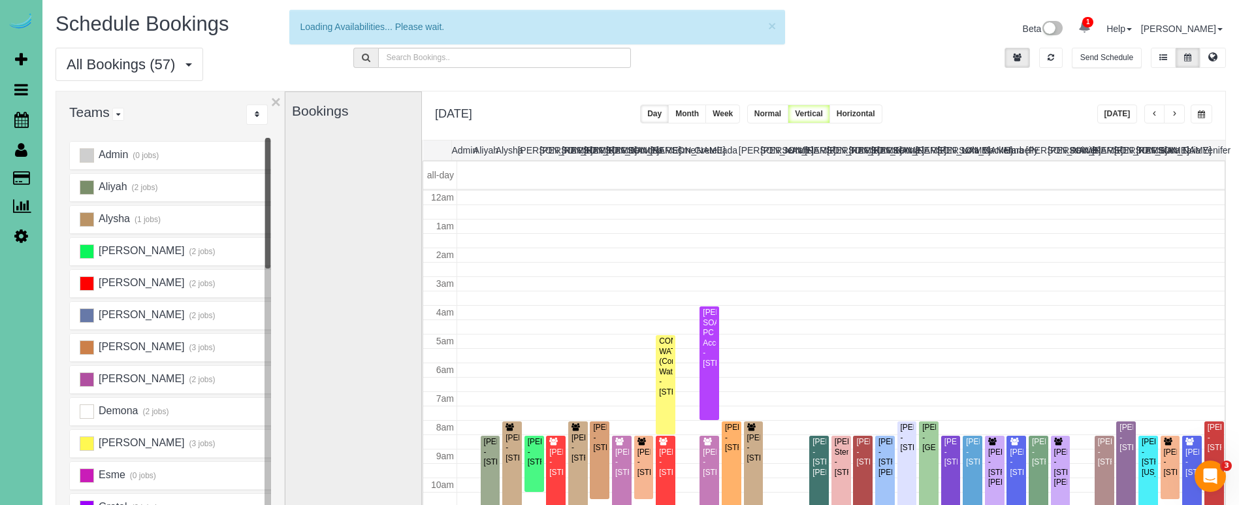
scroll to position [173, 0]
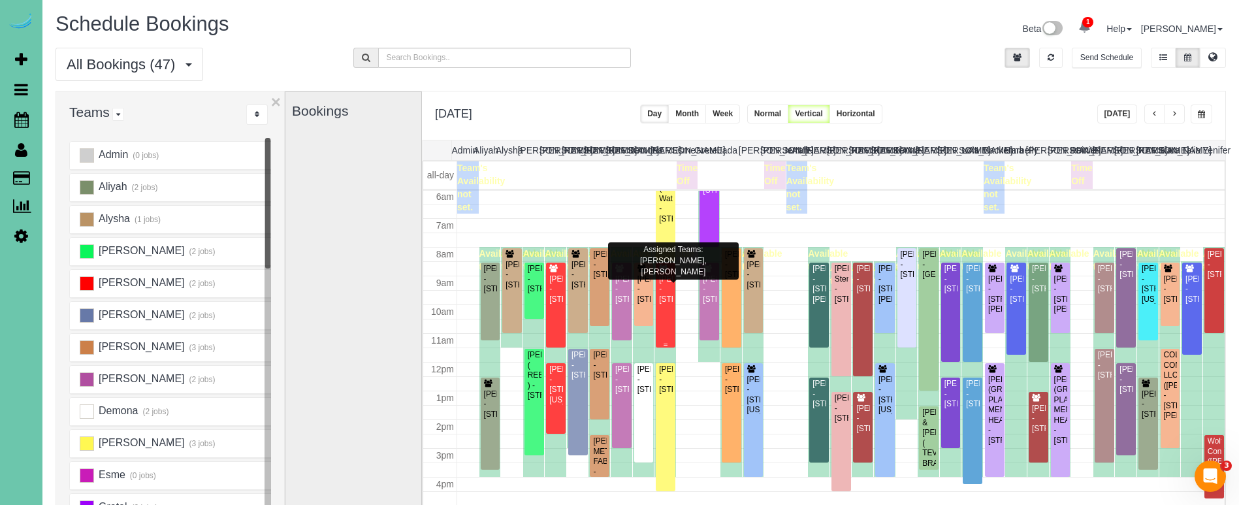
click at [670, 284] on div "John Snodgrass - 1833 S 107th St, Omaha, NE 68124" at bounding box center [665, 289] width 14 height 30
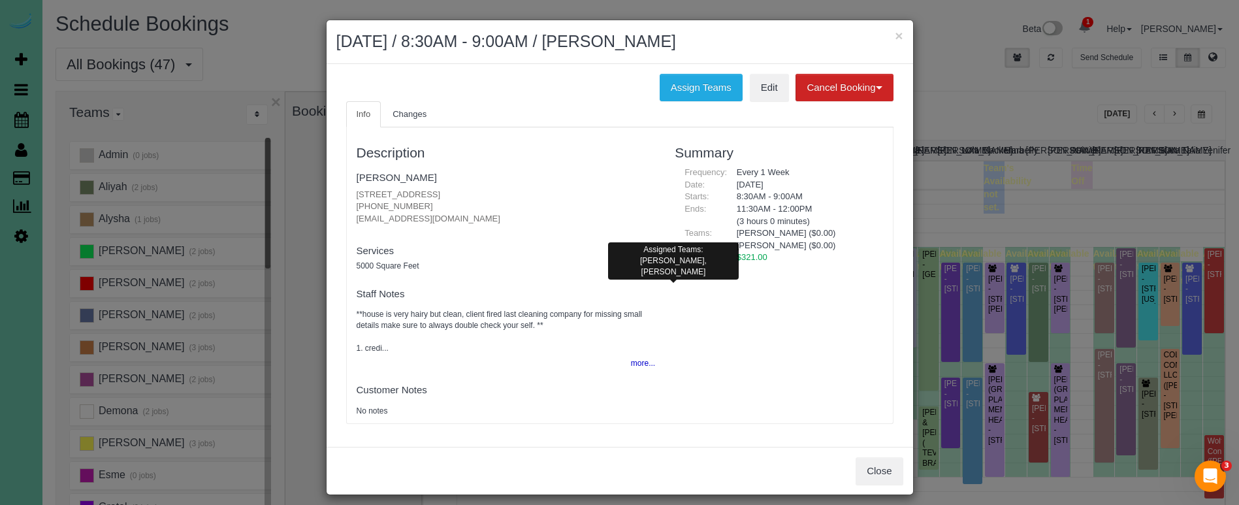
click at [707, 73] on div "Assign Teams Edit Cancel Booking Without Fee With 100.00% Fee Info Changes Desc…" at bounding box center [620, 255] width 587 height 383
drag, startPoint x: 696, startPoint y: 82, endPoint x: 624, endPoint y: 100, distance: 73.5
click at [695, 82] on button "Assign Teams" at bounding box center [701, 87] width 83 height 27
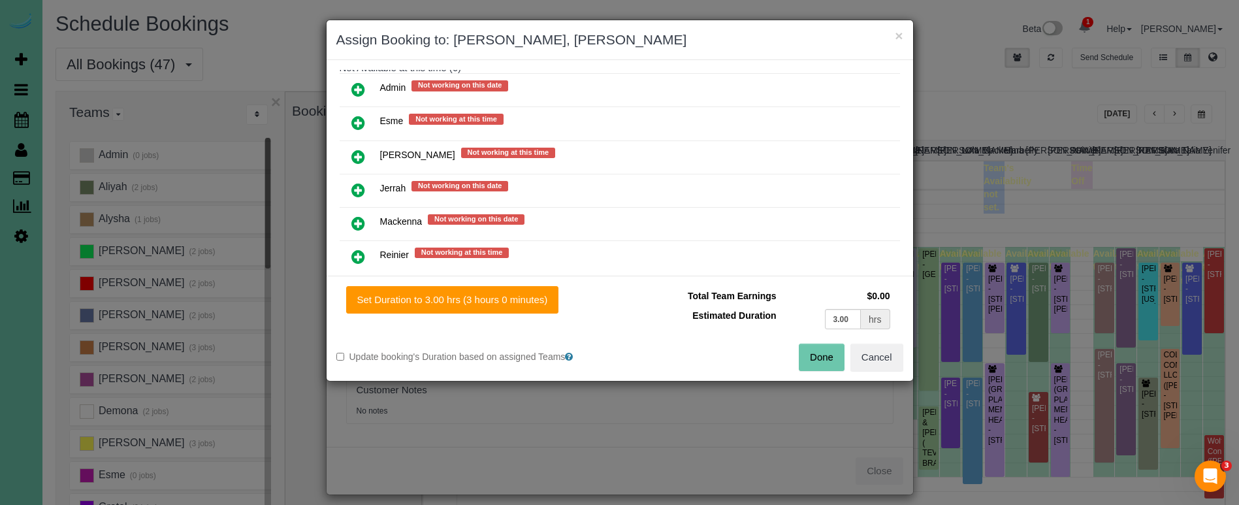
scroll to position [203, 0]
drag, startPoint x: 363, startPoint y: 187, endPoint x: 383, endPoint y: 209, distance: 29.1
click at [363, 187] on icon at bounding box center [358, 192] width 14 height 16
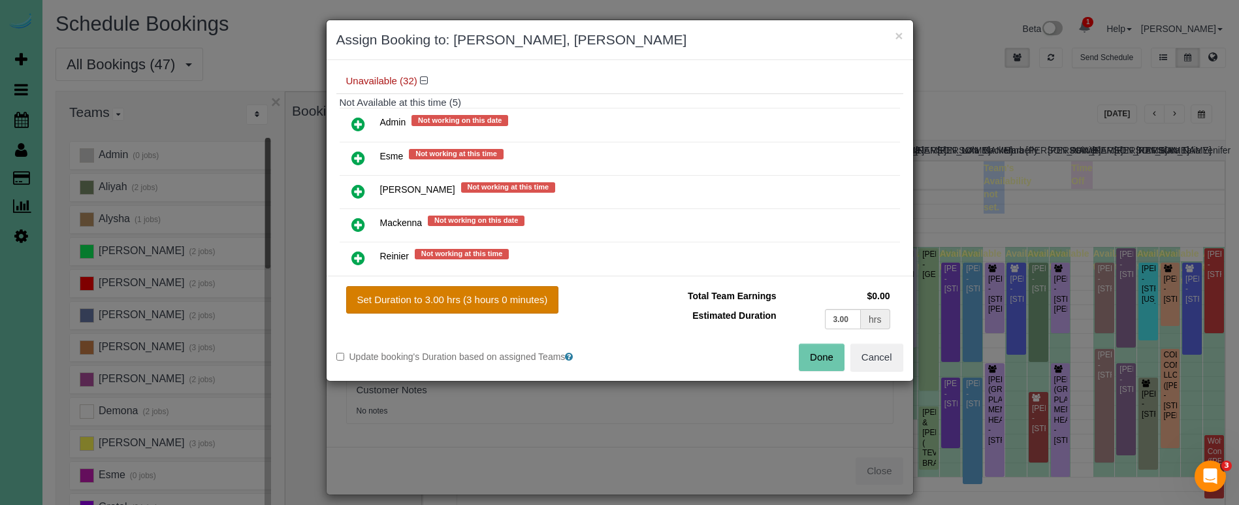
drag, startPoint x: 489, startPoint y: 297, endPoint x: 499, endPoint y: 300, distance: 10.1
click at [489, 297] on button "Set Duration to 3.00 hrs (3 hours 0 minutes)" at bounding box center [452, 299] width 213 height 27
type input "3.00"
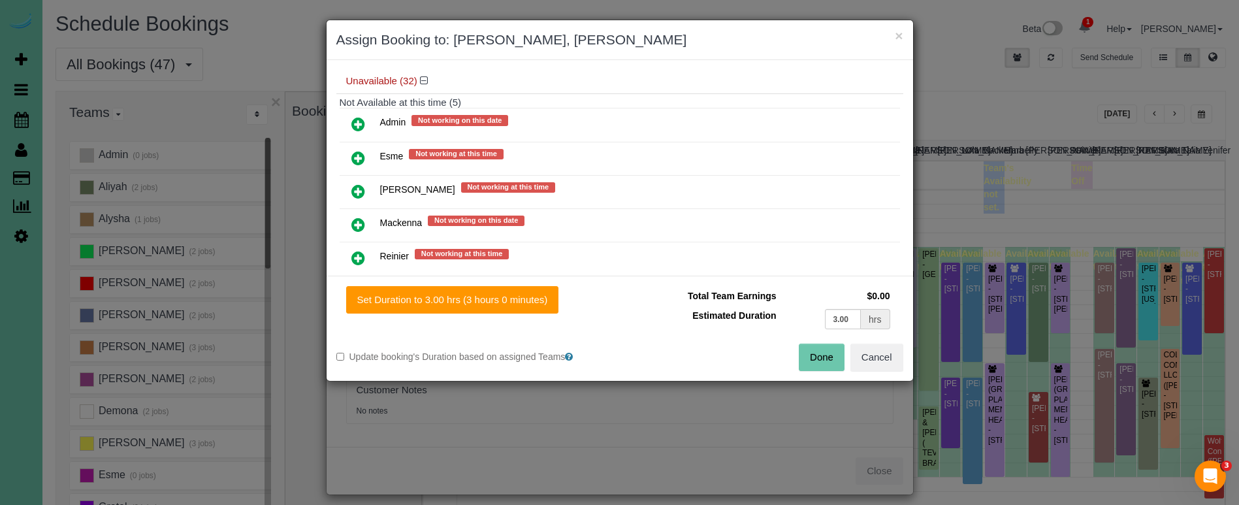
drag, startPoint x: 830, startPoint y: 355, endPoint x: 818, endPoint y: 354, distance: 11.2
click at [825, 355] on button "Done" at bounding box center [822, 357] width 46 height 27
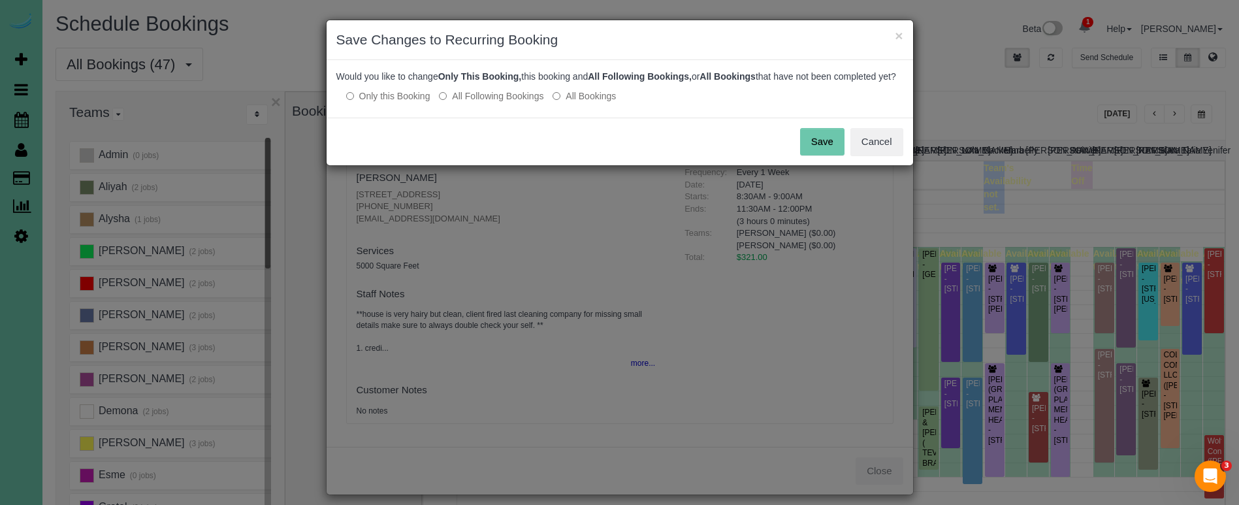
click at [805, 155] on button "Save" at bounding box center [822, 141] width 44 height 27
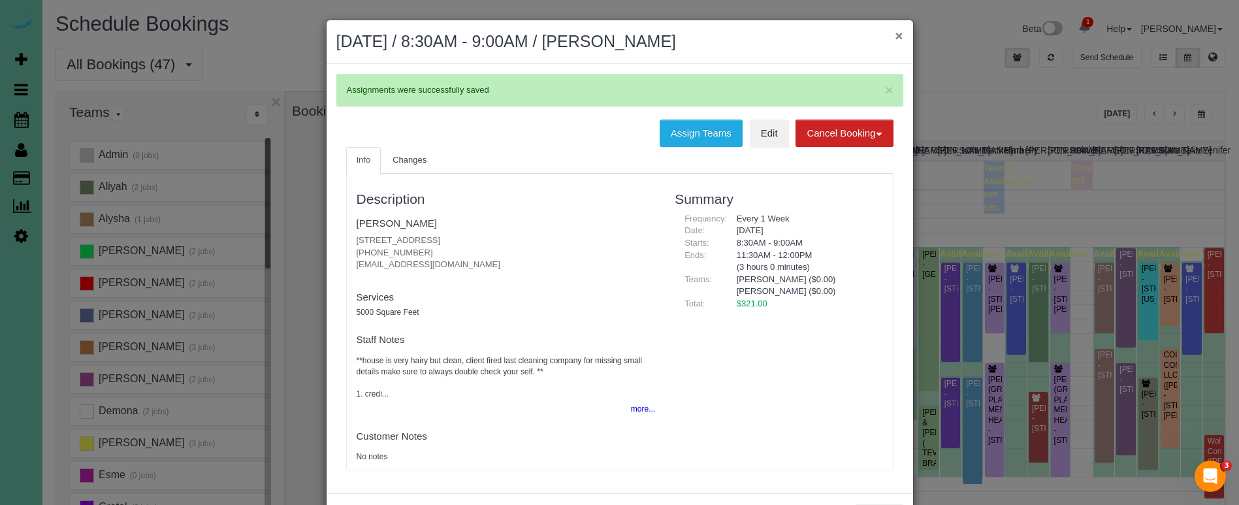
click at [898, 35] on button "×" at bounding box center [899, 36] width 8 height 14
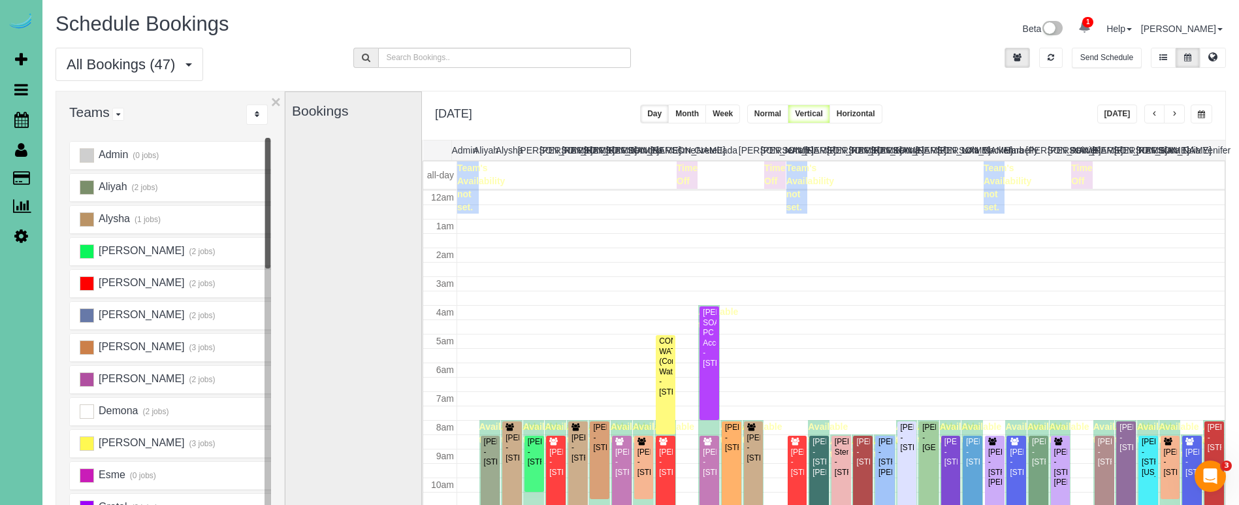
scroll to position [173, 0]
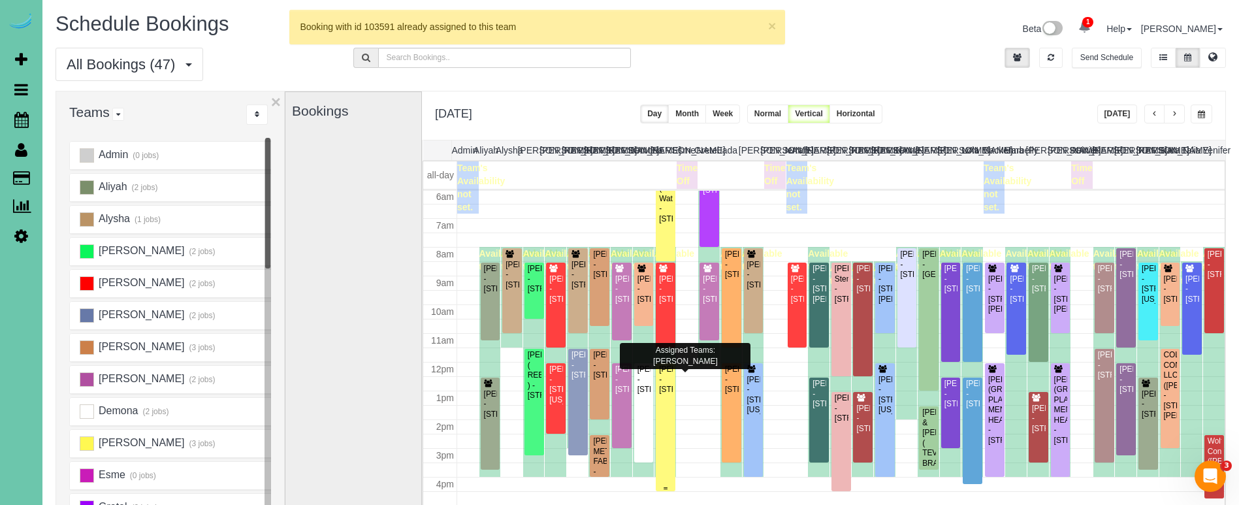
click at [669, 379] on div "Deb Christensen - 7001 Farnam St, Omaha, NE 68132" at bounding box center [665, 379] width 14 height 30
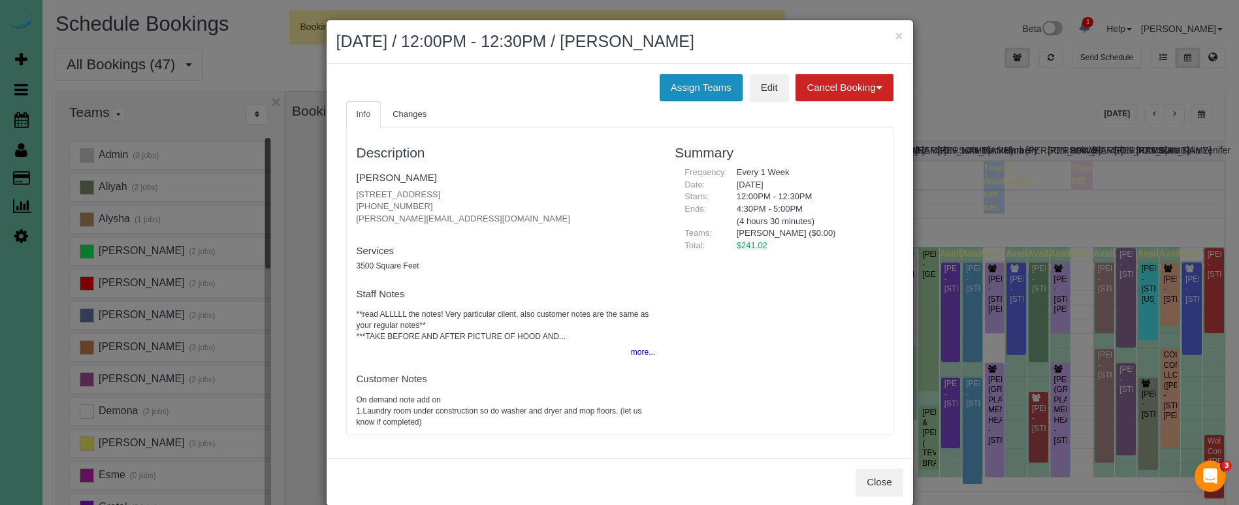
click at [679, 77] on button "Assign Teams" at bounding box center [701, 87] width 83 height 27
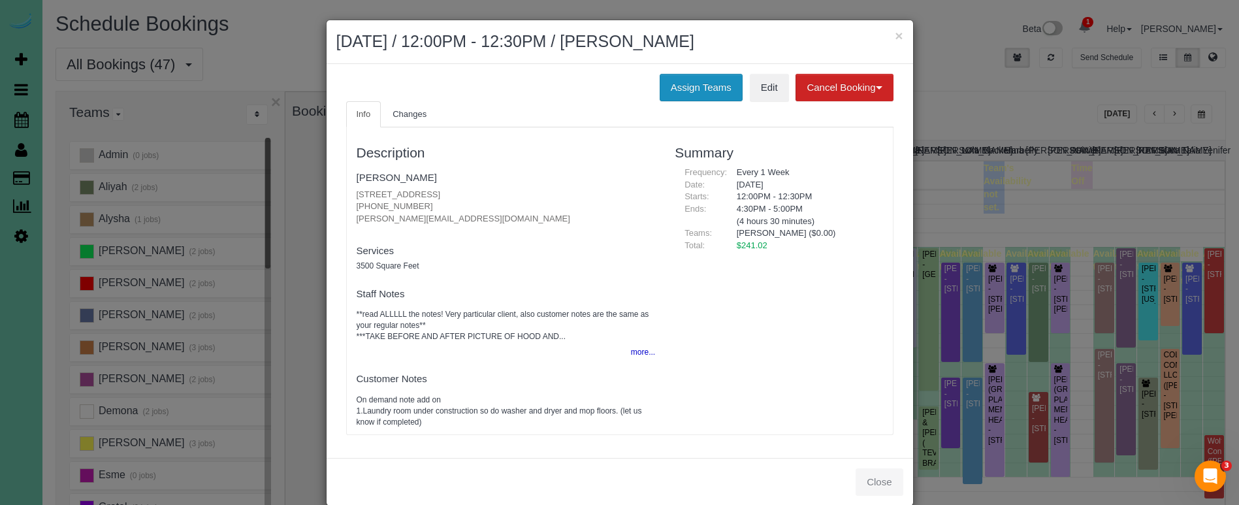
click at [667, 86] on button "Assign Teams" at bounding box center [701, 87] width 83 height 27
click at [674, 87] on button "Assign Teams" at bounding box center [701, 87] width 83 height 27
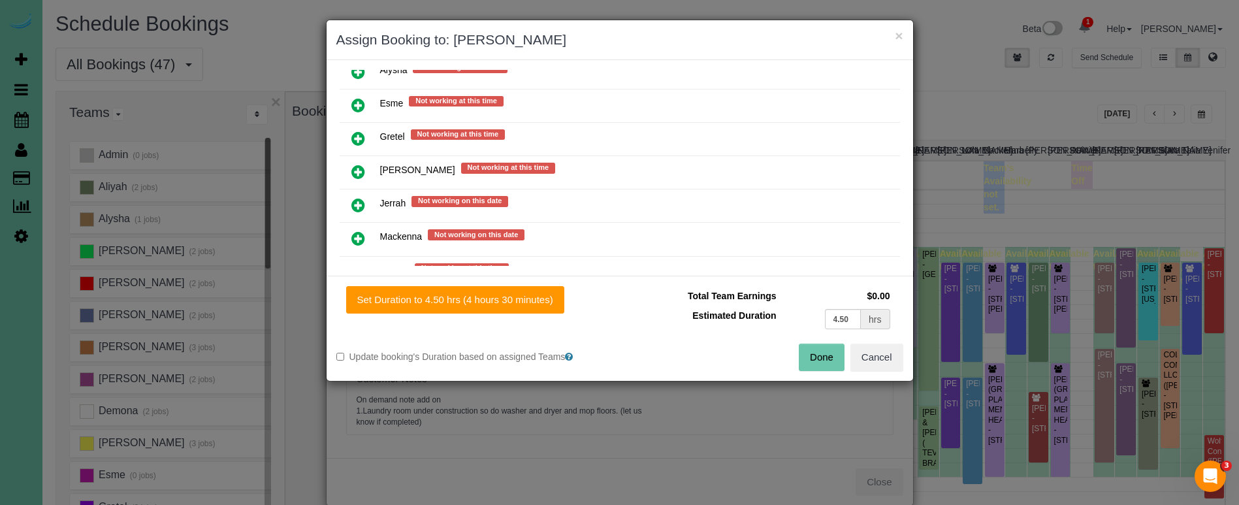
scroll to position [549, 0]
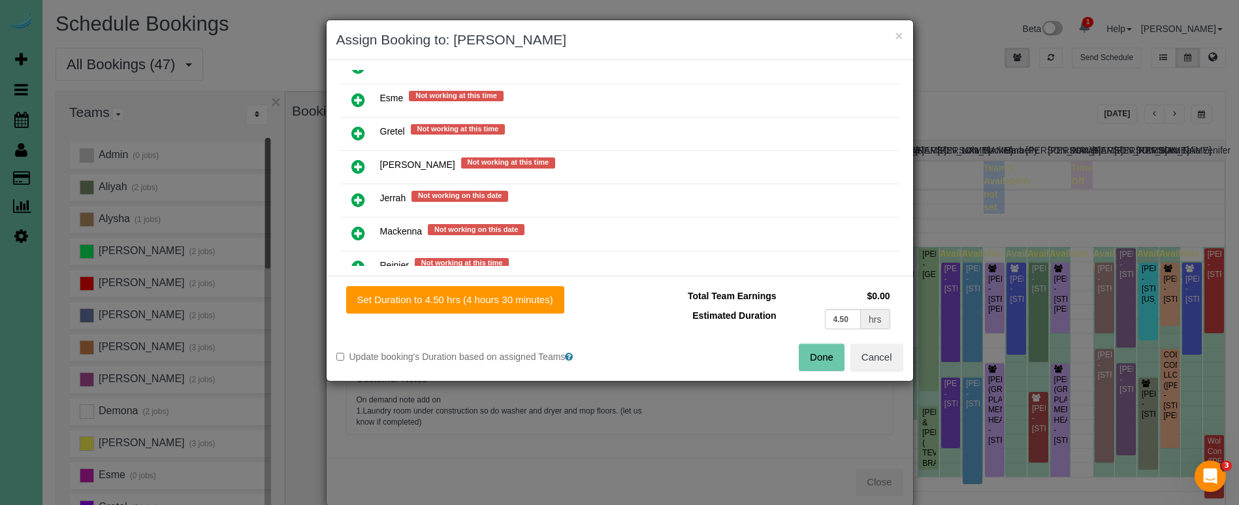
click at [357, 202] on icon at bounding box center [358, 200] width 14 height 16
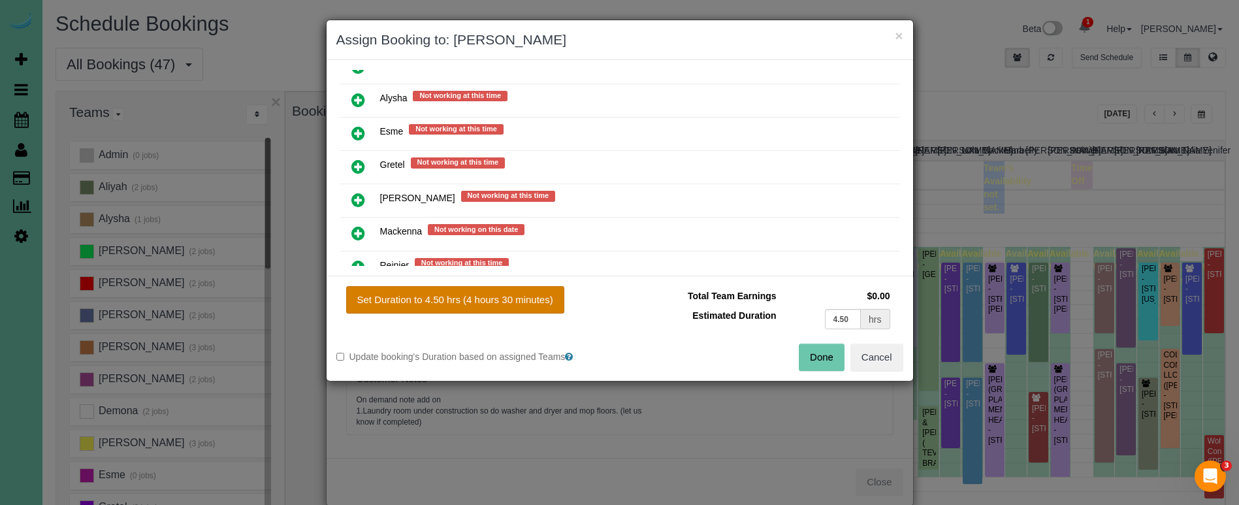
drag, startPoint x: 473, startPoint y: 297, endPoint x: 488, endPoint y: 300, distance: 15.5
click at [473, 297] on button "Set Duration to 4.50 hrs (4 hours 30 minutes)" at bounding box center [455, 299] width 218 height 27
type input "4.50"
drag, startPoint x: 817, startPoint y: 349, endPoint x: 803, endPoint y: 342, distance: 16.1
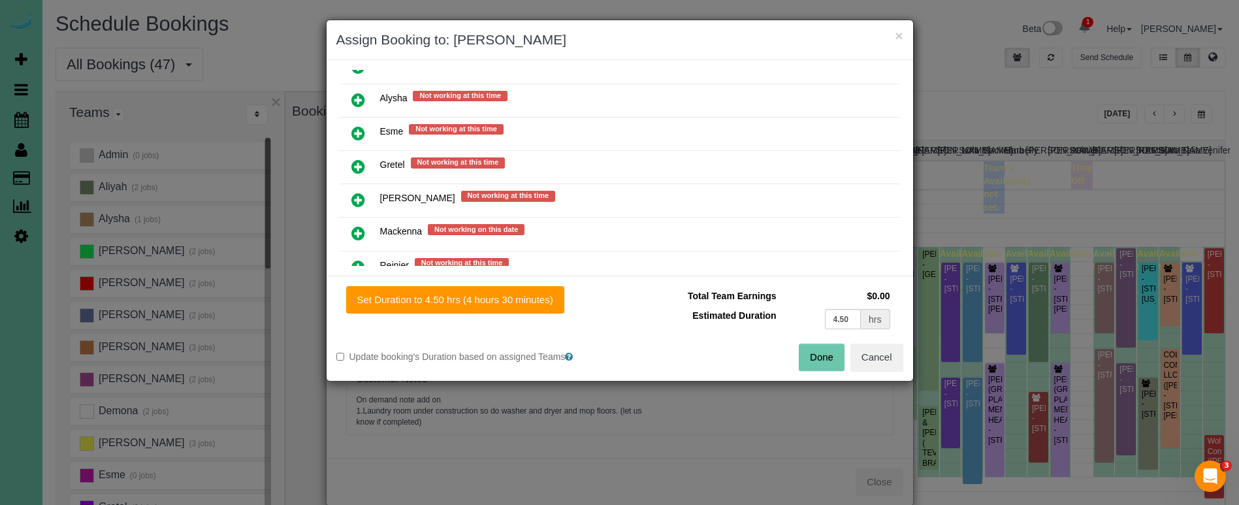
click at [816, 348] on button "Done" at bounding box center [822, 357] width 46 height 27
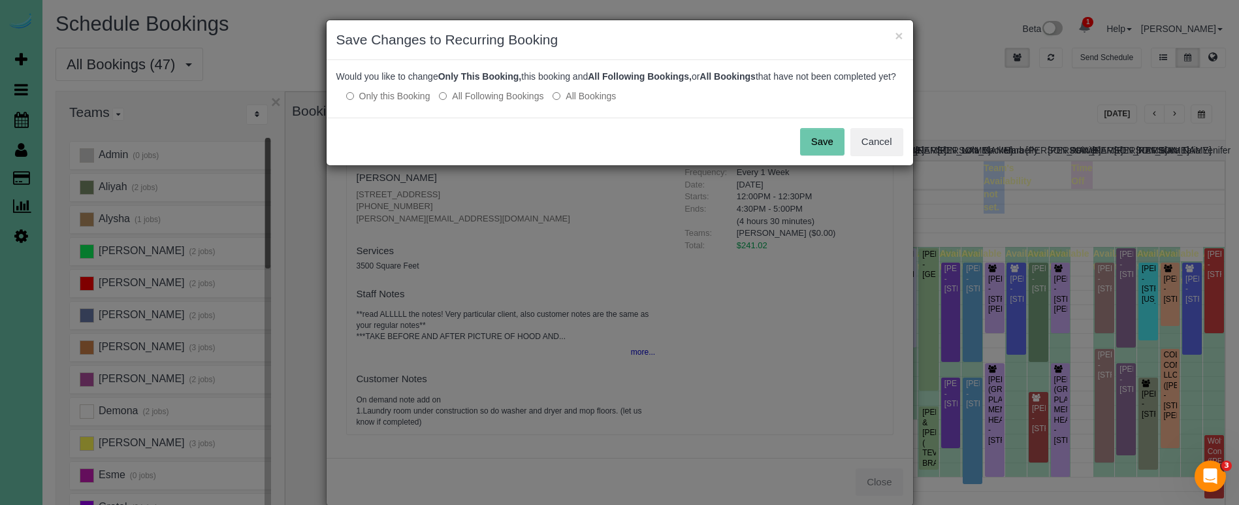
click at [818, 155] on button "Save" at bounding box center [822, 141] width 44 height 27
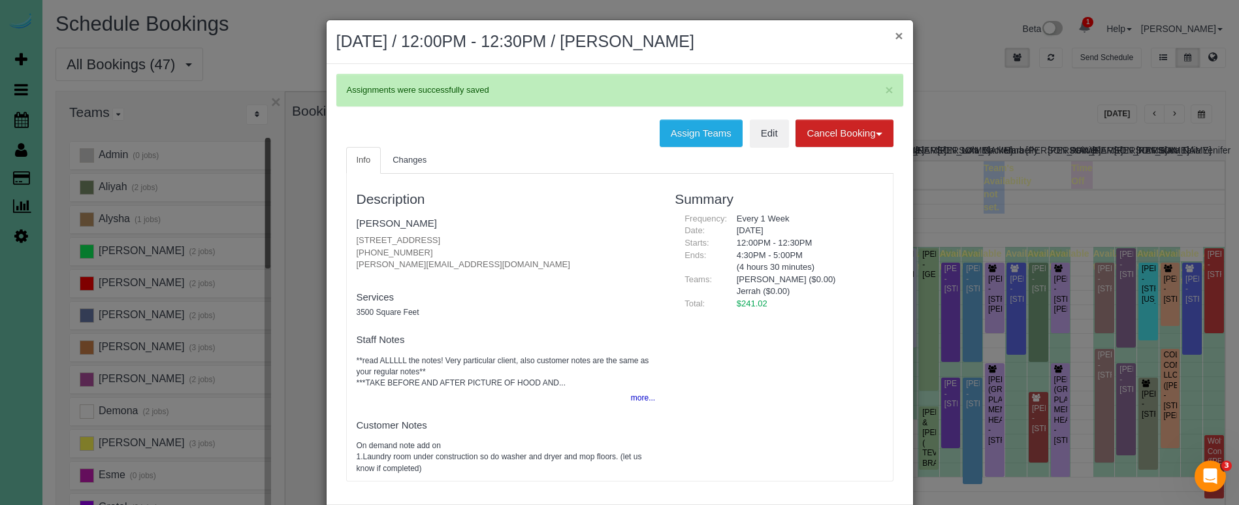
click at [899, 34] on button "×" at bounding box center [899, 36] width 8 height 14
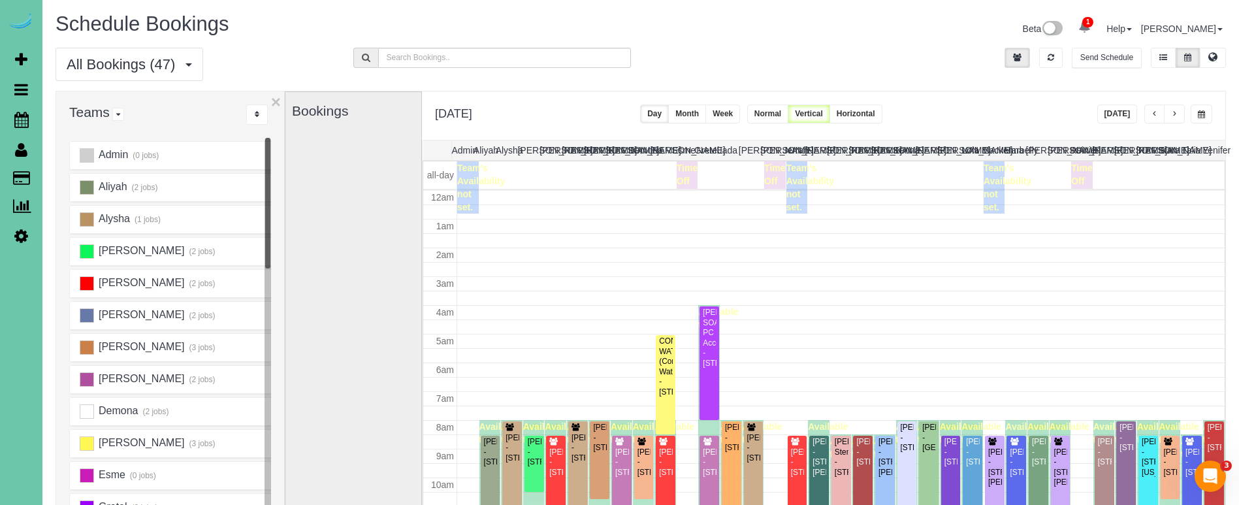
scroll to position [173, 0]
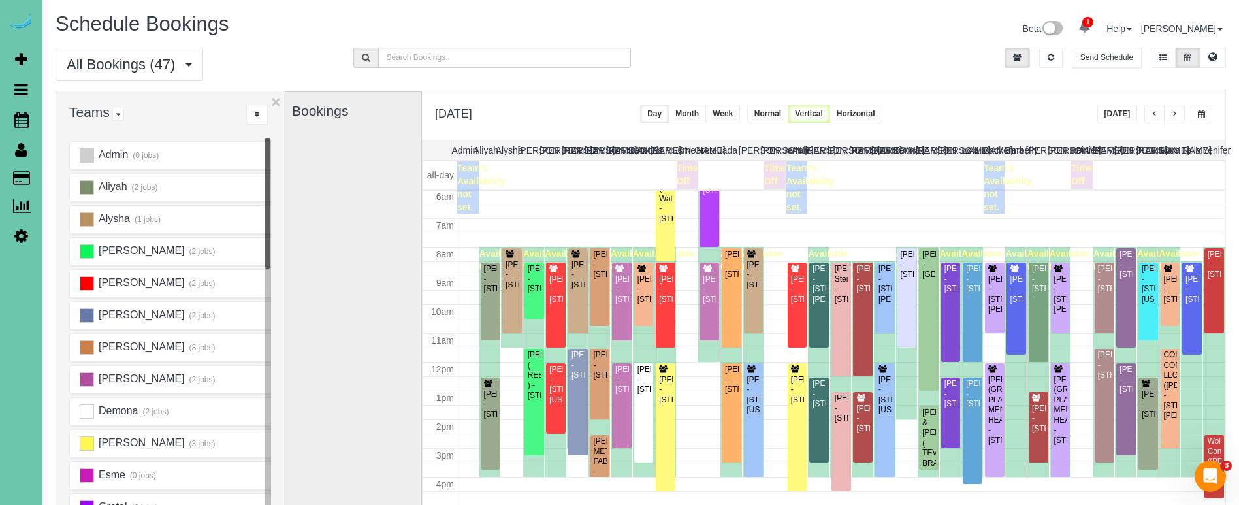
click at [1202, 120] on button "button" at bounding box center [1202, 114] width 22 height 19
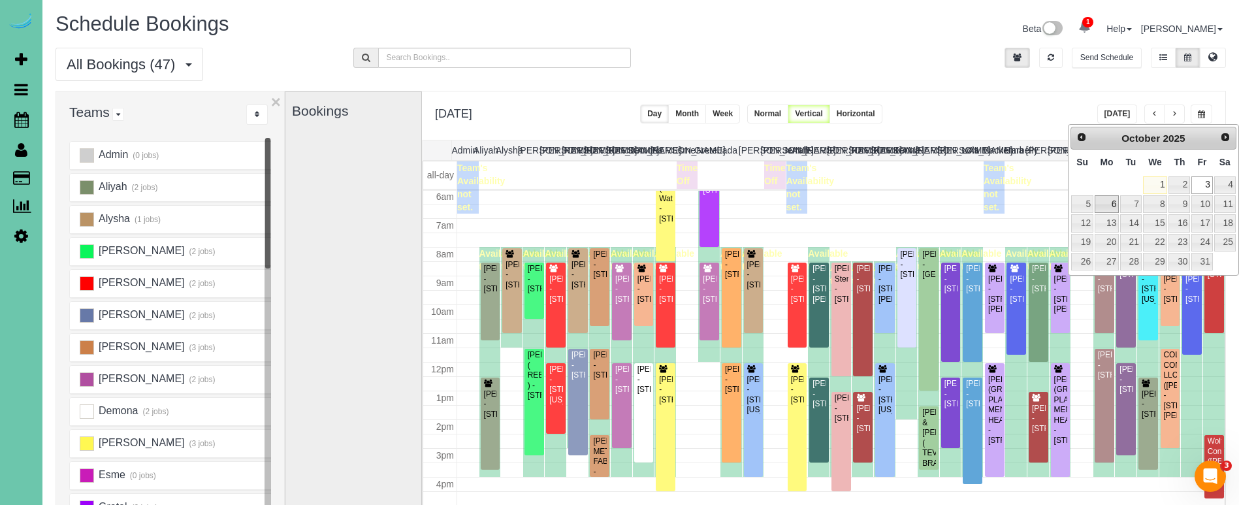
click at [1109, 206] on link "6" at bounding box center [1107, 204] width 24 height 18
type input "**********"
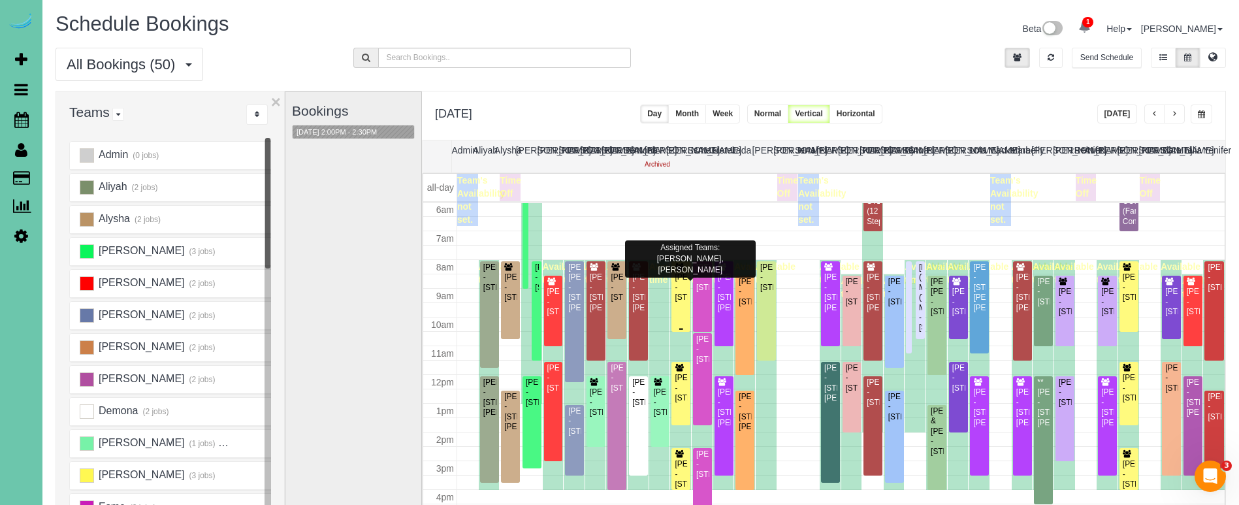
click at [681, 290] on div "Fayth Keldgord - 21303 Walnut St, Elkhorn, NE 68022" at bounding box center [681, 287] width 14 height 30
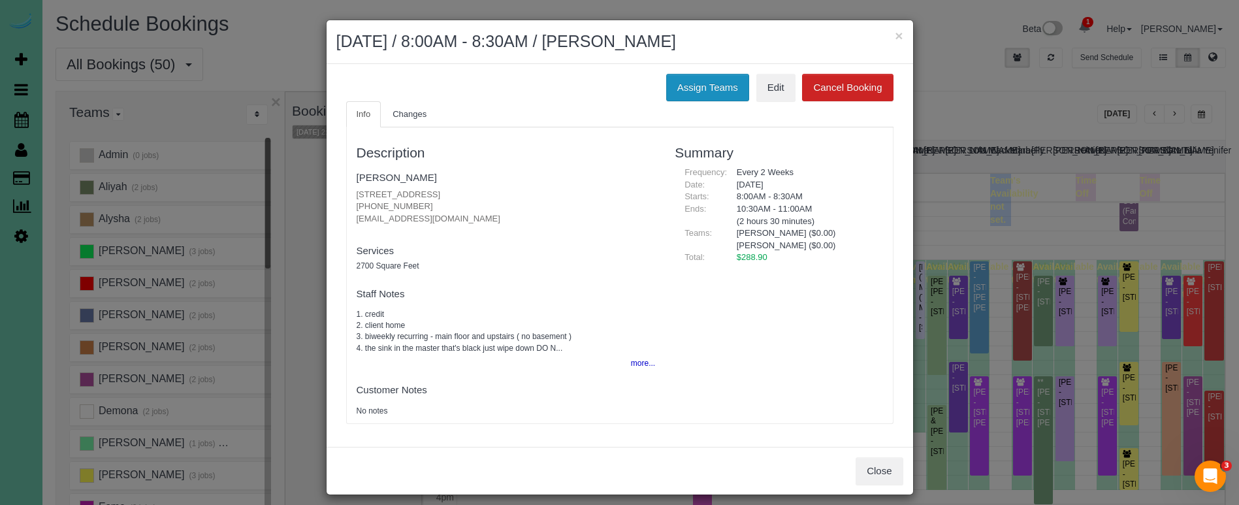
drag, startPoint x: 698, startPoint y: 88, endPoint x: 686, endPoint y: 76, distance: 16.2
click at [698, 88] on button "Assign Teams" at bounding box center [707, 87] width 83 height 27
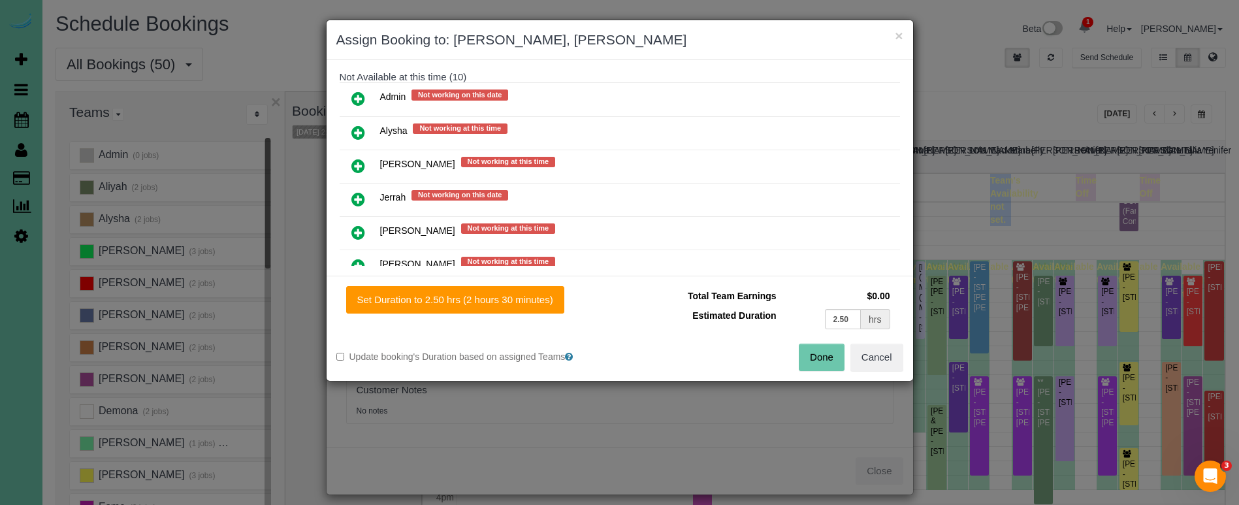
scroll to position [469, 0]
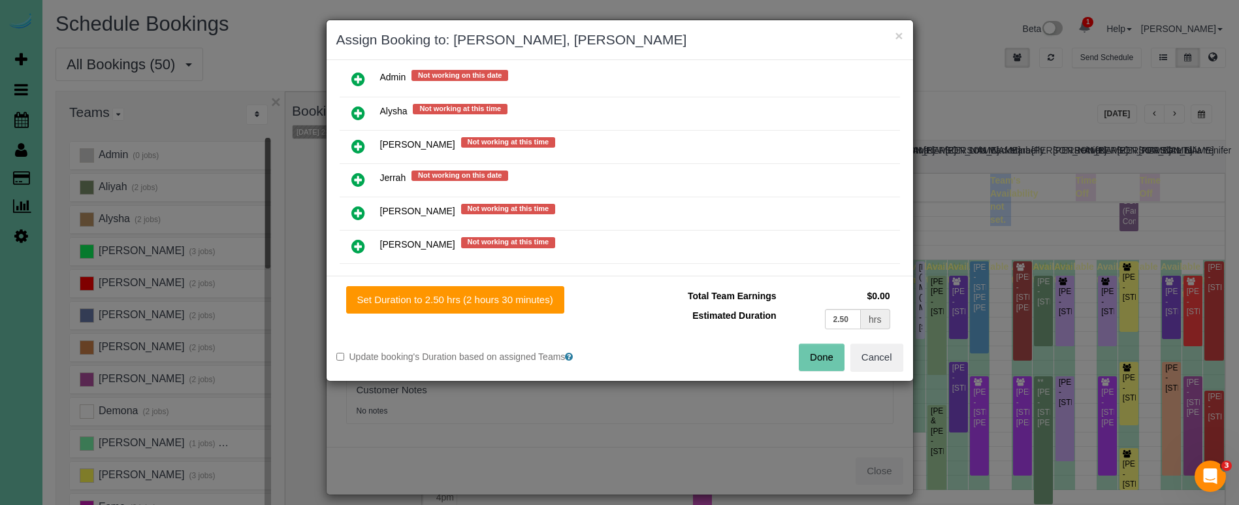
click at [362, 167] on link at bounding box center [358, 180] width 31 height 26
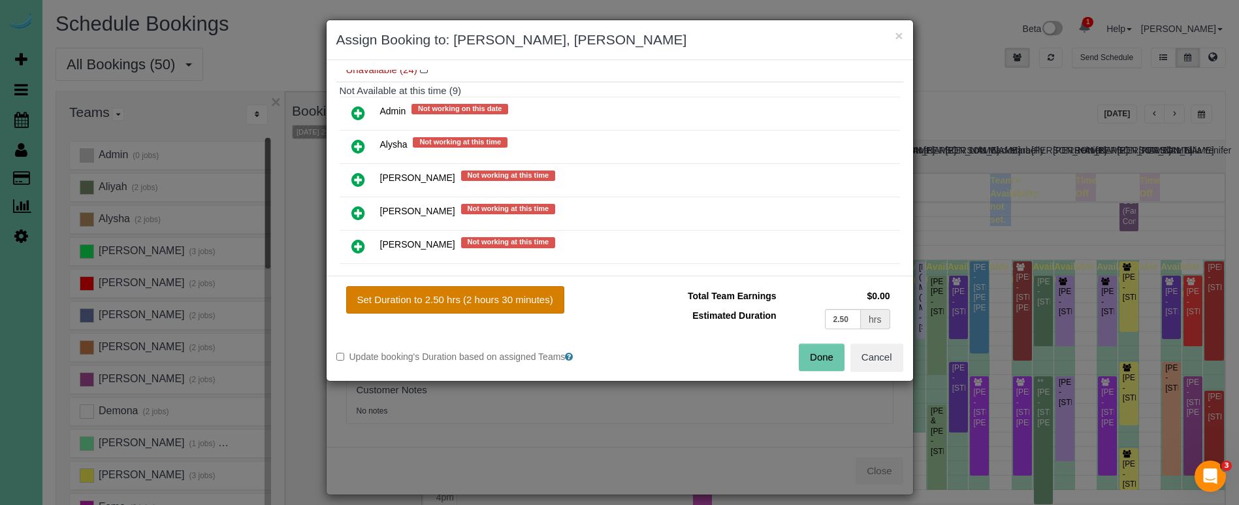
click at [520, 294] on button "Set Duration to 2.50 hrs (2 hours 30 minutes)" at bounding box center [455, 299] width 218 height 27
type input "2.50"
drag, startPoint x: 803, startPoint y: 353, endPoint x: 809, endPoint y: 353, distance: 6.6
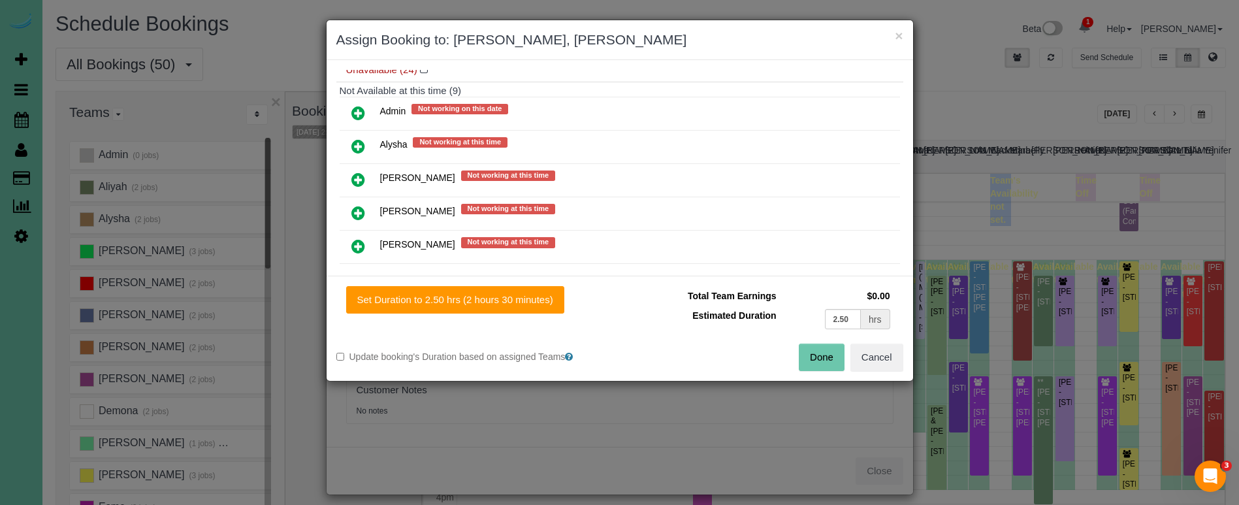
click at [803, 353] on button "Done" at bounding box center [822, 357] width 46 height 27
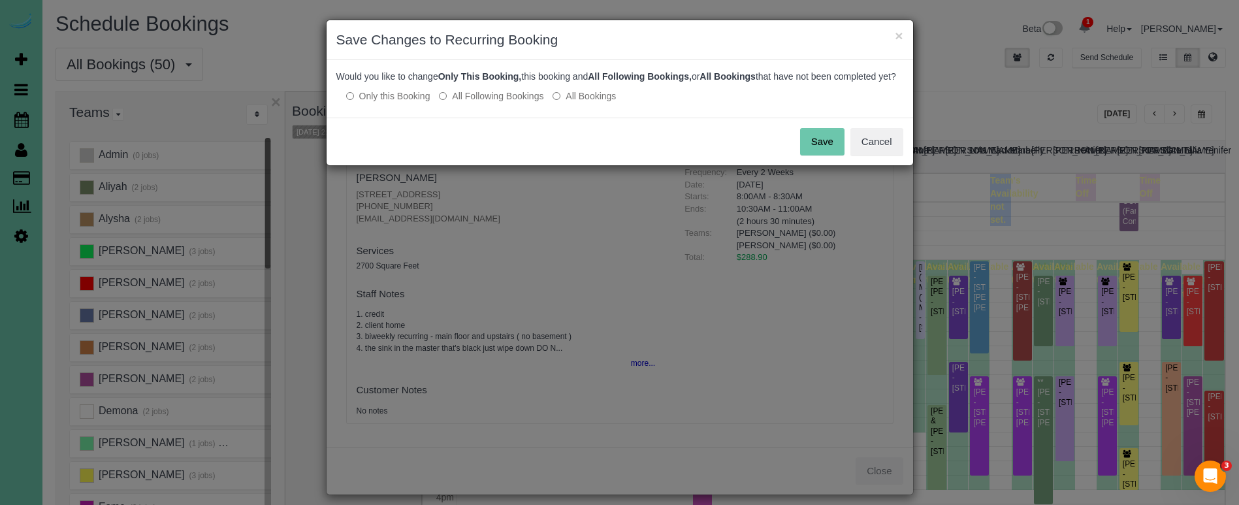
click at [823, 154] on button "Save" at bounding box center [822, 141] width 44 height 27
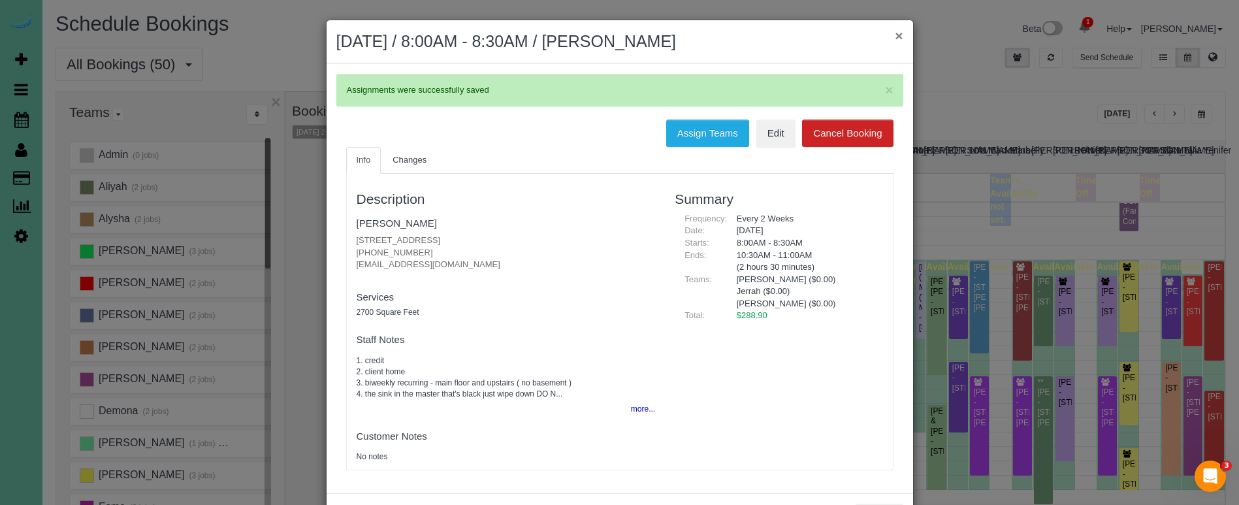
click at [897, 33] on button "×" at bounding box center [899, 36] width 8 height 14
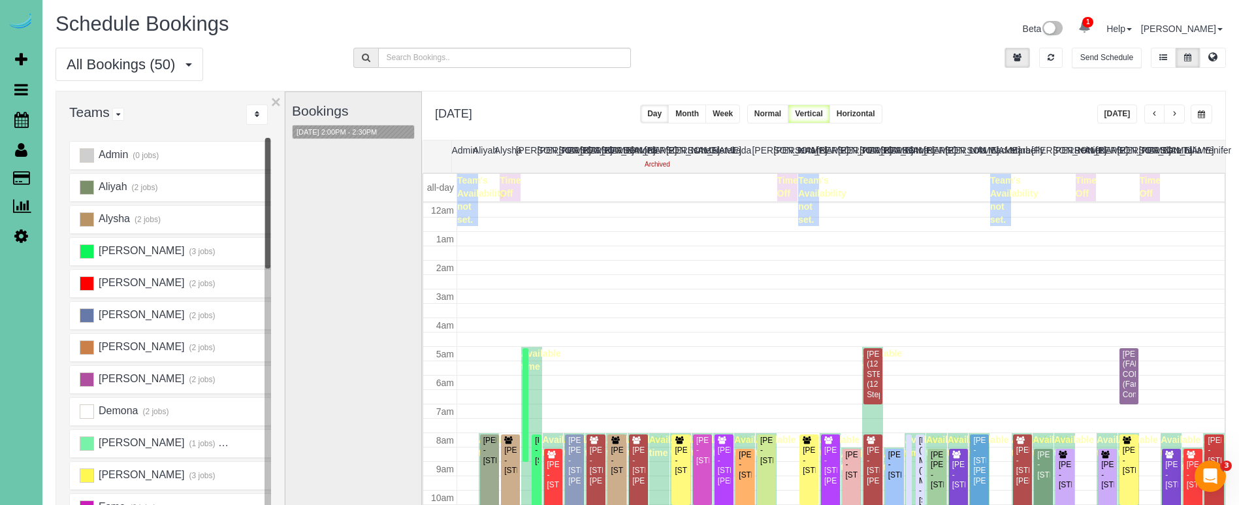
scroll to position [173, 0]
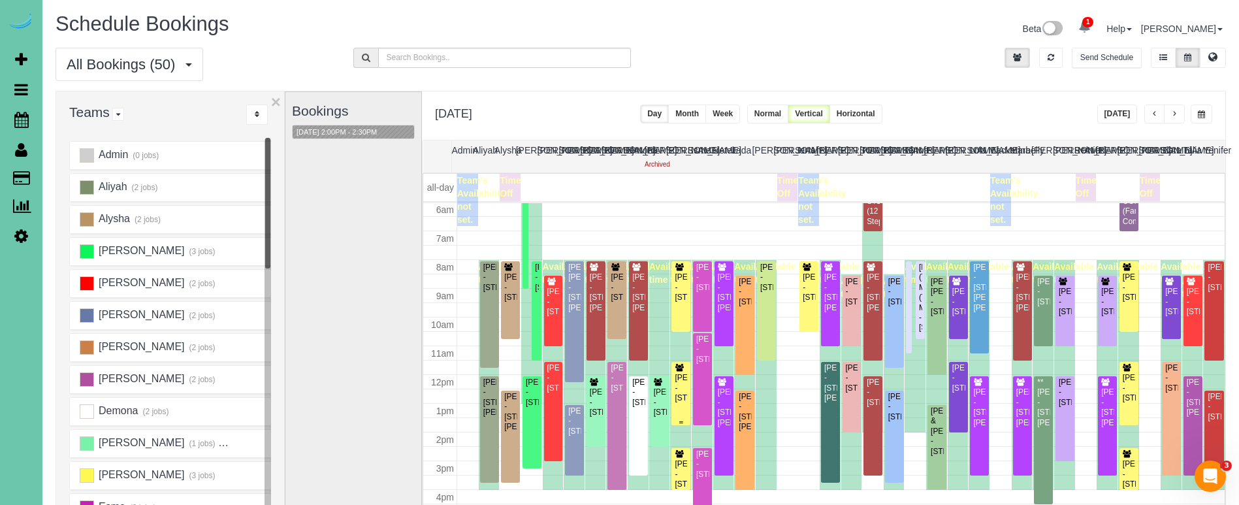
click at [686, 375] on div "Adrian Czapla - 2010 S 182nd Circle, Omaha, NE 68130" at bounding box center [681, 388] width 14 height 30
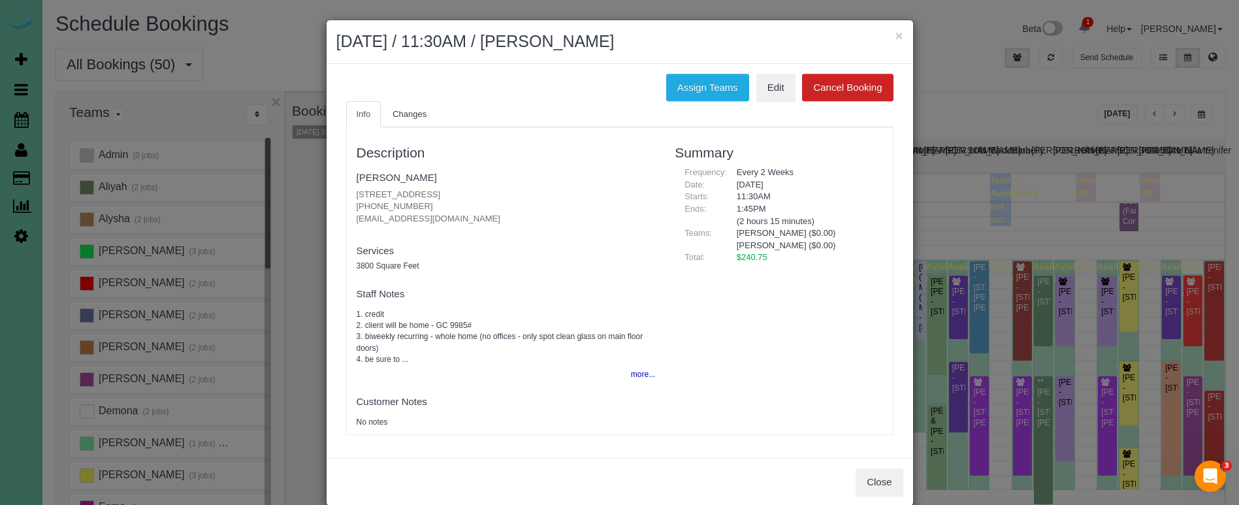
drag, startPoint x: 679, startPoint y: 87, endPoint x: 624, endPoint y: 91, distance: 55.1
click at [679, 87] on button "Assign Teams" at bounding box center [707, 87] width 83 height 27
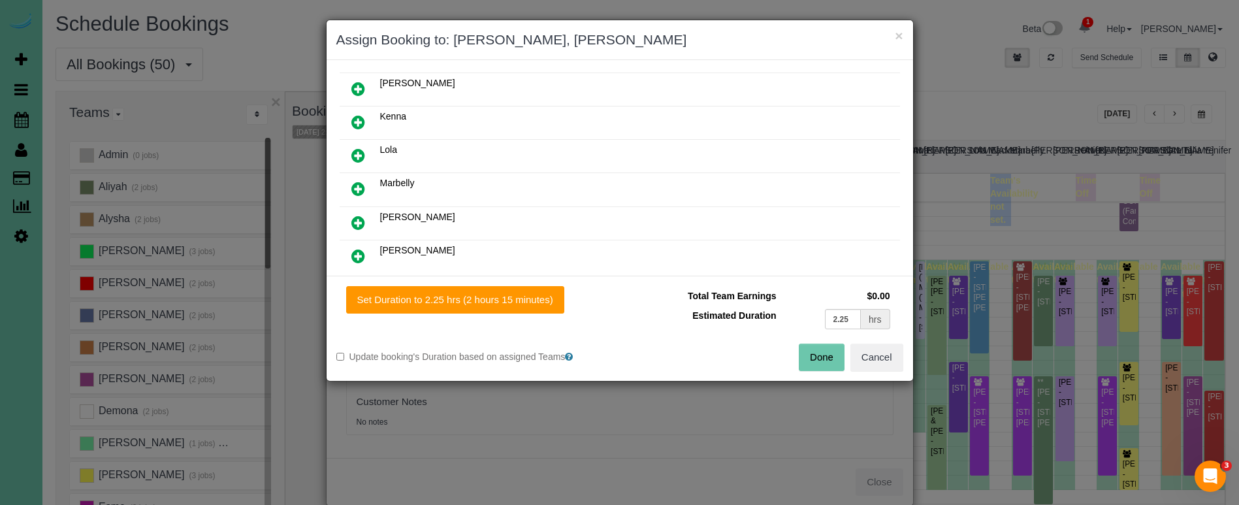
scroll to position [328, 0]
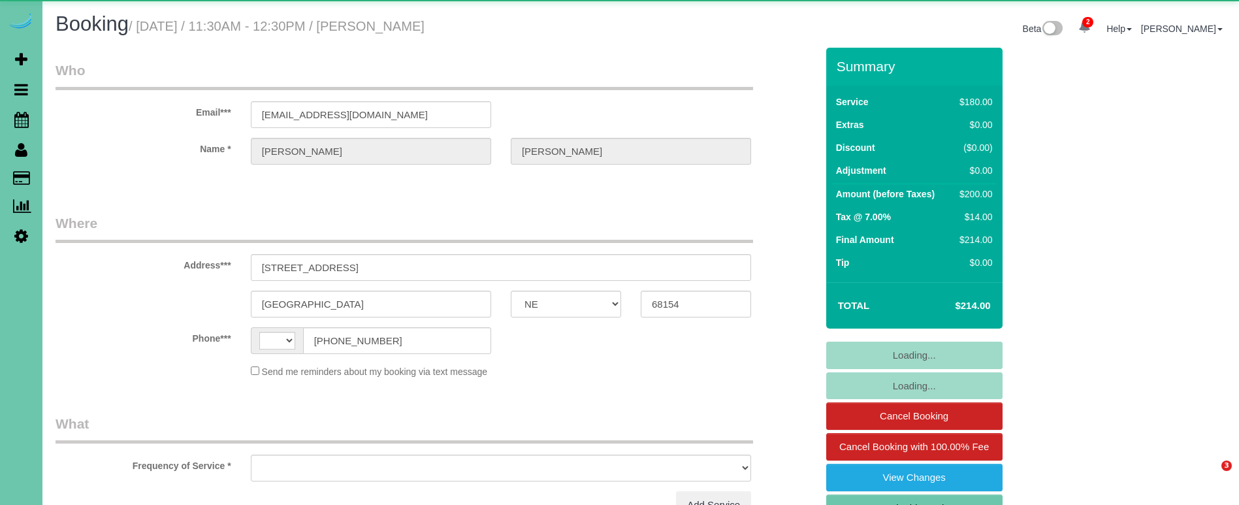
select select "NE"
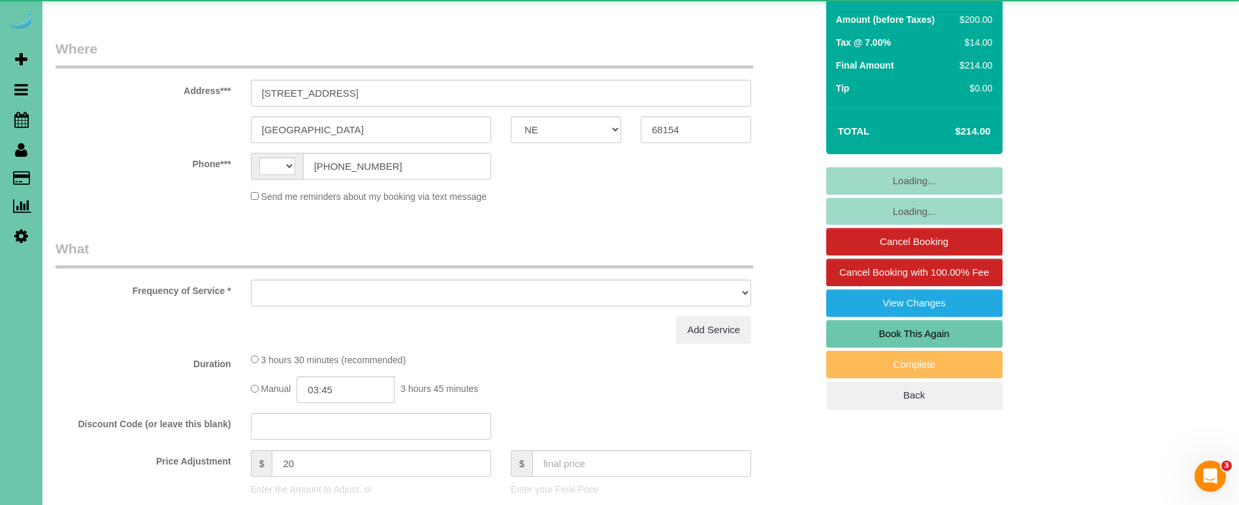
select select "string:fspay-63dac482-5d93-4bca-9c2c-fd5e3ccac749"
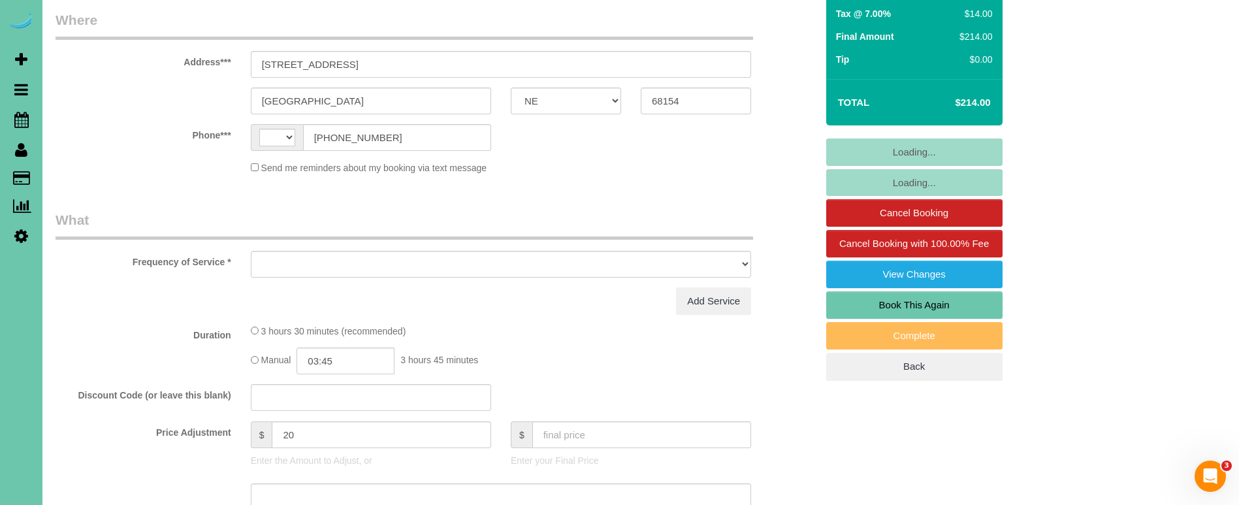
select select "string:[GEOGRAPHIC_DATA]"
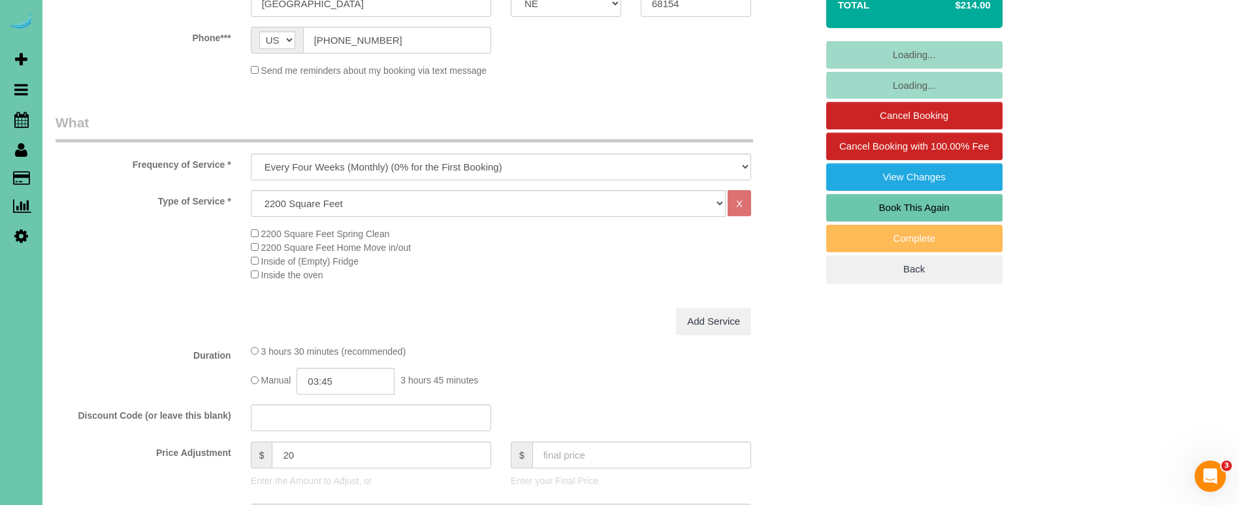
select select "object:909"
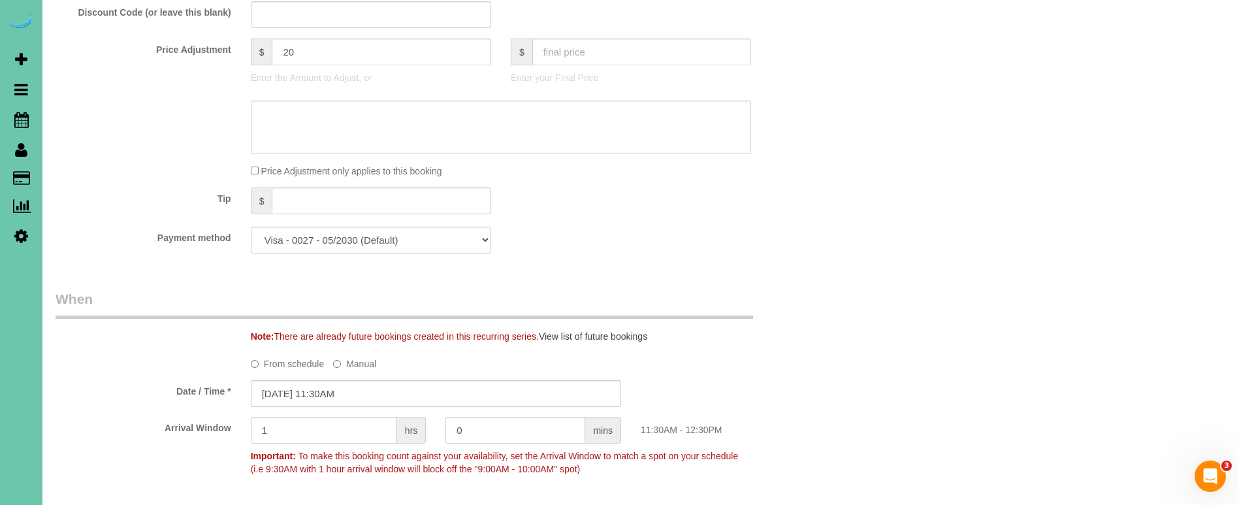
scroll to position [705, 0]
click at [327, 386] on input "[DATE] 11:30AM" at bounding box center [436, 391] width 370 height 27
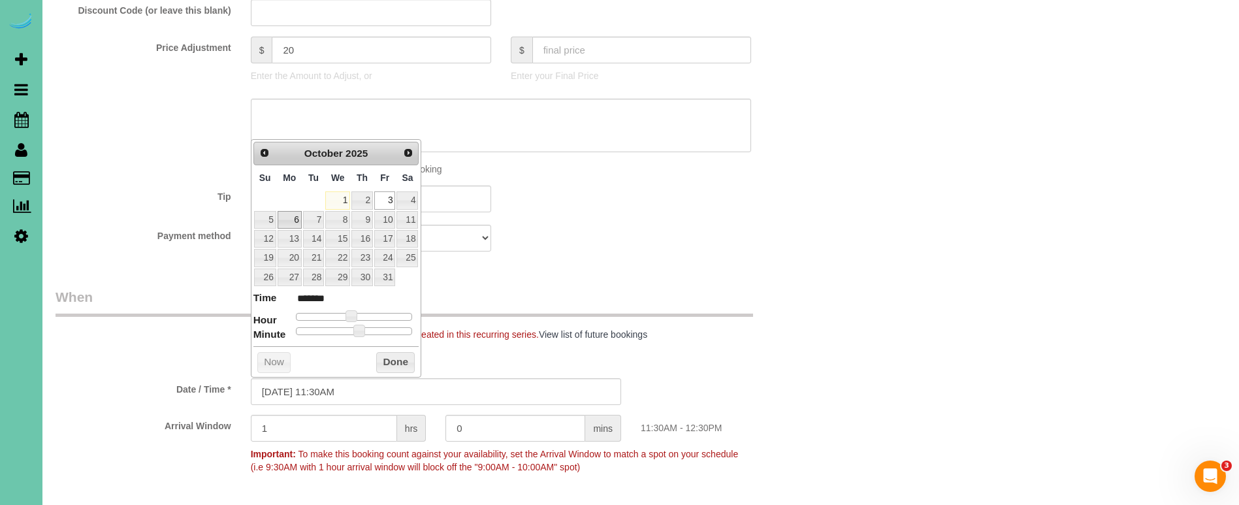
click at [293, 218] on link "6" at bounding box center [290, 220] width 24 height 18
type input "[DATE] 11:30AM"
click at [399, 356] on button "Done" at bounding box center [395, 362] width 39 height 21
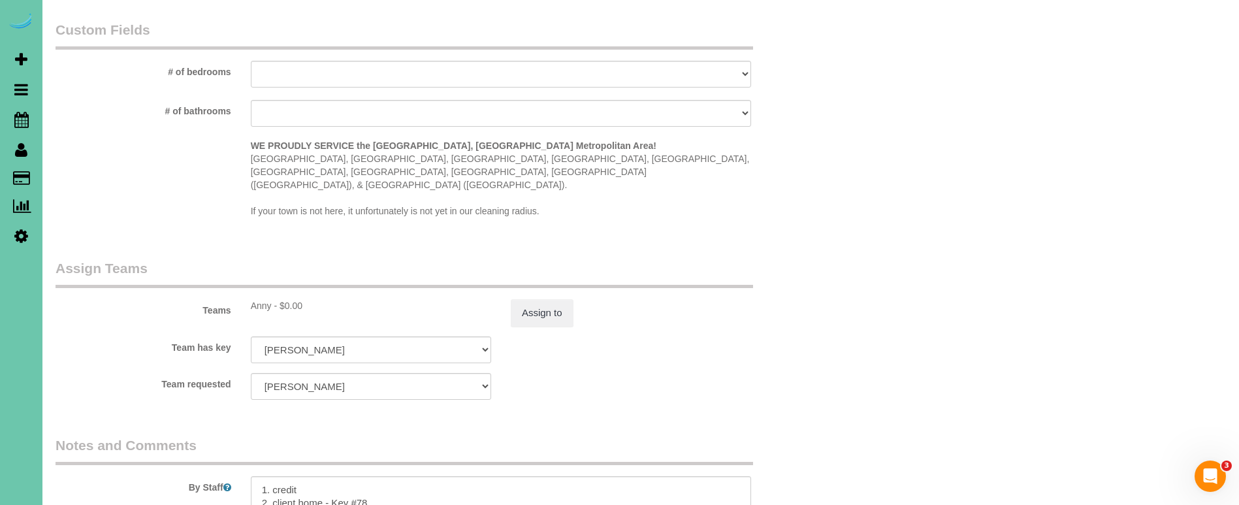
scroll to position [1222, 0]
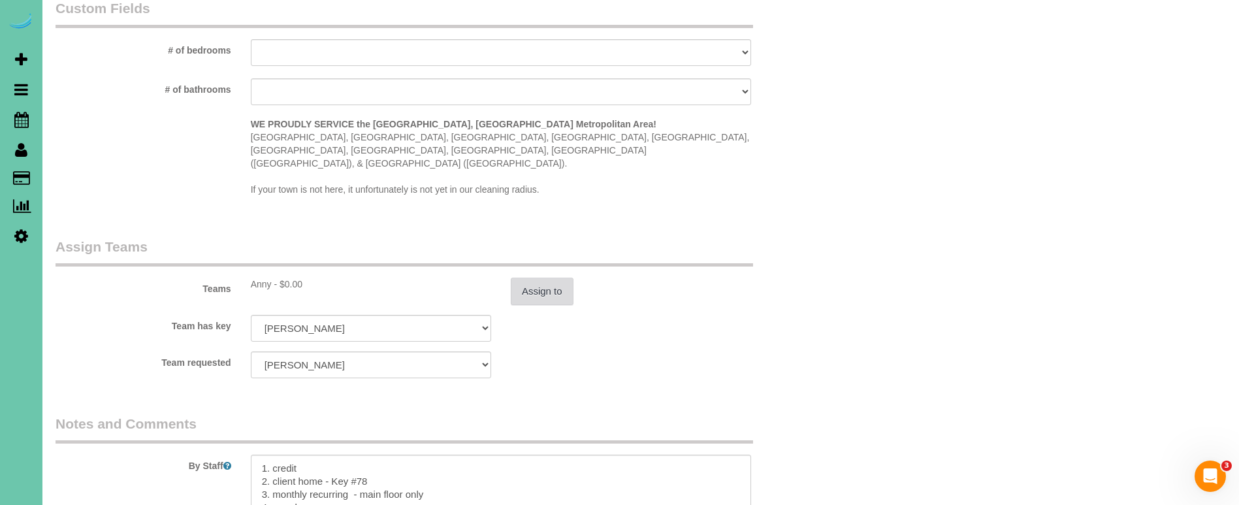
click at [538, 278] on button "Assign to" at bounding box center [542, 291] width 63 height 27
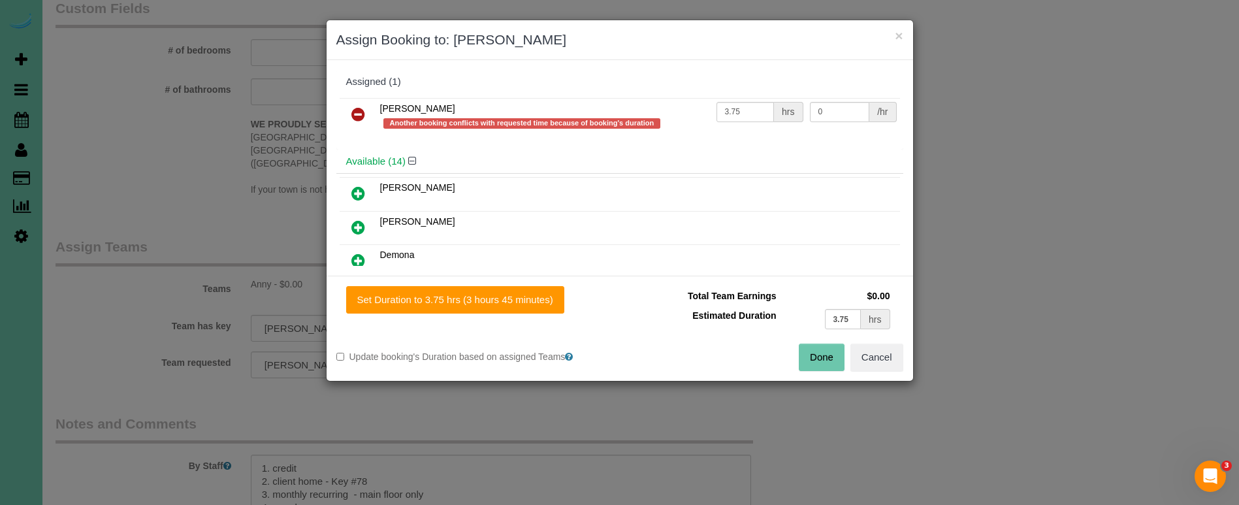
click at [360, 112] on icon at bounding box center [358, 114] width 14 height 16
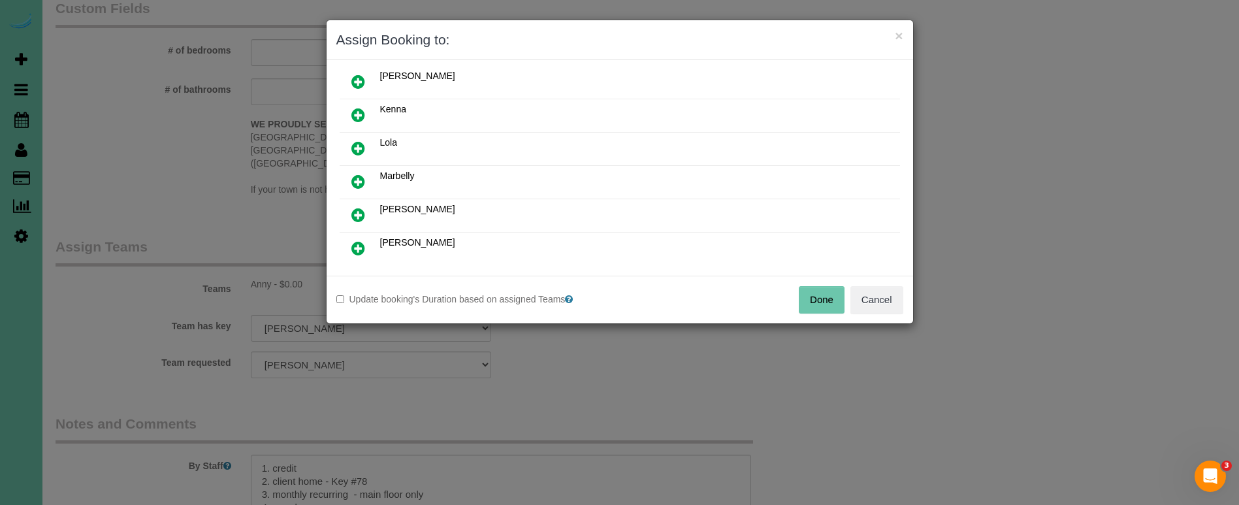
scroll to position [245, 0]
drag, startPoint x: 355, startPoint y: 206, endPoint x: 373, endPoint y: 224, distance: 25.9
click at [355, 206] on icon at bounding box center [358, 214] width 14 height 16
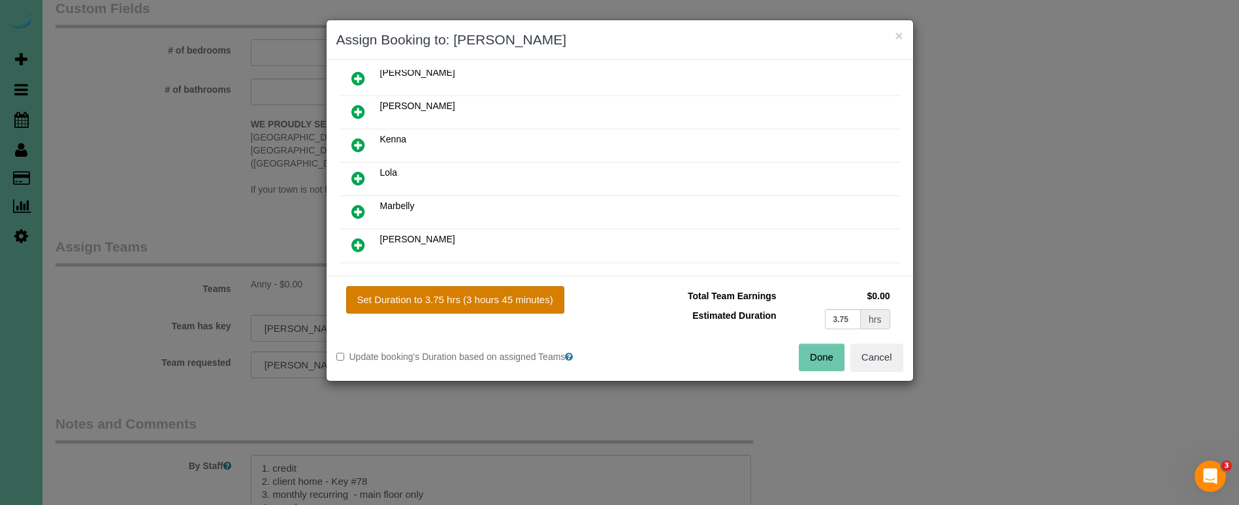
click at [439, 301] on button "Set Duration to 3.75 hrs (3 hours 45 minutes)" at bounding box center [455, 299] width 218 height 27
type input "3.75"
click at [815, 360] on button "Done" at bounding box center [822, 357] width 46 height 27
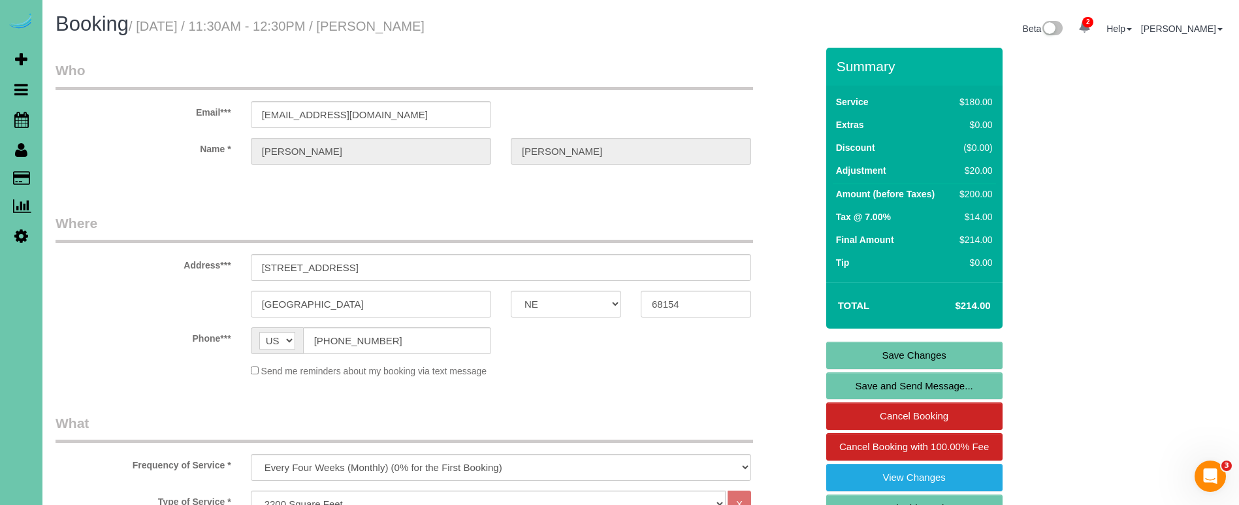
scroll to position [0, 0]
click at [860, 355] on link "Save Changes" at bounding box center [914, 355] width 176 height 27
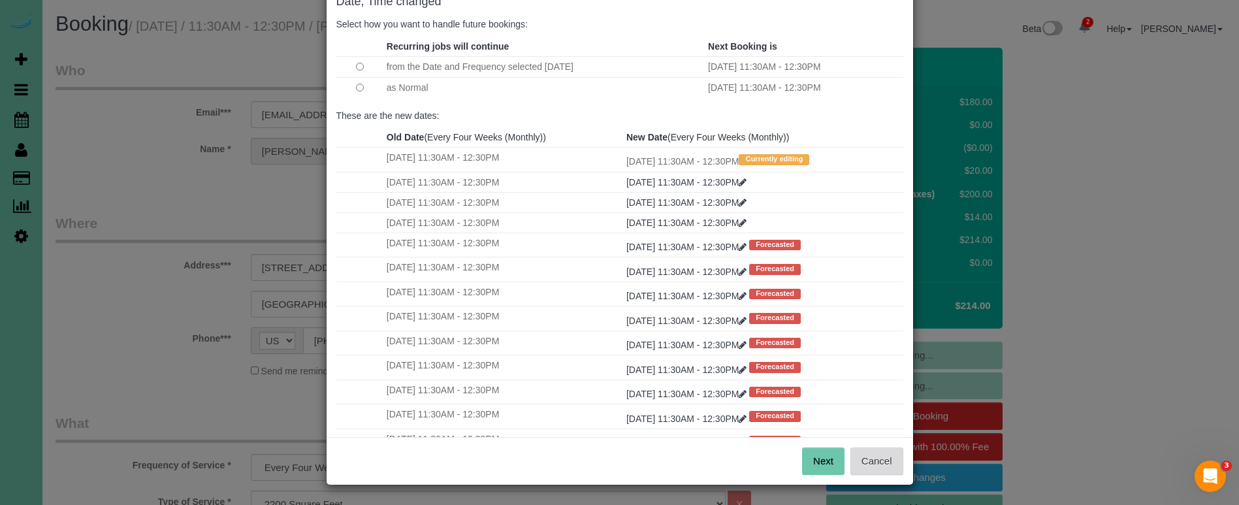
scroll to position [80, 0]
click at [818, 465] on button "Next" at bounding box center [823, 461] width 42 height 27
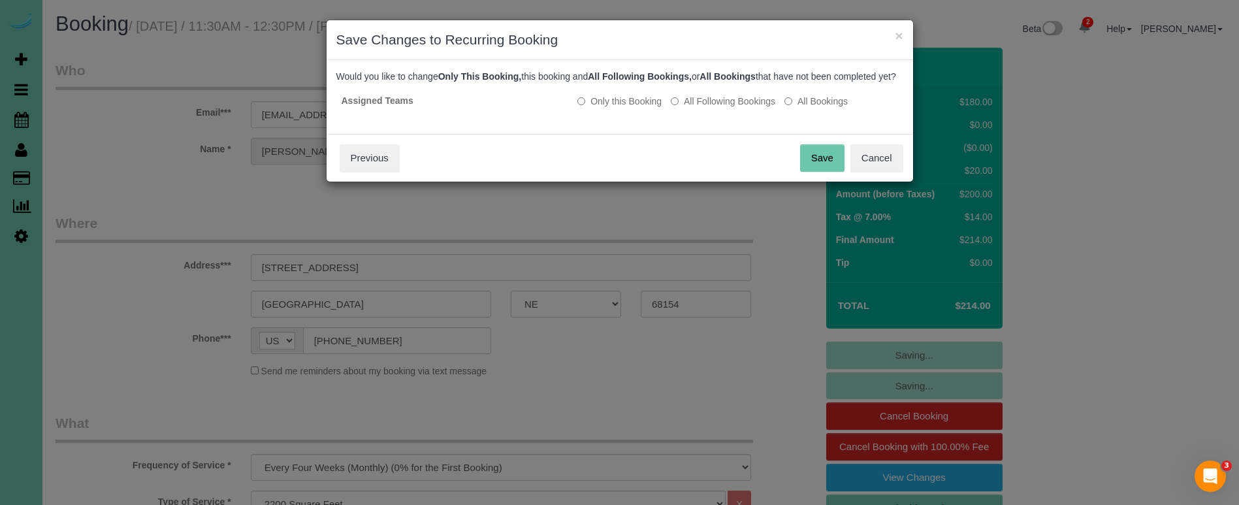
click at [814, 171] on button "Save" at bounding box center [822, 157] width 44 height 27
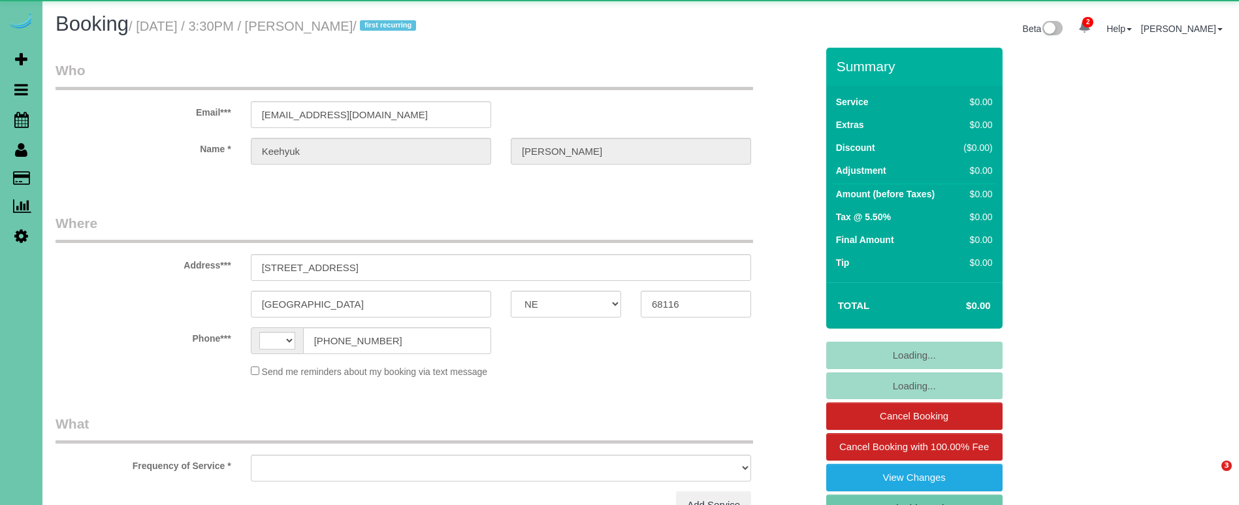
select select "NE"
select select "string:[GEOGRAPHIC_DATA]"
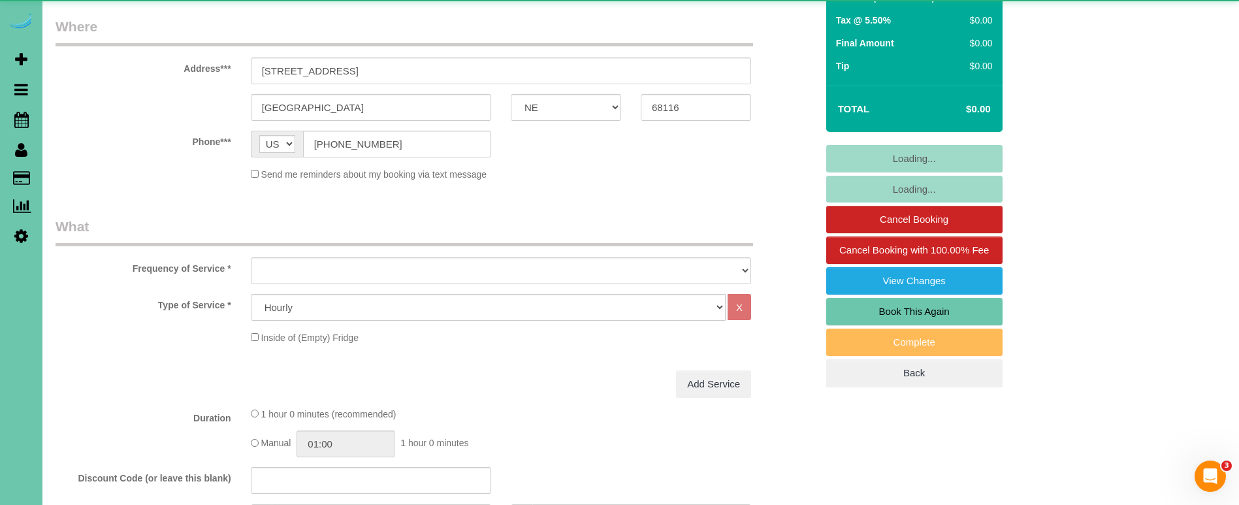
select select "object:721"
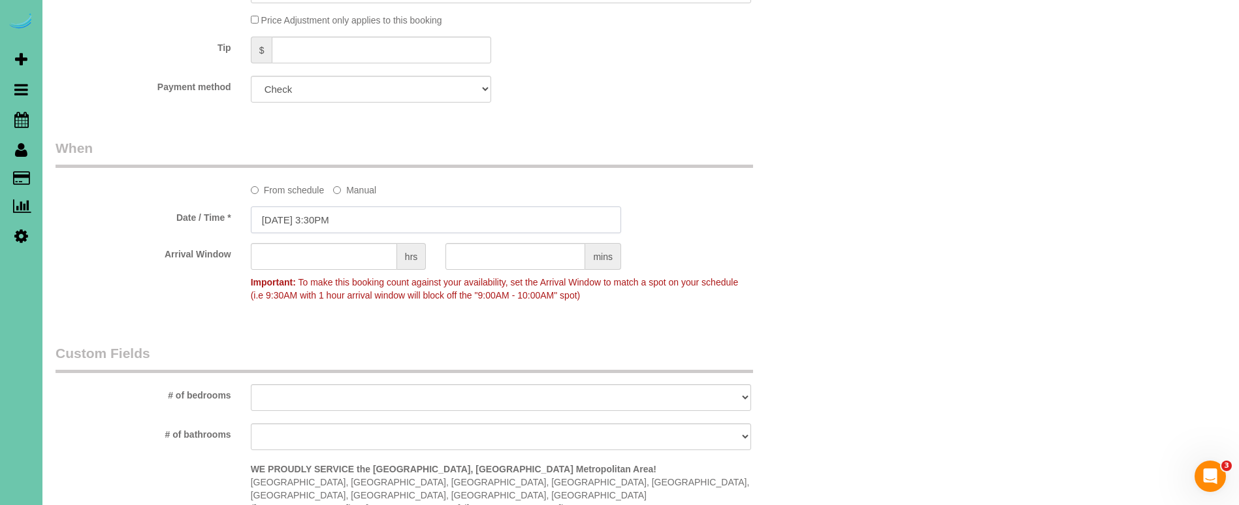
click at [369, 222] on input "[DATE] 3:30PM" at bounding box center [436, 219] width 370 height 27
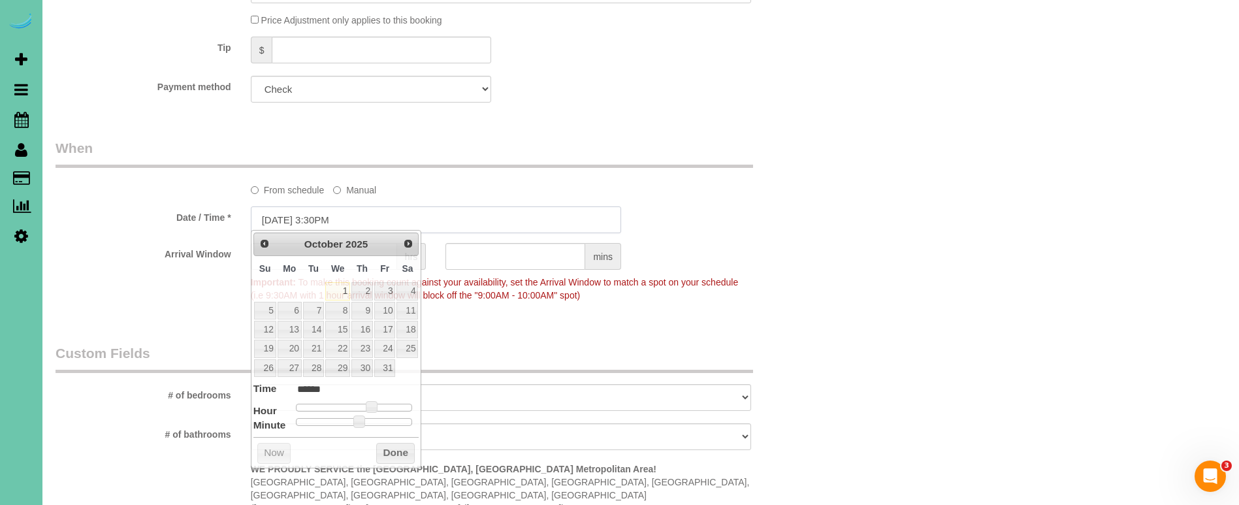
scroll to position [814, 0]
click at [362, 287] on link "2" at bounding box center [362, 291] width 22 height 18
type input "[DATE] 3:30PM"
drag, startPoint x: 407, startPoint y: 443, endPoint x: 425, endPoint y: 428, distance: 22.7
click at [409, 442] on button "Done" at bounding box center [395, 452] width 39 height 21
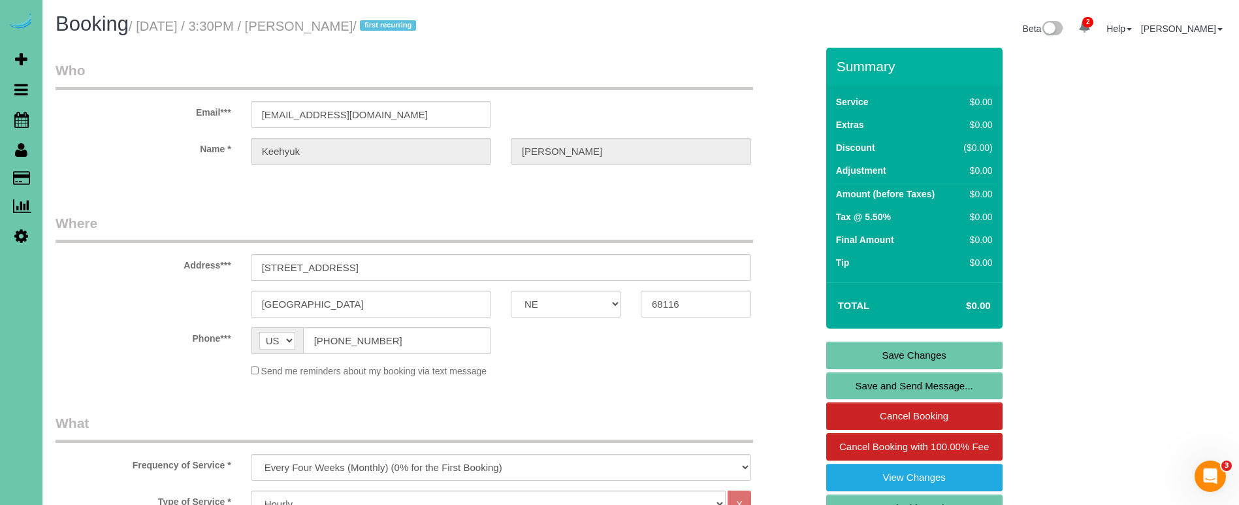
scroll to position [0, 0]
click at [880, 355] on link "Save Changes" at bounding box center [914, 355] width 176 height 27
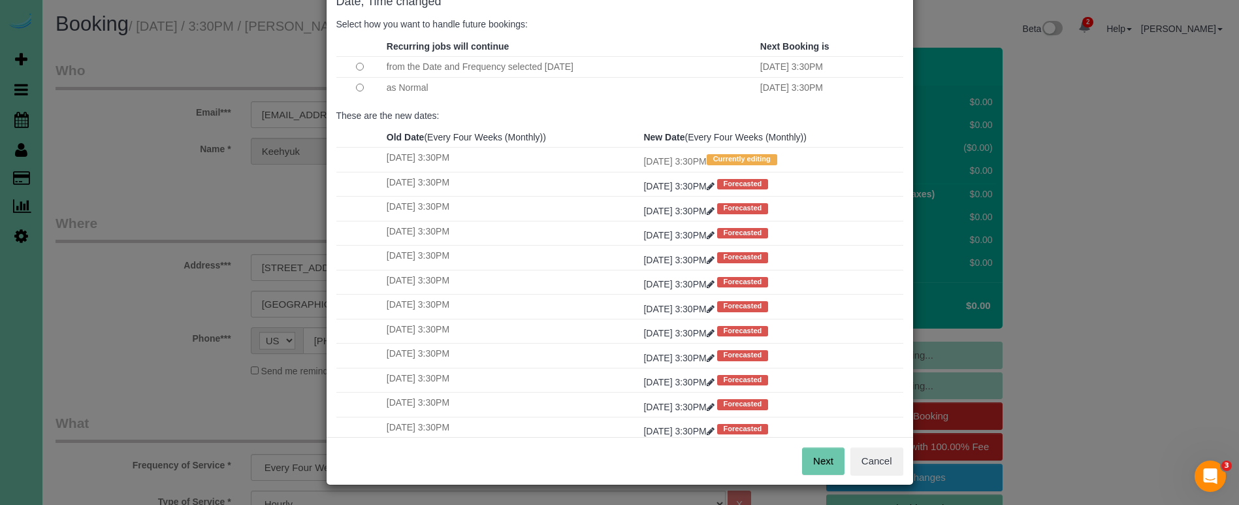
scroll to position [80, 0]
click at [809, 457] on button "Next" at bounding box center [823, 461] width 42 height 27
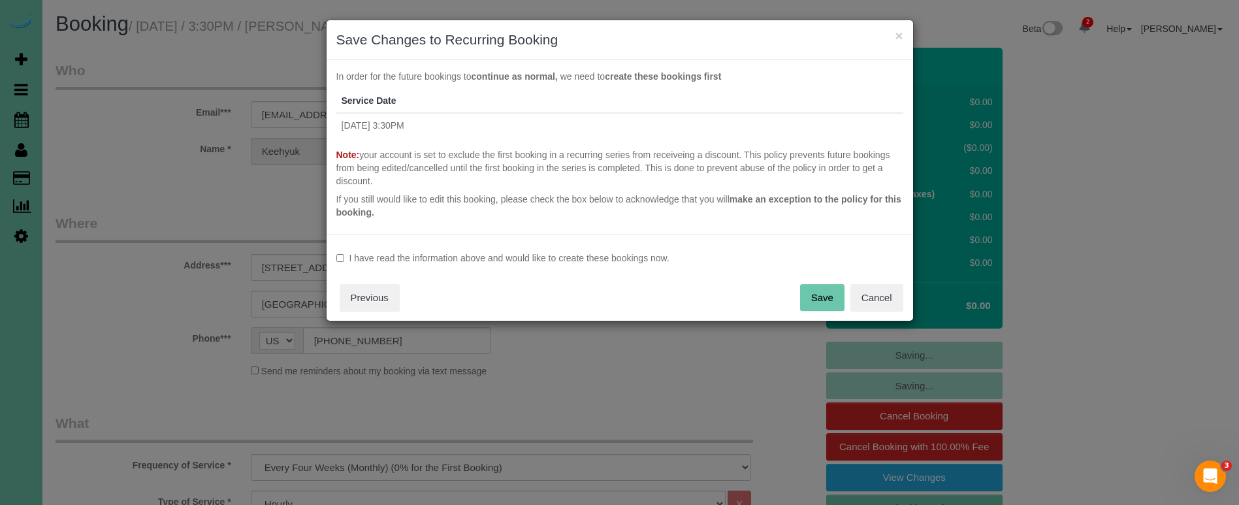
click at [865, 295] on button "Cancel" at bounding box center [876, 297] width 53 height 27
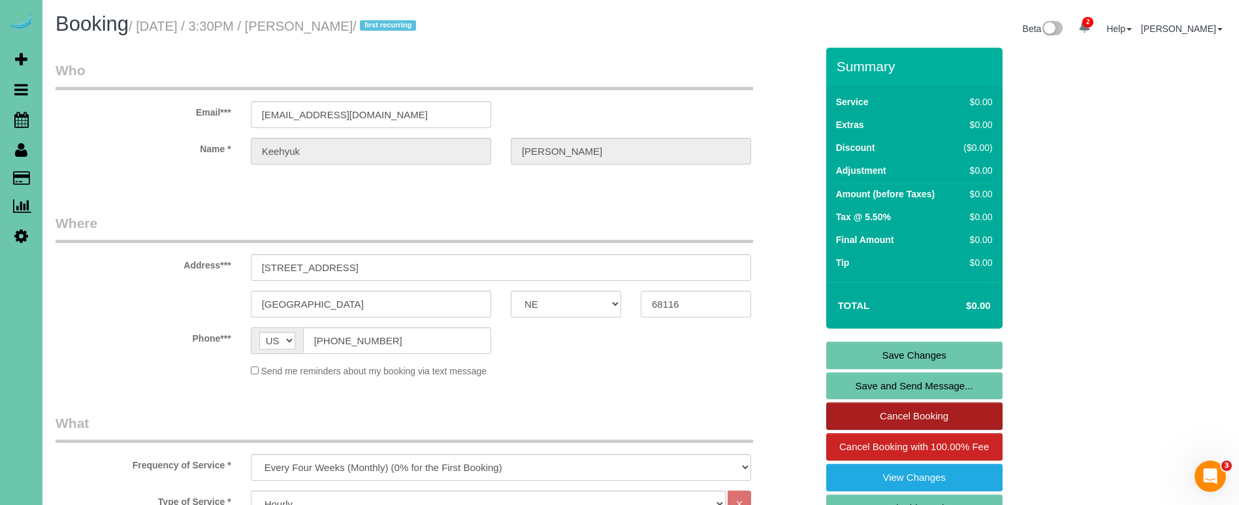
click at [917, 411] on link "Cancel Booking" at bounding box center [914, 415] width 176 height 27
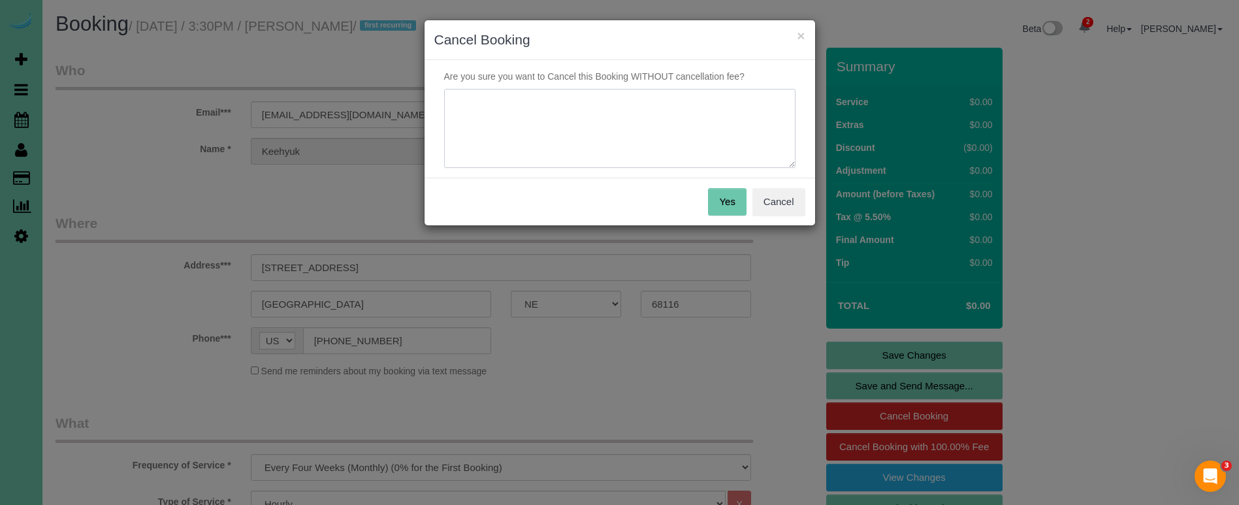
click at [542, 121] on textarea at bounding box center [619, 129] width 351 height 80
type textarea "booked as recurring"
click at [718, 196] on button "Yes" at bounding box center [727, 201] width 38 height 27
